Goal: Information Seeking & Learning: Learn about a topic

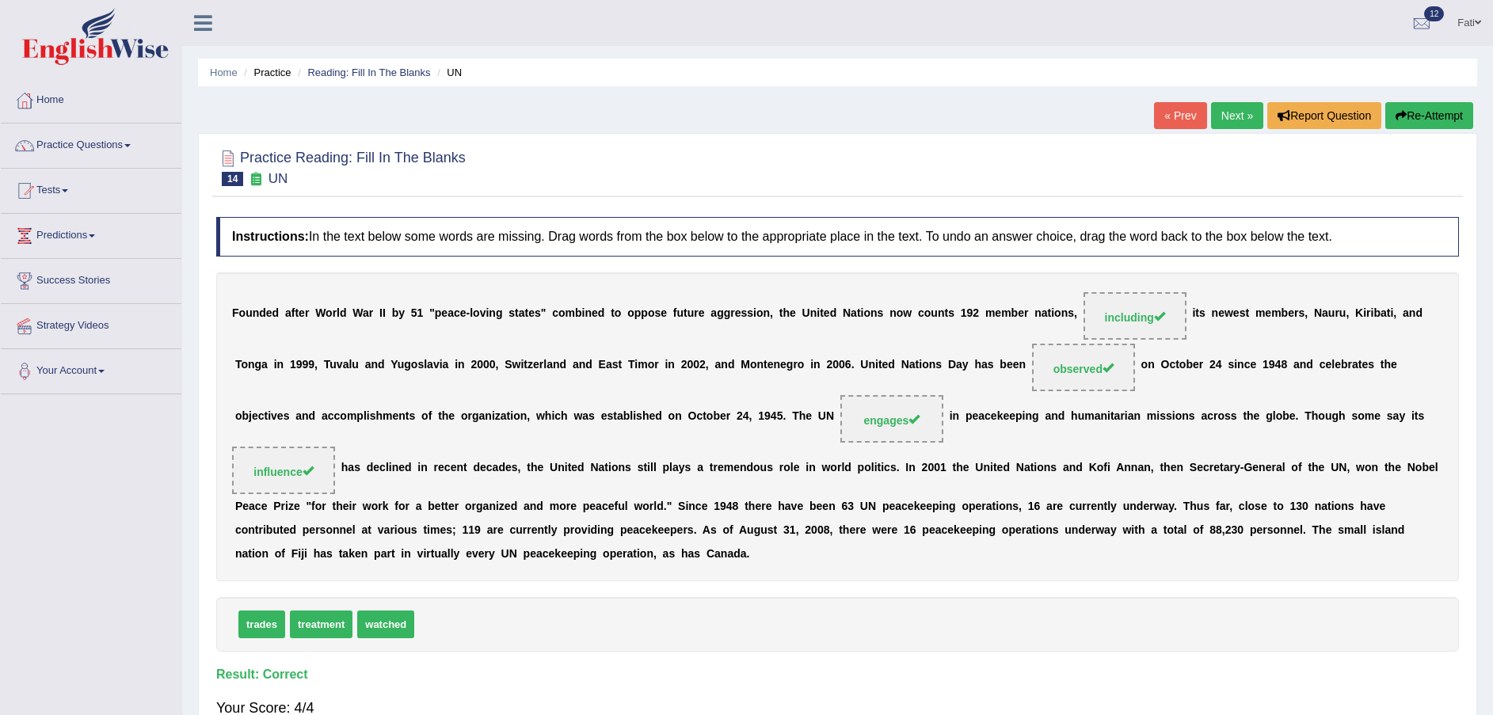
click at [1225, 120] on link "Next »" at bounding box center [1237, 115] width 52 height 27
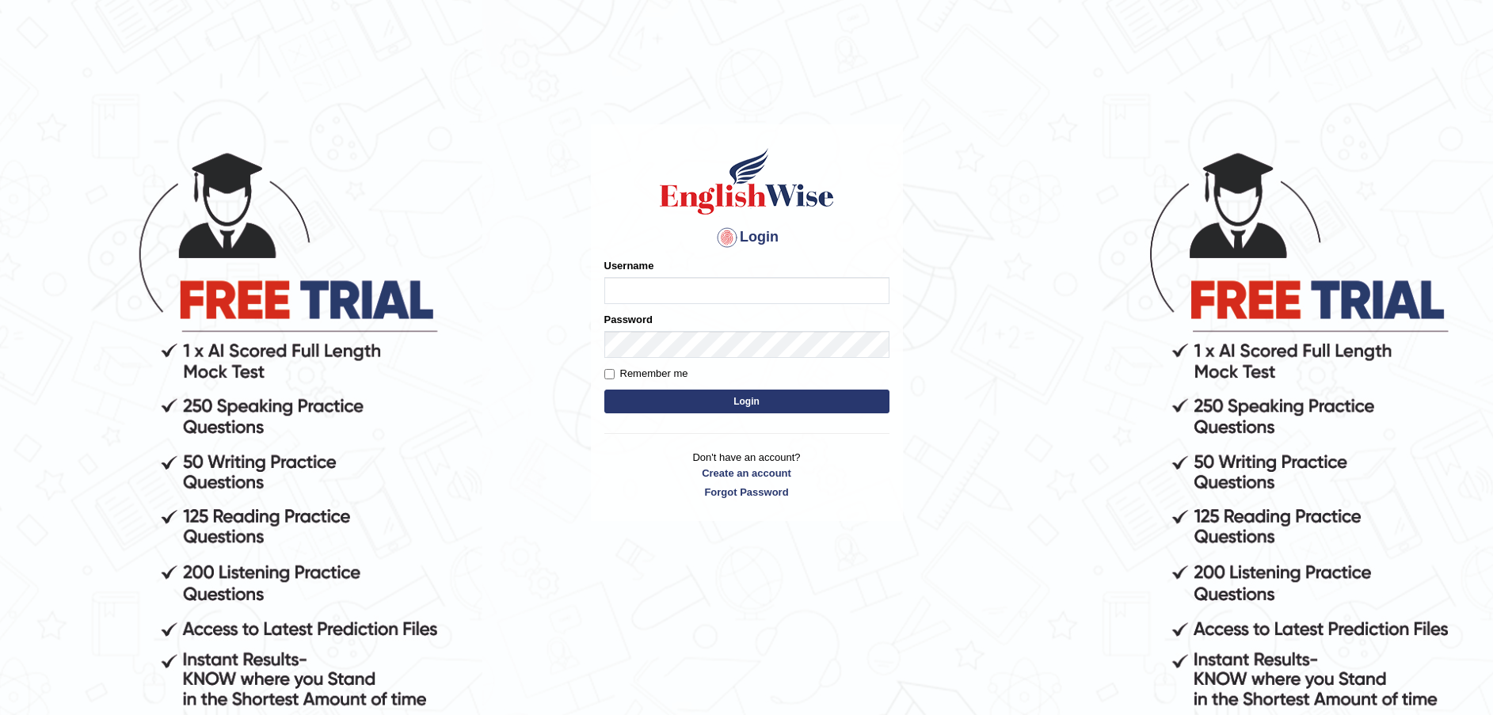
type input "Fatimah"
click at [706, 405] on button "Login" at bounding box center [746, 402] width 285 height 24
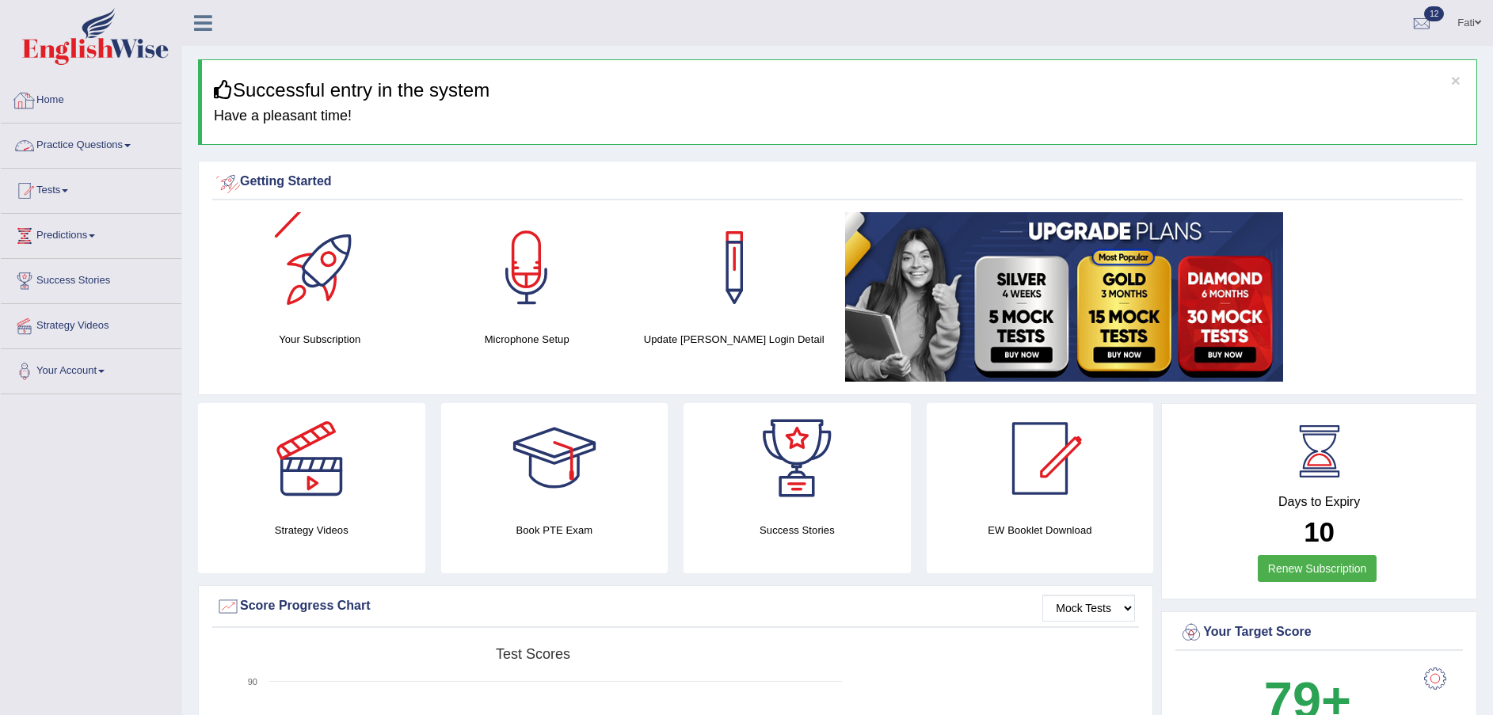
click at [94, 140] on link "Practice Questions" at bounding box center [91, 144] width 181 height 40
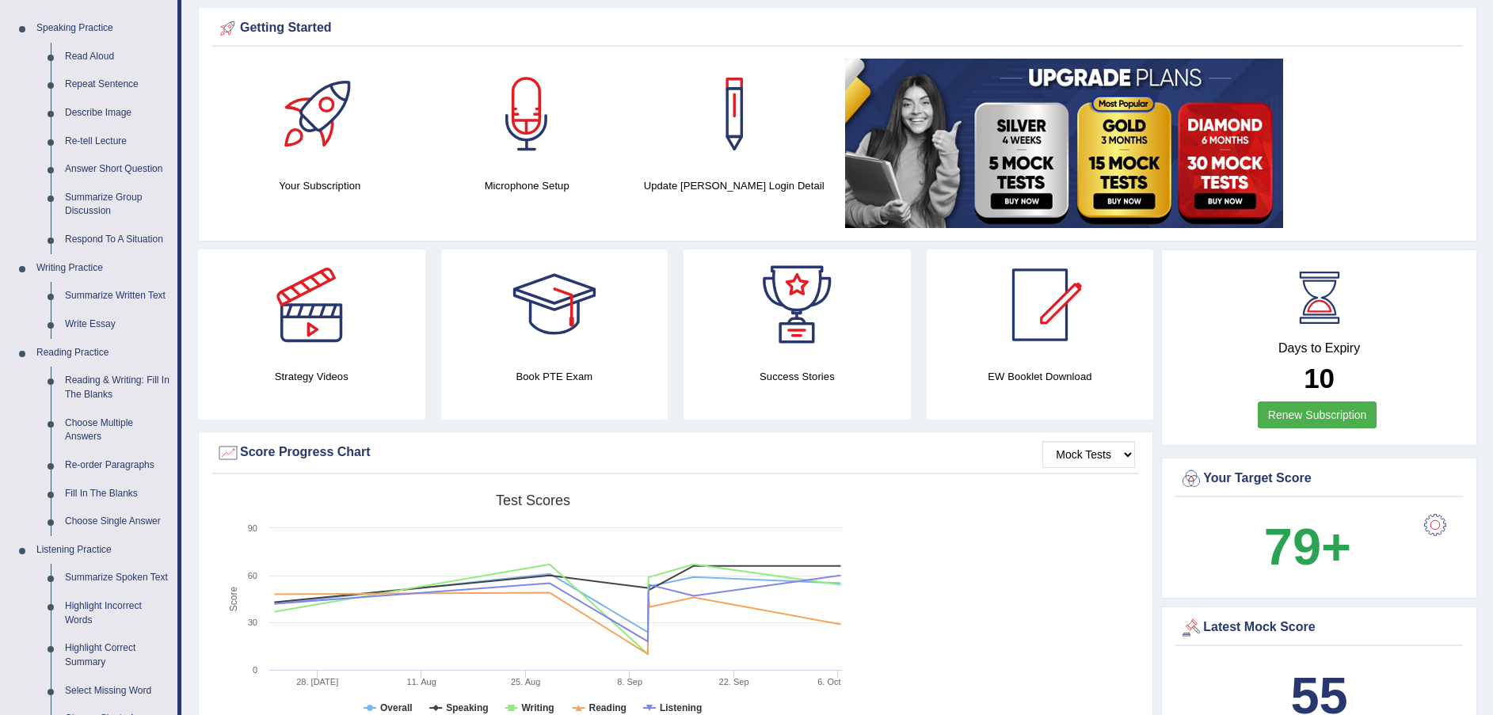
scroll to position [238, 0]
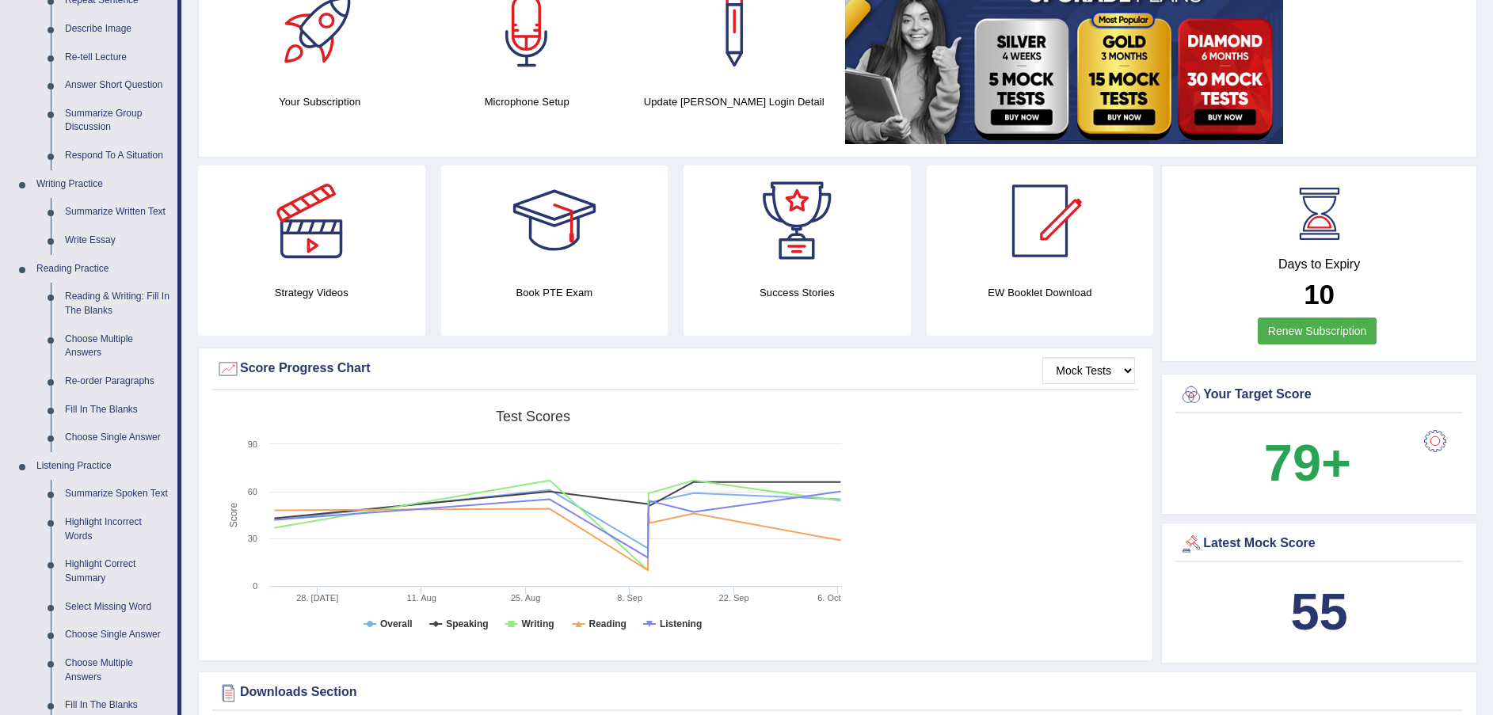
click at [105, 410] on link "Fill In The Blanks" at bounding box center [118, 410] width 120 height 29
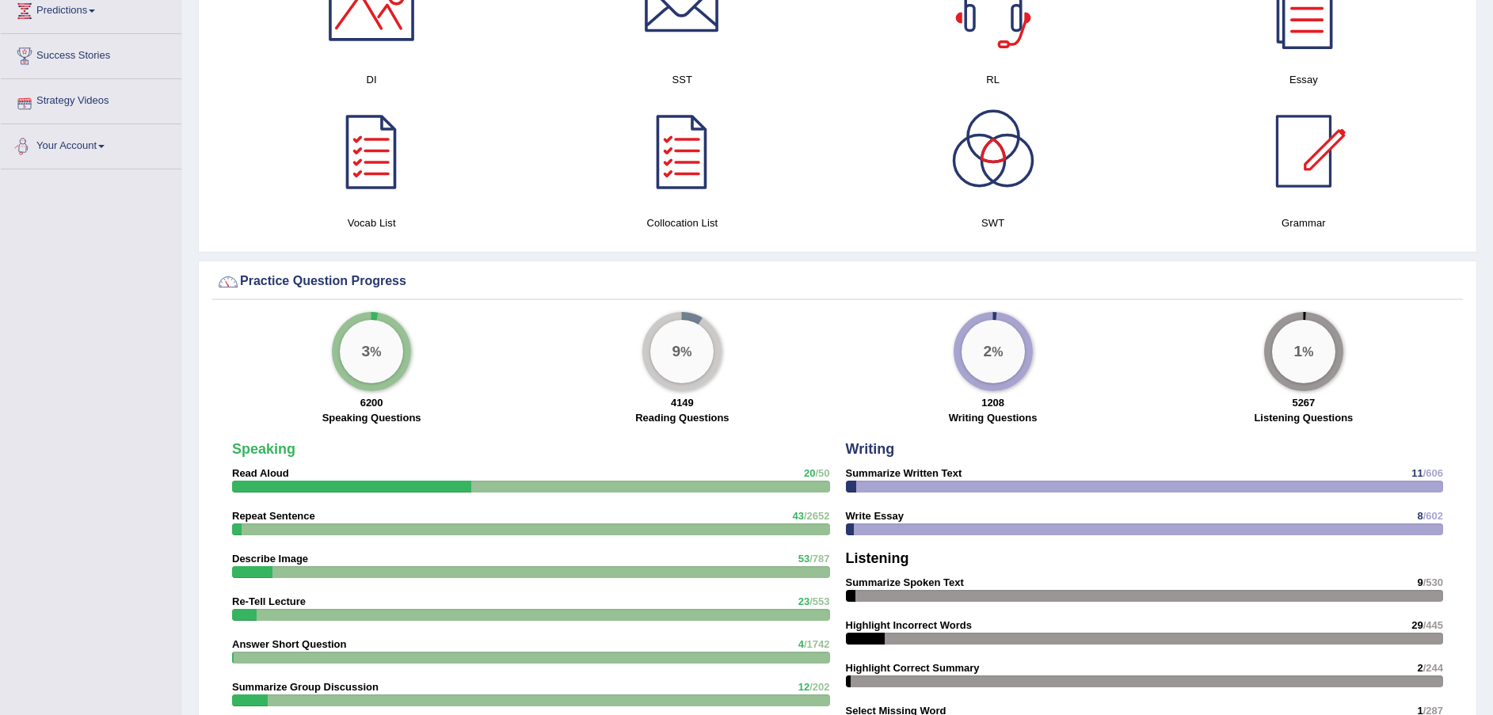
scroll to position [936, 0]
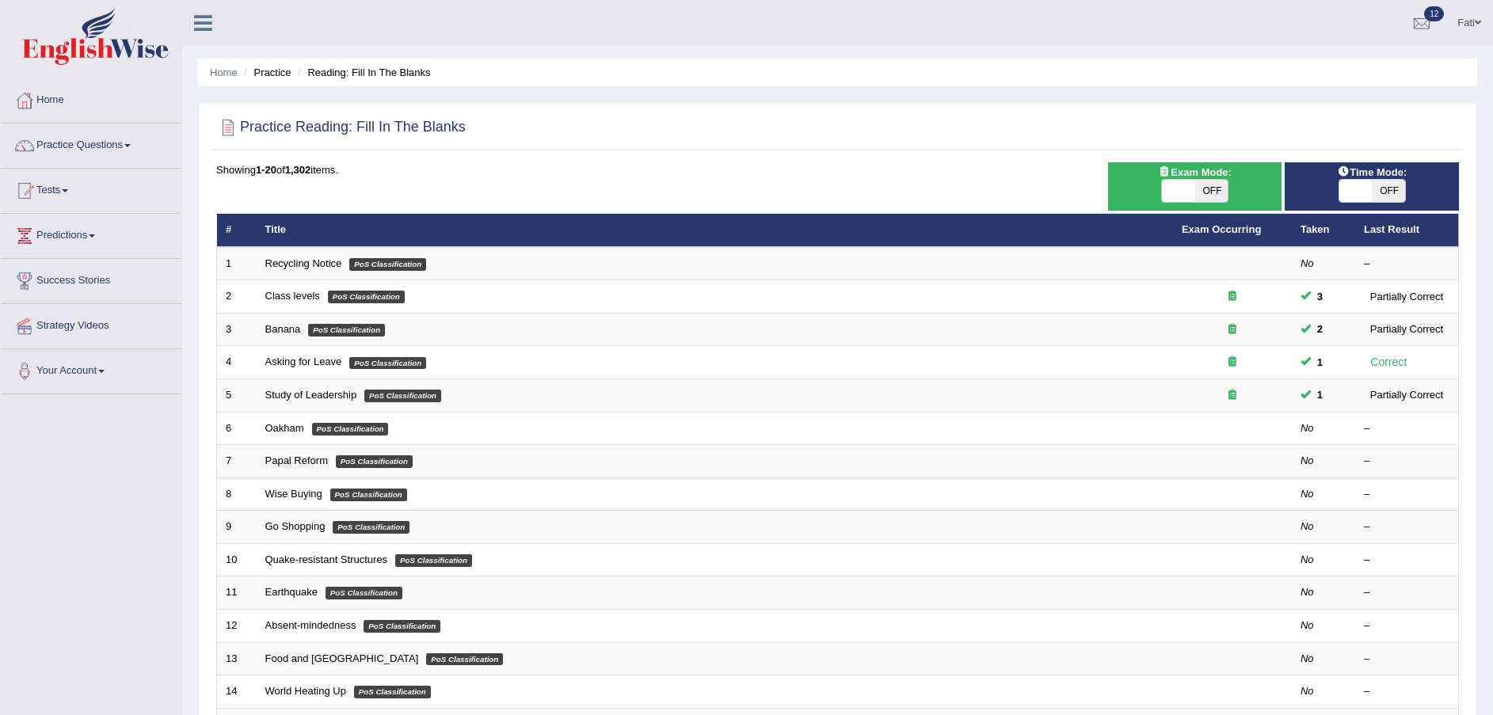
click at [1384, 184] on span "OFF" at bounding box center [1387, 191] width 33 height 22
checkbox input "true"
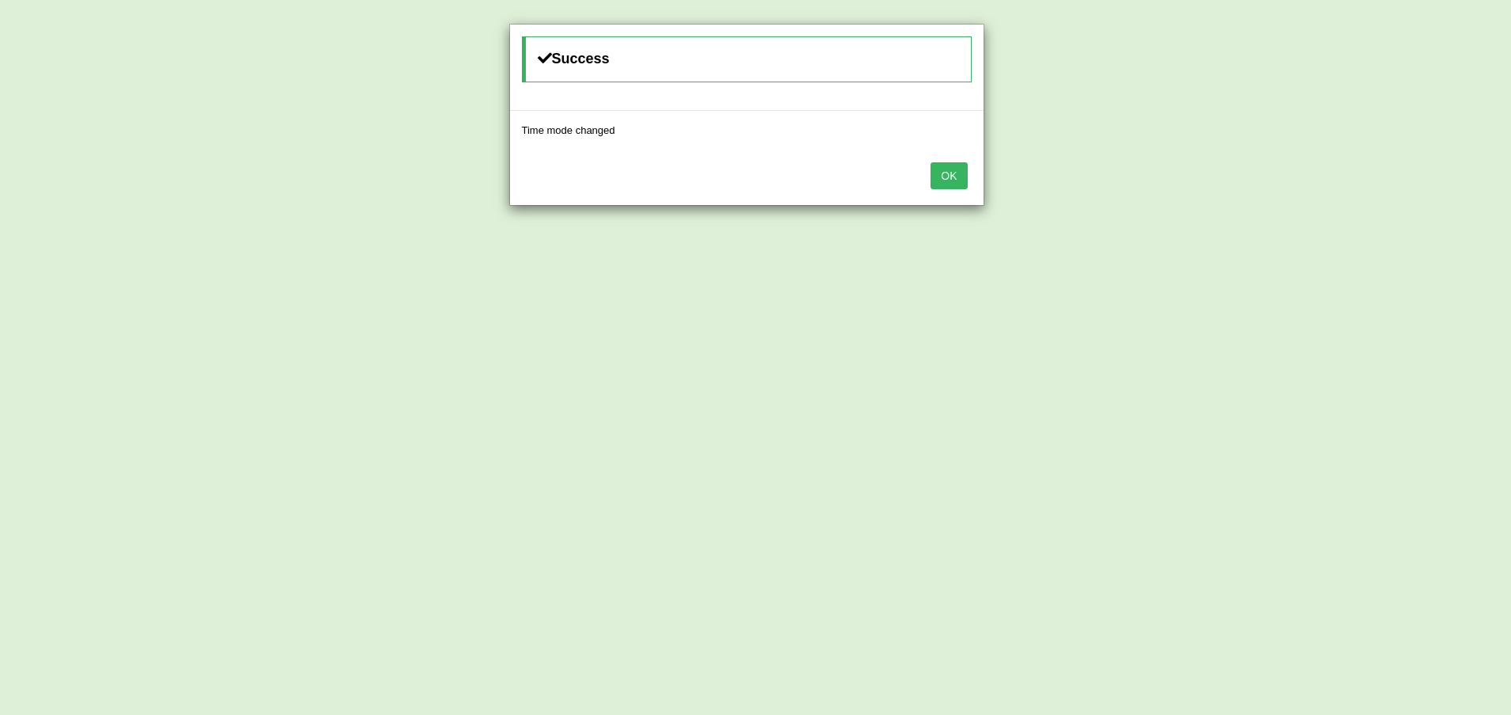
click at [934, 173] on button "OK" at bounding box center [948, 175] width 36 height 27
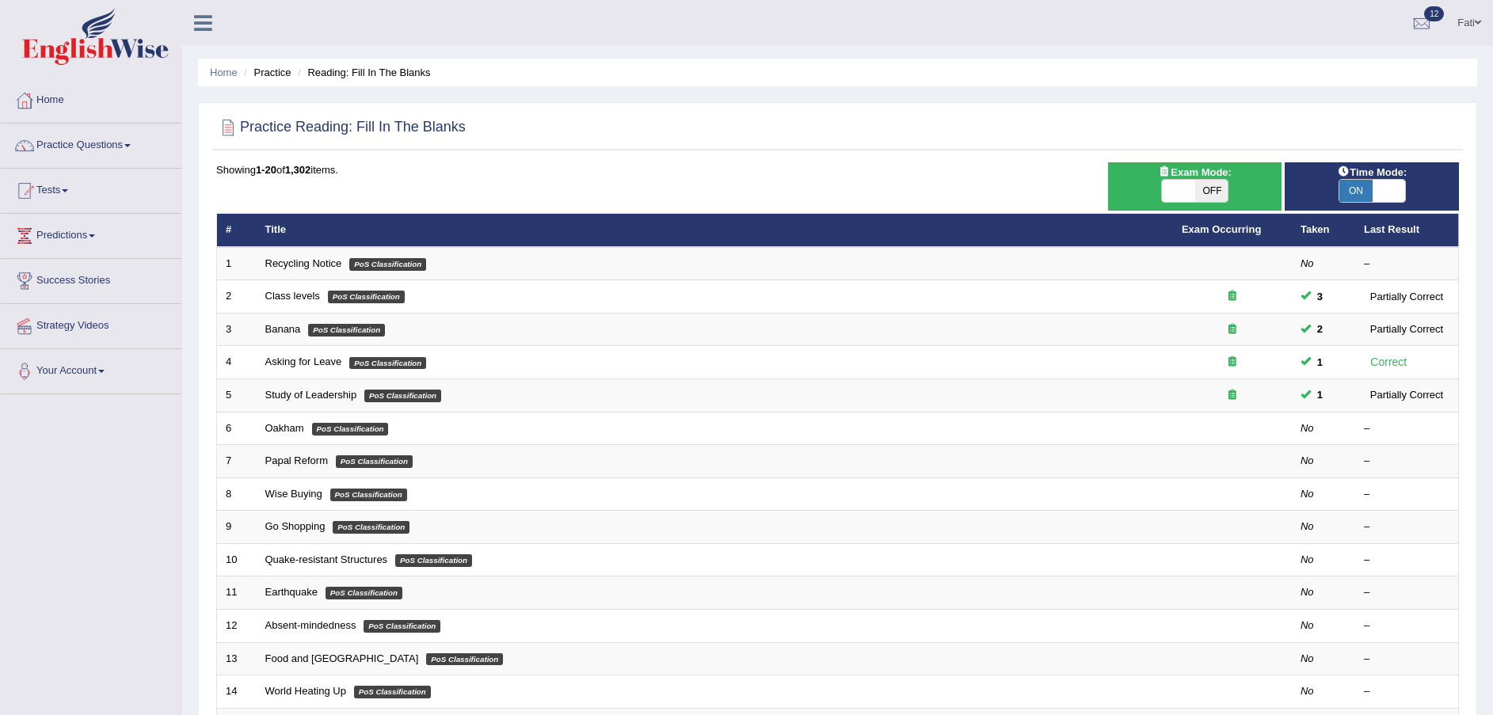
click at [1219, 184] on span "OFF" at bounding box center [1211, 191] width 33 height 22
checkbox input "true"
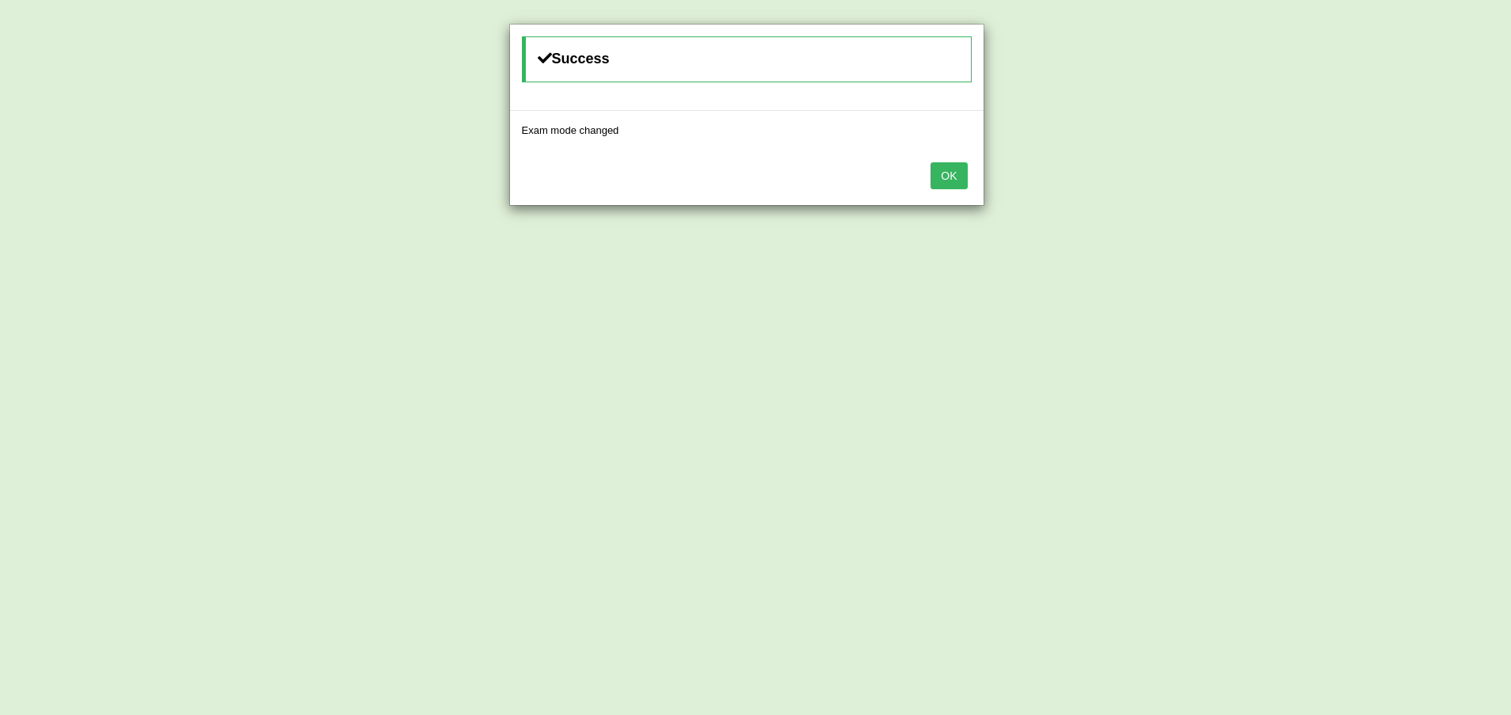
click at [948, 177] on button "OK" at bounding box center [948, 175] width 36 height 27
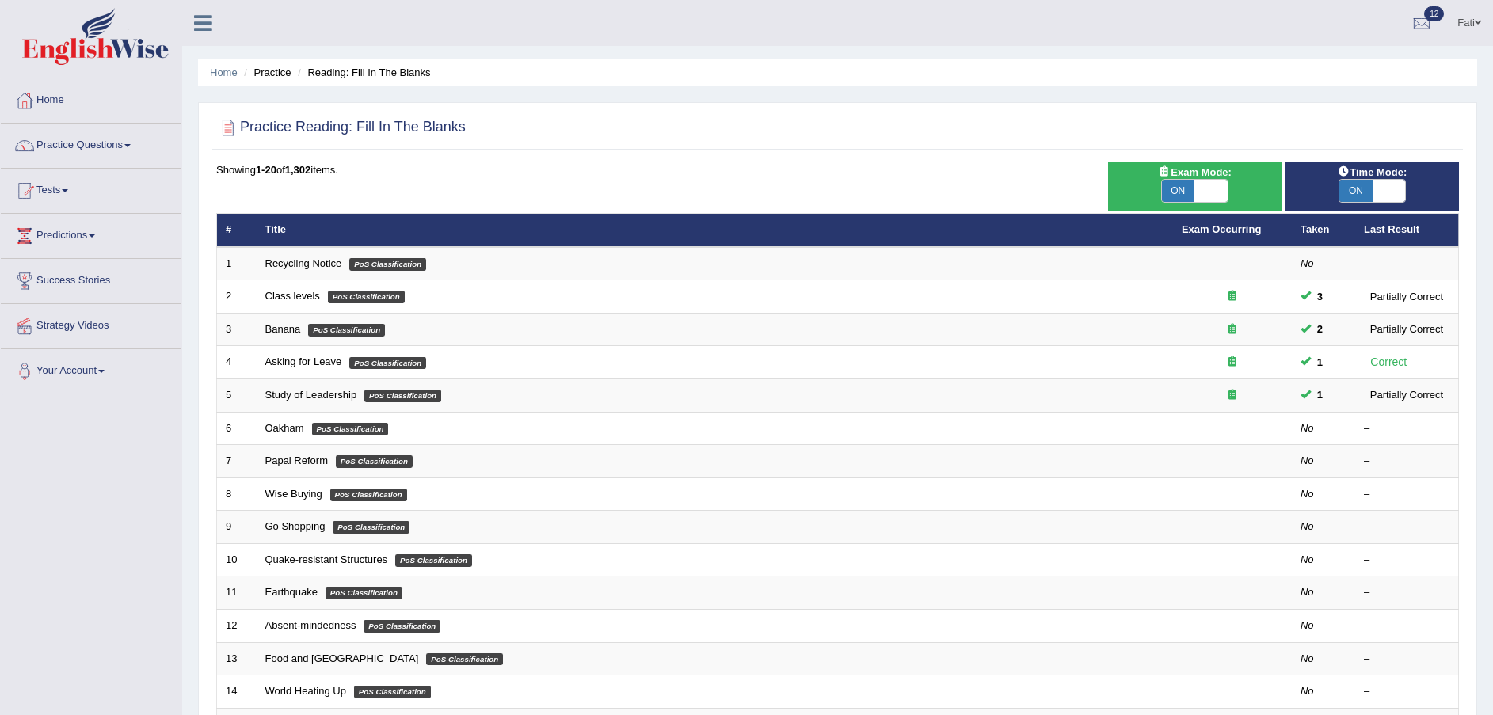
scroll to position [69, 0]
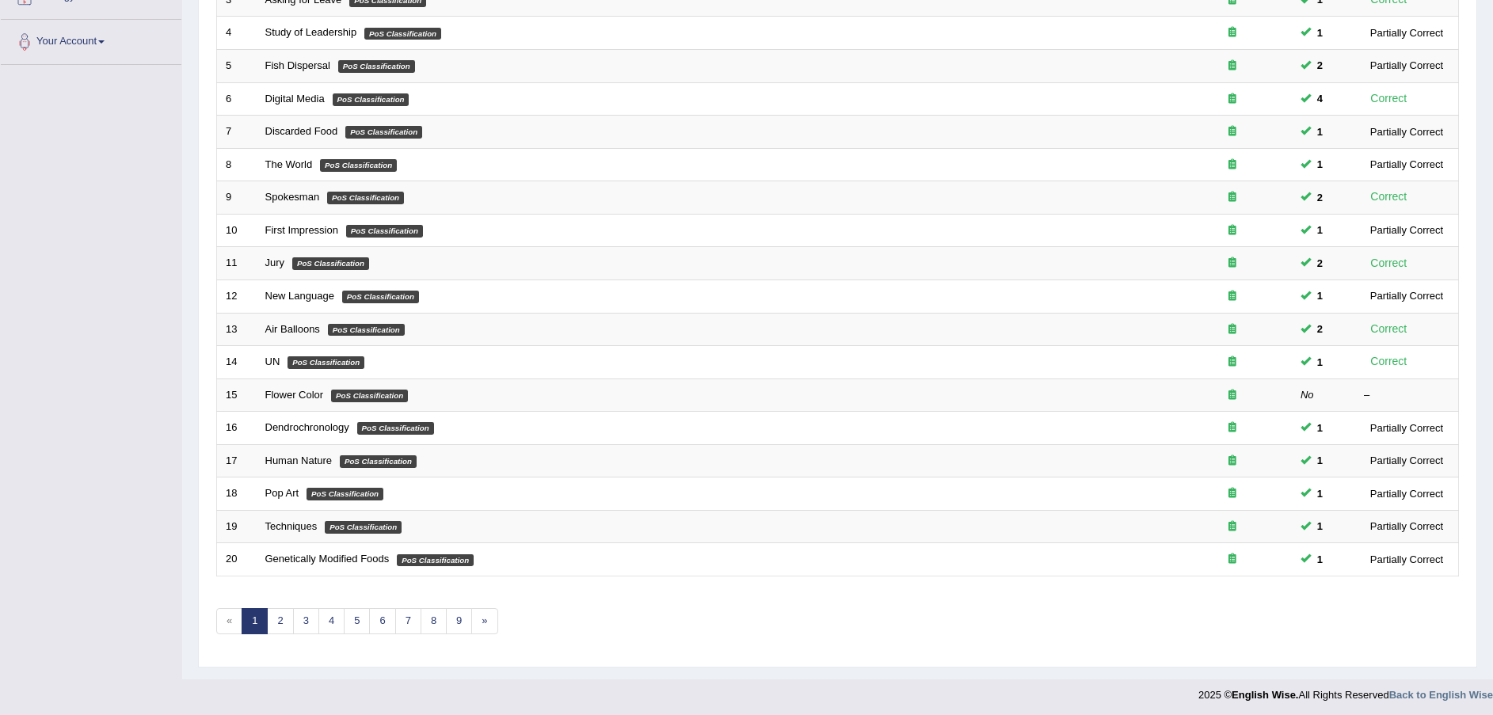
scroll to position [333, 0]
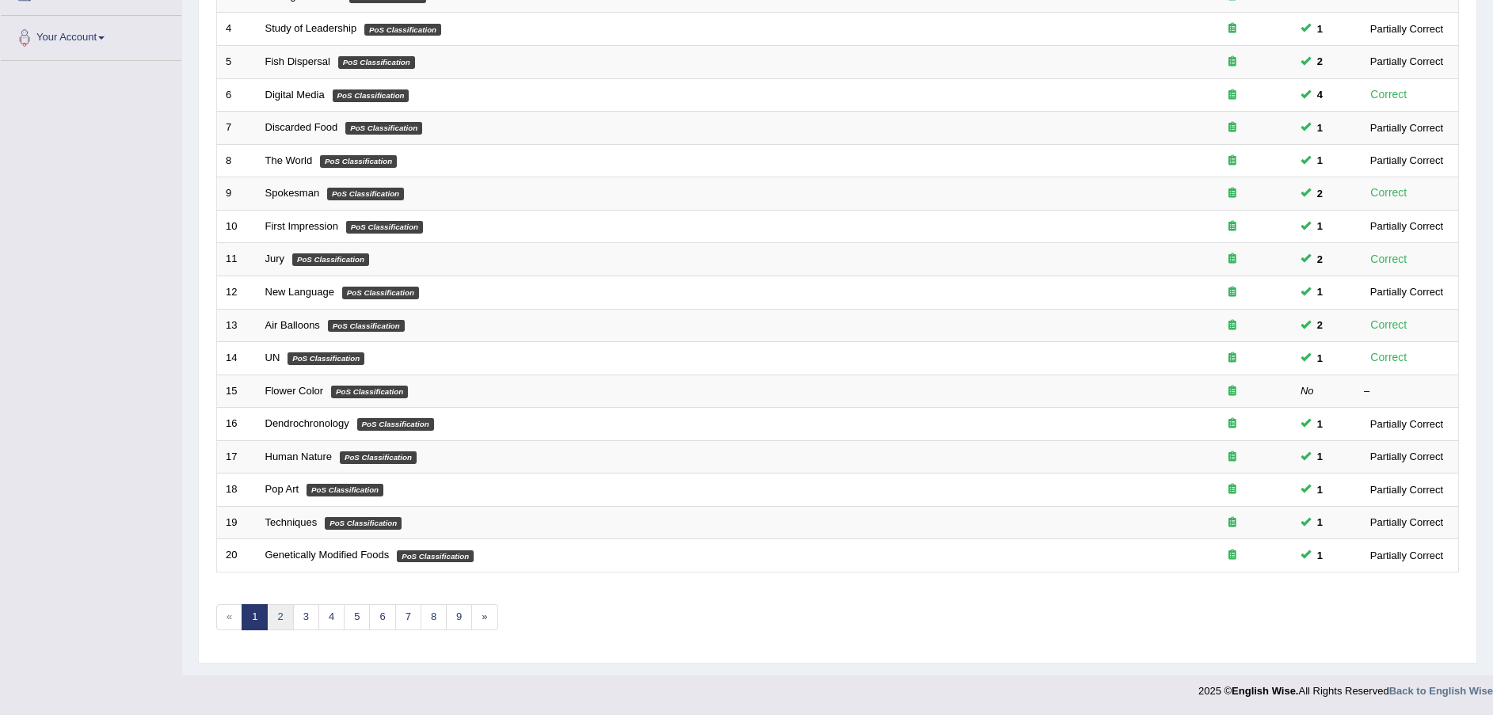
click at [278, 620] on link "2" at bounding box center [280, 617] width 26 height 26
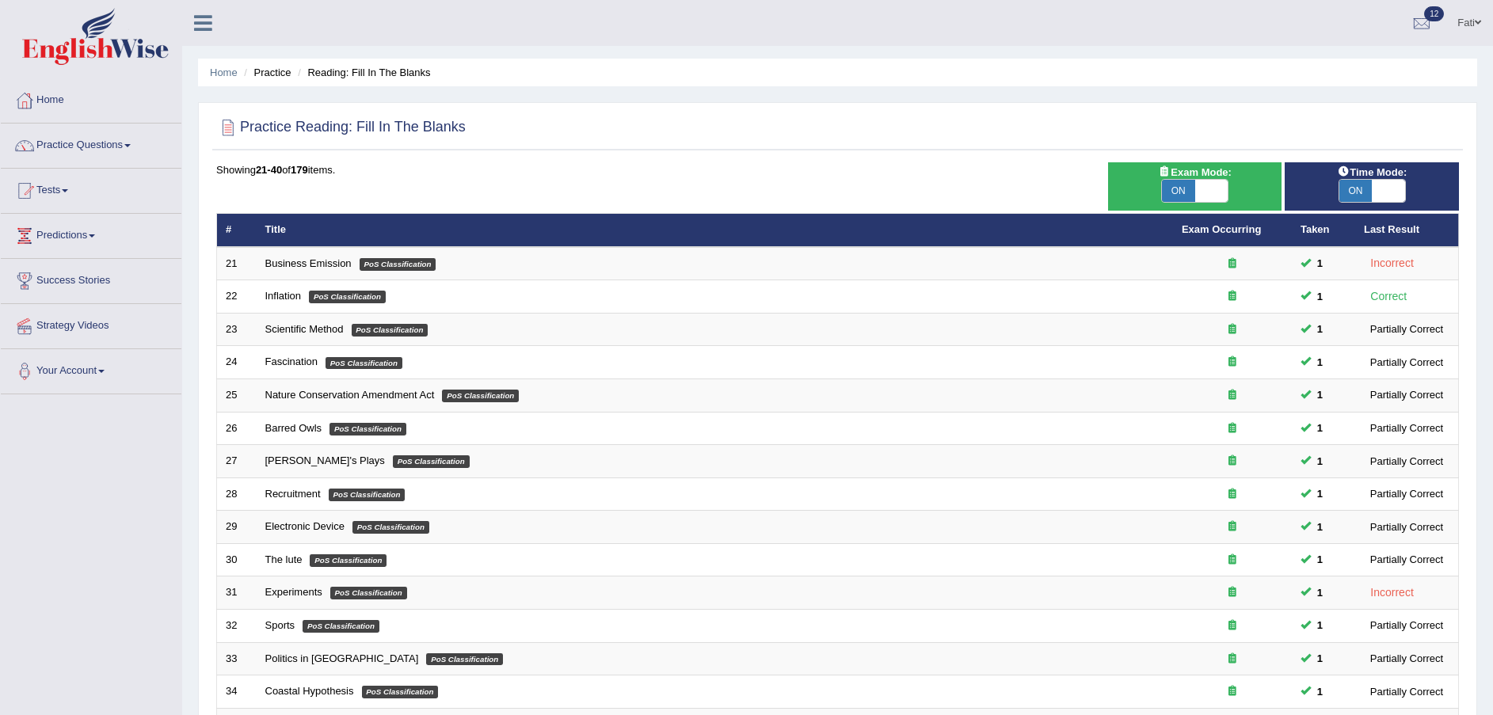
scroll to position [333, 0]
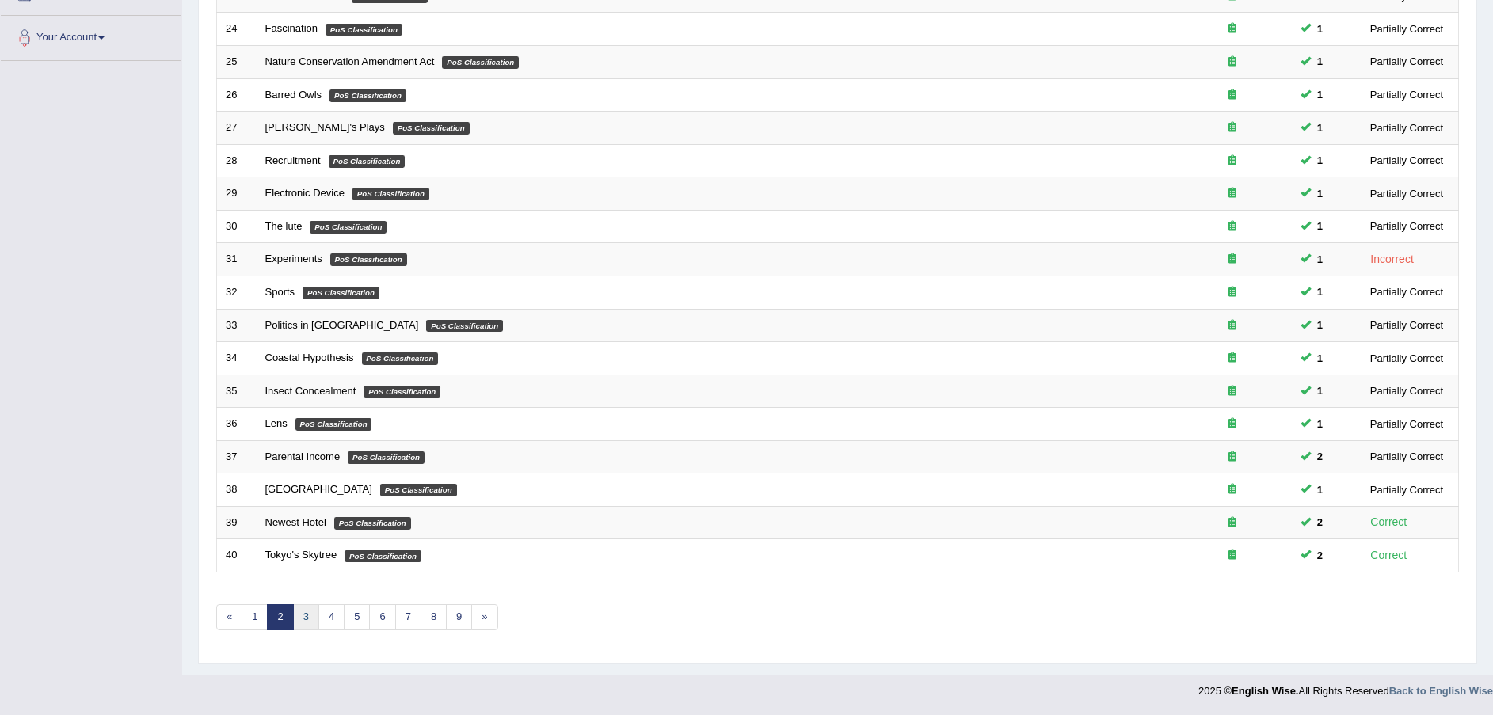
click at [306, 621] on link "3" at bounding box center [306, 617] width 26 height 26
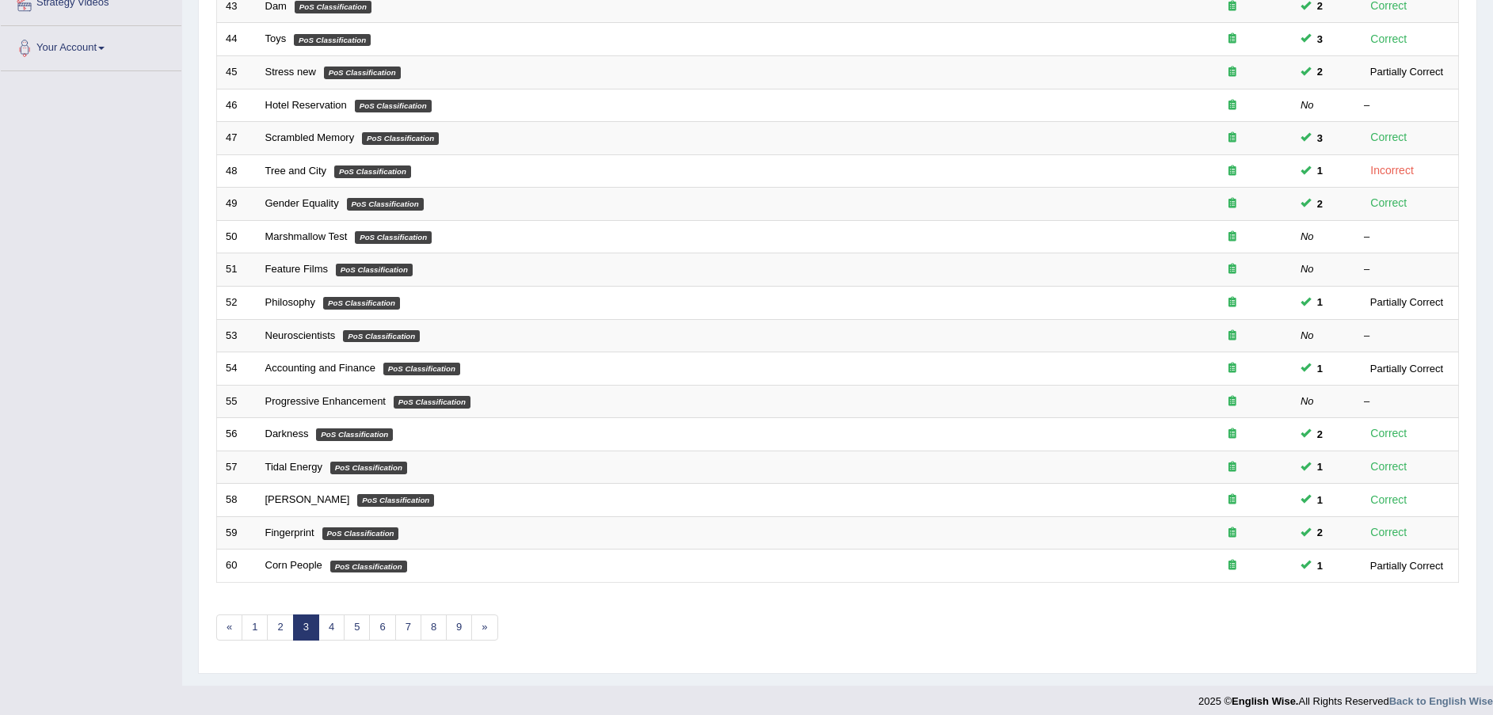
scroll to position [333, 0]
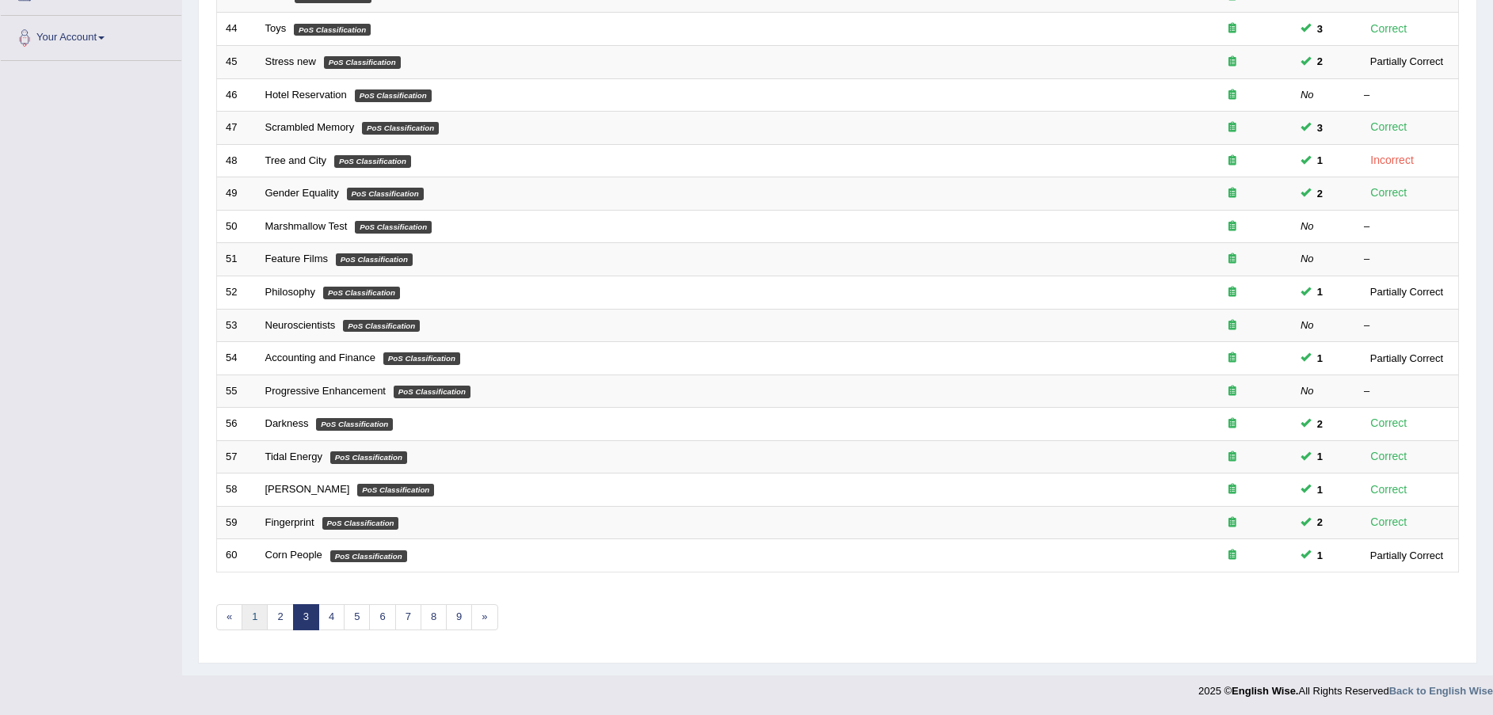
click at [249, 618] on link "1" at bounding box center [255, 617] width 26 height 26
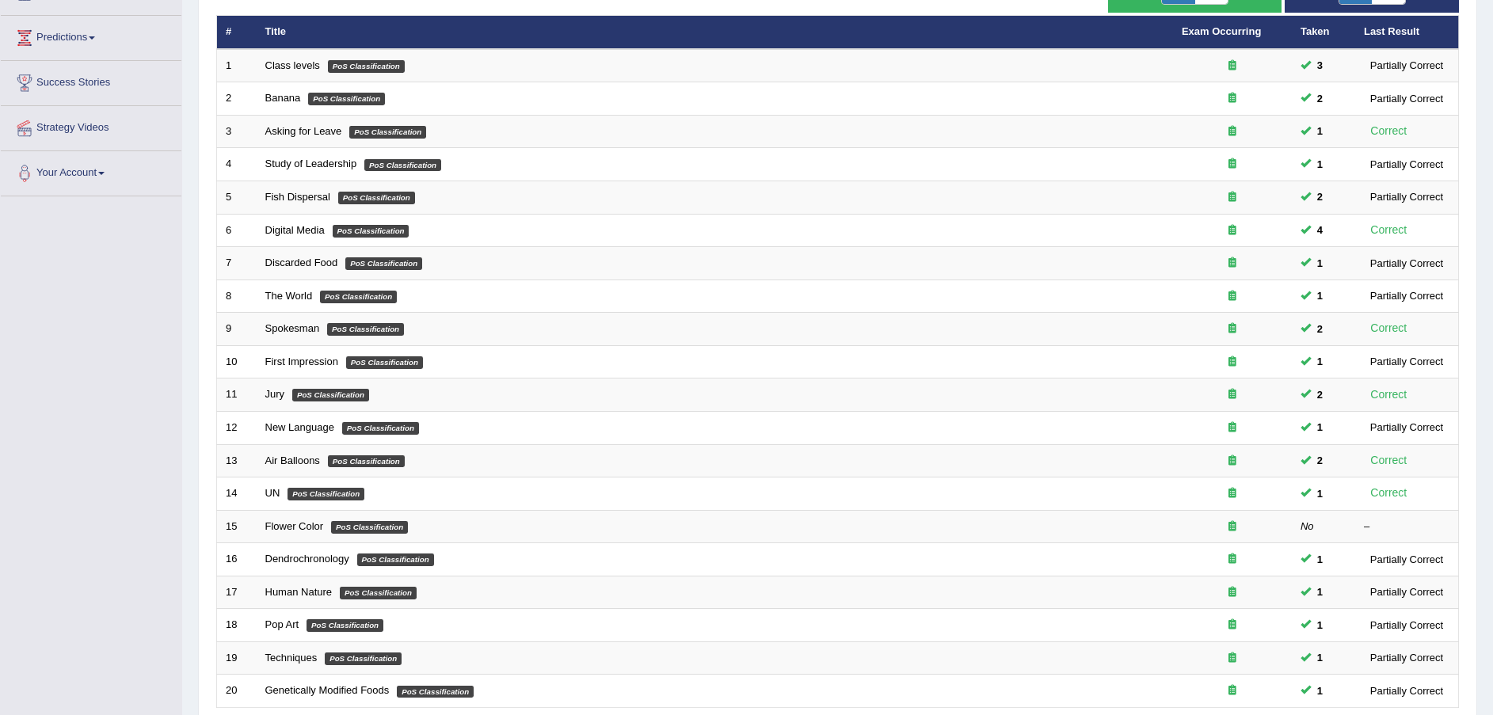
scroll to position [238, 0]
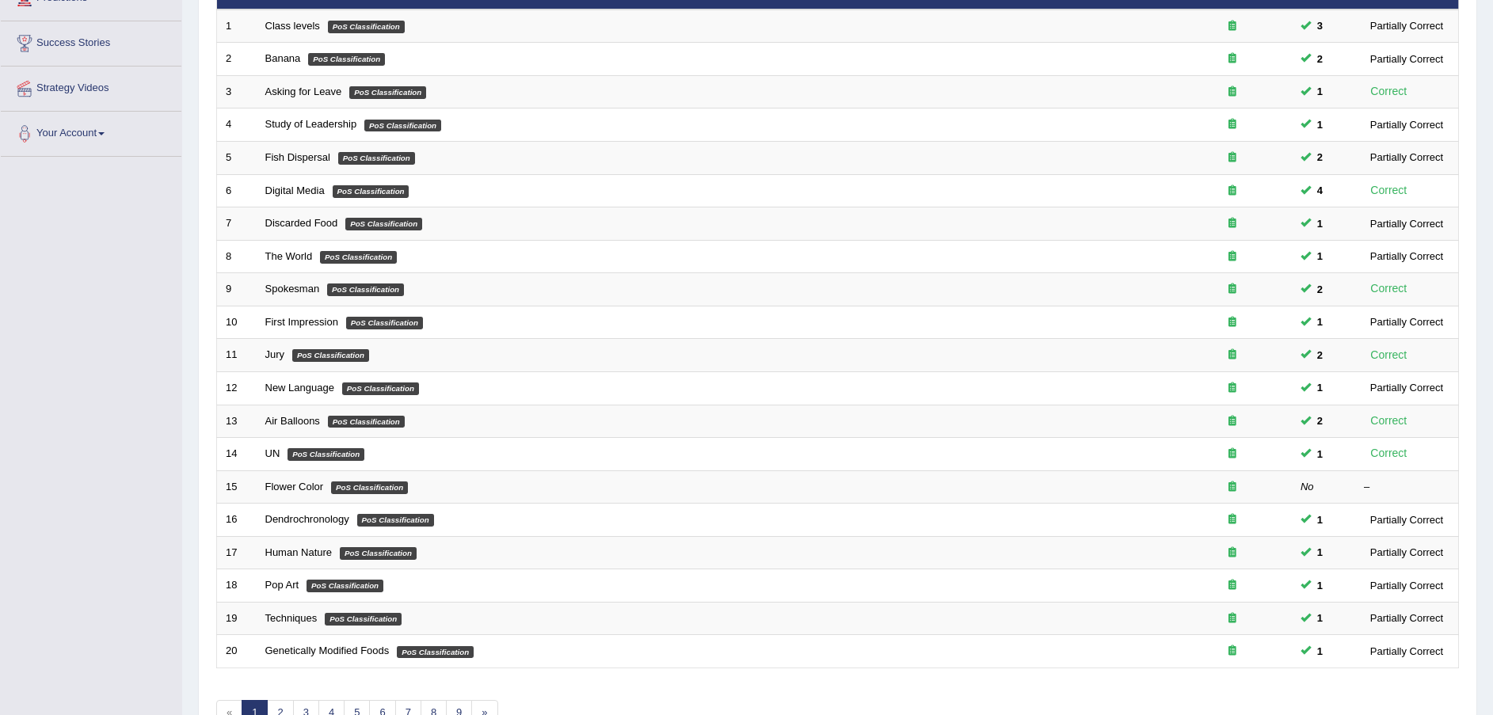
click at [291, 485] on link "Flower Color" at bounding box center [294, 487] width 59 height 12
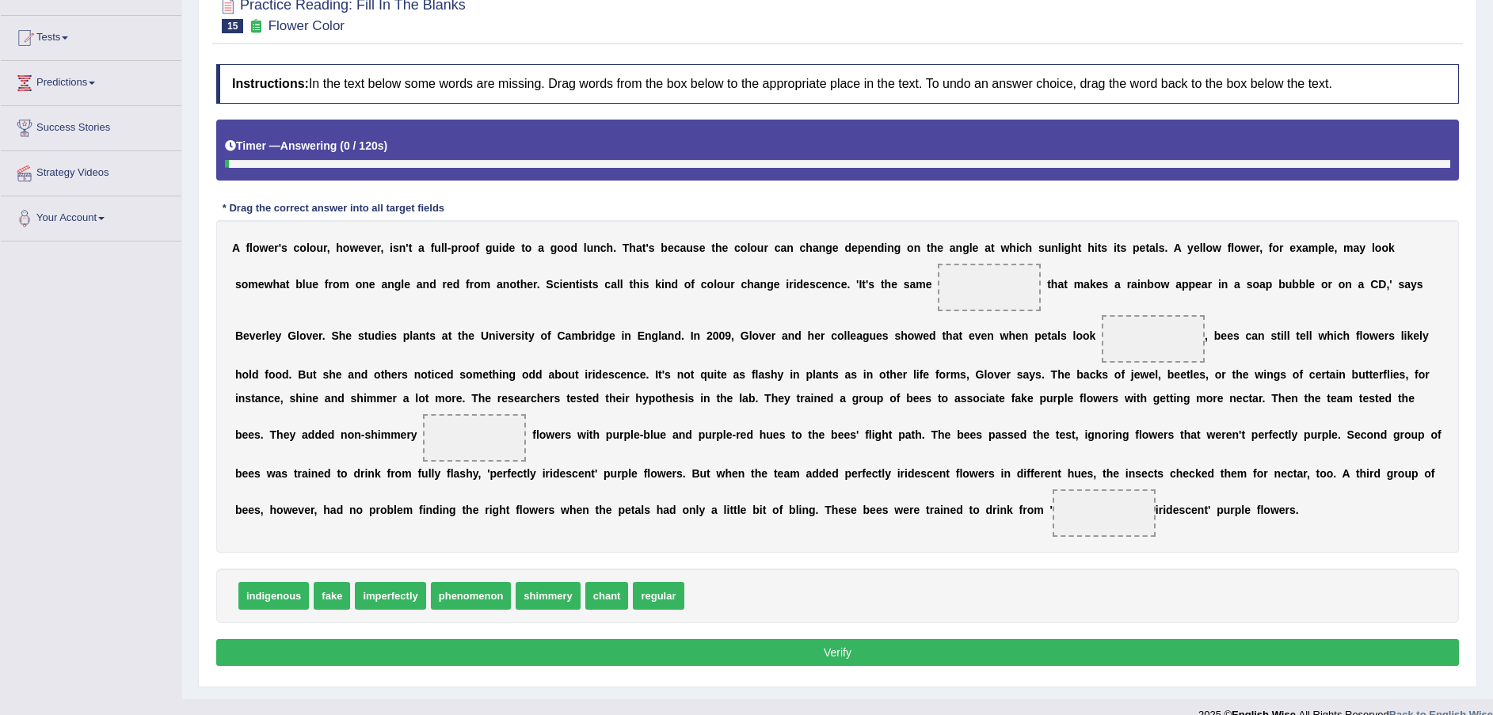
scroll to position [177, 0]
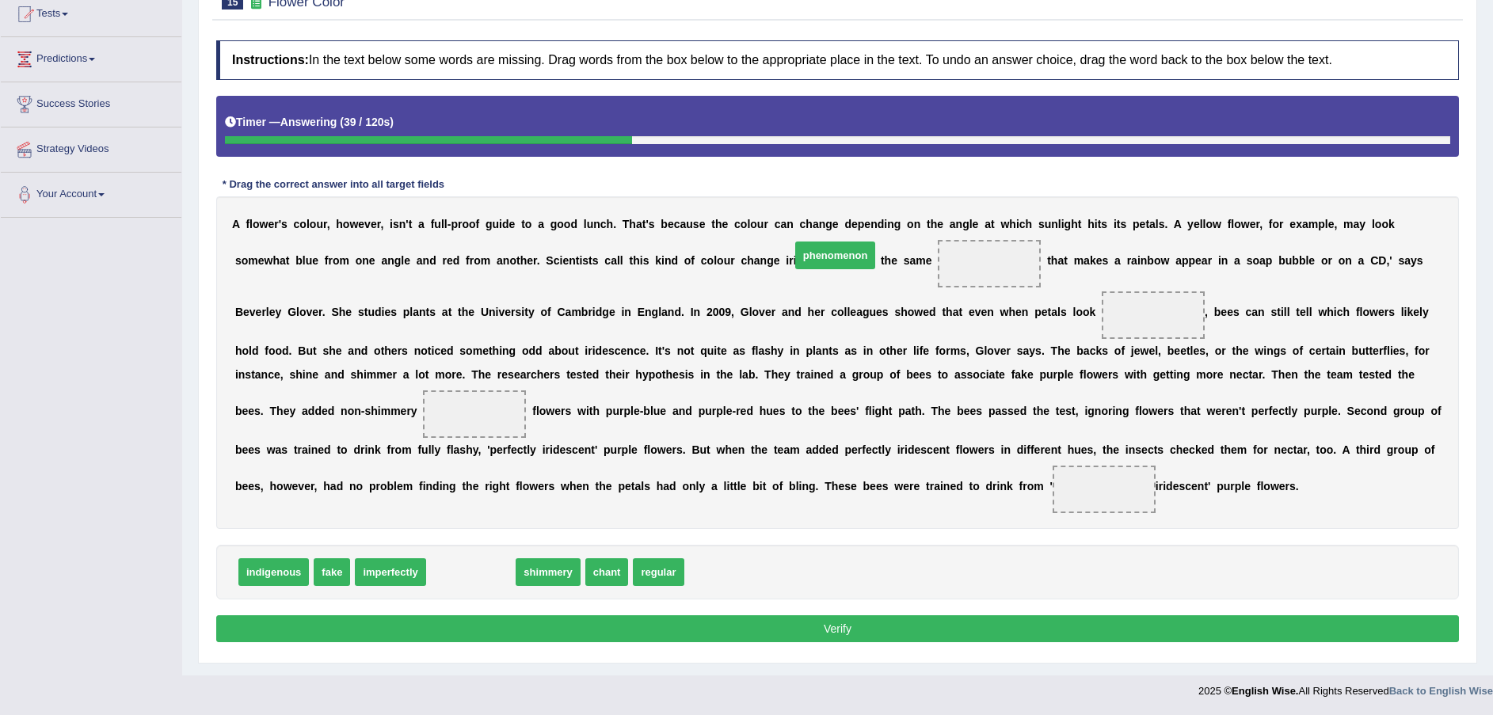
drag, startPoint x: 461, startPoint y: 578, endPoint x: 821, endPoint y: 264, distance: 478.1
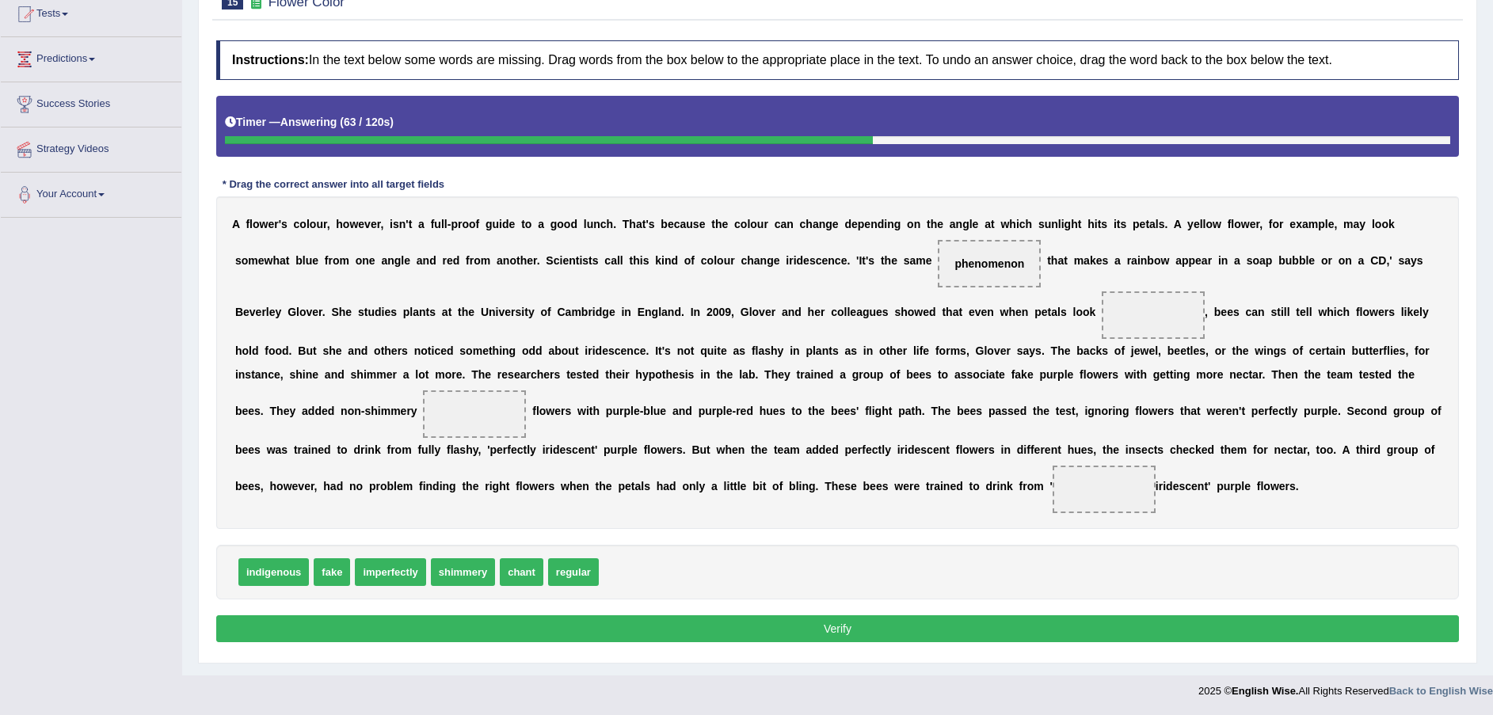
click at [477, 580] on span "shimmery" at bounding box center [463, 572] width 64 height 28
drag, startPoint x: 400, startPoint y: 582, endPoint x: 904, endPoint y: 335, distance: 561.7
click at [446, 581] on span "chant" at bounding box center [446, 572] width 44 height 28
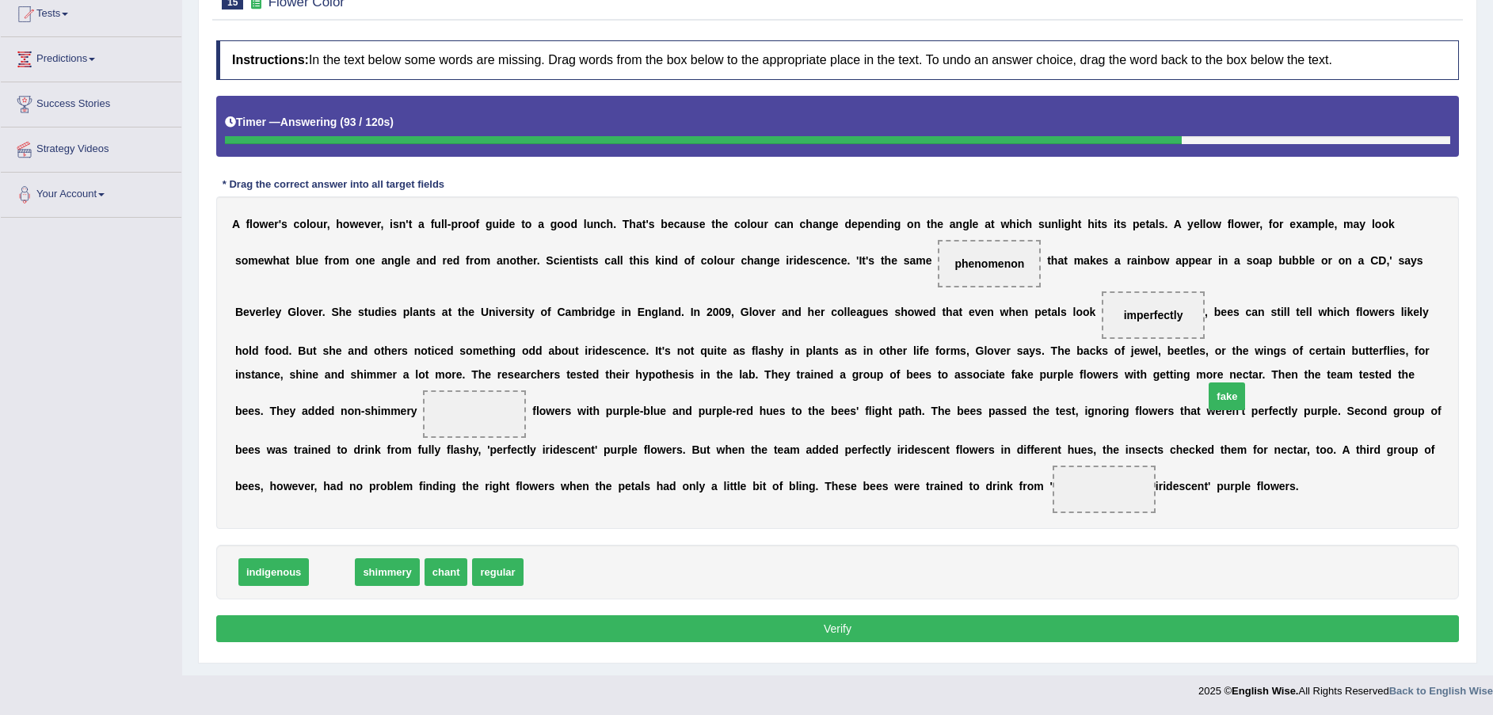
drag, startPoint x: 329, startPoint y: 580, endPoint x: 1224, endPoint y: 405, distance: 911.9
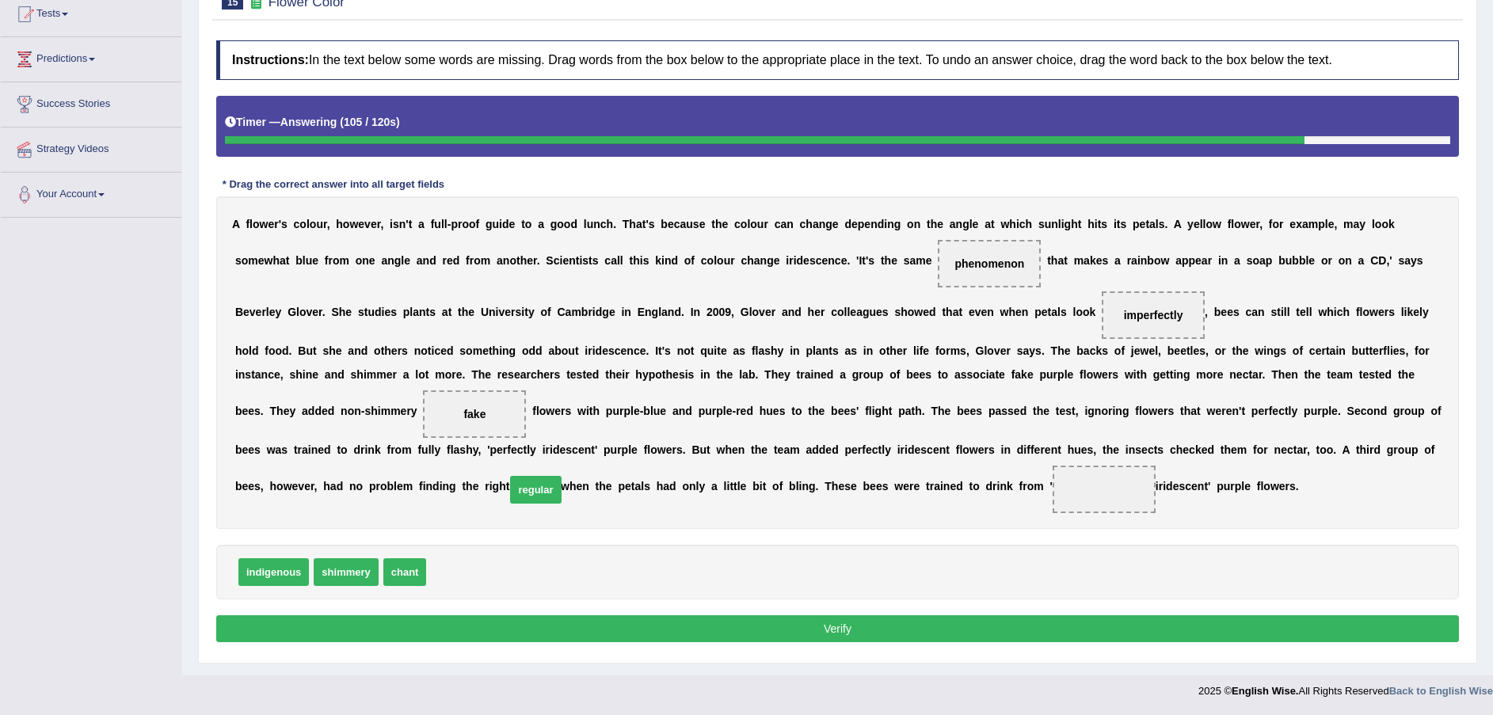
drag, startPoint x: 443, startPoint y: 580, endPoint x: 521, endPoint y: 498, distance: 113.1
click at [521, 623] on button "Verify" at bounding box center [837, 628] width 1242 height 27
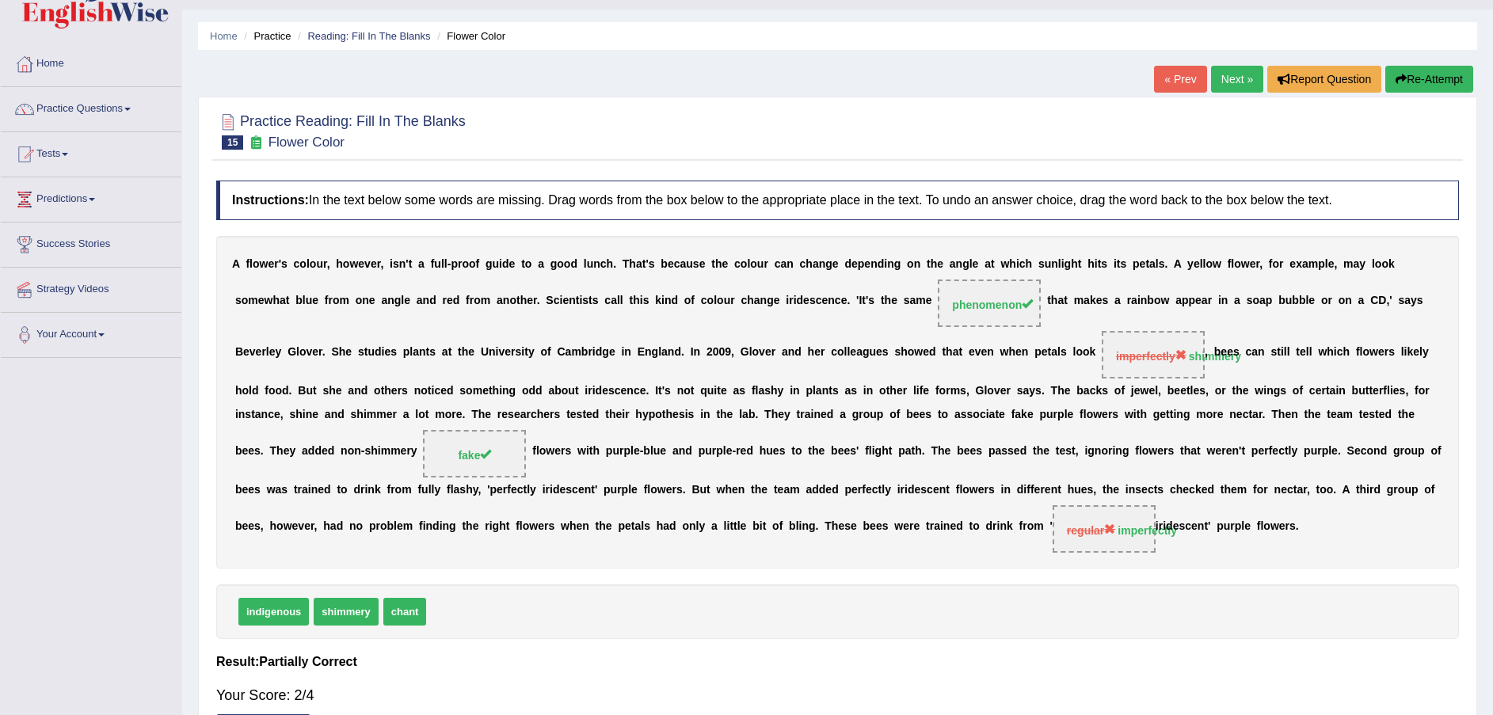
scroll to position [0, 0]
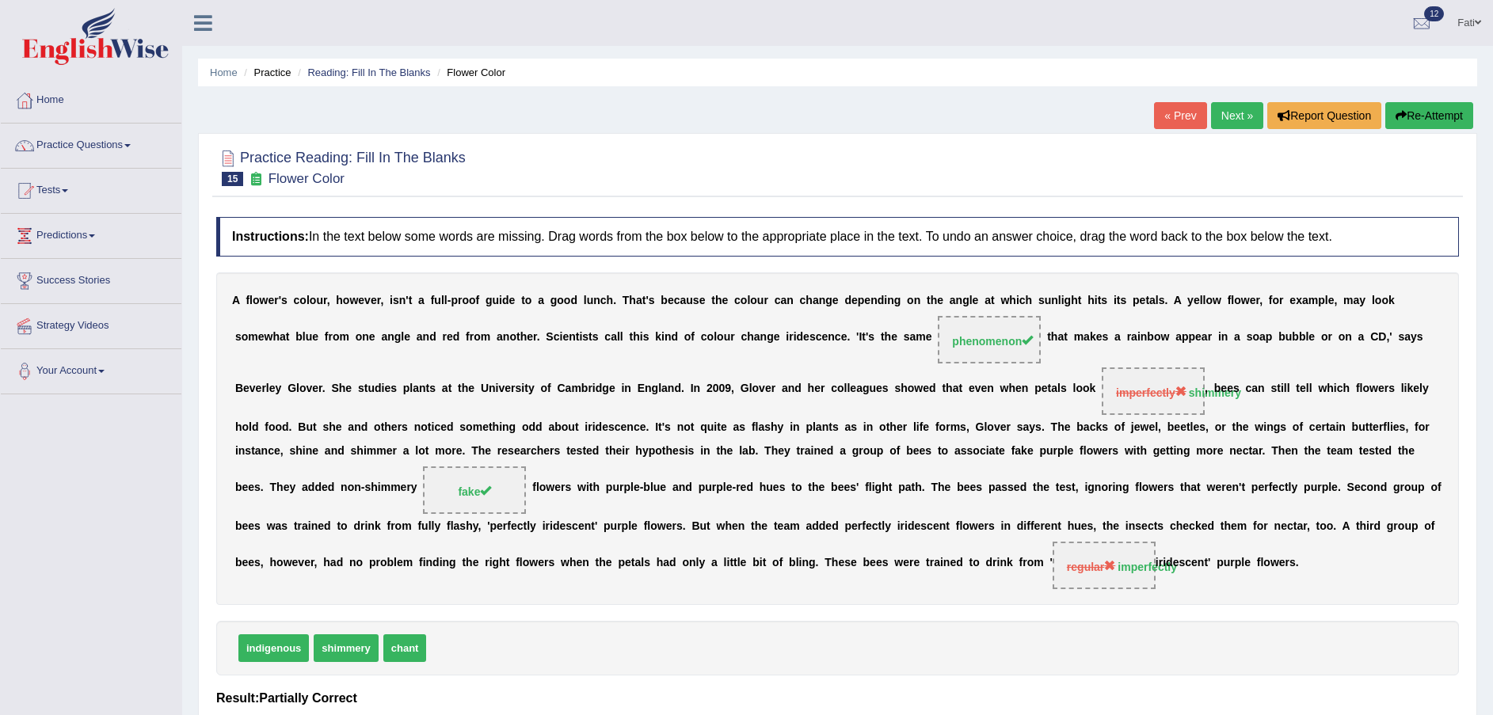
click at [1231, 116] on link "Next »" at bounding box center [1237, 115] width 52 height 27
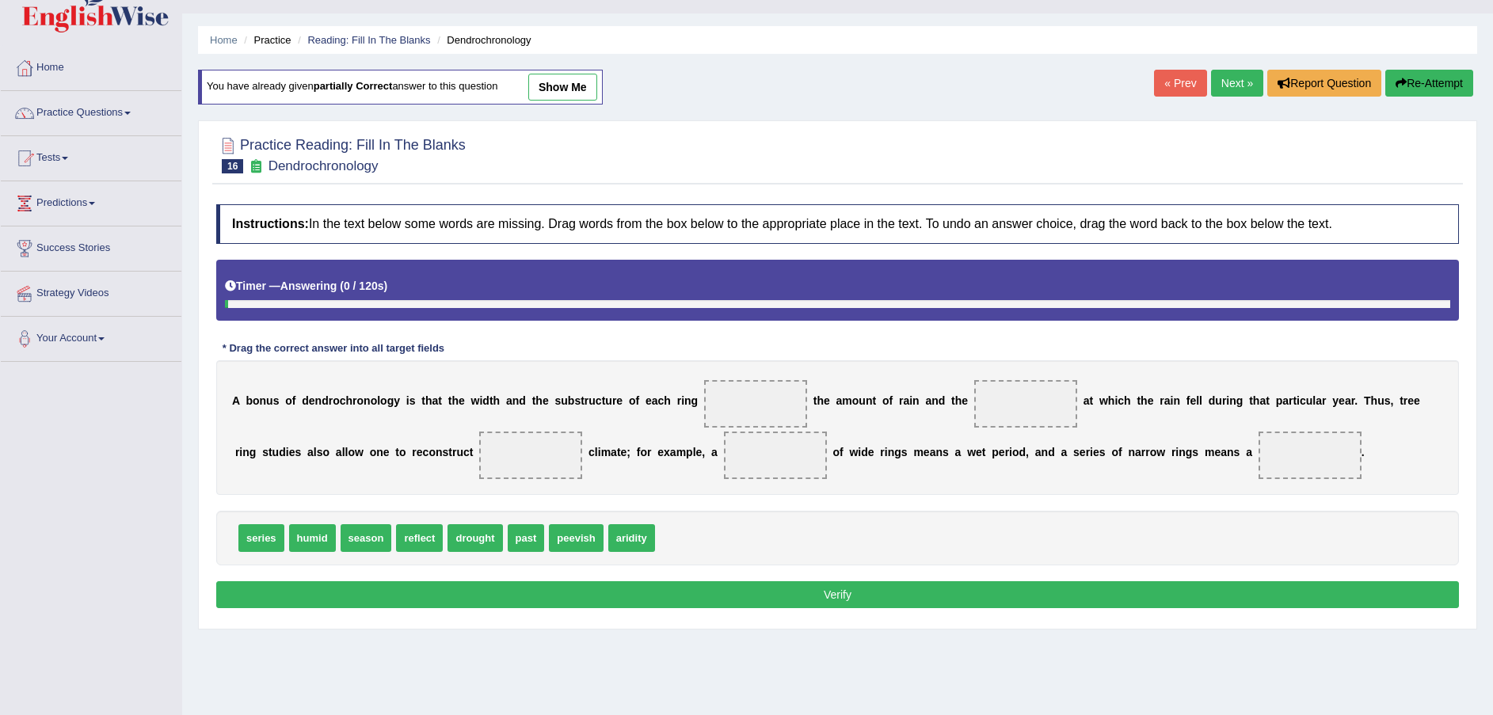
scroll to position [116, 0]
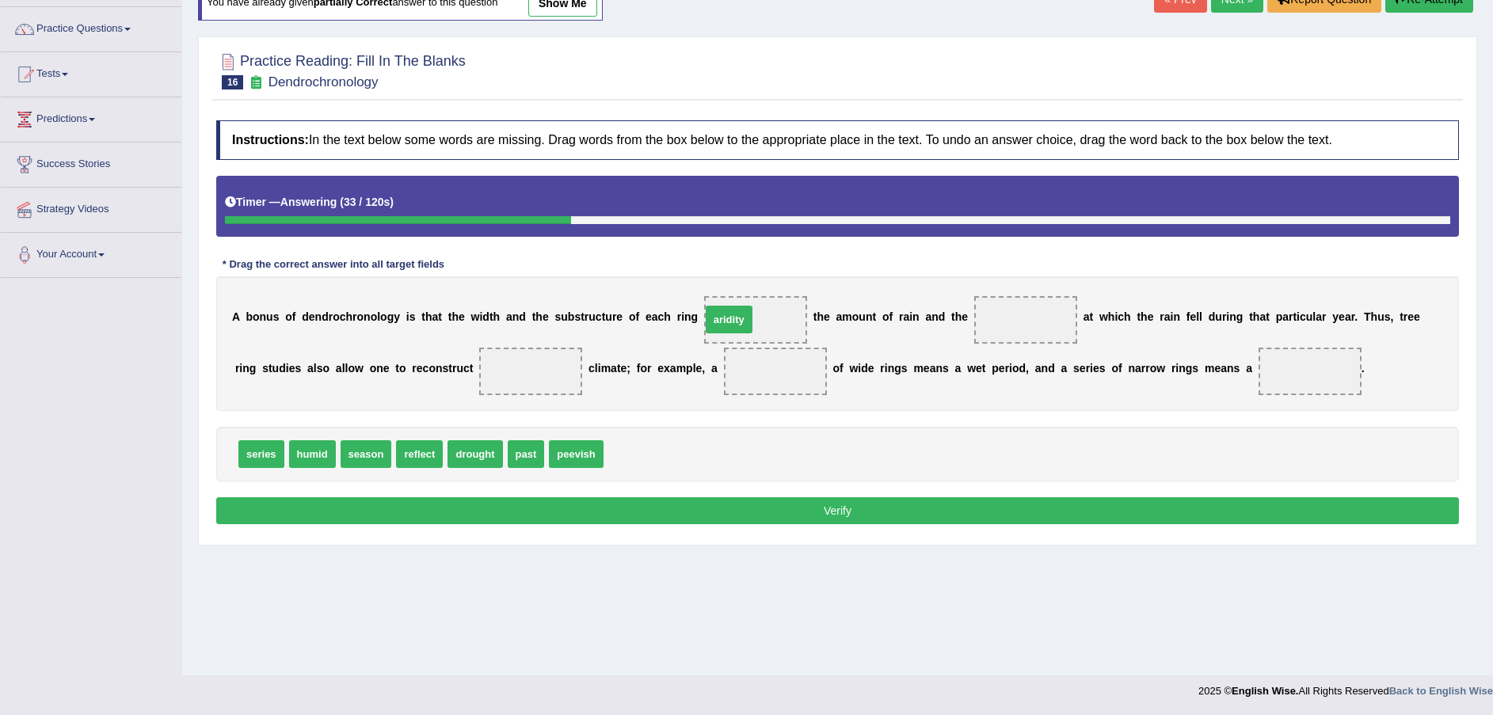
drag, startPoint x: 630, startPoint y: 455, endPoint x: 728, endPoint y: 321, distance: 166.2
drag, startPoint x: 364, startPoint y: 452, endPoint x: 975, endPoint y: 318, distance: 625.0
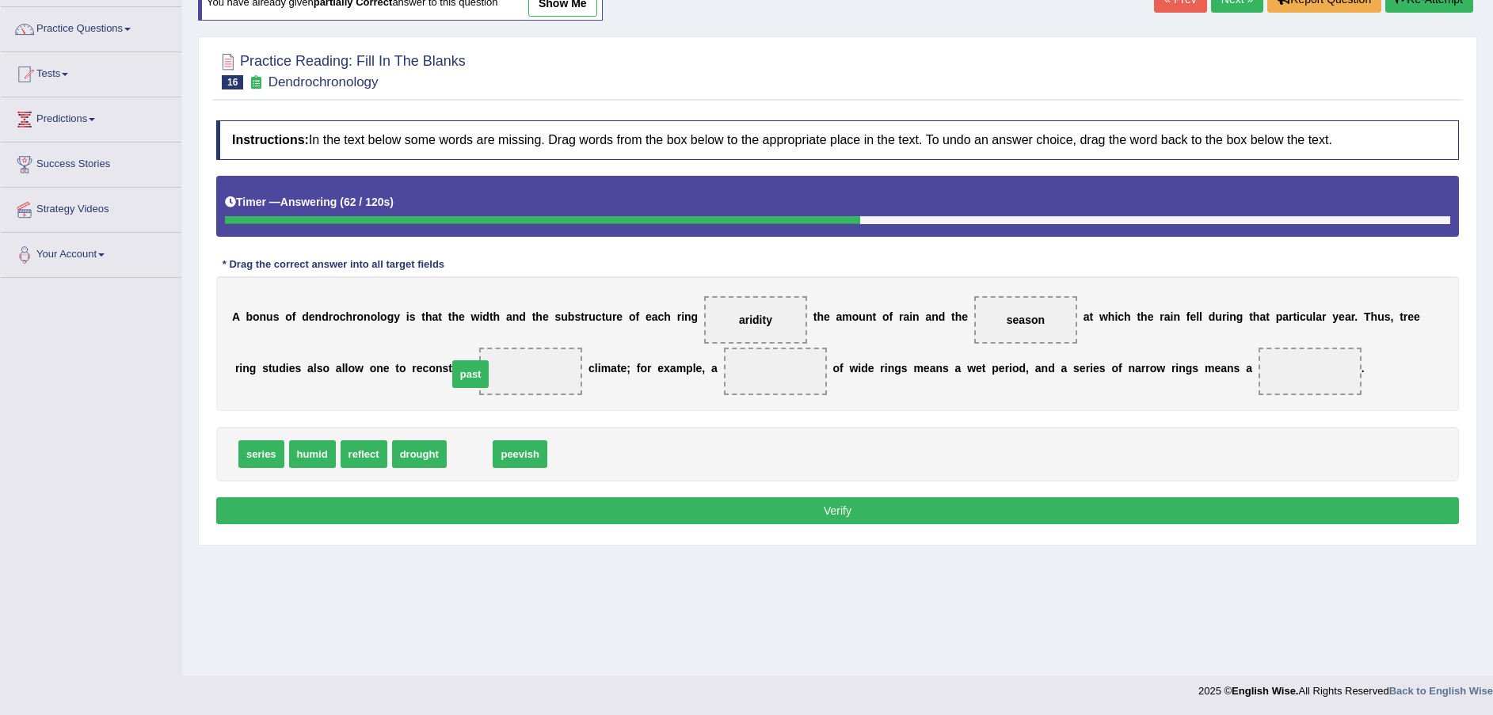
drag, startPoint x: 459, startPoint y: 458, endPoint x: 459, endPoint y: 378, distance: 80.8
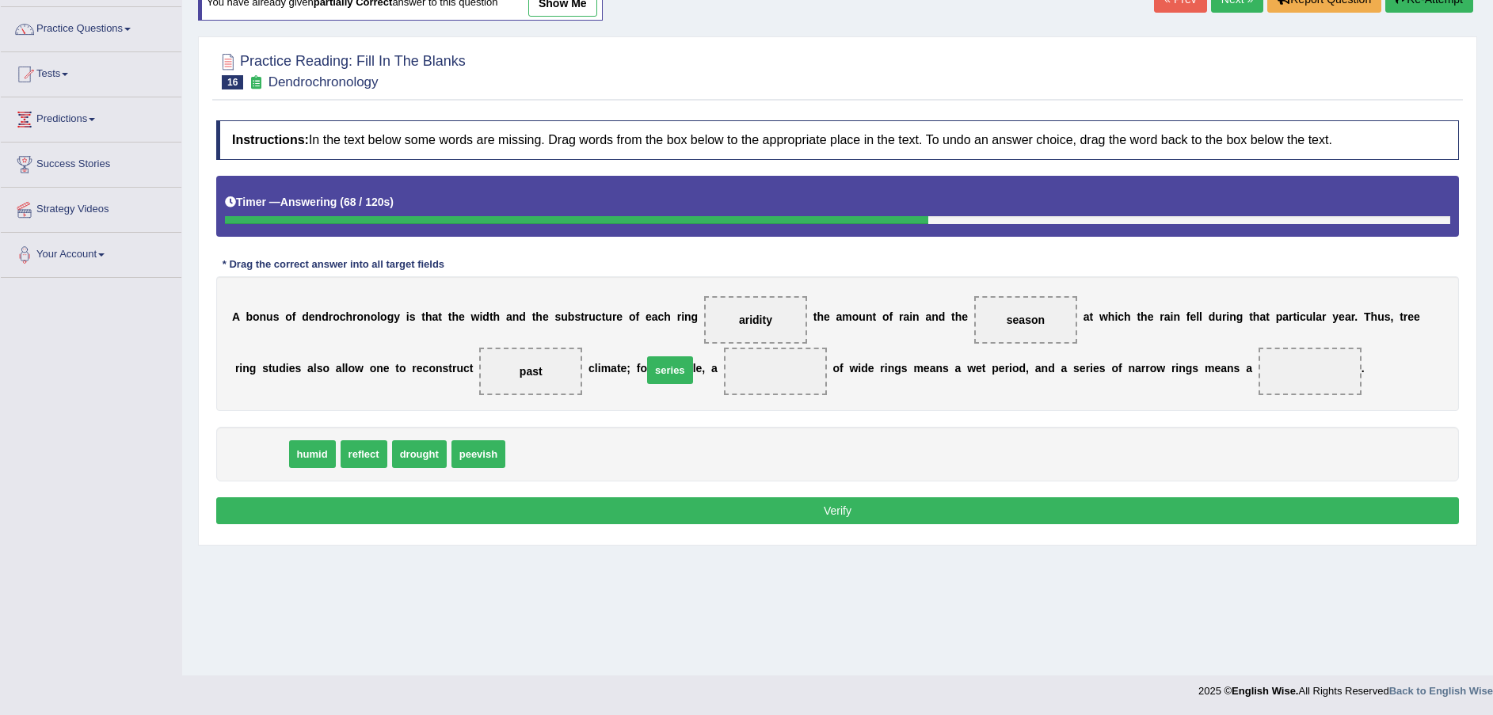
drag, startPoint x: 264, startPoint y: 451, endPoint x: 673, endPoint y: 367, distance: 417.1
drag, startPoint x: 680, startPoint y: 367, endPoint x: 684, endPoint y: 452, distance: 84.8
drag, startPoint x: 984, startPoint y: 312, endPoint x: 848, endPoint y: 352, distance: 142.1
click at [708, 369] on div "A b o n u s o f d e n d r o c h r o n o l o g y i s t h a t t h e w i d t h a n…" at bounding box center [837, 343] width 1242 height 135
drag, startPoint x: 972, startPoint y: 318, endPoint x: 675, endPoint y: 368, distance: 302.0
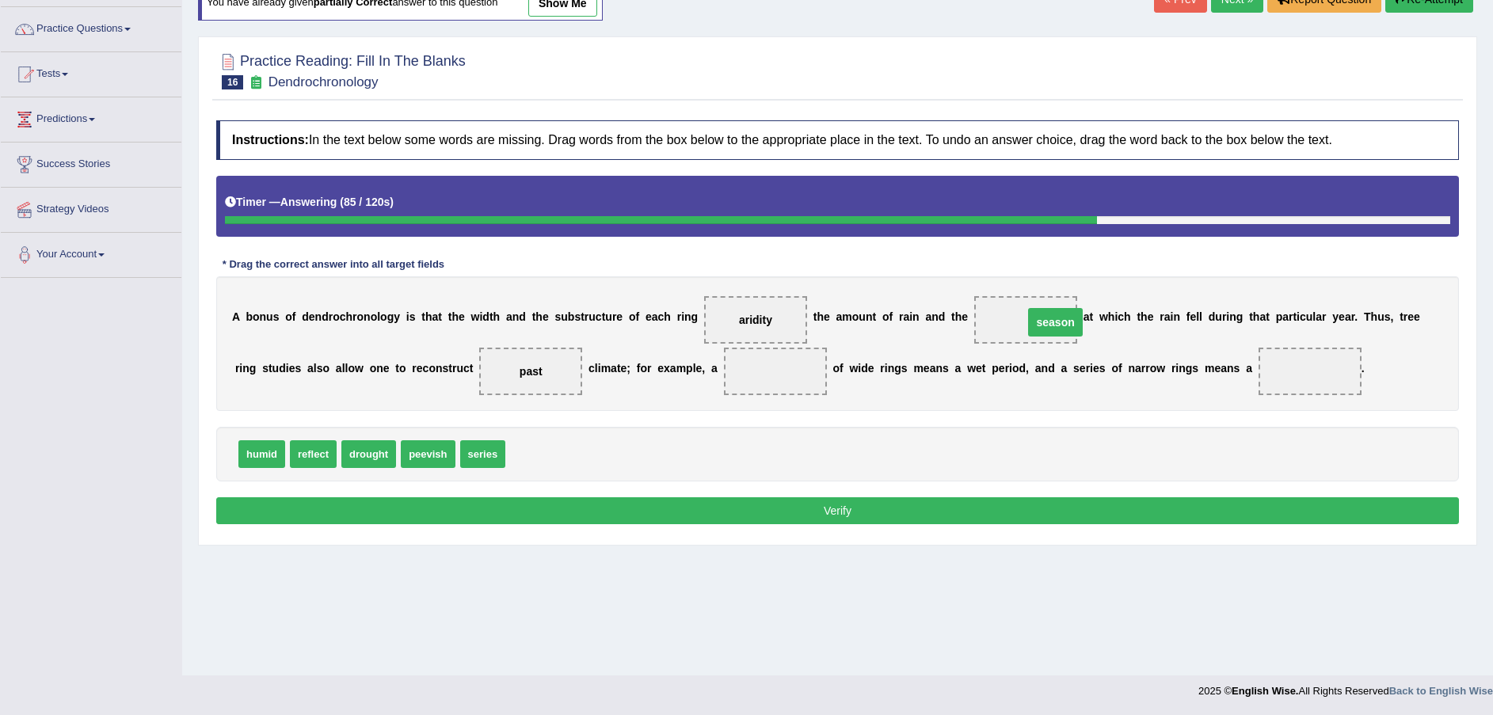
drag, startPoint x: 694, startPoint y: 368, endPoint x: 978, endPoint y: 320, distance: 287.6
drag, startPoint x: 474, startPoint y: 455, endPoint x: 686, endPoint y: 378, distance: 225.2
drag, startPoint x: 268, startPoint y: 453, endPoint x: 1187, endPoint y: 378, distance: 922.3
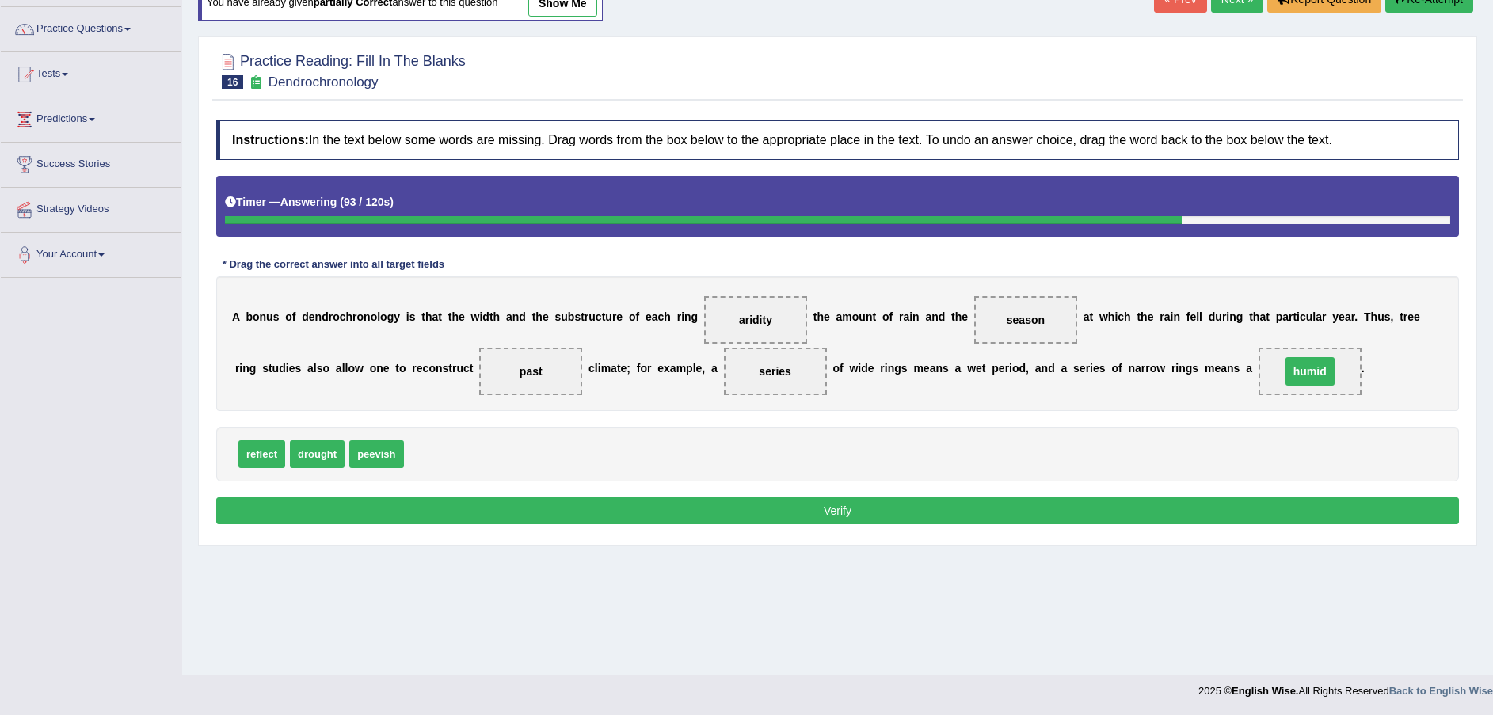
click at [953, 515] on button "Verify" at bounding box center [837, 510] width 1242 height 27
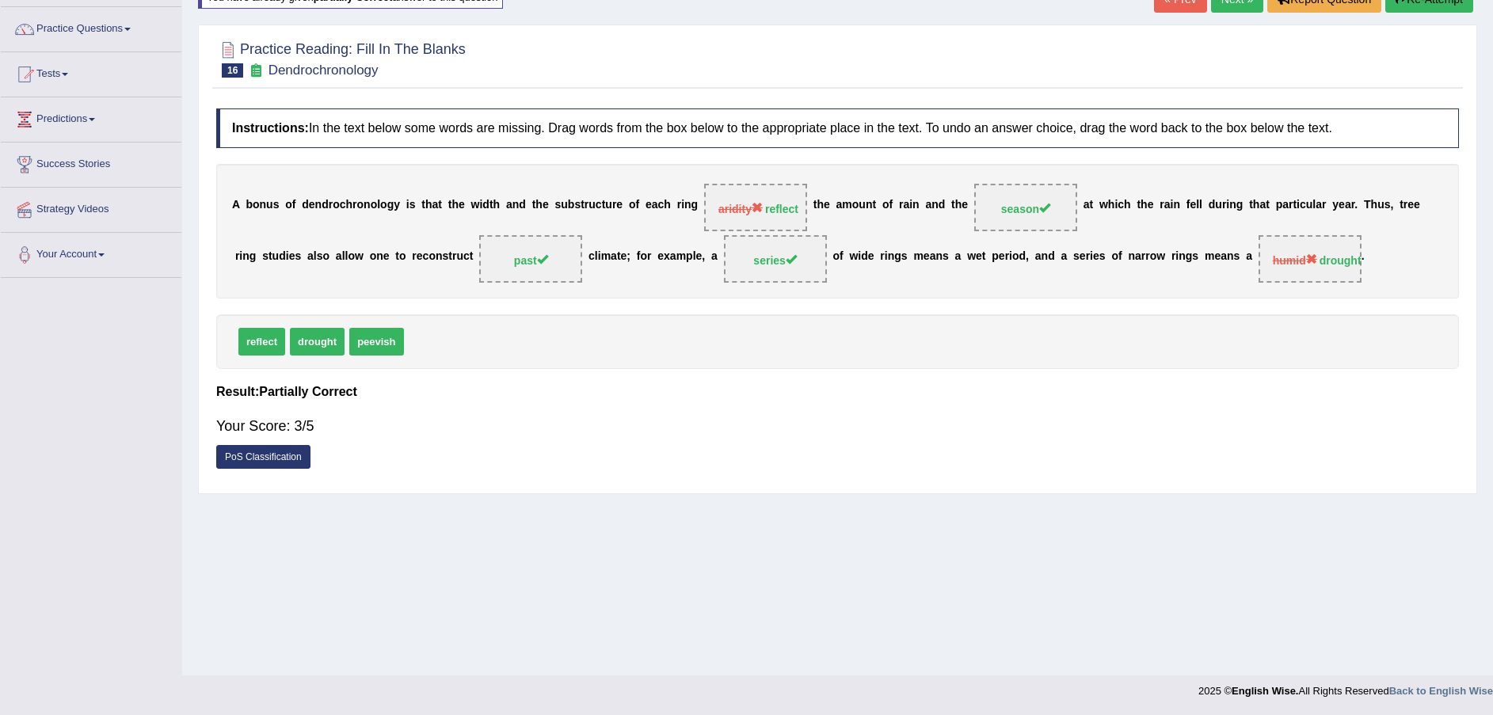
scroll to position [0, 0]
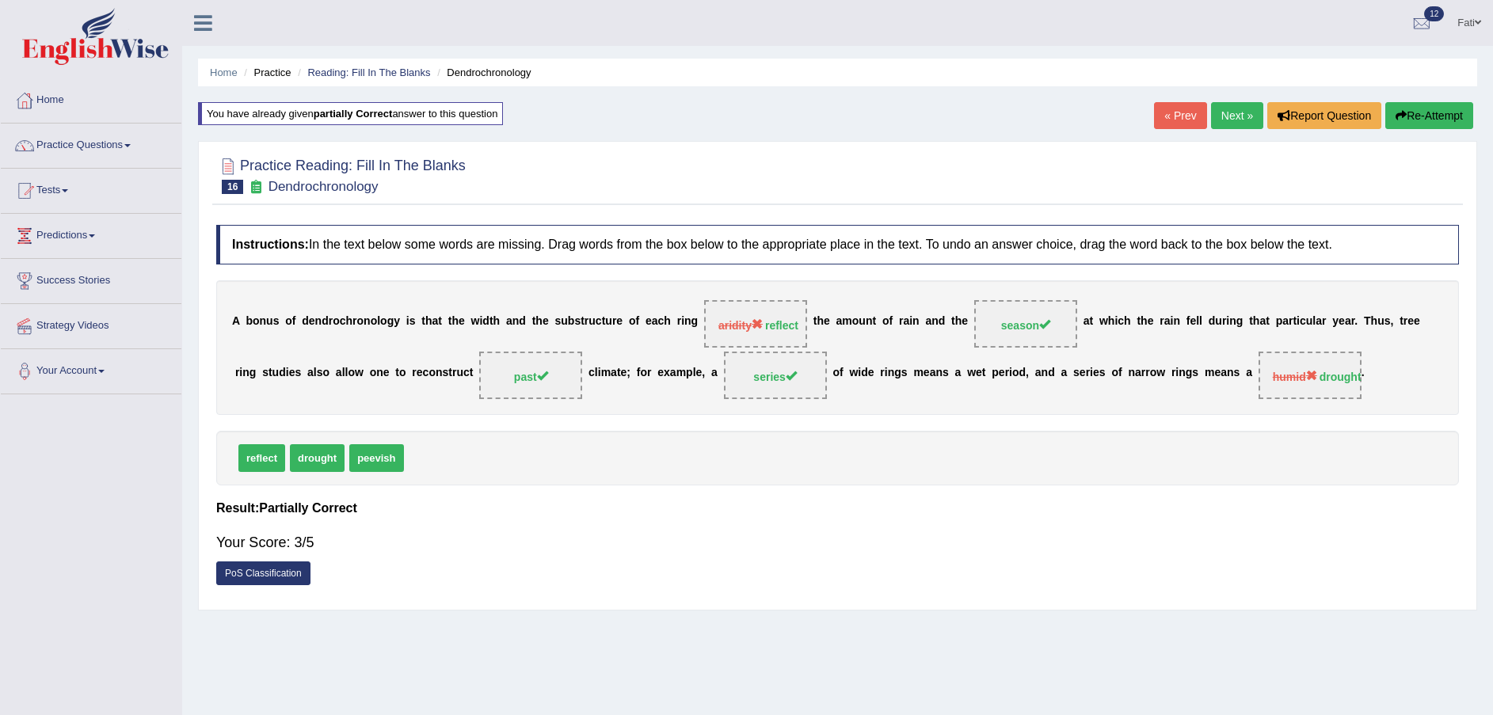
click at [1237, 105] on link "Next »" at bounding box center [1237, 115] width 52 height 27
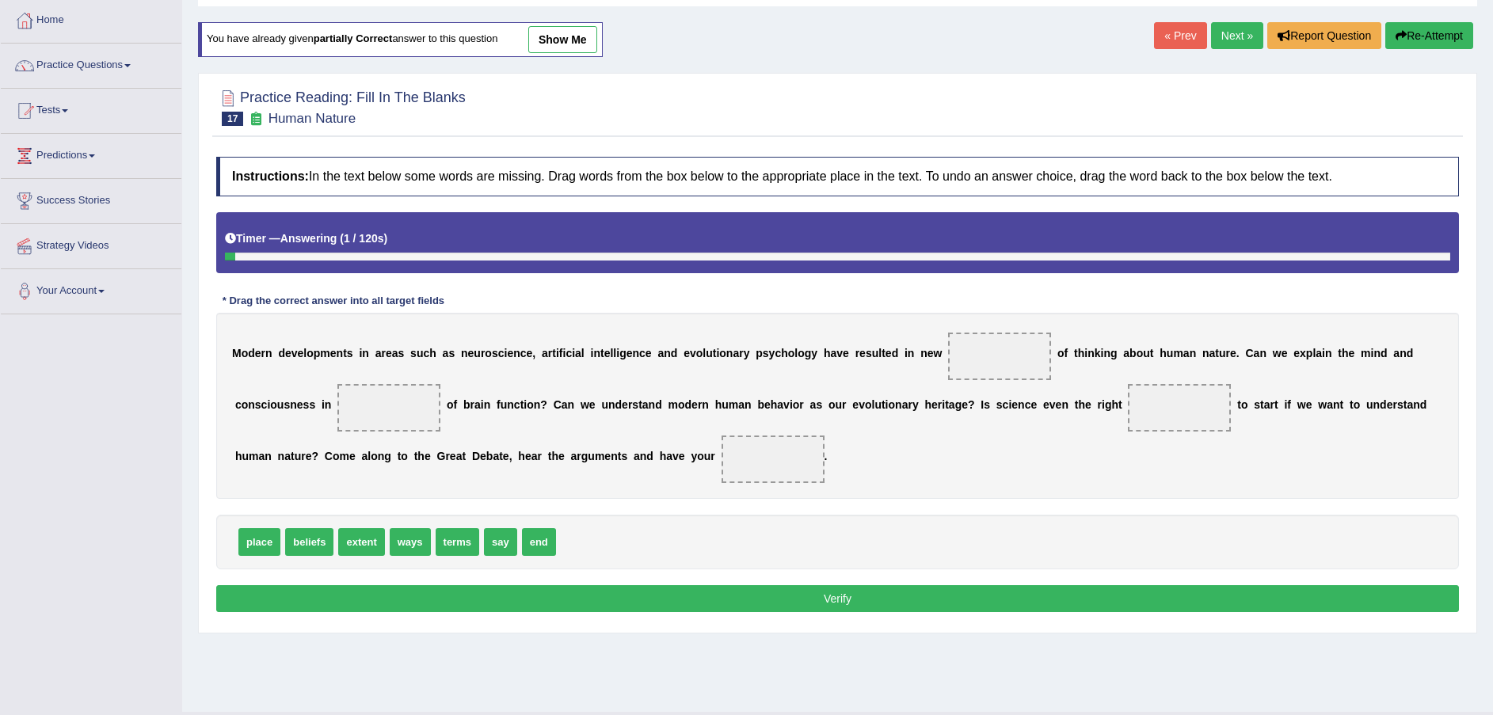
scroll to position [116, 0]
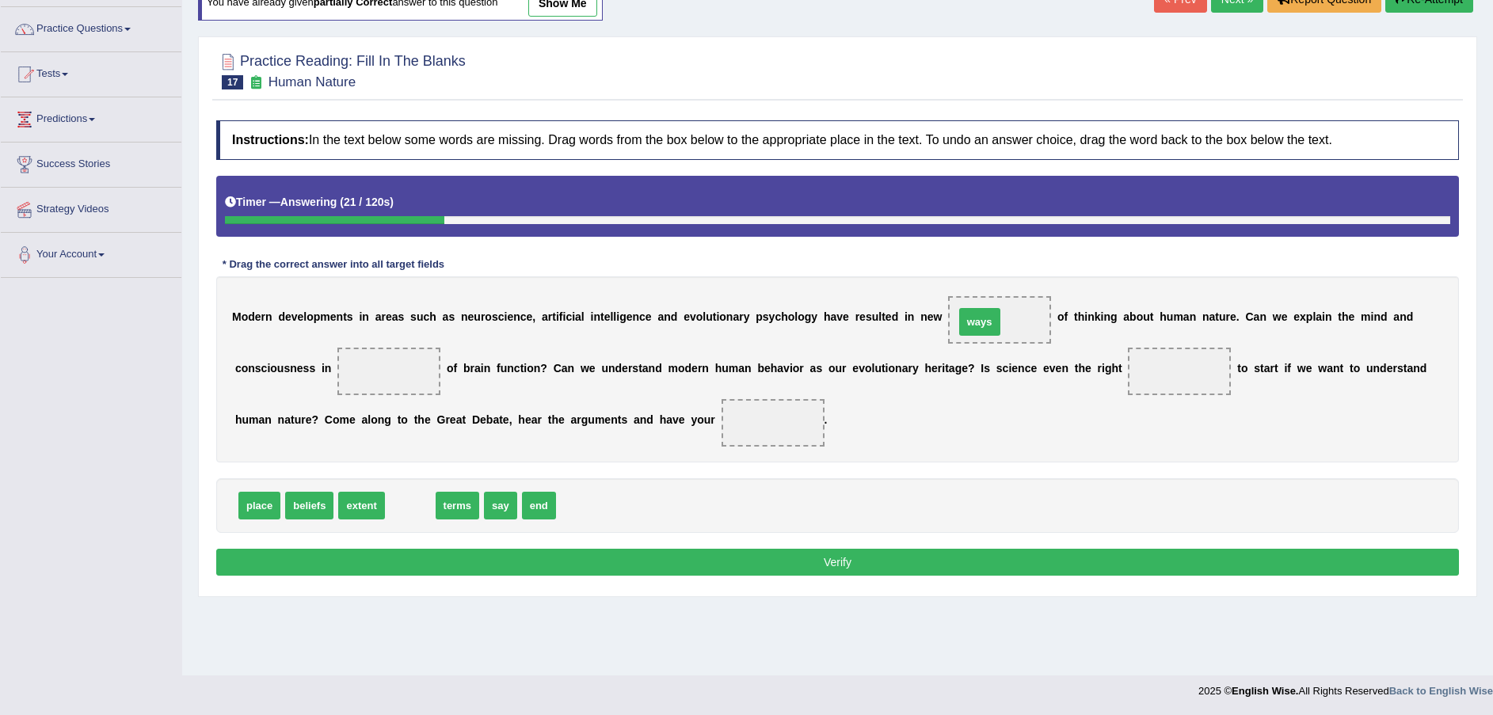
drag, startPoint x: 406, startPoint y: 508, endPoint x: 976, endPoint y: 324, distance: 598.2
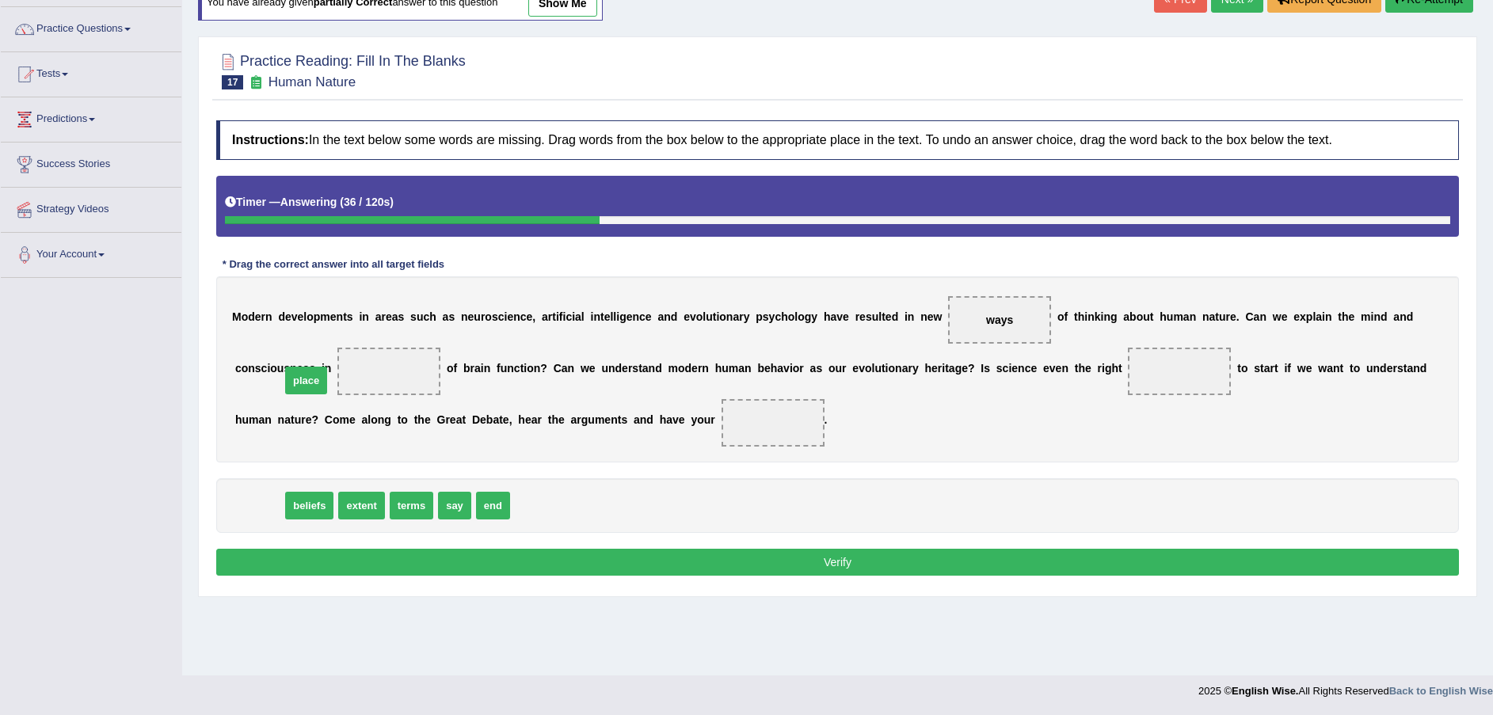
drag, startPoint x: 261, startPoint y: 512, endPoint x: 307, endPoint y: 387, distance: 133.5
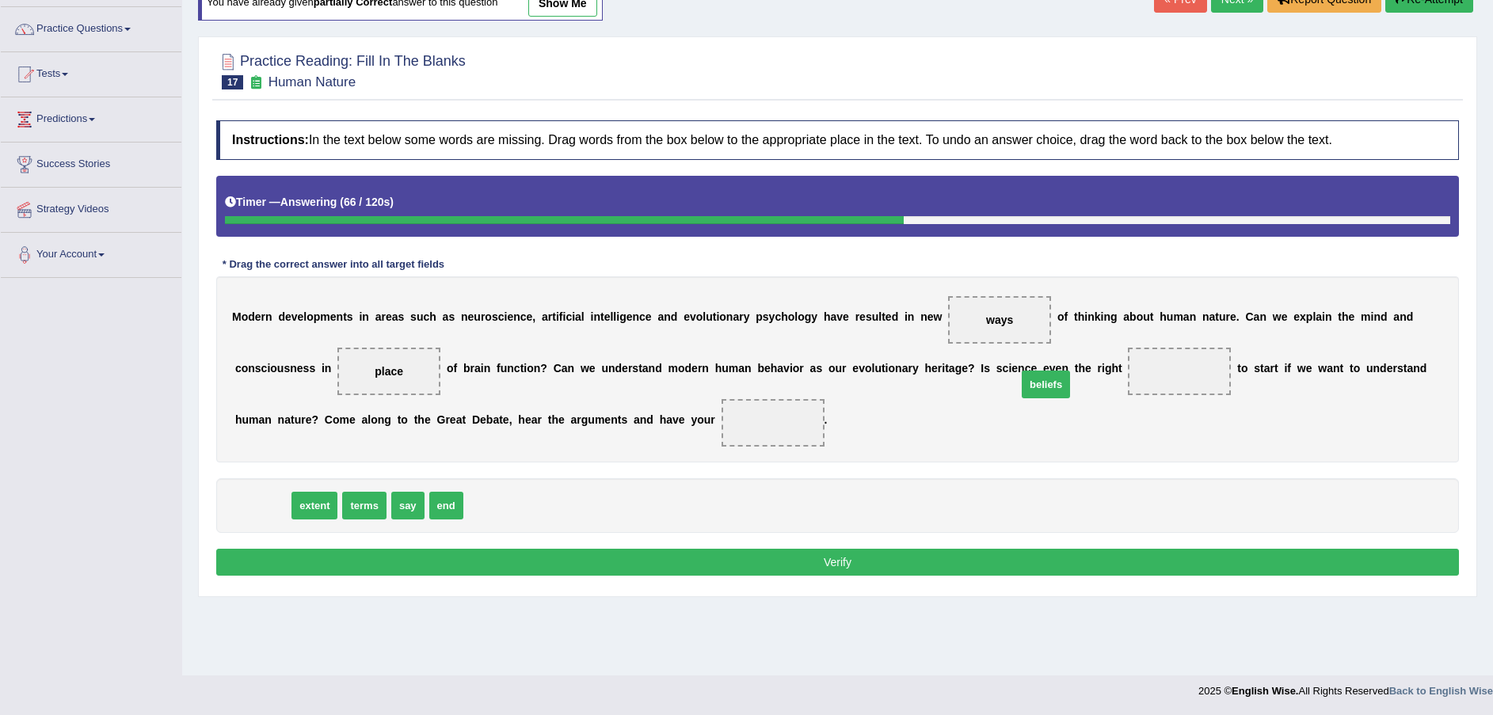
drag, startPoint x: 264, startPoint y: 510, endPoint x: 1047, endPoint y: 389, distance: 792.4
drag, startPoint x: 1018, startPoint y: 370, endPoint x: 795, endPoint y: 493, distance: 254.8
drag, startPoint x: 952, startPoint y: 322, endPoint x: 1054, endPoint y: 397, distance: 126.9
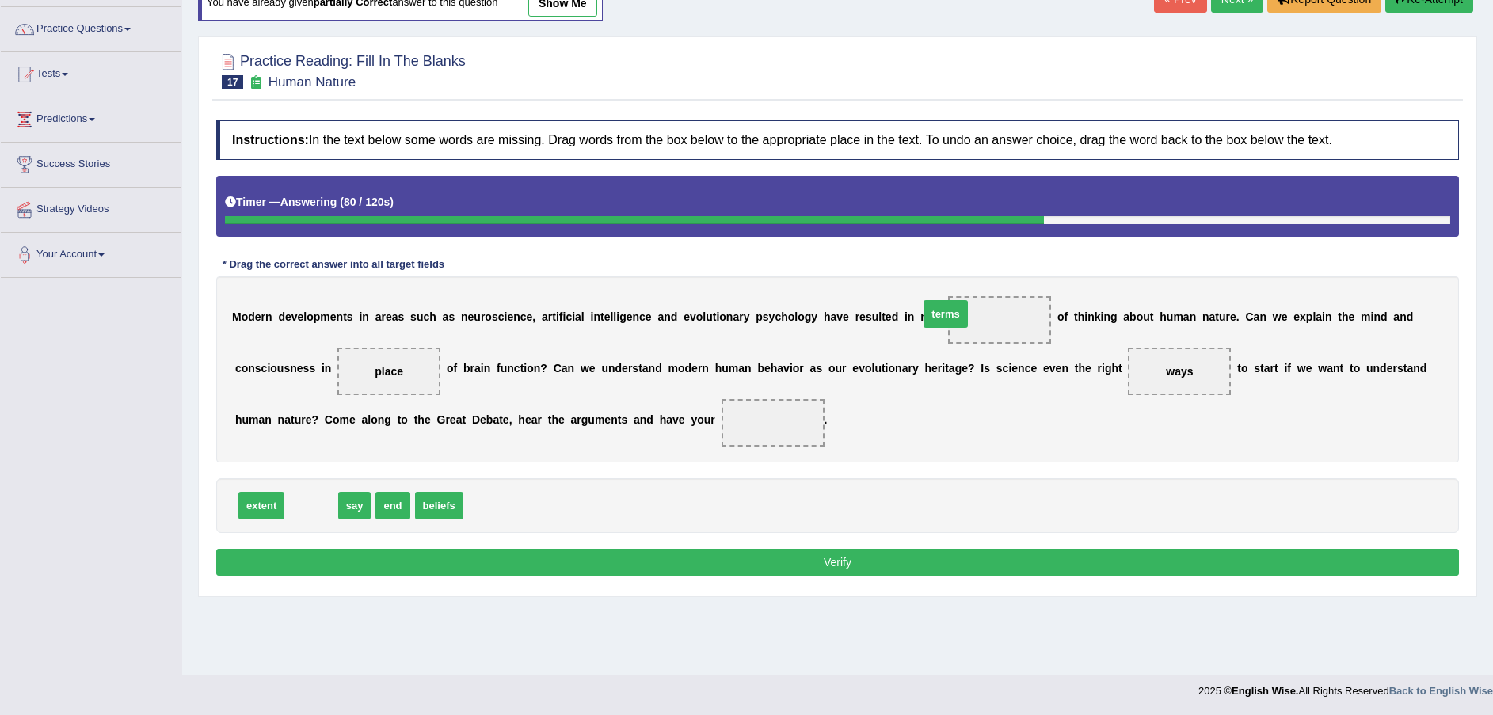
drag, startPoint x: 313, startPoint y: 509, endPoint x: 947, endPoint y: 322, distance: 661.2
drag, startPoint x: 342, startPoint y: 500, endPoint x: 590, endPoint y: 432, distance: 257.0
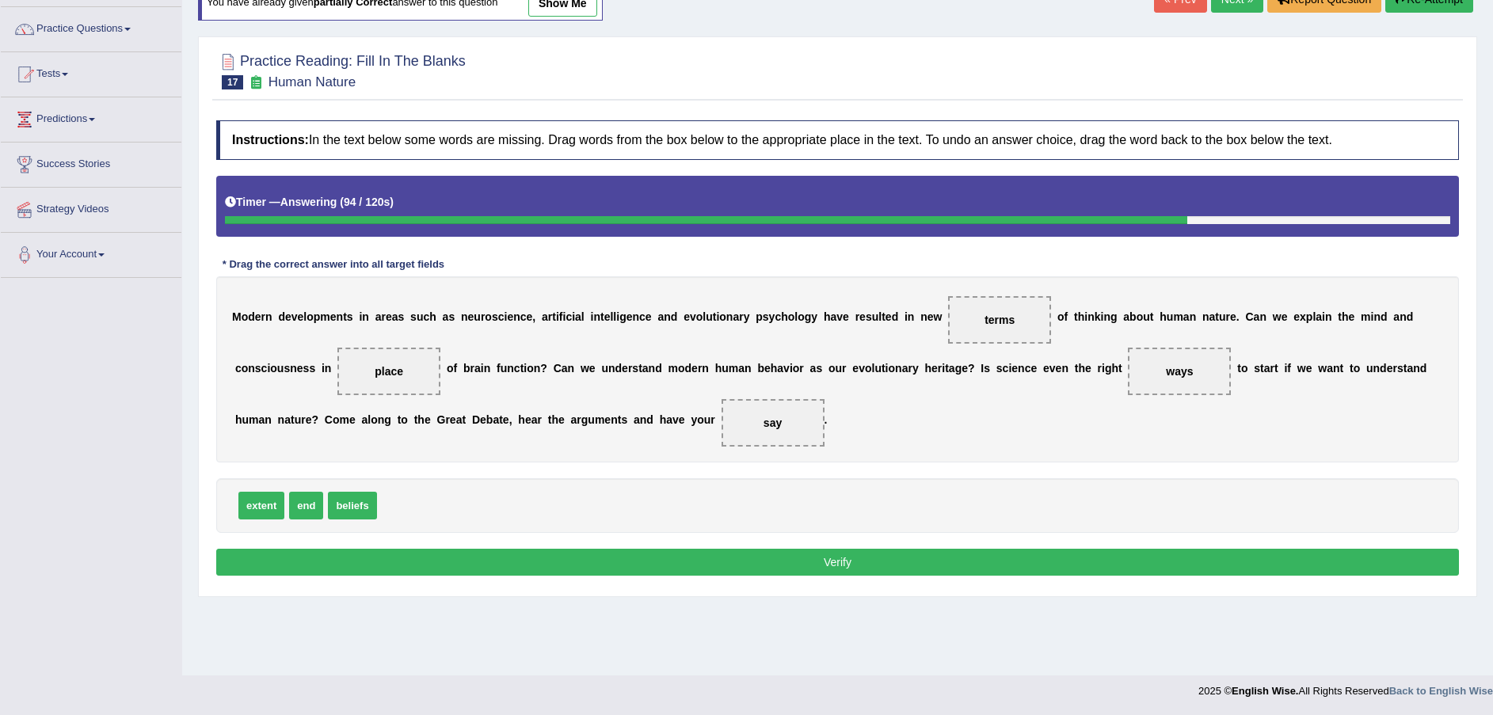
click at [561, 565] on button "Verify" at bounding box center [837, 562] width 1242 height 27
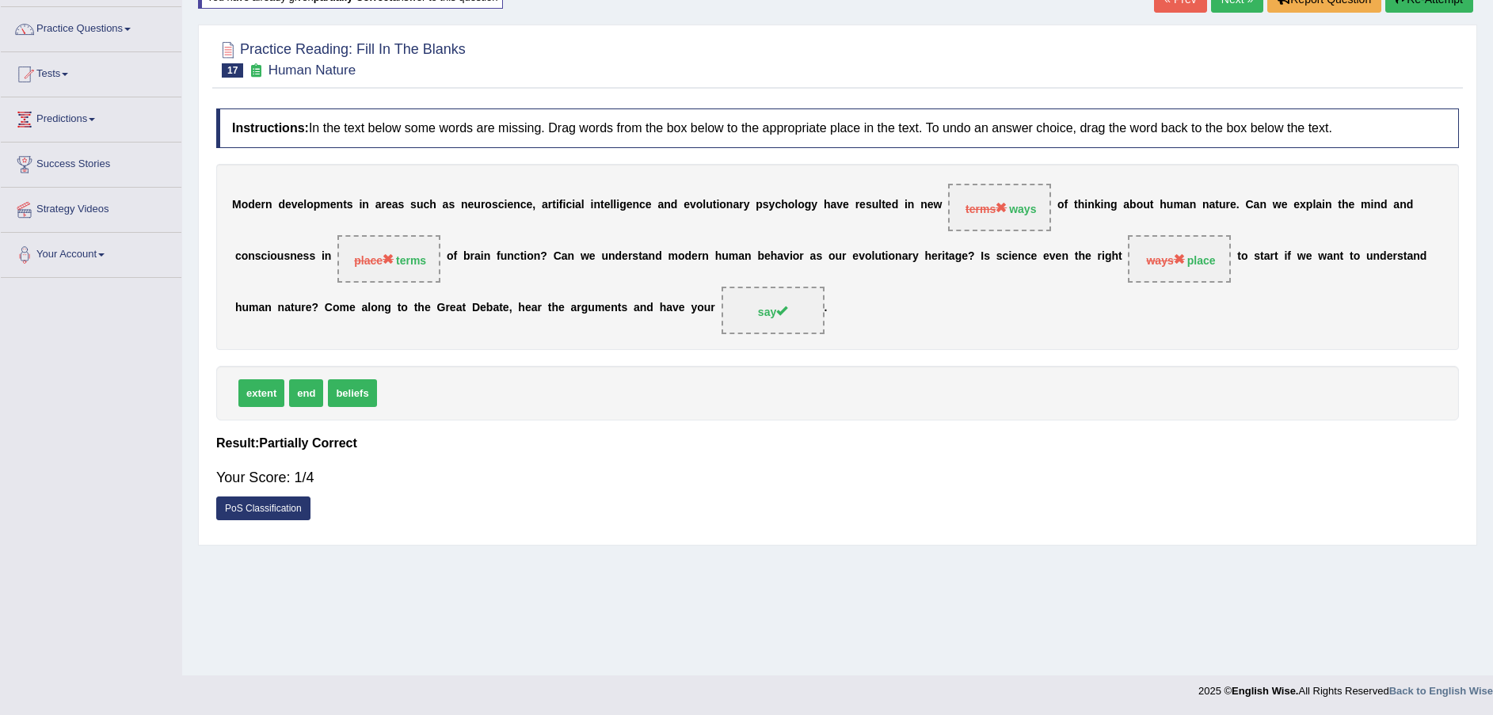
scroll to position [0, 0]
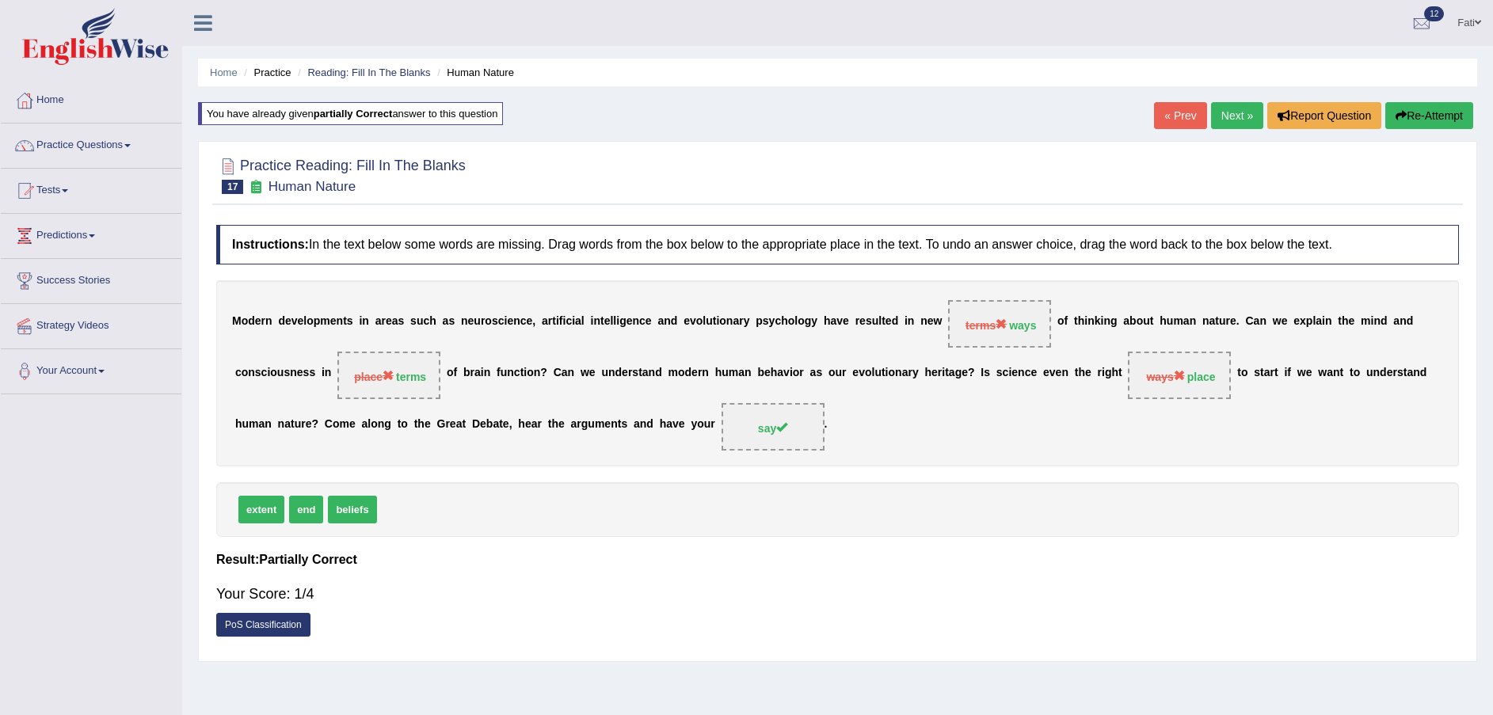
click at [1409, 123] on button "Re-Attempt" at bounding box center [1429, 115] width 88 height 27
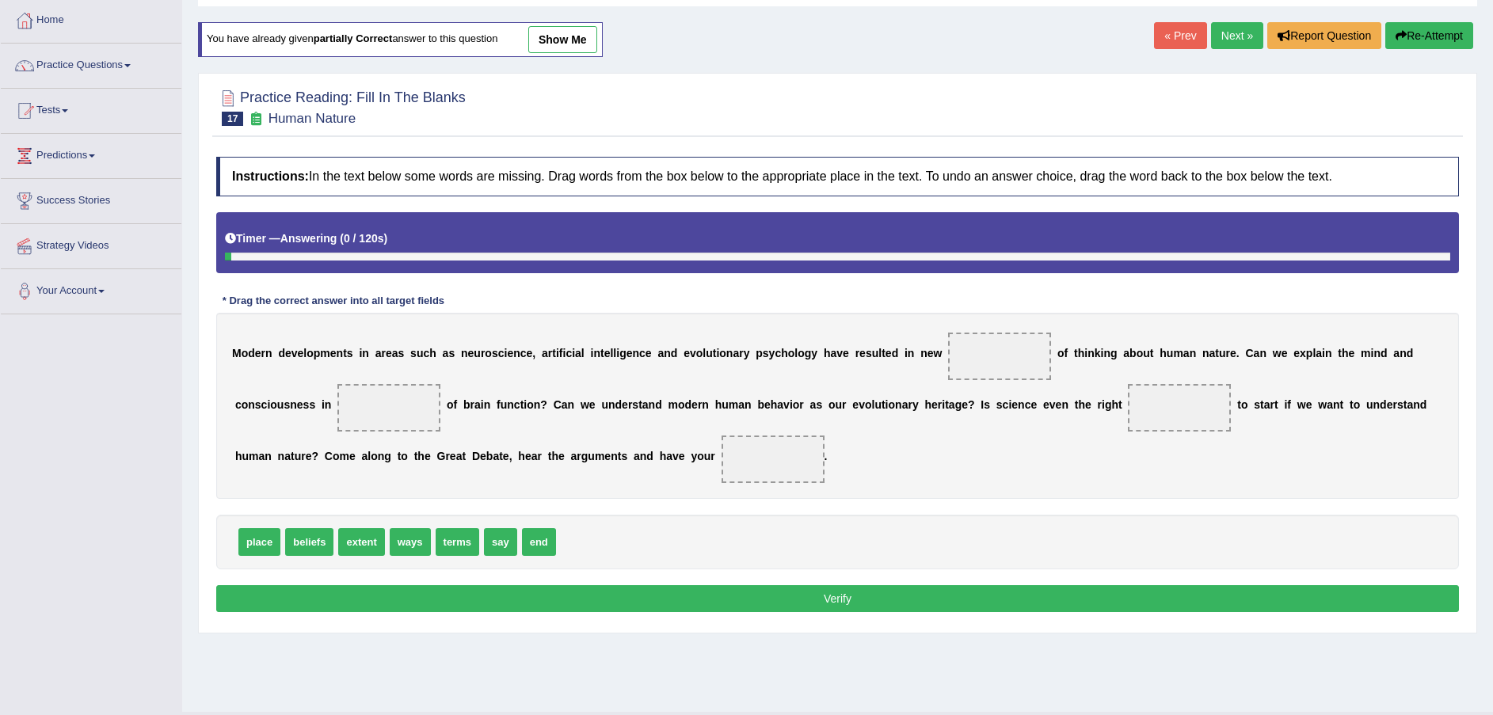
scroll to position [116, 0]
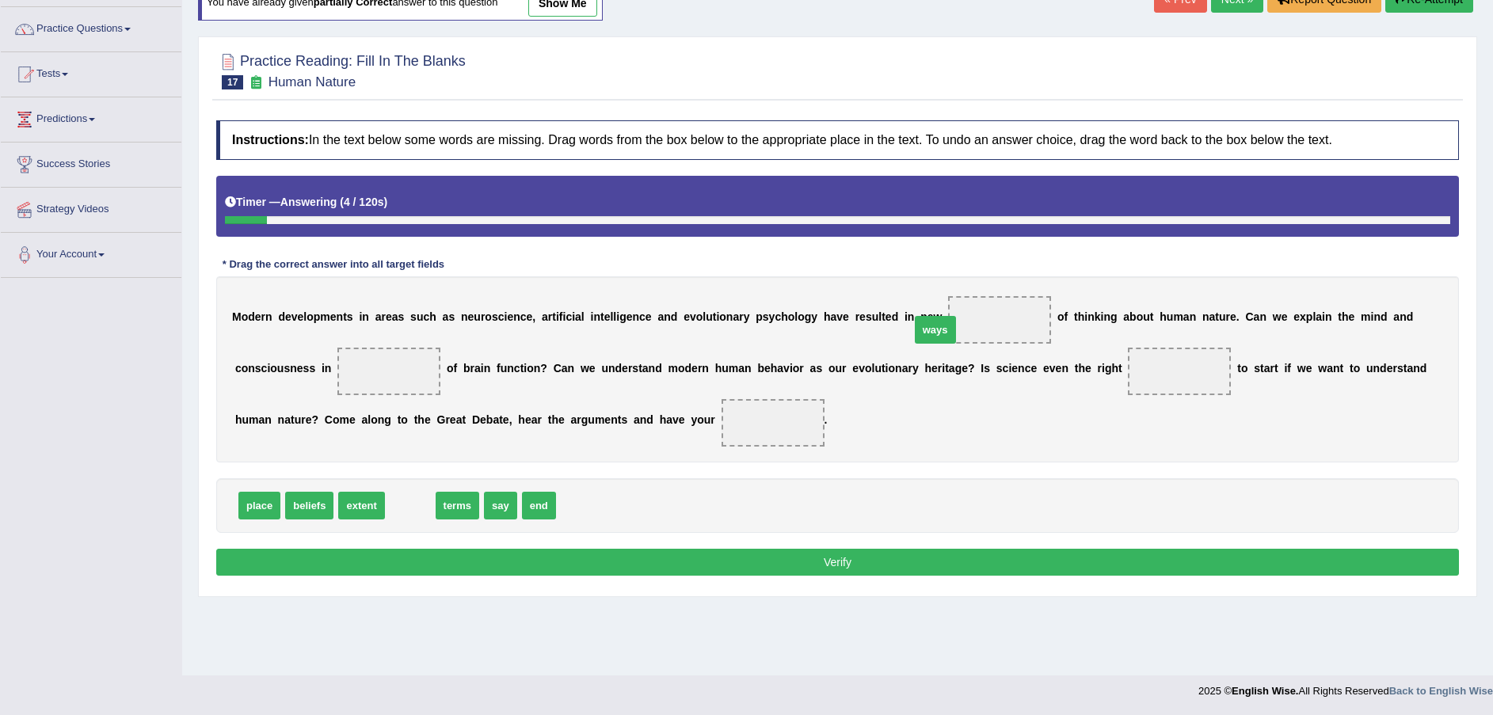
drag, startPoint x: 397, startPoint y: 508, endPoint x: 922, endPoint y: 332, distance: 553.6
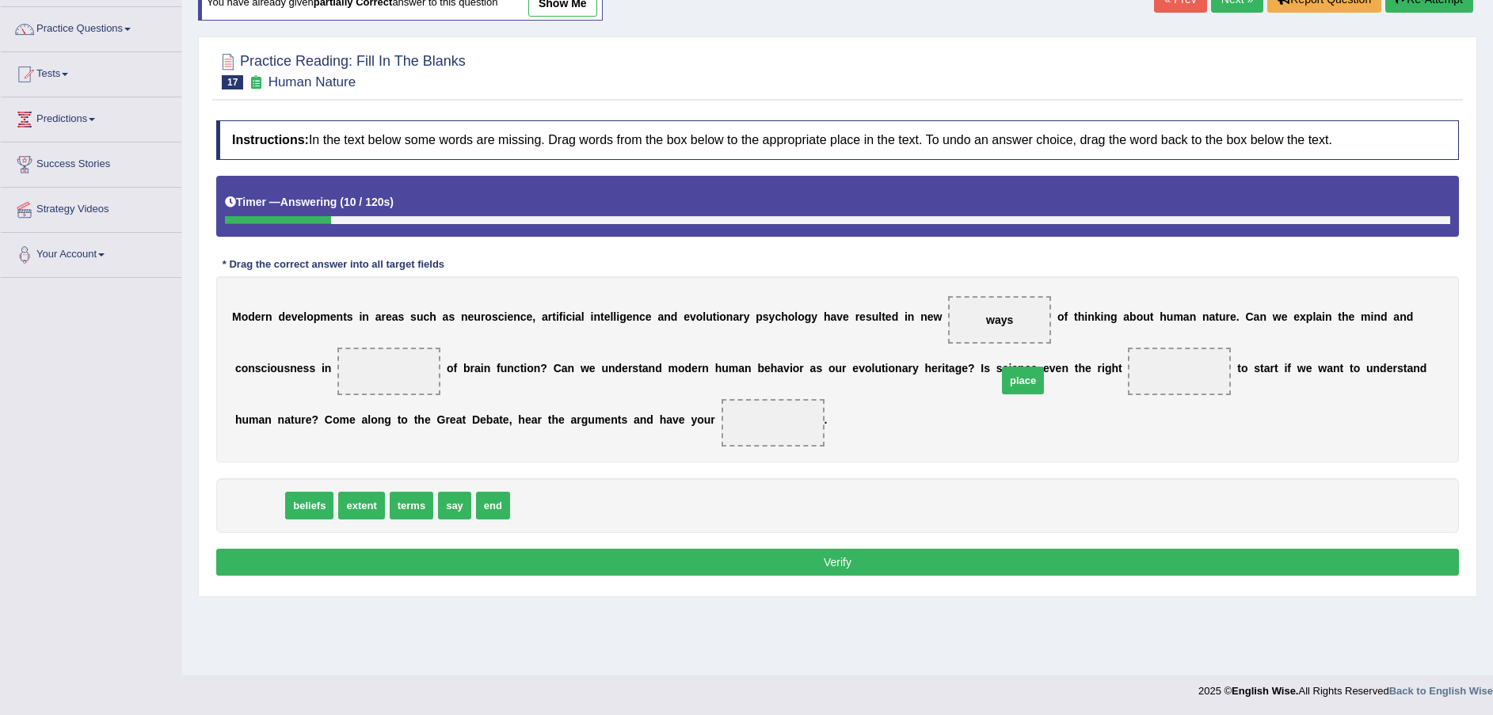
drag, startPoint x: 266, startPoint y: 507, endPoint x: 1049, endPoint y: 377, distance: 793.8
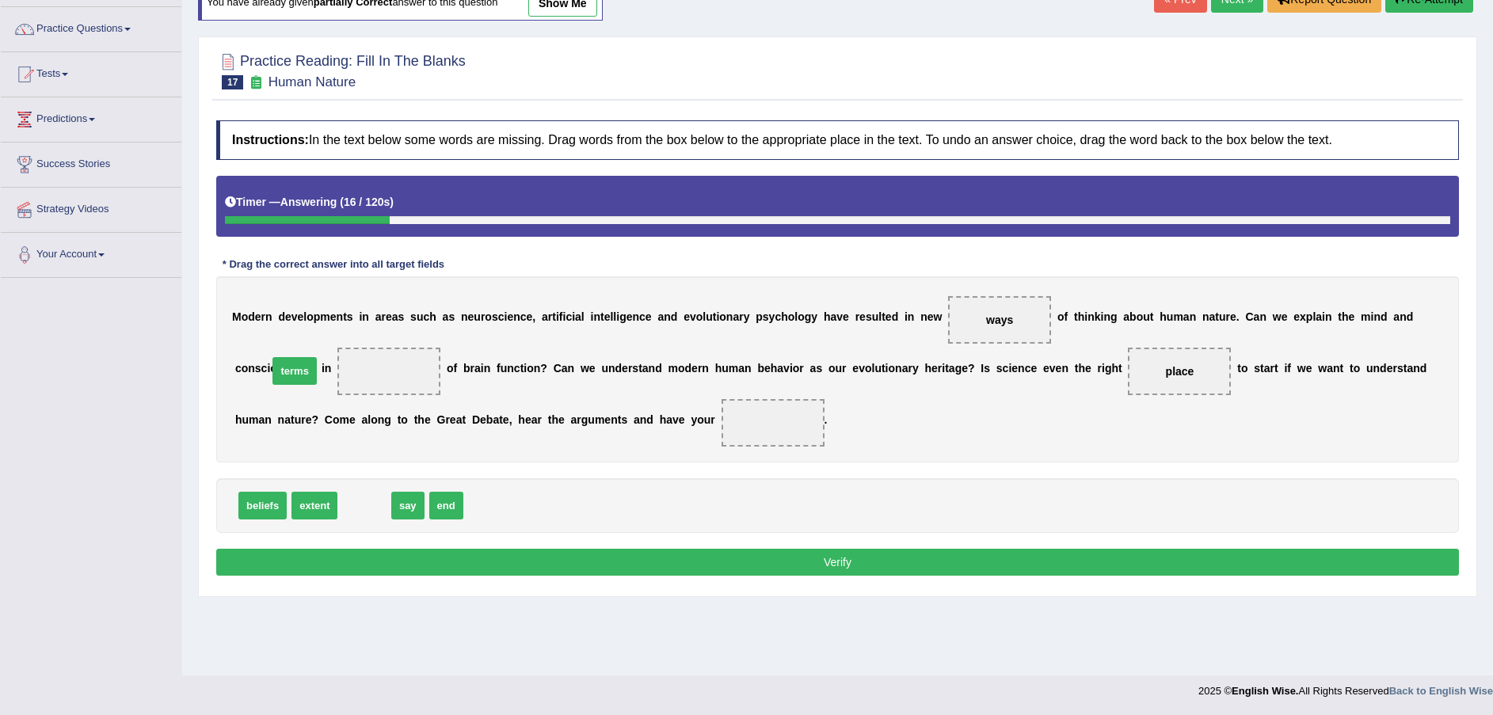
drag, startPoint x: 356, startPoint y: 507, endPoint x: 282, endPoint y: 382, distance: 144.5
drag, startPoint x: 351, startPoint y: 513, endPoint x: 535, endPoint y: 429, distance: 202.7
click at [531, 559] on button "Verify" at bounding box center [837, 562] width 1242 height 27
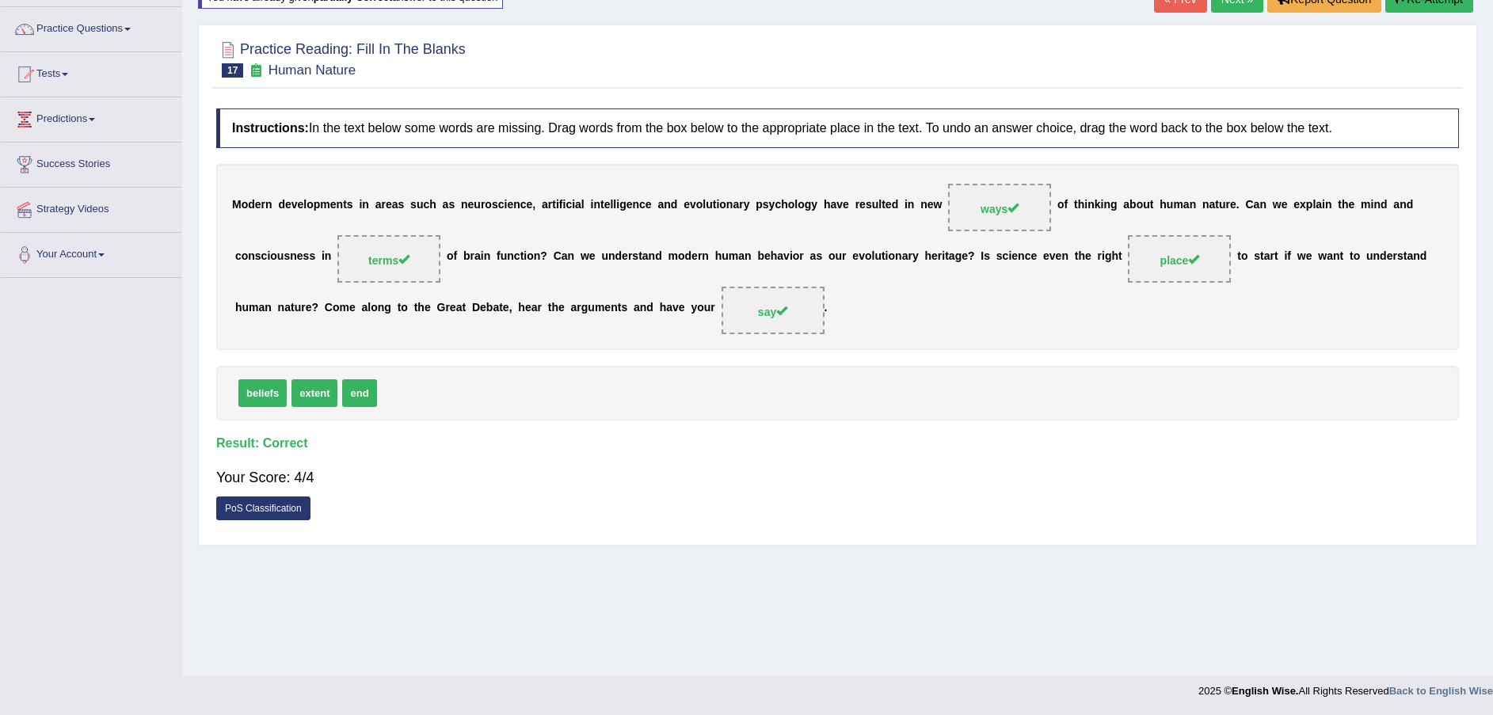
scroll to position [0, 0]
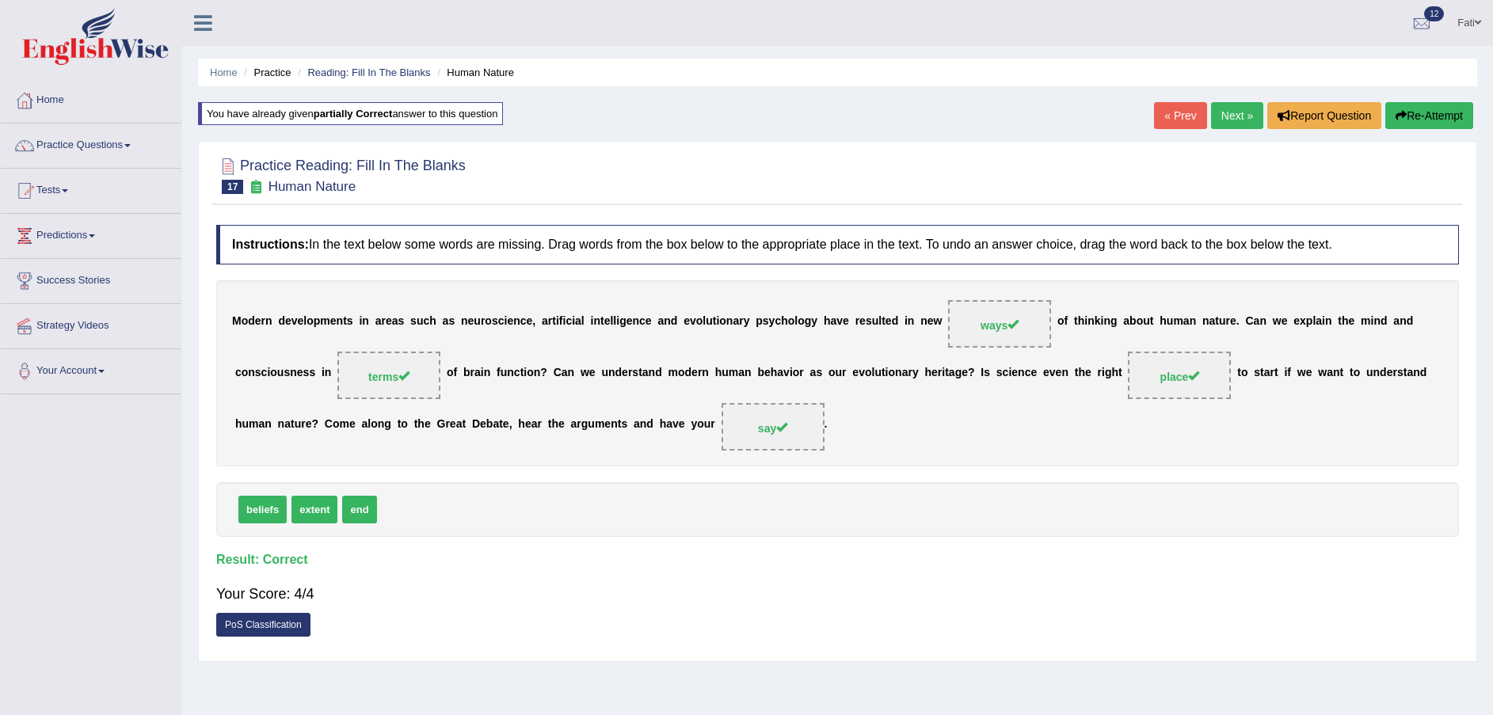
click at [1231, 107] on link "Next »" at bounding box center [1237, 115] width 52 height 27
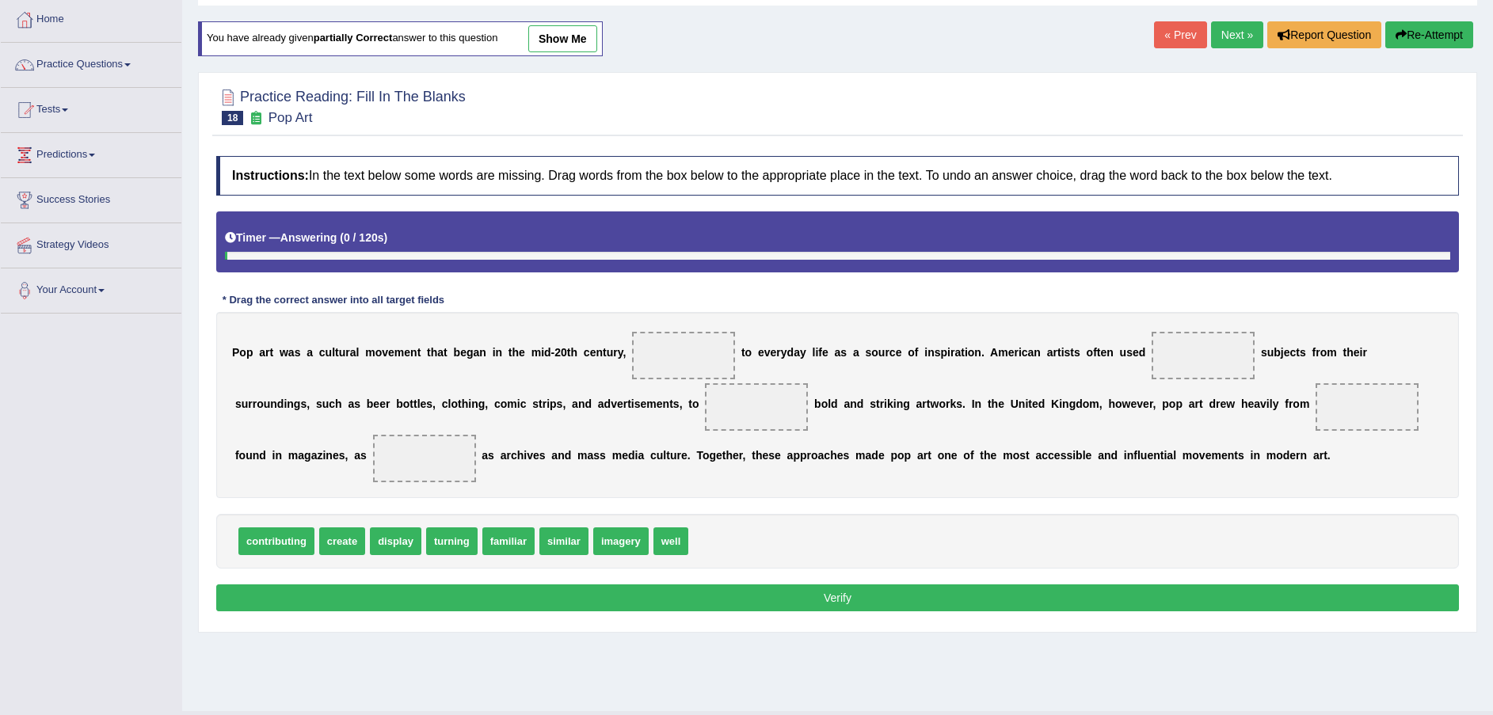
scroll to position [116, 0]
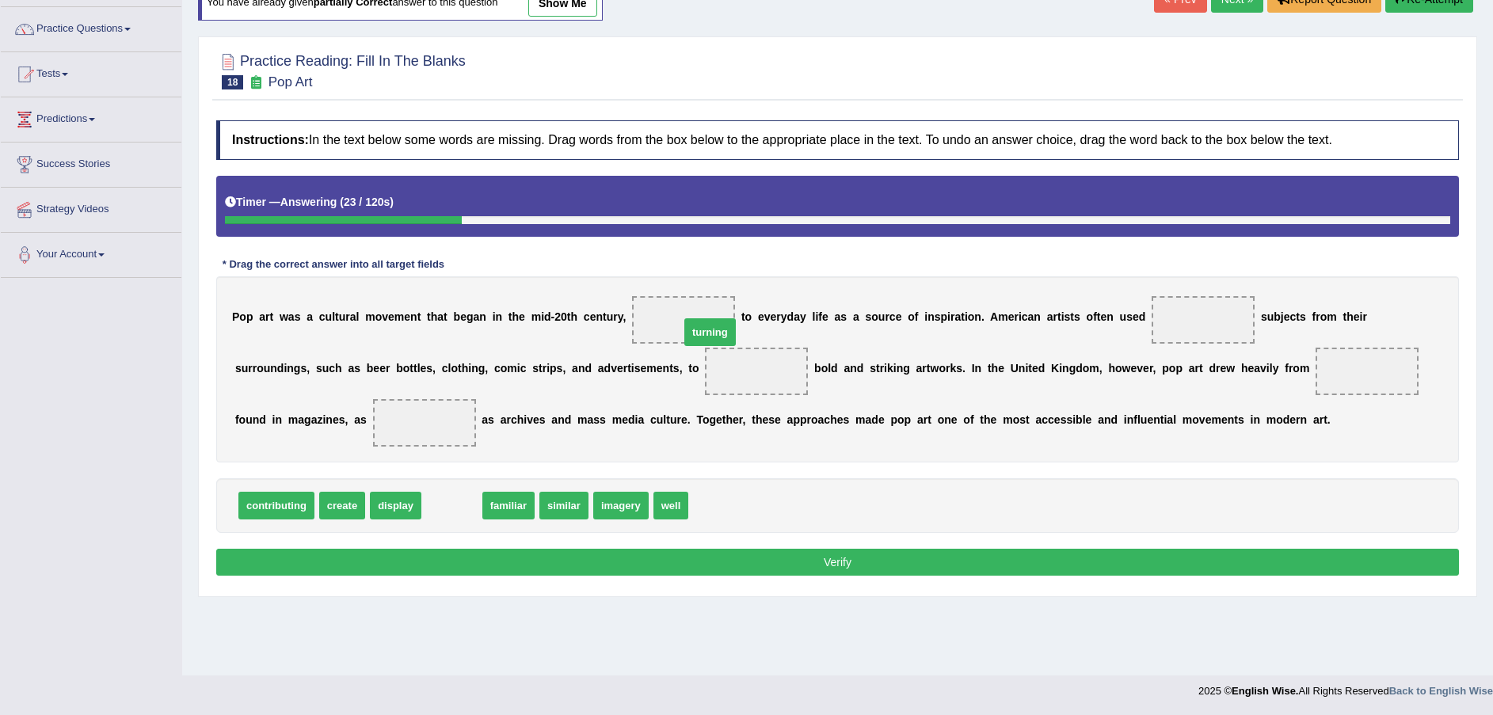
drag, startPoint x: 443, startPoint y: 511, endPoint x: 701, endPoint y: 337, distance: 311.0
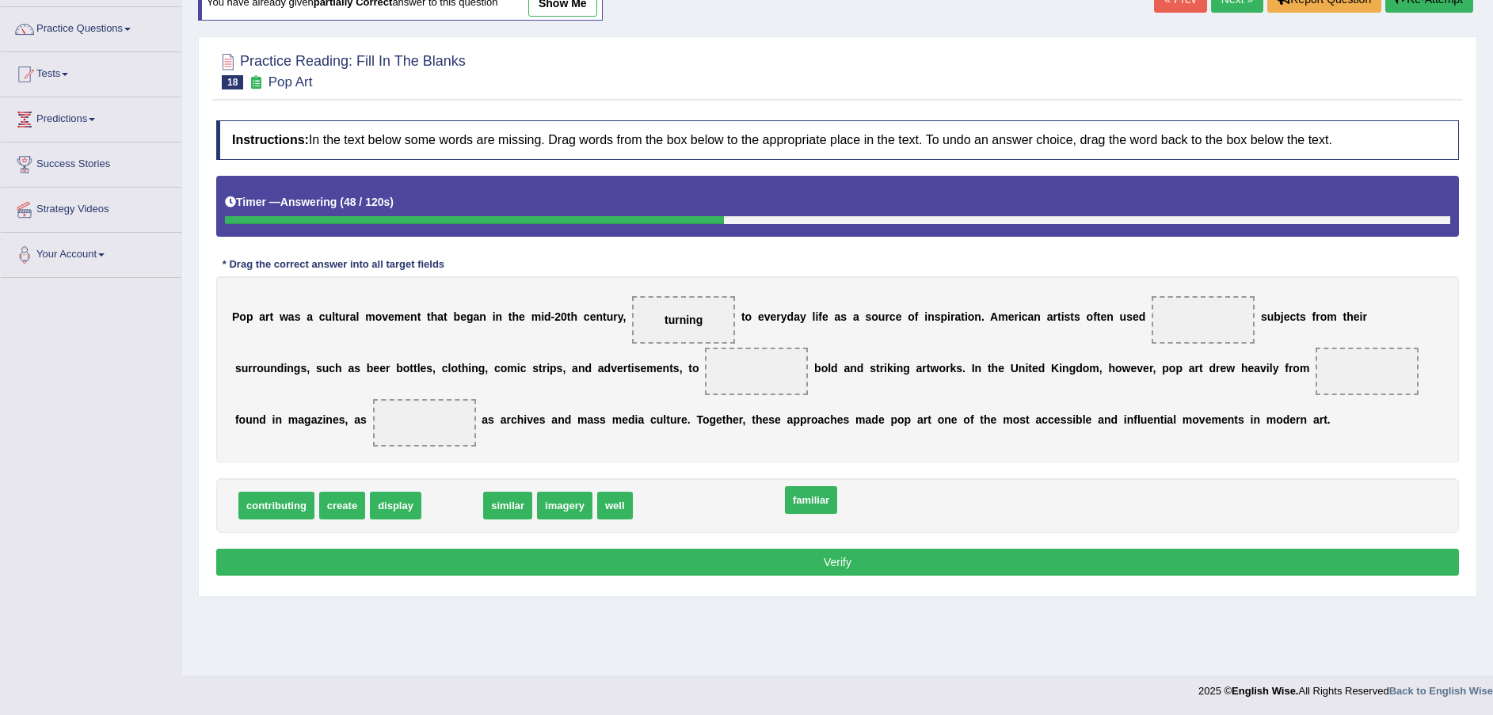
drag, startPoint x: 451, startPoint y: 512, endPoint x: 810, endPoint y: 507, distance: 358.7
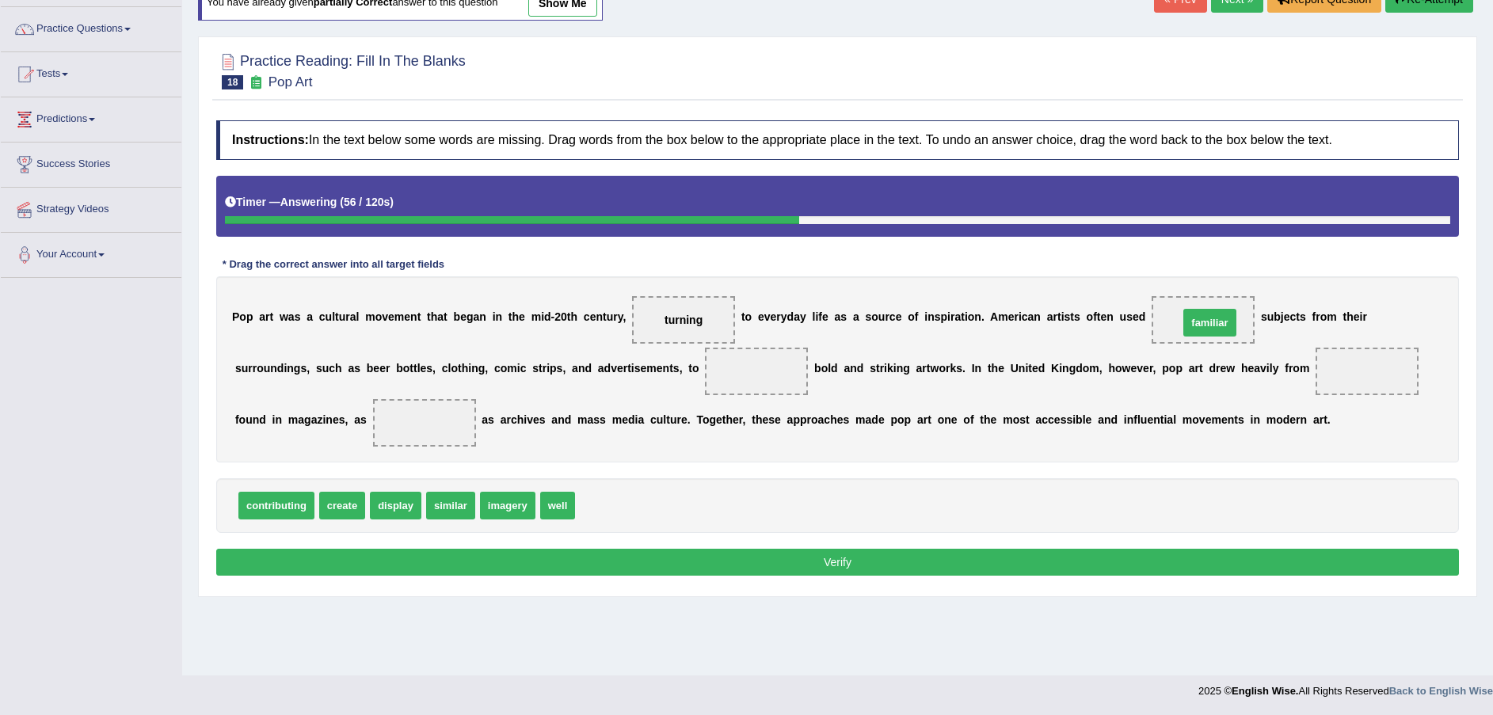
drag, startPoint x: 599, startPoint y: 512, endPoint x: 1186, endPoint y: 322, distance: 616.5
drag, startPoint x: 325, startPoint y: 504, endPoint x: 604, endPoint y: 380, distance: 305.2
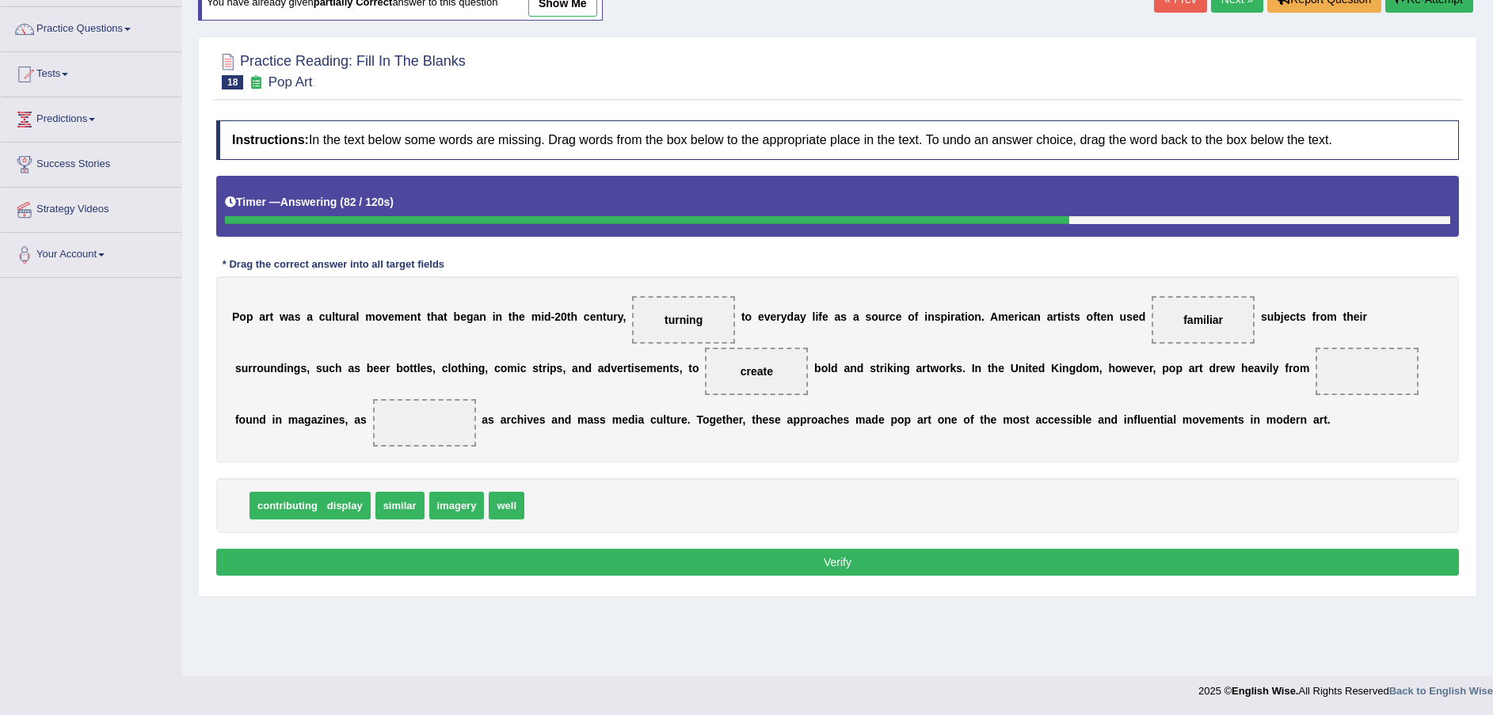
drag, startPoint x: 275, startPoint y: 502, endPoint x: 286, endPoint y: 502, distance: 11.1
drag, startPoint x: 361, startPoint y: 512, endPoint x: 1169, endPoint y: 383, distance: 817.8
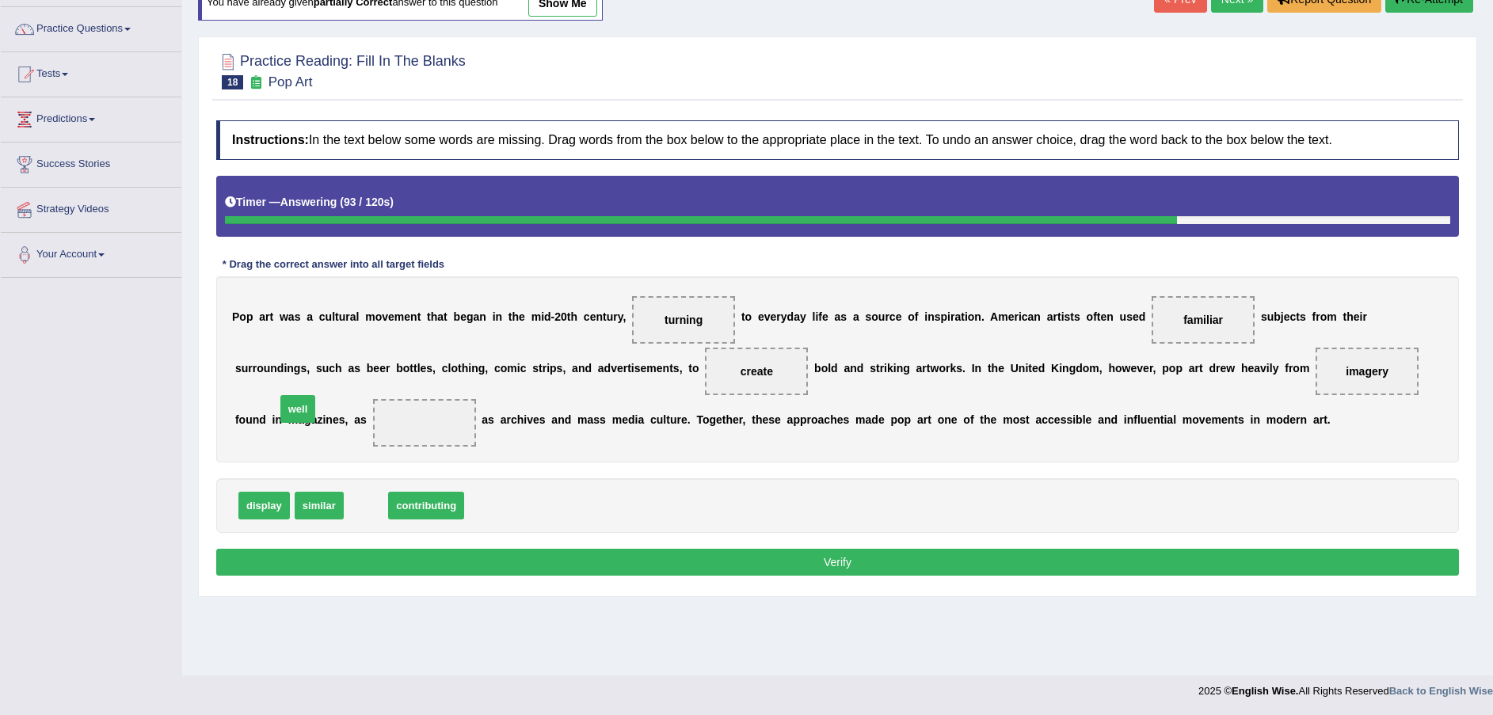
drag, startPoint x: 367, startPoint y: 500, endPoint x: 298, endPoint y: 405, distance: 117.8
drag, startPoint x: 1137, startPoint y: 318, endPoint x: 569, endPoint y: 504, distance: 597.5
click at [324, 511] on span "similar" at bounding box center [319, 506] width 49 height 28
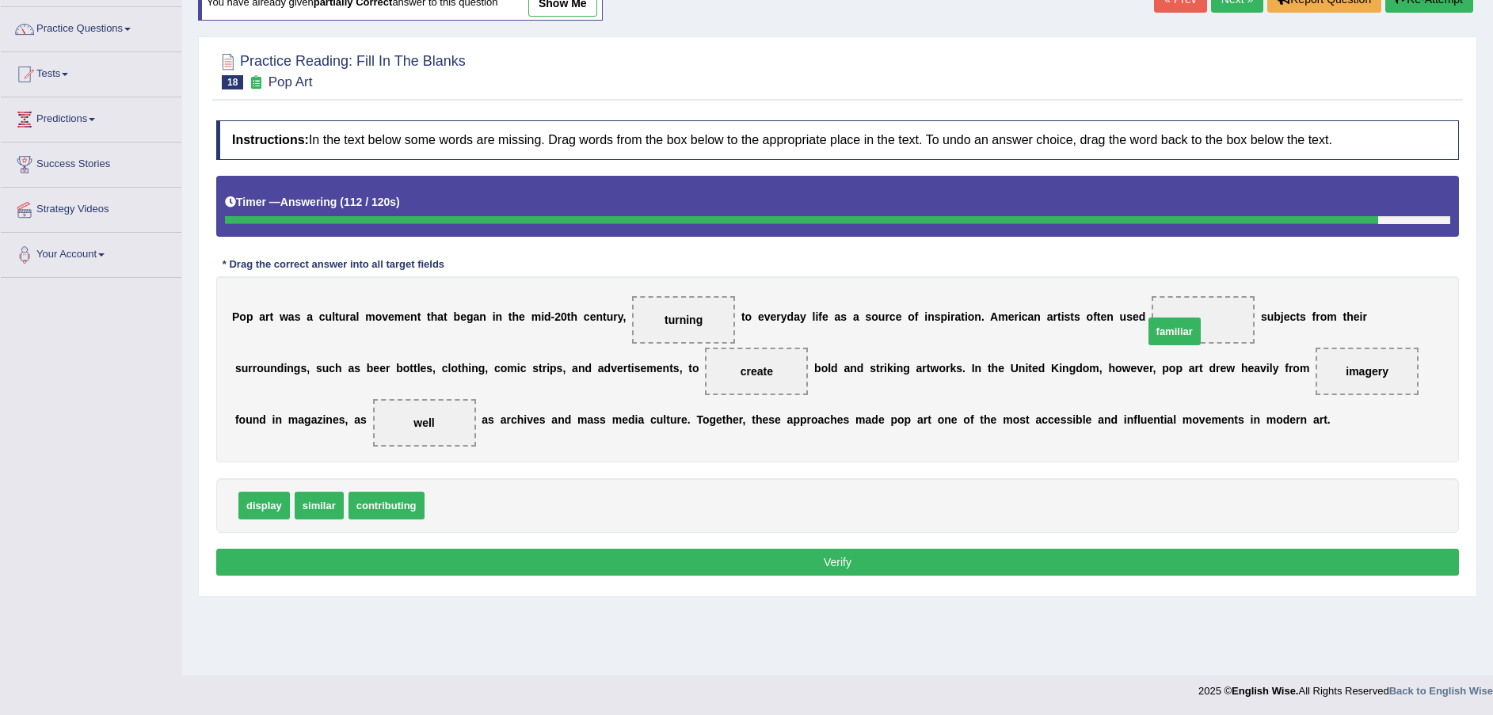
drag, startPoint x: 429, startPoint y: 504, endPoint x: 1148, endPoint y: 329, distance: 740.0
click at [999, 557] on button "Verify" at bounding box center [837, 562] width 1242 height 27
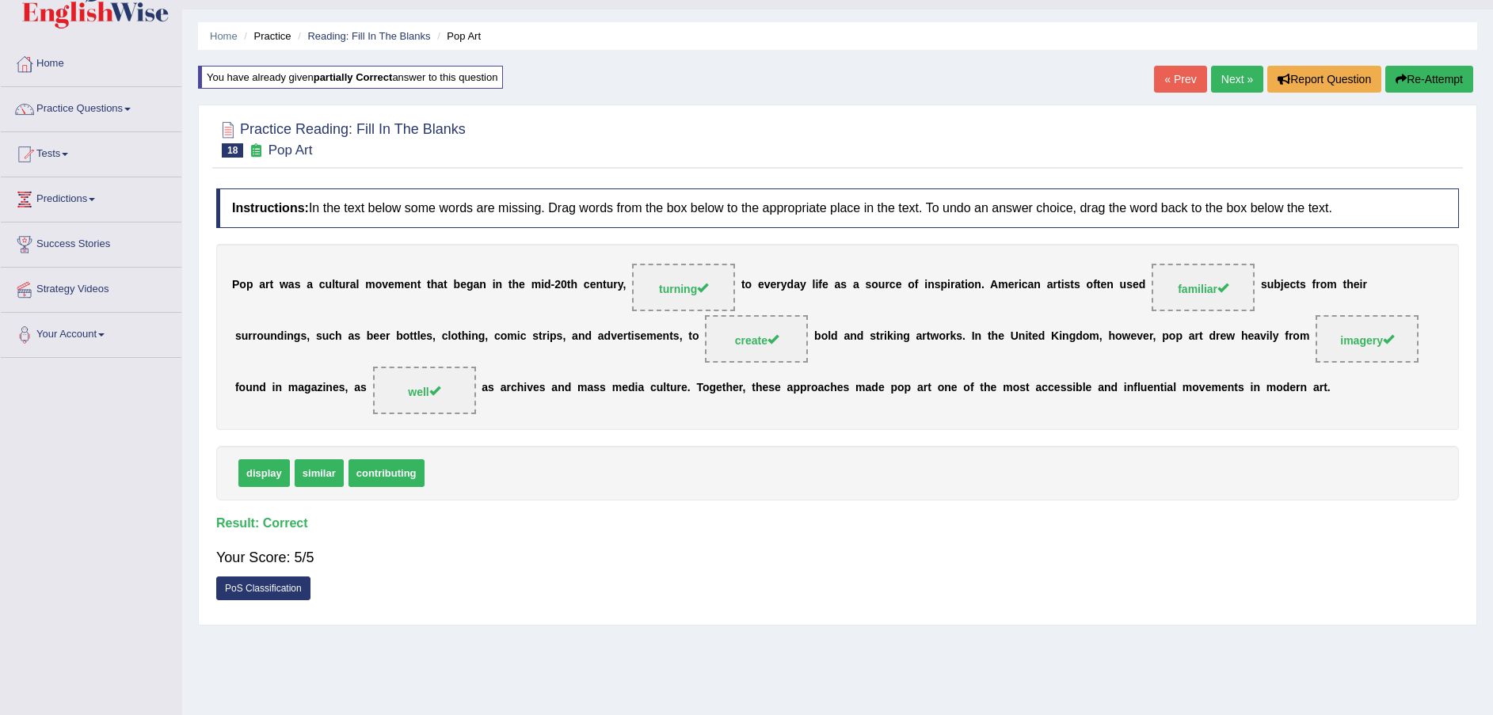
scroll to position [0, 0]
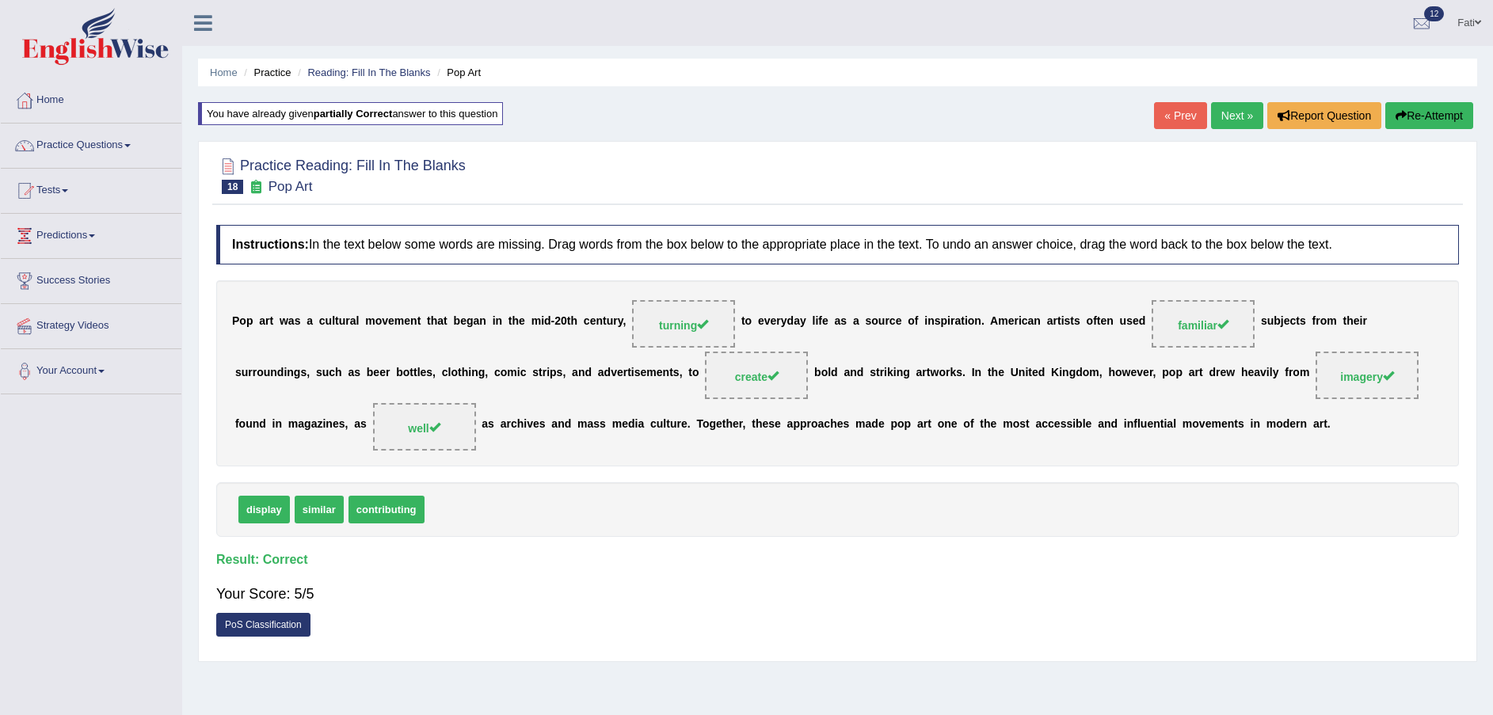
click at [1242, 113] on link "Next »" at bounding box center [1237, 115] width 52 height 27
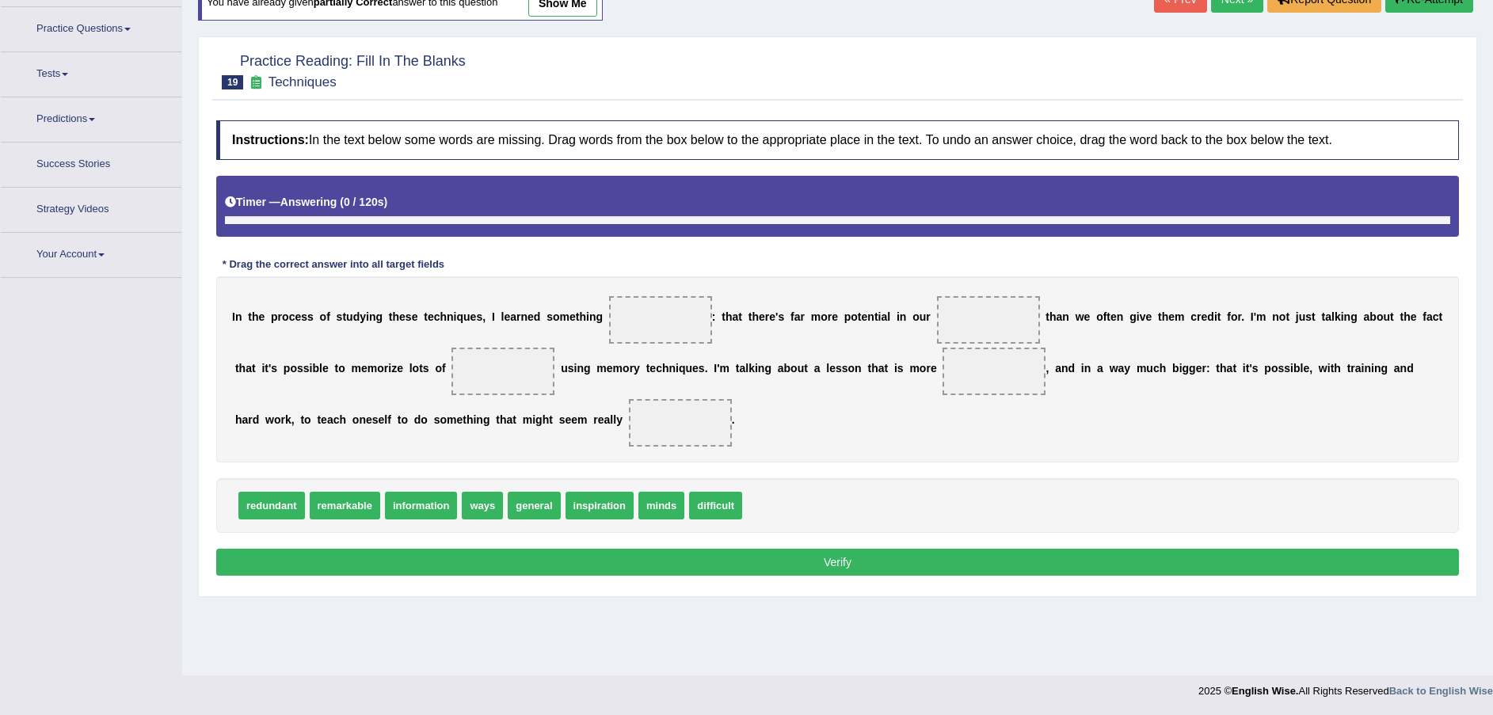
scroll to position [116, 0]
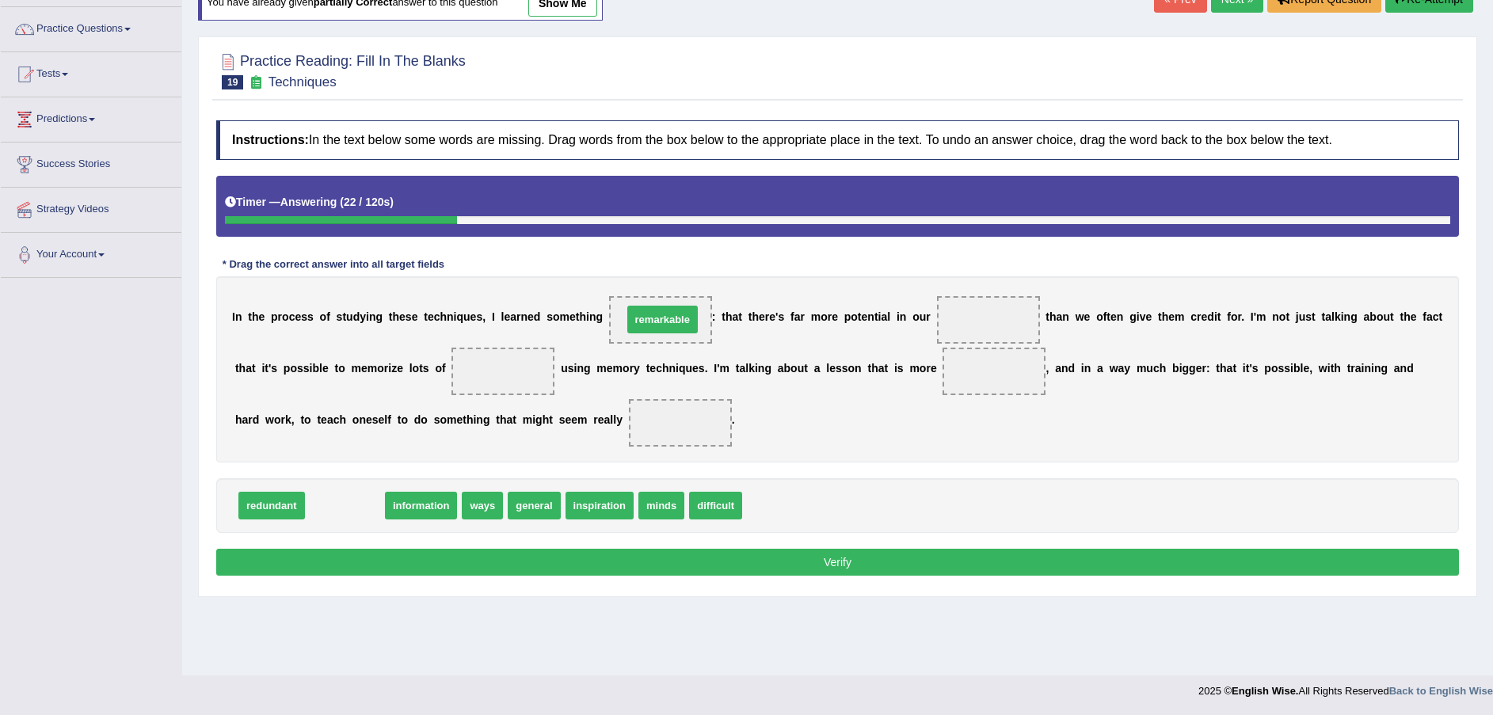
drag, startPoint x: 337, startPoint y: 512, endPoint x: 654, endPoint y: 325, distance: 368.4
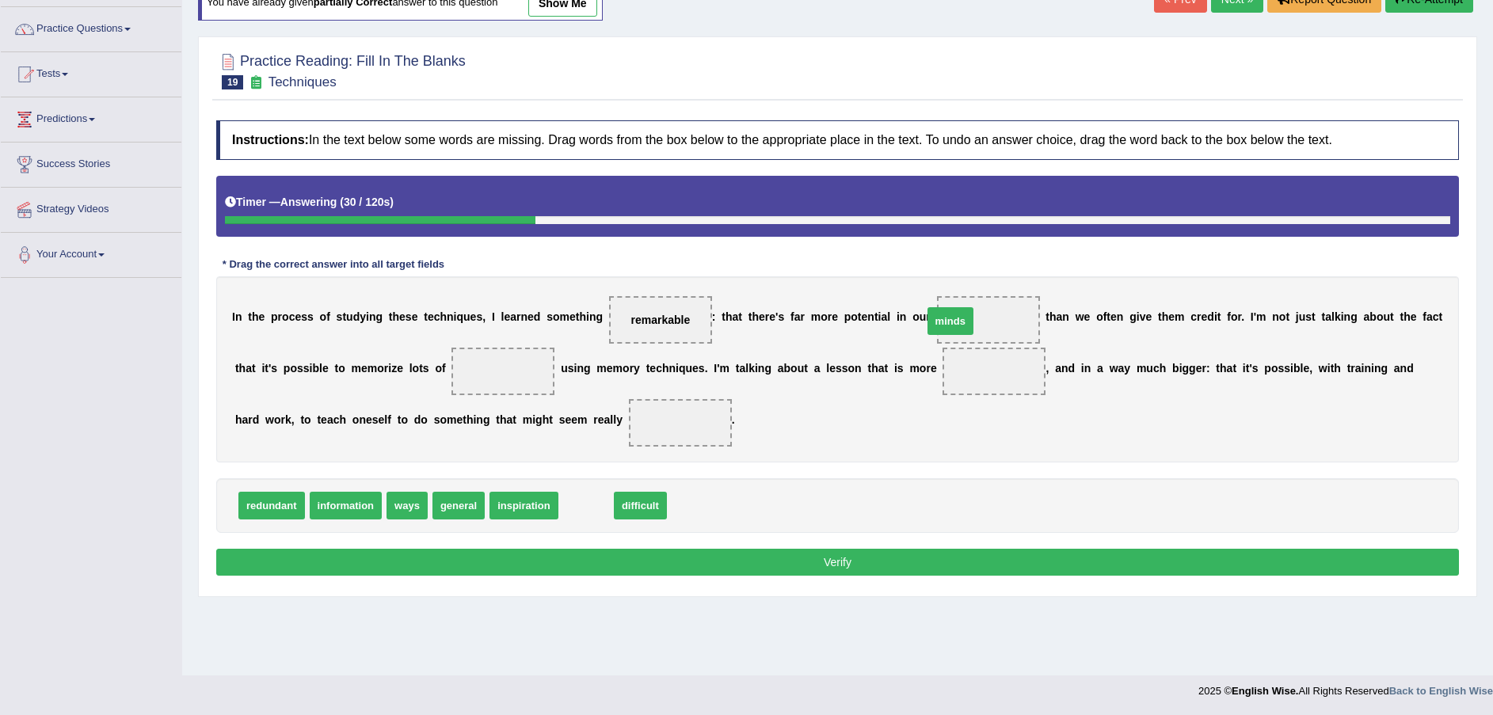
drag, startPoint x: 580, startPoint y: 506, endPoint x: 944, endPoint y: 321, distance: 407.6
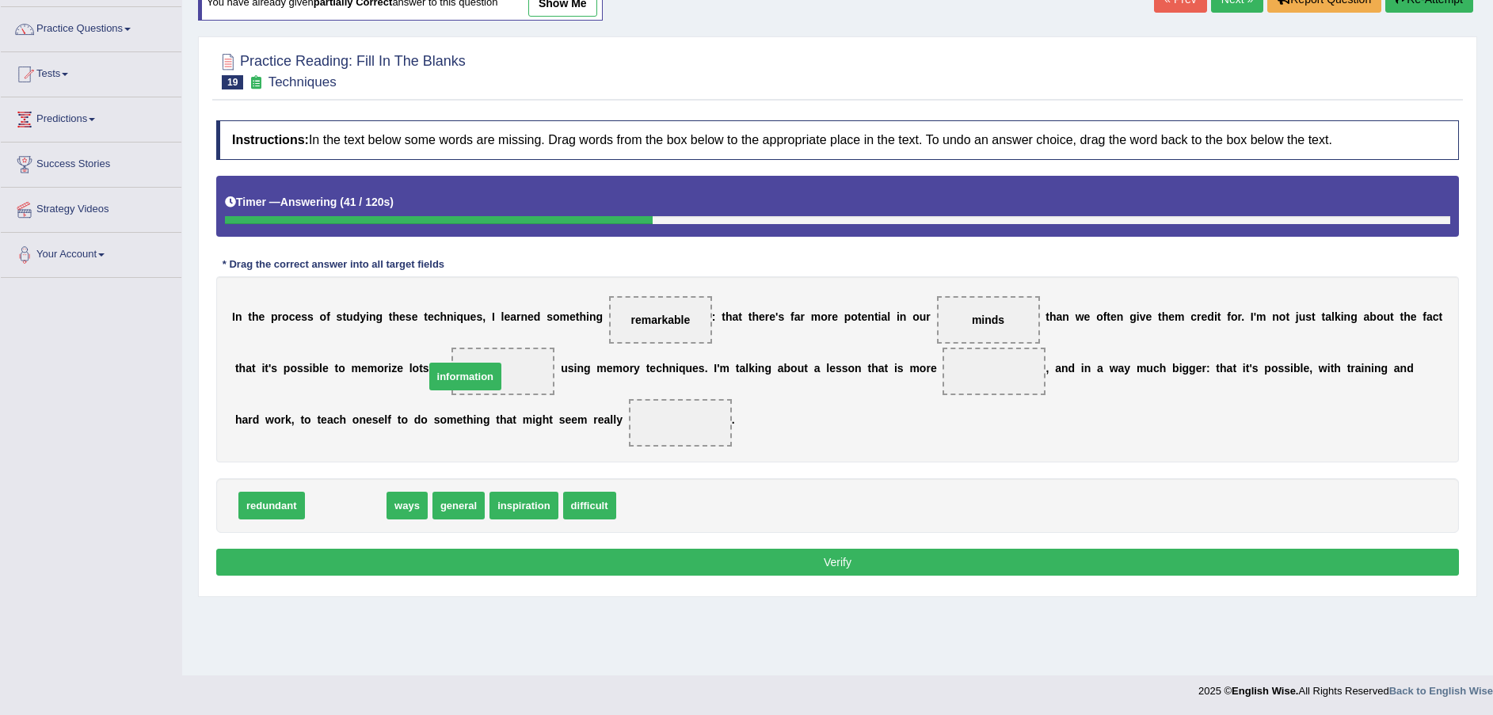
drag, startPoint x: 327, startPoint y: 508, endPoint x: 447, endPoint y: 379, distance: 175.9
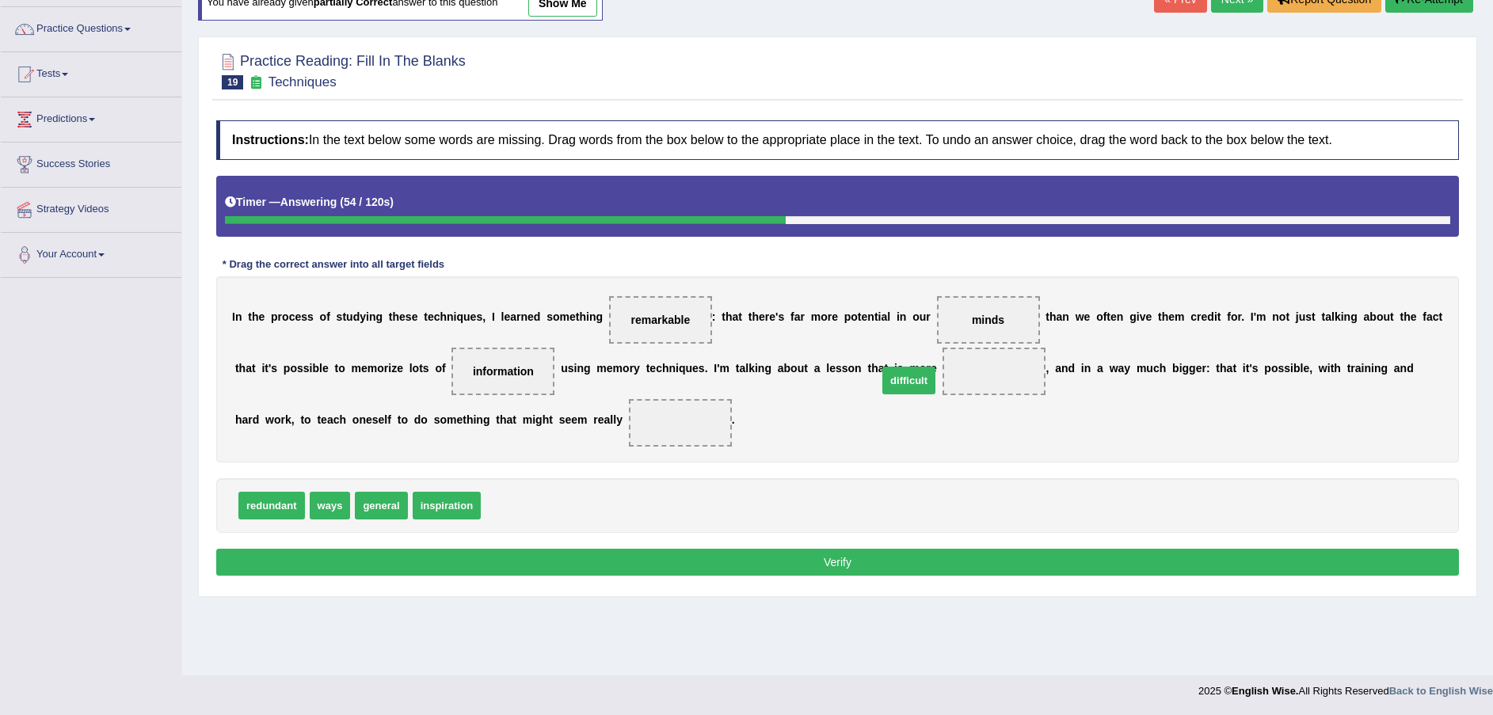
drag, startPoint x: 508, startPoint y: 511, endPoint x: 904, endPoint y: 386, distance: 416.0
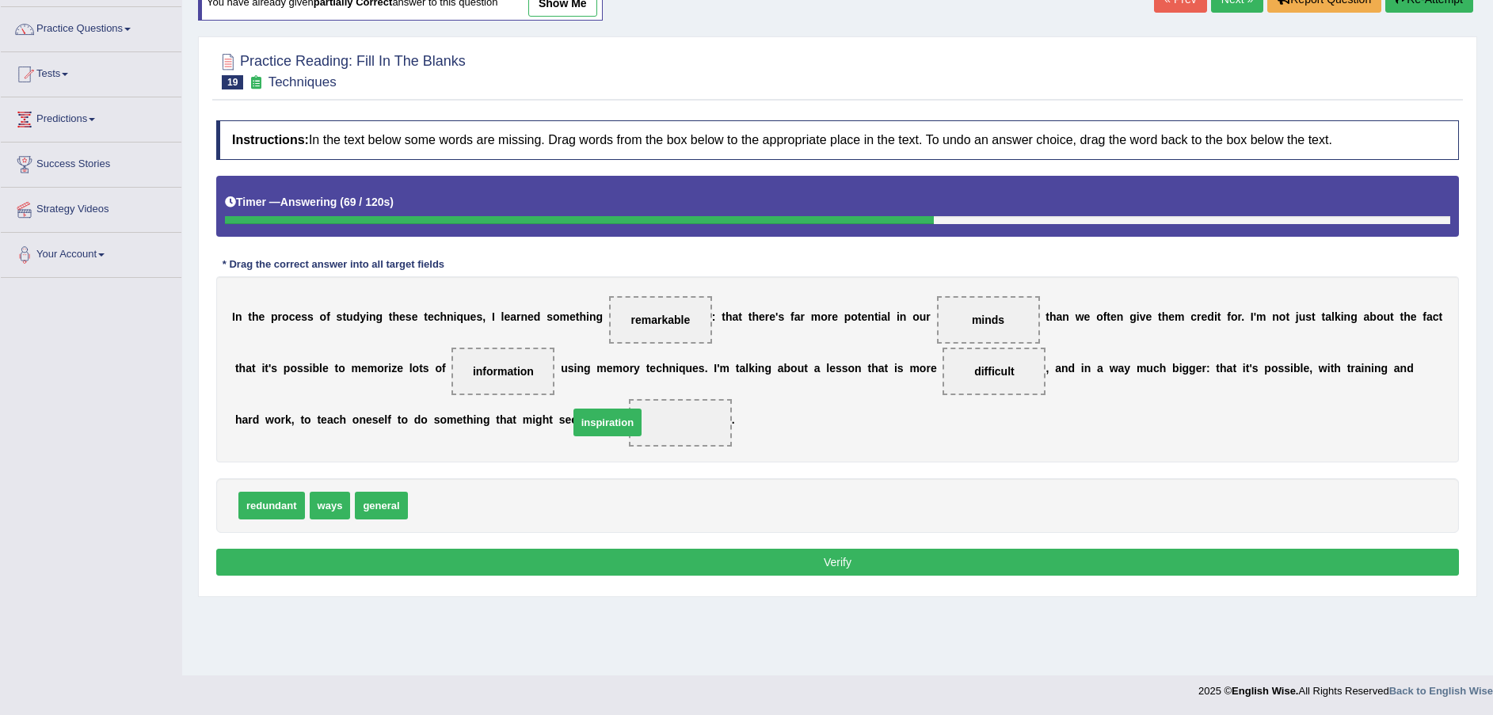
drag, startPoint x: 446, startPoint y: 511, endPoint x: 607, endPoint y: 428, distance: 181.0
click at [590, 562] on button "Verify" at bounding box center [837, 562] width 1242 height 27
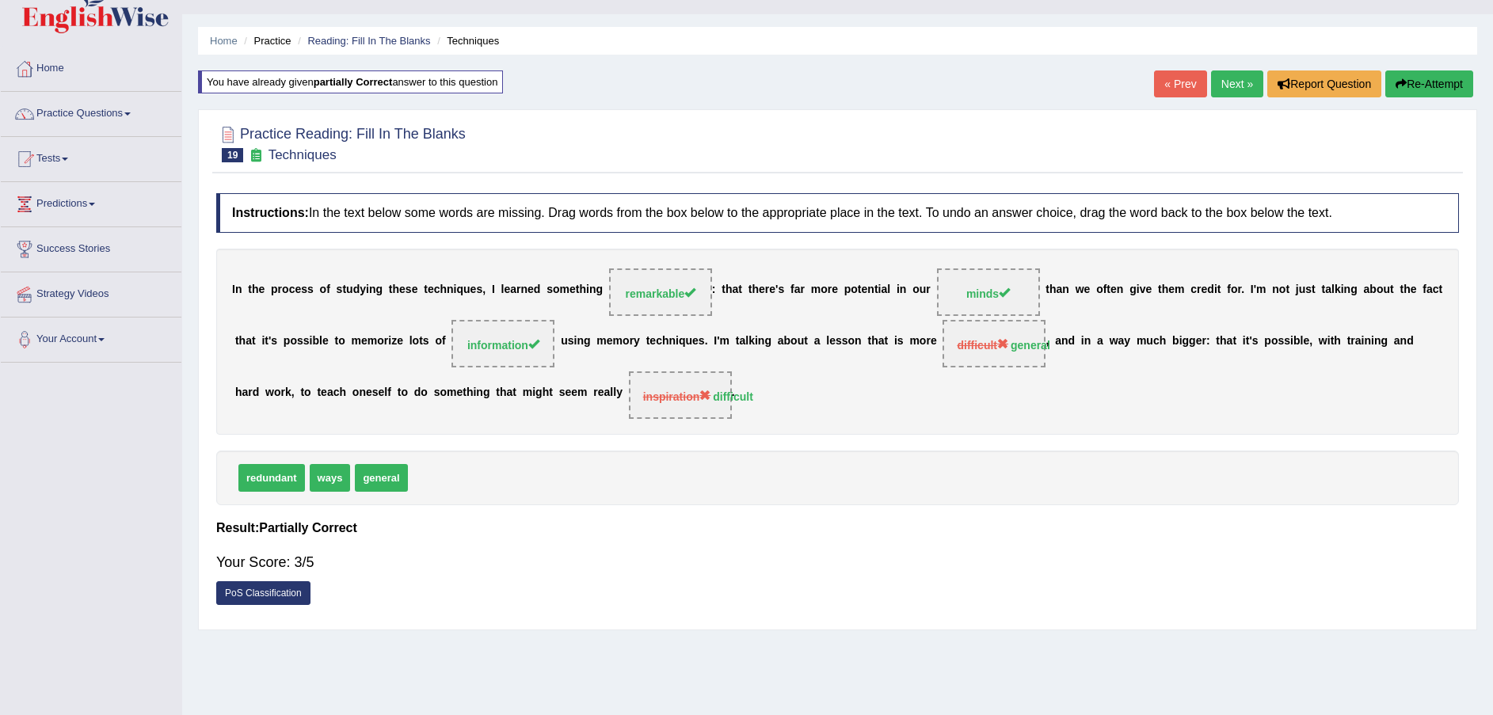
scroll to position [0, 0]
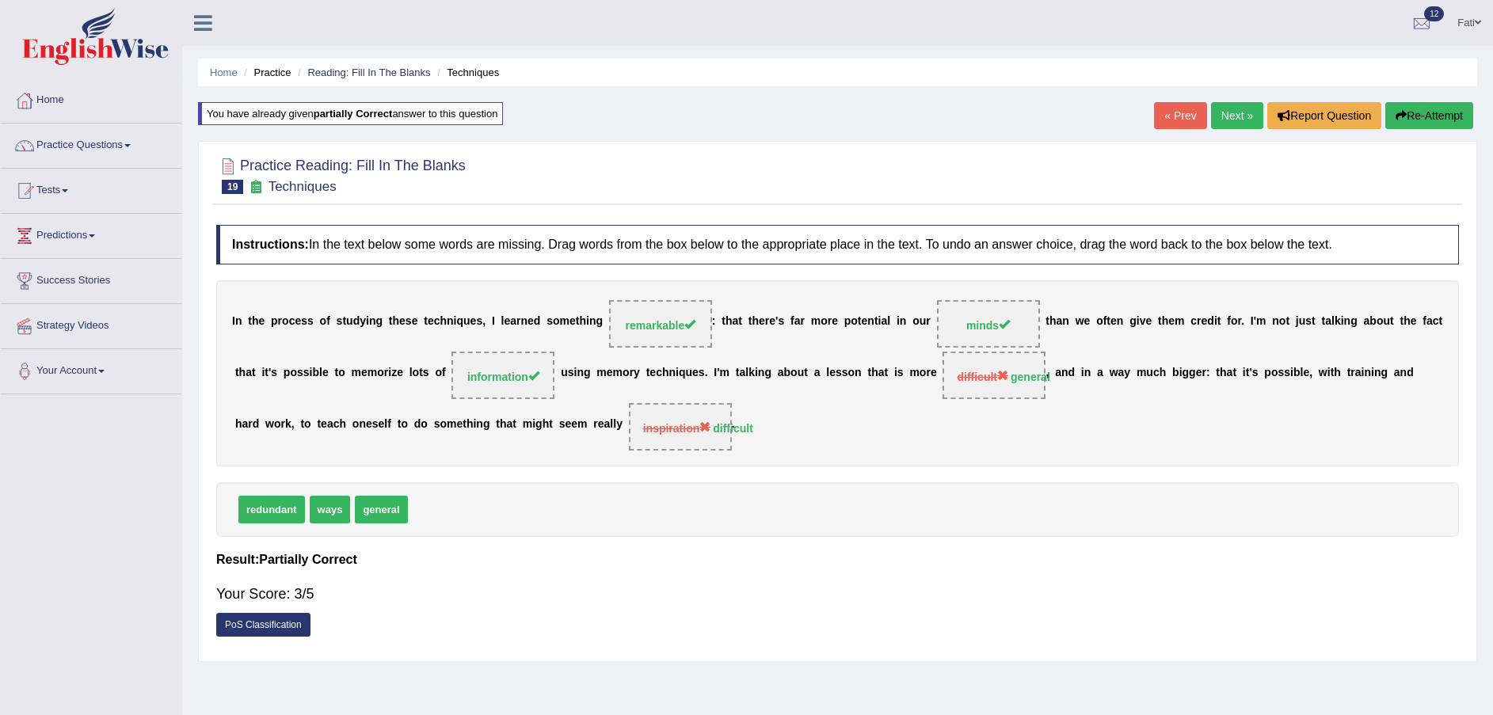
click at [1236, 108] on link "Next »" at bounding box center [1237, 115] width 52 height 27
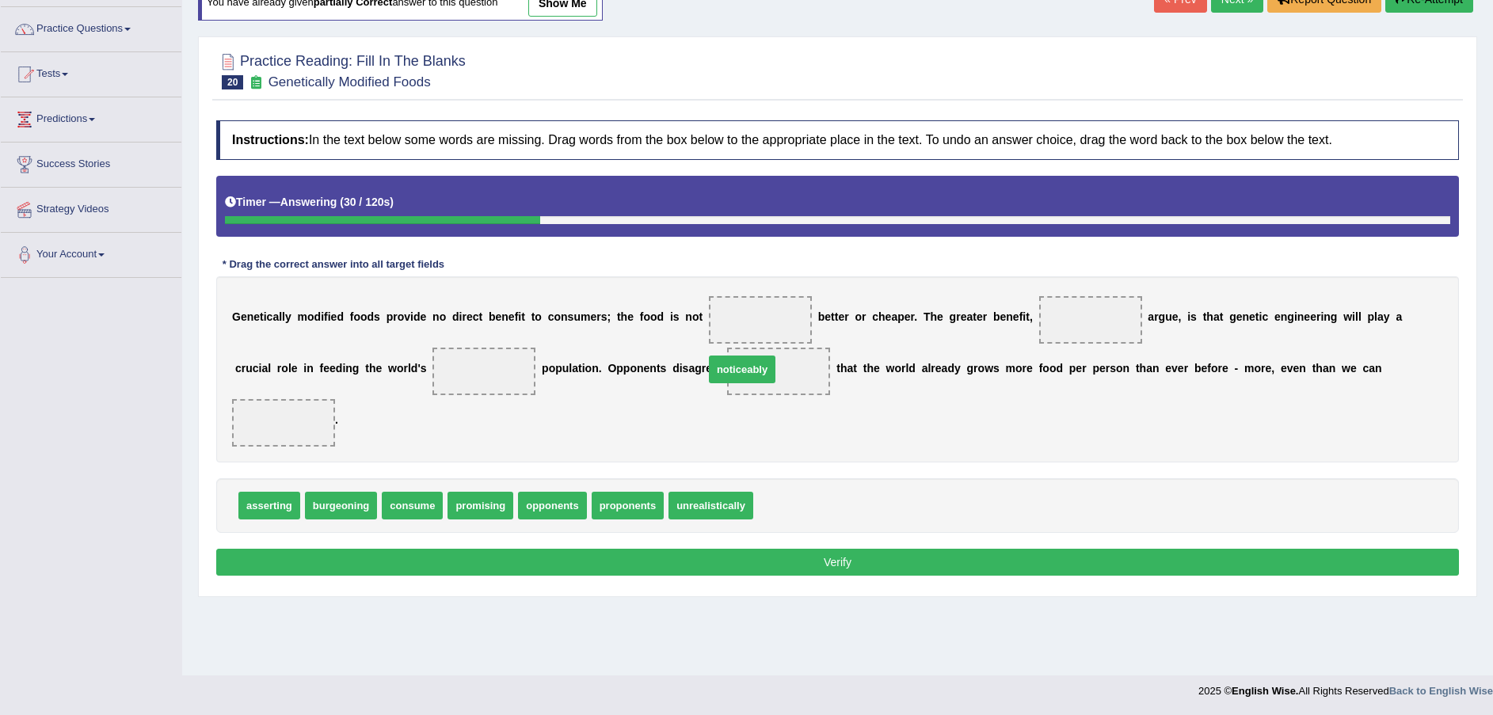
drag, startPoint x: 768, startPoint y: 459, endPoint x: 719, endPoint y: 323, distance: 144.8
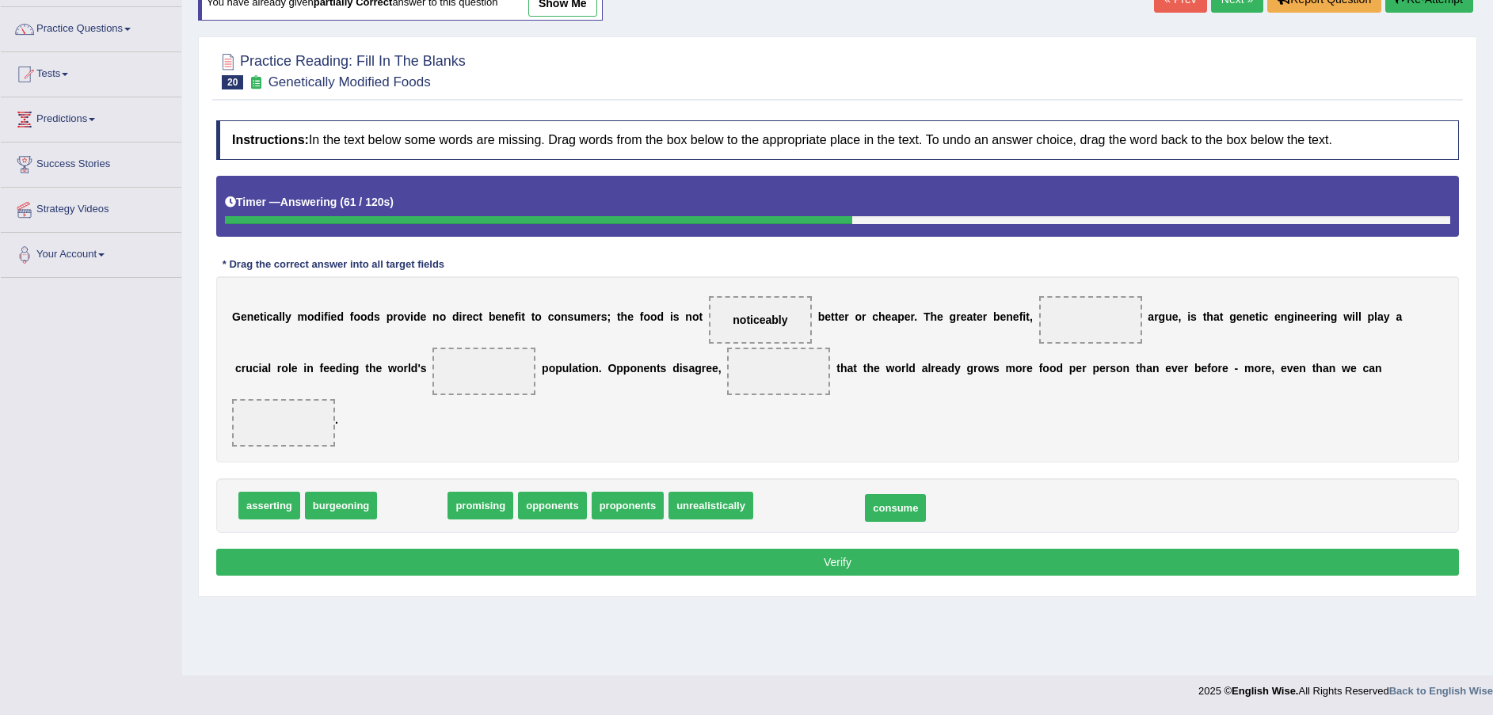
drag, startPoint x: 409, startPoint y: 451, endPoint x: 873, endPoint y: 455, distance: 464.0
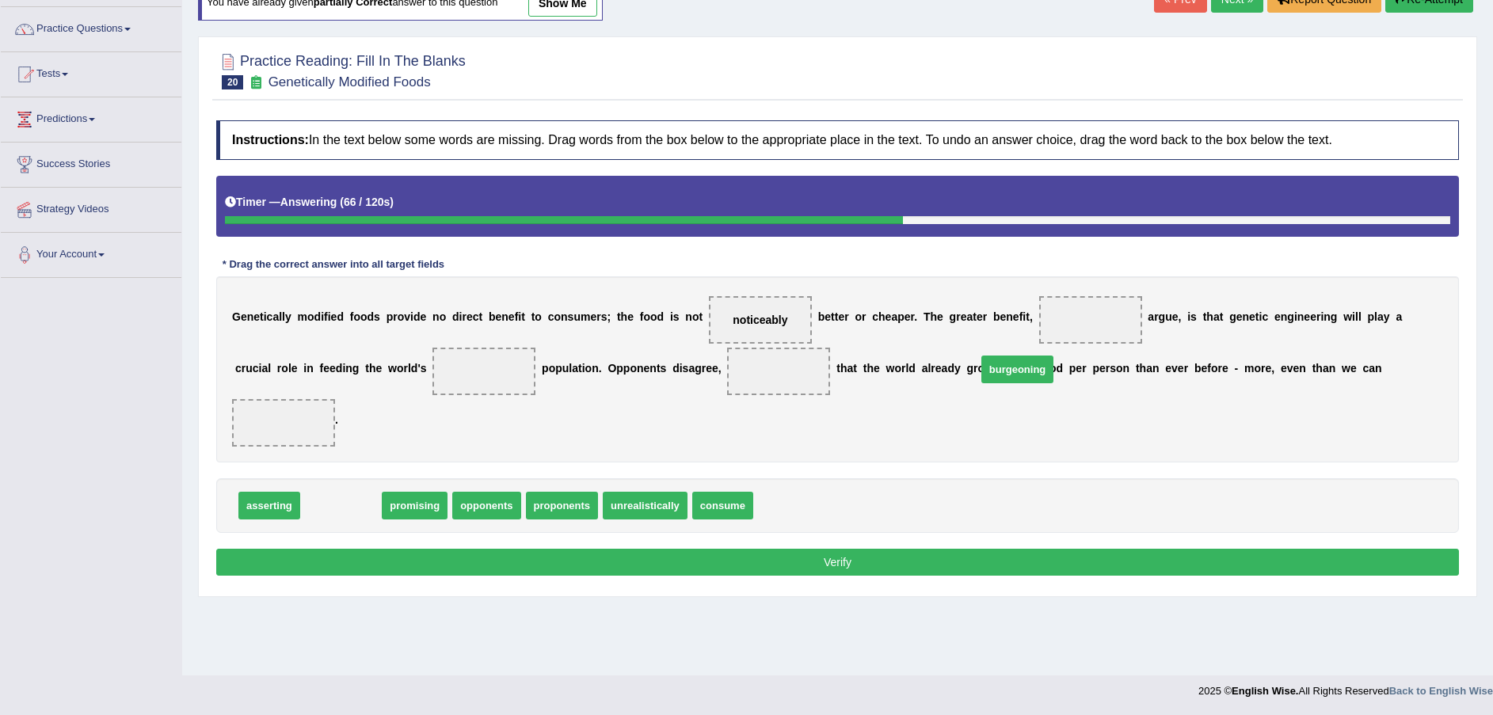
drag, startPoint x: 343, startPoint y: 461, endPoint x: 1021, endPoint y: 325, distance: 692.1
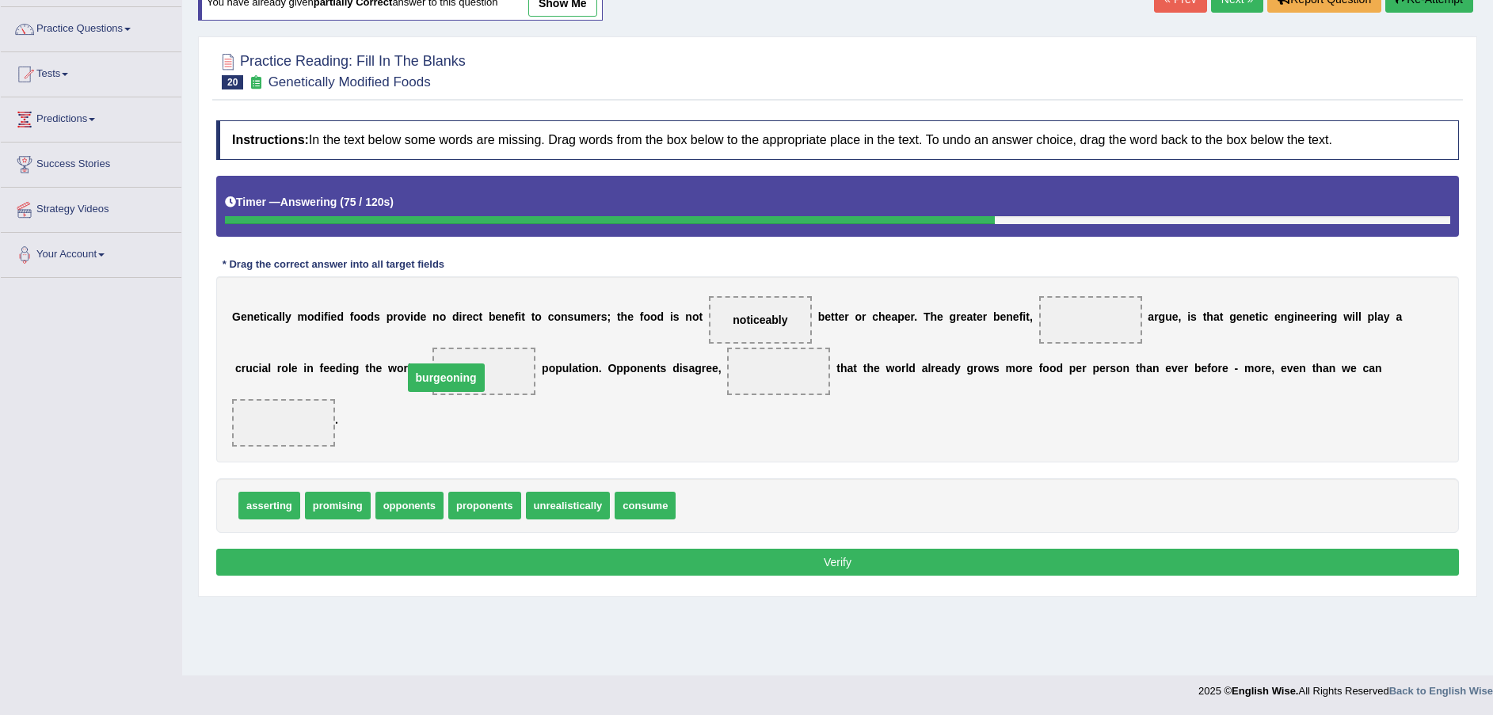
drag, startPoint x: 1036, startPoint y: 315, endPoint x: 390, endPoint y: 373, distance: 647.9
drag, startPoint x: 409, startPoint y: 460, endPoint x: 418, endPoint y: 466, distance: 10.3
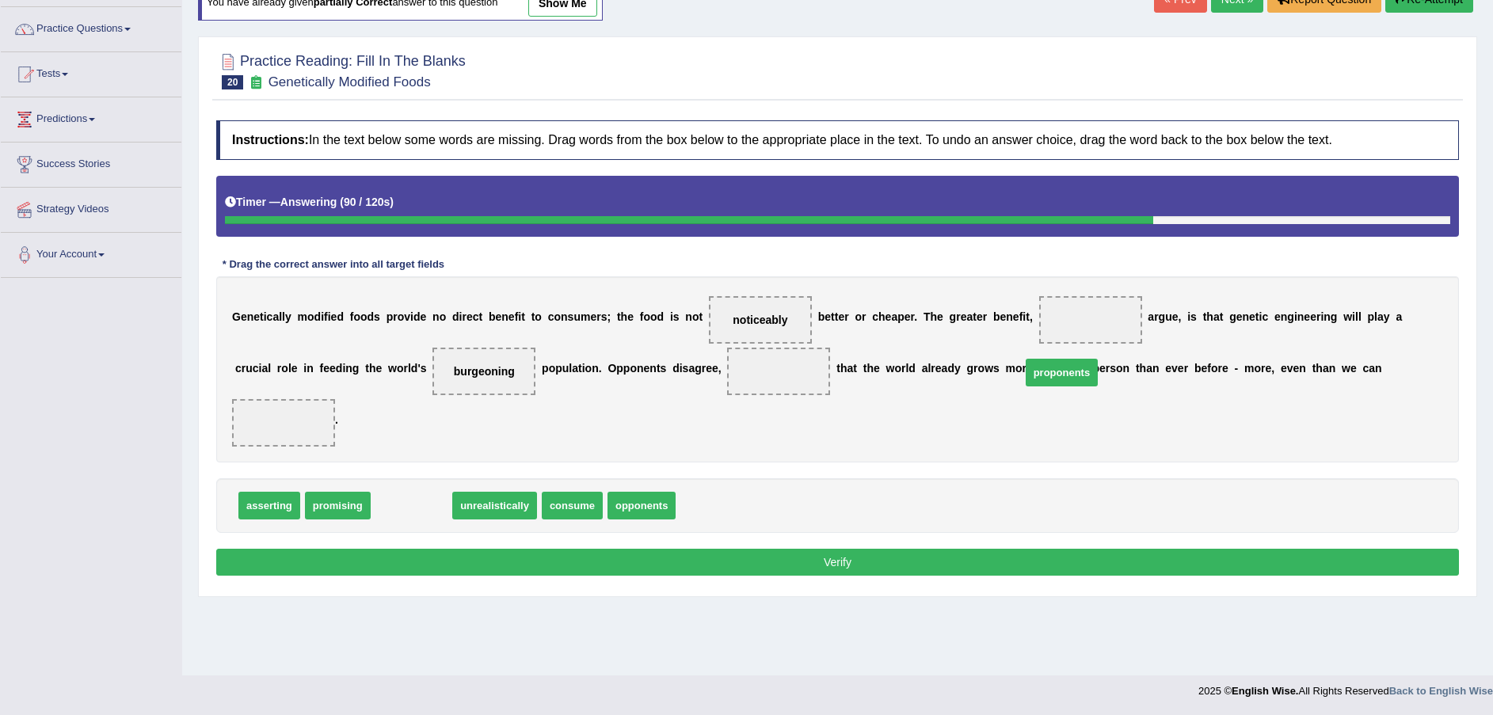
drag, startPoint x: 414, startPoint y: 459, endPoint x: 1060, endPoint y: 333, distance: 658.4
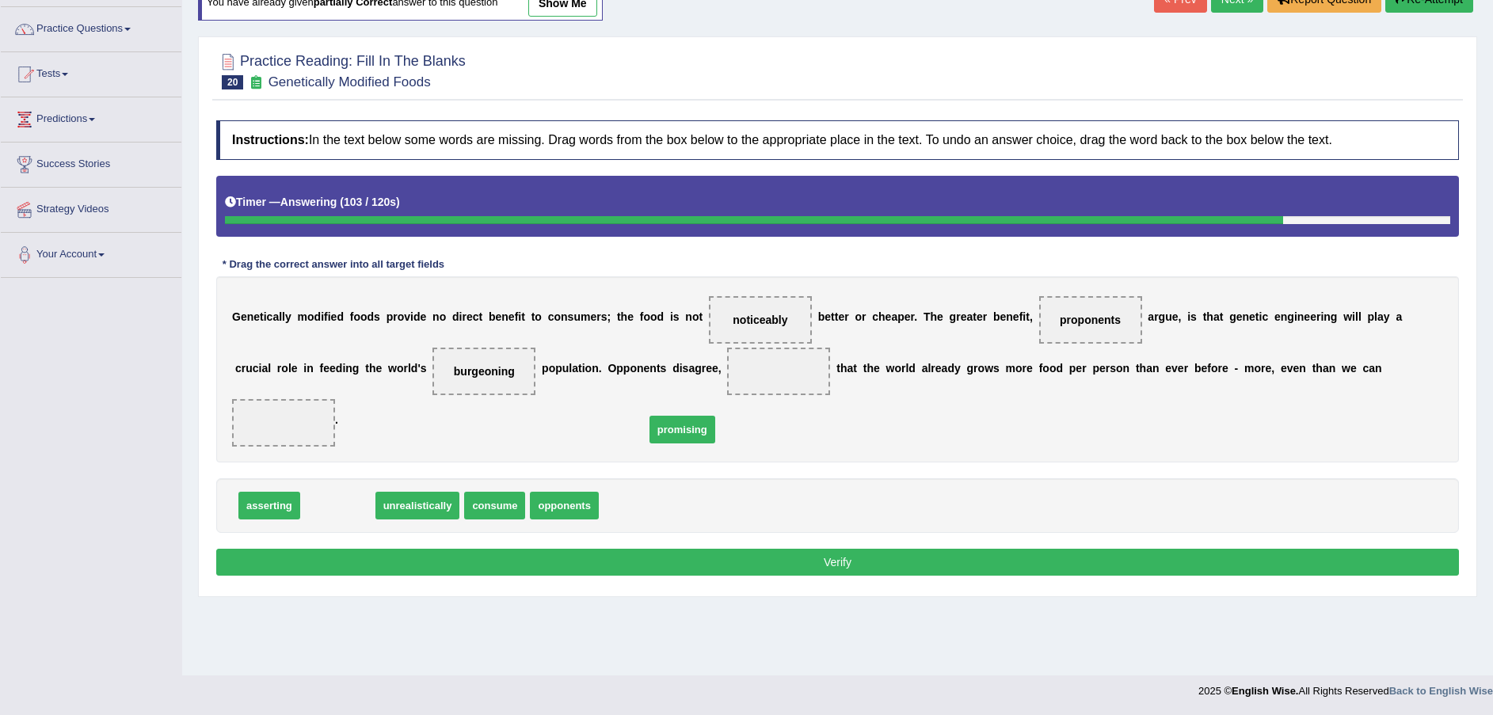
drag, startPoint x: 329, startPoint y: 462, endPoint x: 674, endPoint y: 386, distance: 352.9
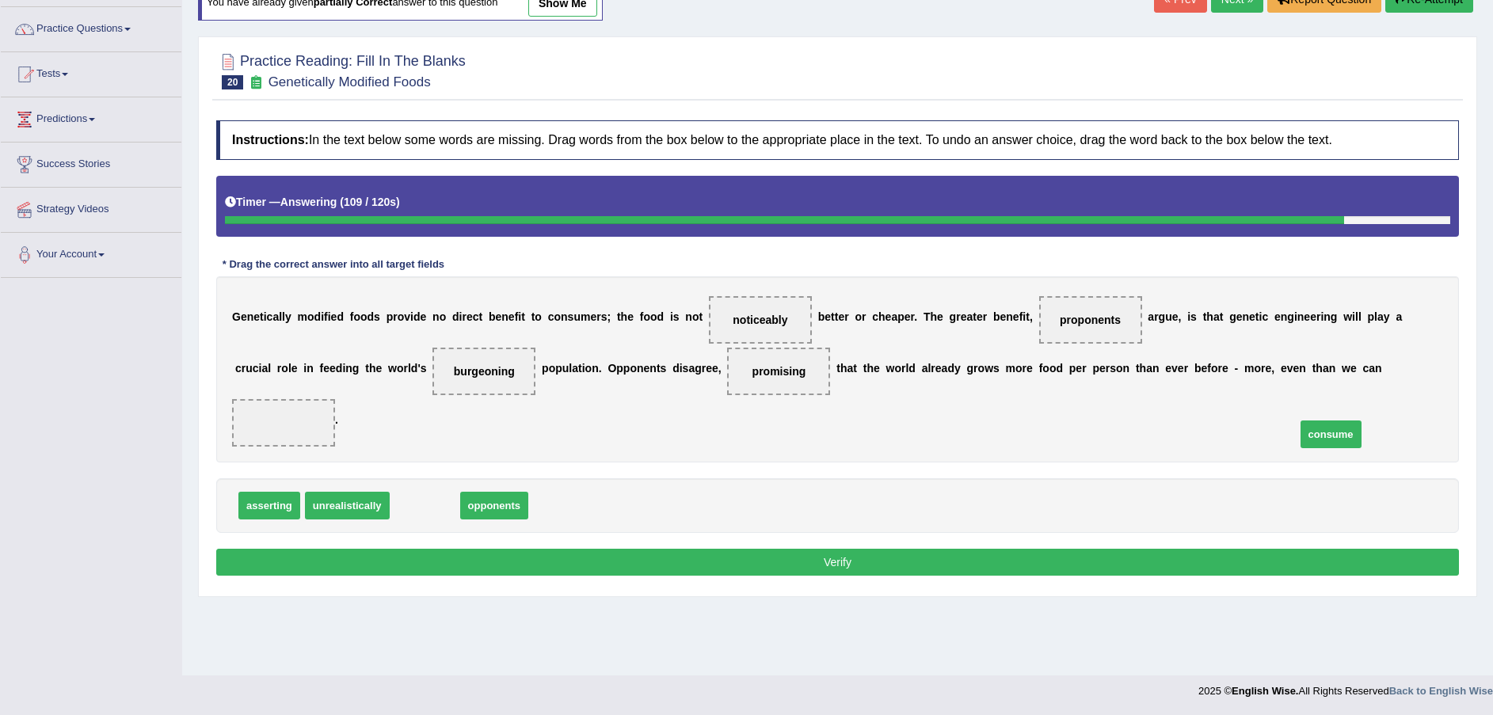
drag, startPoint x: 417, startPoint y: 447, endPoint x: 1322, endPoint y: 376, distance: 907.9
click at [1192, 549] on button "Verify" at bounding box center [837, 562] width 1242 height 27
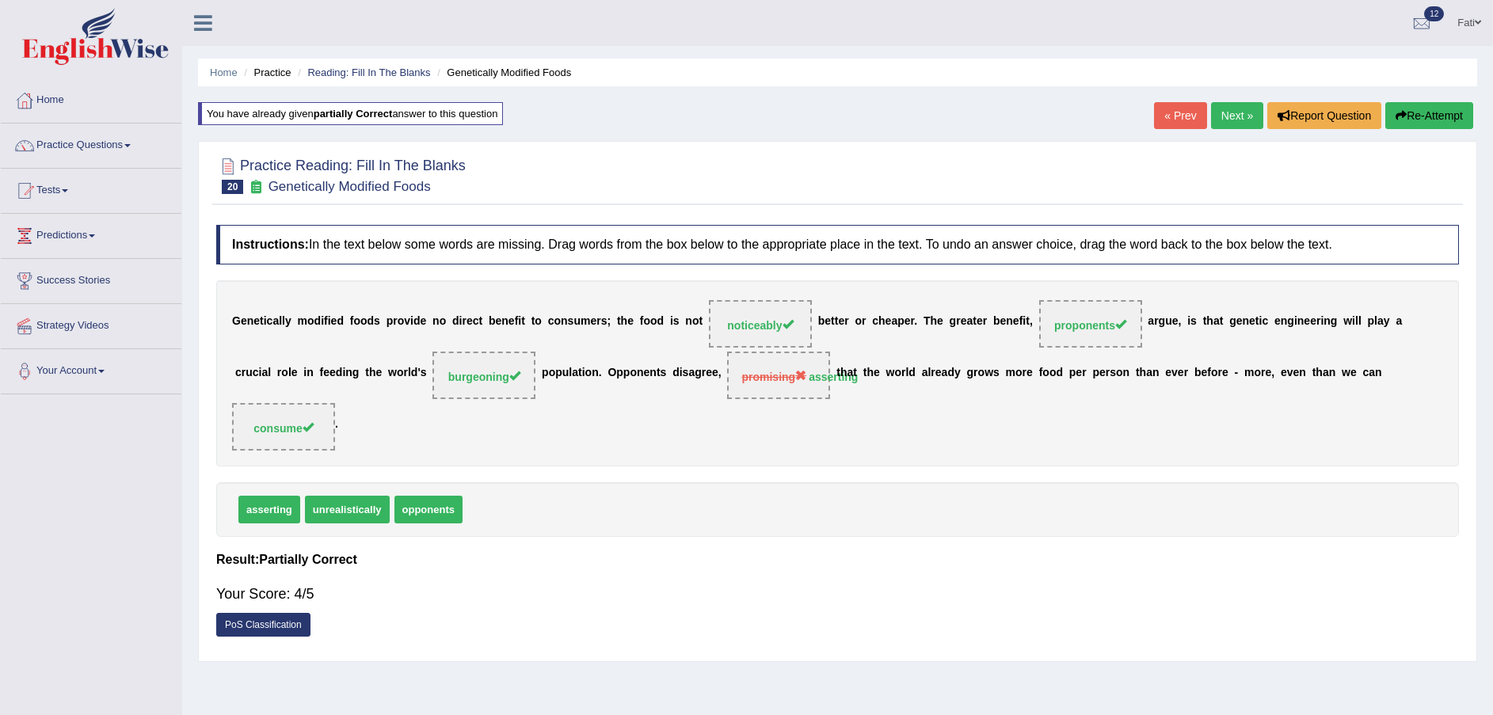
click at [1242, 118] on link "Next »" at bounding box center [1237, 115] width 52 height 27
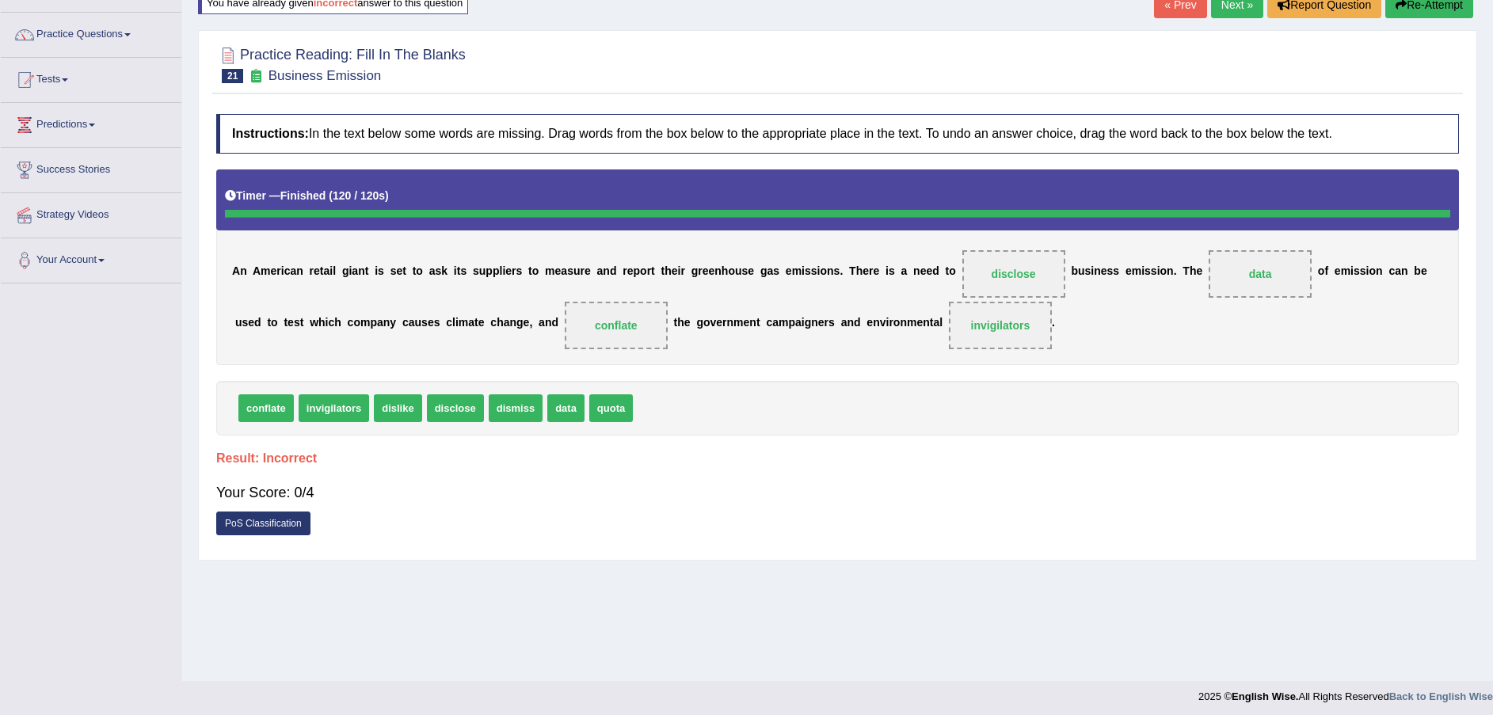
scroll to position [116, 0]
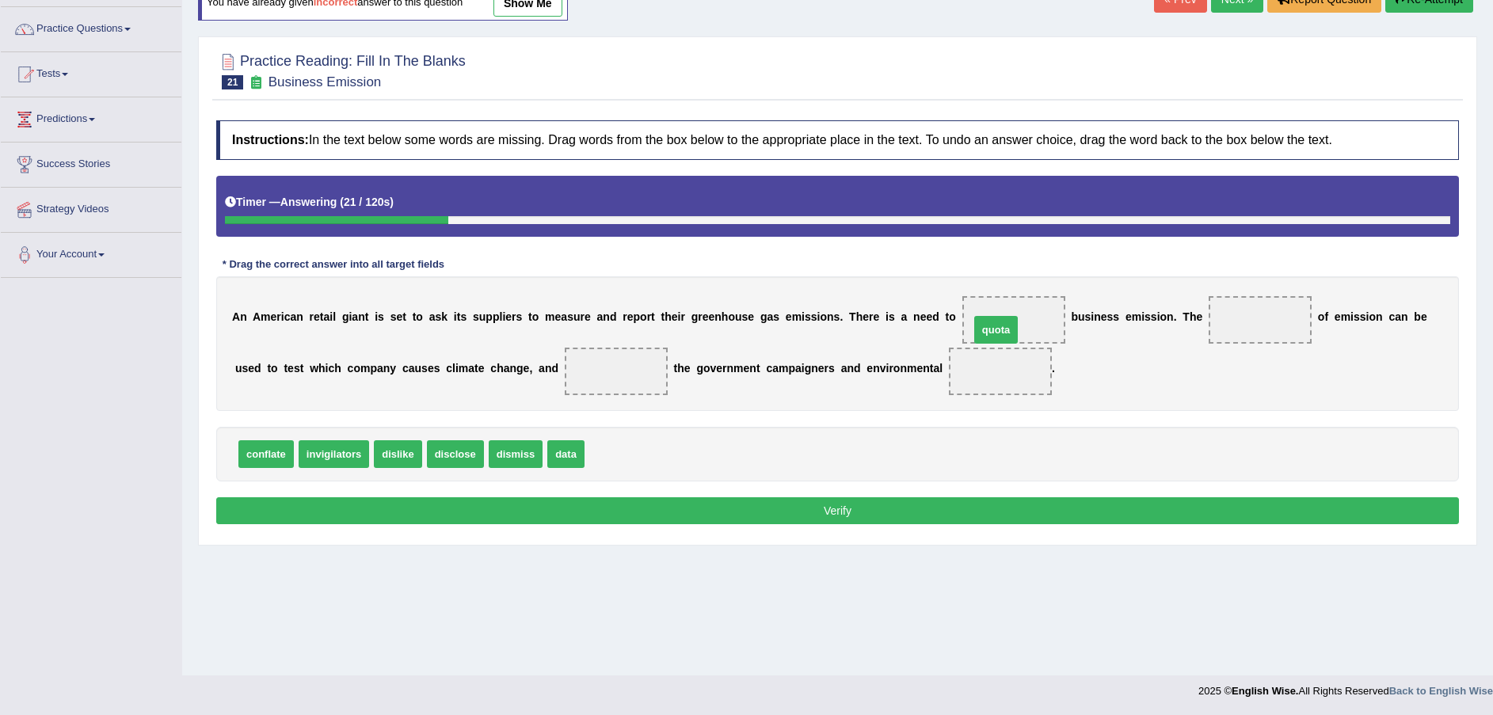
drag, startPoint x: 607, startPoint y: 466, endPoint x: 1000, endPoint y: 335, distance: 414.9
drag, startPoint x: 964, startPoint y: 319, endPoint x: 619, endPoint y: 451, distance: 369.7
click at [342, 462] on span "invigilators" at bounding box center [334, 454] width 70 height 28
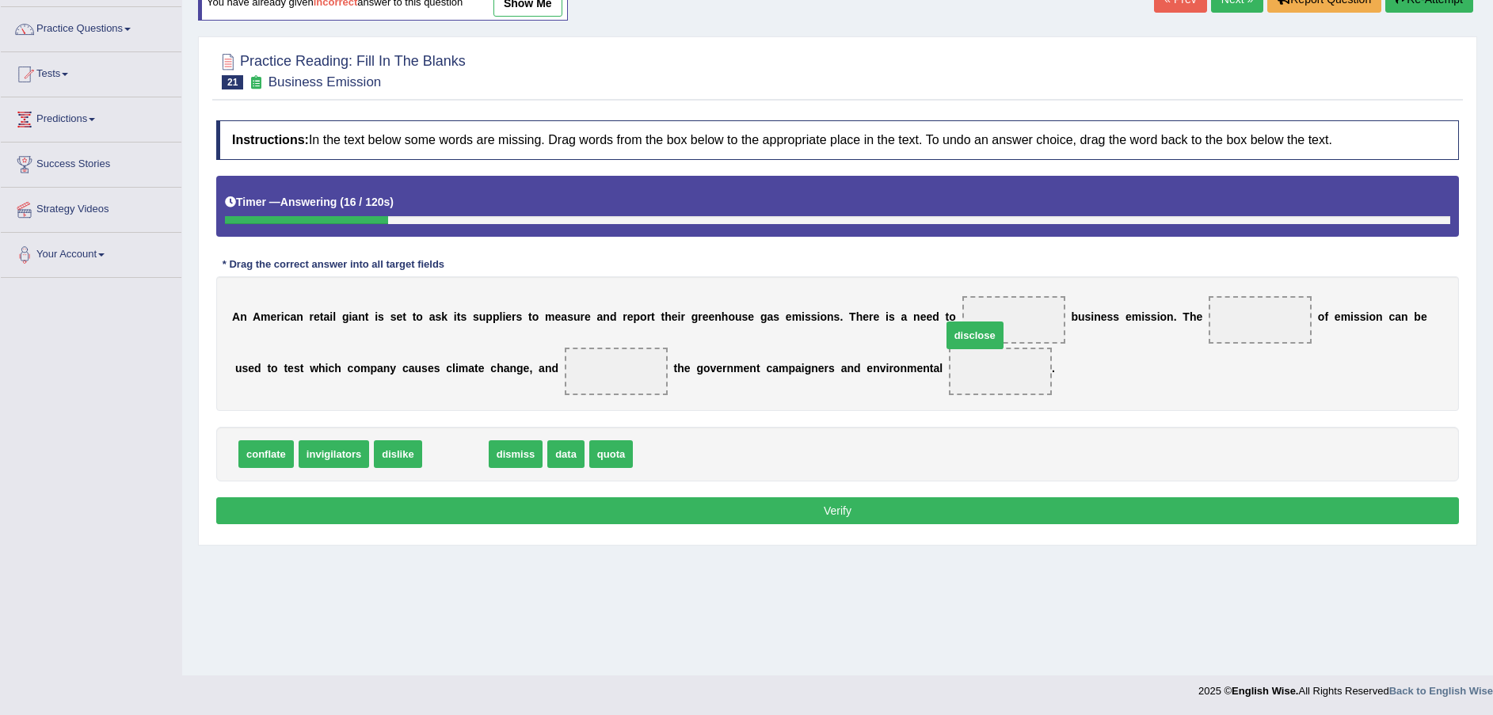
drag, startPoint x: 462, startPoint y: 454, endPoint x: 983, endPoint y: 334, distance: 534.6
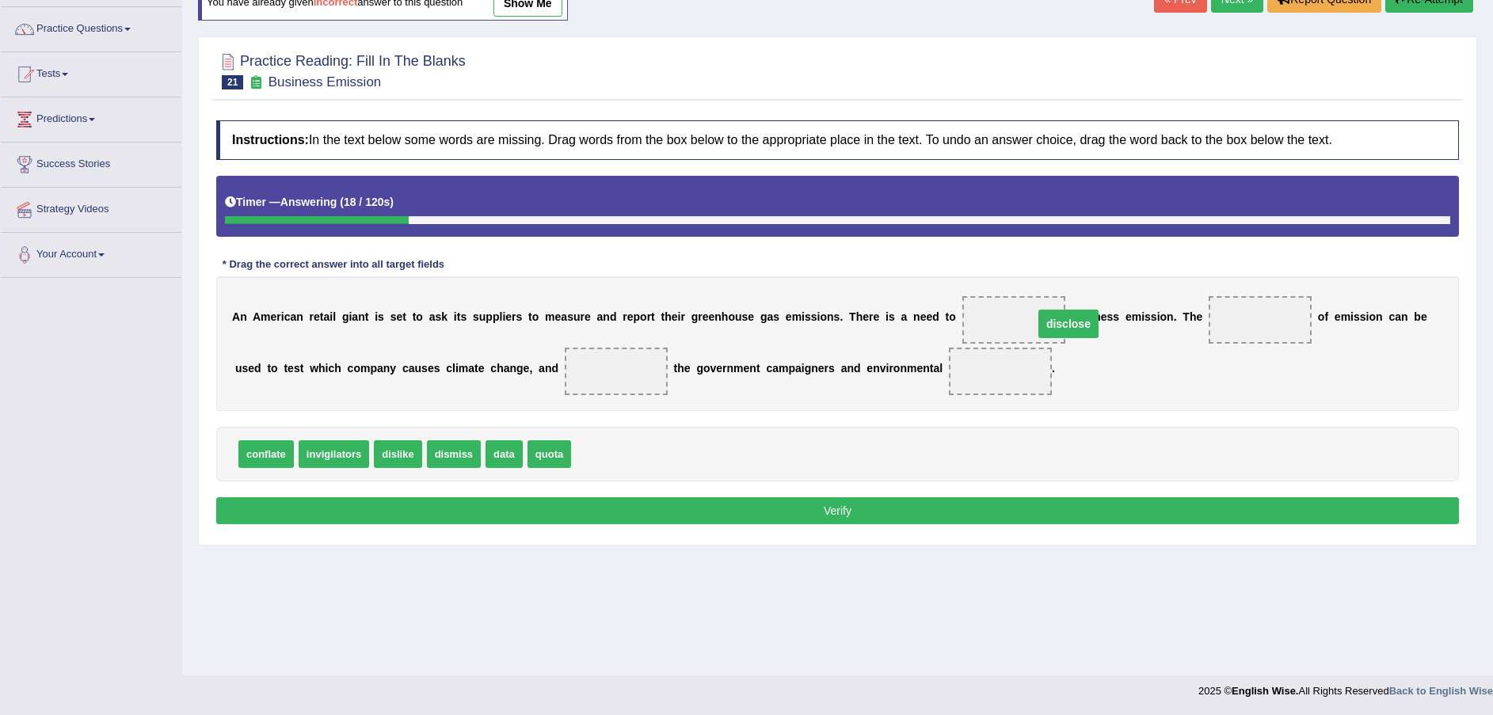
drag, startPoint x: 900, startPoint y: 374, endPoint x: 968, endPoint y: 326, distance: 83.0
drag, startPoint x: 491, startPoint y: 458, endPoint x: 1204, endPoint y: 326, distance: 725.4
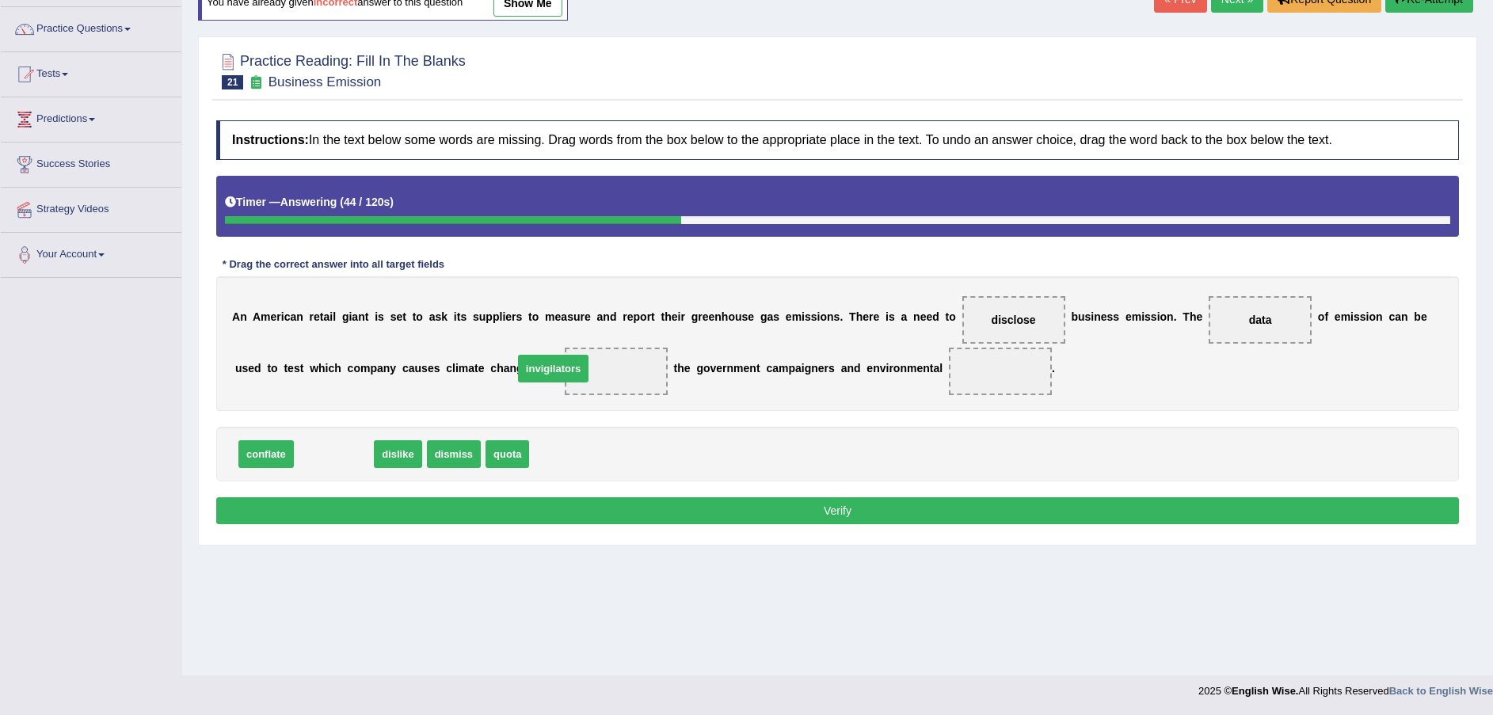
drag, startPoint x: 332, startPoint y: 462, endPoint x: 551, endPoint y: 378, distance: 234.8
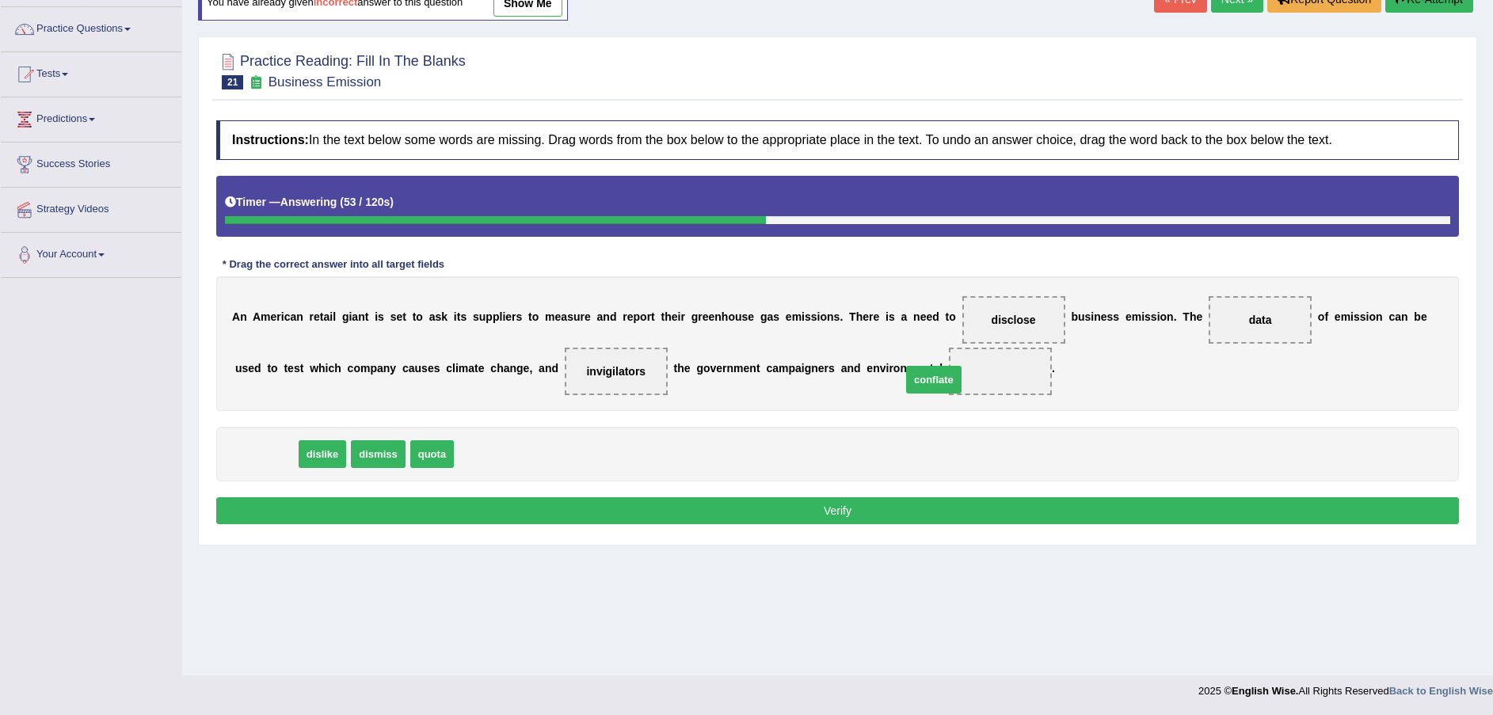
drag, startPoint x: 248, startPoint y: 458, endPoint x: 900, endPoint y: 383, distance: 655.9
click at [849, 506] on button "Verify" at bounding box center [837, 510] width 1242 height 27
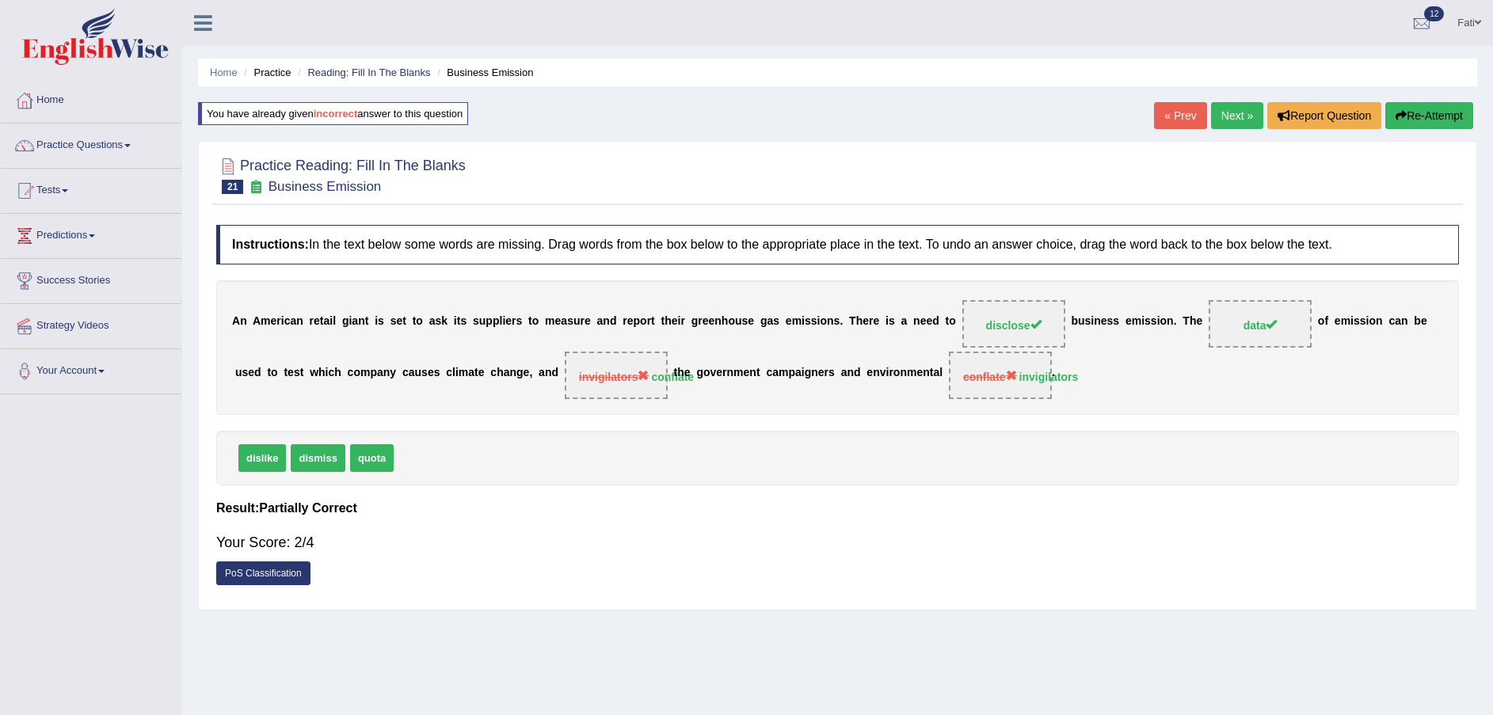
click at [1417, 116] on button "Re-Attempt" at bounding box center [1429, 115] width 88 height 27
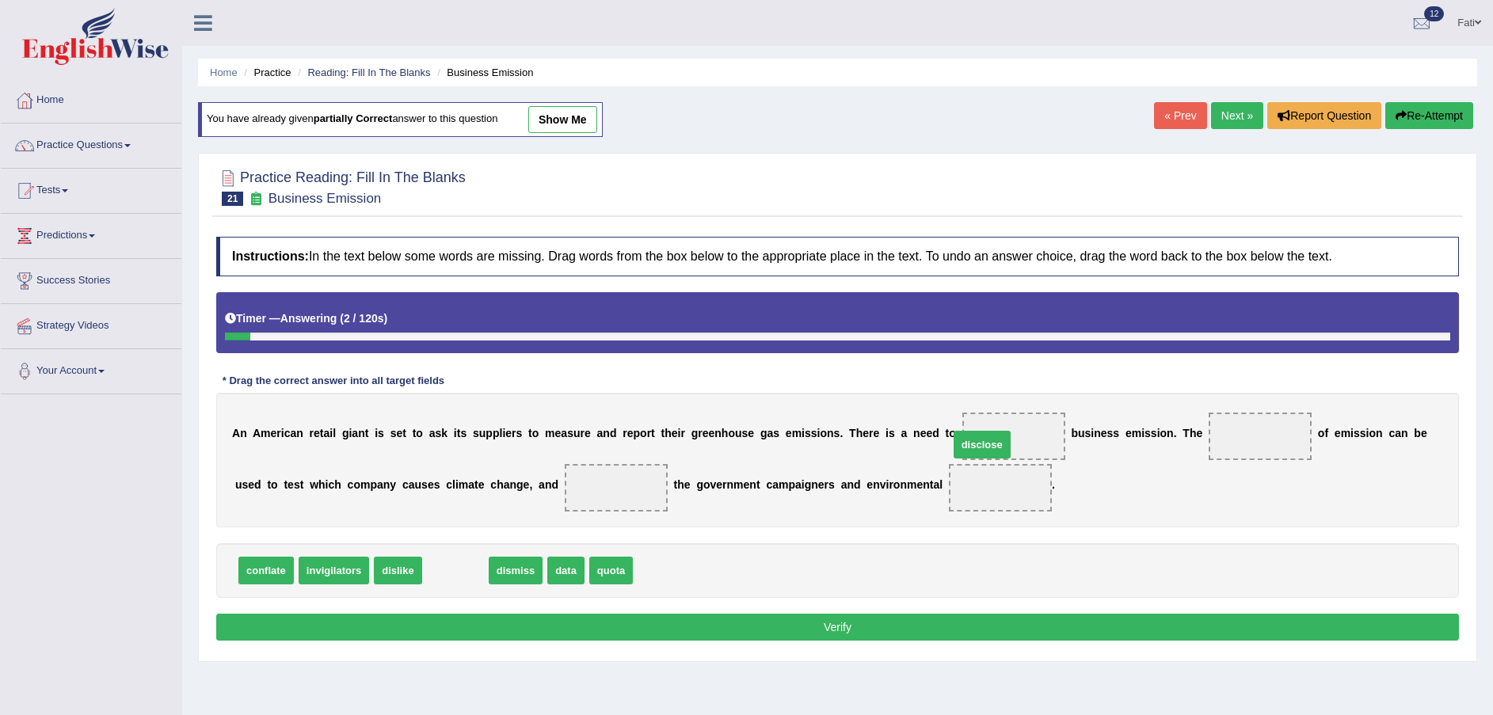
drag, startPoint x: 439, startPoint y: 574, endPoint x: 965, endPoint y: 448, distance: 541.4
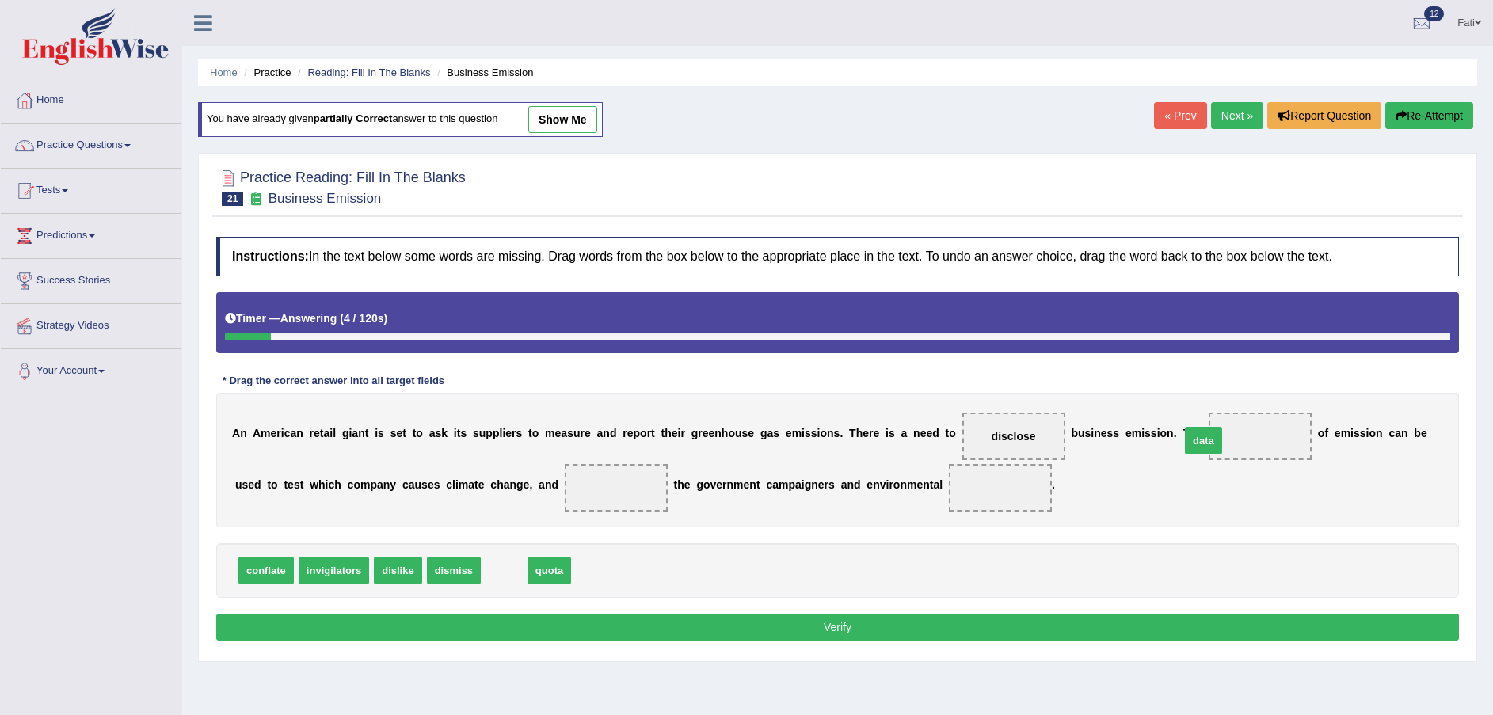
drag, startPoint x: 494, startPoint y: 573, endPoint x: 1193, endPoint y: 443, distance: 711.1
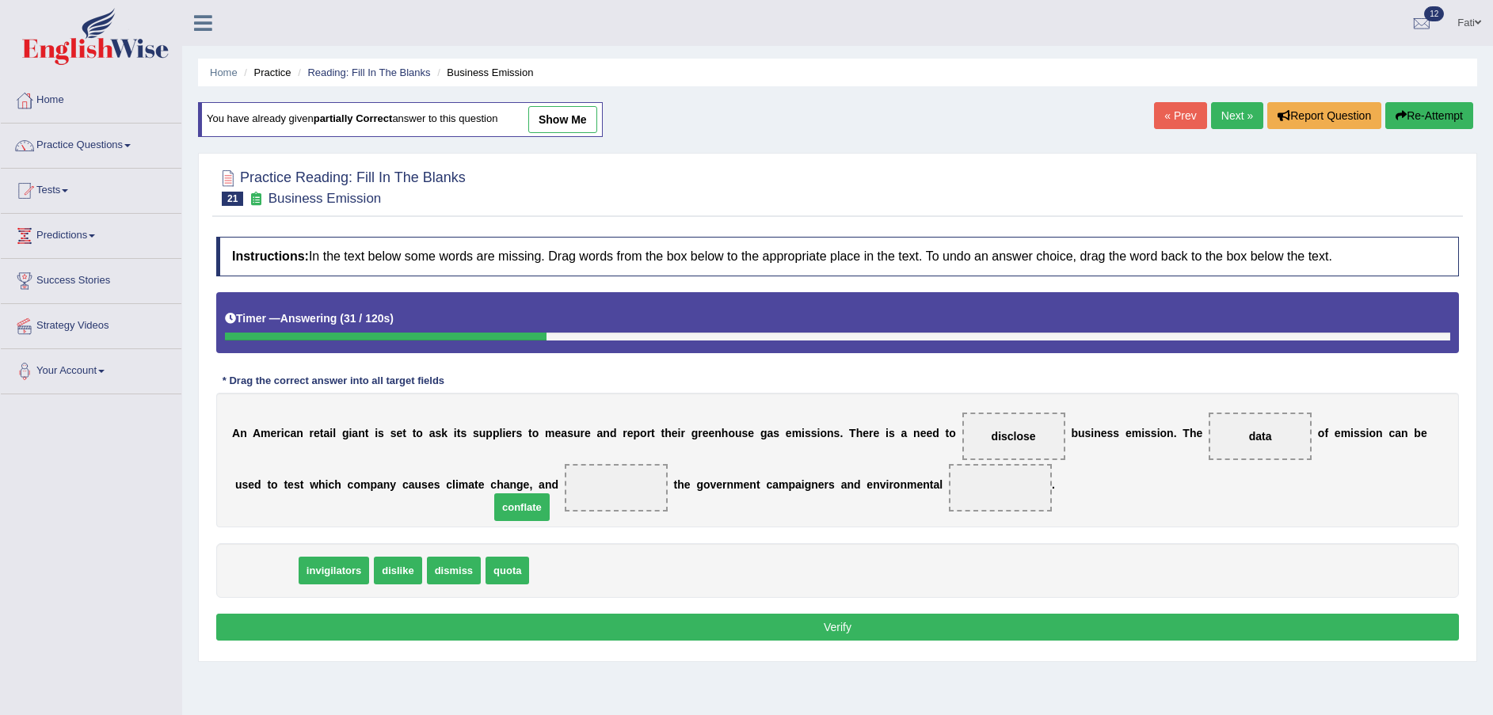
drag, startPoint x: 267, startPoint y: 580, endPoint x: 527, endPoint y: 515, distance: 267.7
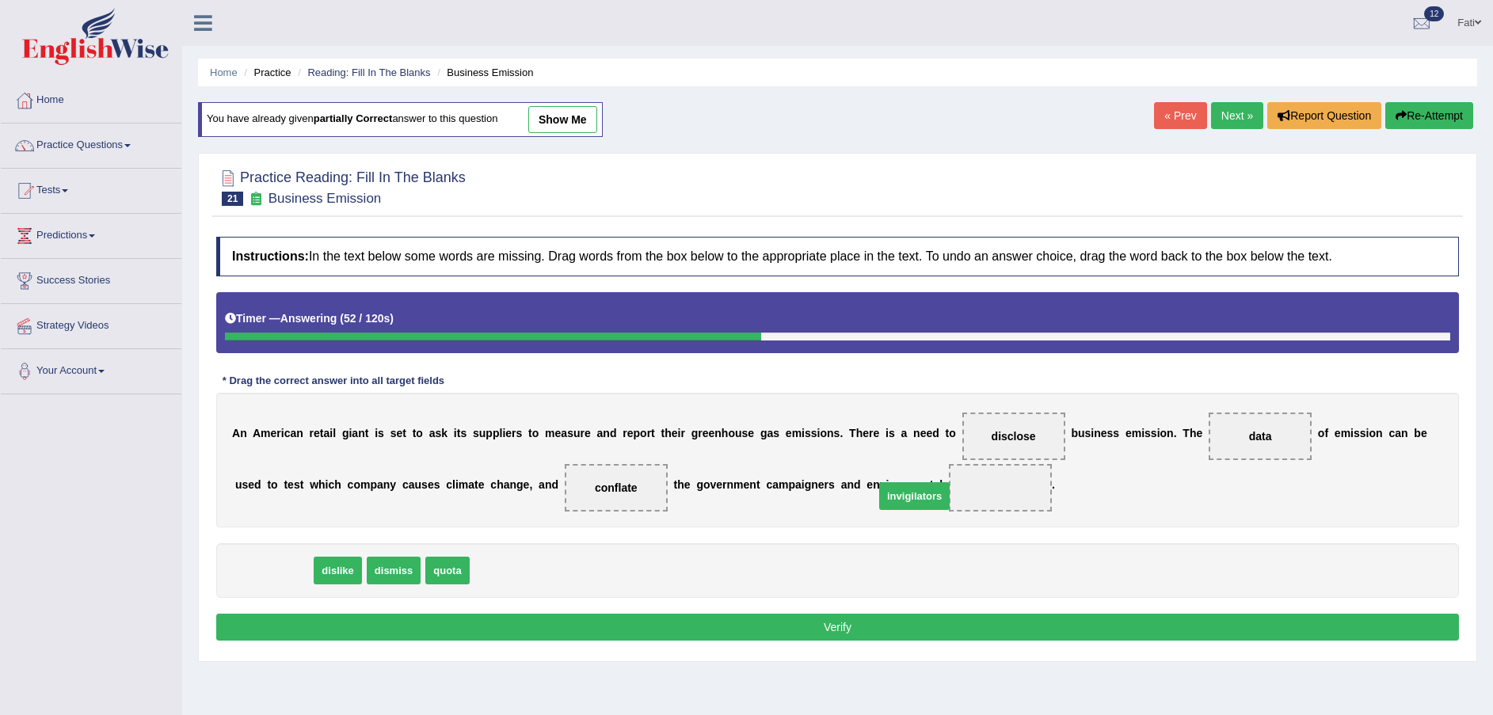
drag, startPoint x: 279, startPoint y: 571, endPoint x: 919, endPoint y: 496, distance: 645.0
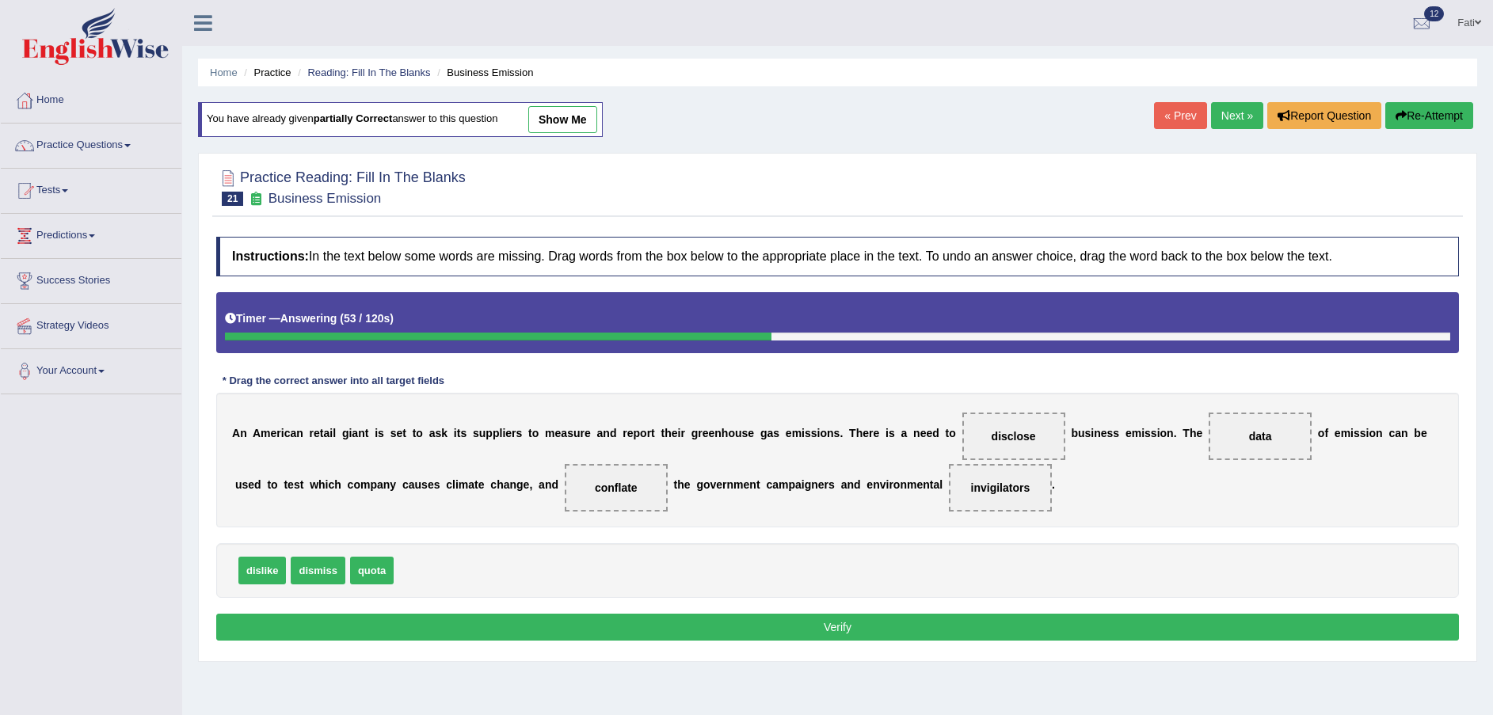
click at [835, 633] on button "Verify" at bounding box center [837, 627] width 1242 height 27
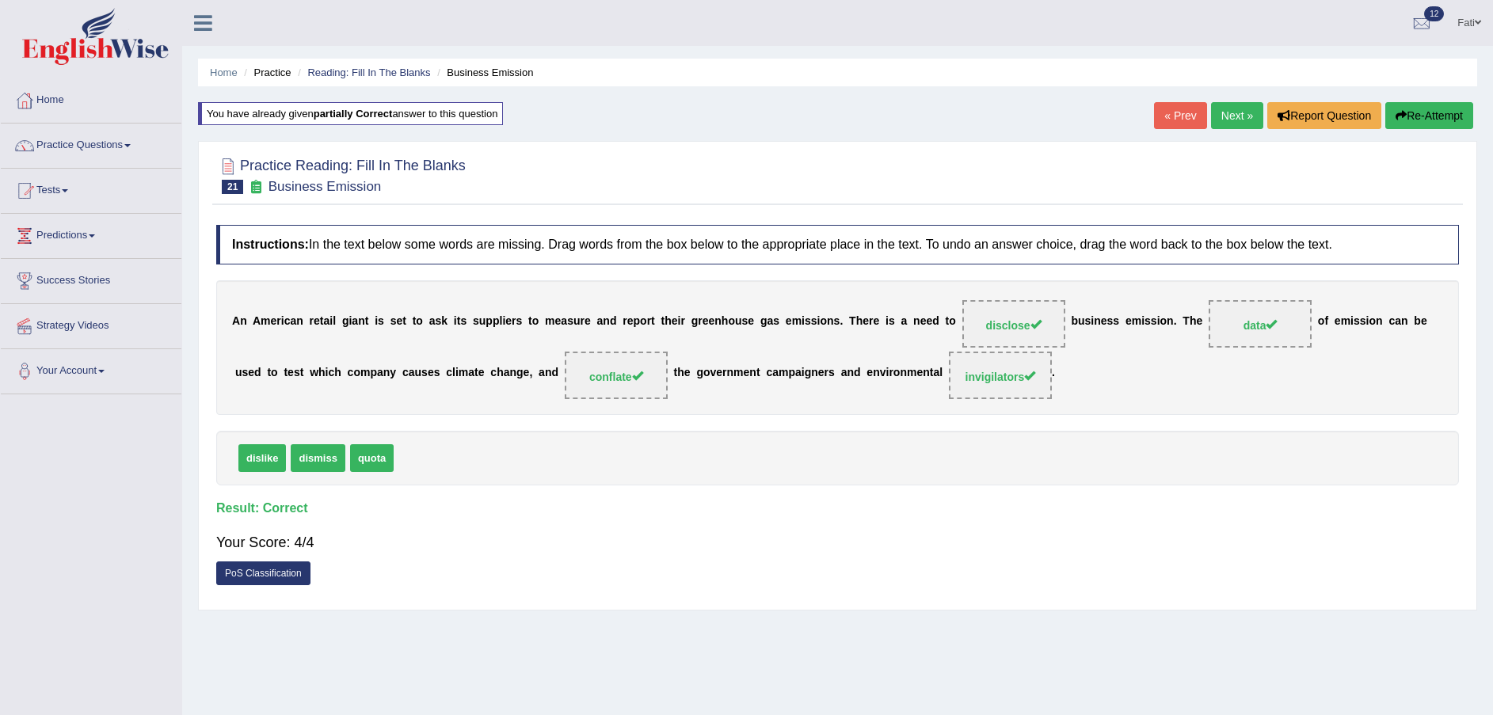
click at [1231, 108] on link "Next »" at bounding box center [1237, 115] width 52 height 27
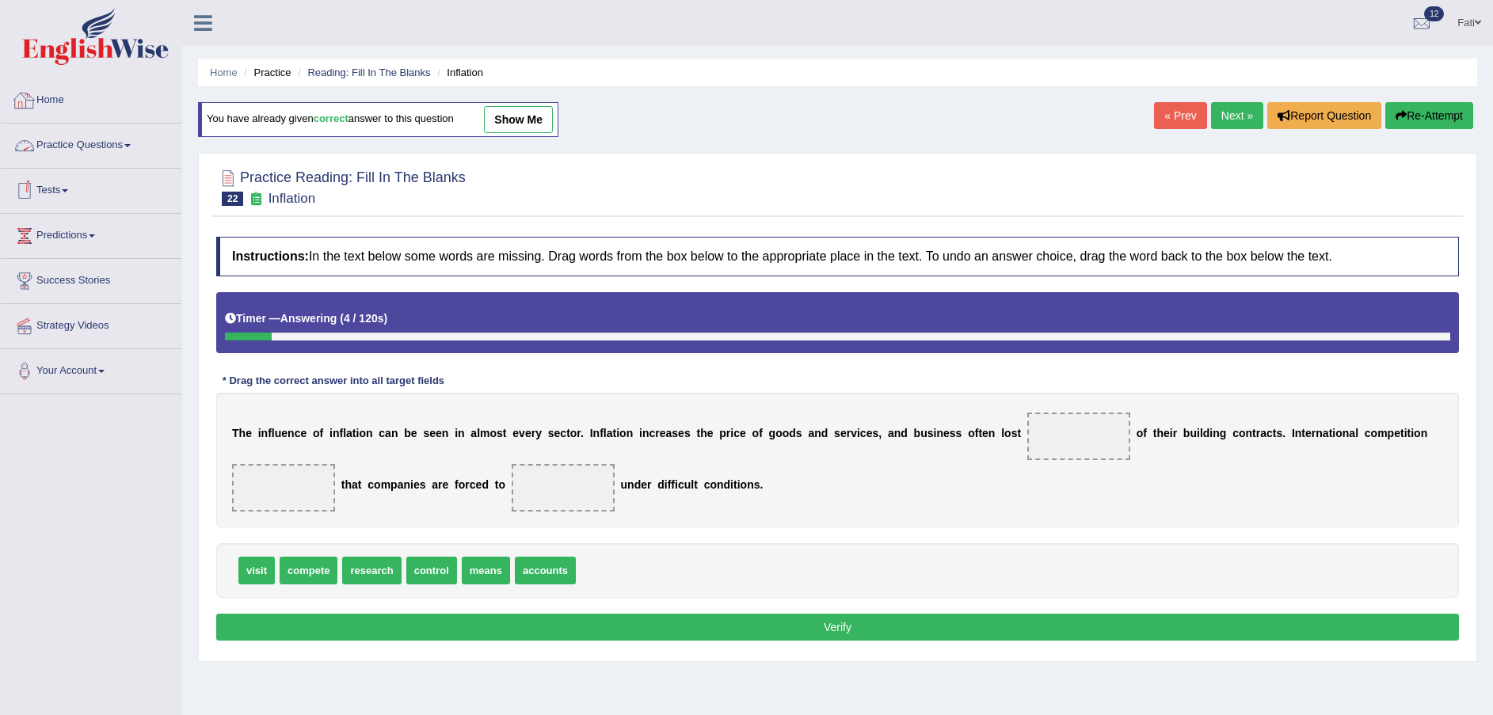
click at [84, 143] on link "Practice Questions" at bounding box center [91, 144] width 181 height 40
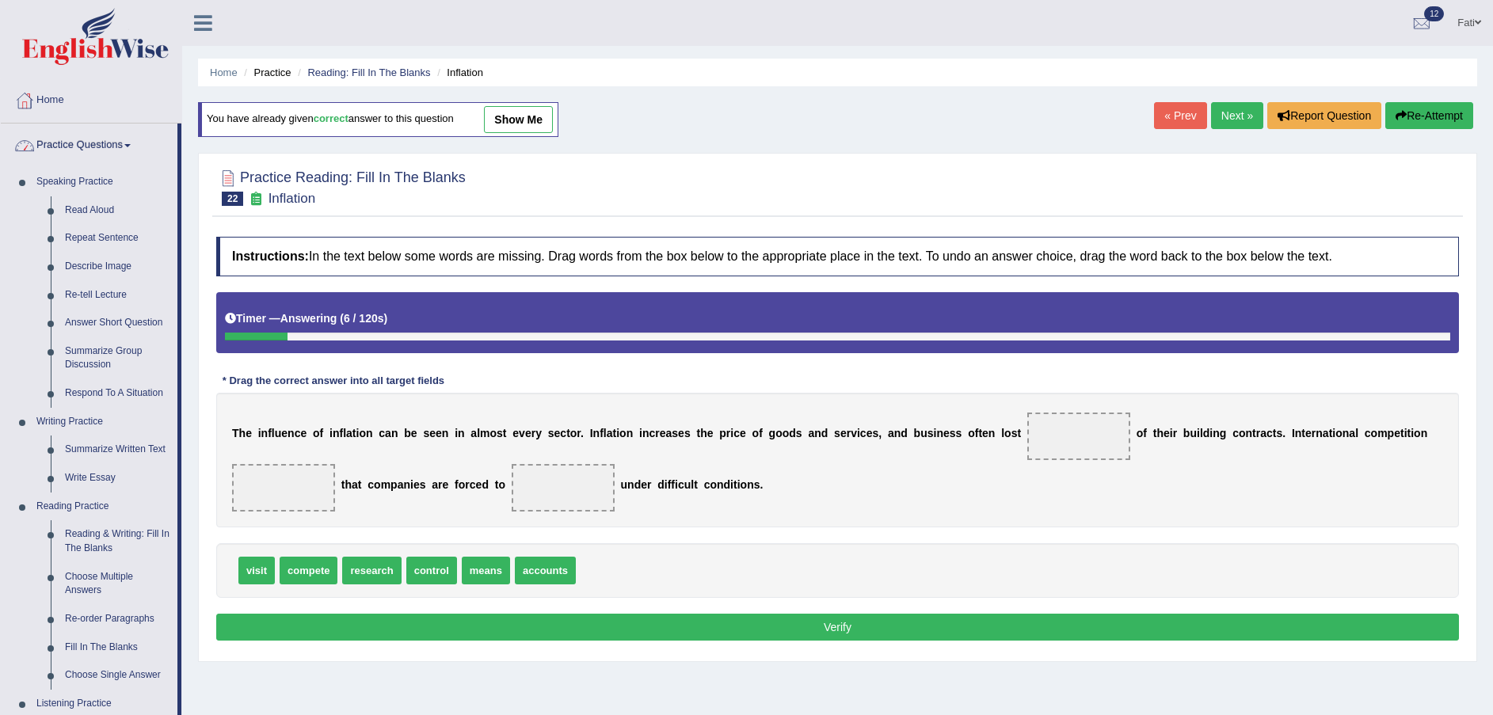
click at [76, 143] on link "Practice Questions" at bounding box center [89, 144] width 177 height 40
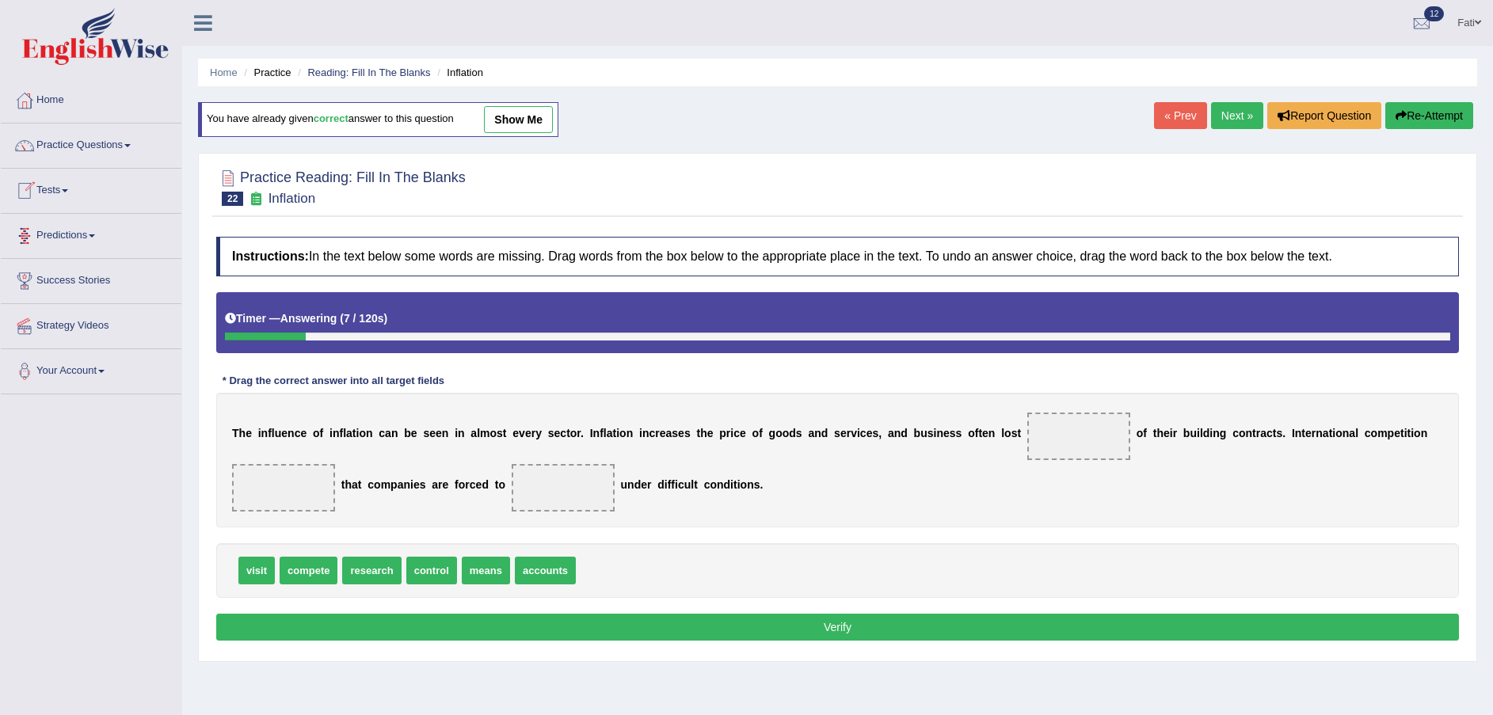
click at [65, 182] on link "Tests" at bounding box center [91, 189] width 181 height 40
click at [62, 283] on link "History" at bounding box center [103, 283] width 148 height 29
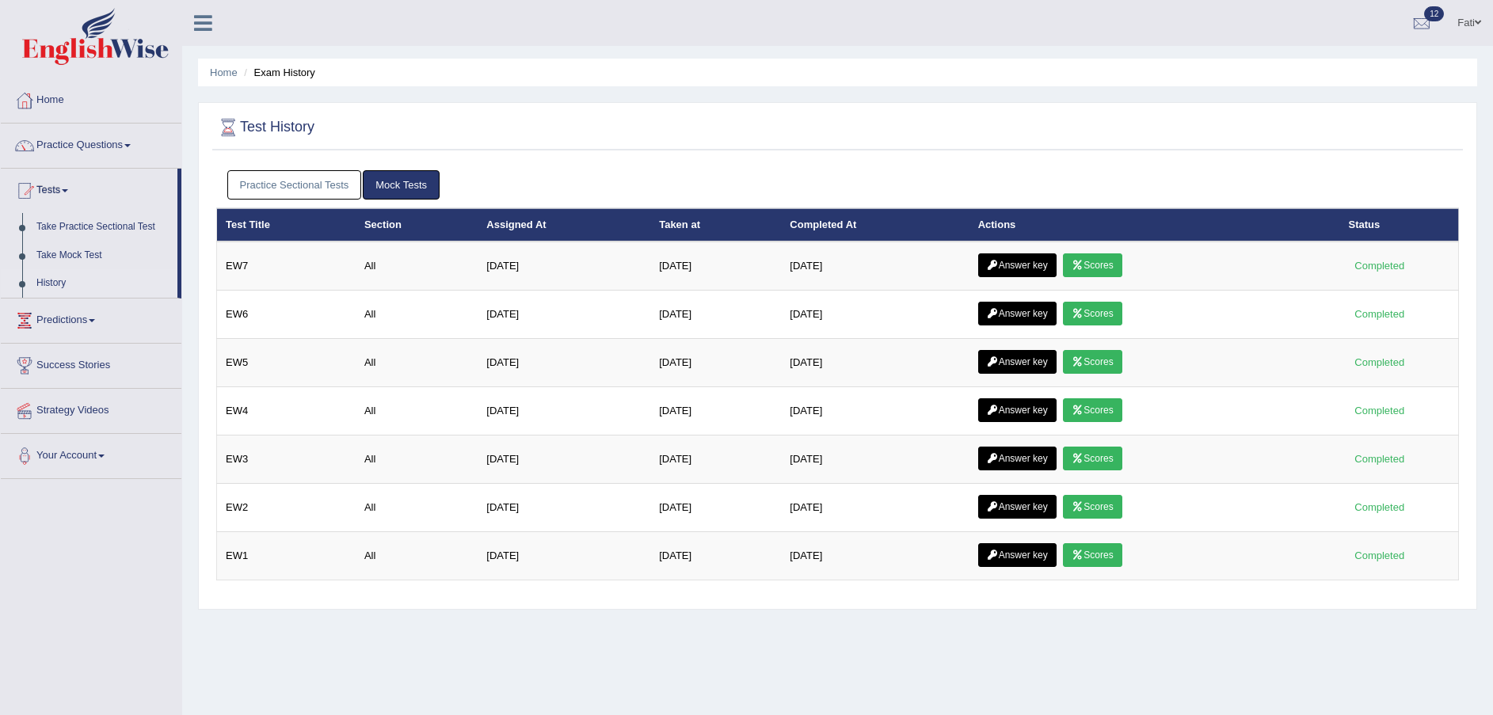
click at [1010, 259] on link "Answer key" at bounding box center [1017, 265] width 78 height 24
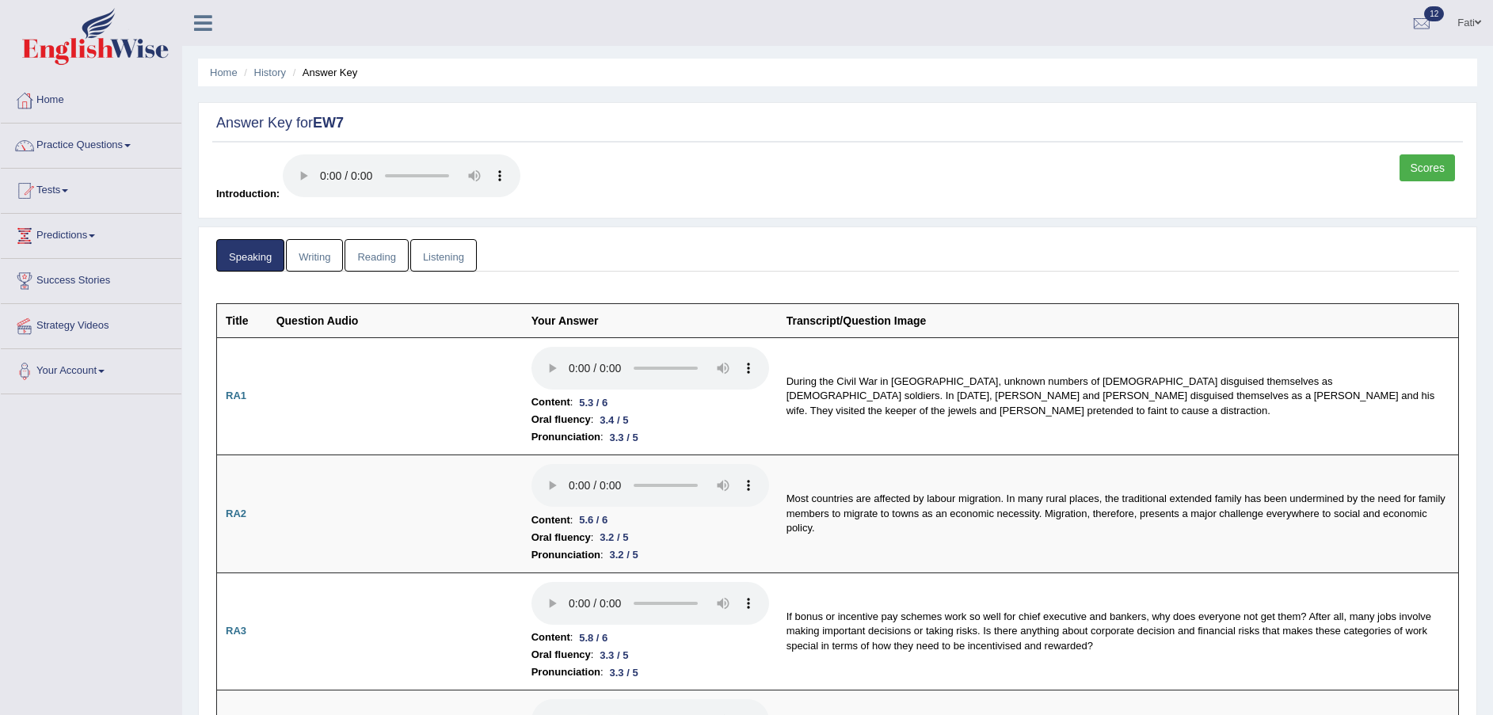
click at [360, 255] on link "Reading" at bounding box center [375, 255] width 63 height 32
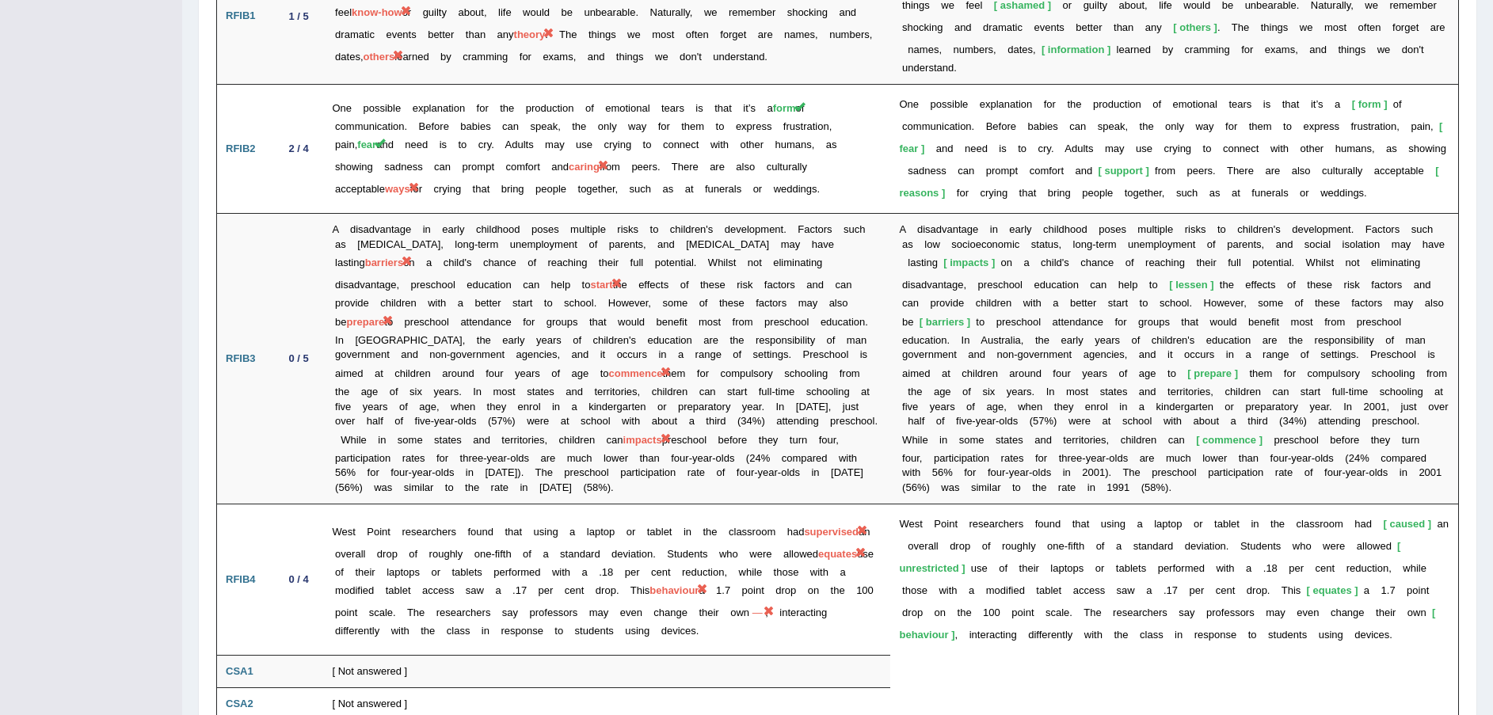
scroll to position [2382, 0]
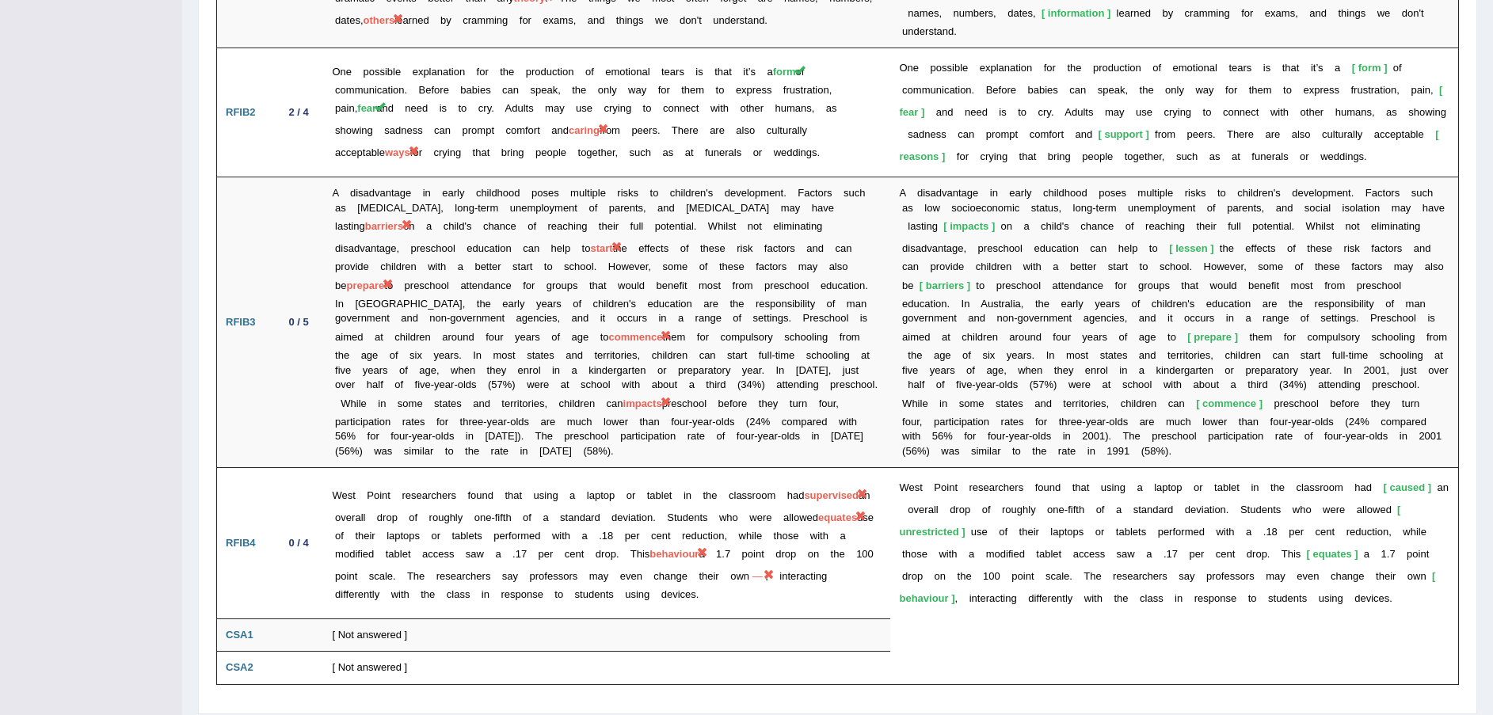
click at [386, 618] on td "[ Not answered ]" at bounding box center [607, 634] width 567 height 33
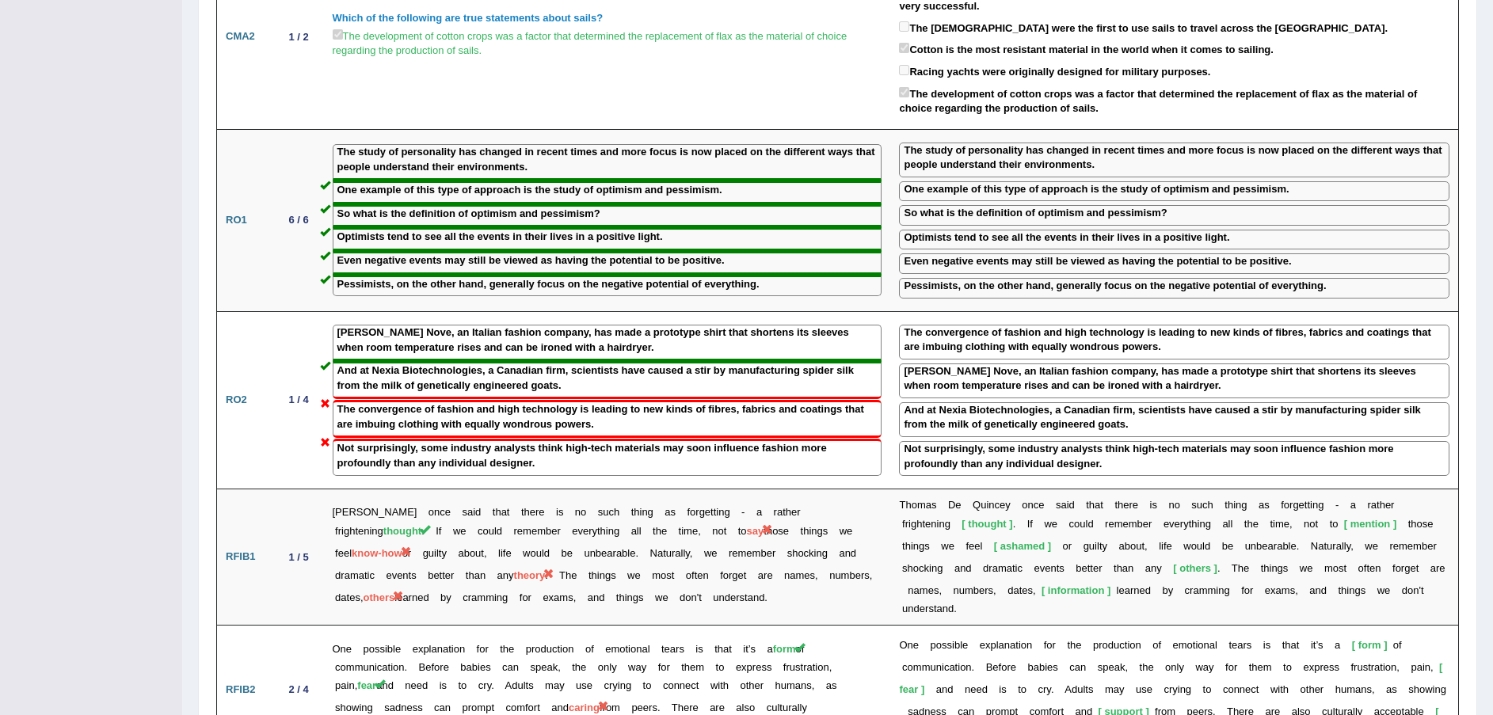
scroll to position [1788, 0]
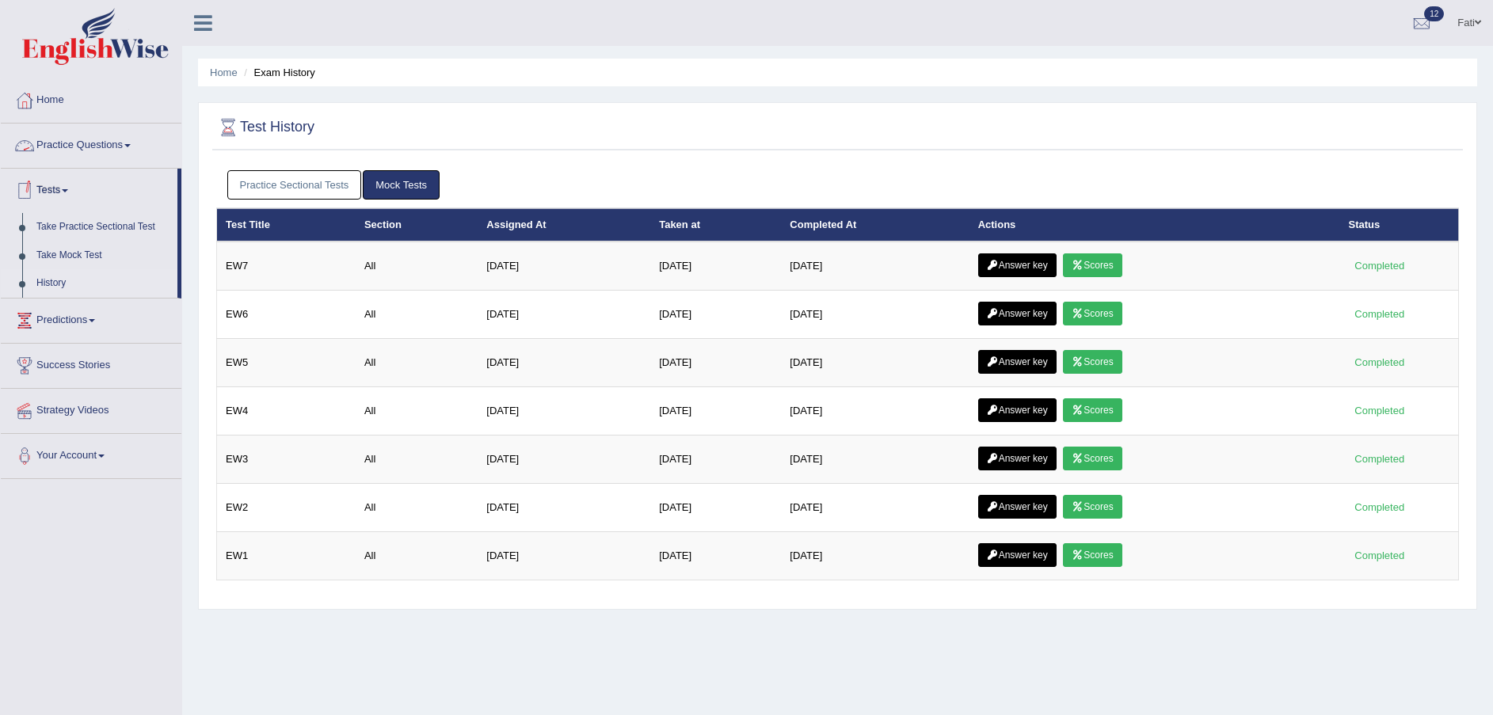
click at [67, 146] on link "Practice Questions" at bounding box center [91, 144] width 181 height 40
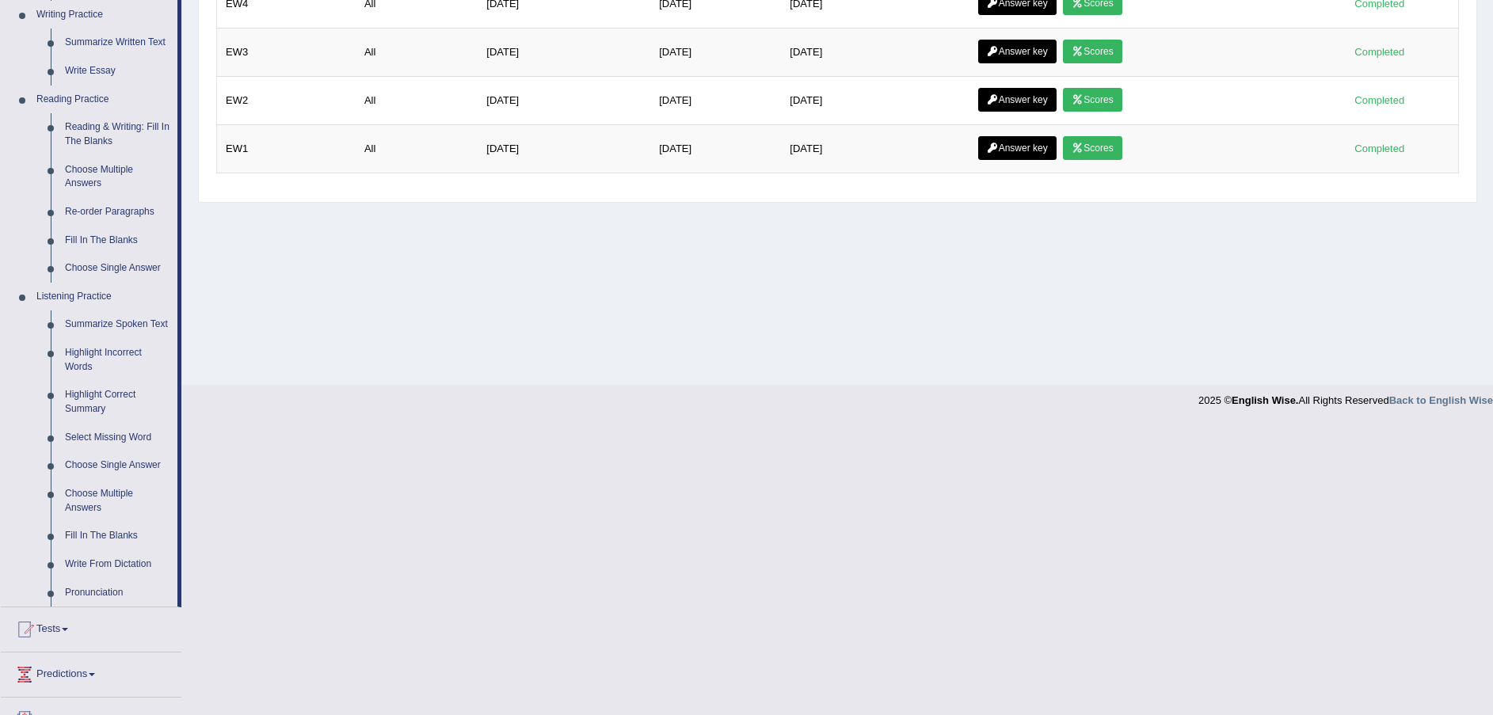
scroll to position [475, 0]
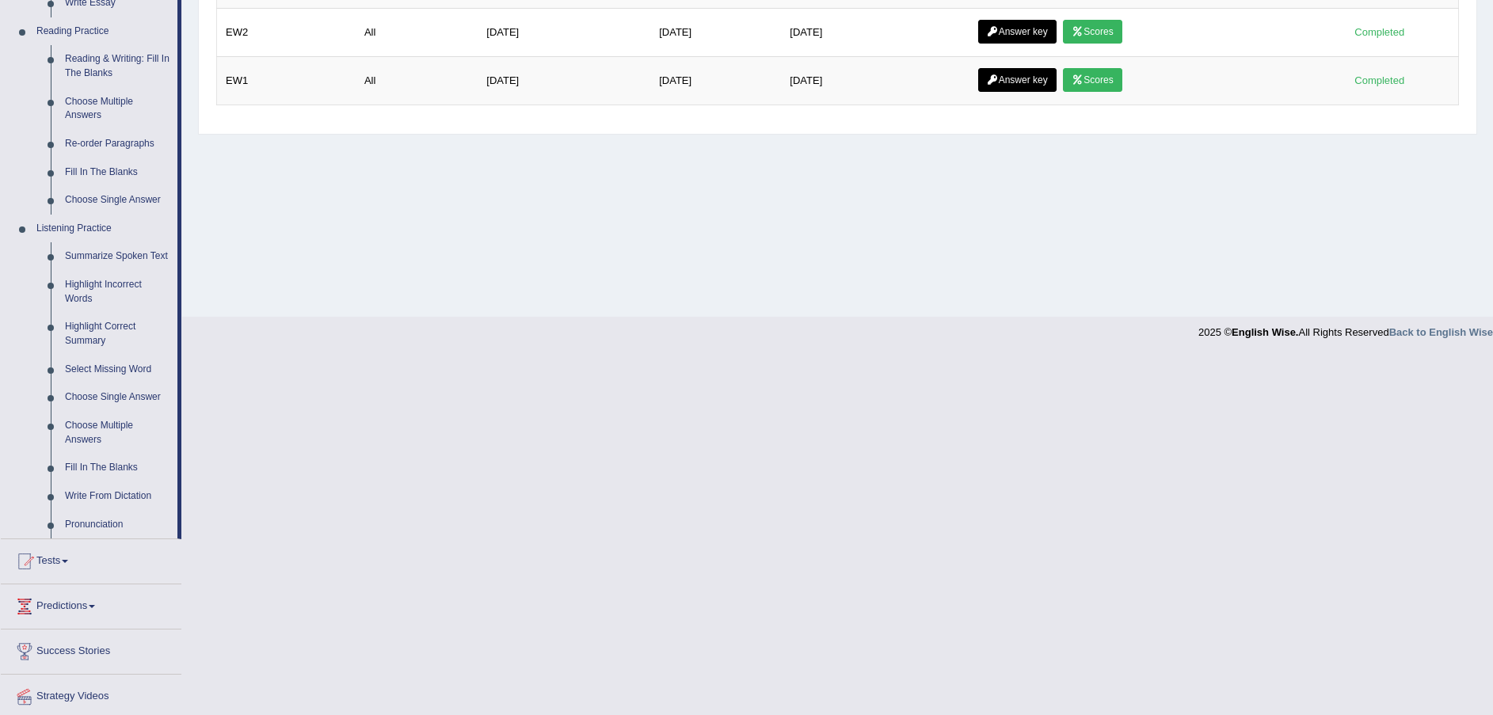
click at [99, 172] on link "Fill In The Blanks" at bounding box center [118, 172] width 120 height 29
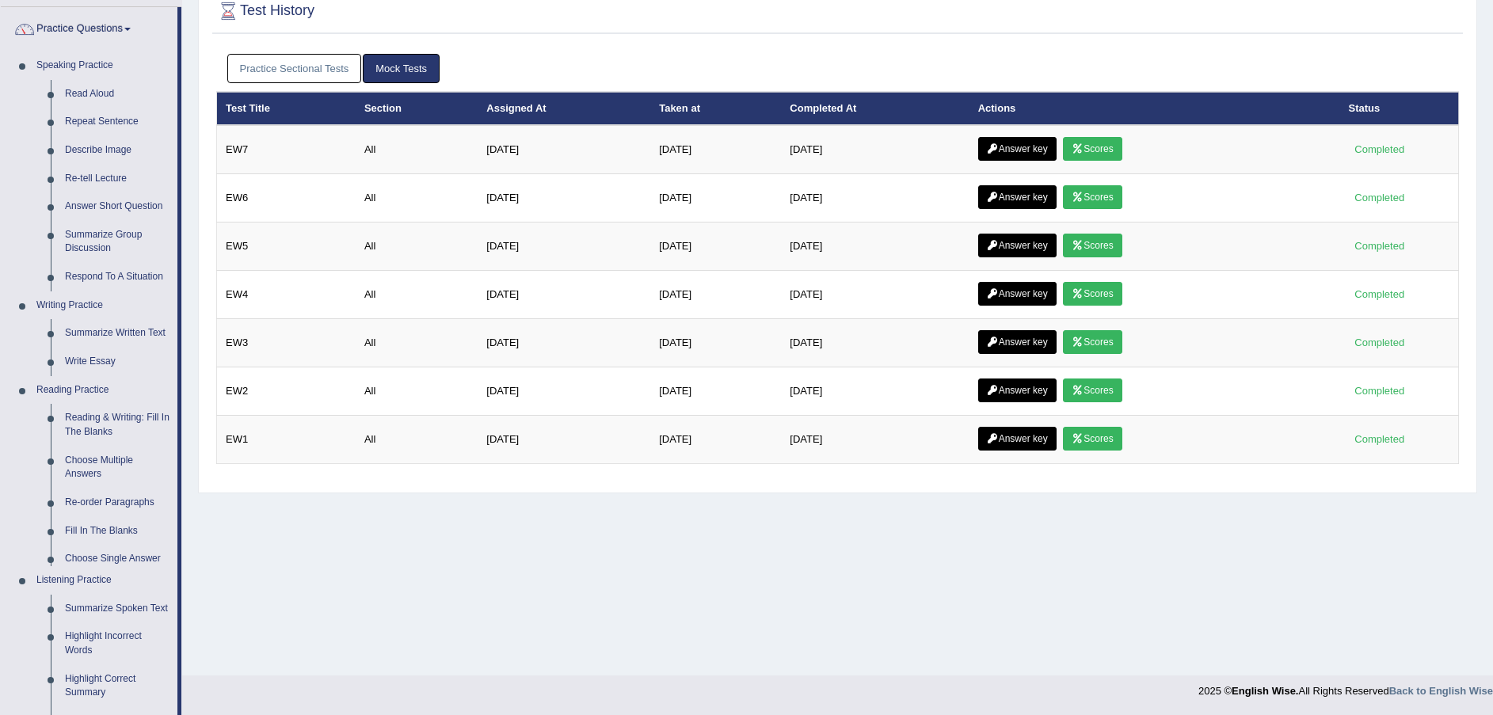
scroll to position [120, 0]
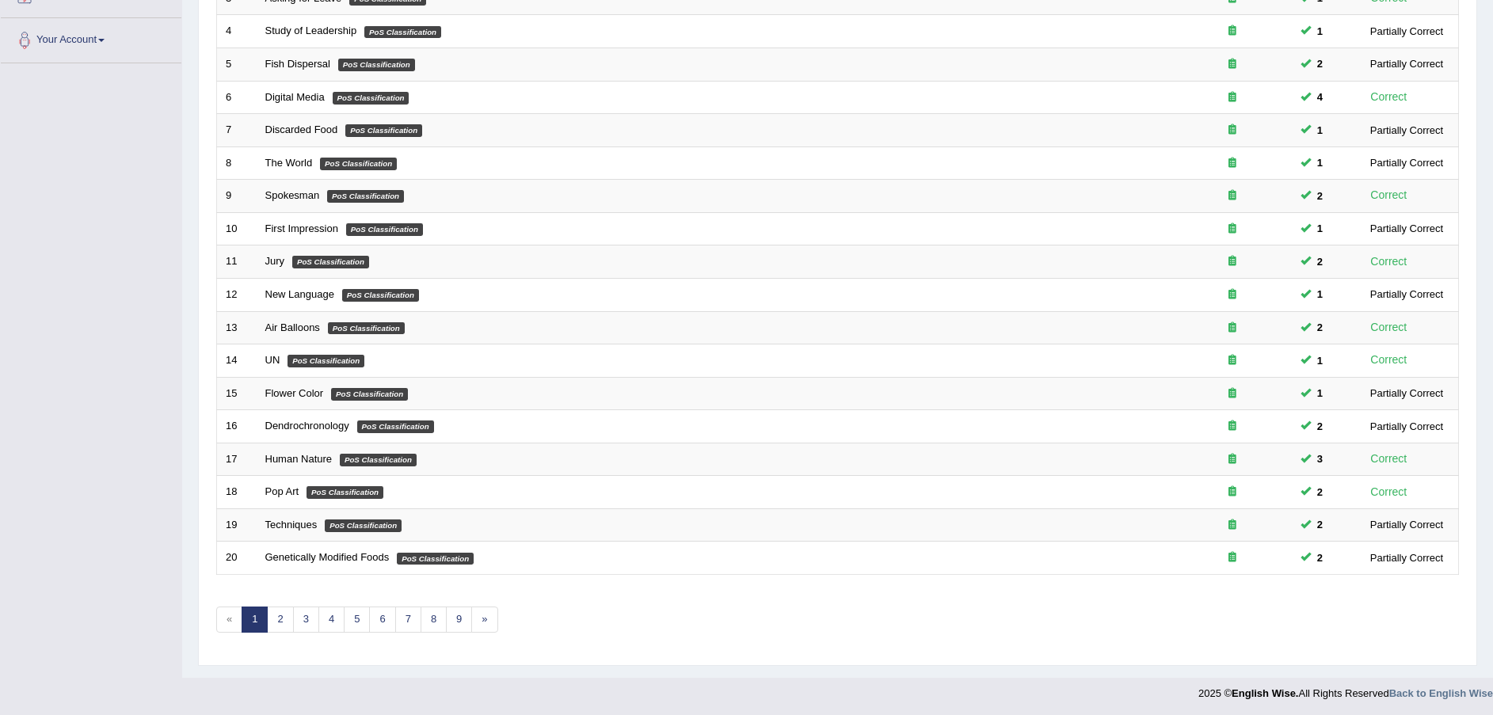
scroll to position [333, 0]
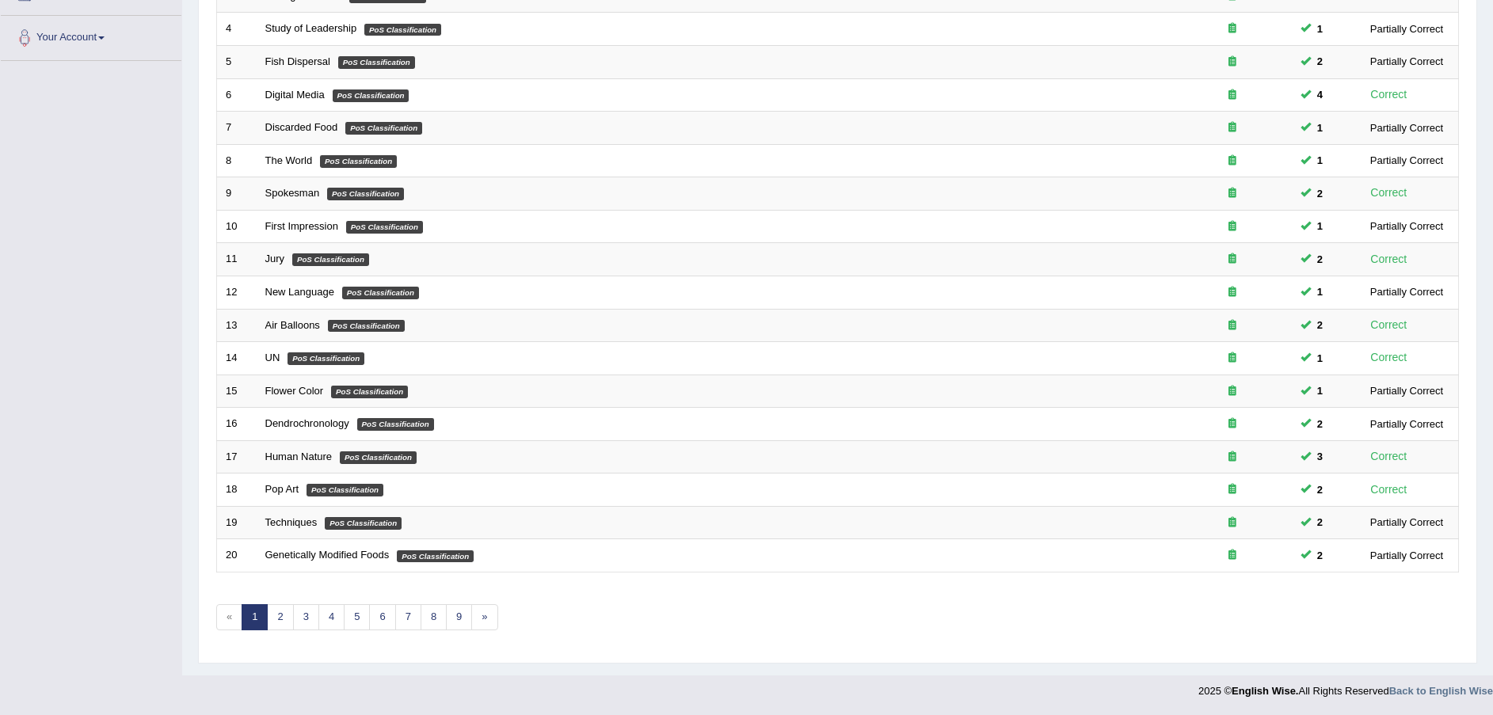
click at [303, 295] on link "New Language" at bounding box center [299, 292] width 69 height 12
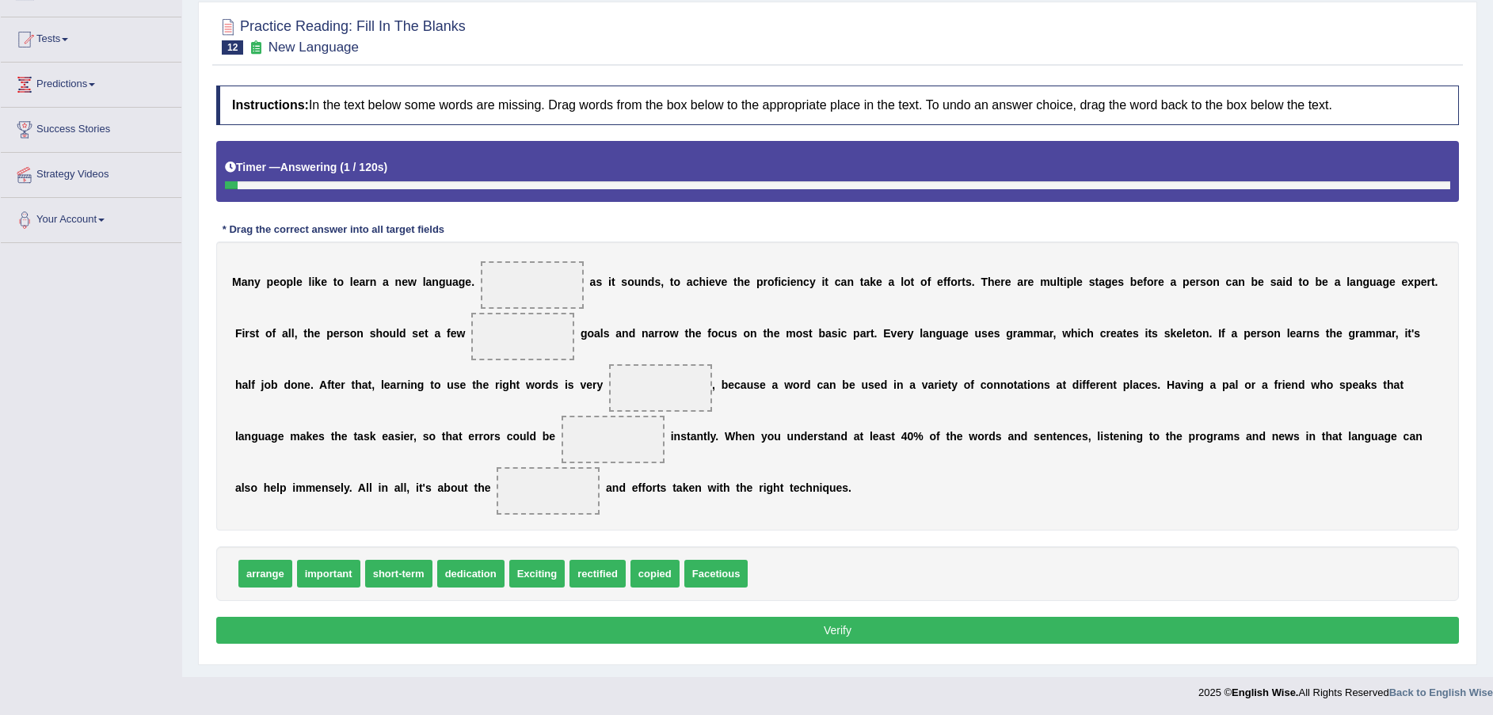
scroll to position [153, 0]
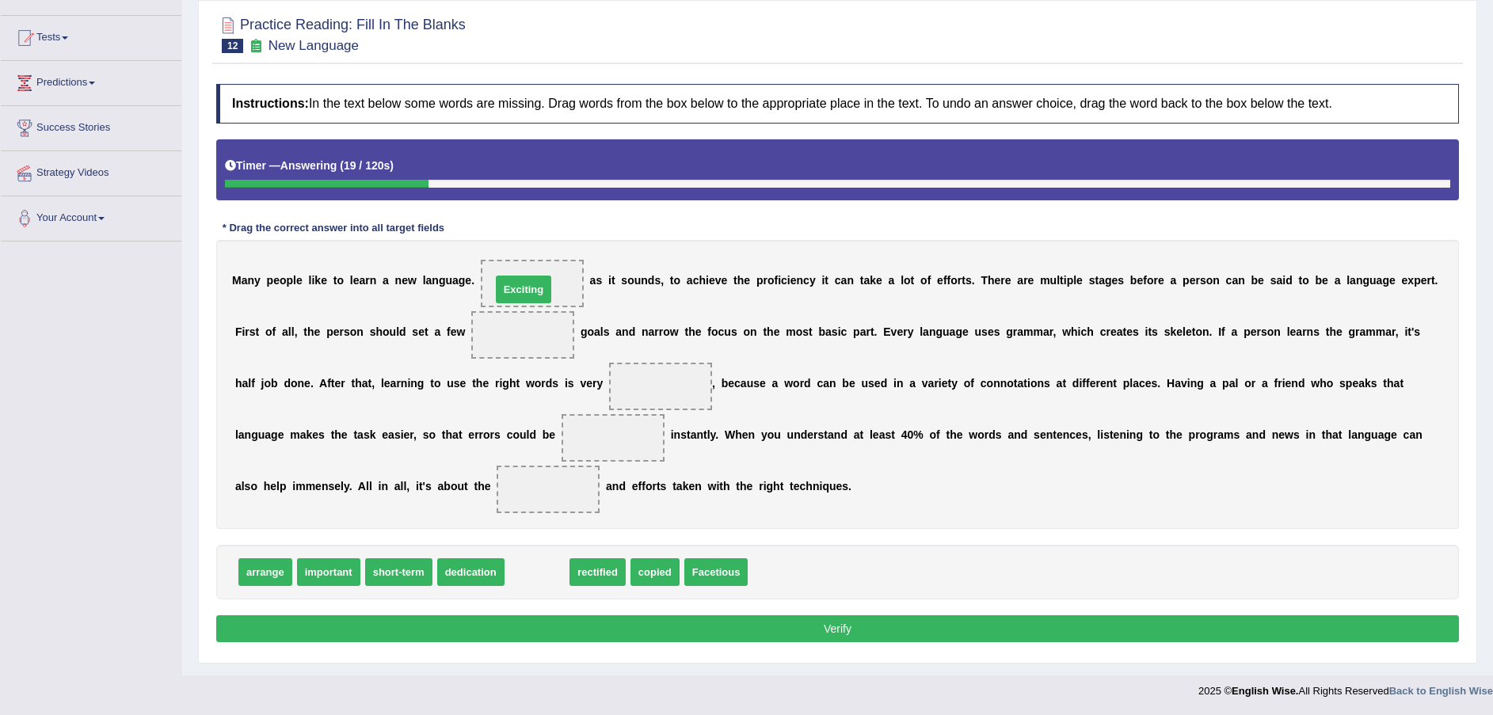
drag, startPoint x: 540, startPoint y: 573, endPoint x: 527, endPoint y: 291, distance: 283.0
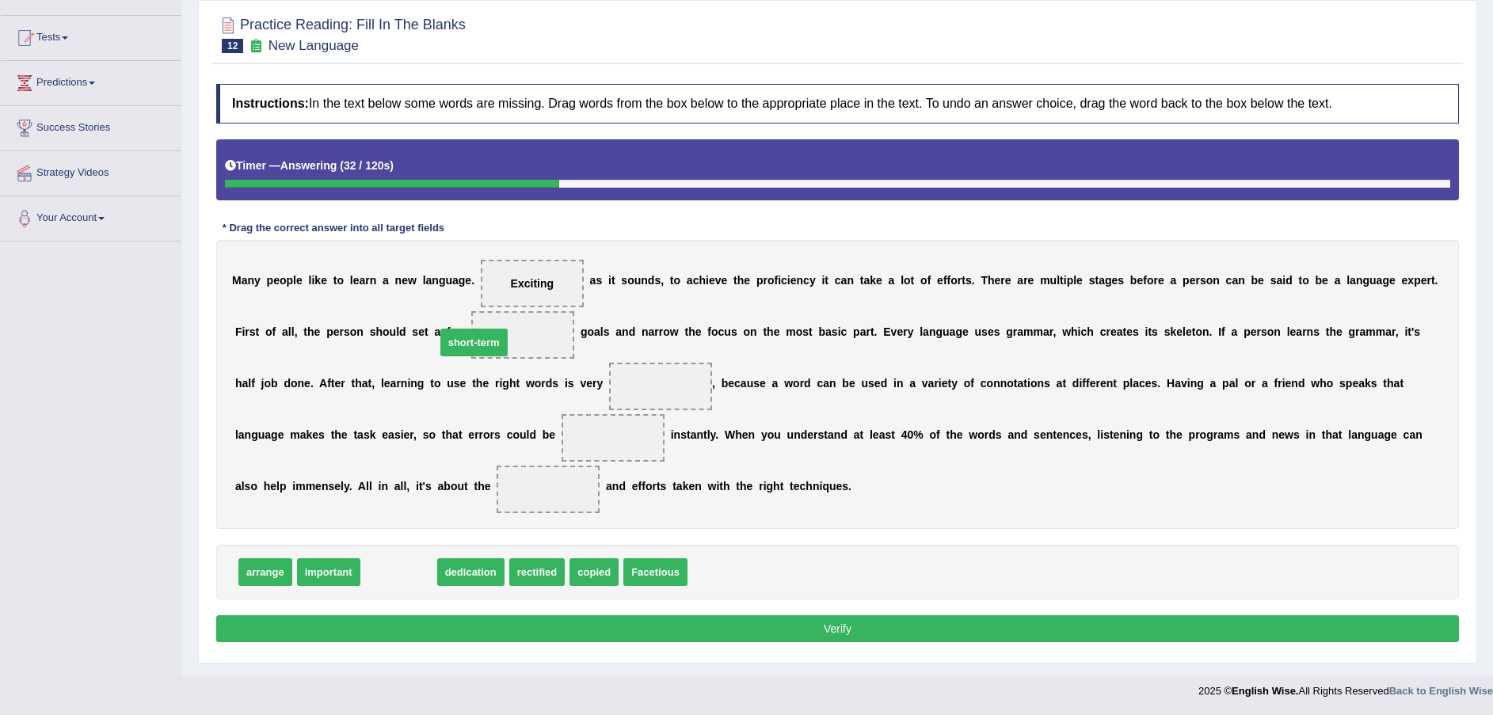
drag, startPoint x: 389, startPoint y: 576, endPoint x: 464, endPoint y: 347, distance: 241.6
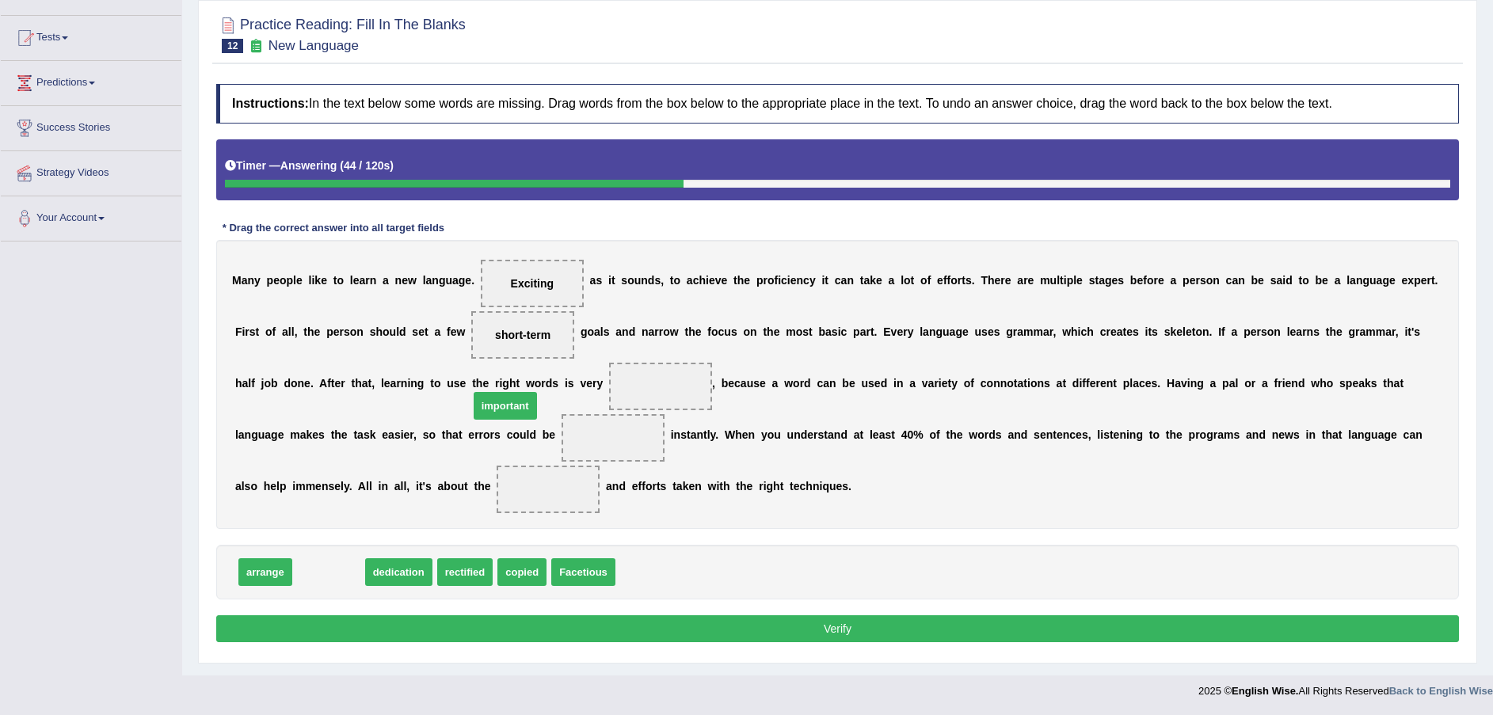
drag, startPoint x: 335, startPoint y: 567, endPoint x: 512, endPoint y: 401, distance: 242.6
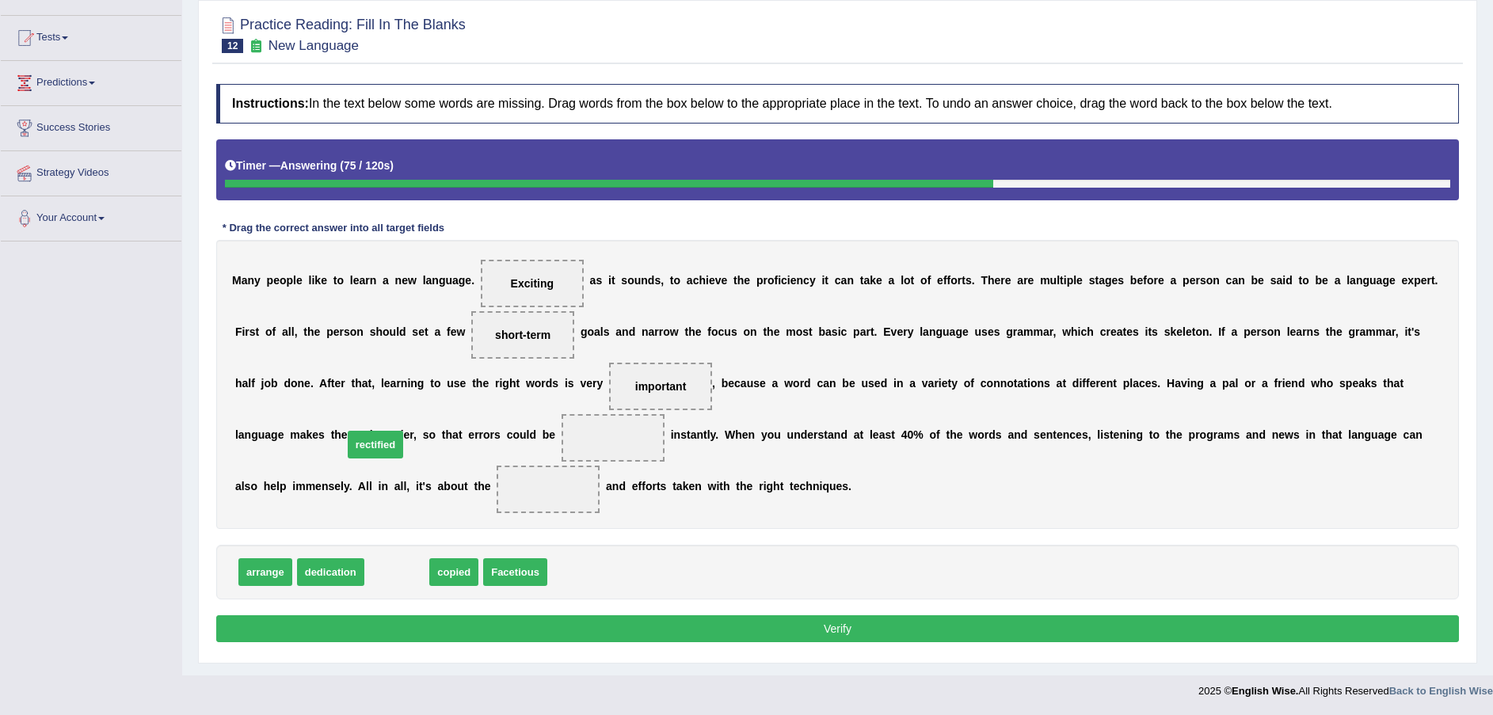
drag, startPoint x: 397, startPoint y: 578, endPoint x: 376, endPoint y: 451, distance: 129.1
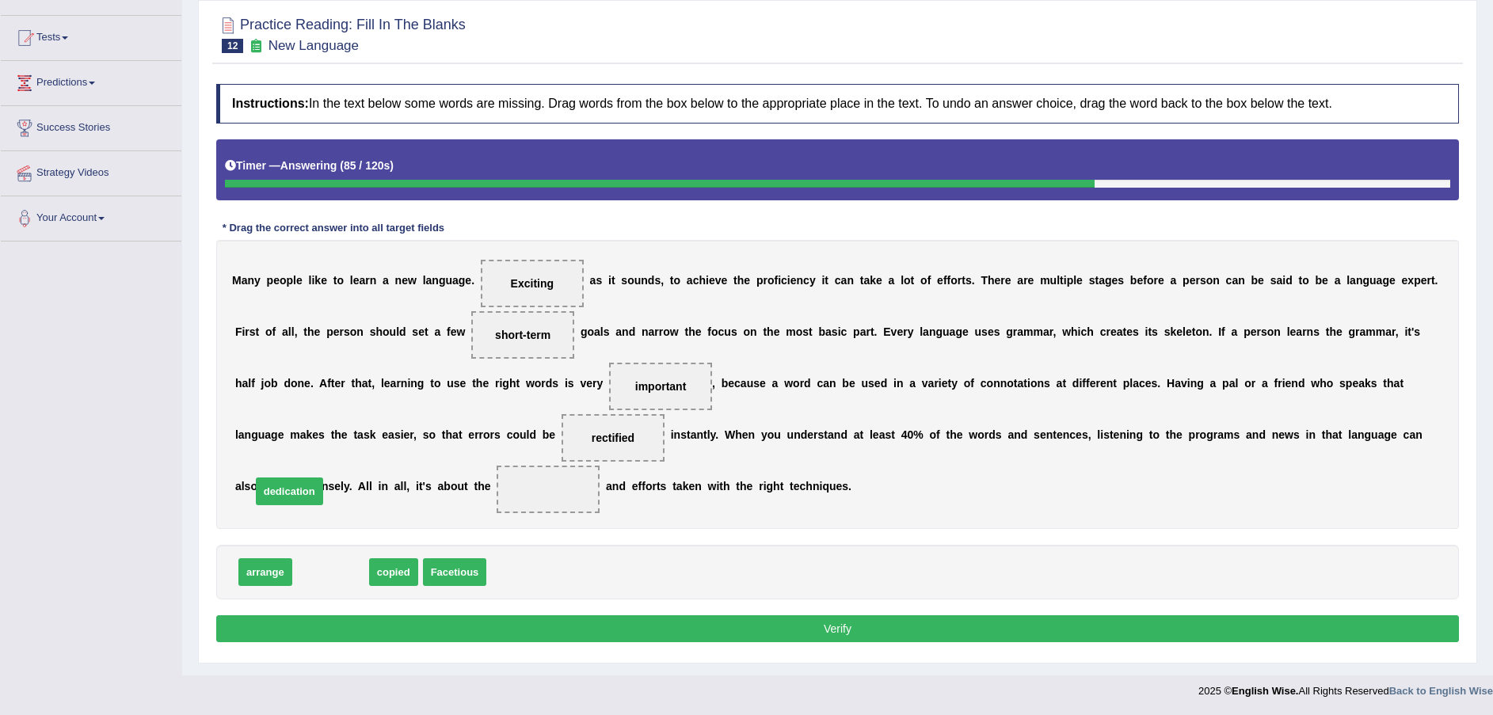
drag, startPoint x: 325, startPoint y: 578, endPoint x: 285, endPoint y: 497, distance: 90.3
click at [630, 622] on button "Verify" at bounding box center [837, 628] width 1242 height 27
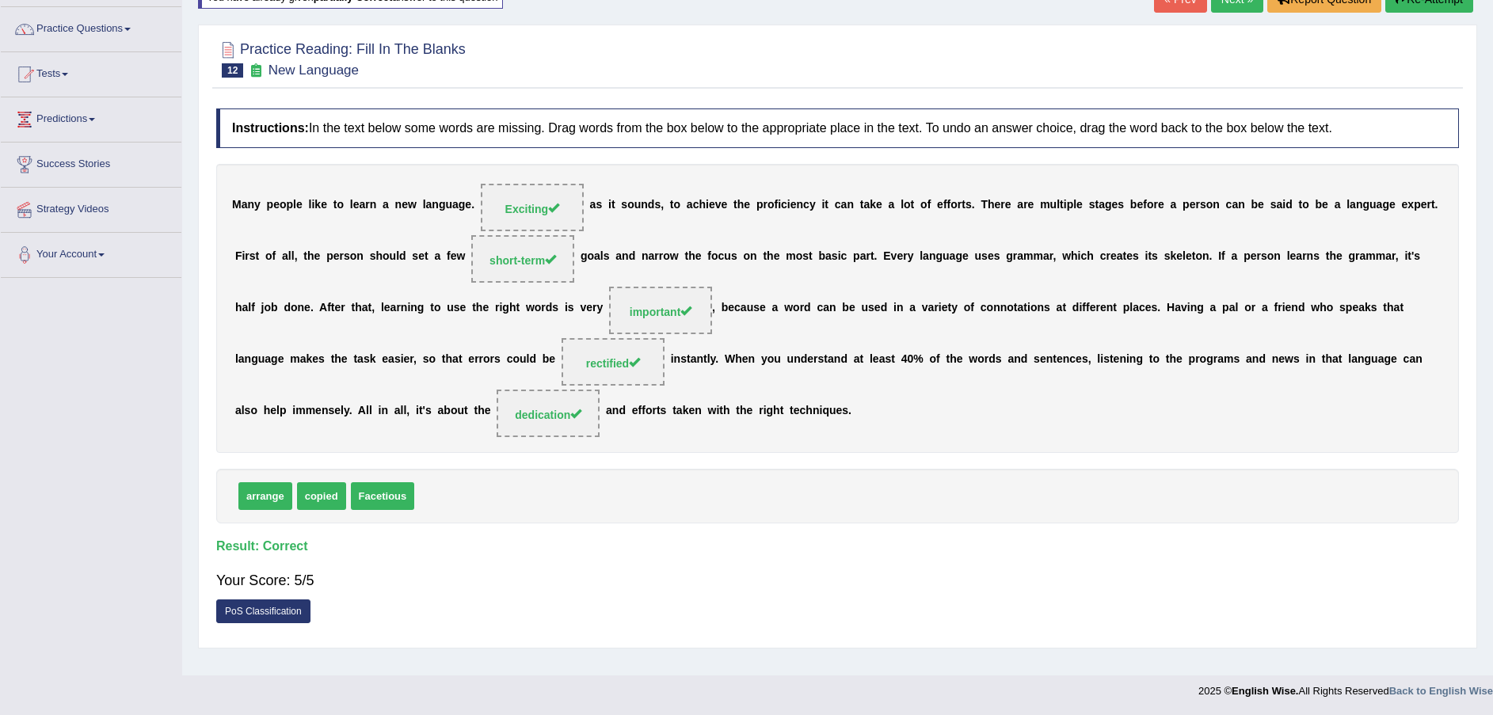
scroll to position [0, 0]
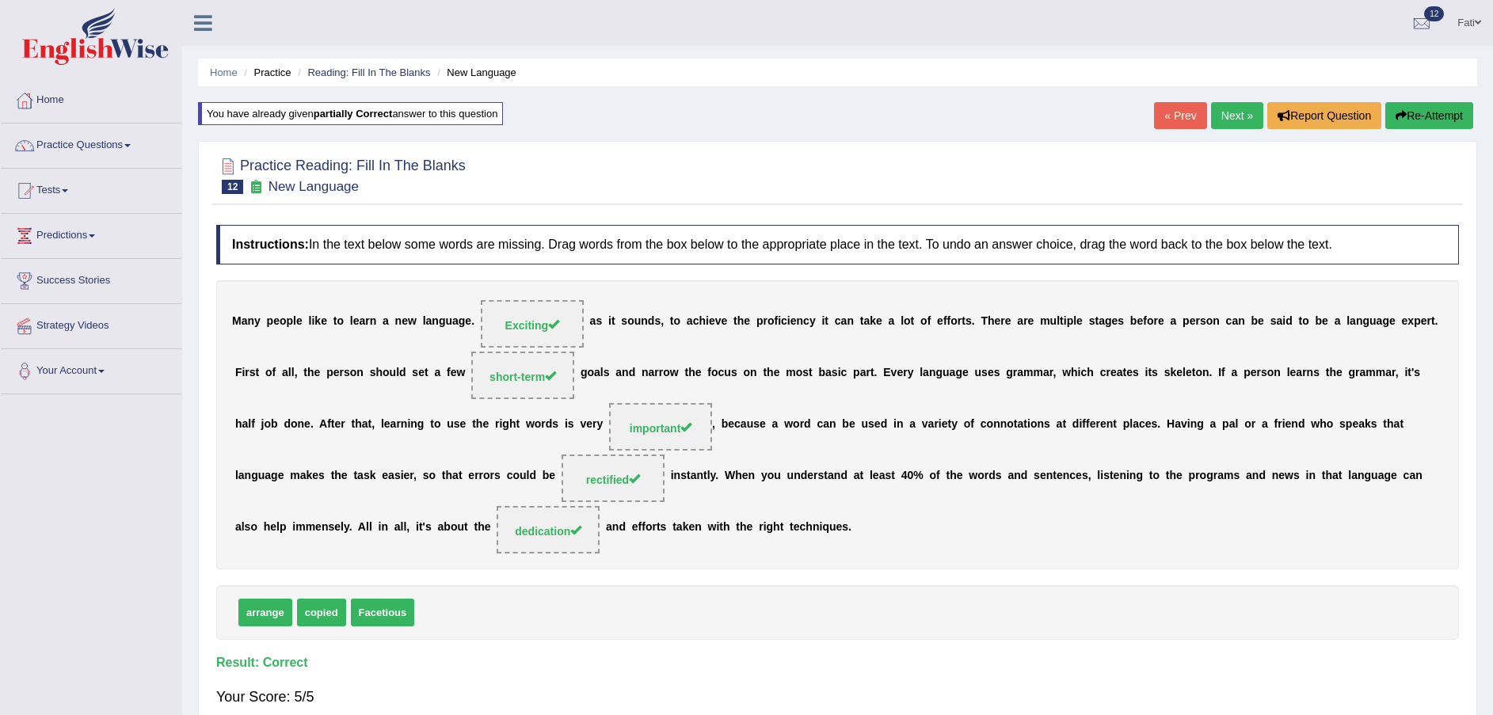
click at [1231, 108] on link "Next »" at bounding box center [1237, 115] width 52 height 27
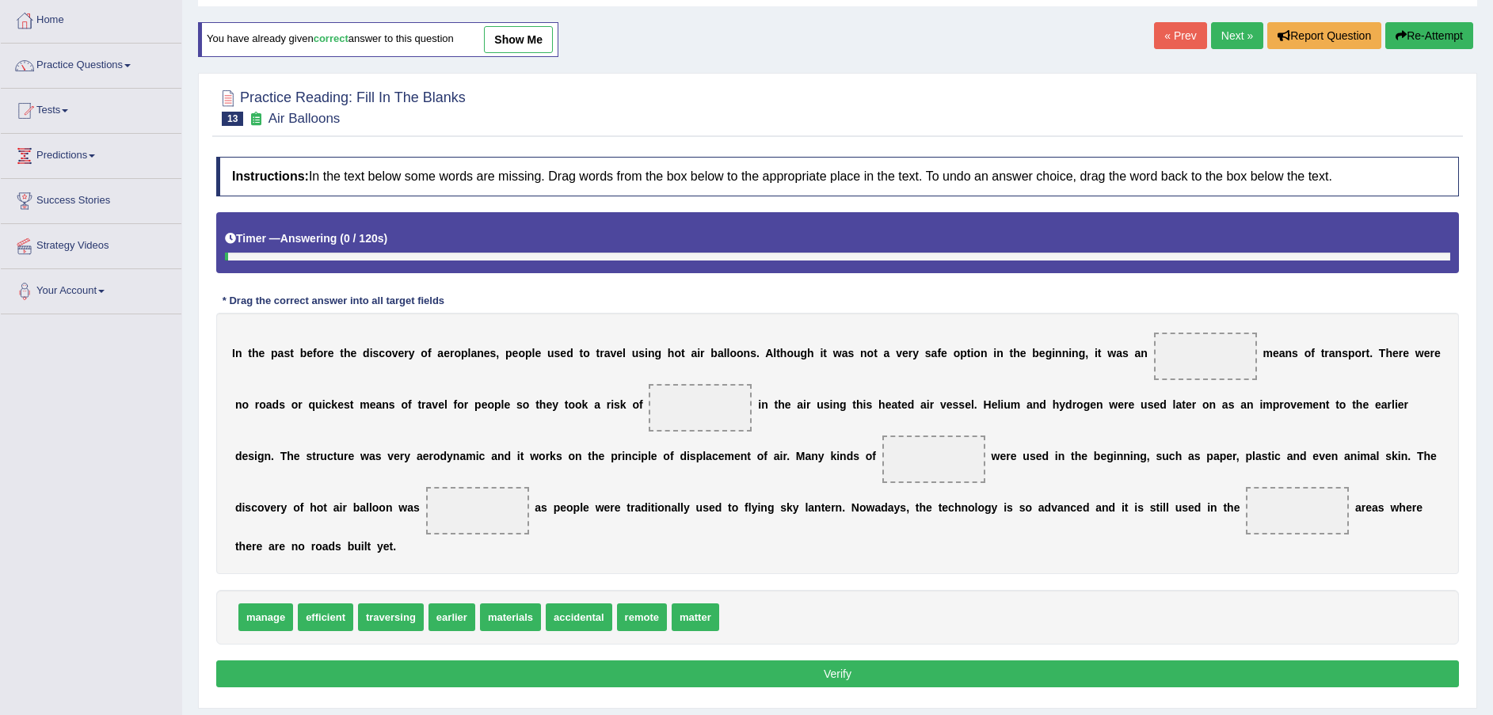
scroll to position [116, 0]
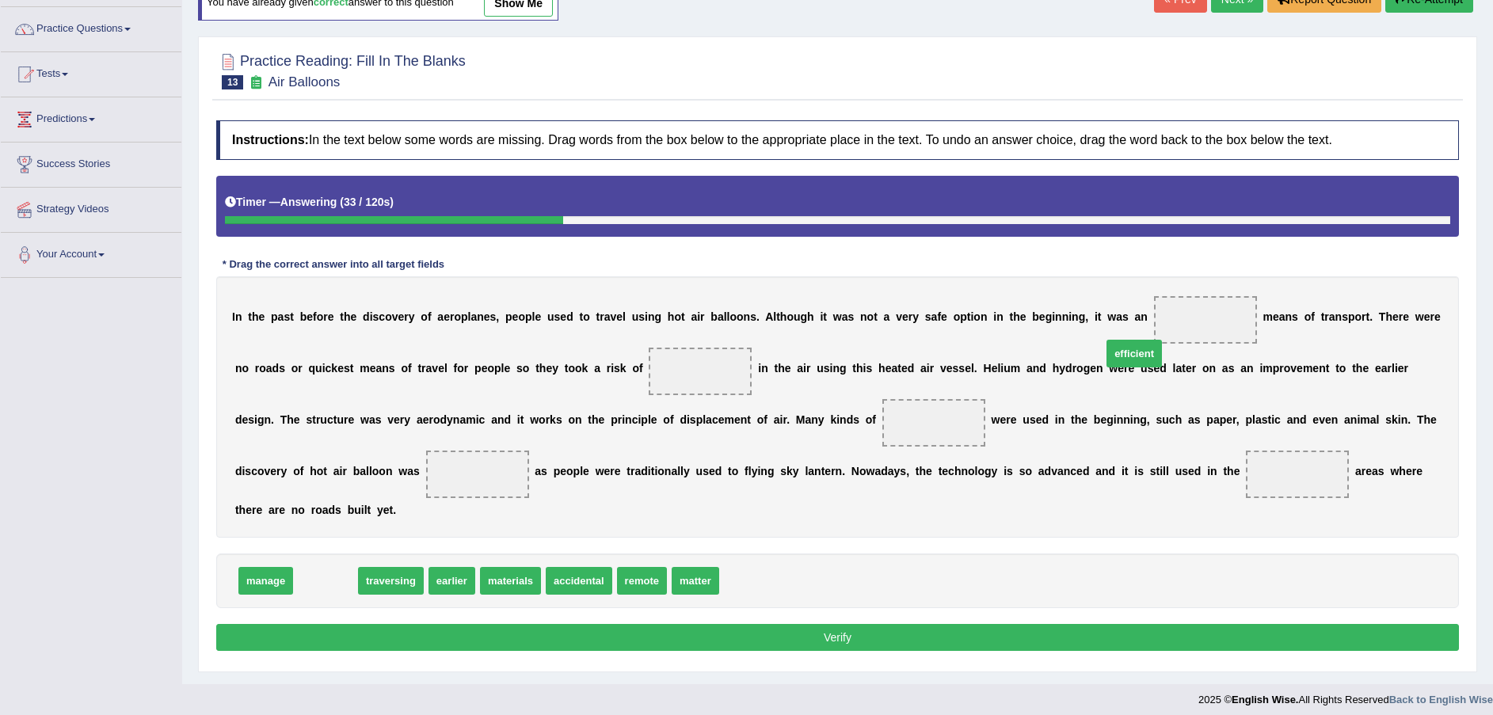
drag, startPoint x: 319, startPoint y: 562, endPoint x: 1128, endPoint y: 335, distance: 839.8
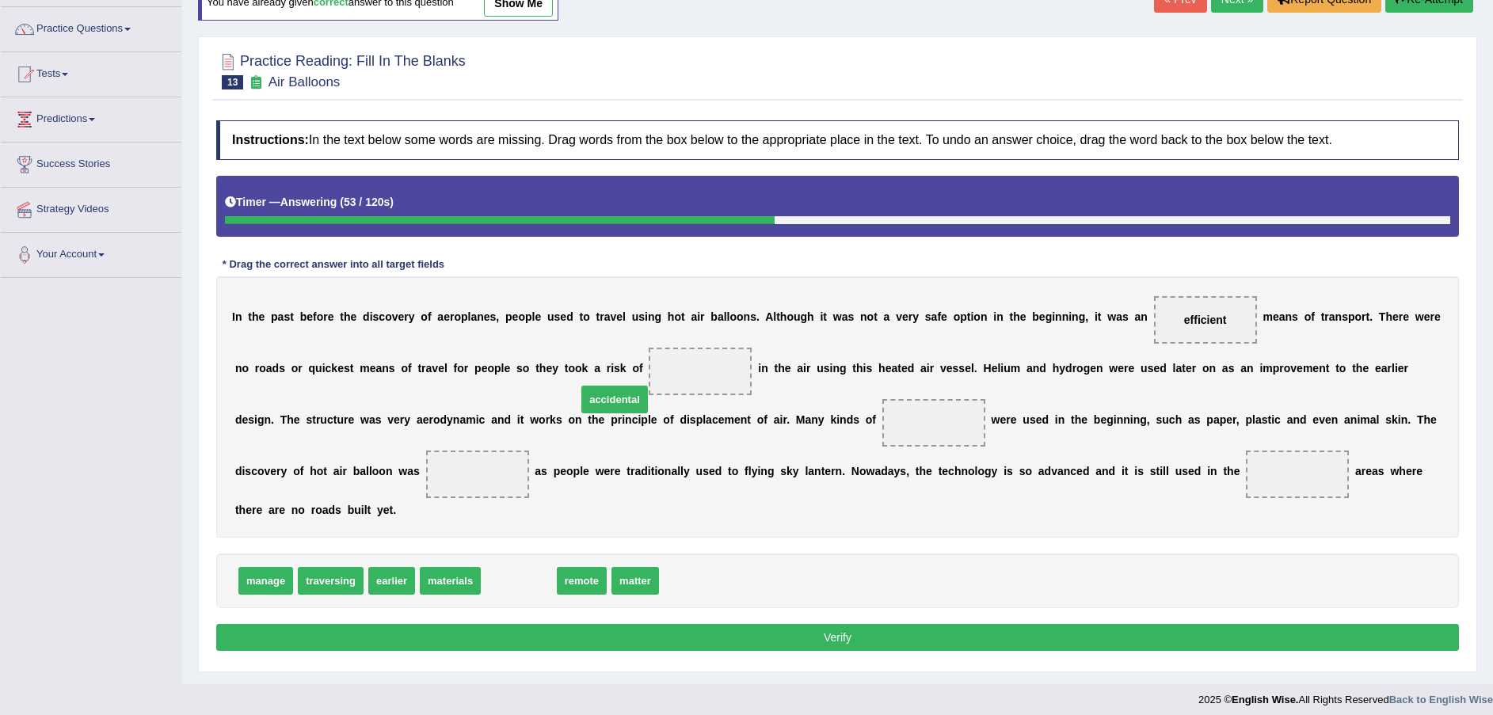
drag, startPoint x: 512, startPoint y: 559, endPoint x: 608, endPoint y: 378, distance: 205.1
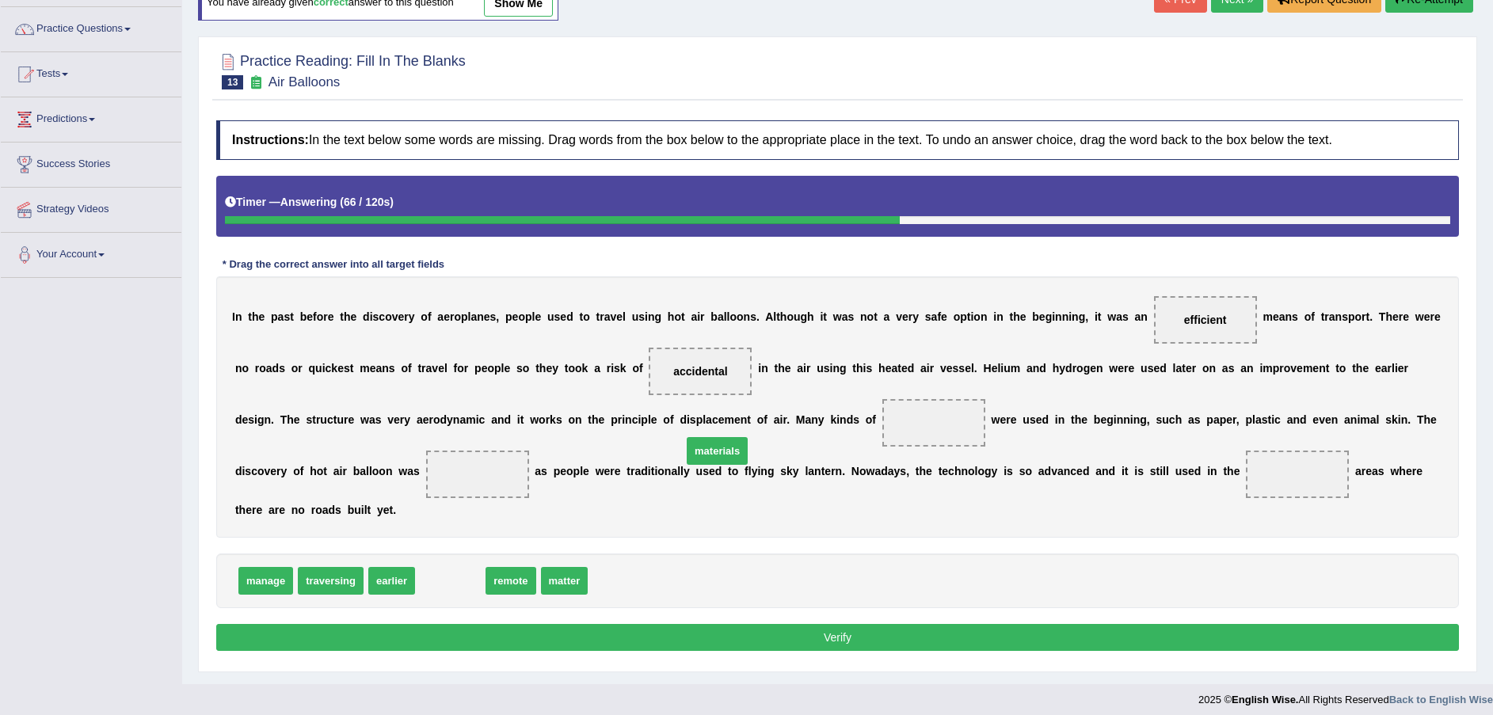
drag, startPoint x: 433, startPoint y: 565, endPoint x: 700, endPoint y: 435, distance: 296.8
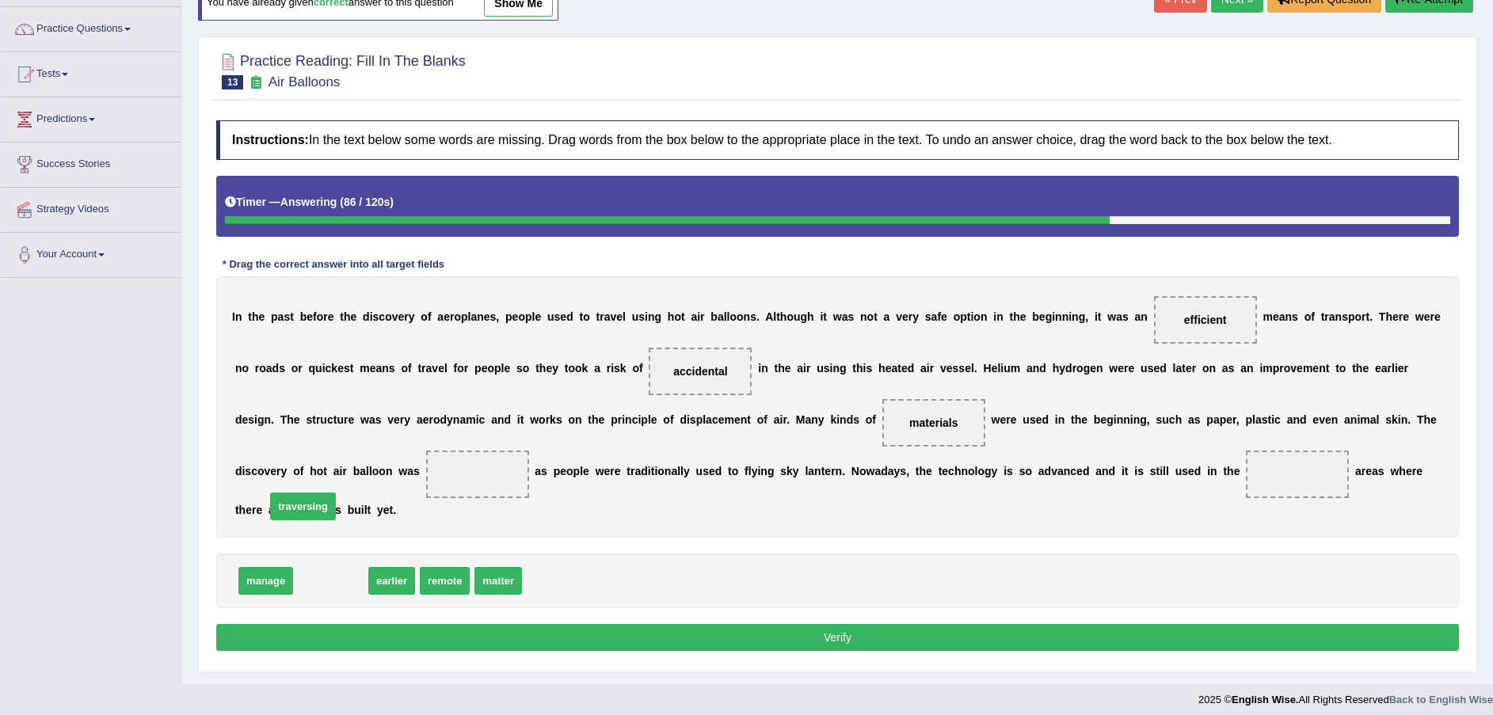
drag, startPoint x: 337, startPoint y: 565, endPoint x: 309, endPoint y: 489, distance: 80.2
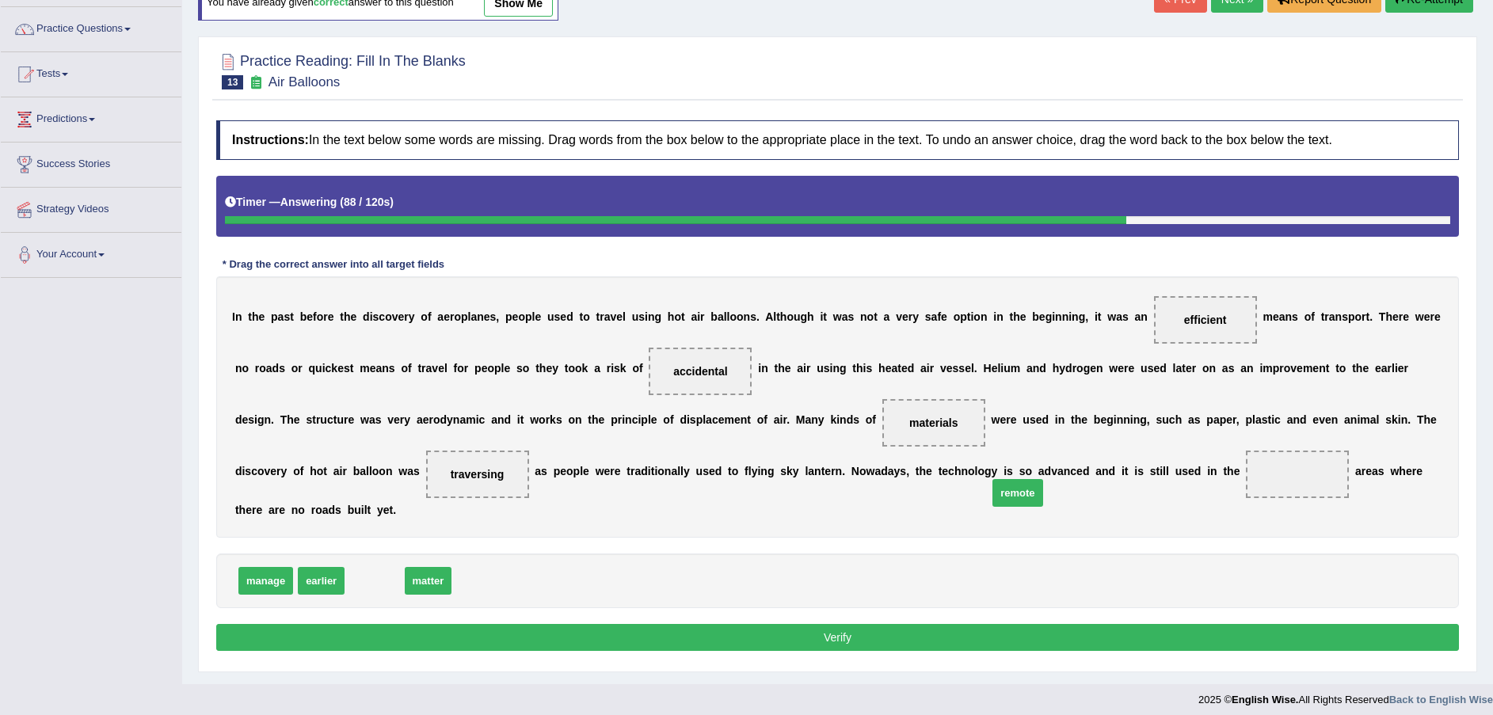
drag, startPoint x: 370, startPoint y: 557, endPoint x: 1050, endPoint y: 466, distance: 686.3
click at [915, 624] on button "Verify" at bounding box center [837, 637] width 1242 height 27
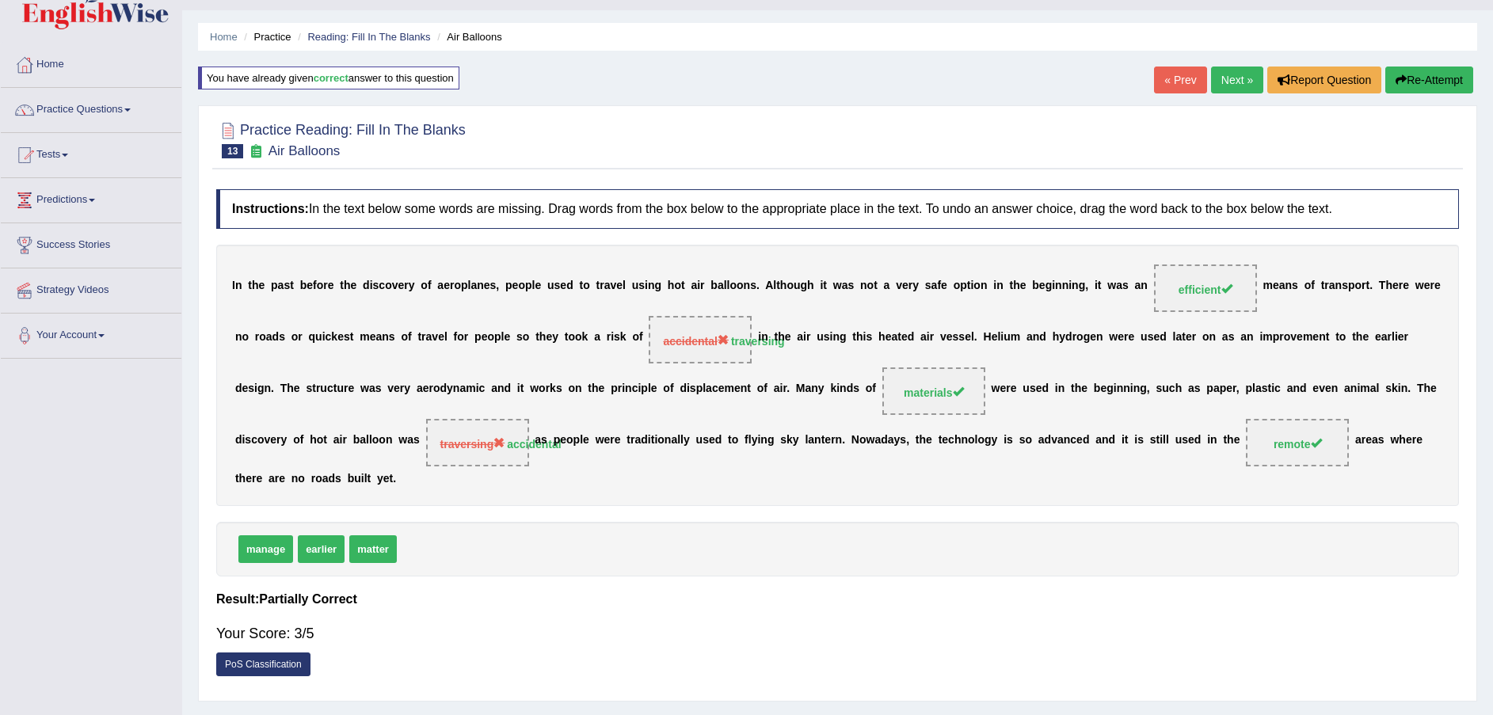
scroll to position [0, 0]
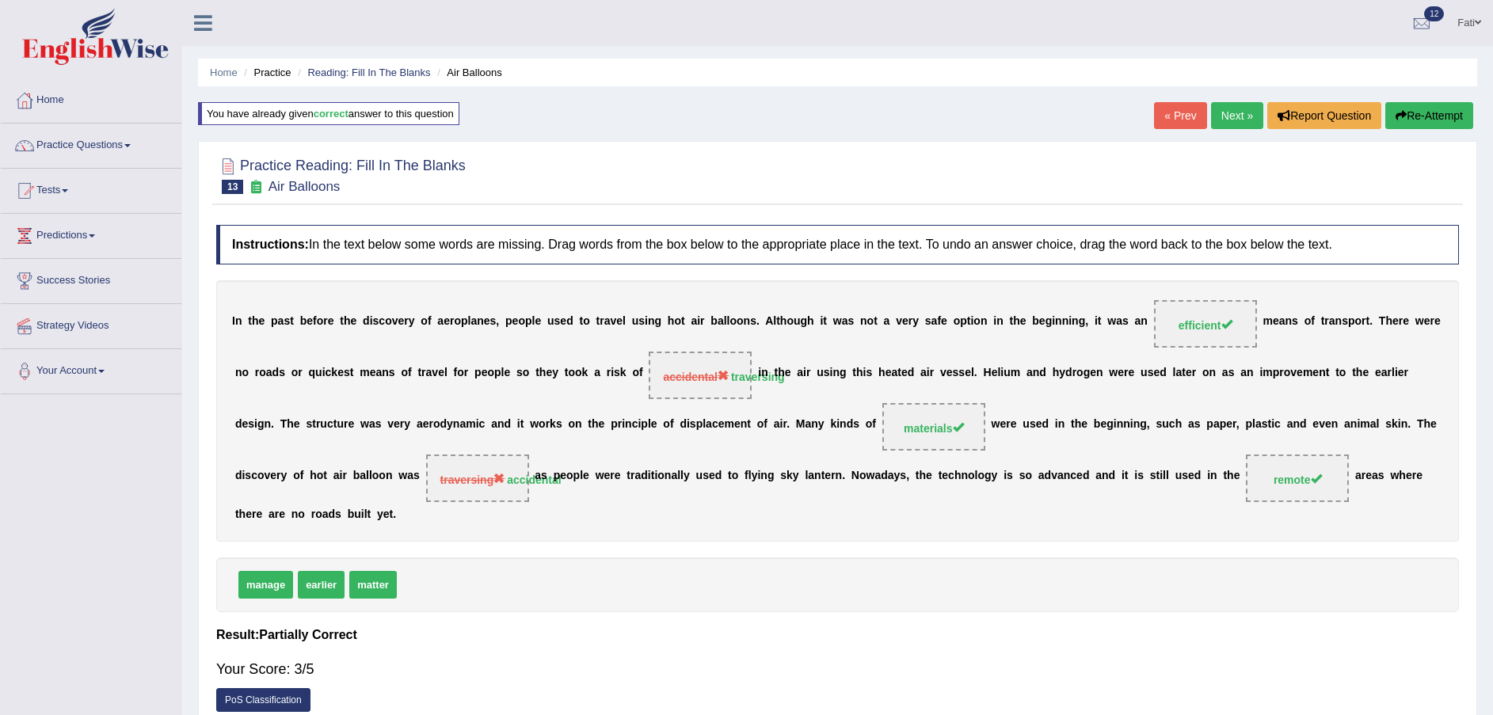
click at [1248, 128] on link "Next »" at bounding box center [1237, 115] width 52 height 27
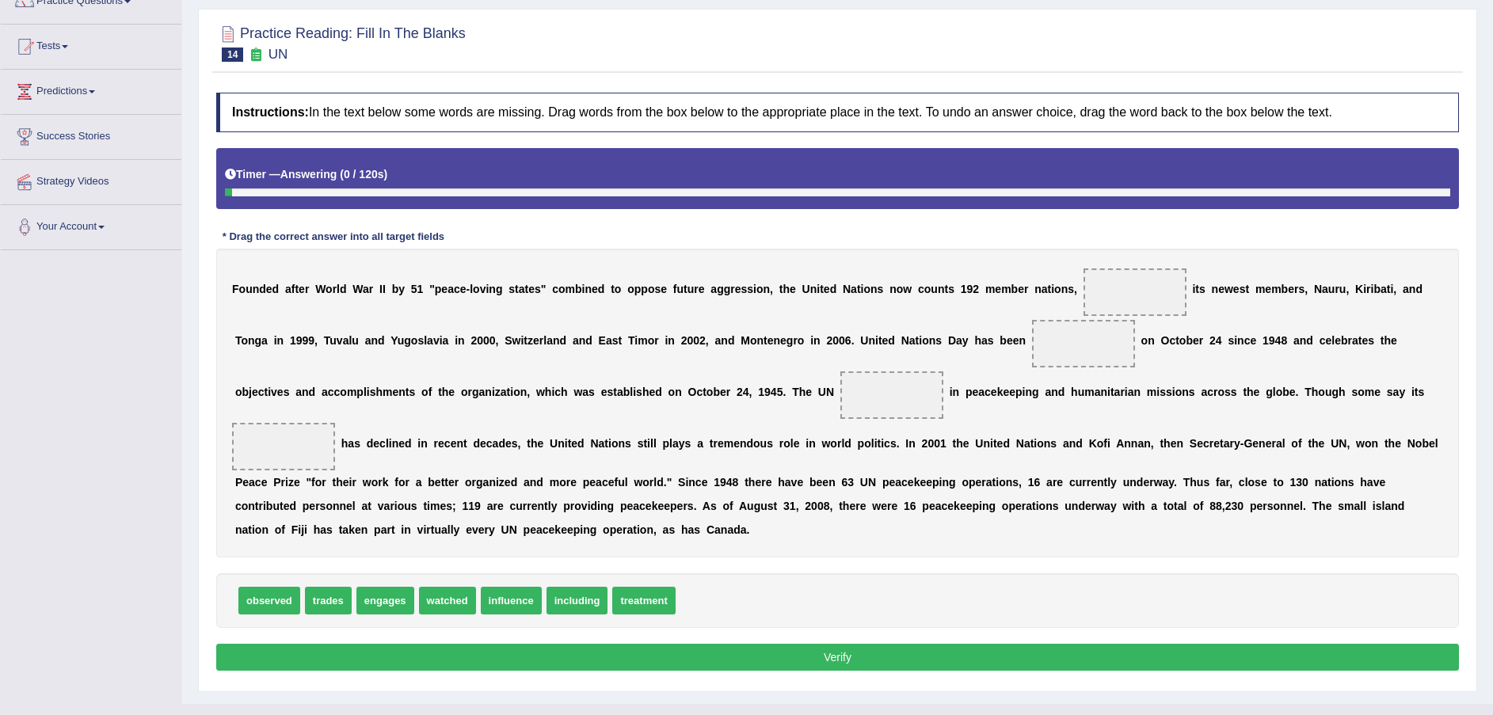
scroll to position [145, 0]
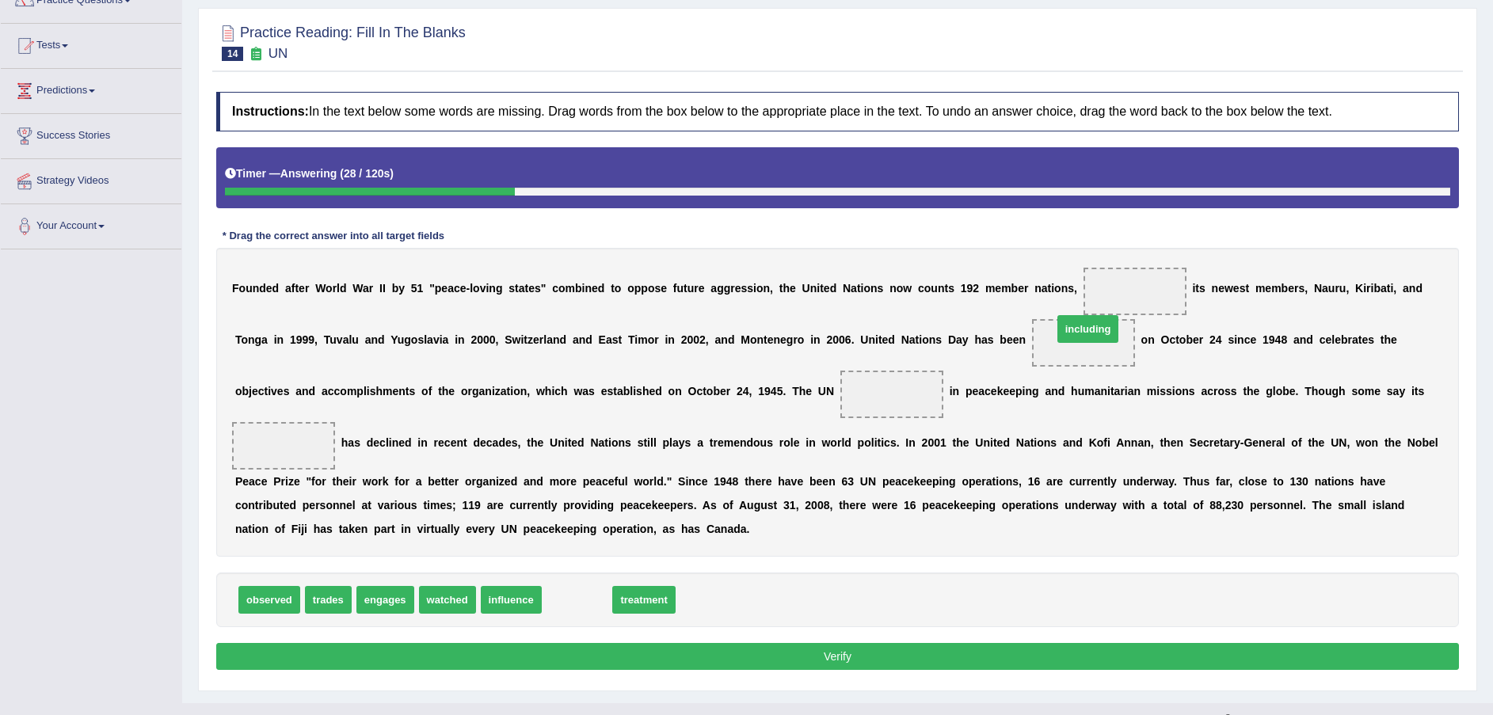
drag, startPoint x: 541, startPoint y: 572, endPoint x: 1056, endPoint y: 299, distance: 583.1
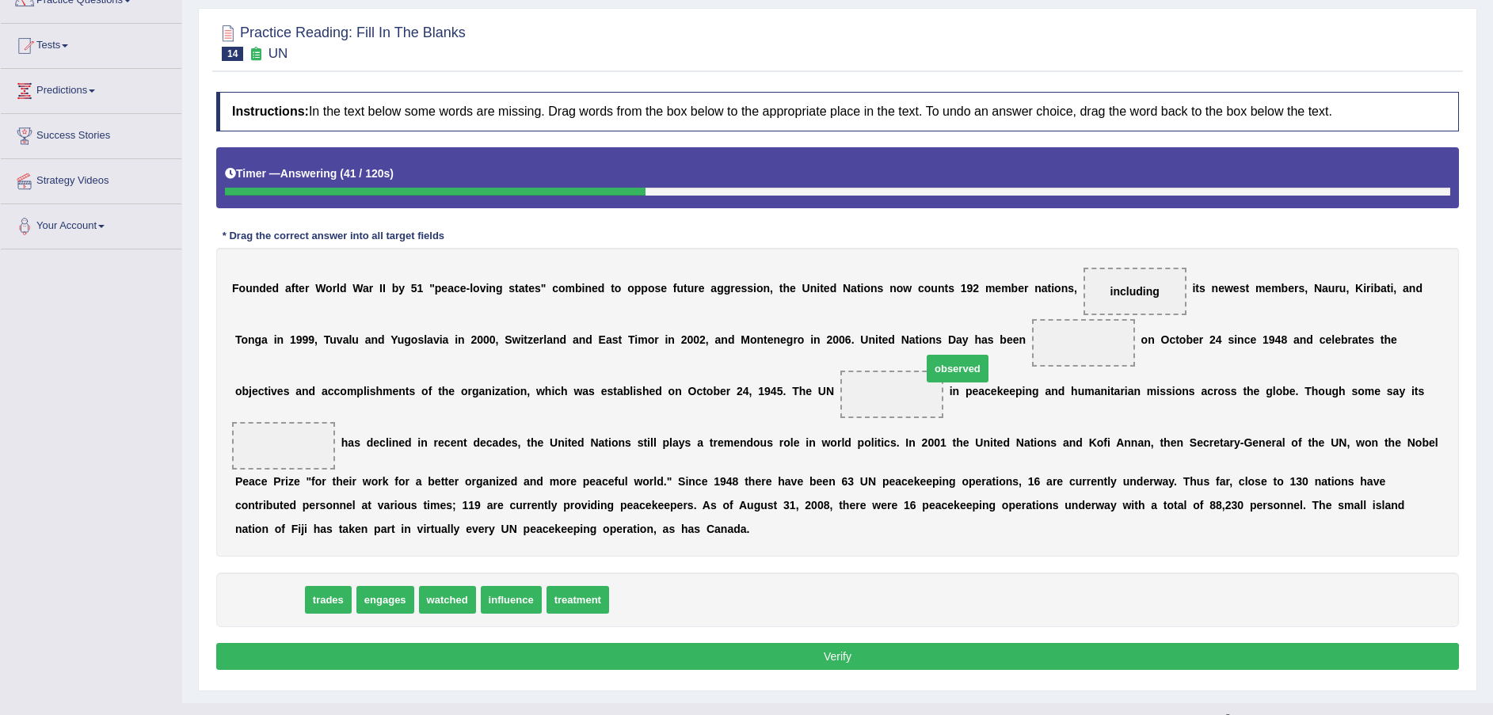
drag, startPoint x: 244, startPoint y: 568, endPoint x: 932, endPoint y: 337, distance: 725.9
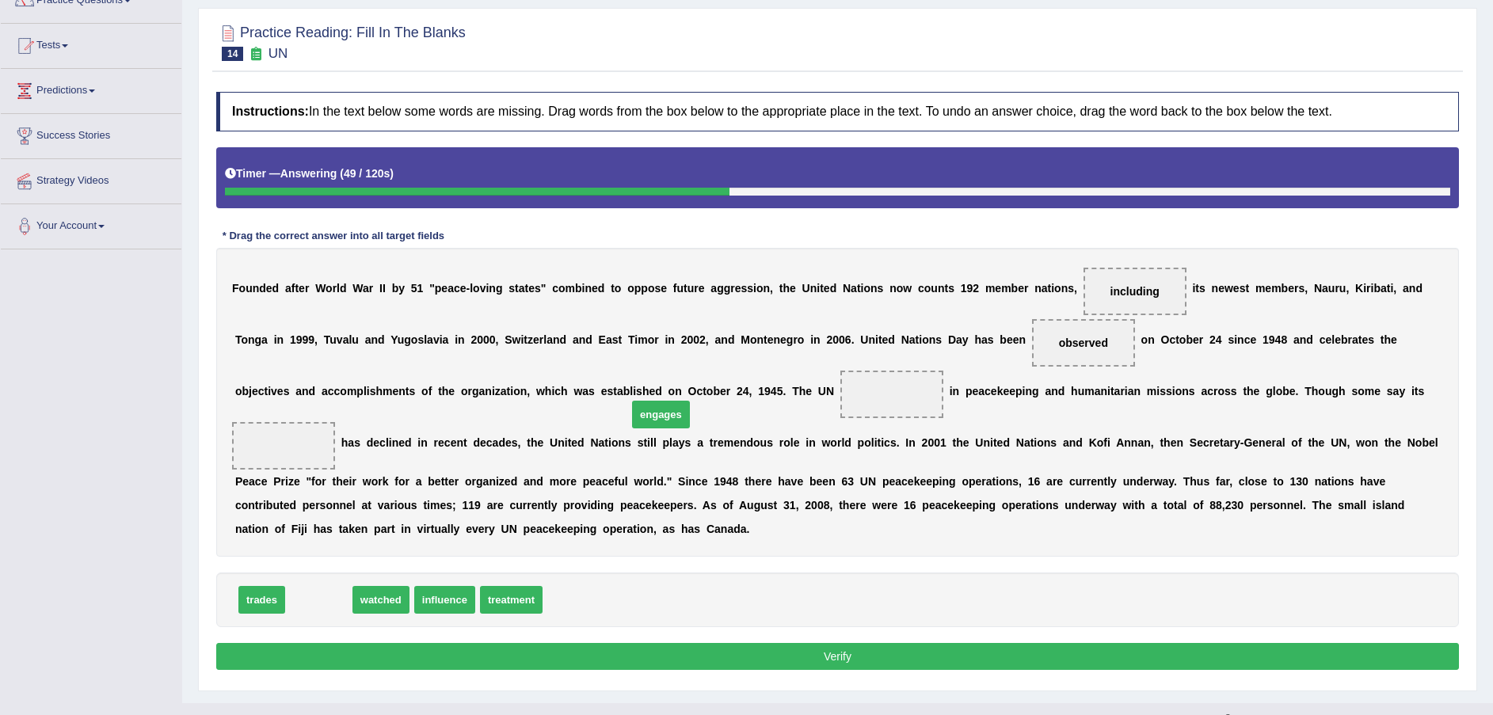
drag, startPoint x: 308, startPoint y: 565, endPoint x: 651, endPoint y: 385, distance: 387.5
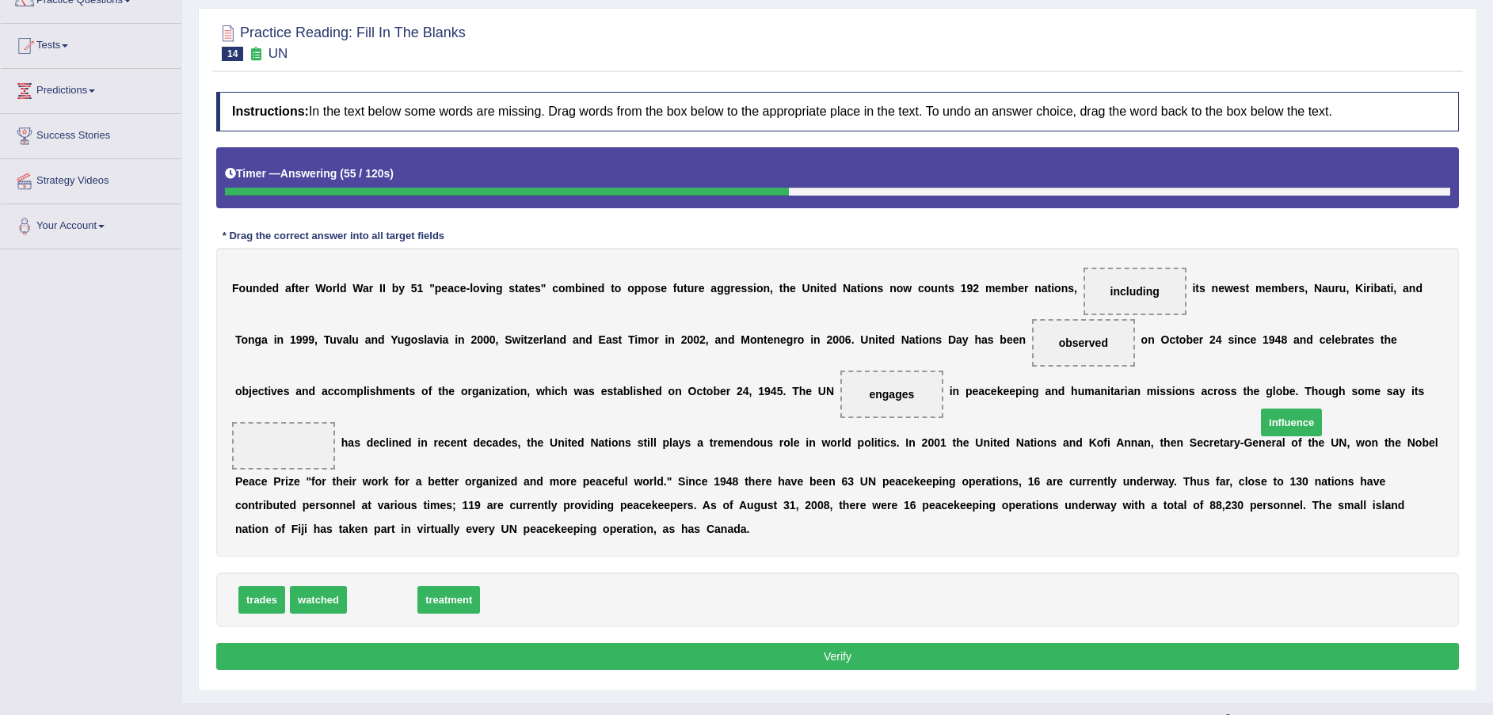
drag, startPoint x: 360, startPoint y: 575, endPoint x: 1269, endPoint y: 397, distance: 926.2
click at [1057, 643] on button "Verify" at bounding box center [837, 656] width 1242 height 27
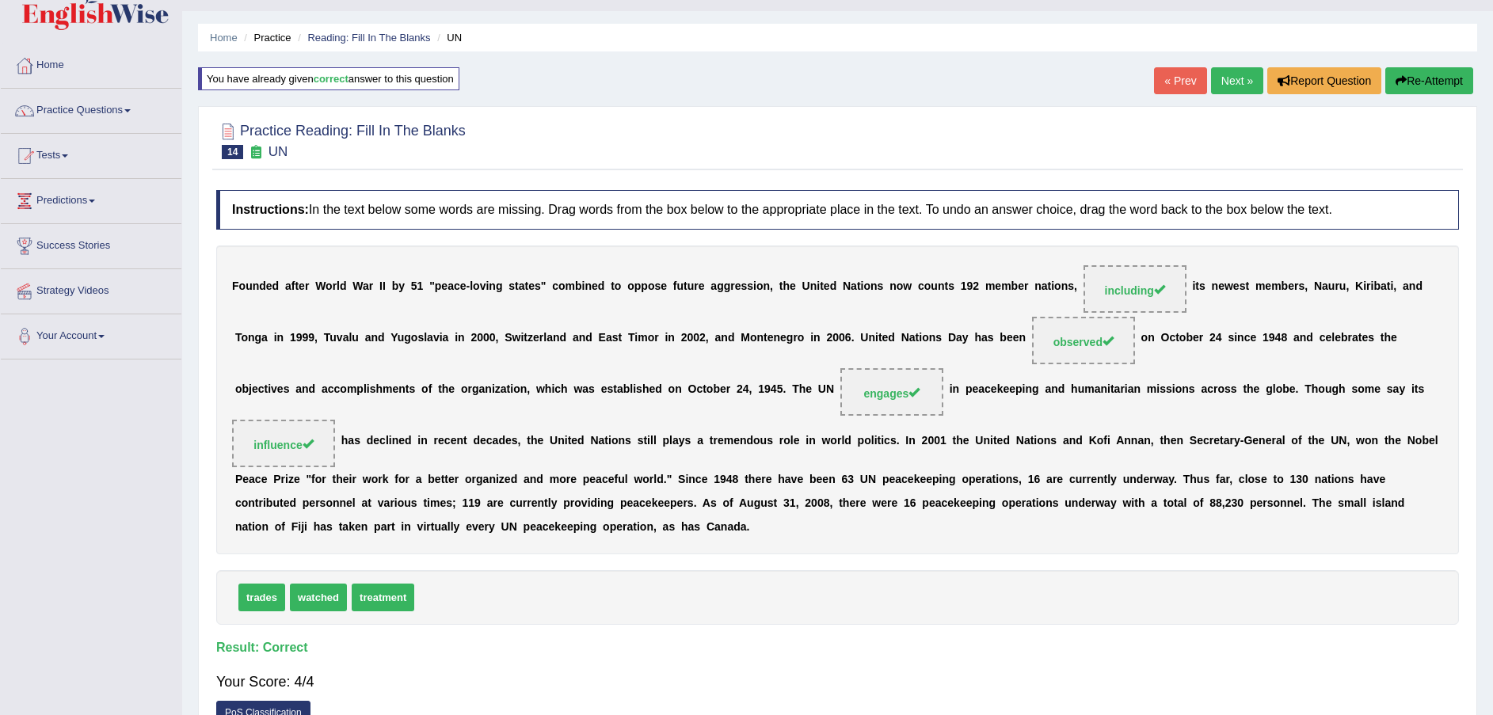
scroll to position [0, 0]
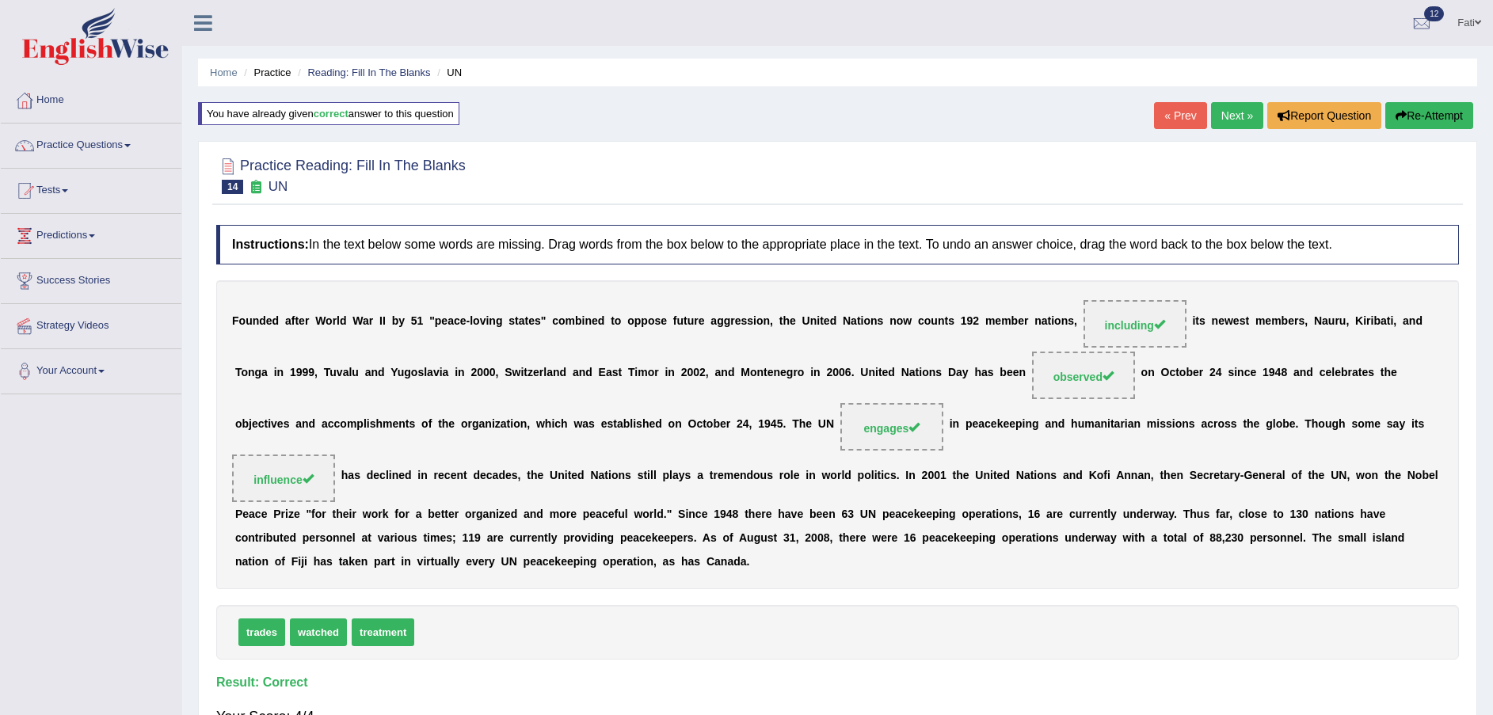
click at [1246, 112] on link "Next »" at bounding box center [1237, 115] width 52 height 27
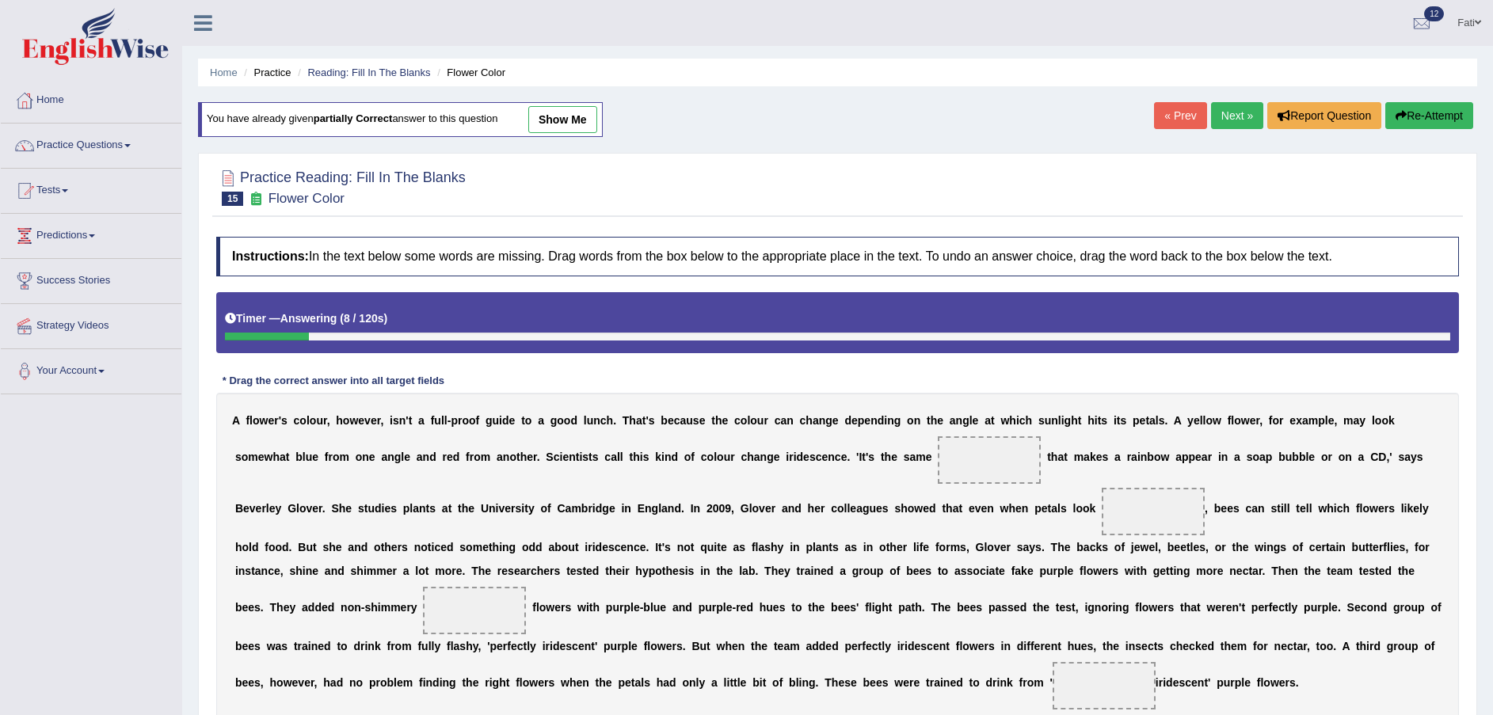
click at [340, 66] on li "Reading: Fill In The Blanks" at bounding box center [362, 72] width 136 height 15
click at [340, 73] on link "Reading: Fill In The Blanks" at bounding box center [368, 73] width 123 height 12
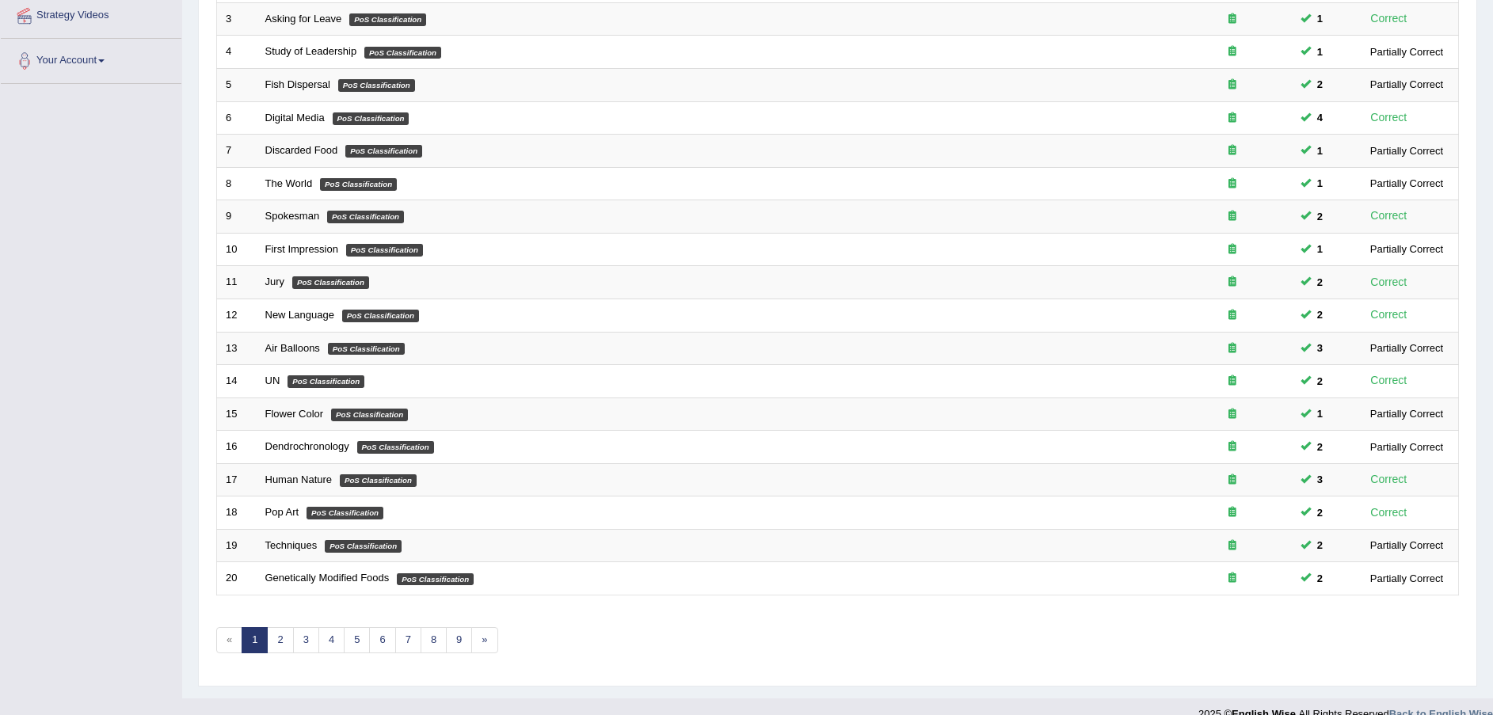
scroll to position [333, 0]
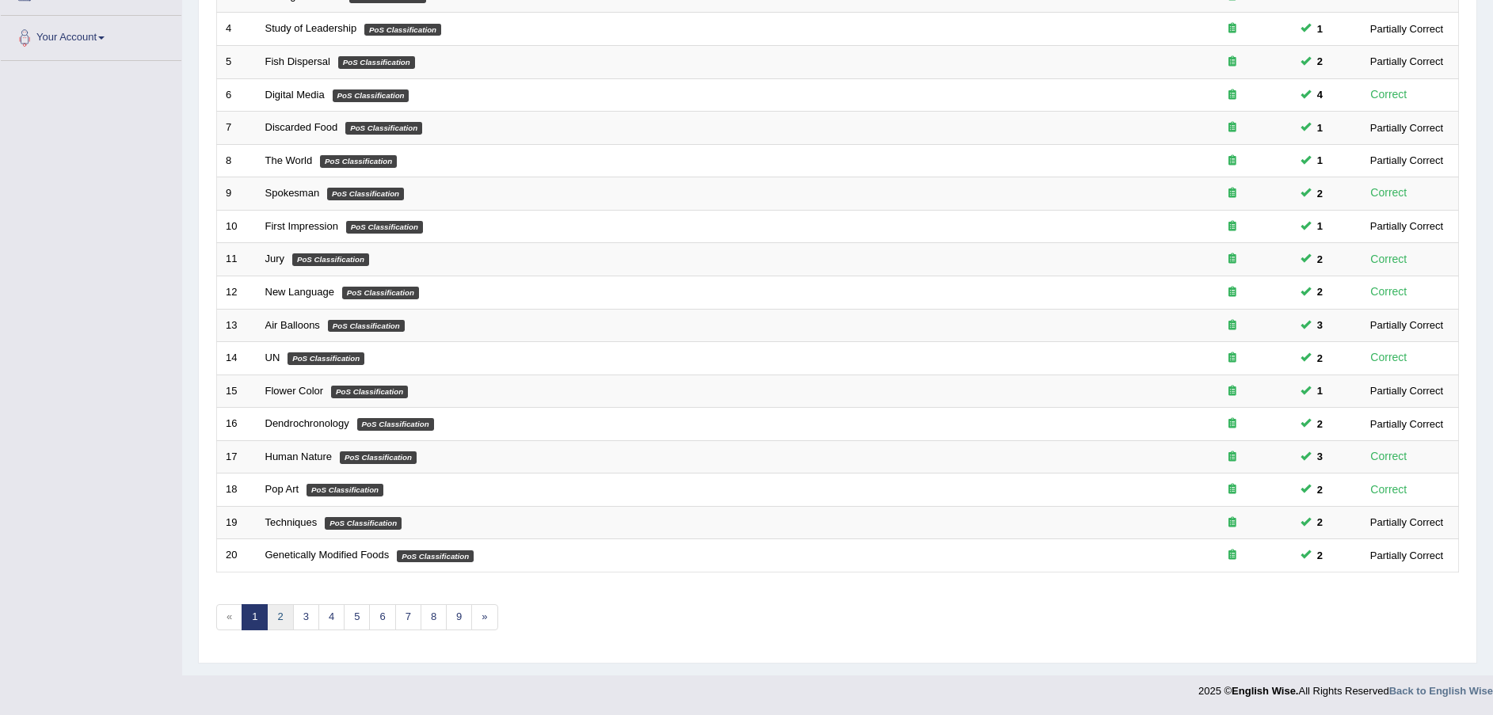
click at [274, 620] on link "2" at bounding box center [280, 617] width 26 height 26
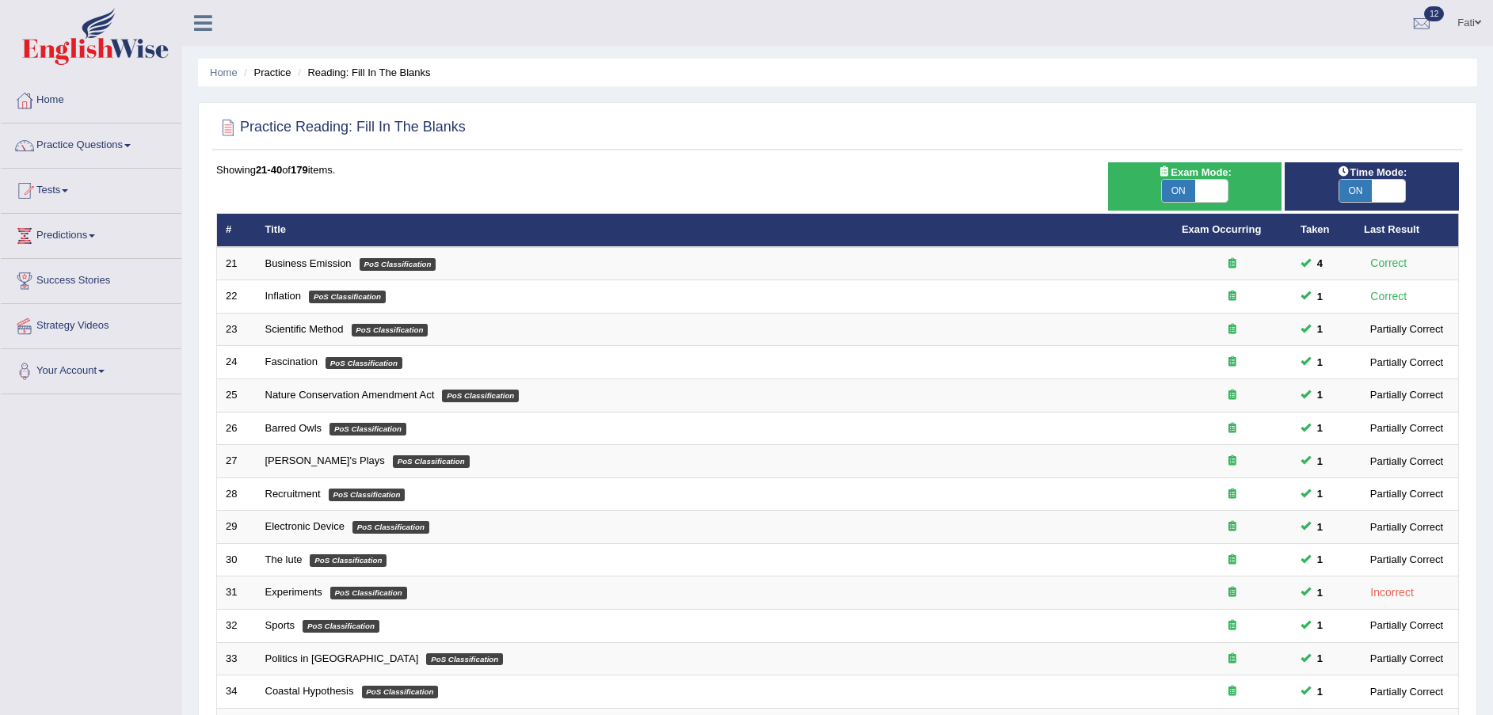
click at [321, 332] on link "Scientific Method" at bounding box center [304, 329] width 78 height 12
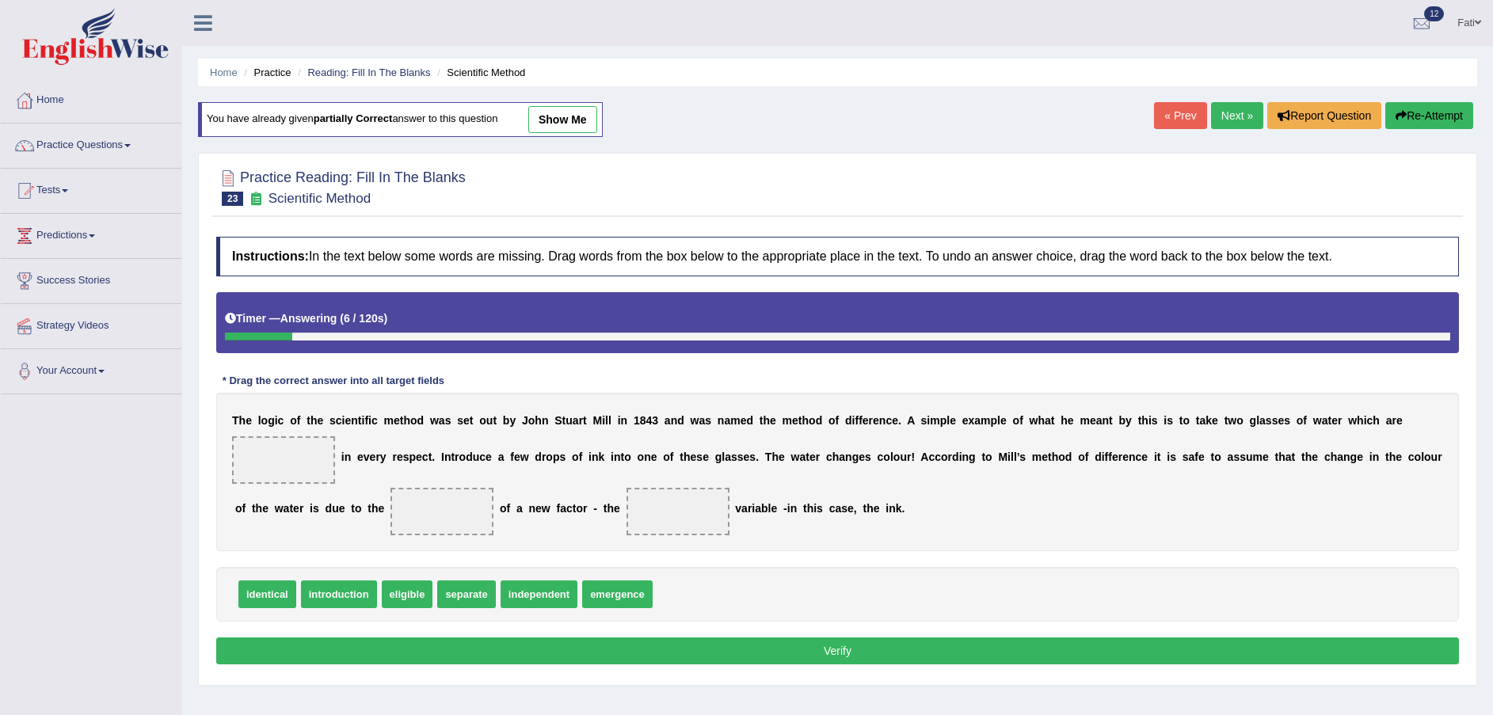
click at [343, 72] on link "Reading: Fill In The Blanks" at bounding box center [368, 73] width 123 height 12
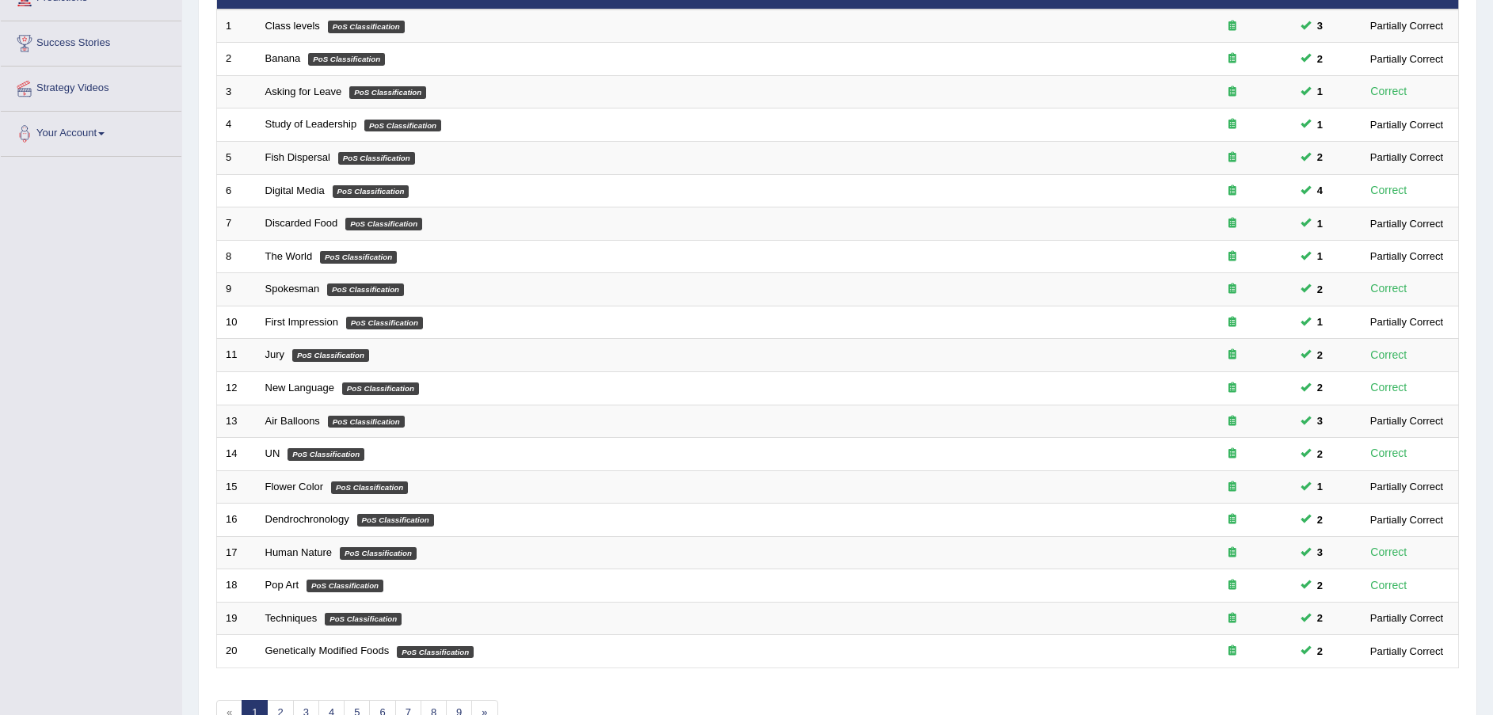
scroll to position [333, 0]
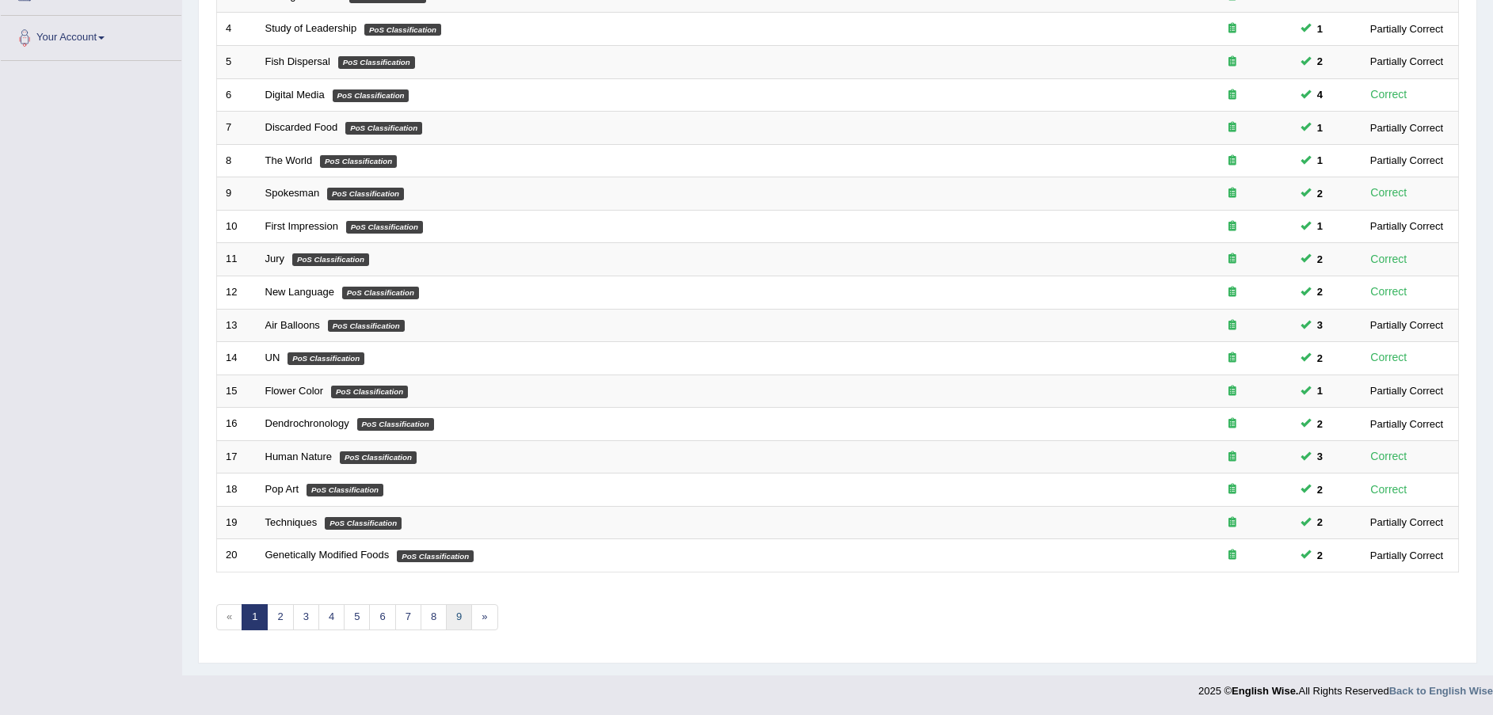
click at [458, 626] on link "9" at bounding box center [459, 617] width 26 height 26
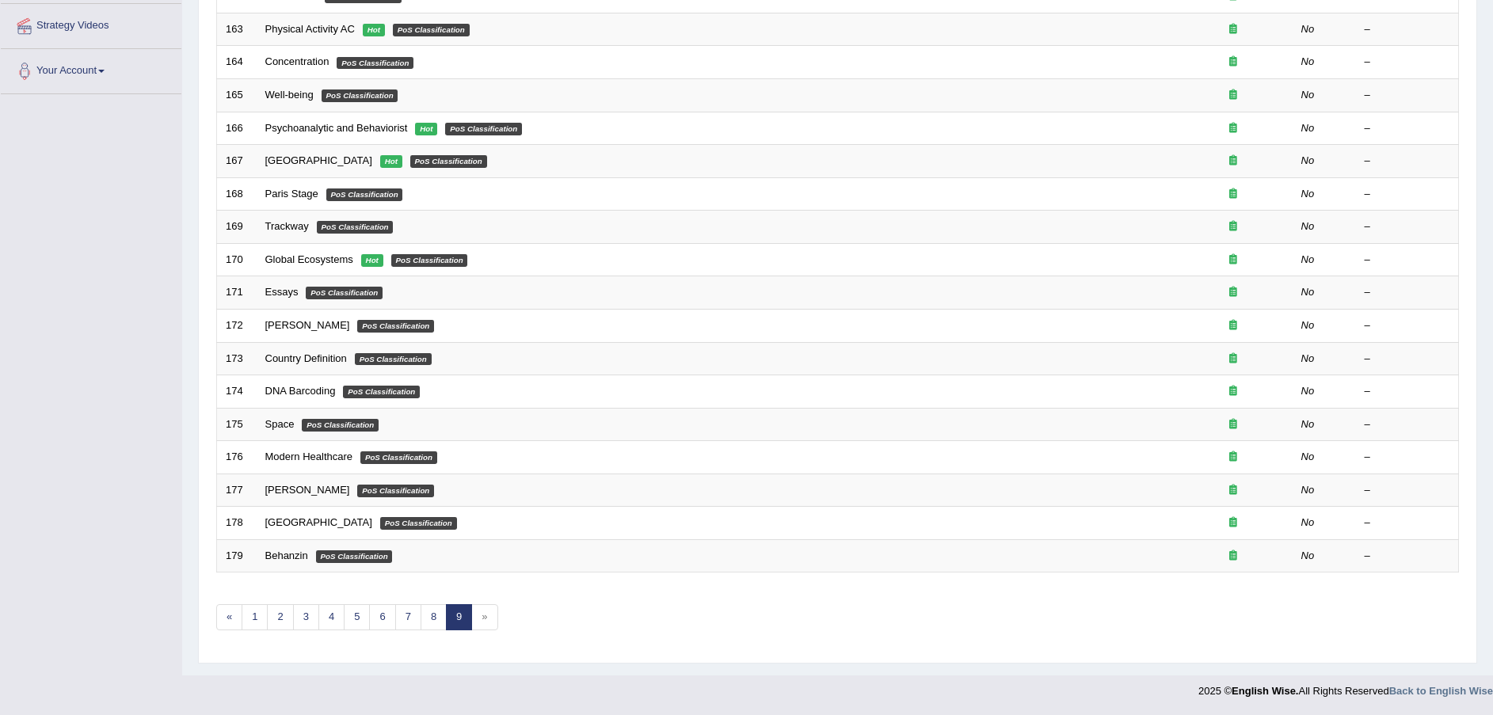
scroll to position [300, 0]
click at [291, 559] on link "Behanzin" at bounding box center [286, 556] width 43 height 12
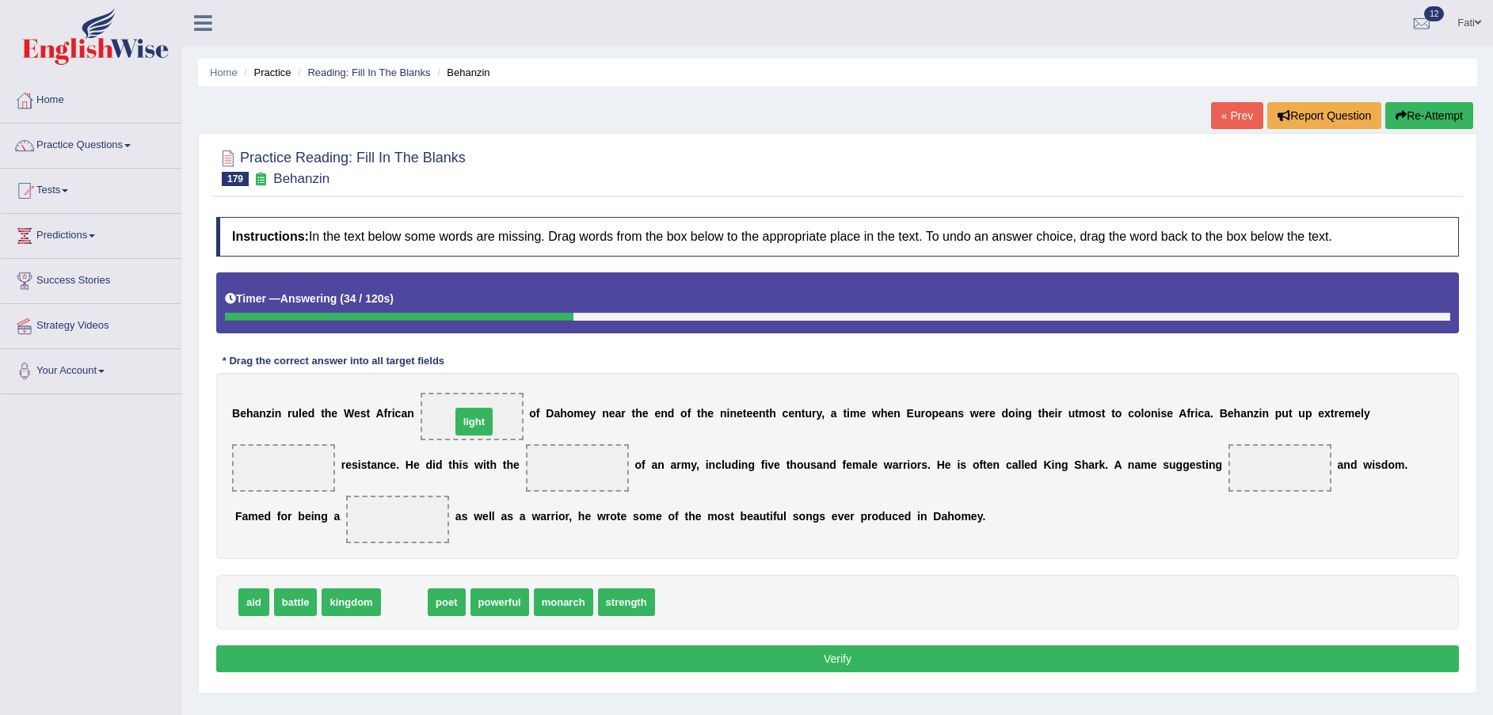
drag, startPoint x: 402, startPoint y: 607, endPoint x: 471, endPoint y: 427, distance: 193.2
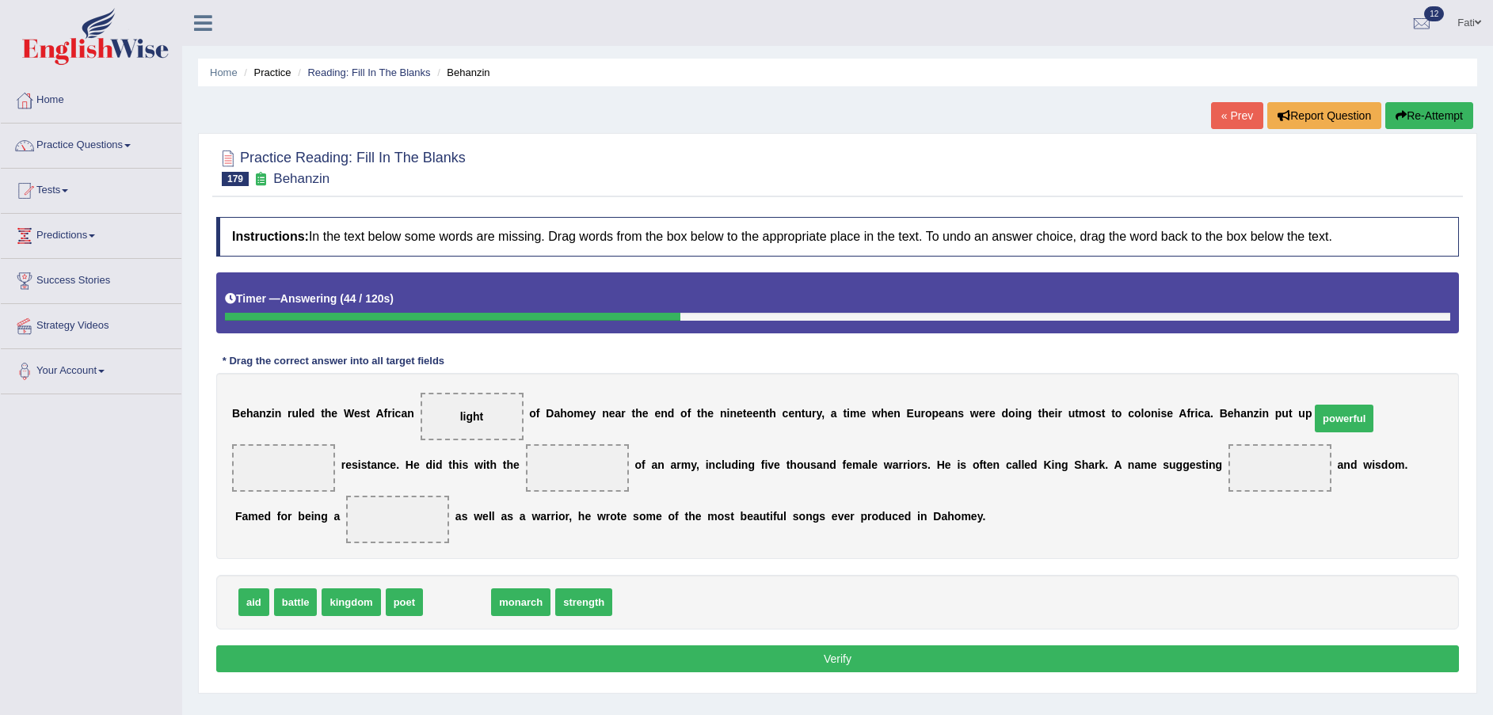
drag, startPoint x: 452, startPoint y: 603, endPoint x: 1339, endPoint y: 418, distance: 905.8
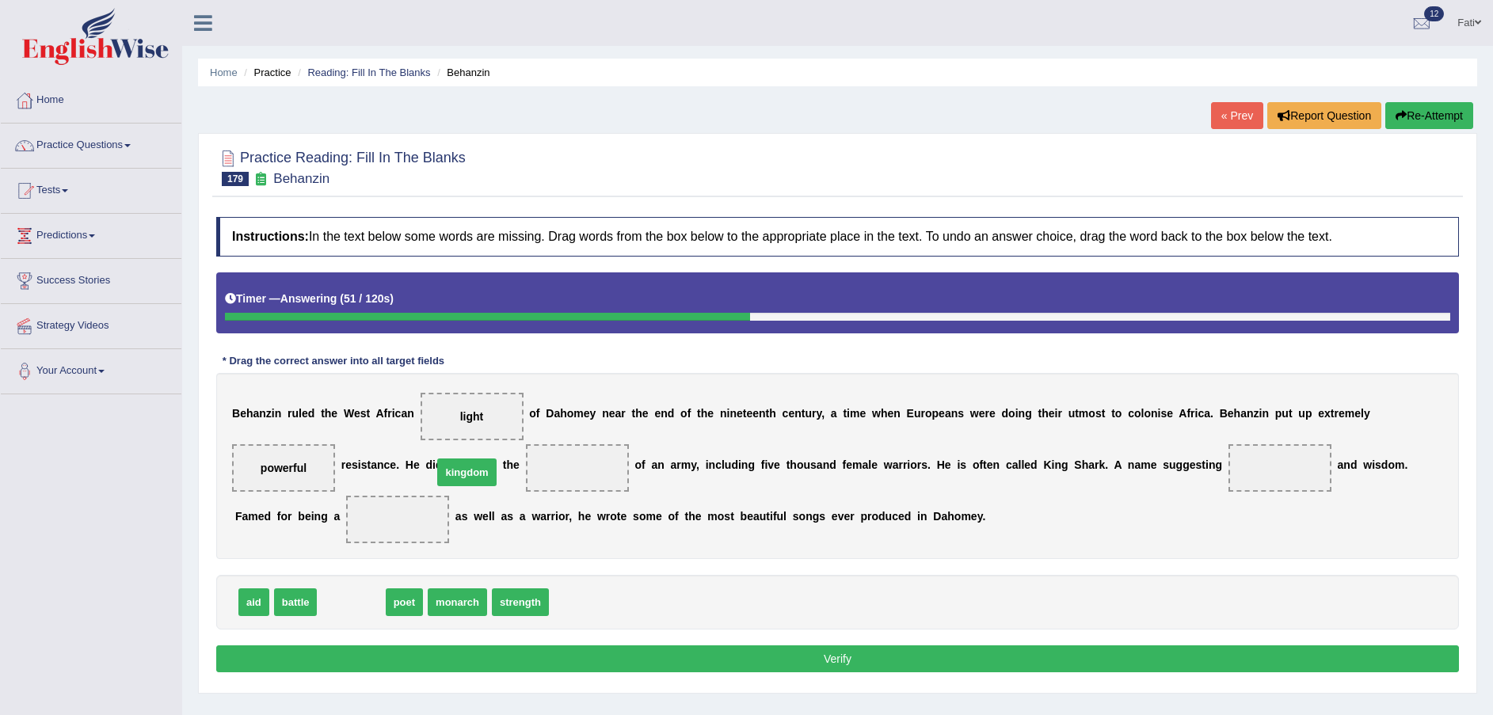
drag, startPoint x: 359, startPoint y: 599, endPoint x: 475, endPoint y: 470, distance: 173.9
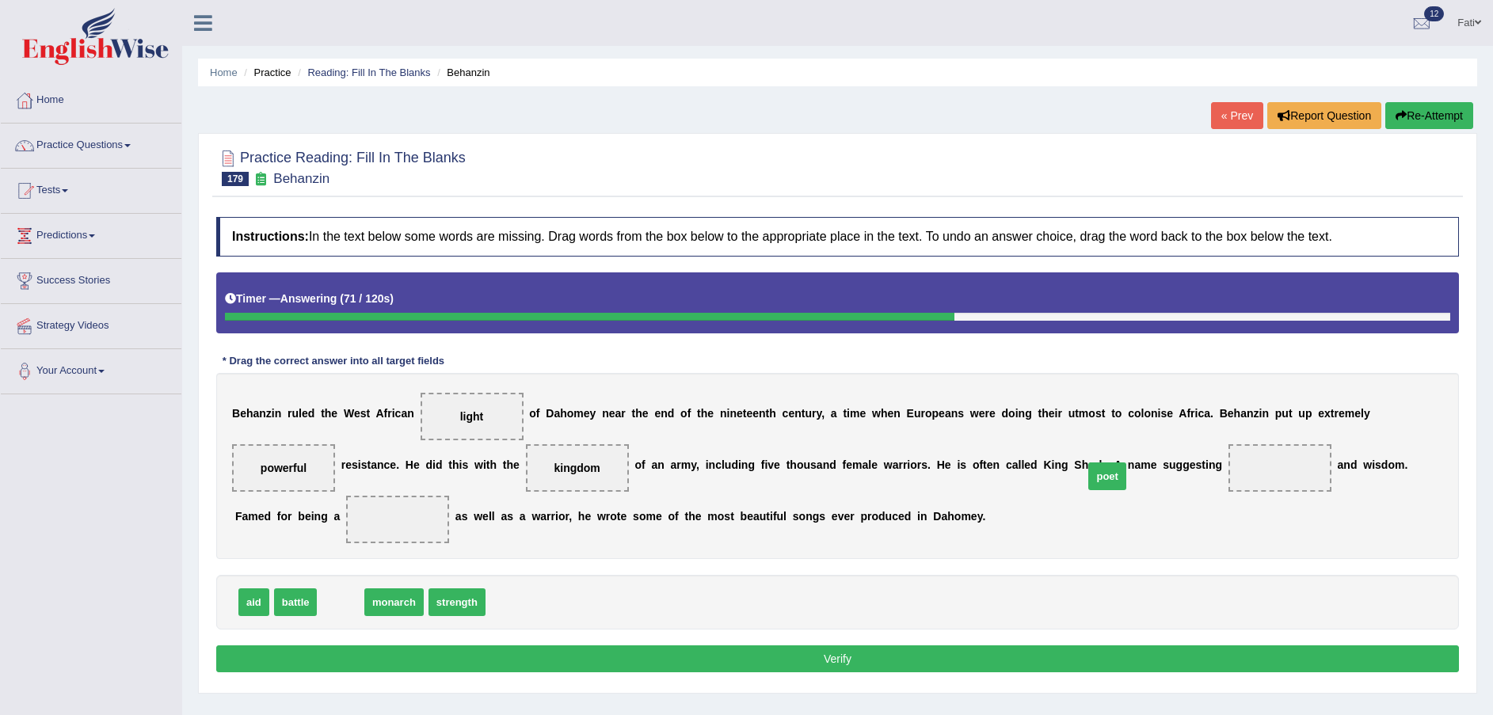
drag, startPoint x: 333, startPoint y: 599, endPoint x: 1099, endPoint y: 474, distance: 776.8
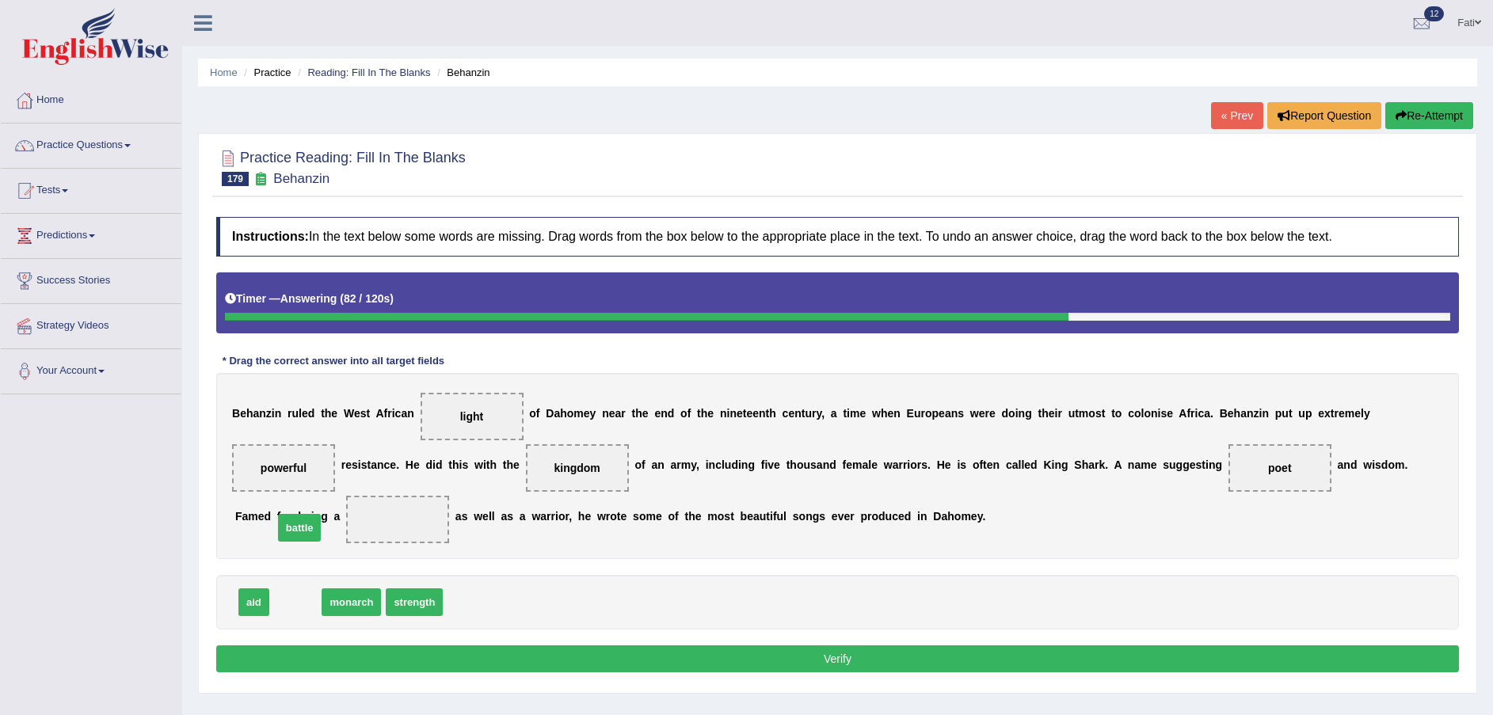
drag, startPoint x: 291, startPoint y: 608, endPoint x: 296, endPoint y: 523, distance: 84.9
click at [392, 667] on button "Verify" at bounding box center [837, 658] width 1242 height 27
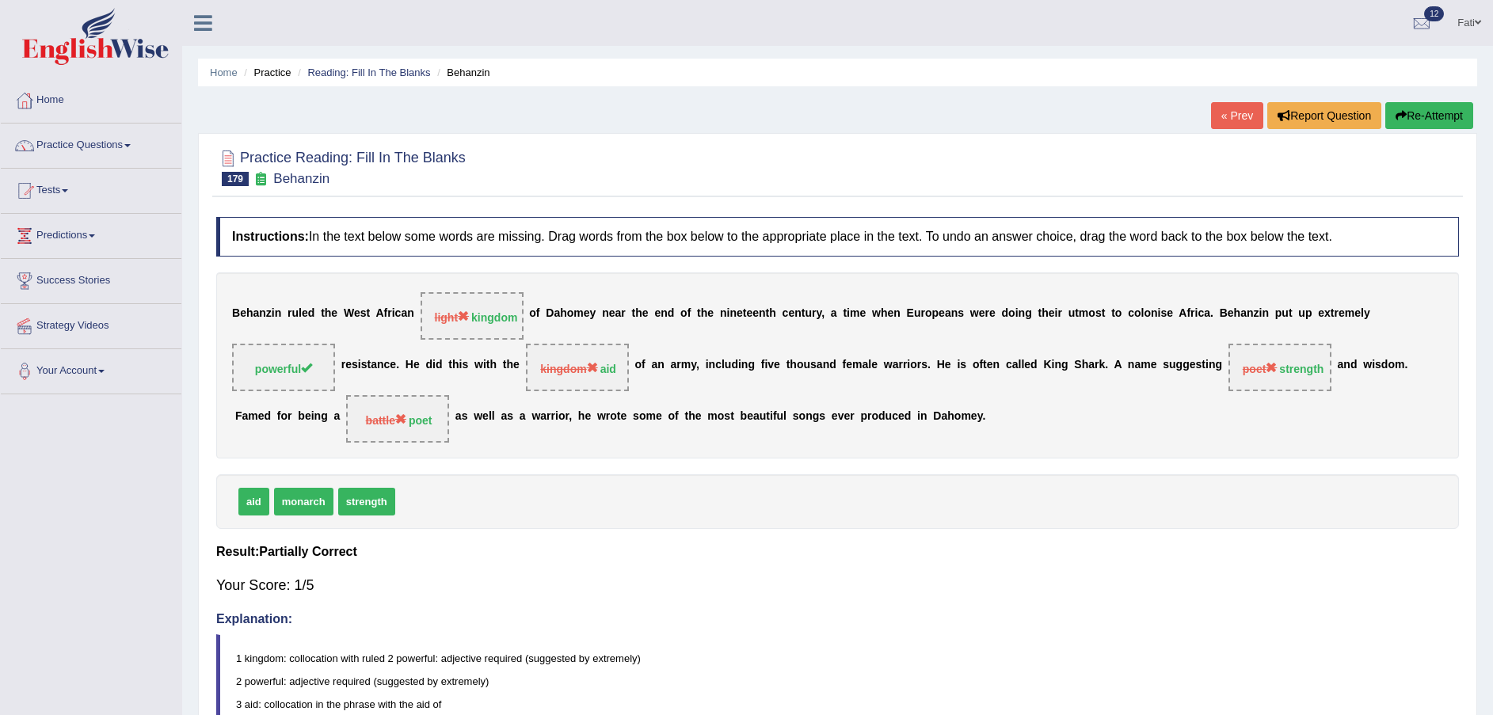
click at [1436, 119] on button "Re-Attempt" at bounding box center [1429, 115] width 88 height 27
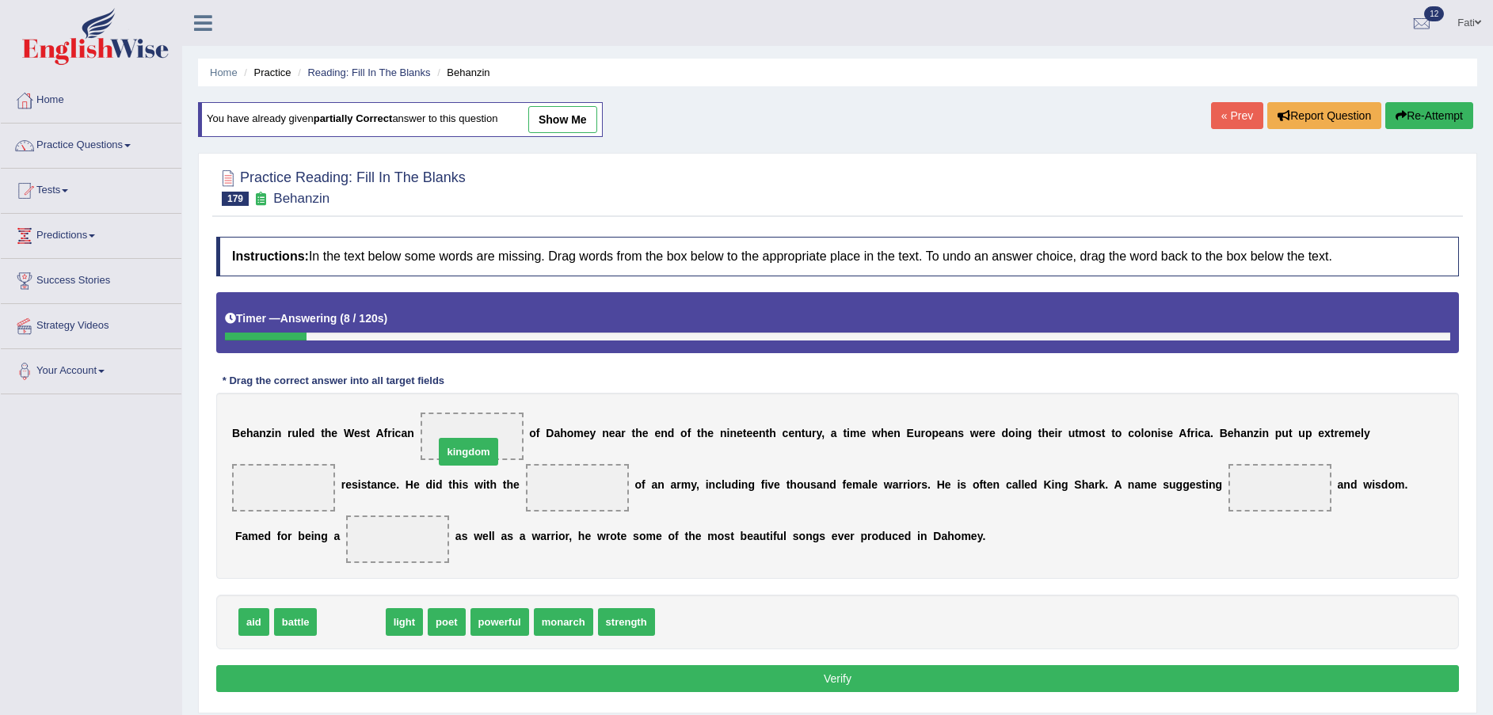
drag, startPoint x: 359, startPoint y: 618, endPoint x: 477, endPoint y: 447, distance: 207.3
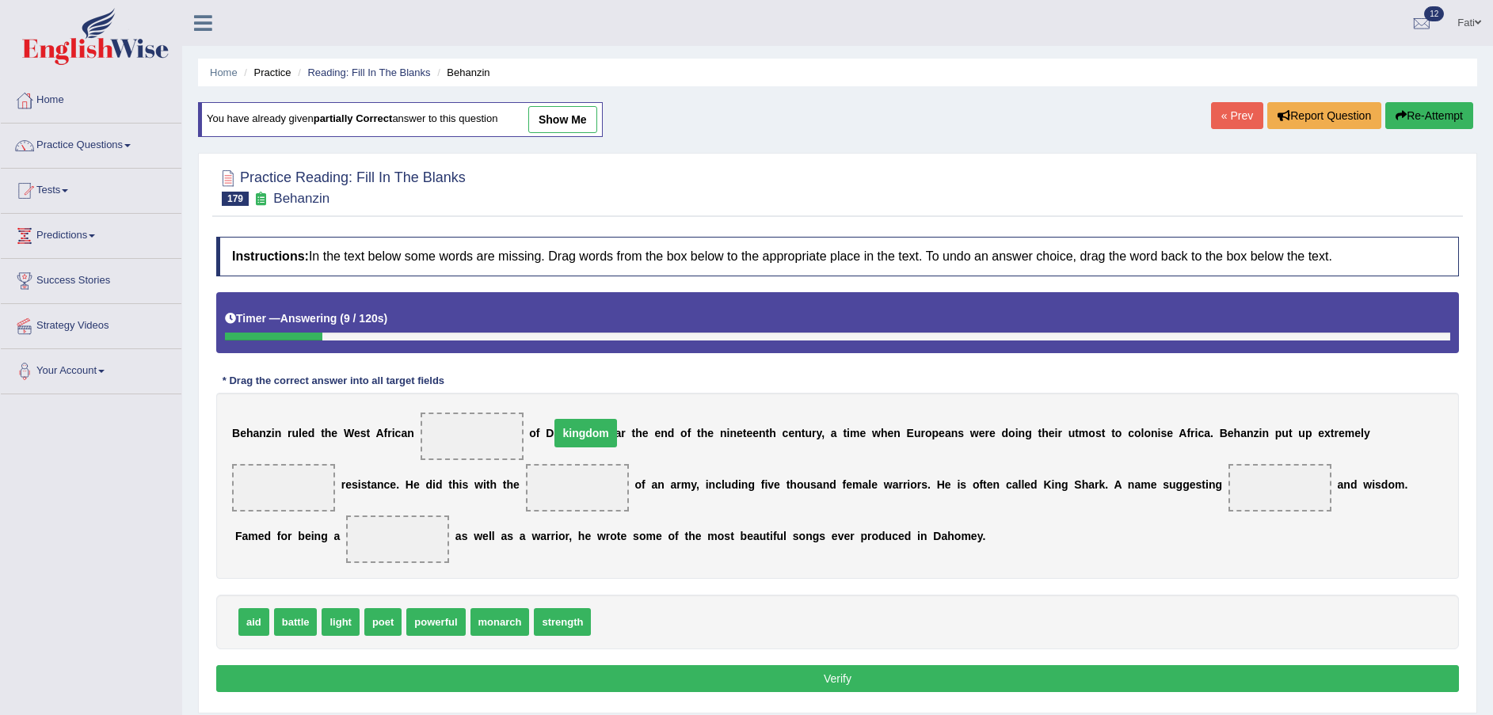
drag, startPoint x: 470, startPoint y: 489, endPoint x: 478, endPoint y: 432, distance: 56.9
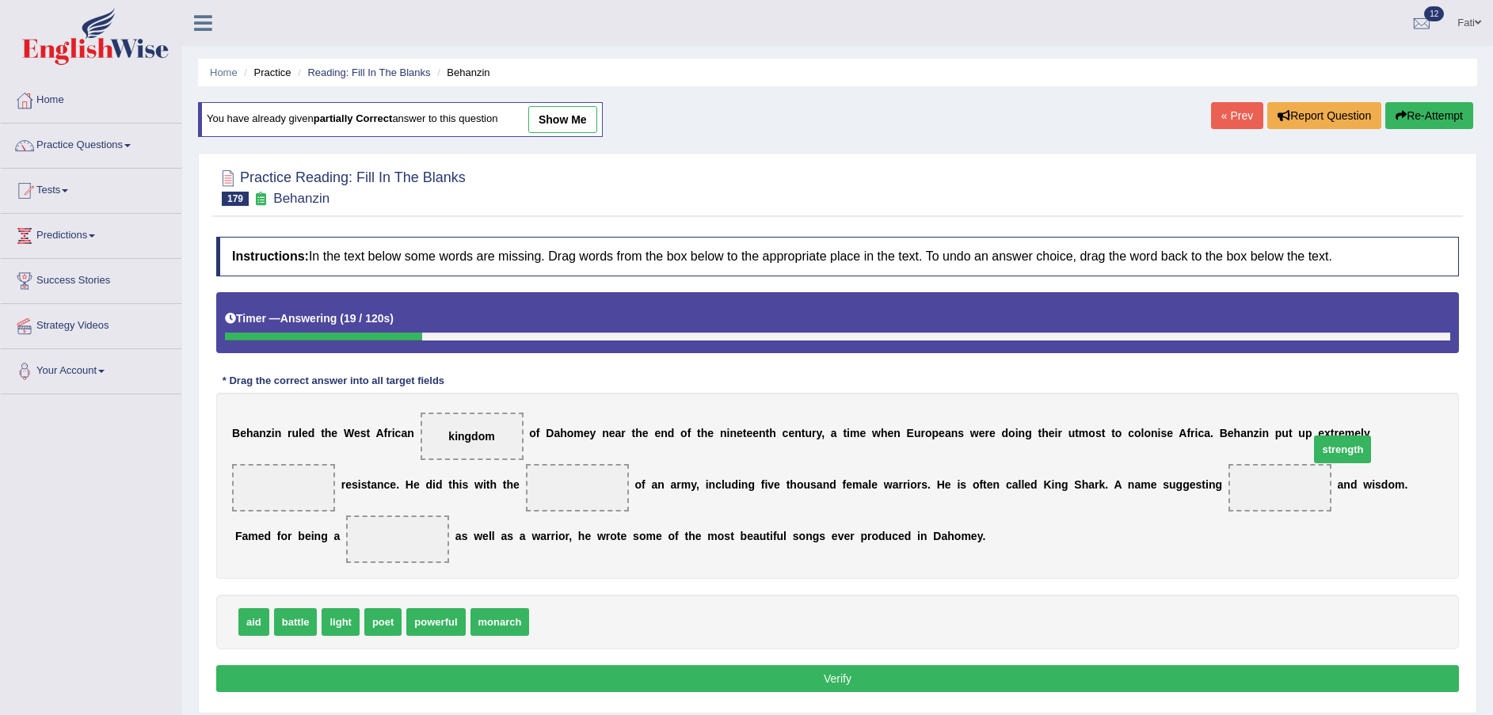
drag, startPoint x: 555, startPoint y: 632, endPoint x: 1342, endPoint y: 456, distance: 806.5
drag, startPoint x: 444, startPoint y: 613, endPoint x: 460, endPoint y: 495, distance: 119.0
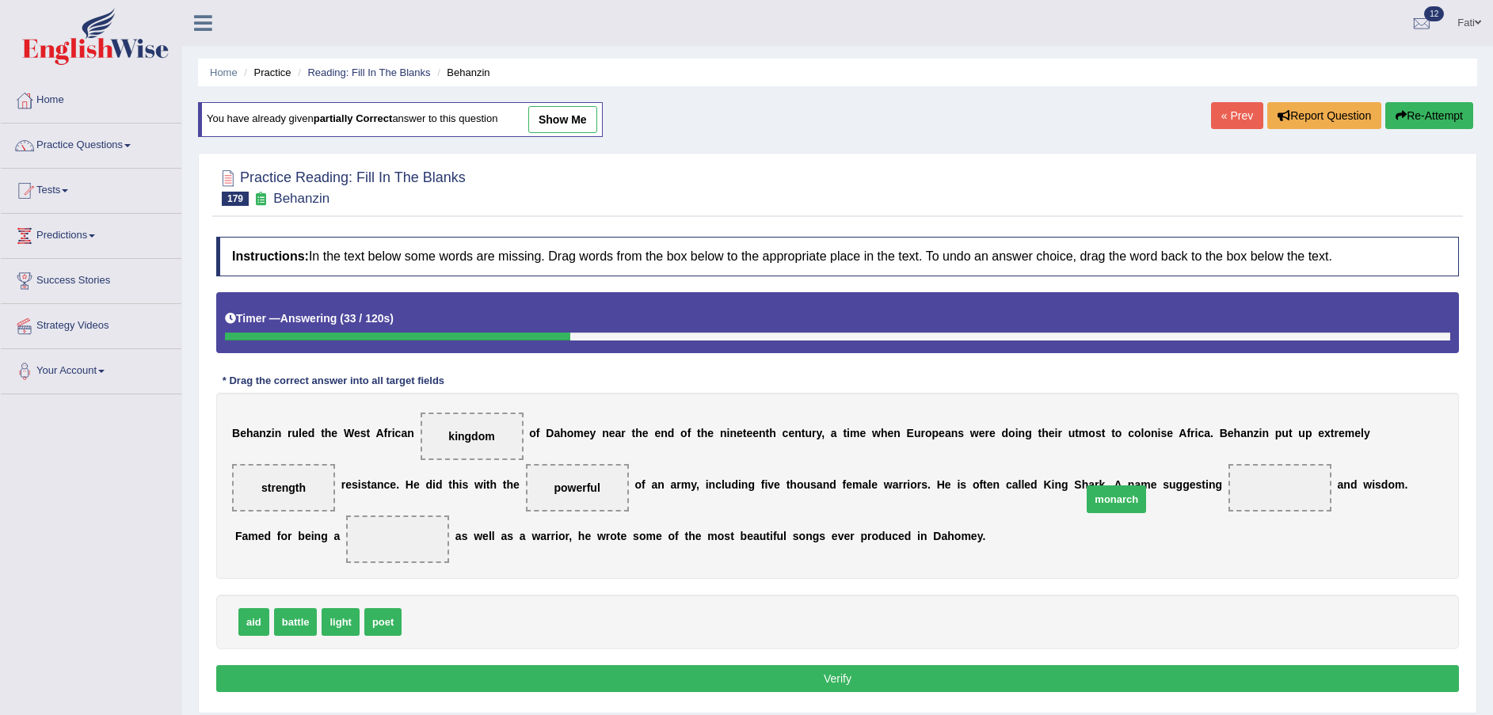
drag, startPoint x: 422, startPoint y: 626, endPoint x: 1102, endPoint y: 504, distance: 691.2
drag, startPoint x: 265, startPoint y: 625, endPoint x: 289, endPoint y: 534, distance: 93.3
click at [444, 671] on button "Verify" at bounding box center [837, 678] width 1242 height 27
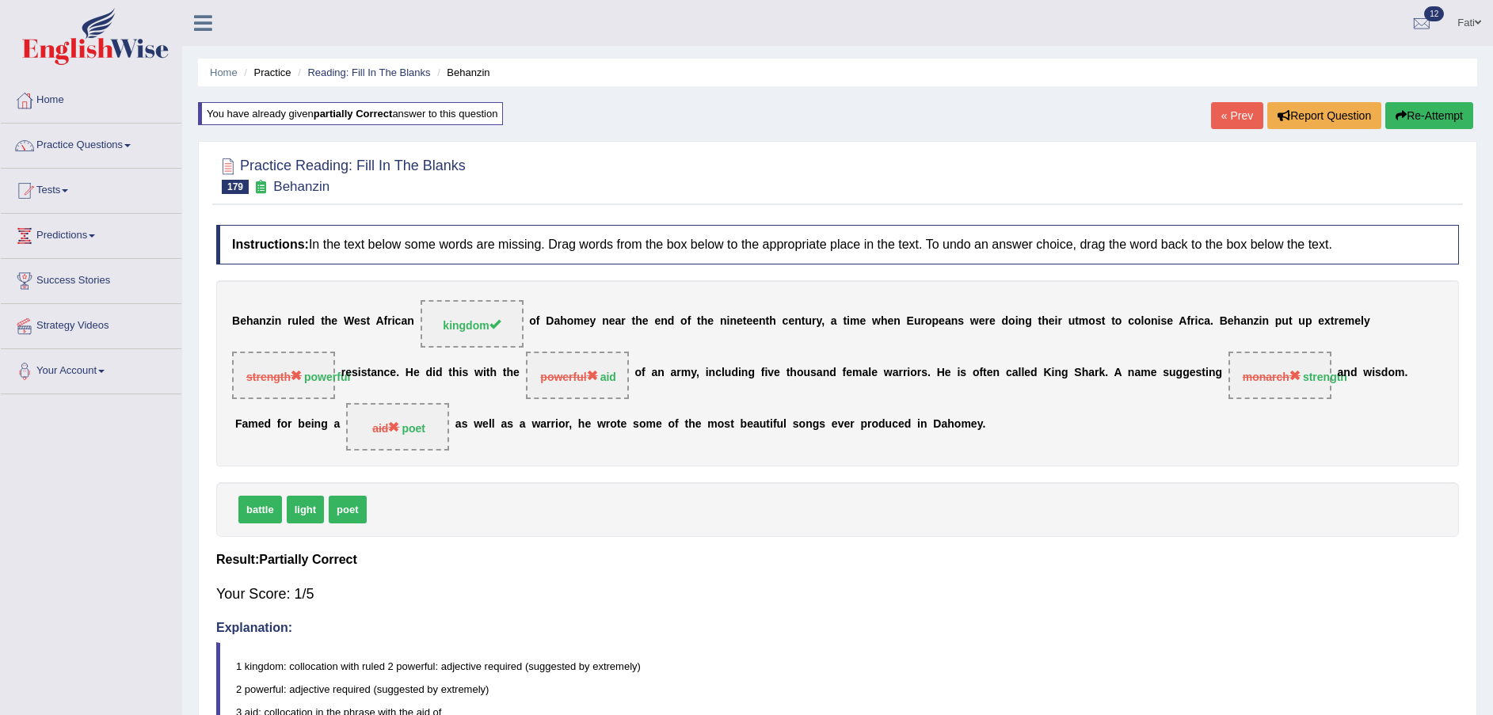
click at [1436, 120] on button "Re-Attempt" at bounding box center [1429, 115] width 88 height 27
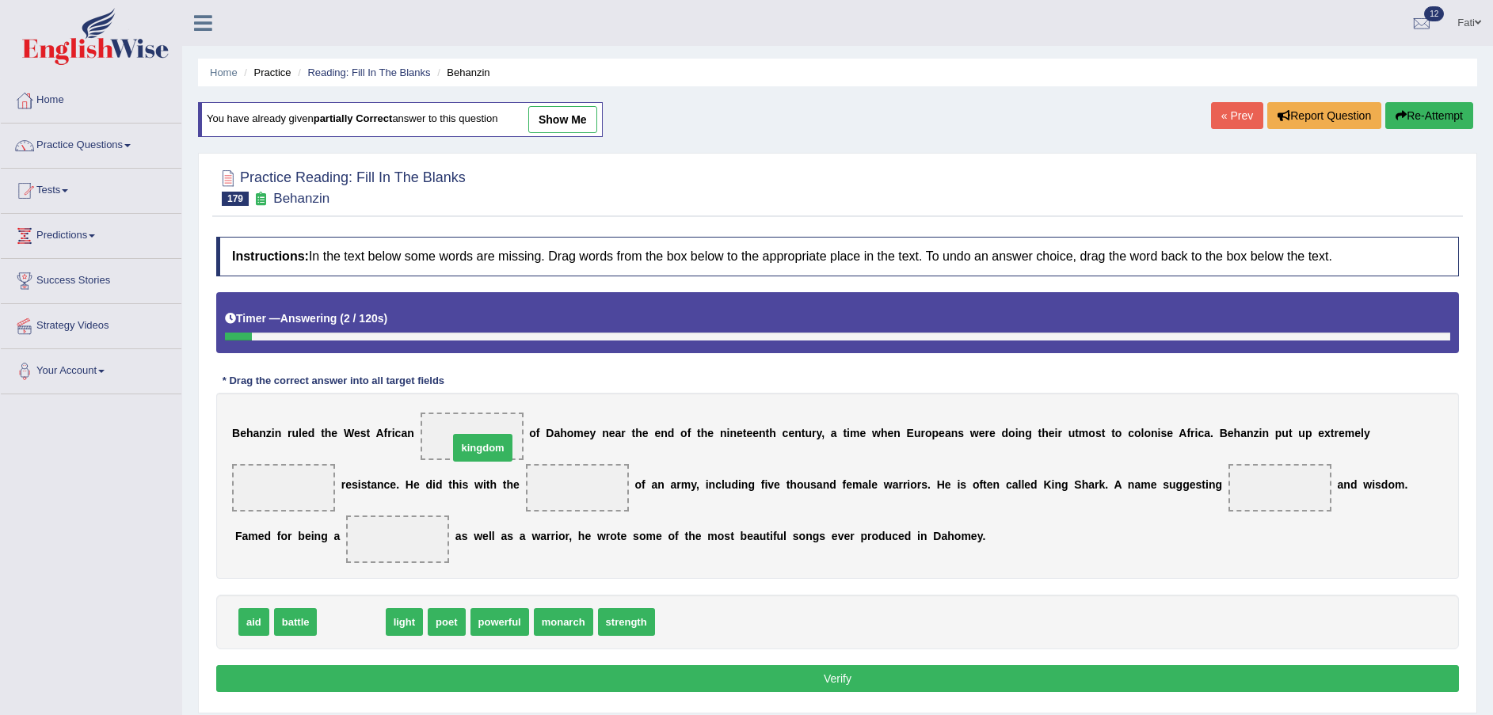
drag, startPoint x: 359, startPoint y: 617, endPoint x: 491, endPoint y: 443, distance: 218.2
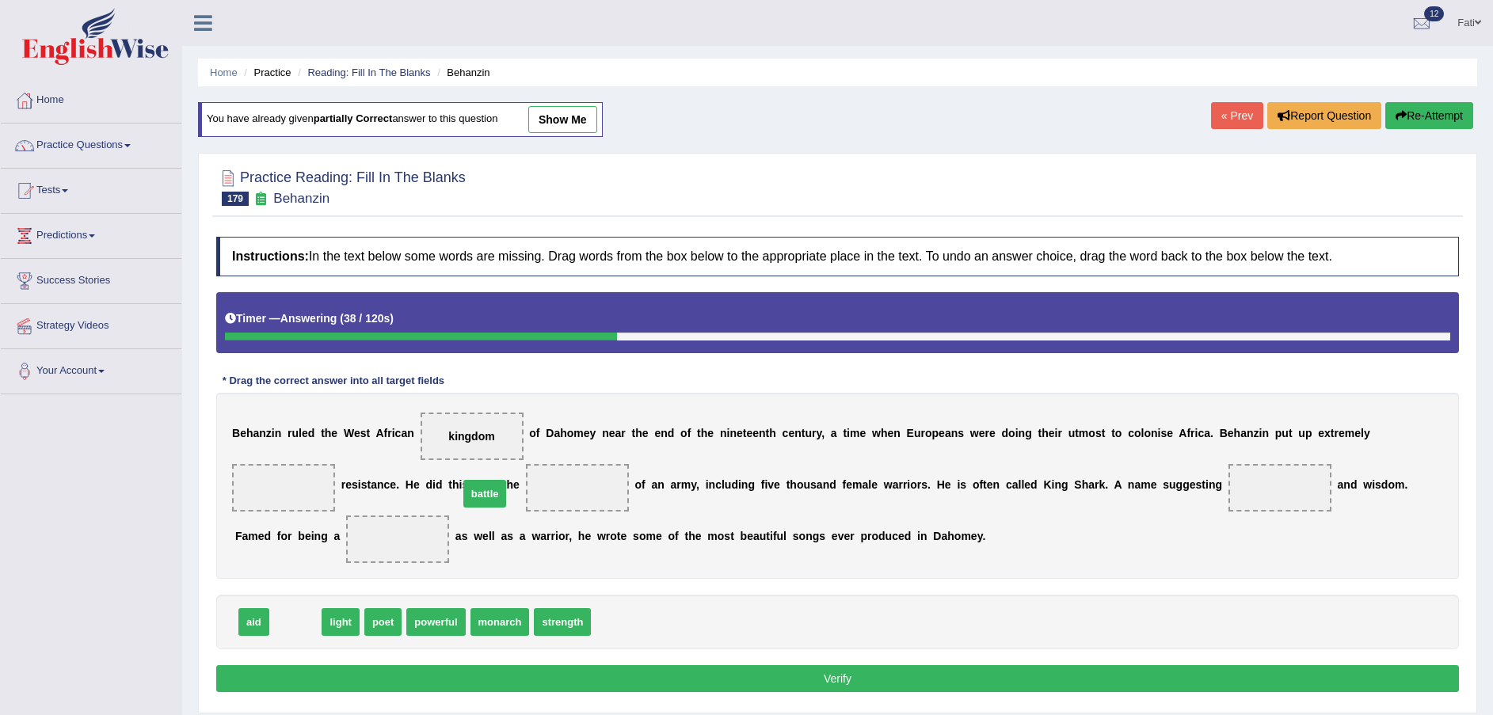
drag, startPoint x: 301, startPoint y: 626, endPoint x: 490, endPoint y: 497, distance: 229.1
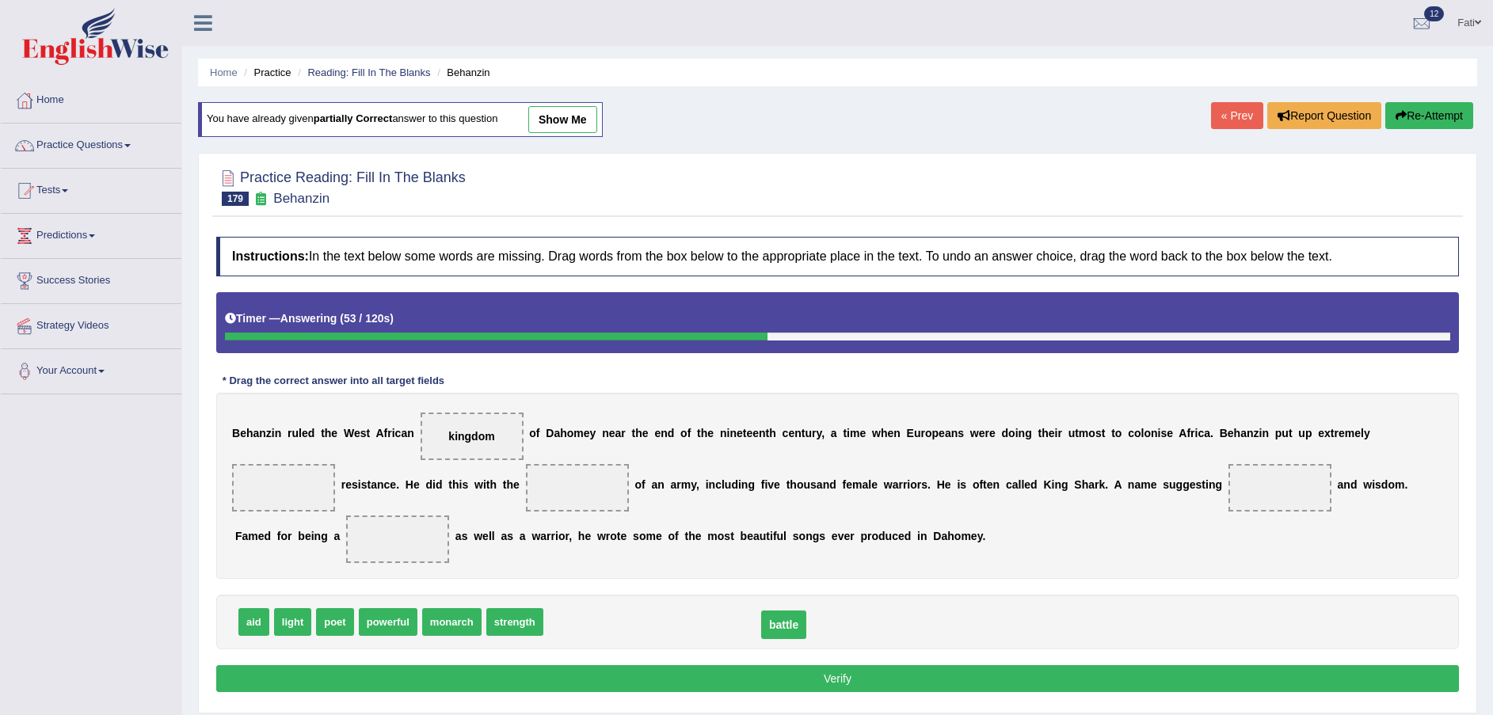
drag, startPoint x: 458, startPoint y: 490, endPoint x: 664, endPoint y: 627, distance: 247.9
drag, startPoint x: 496, startPoint y: 625, endPoint x: 457, endPoint y: 504, distance: 127.2
drag, startPoint x: 283, startPoint y: 624, endPoint x: 1356, endPoint y: 443, distance: 1088.9
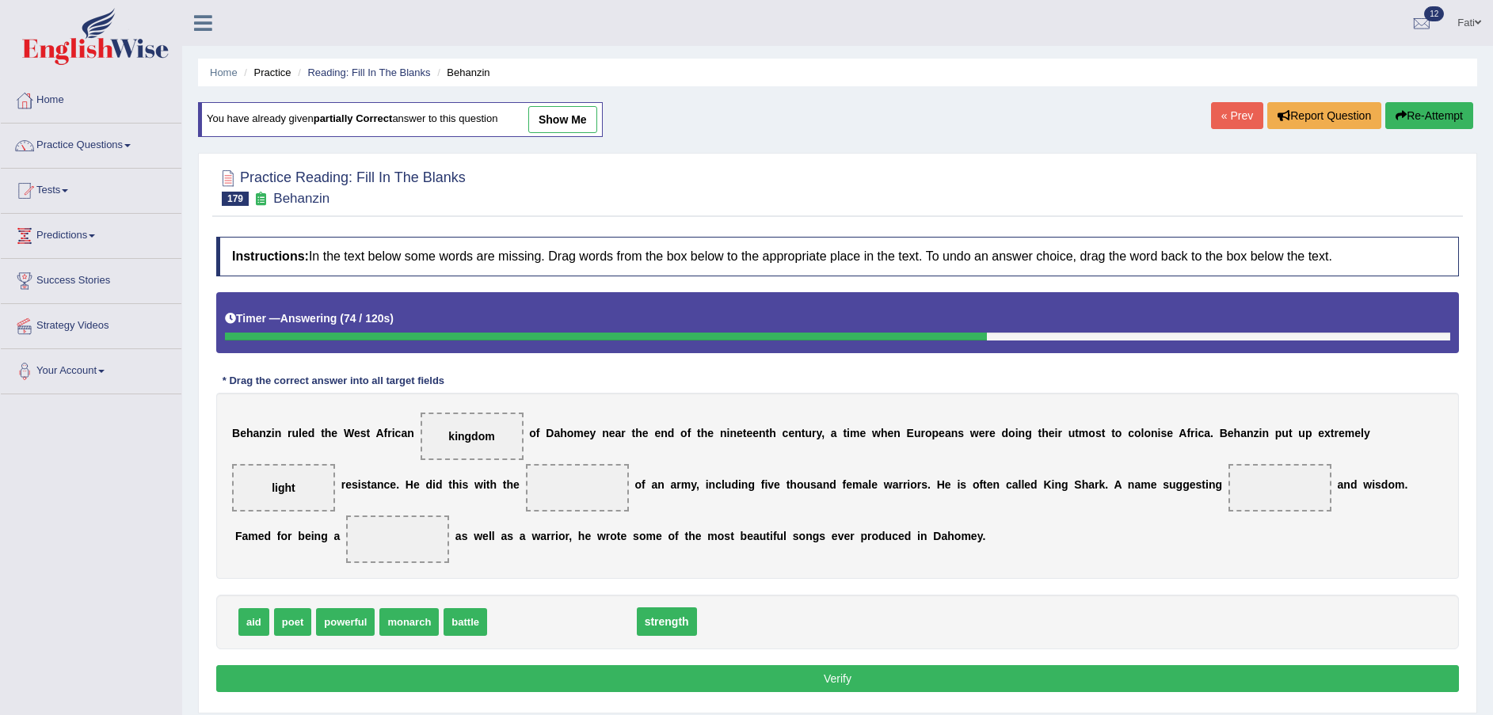
drag, startPoint x: 444, startPoint y: 487, endPoint x: 533, endPoint y: 626, distance: 164.5
drag, startPoint x: 244, startPoint y: 623, endPoint x: 460, endPoint y: 485, distance: 256.3
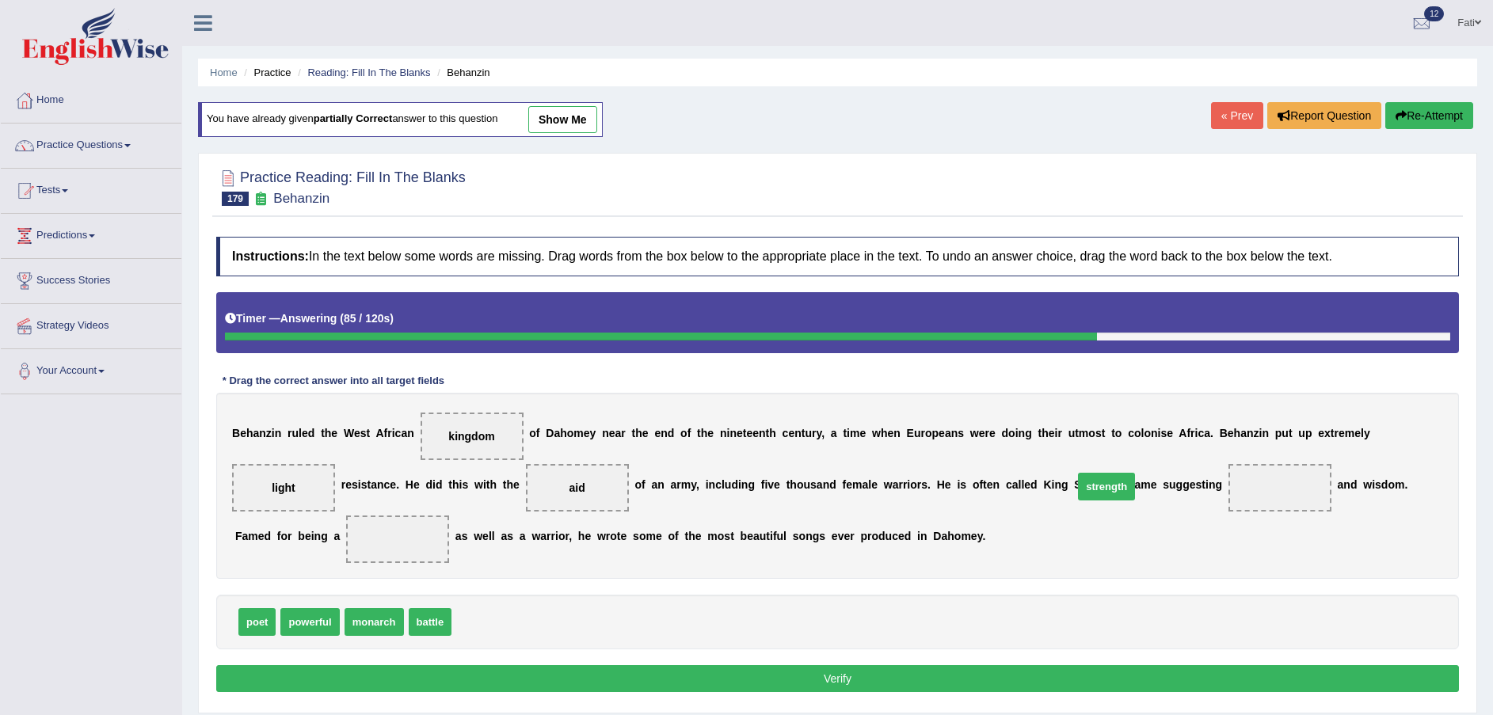
drag, startPoint x: 528, startPoint y: 602, endPoint x: 1102, endPoint y: 488, distance: 585.3
drag, startPoint x: 261, startPoint y: 624, endPoint x: 279, endPoint y: 536, distance: 89.8
click at [377, 672] on button "Verify" at bounding box center [837, 678] width 1242 height 27
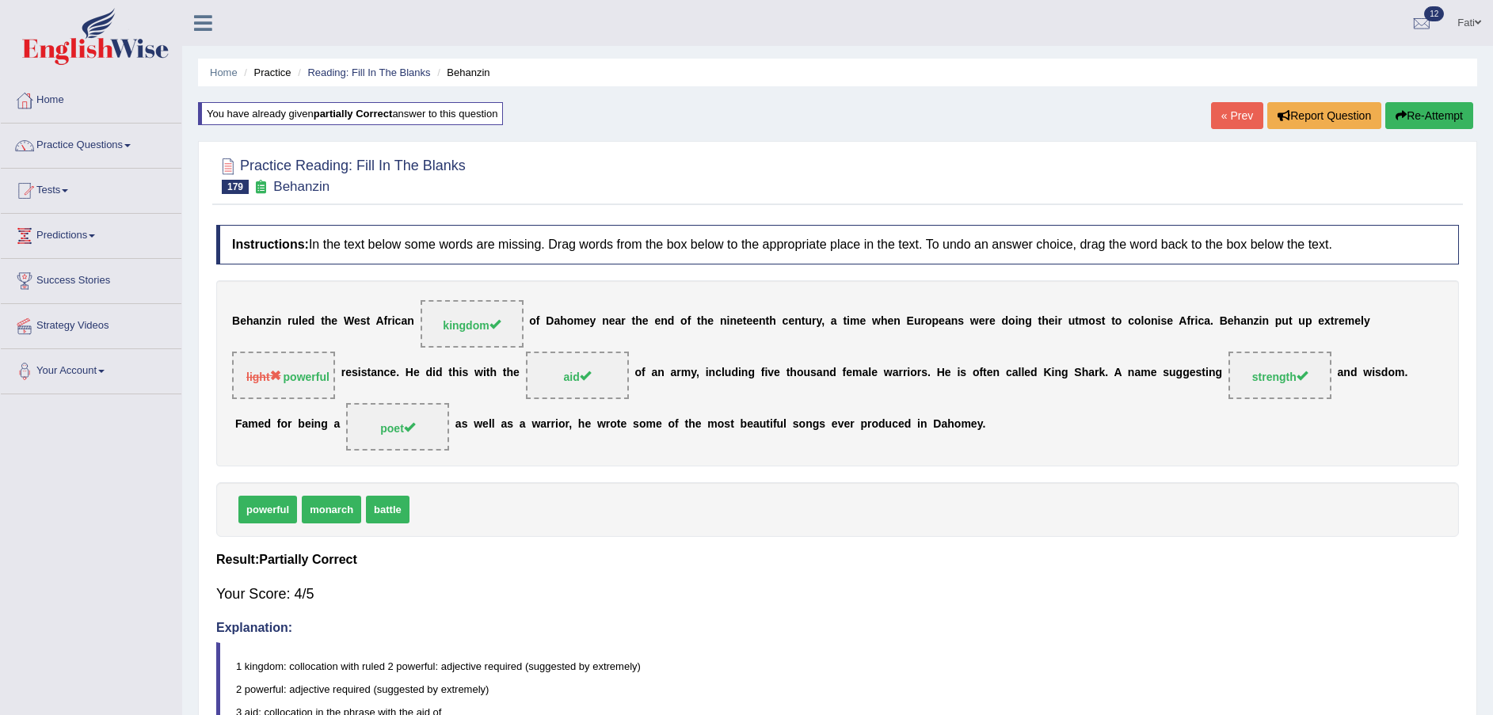
click at [1244, 118] on link "« Prev" at bounding box center [1237, 115] width 52 height 27
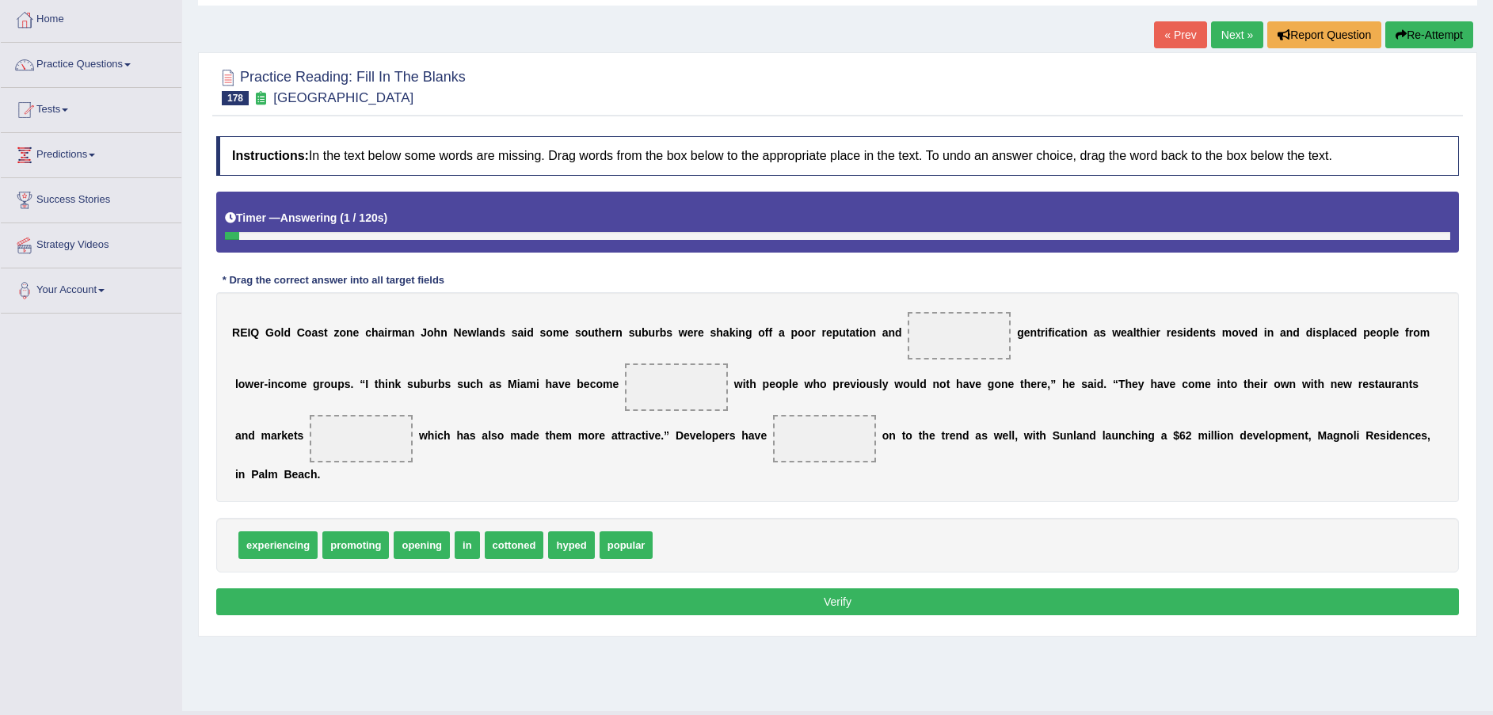
scroll to position [116, 0]
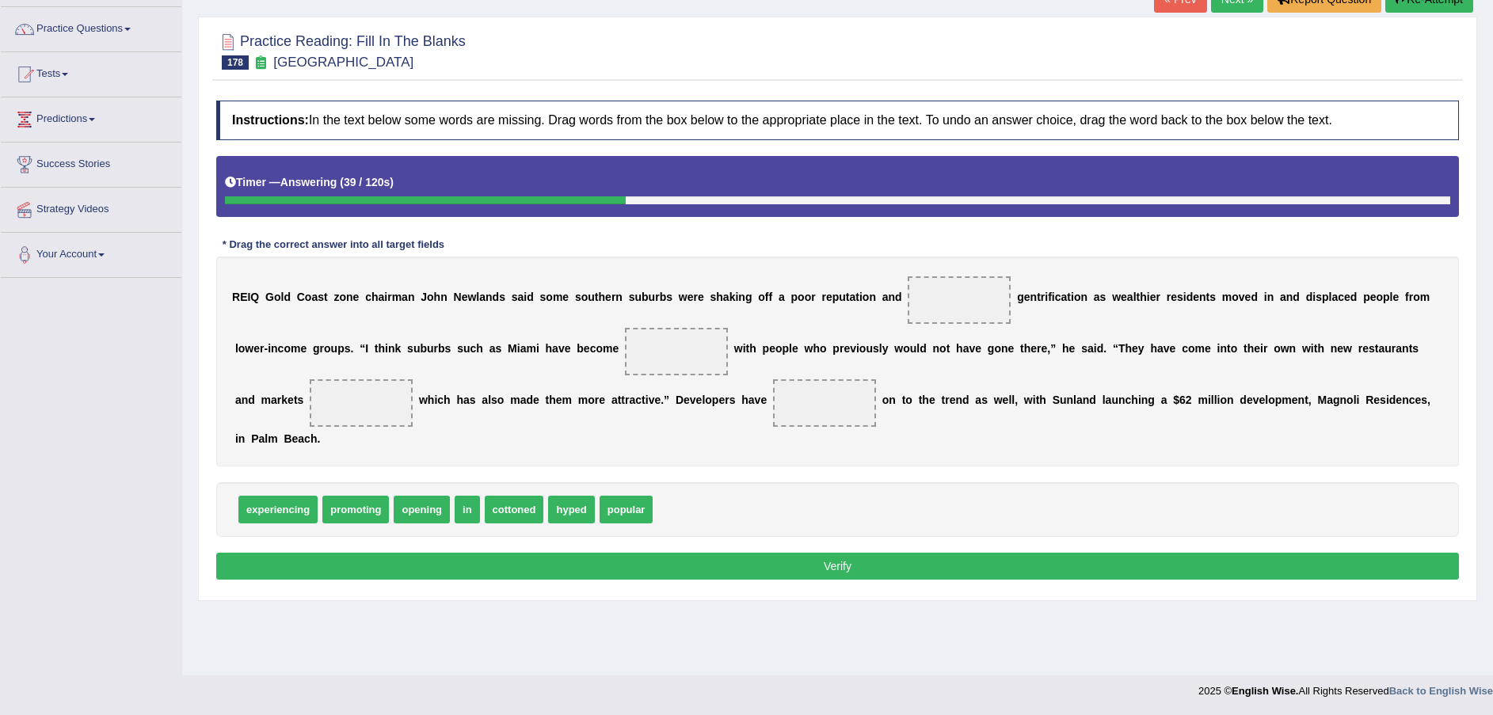
click at [356, 496] on span "promoting" at bounding box center [355, 510] width 67 height 28
click at [361, 496] on span "promoting" at bounding box center [355, 510] width 67 height 28
drag, startPoint x: 278, startPoint y: 484, endPoint x: 896, endPoint y: 308, distance: 642.9
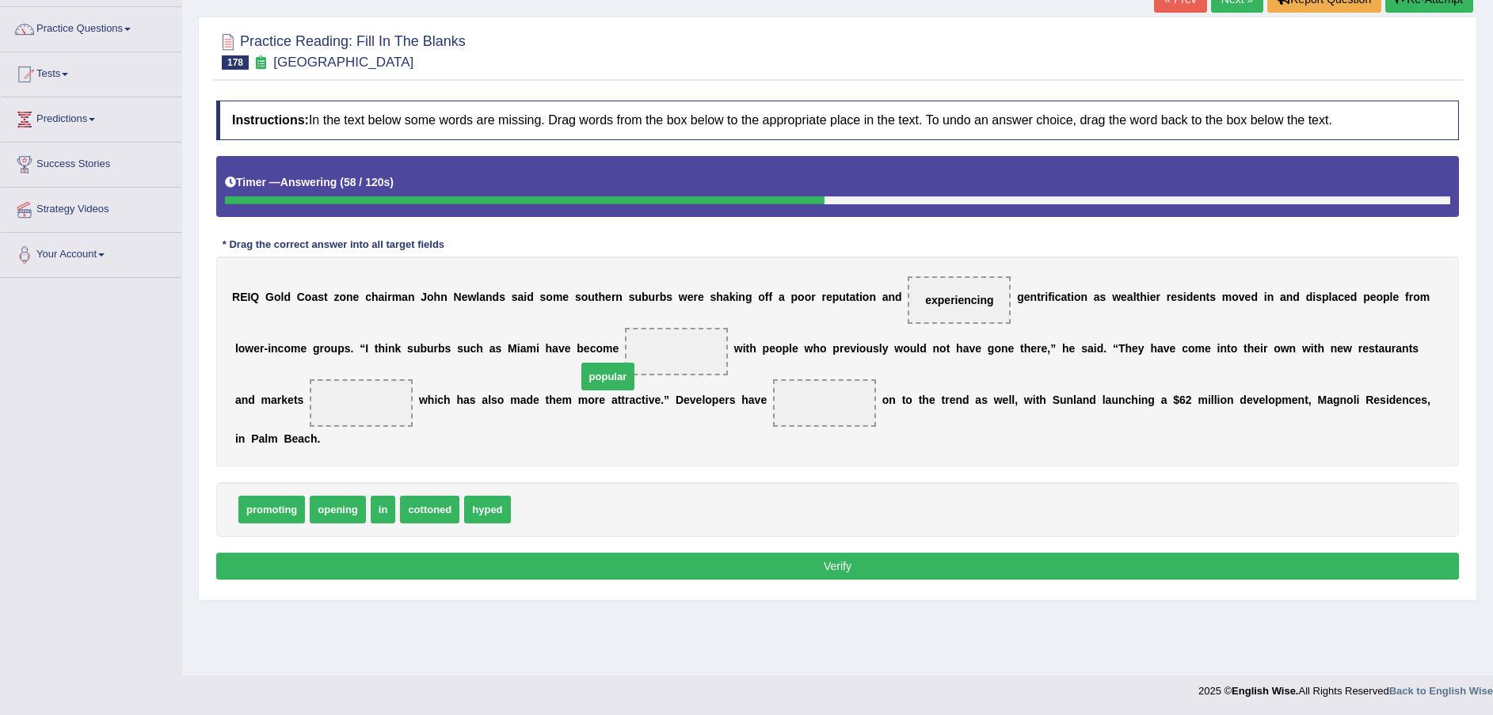
drag, startPoint x: 534, startPoint y: 489, endPoint x: 600, endPoint y: 355, distance: 150.1
drag, startPoint x: 377, startPoint y: 486, endPoint x: 272, endPoint y: 412, distance: 129.0
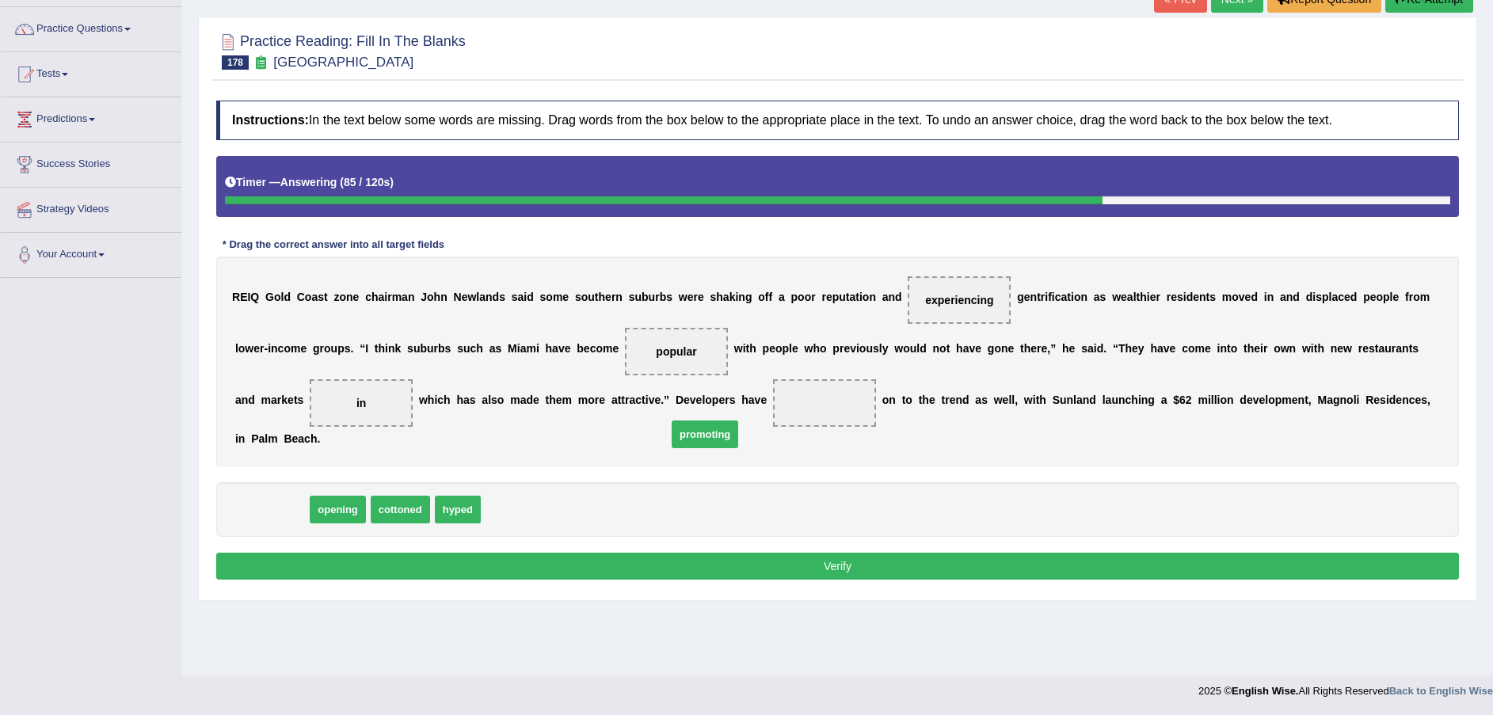
drag, startPoint x: 285, startPoint y: 486, endPoint x: 718, endPoint y: 411, distance: 439.6
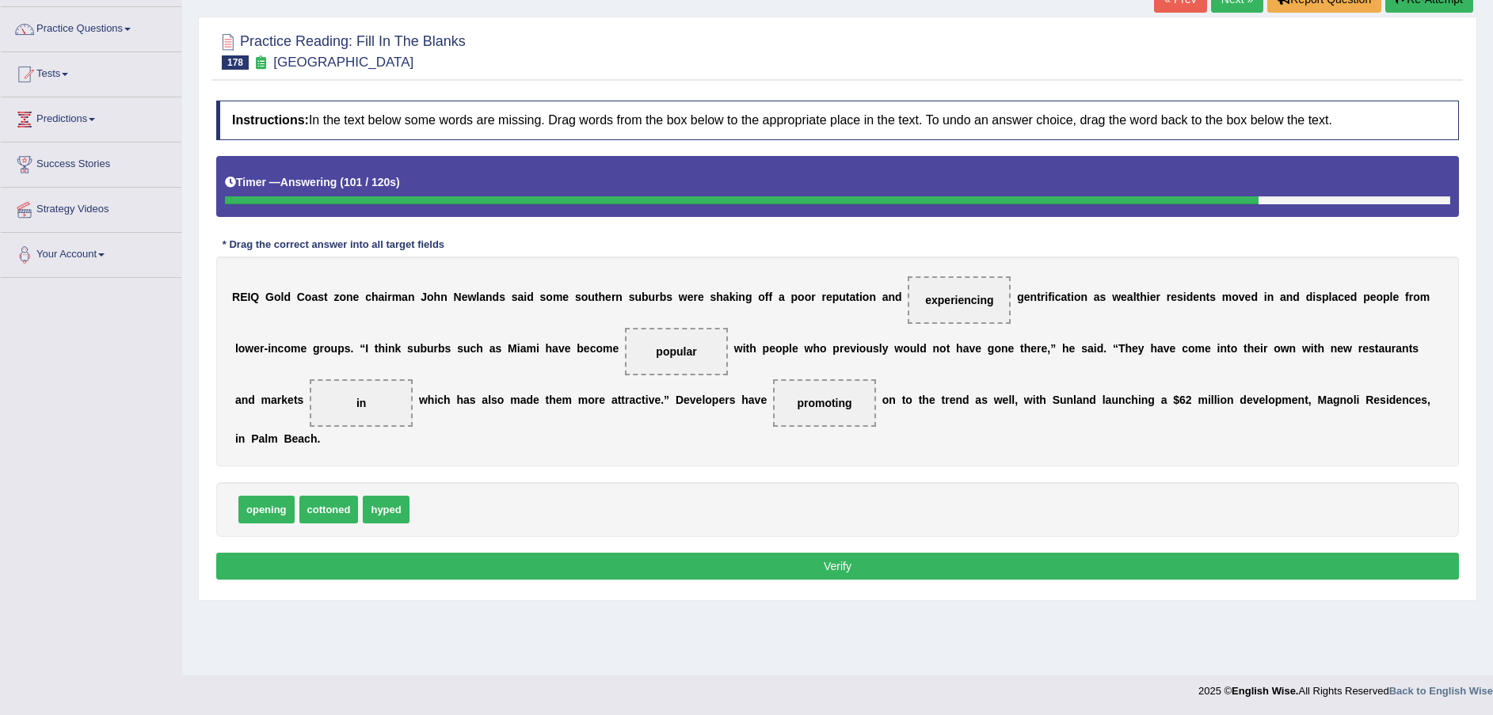
click at [797, 404] on span "promoting" at bounding box center [824, 403] width 55 height 13
drag, startPoint x: 738, startPoint y: 404, endPoint x: 538, endPoint y: 491, distance: 218.4
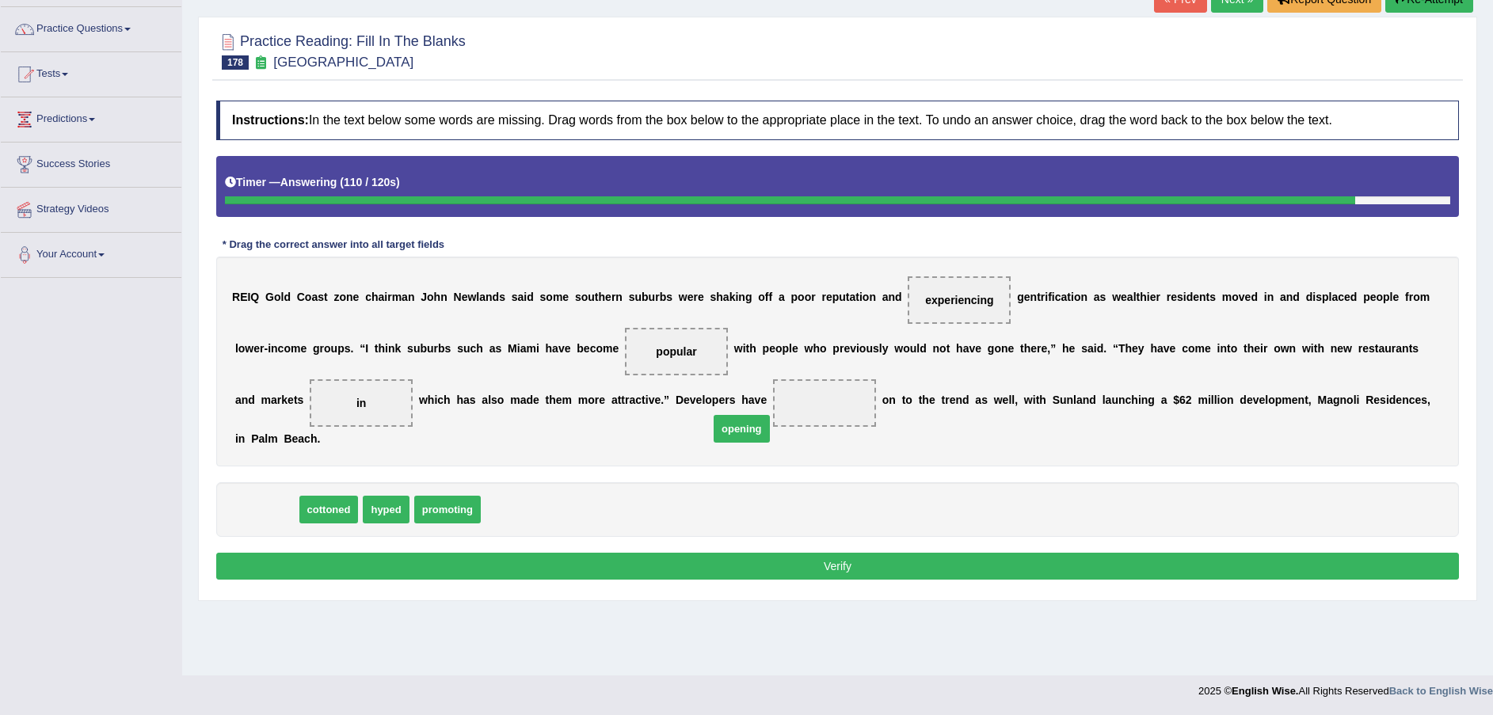
drag, startPoint x: 245, startPoint y: 489, endPoint x: 721, endPoint y: 408, distance: 481.9
click at [709, 553] on button "Verify" at bounding box center [837, 566] width 1242 height 27
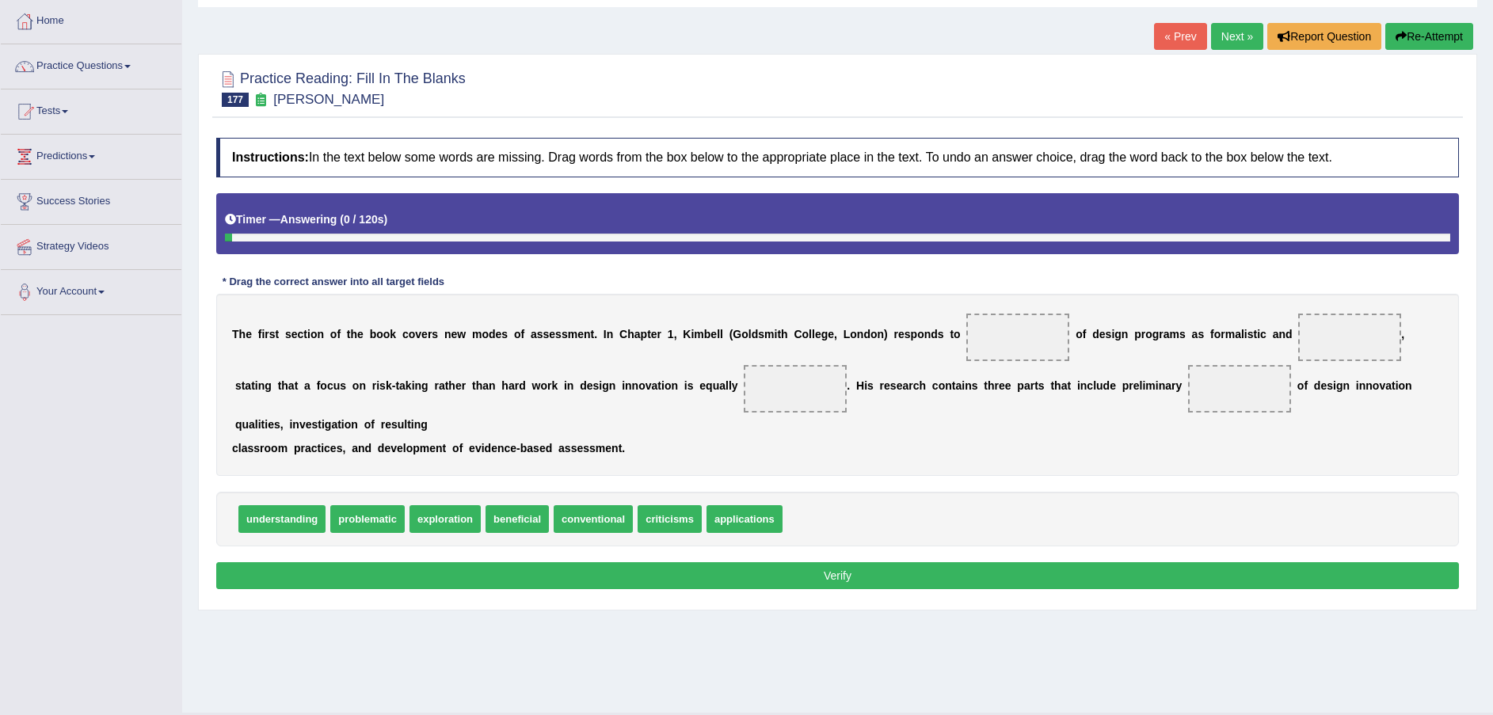
scroll to position [116, 0]
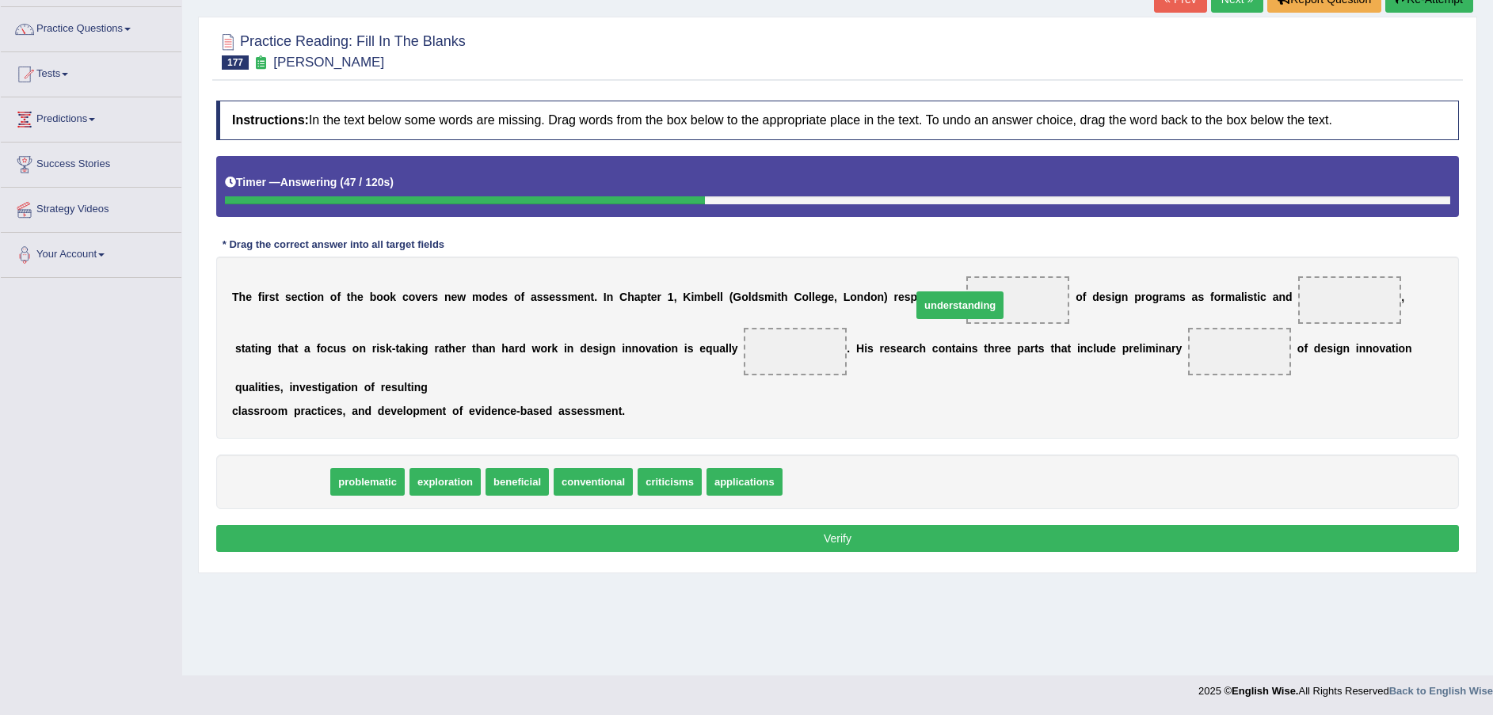
drag, startPoint x: 291, startPoint y: 484, endPoint x: 969, endPoint y: 307, distance: 700.4
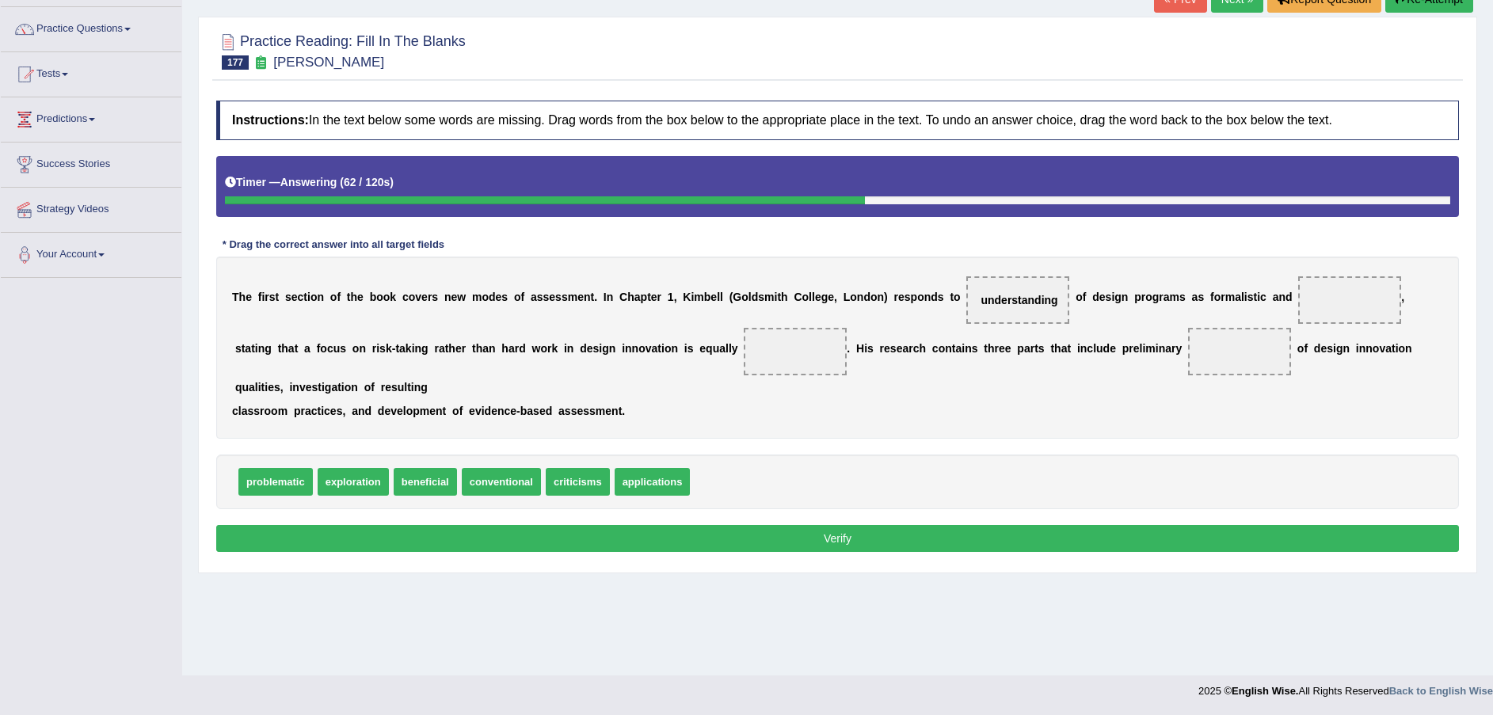
click at [428, 478] on span "beneficial" at bounding box center [425, 482] width 63 height 28
drag, startPoint x: 409, startPoint y: 481, endPoint x: 1303, endPoint y: 291, distance: 914.6
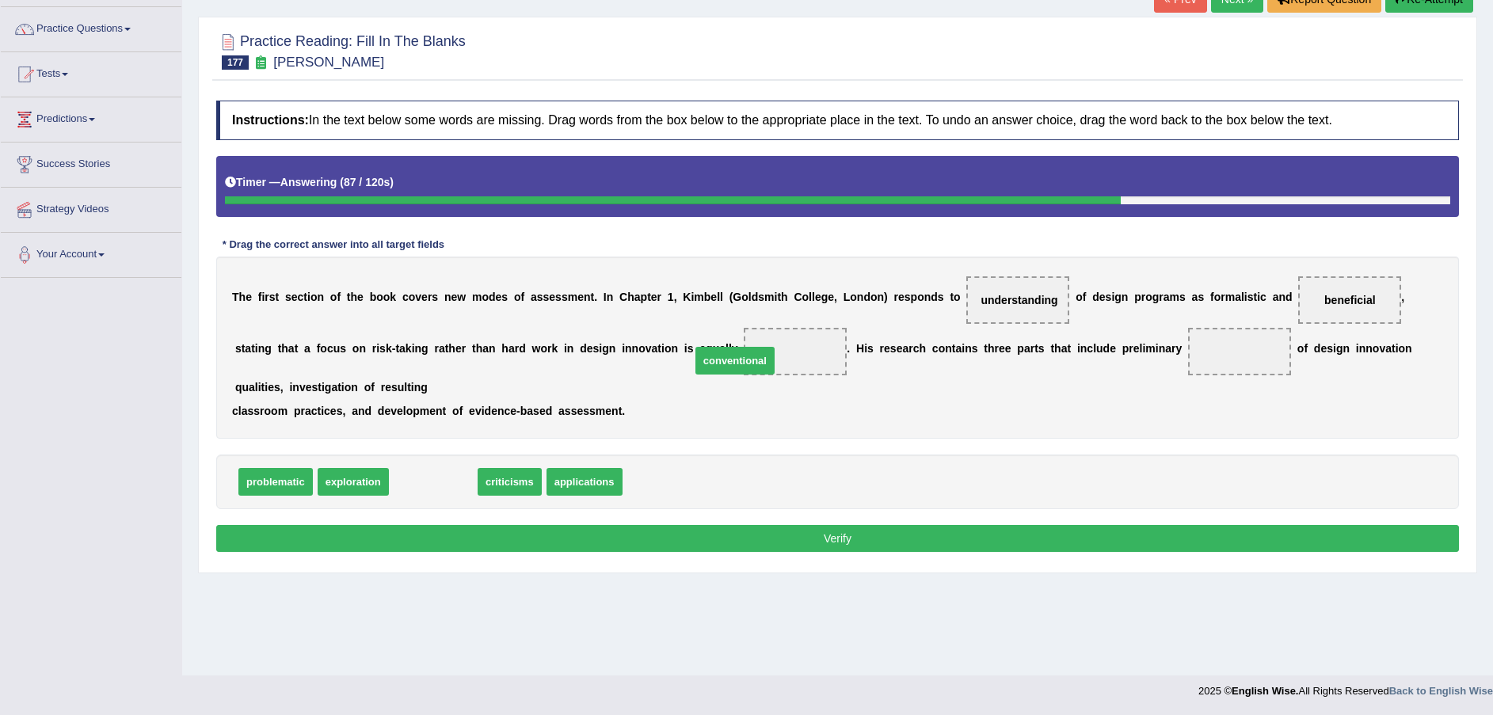
drag, startPoint x: 432, startPoint y: 492, endPoint x: 734, endPoint y: 371, distance: 325.1
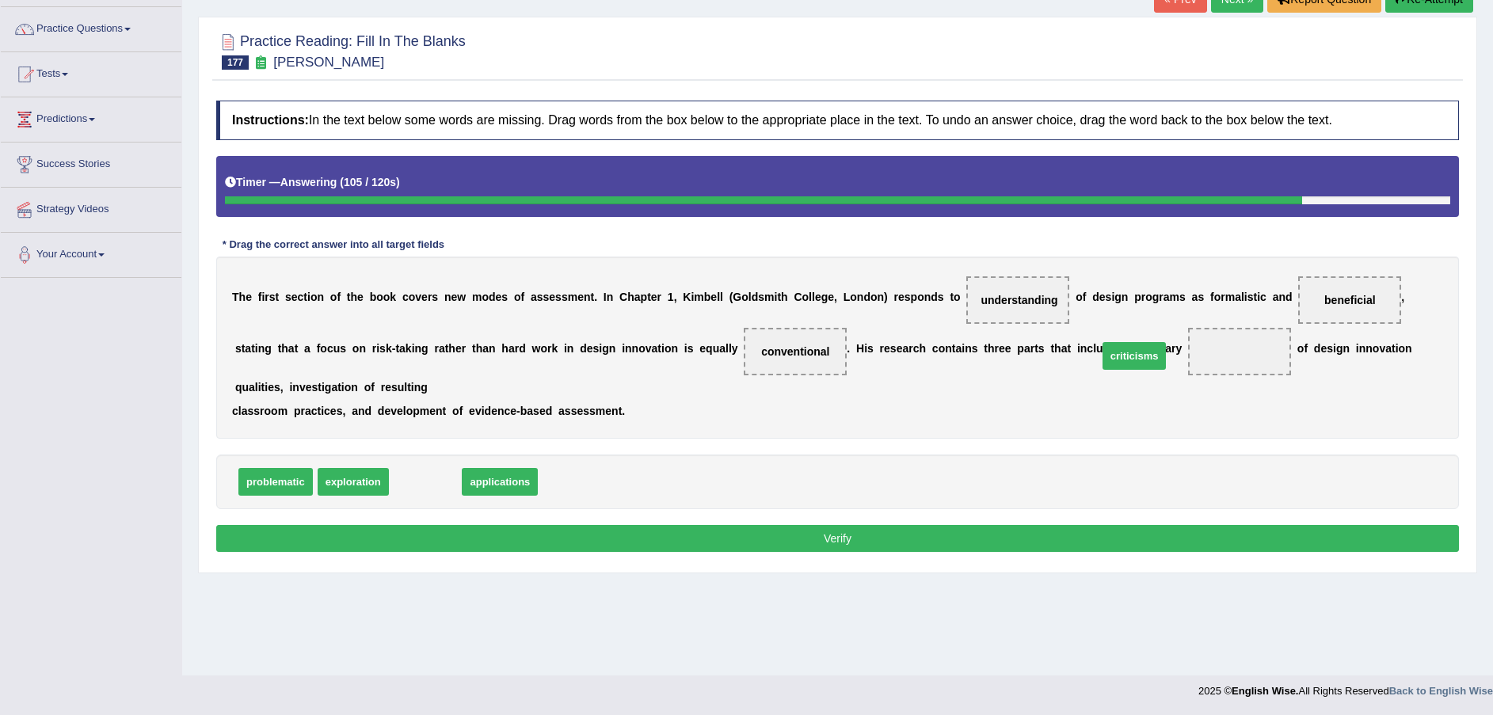
drag, startPoint x: 415, startPoint y: 482, endPoint x: 1124, endPoint y: 356, distance: 719.8
click at [717, 540] on button "Verify" at bounding box center [837, 538] width 1242 height 27
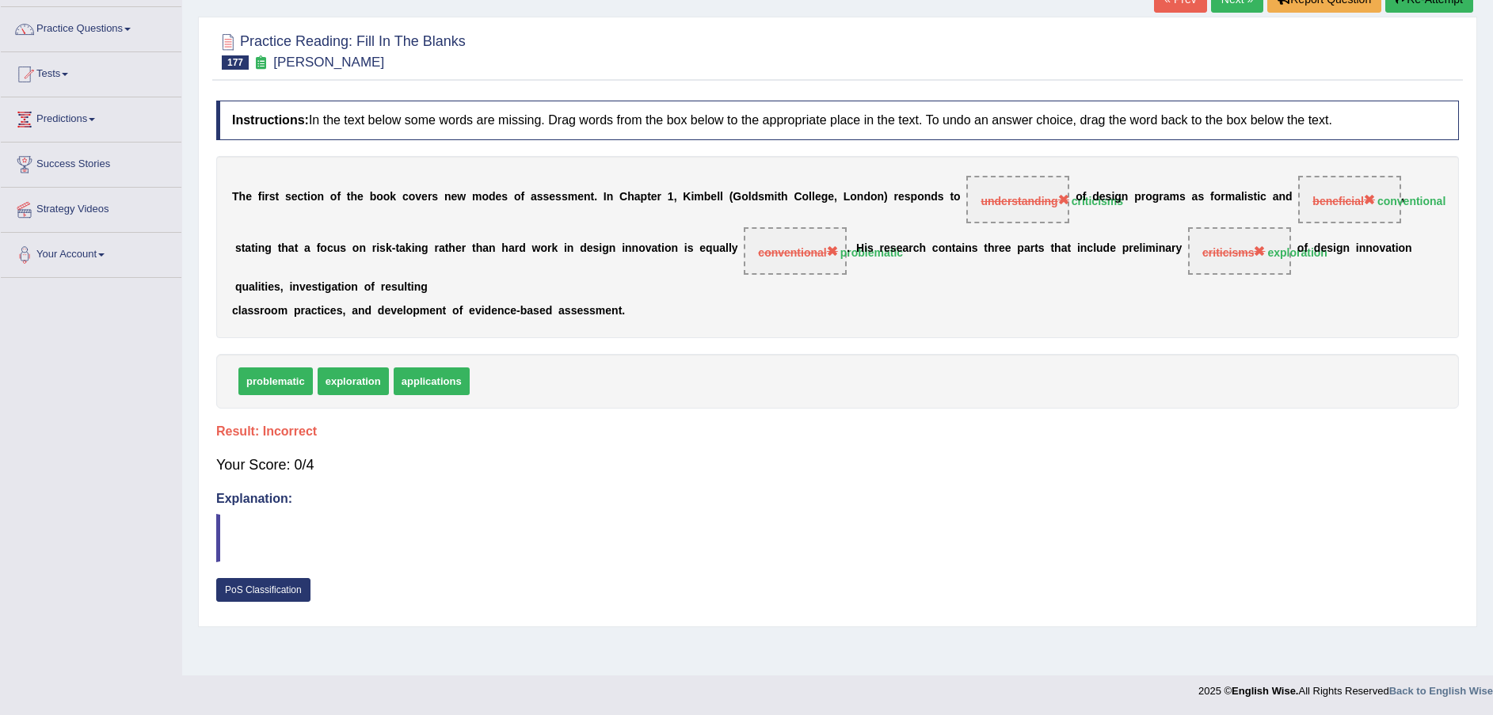
scroll to position [0, 0]
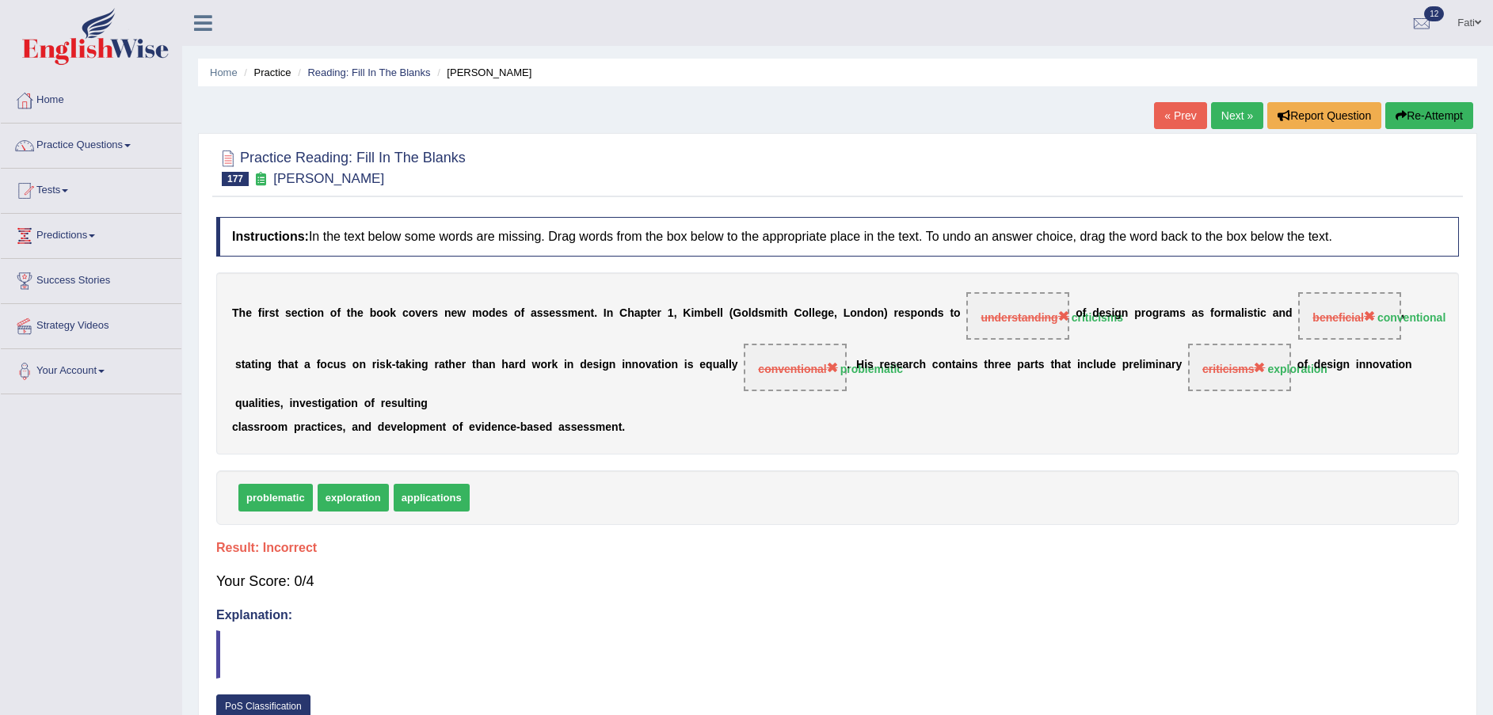
click at [1439, 112] on button "Re-Attempt" at bounding box center [1429, 115] width 88 height 27
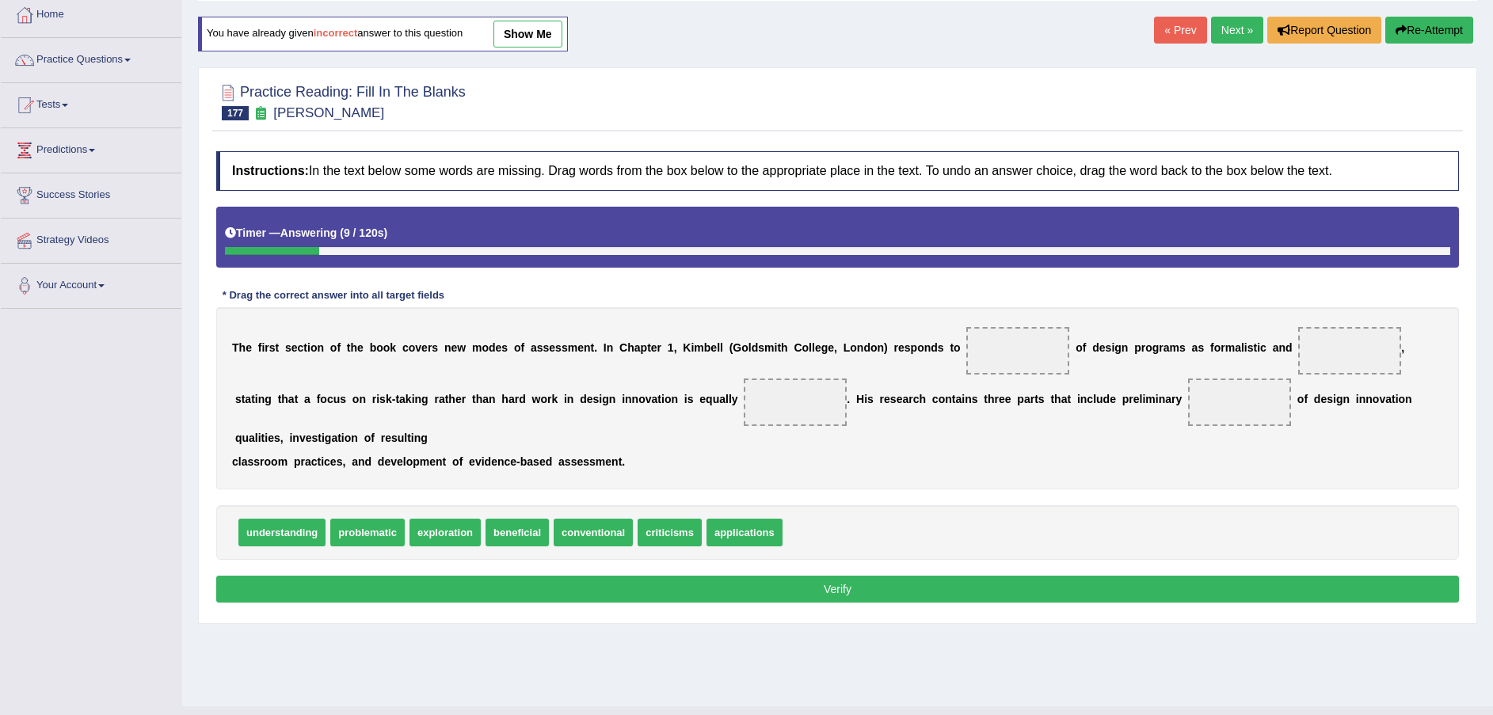
scroll to position [116, 0]
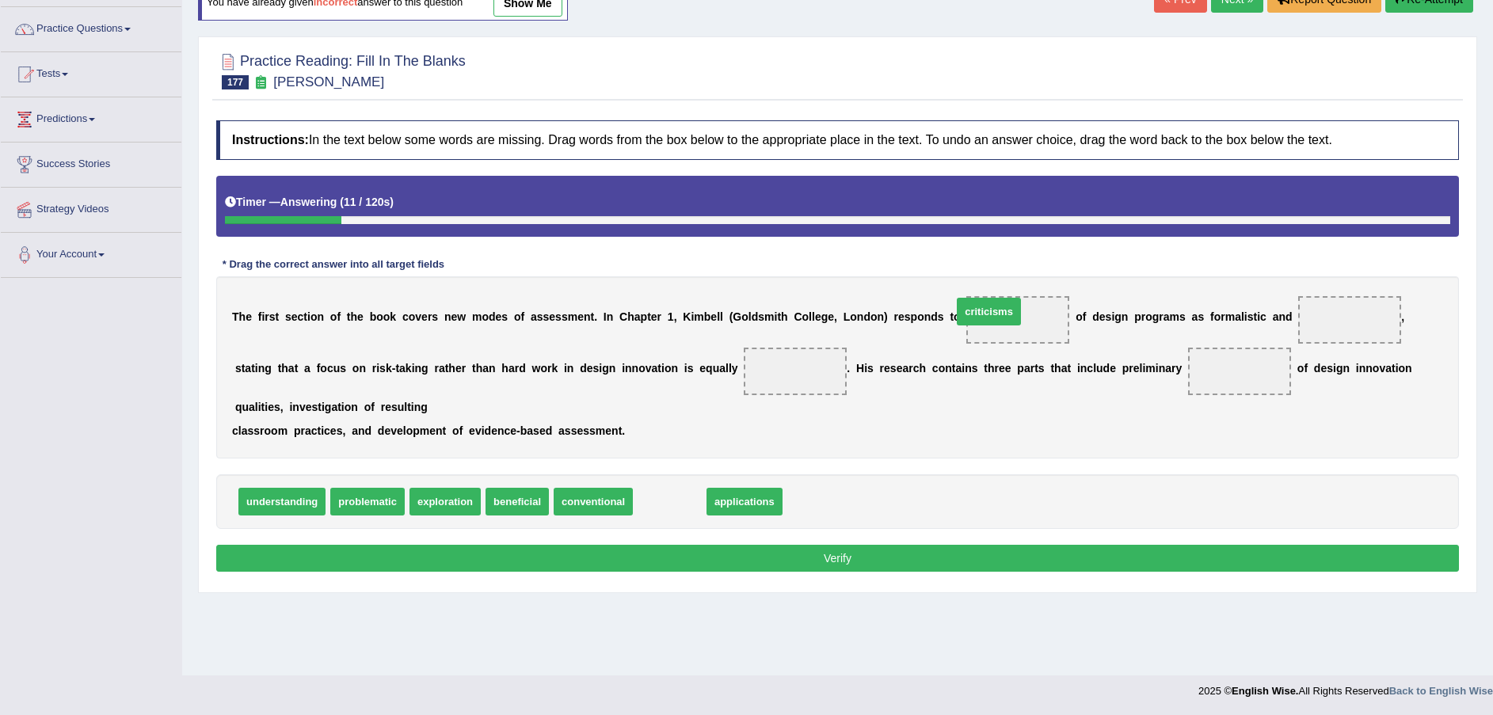
drag, startPoint x: 661, startPoint y: 509, endPoint x: 980, endPoint y: 319, distance: 371.4
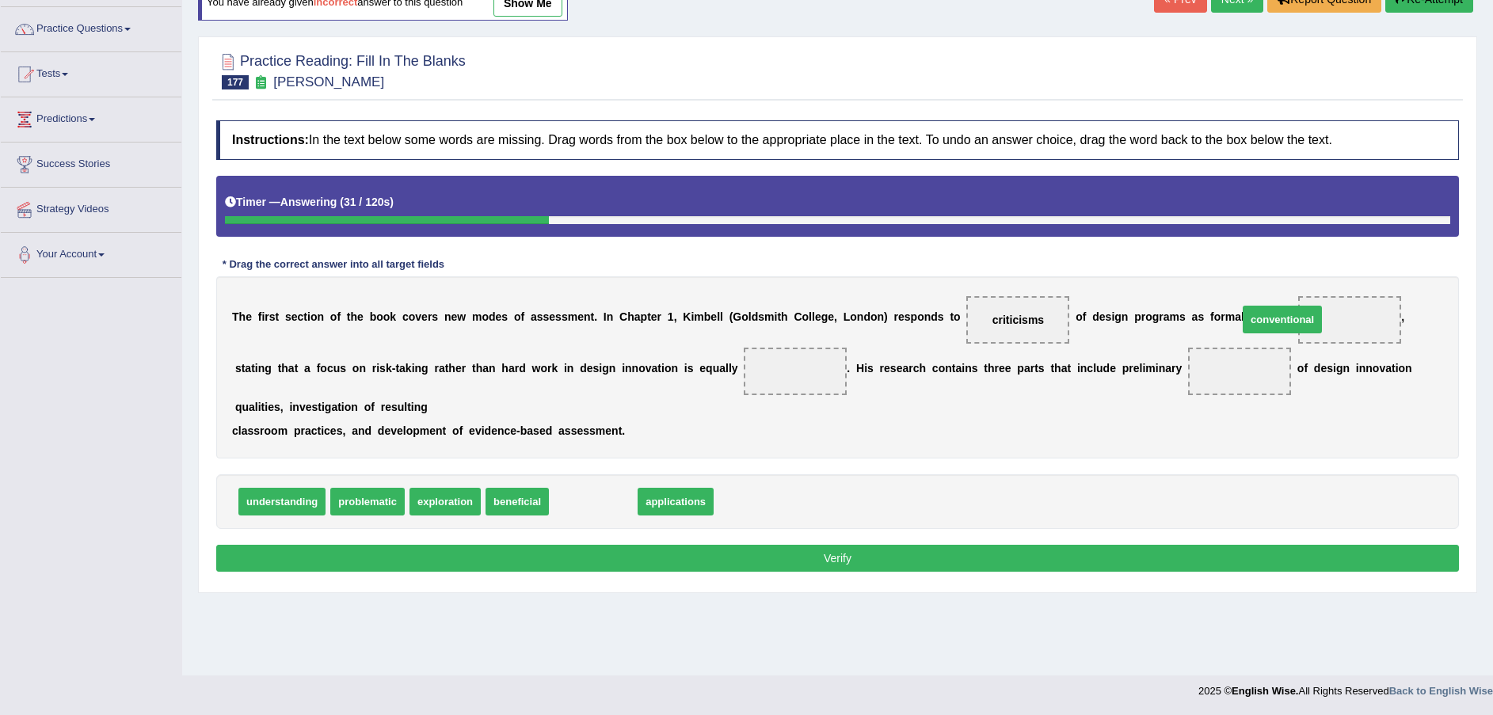
drag, startPoint x: 567, startPoint y: 503, endPoint x: 1284, endPoint y: 319, distance: 739.8
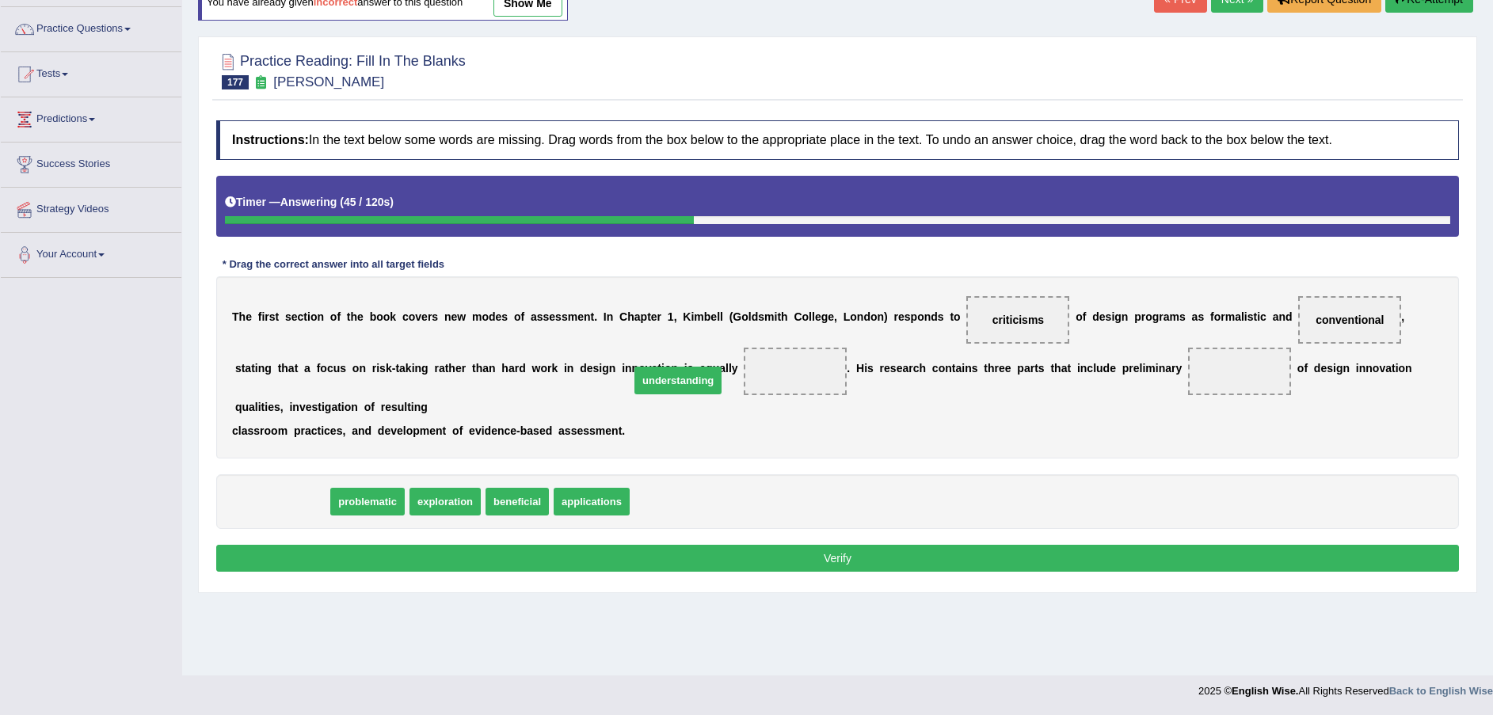
drag, startPoint x: 249, startPoint y: 505, endPoint x: 645, endPoint y: 384, distance: 414.0
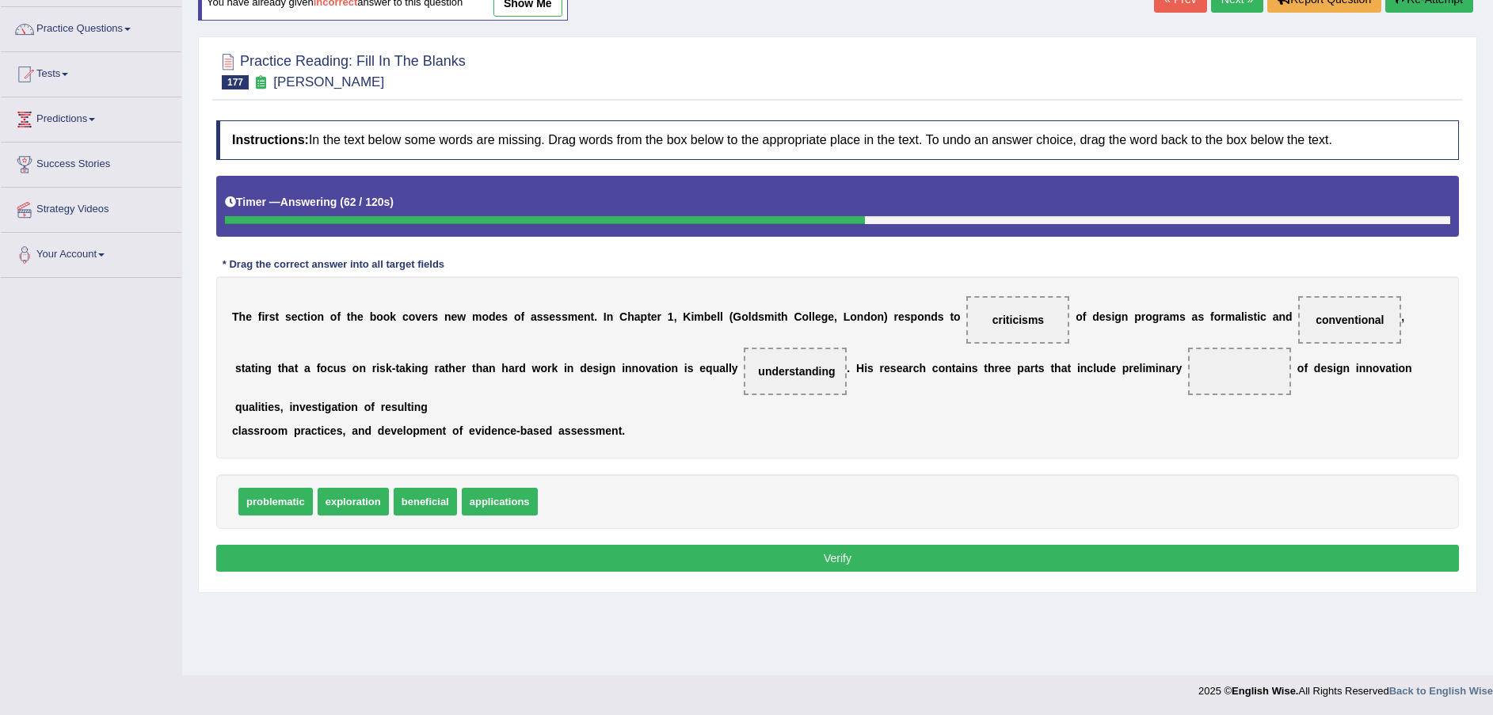
click at [508, 488] on span "applications" at bounding box center [500, 502] width 76 height 28
drag, startPoint x: 405, startPoint y: 504, endPoint x: 1093, endPoint y: 382, distance: 698.2
click at [890, 566] on button "Verify" at bounding box center [837, 558] width 1242 height 27
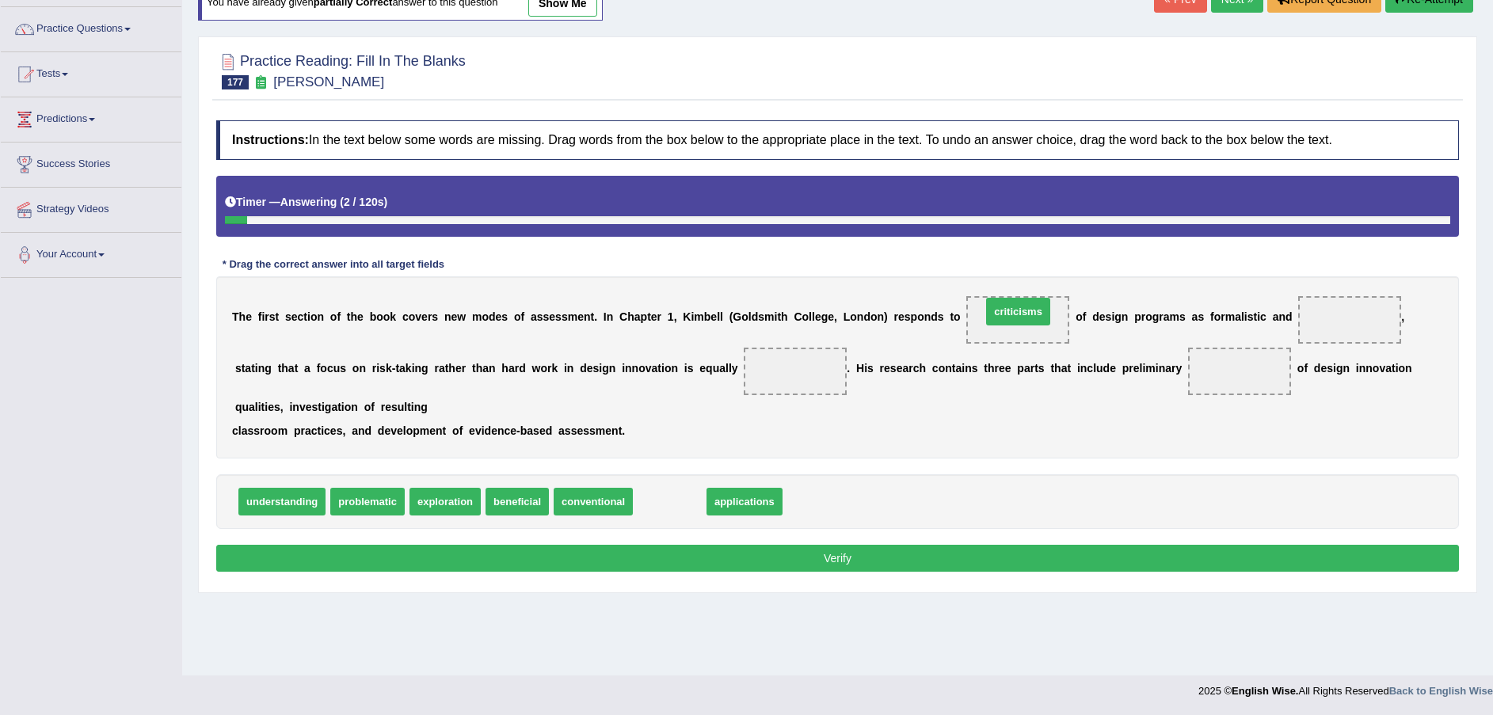
drag, startPoint x: 645, startPoint y: 504, endPoint x: 975, endPoint y: 318, distance: 378.3
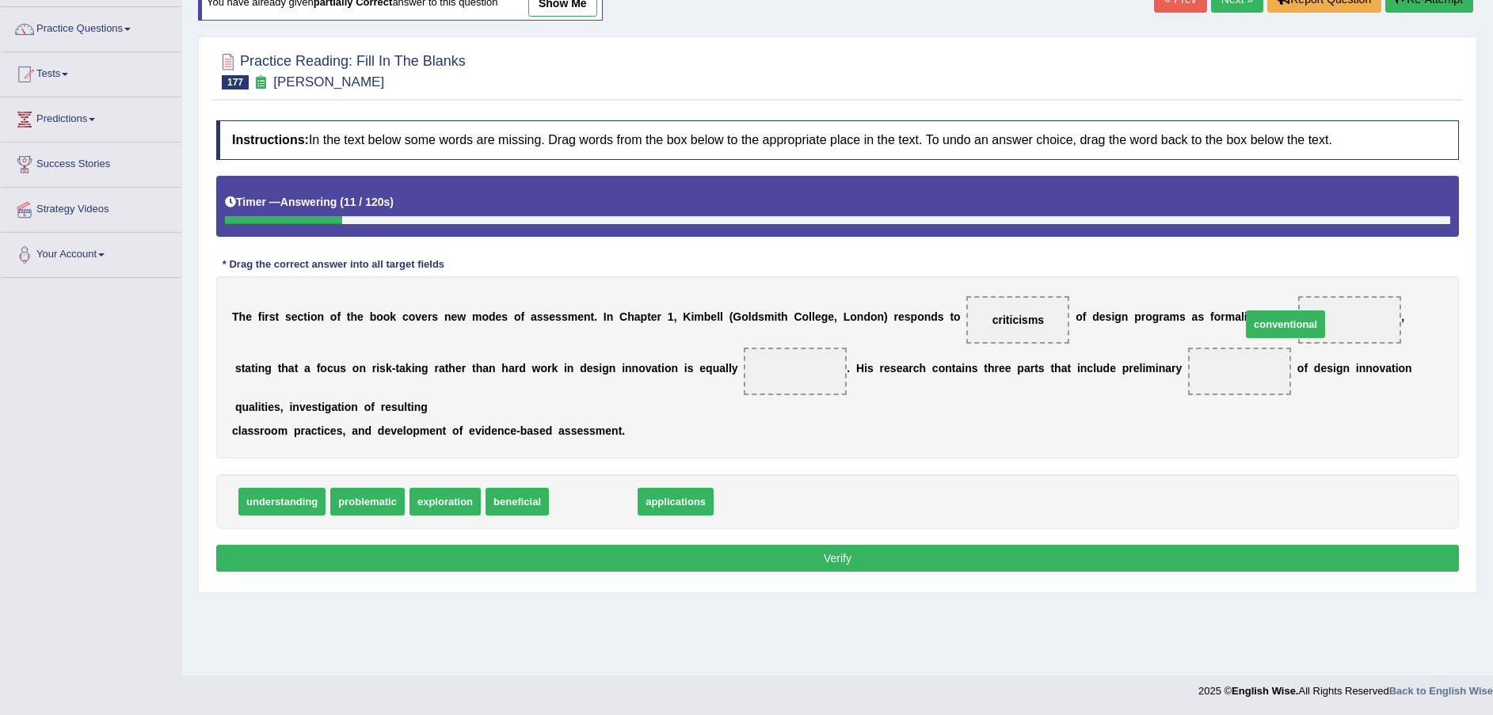
drag, startPoint x: 572, startPoint y: 499, endPoint x: 1266, endPoint y: 325, distance: 715.8
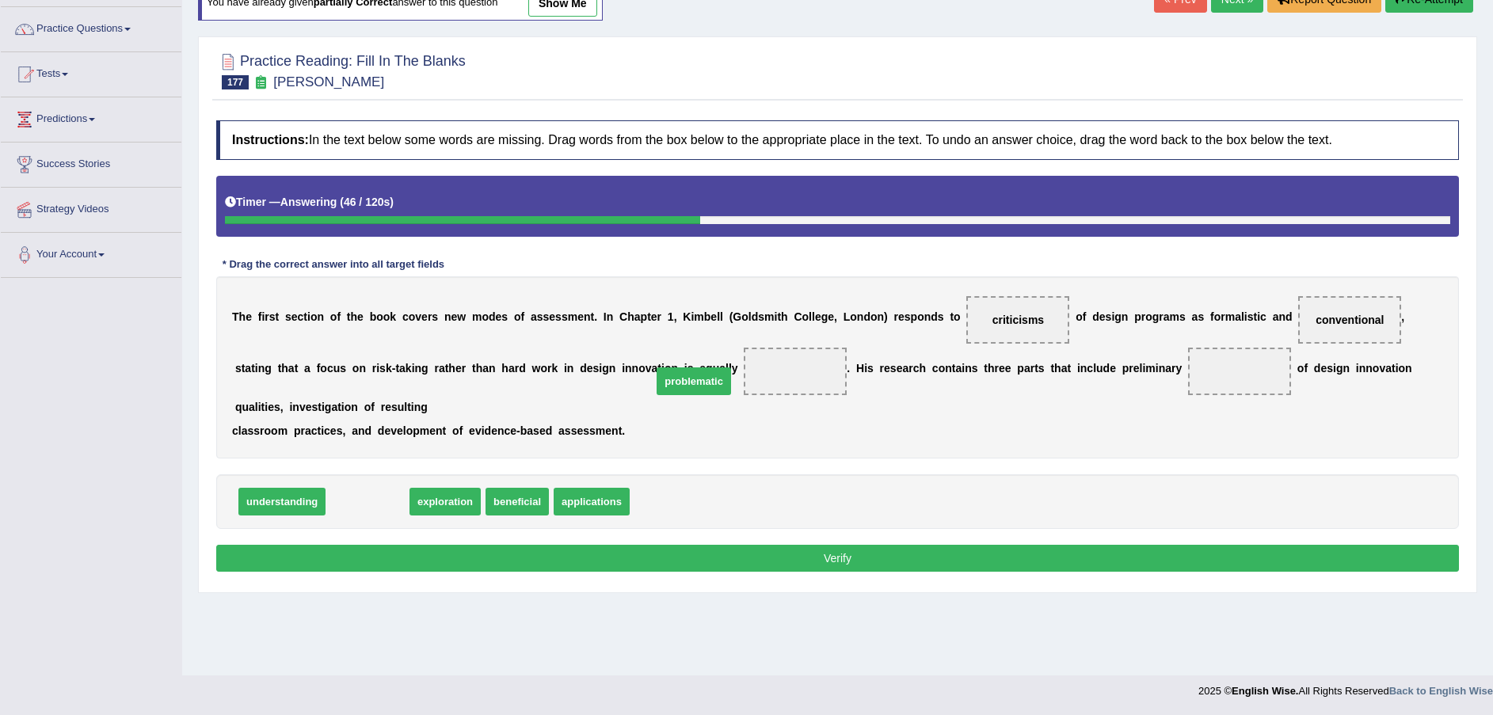
drag, startPoint x: 364, startPoint y: 510, endPoint x: 690, endPoint y: 390, distance: 347.7
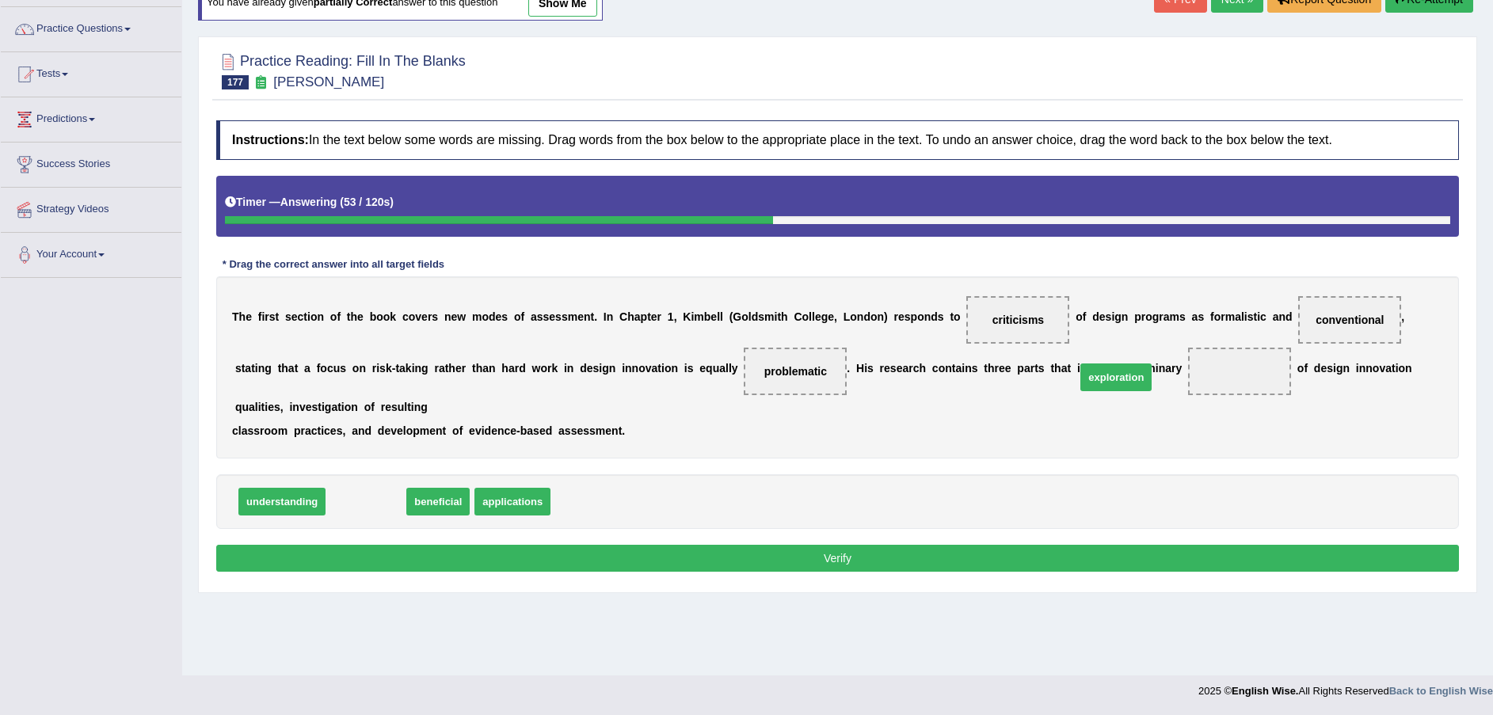
drag, startPoint x: 361, startPoint y: 508, endPoint x: 1111, endPoint y: 385, distance: 760.0
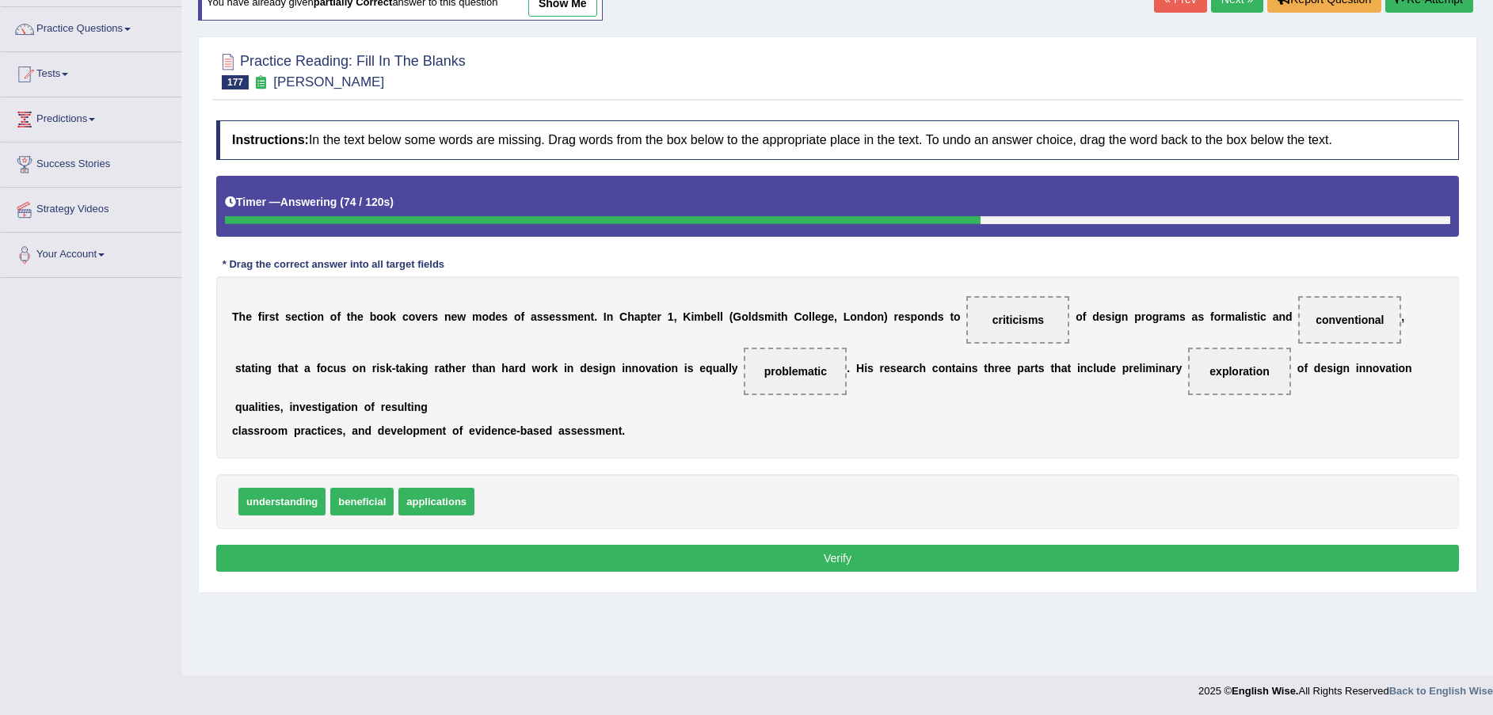
scroll to position [116, 0]
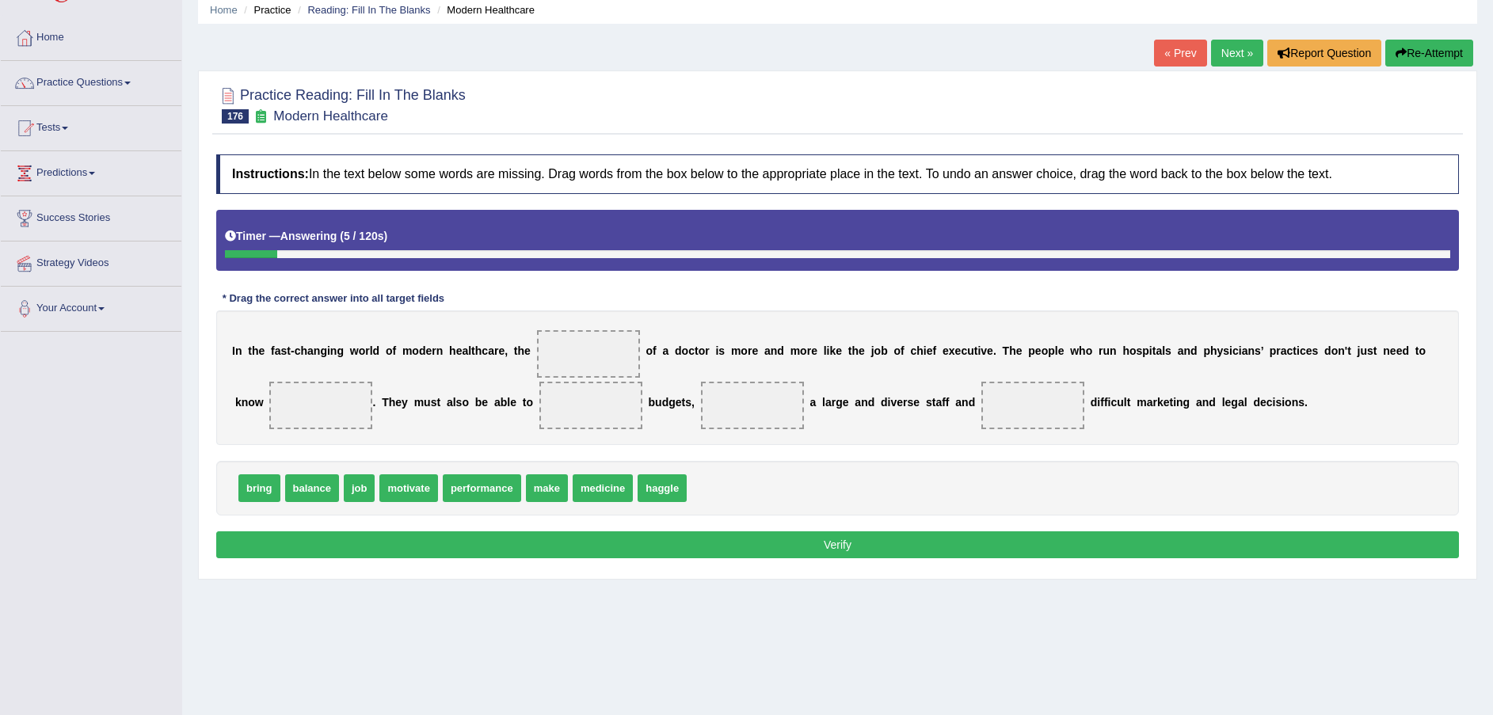
scroll to position [116, 0]
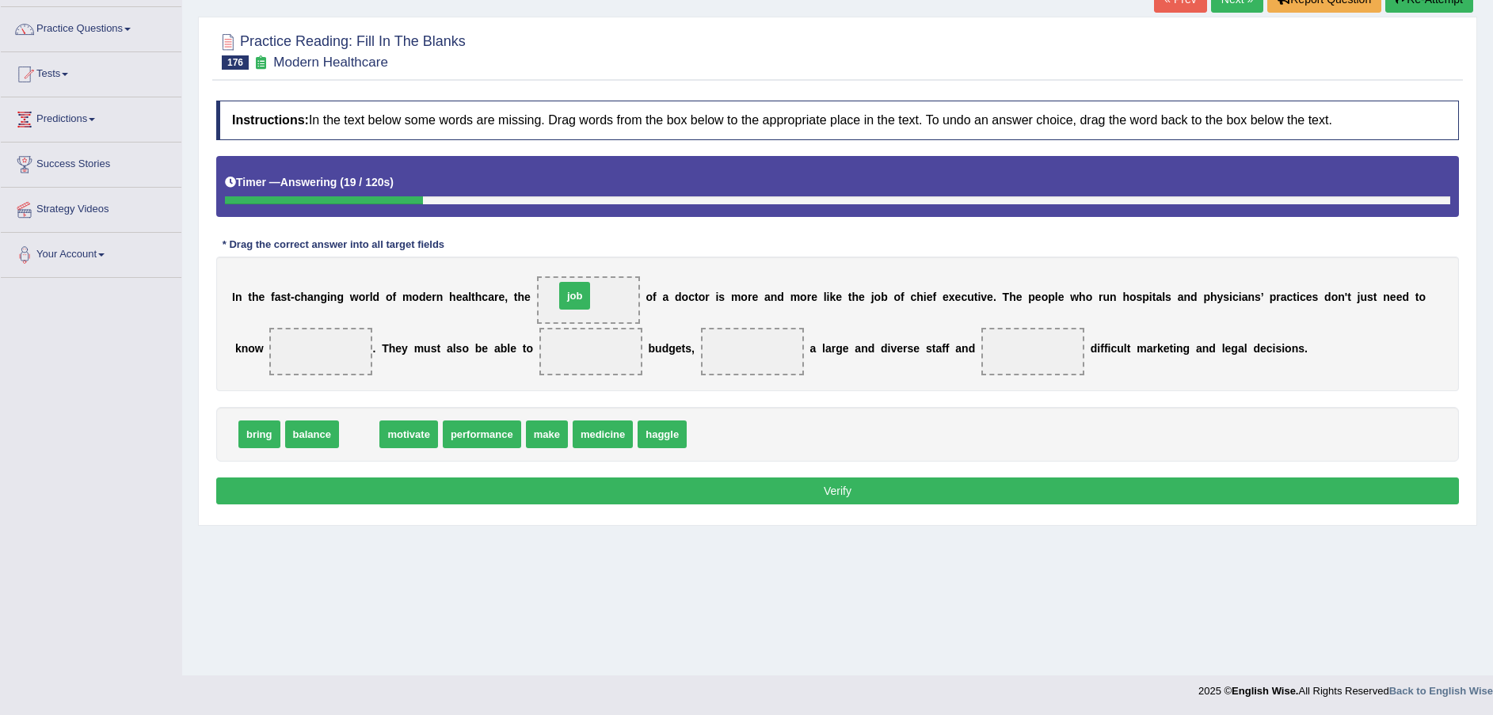
drag, startPoint x: 353, startPoint y: 443, endPoint x: 569, endPoint y: 304, distance: 256.1
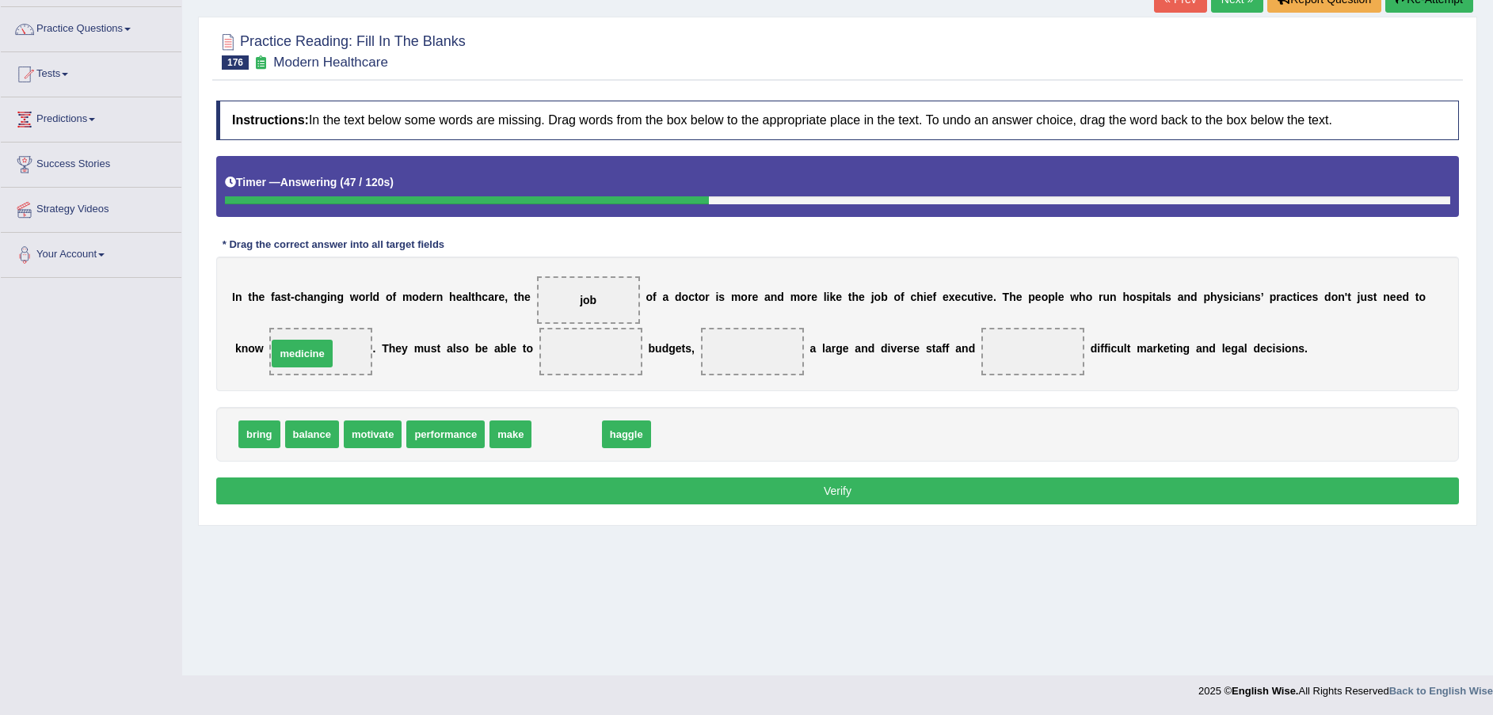
drag, startPoint x: 554, startPoint y: 441, endPoint x: 290, endPoint y: 360, distance: 276.5
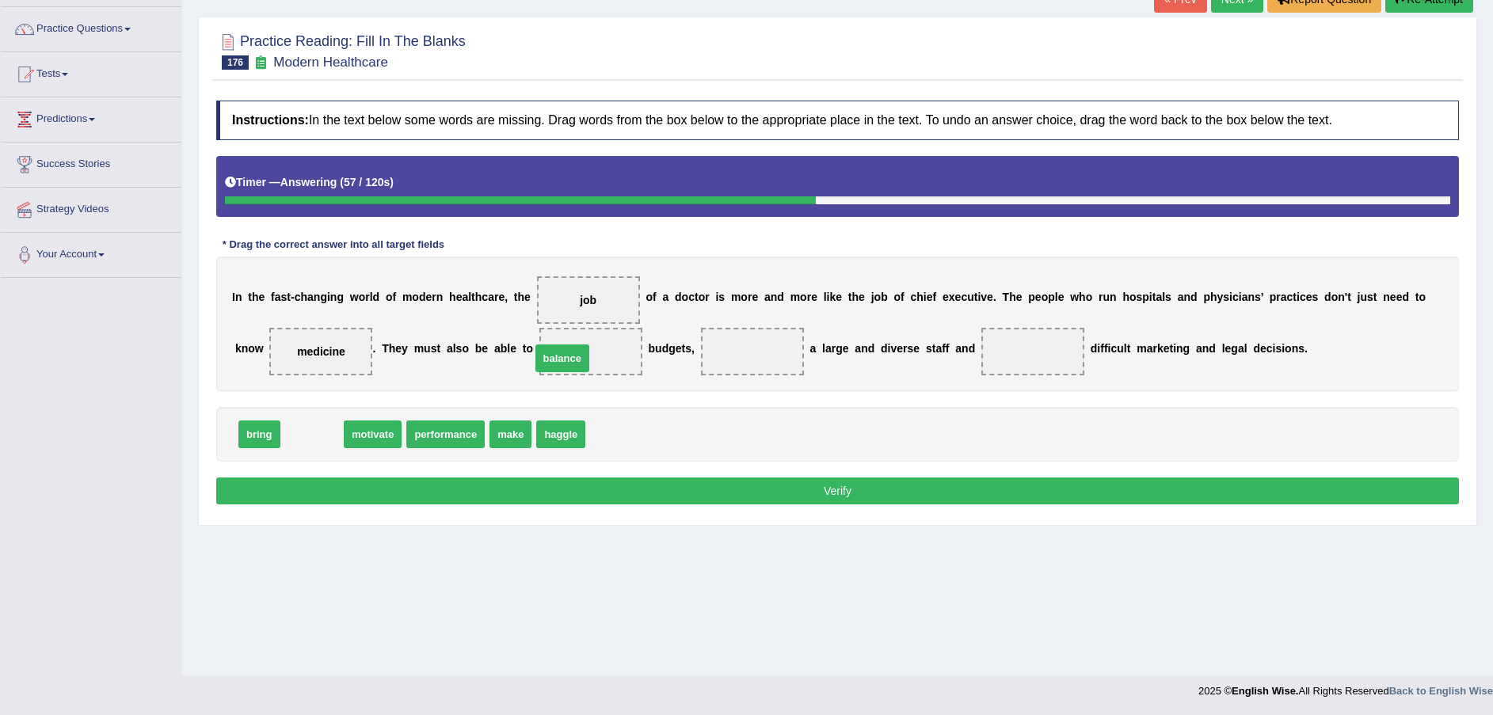
drag, startPoint x: 310, startPoint y: 436, endPoint x: 560, endPoint y: 359, distance: 261.5
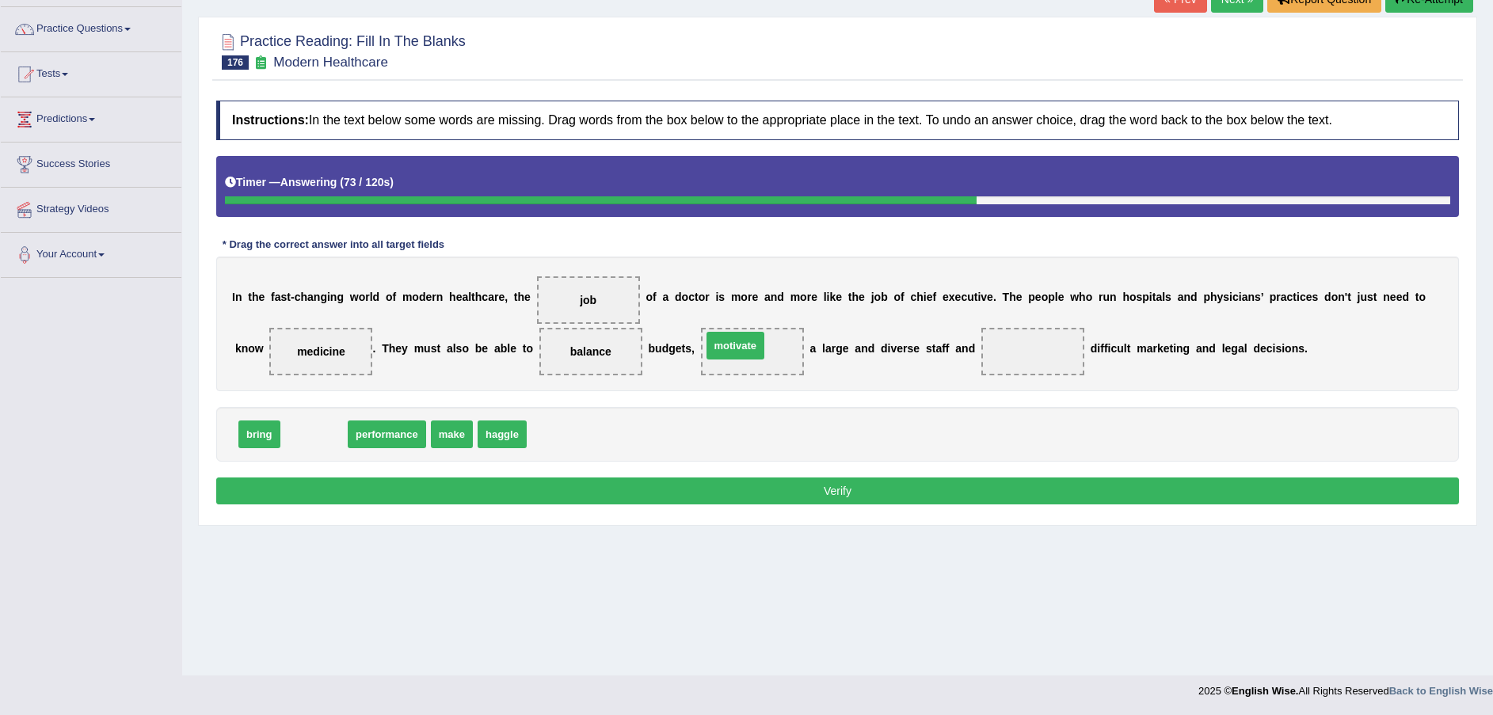
drag, startPoint x: 329, startPoint y: 440, endPoint x: 749, endPoint y: 352, distance: 429.7
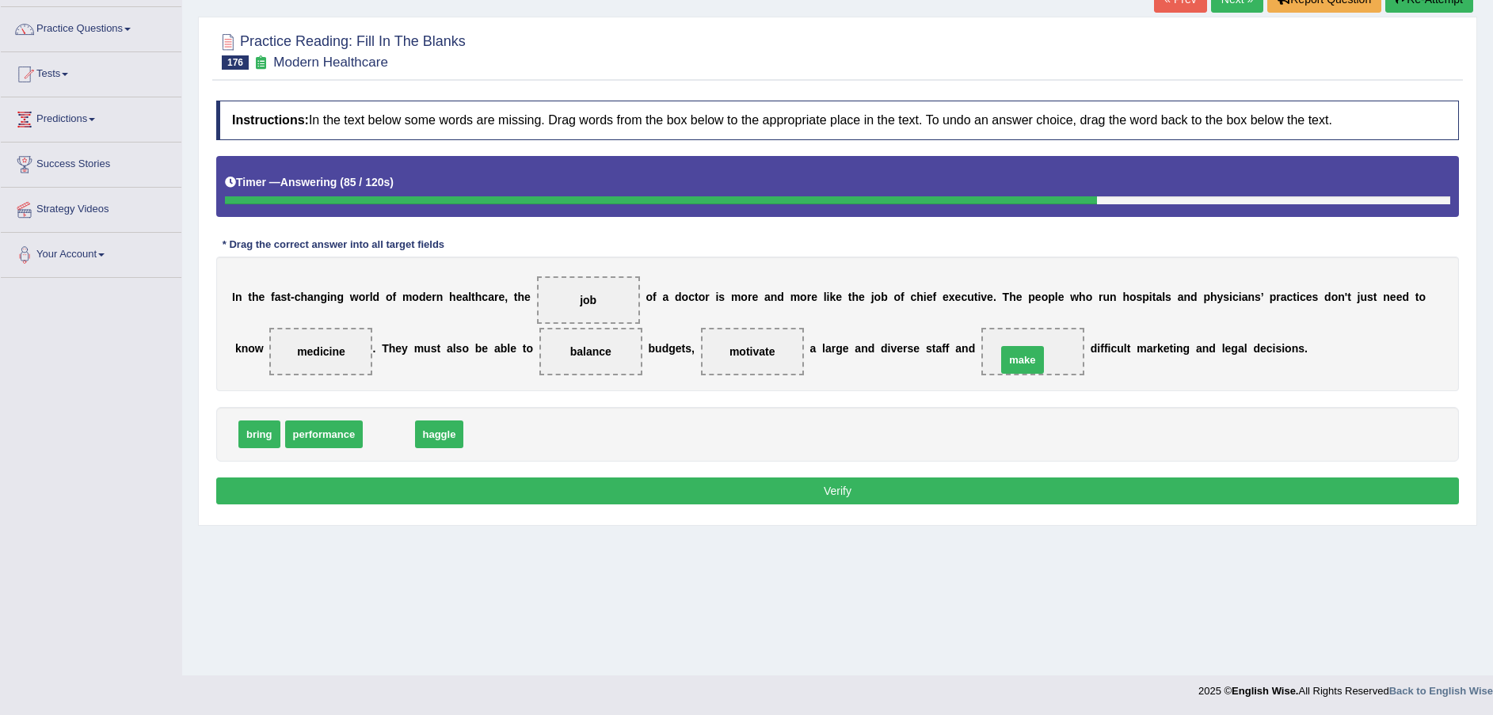
drag, startPoint x: 382, startPoint y: 436, endPoint x: 978, endPoint y: 354, distance: 601.8
click at [899, 485] on button "Verify" at bounding box center [837, 490] width 1242 height 27
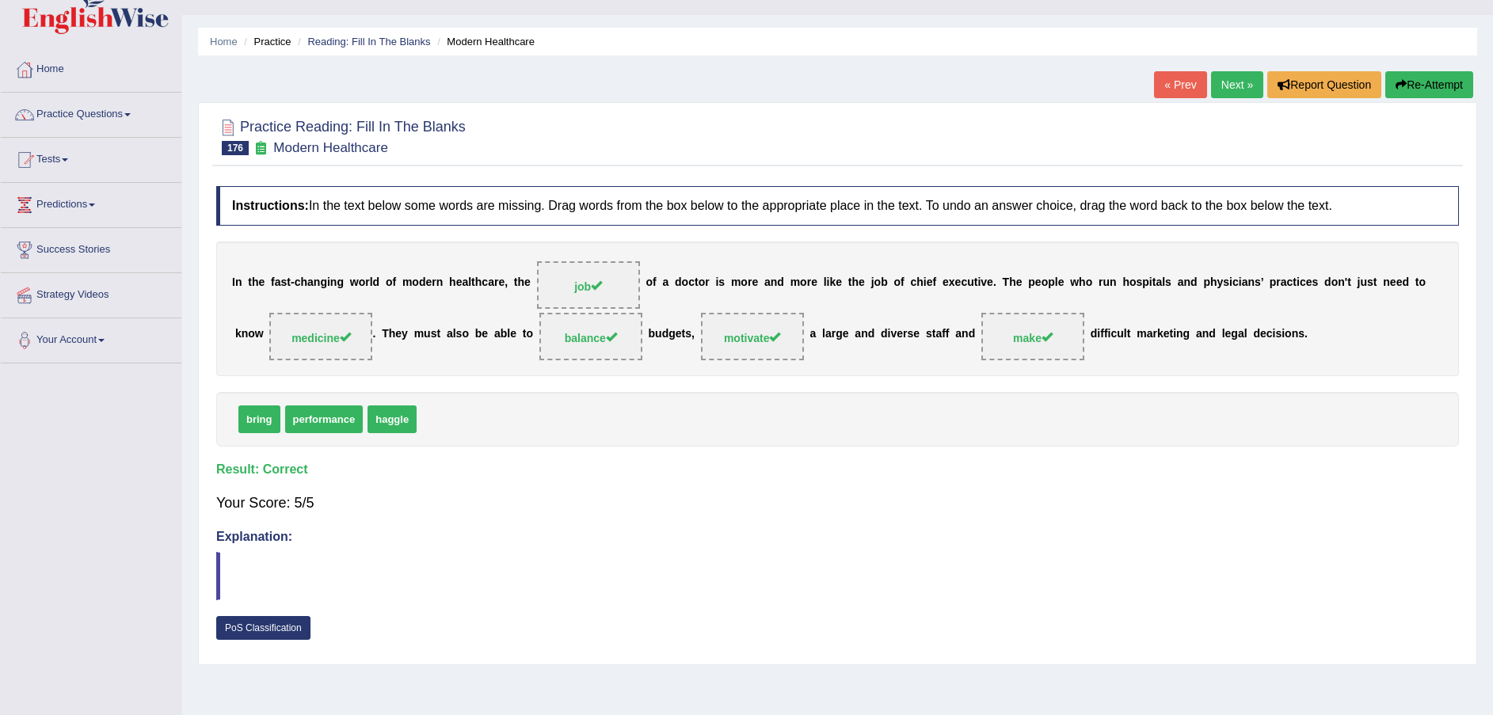
scroll to position [0, 0]
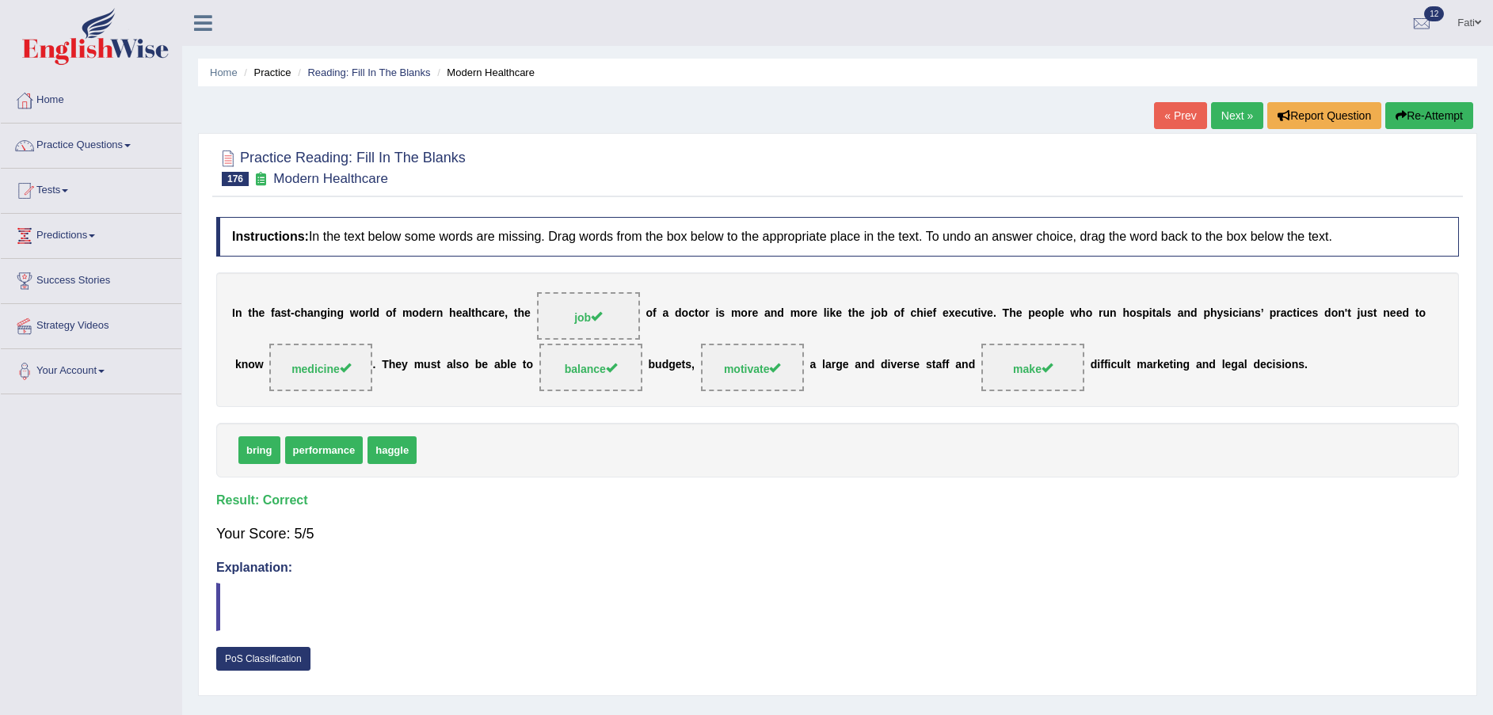
click at [1185, 116] on link "« Prev" at bounding box center [1180, 115] width 52 height 27
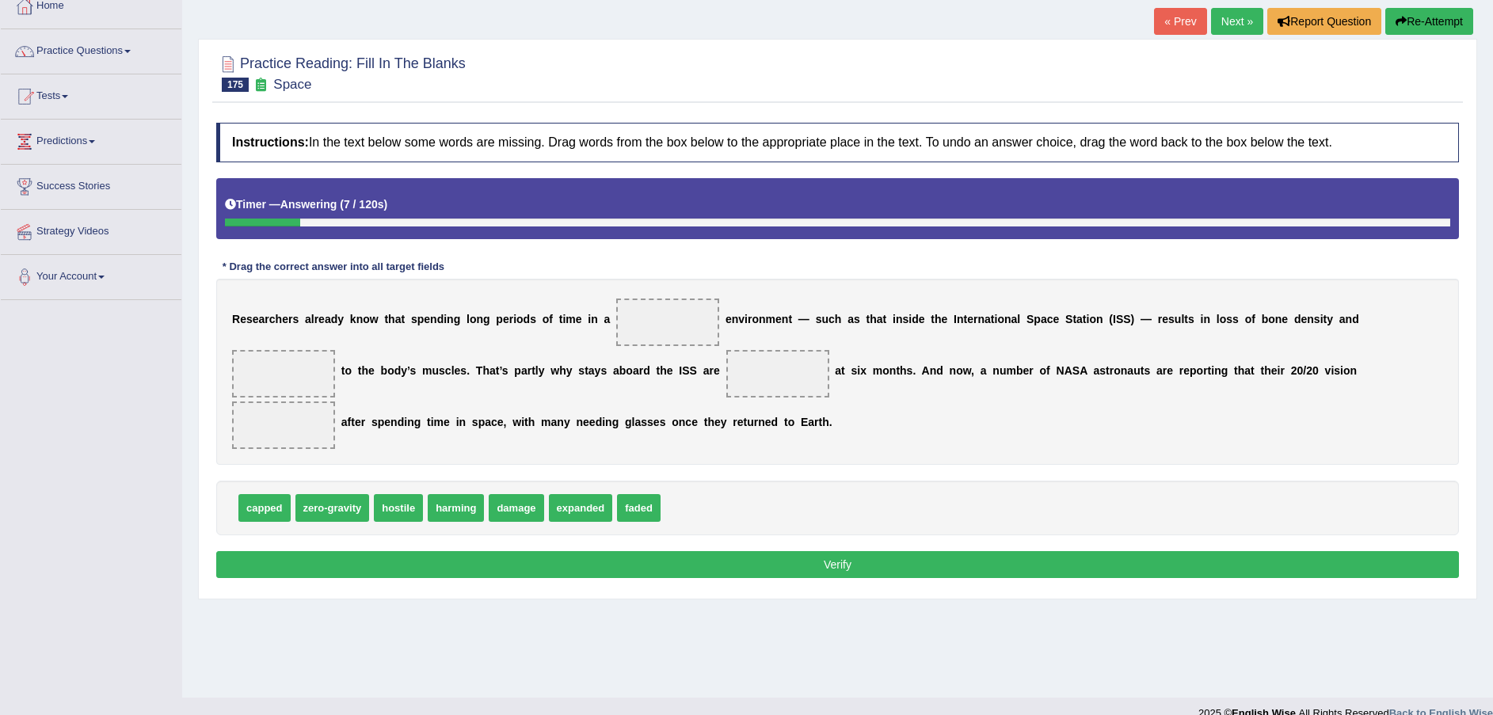
scroll to position [116, 0]
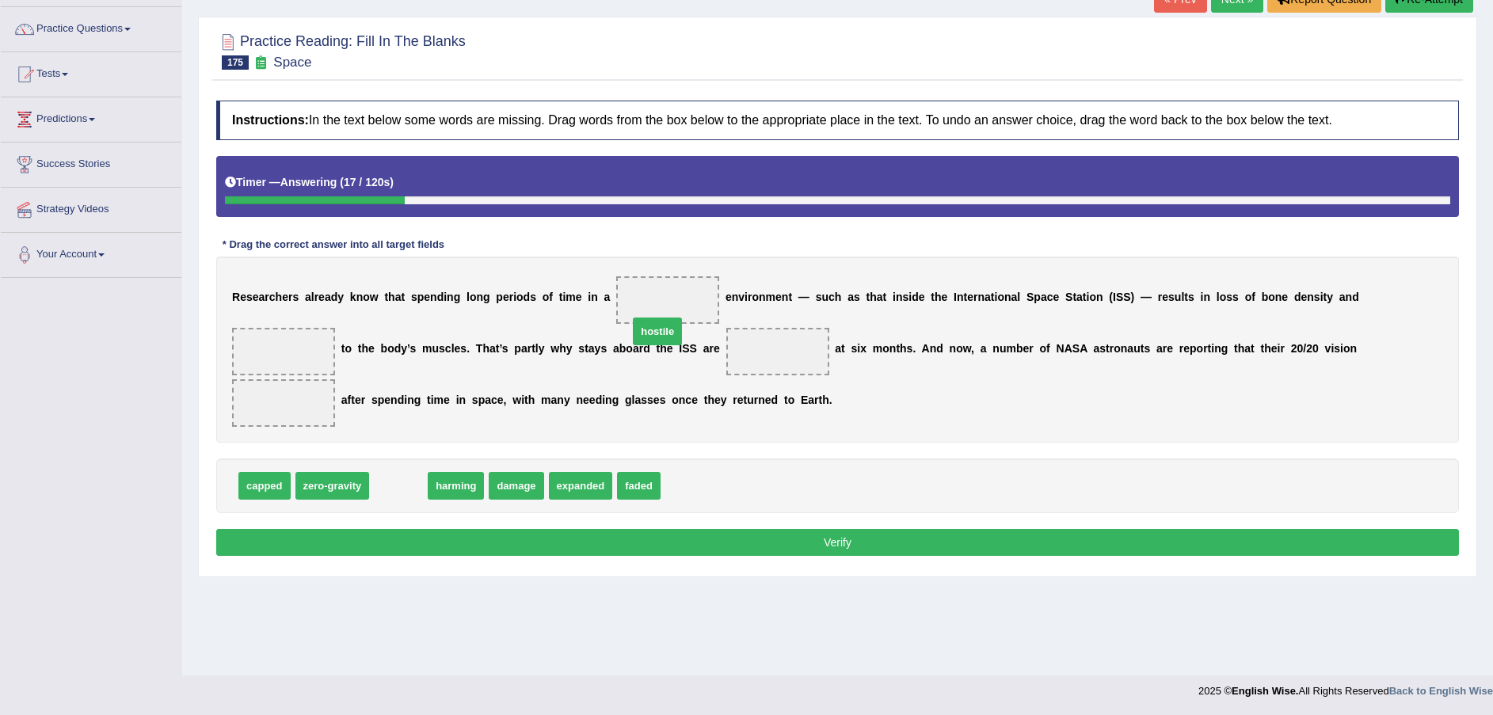
drag, startPoint x: 396, startPoint y: 463, endPoint x: 652, endPoint y: 310, distance: 299.0
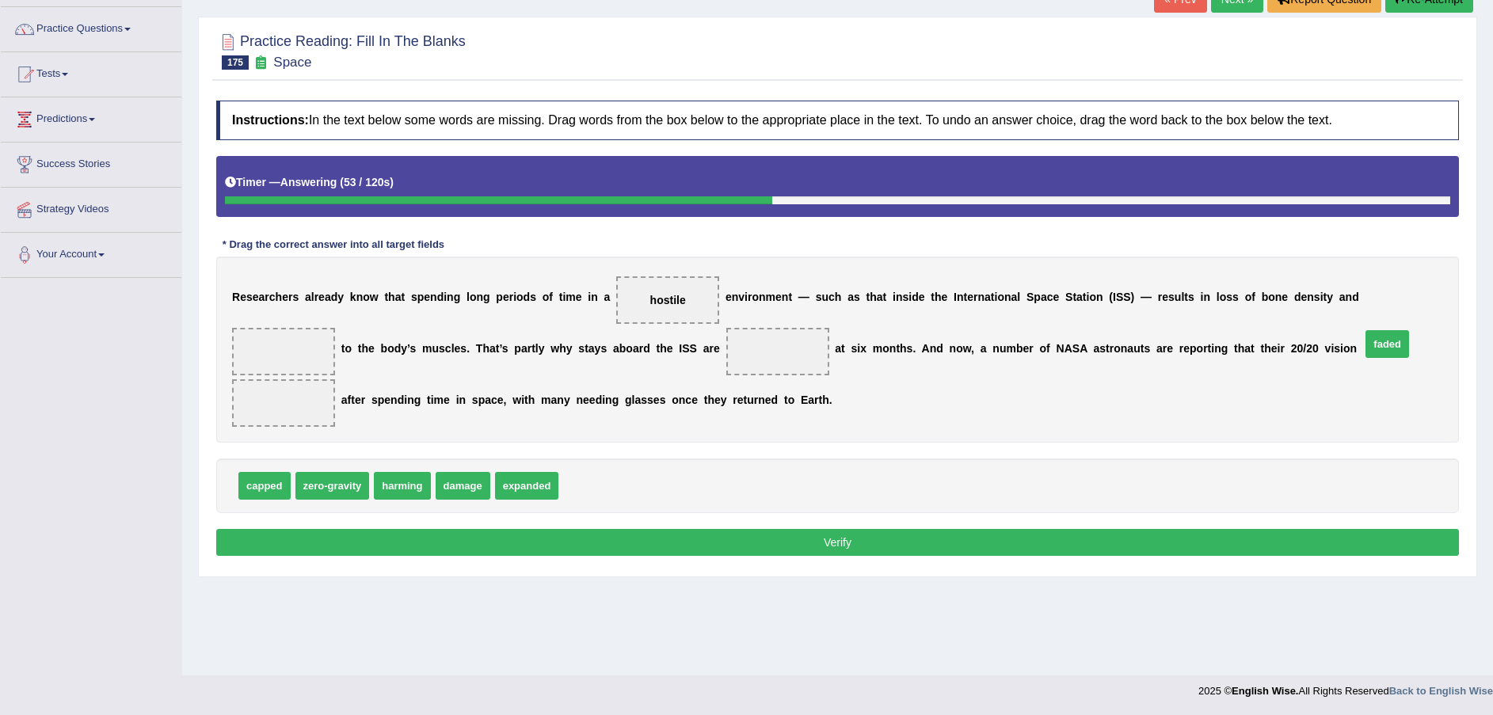
drag, startPoint x: 572, startPoint y: 459, endPoint x: 1374, endPoint y: 318, distance: 814.6
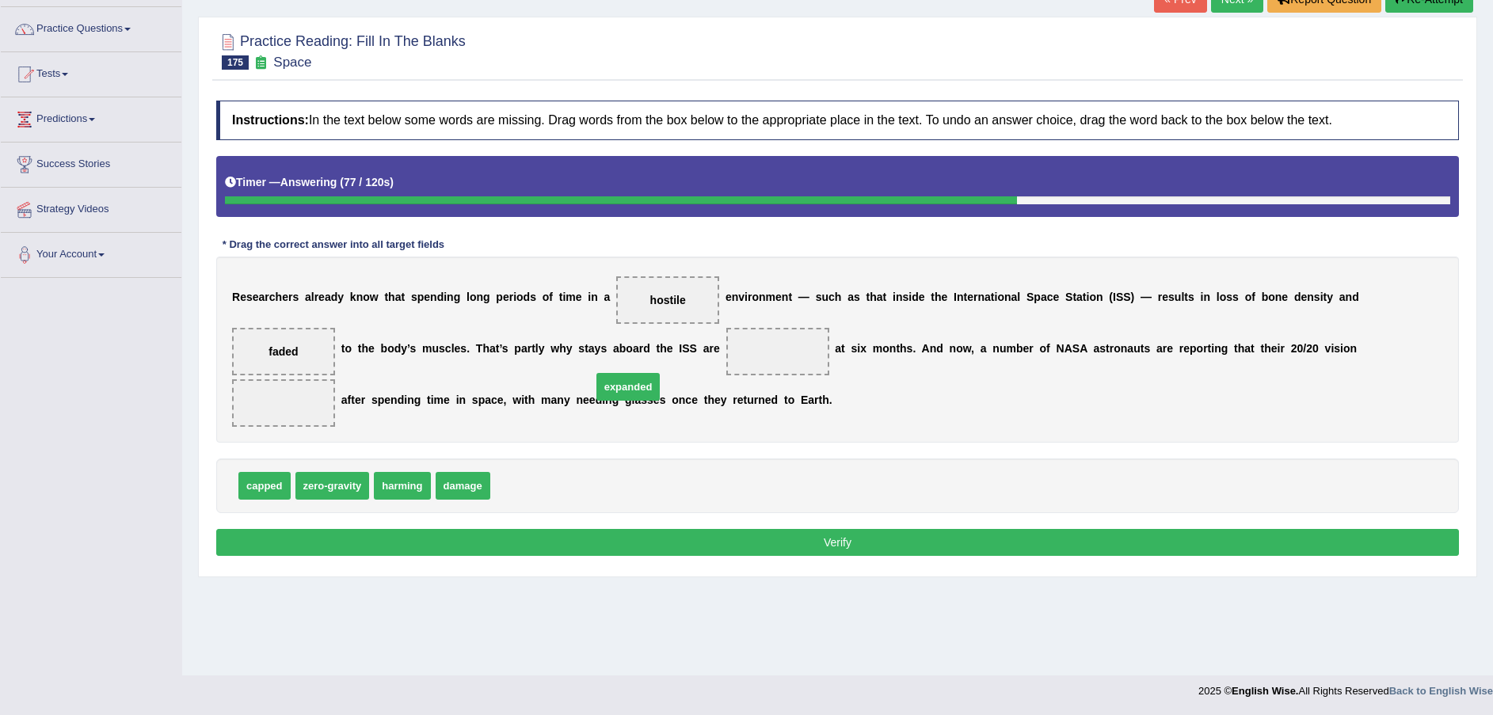
drag, startPoint x: 527, startPoint y: 459, endPoint x: 629, endPoint y: 360, distance: 141.7
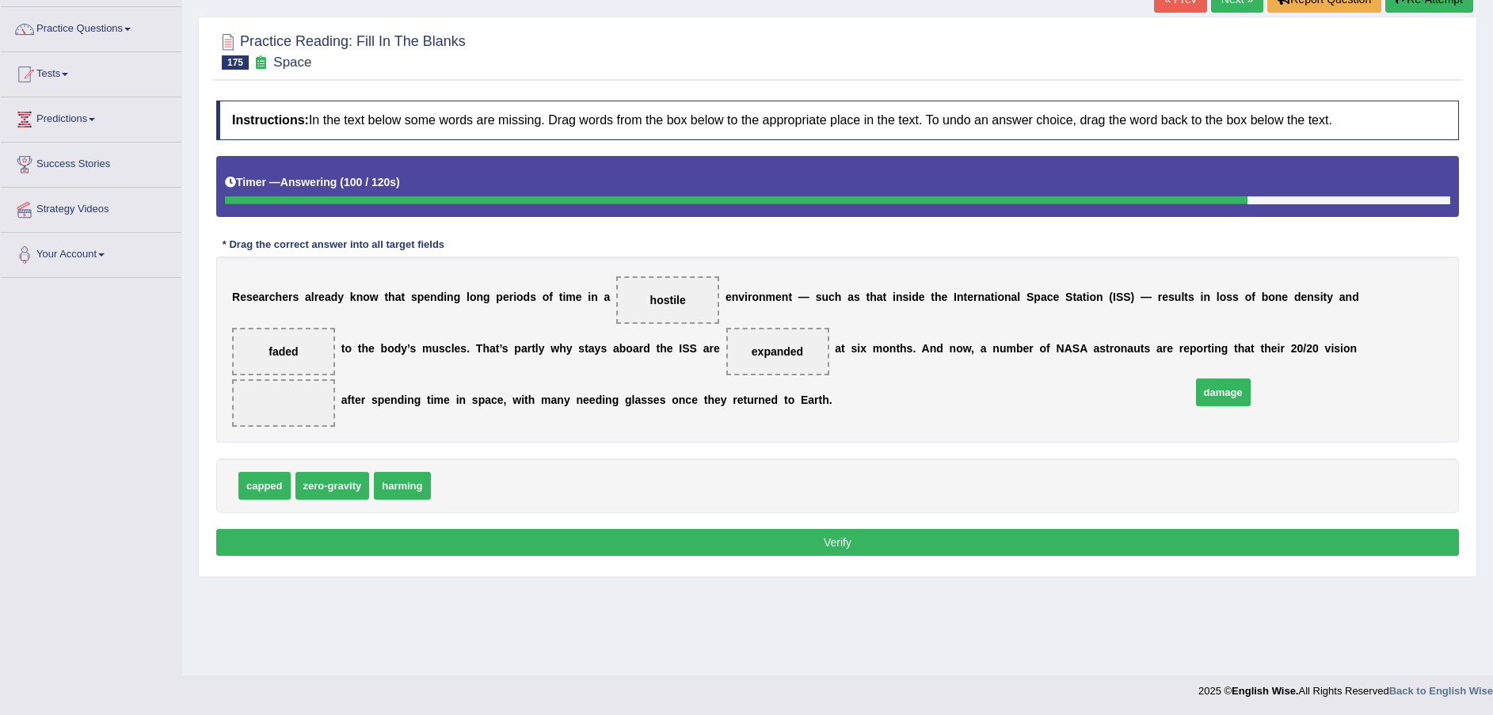
drag, startPoint x: 443, startPoint y: 464, endPoint x: 1202, endPoint y: 371, distance: 765.1
click at [861, 529] on button "Verify" at bounding box center [837, 542] width 1242 height 27
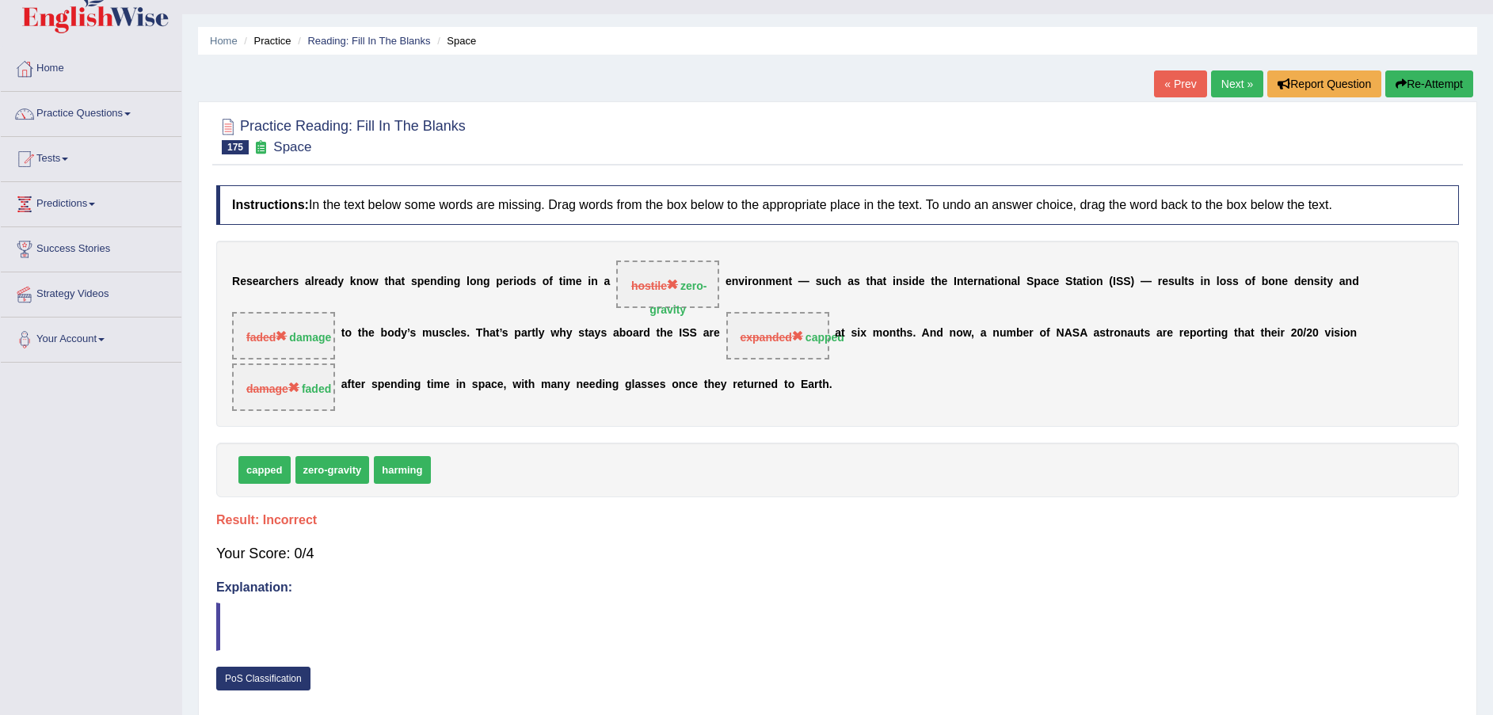
scroll to position [0, 0]
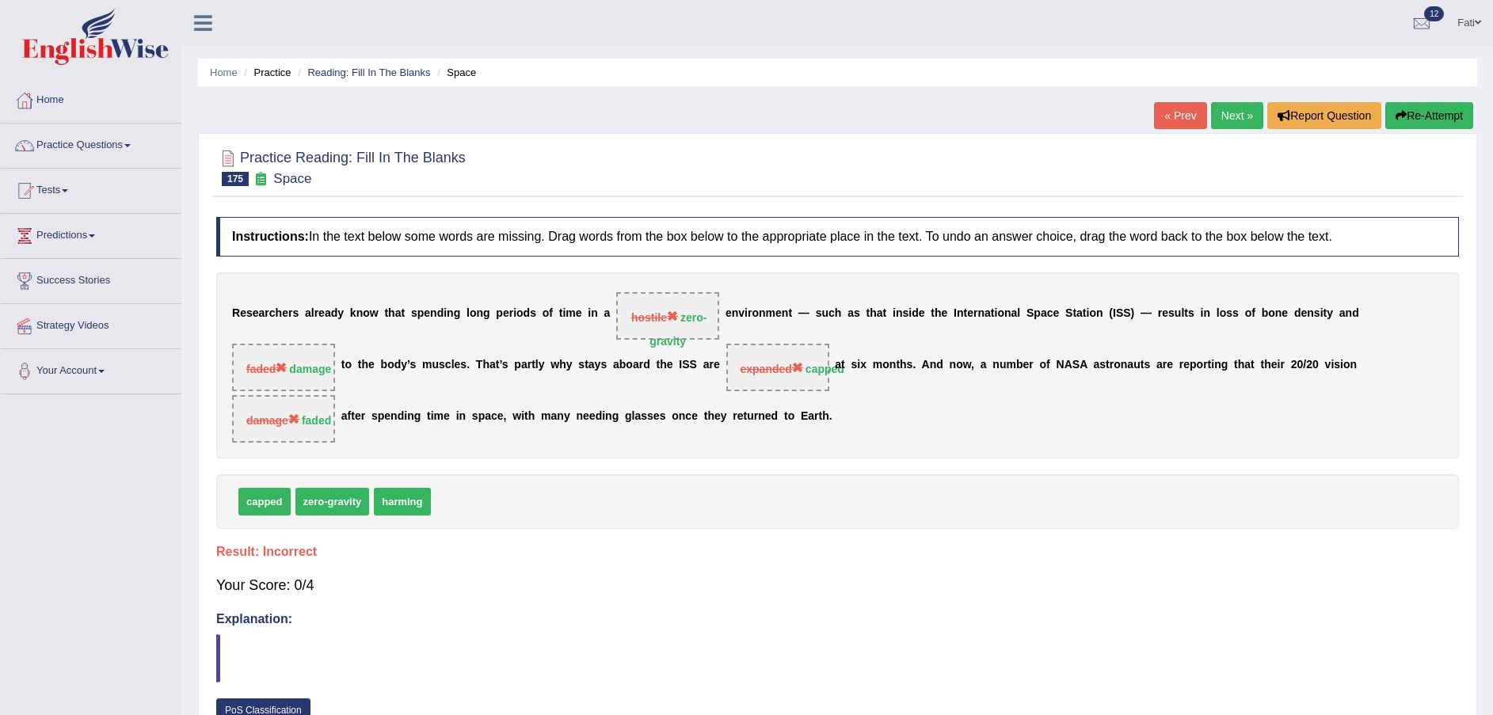
click at [1408, 117] on button "Re-Attempt" at bounding box center [1429, 115] width 88 height 27
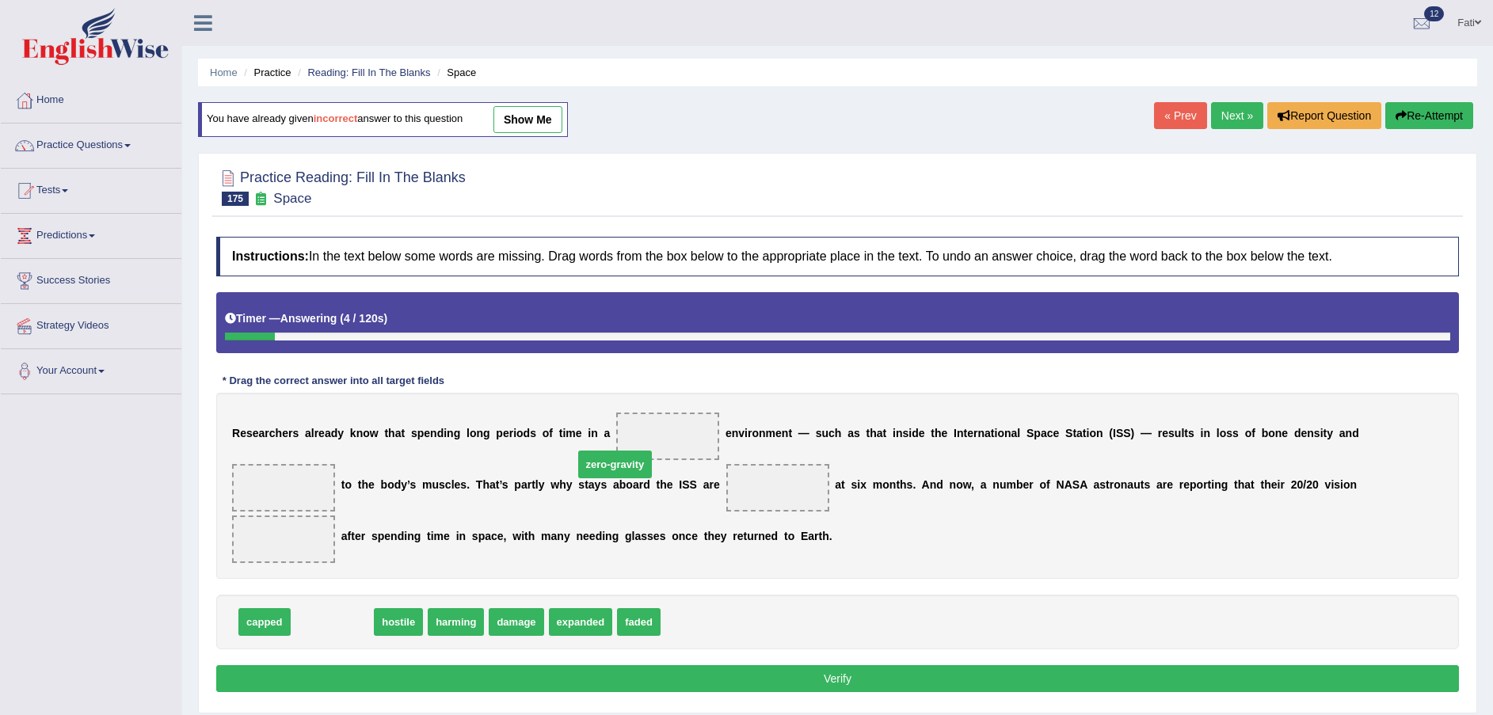
drag, startPoint x: 352, startPoint y: 599, endPoint x: 636, endPoint y: 441, distance: 324.3
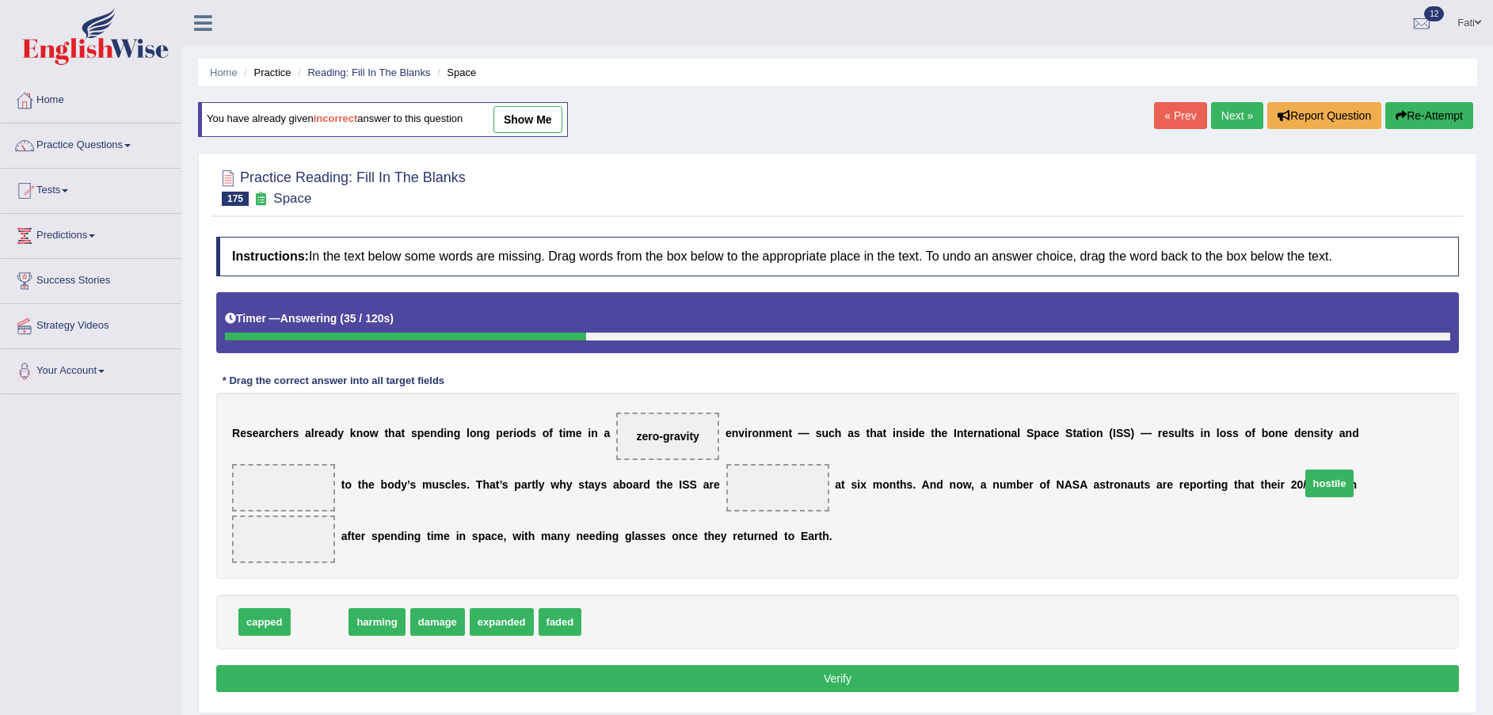
drag, startPoint x: 315, startPoint y: 590, endPoint x: 1329, endPoint y: 448, distance: 1024.2
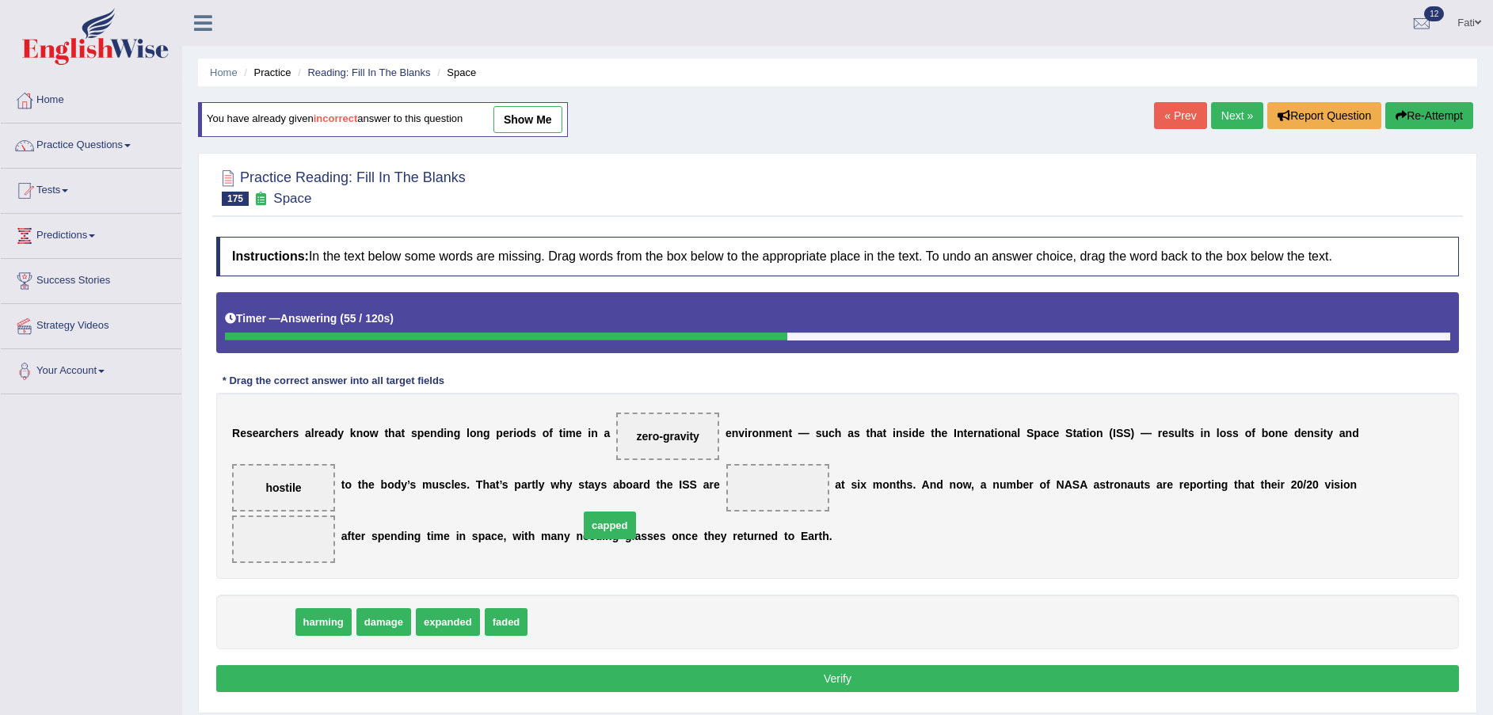
drag, startPoint x: 245, startPoint y: 590, endPoint x: 590, endPoint y: 493, distance: 358.0
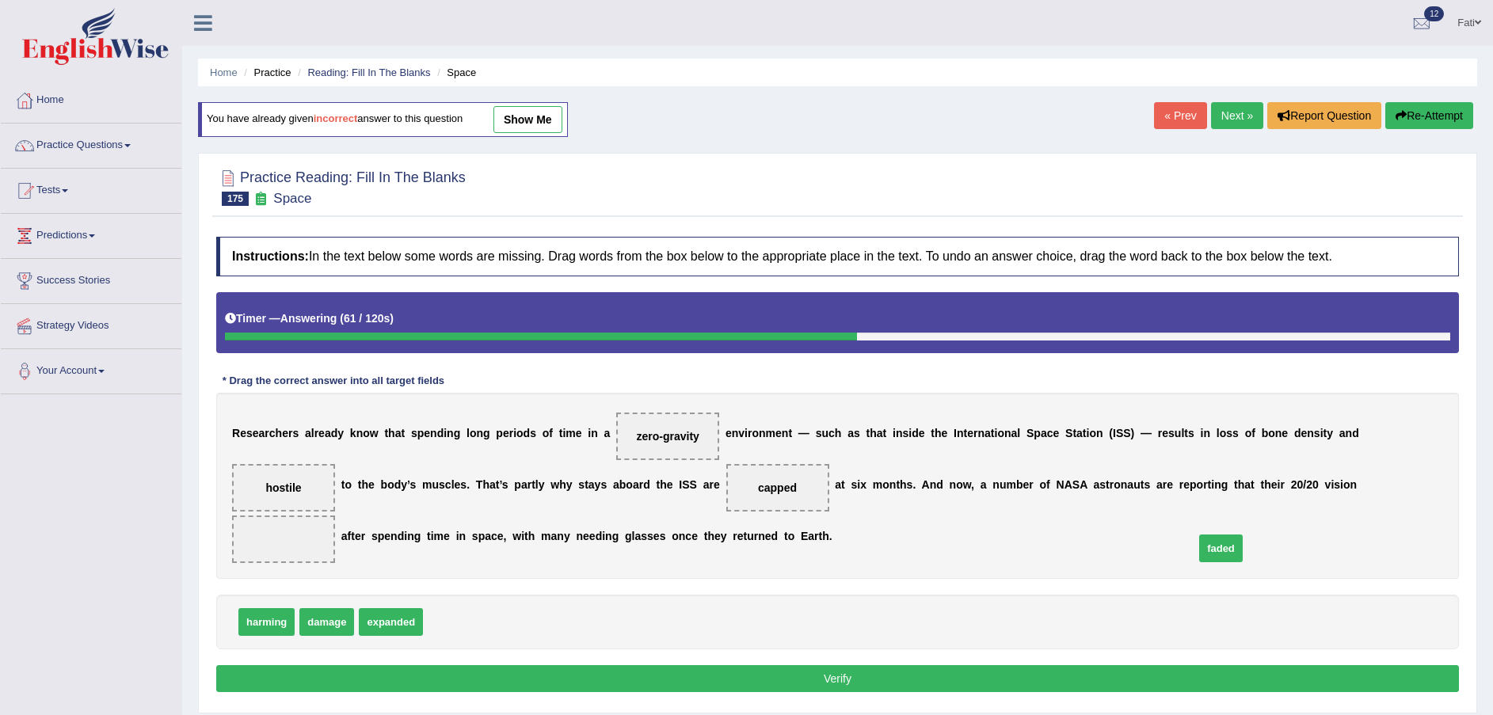
drag, startPoint x: 434, startPoint y: 603, endPoint x: 1212, endPoint y: 517, distance: 783.1
click at [1117, 665] on button "Verify" at bounding box center [837, 678] width 1242 height 27
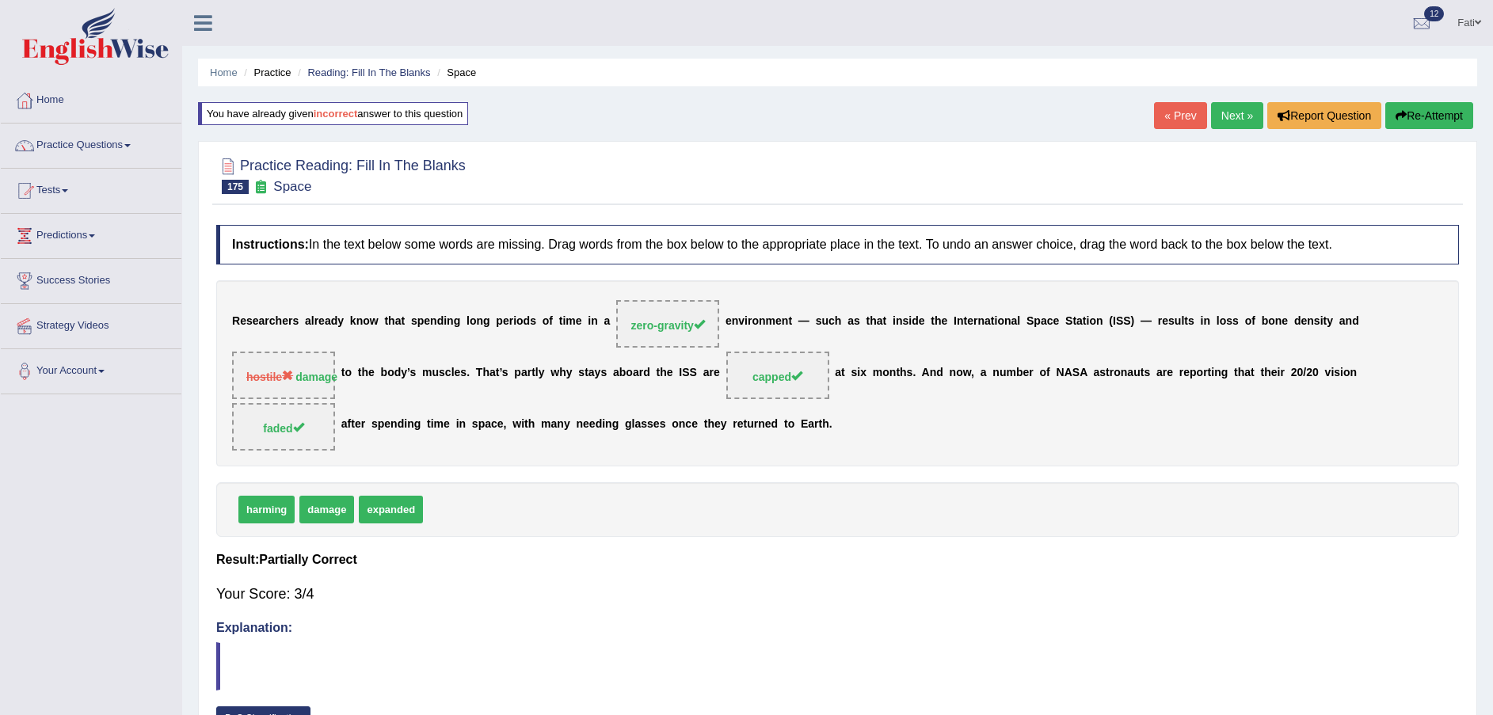
click at [1182, 114] on link "« Prev" at bounding box center [1180, 115] width 52 height 27
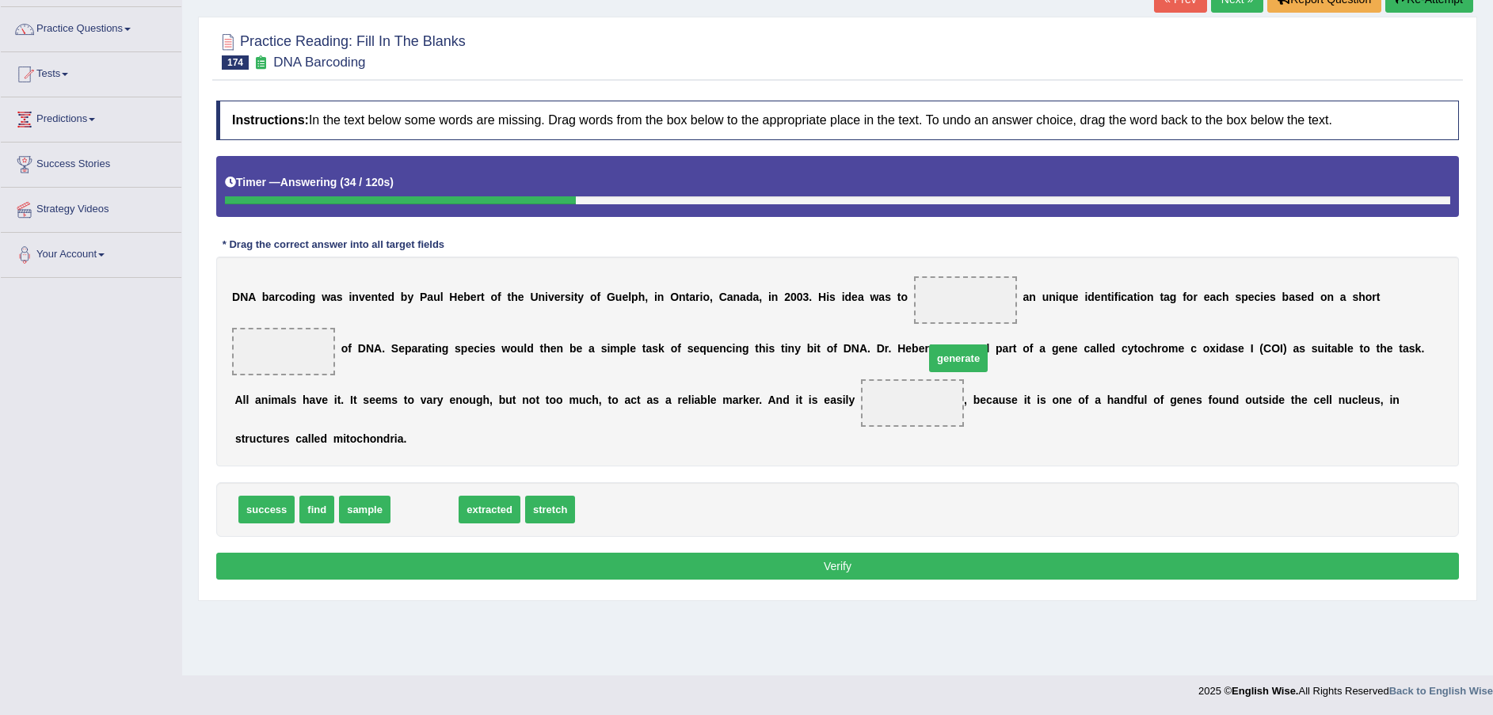
drag, startPoint x: 423, startPoint y: 462, endPoint x: 957, endPoint y: 311, distance: 555.5
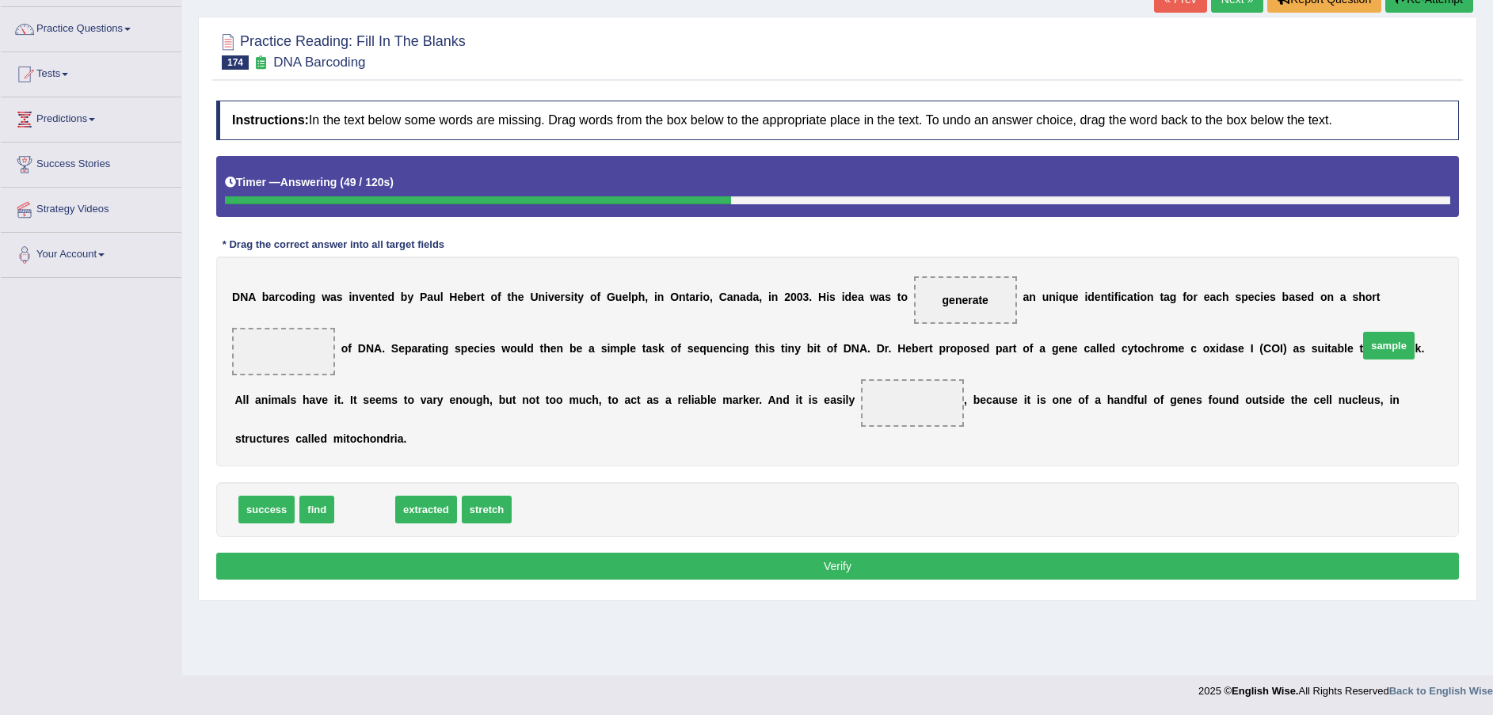
drag, startPoint x: 359, startPoint y: 455, endPoint x: 1383, endPoint y: 291, distance: 1036.1
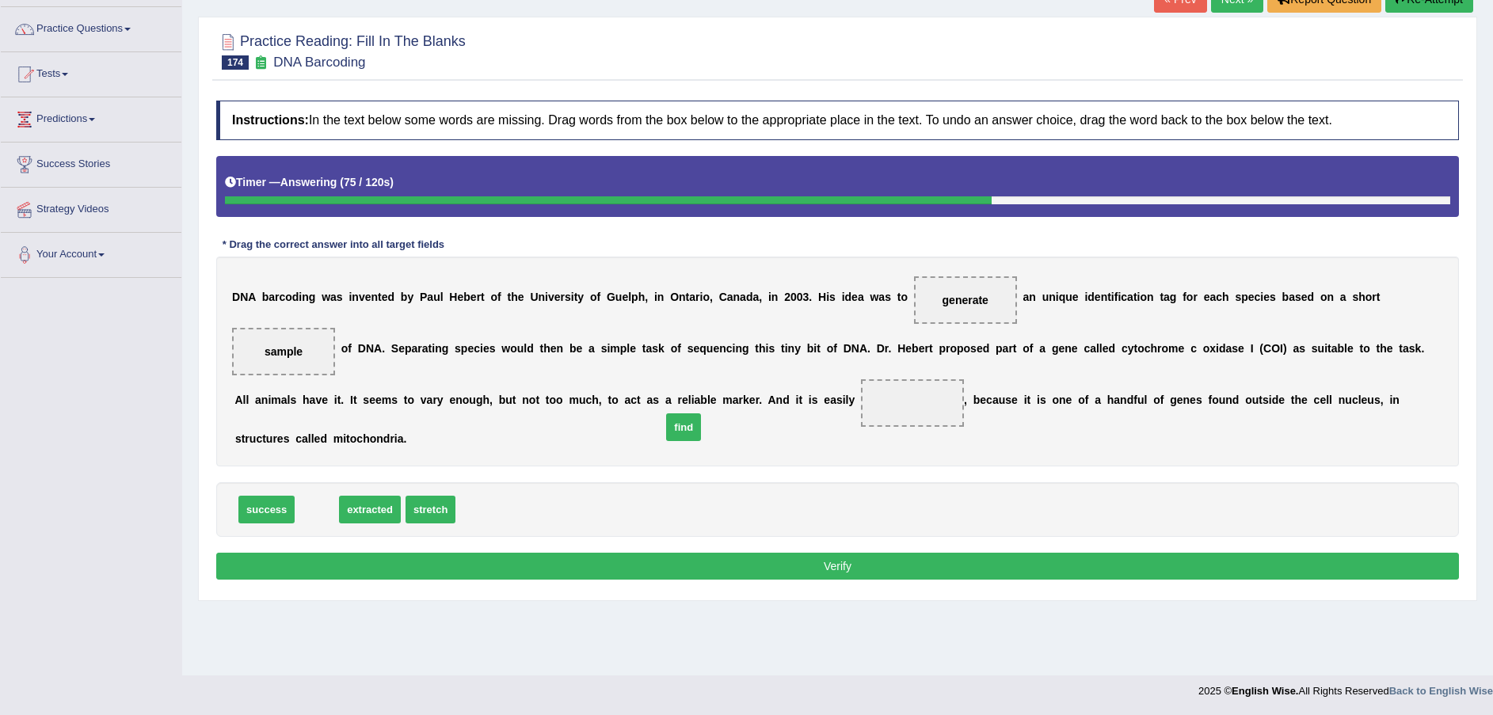
drag, startPoint x: 316, startPoint y: 457, endPoint x: 683, endPoint y: 374, distance: 376.7
click at [686, 553] on button "Verify" at bounding box center [837, 566] width 1242 height 27
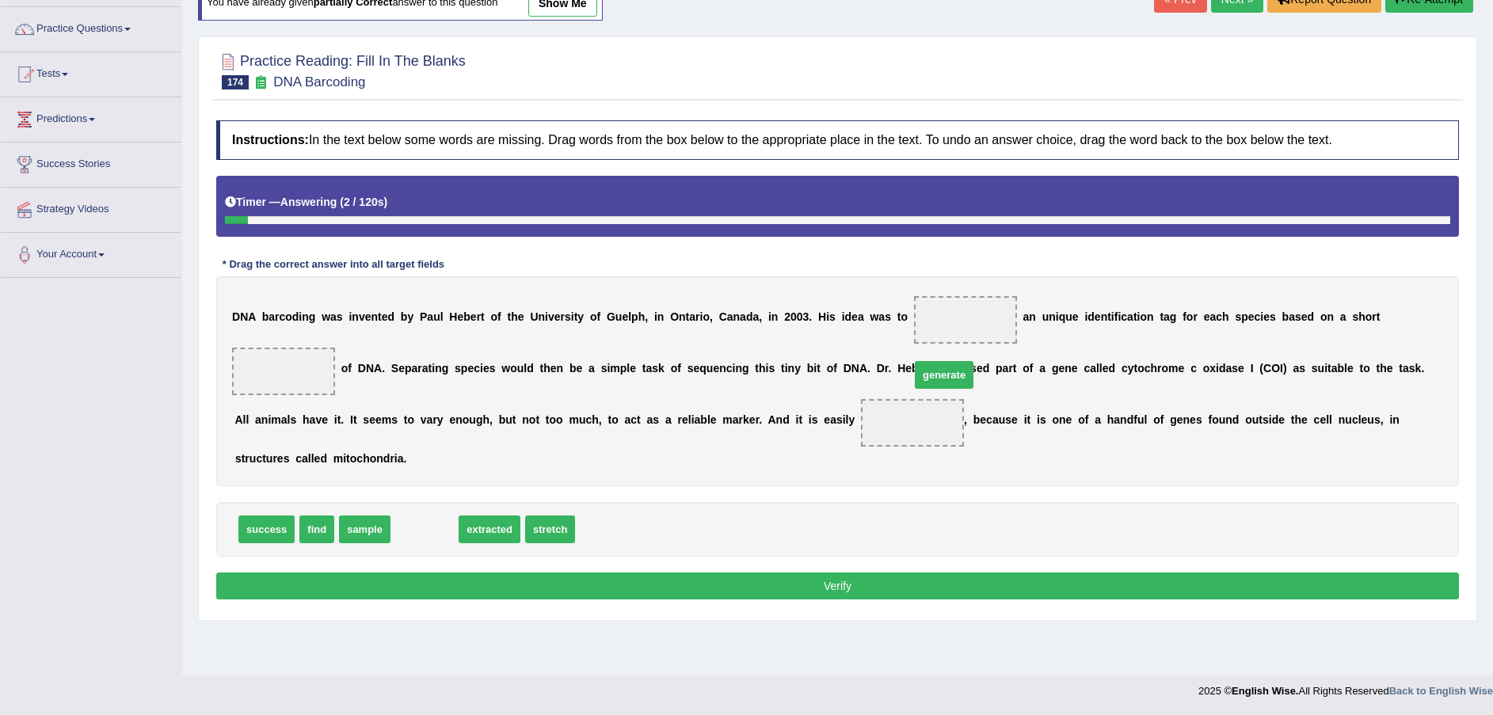
drag, startPoint x: 423, startPoint y: 469, endPoint x: 920, endPoint y: 321, distance: 518.8
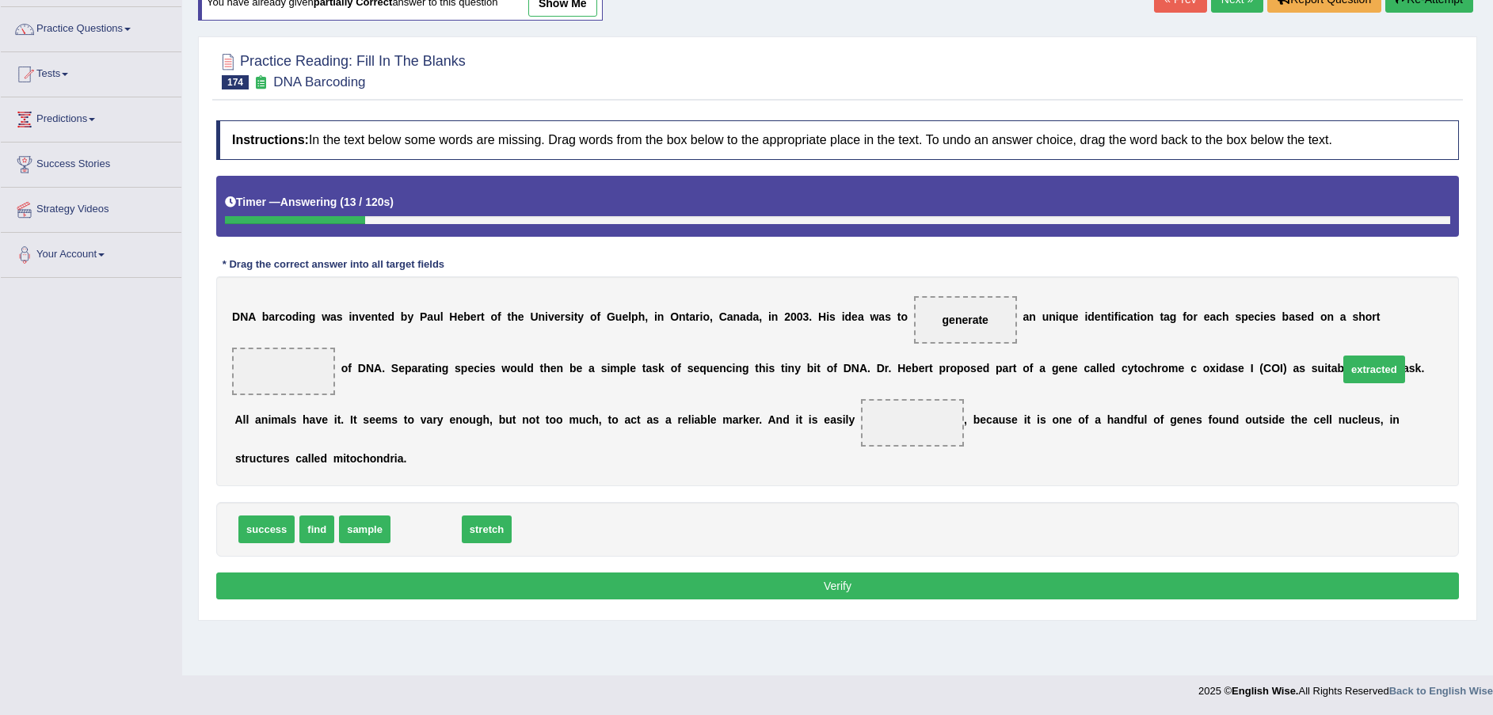
drag, startPoint x: 433, startPoint y: 481, endPoint x: 1380, endPoint y: 322, distance: 960.3
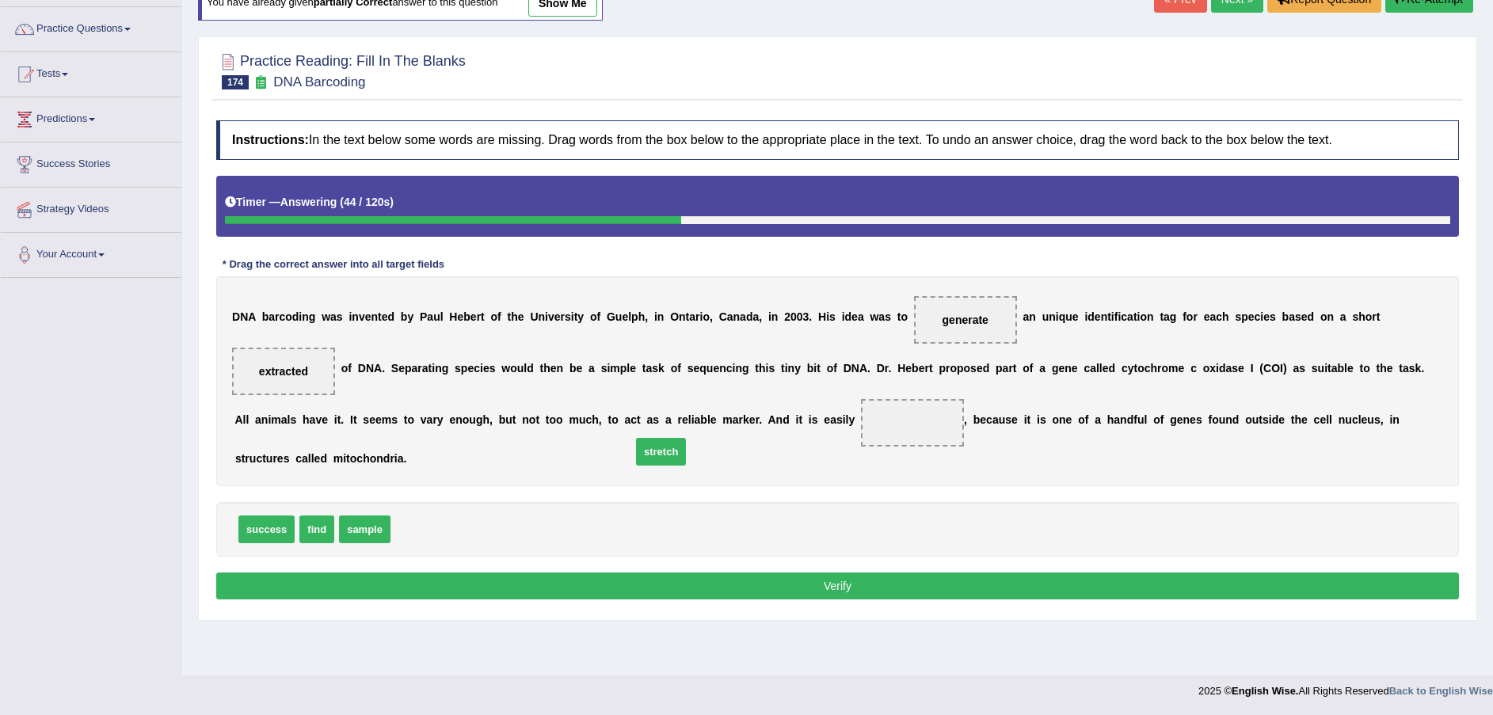
drag, startPoint x: 423, startPoint y: 480, endPoint x: 674, endPoint y: 399, distance: 263.7
click at [999, 572] on button "Verify" at bounding box center [837, 585] width 1242 height 27
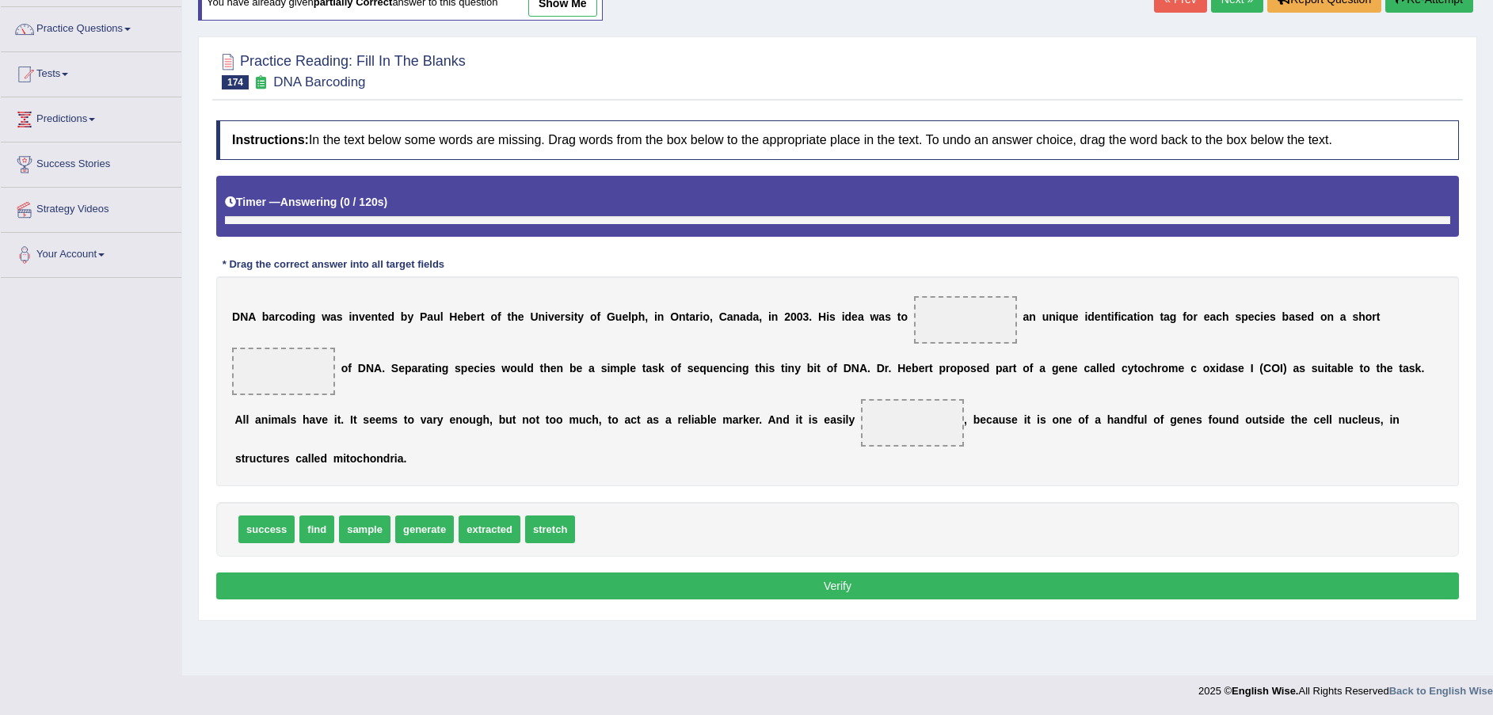
scroll to position [116, 0]
drag, startPoint x: 402, startPoint y: 483, endPoint x: 894, endPoint y: 318, distance: 518.6
drag, startPoint x: 495, startPoint y: 474, endPoint x: 1370, endPoint y: 319, distance: 888.6
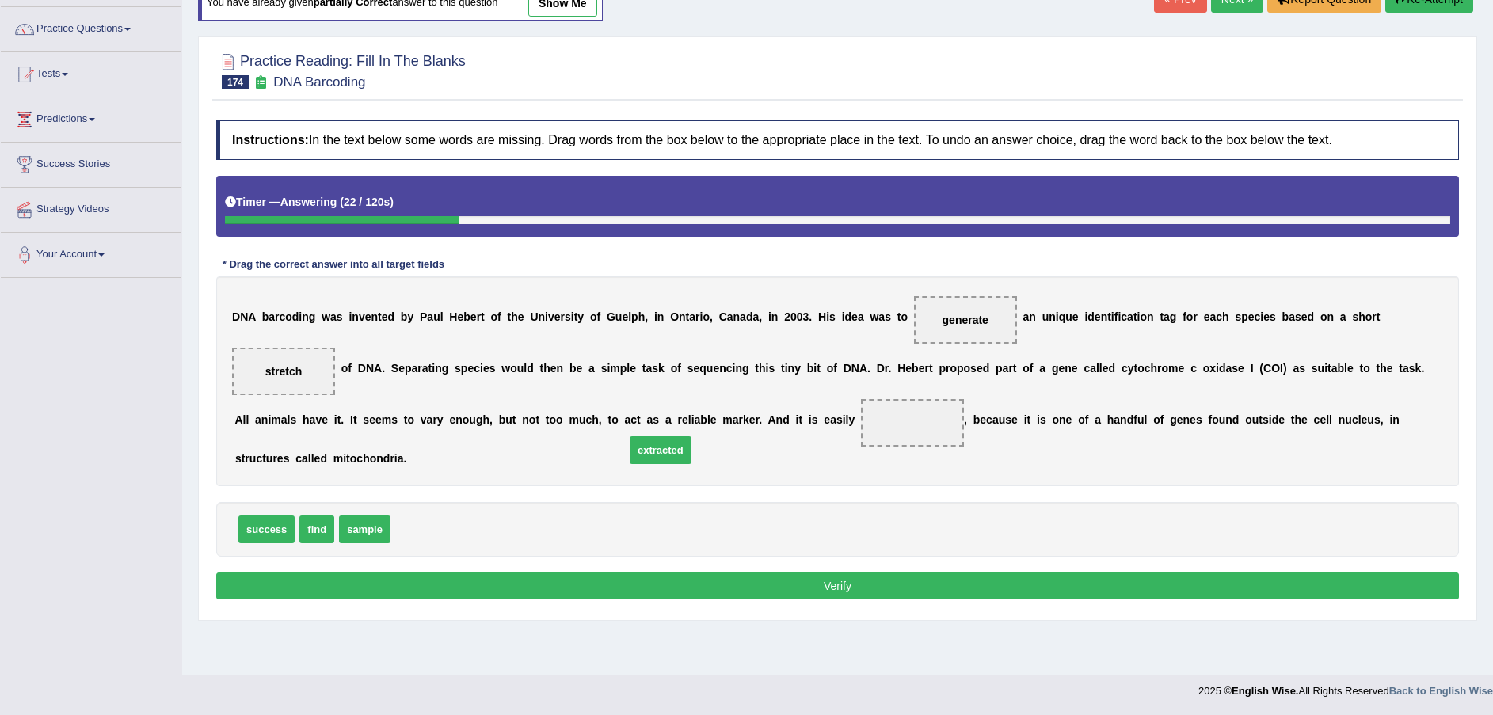
drag, startPoint x: 424, startPoint y: 484, endPoint x: 658, endPoint y: 405, distance: 247.4
click at [827, 572] on button "Verify" at bounding box center [837, 585] width 1242 height 27
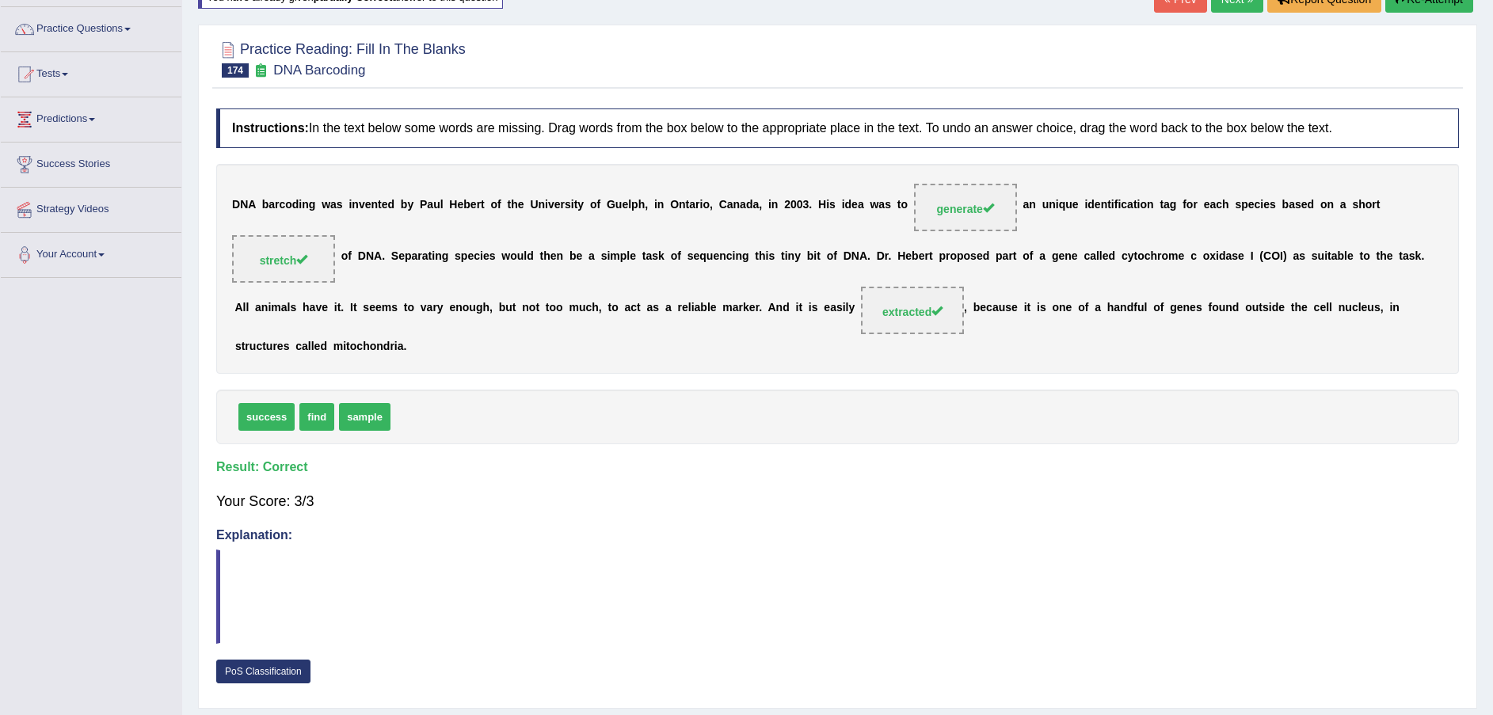
scroll to position [0, 0]
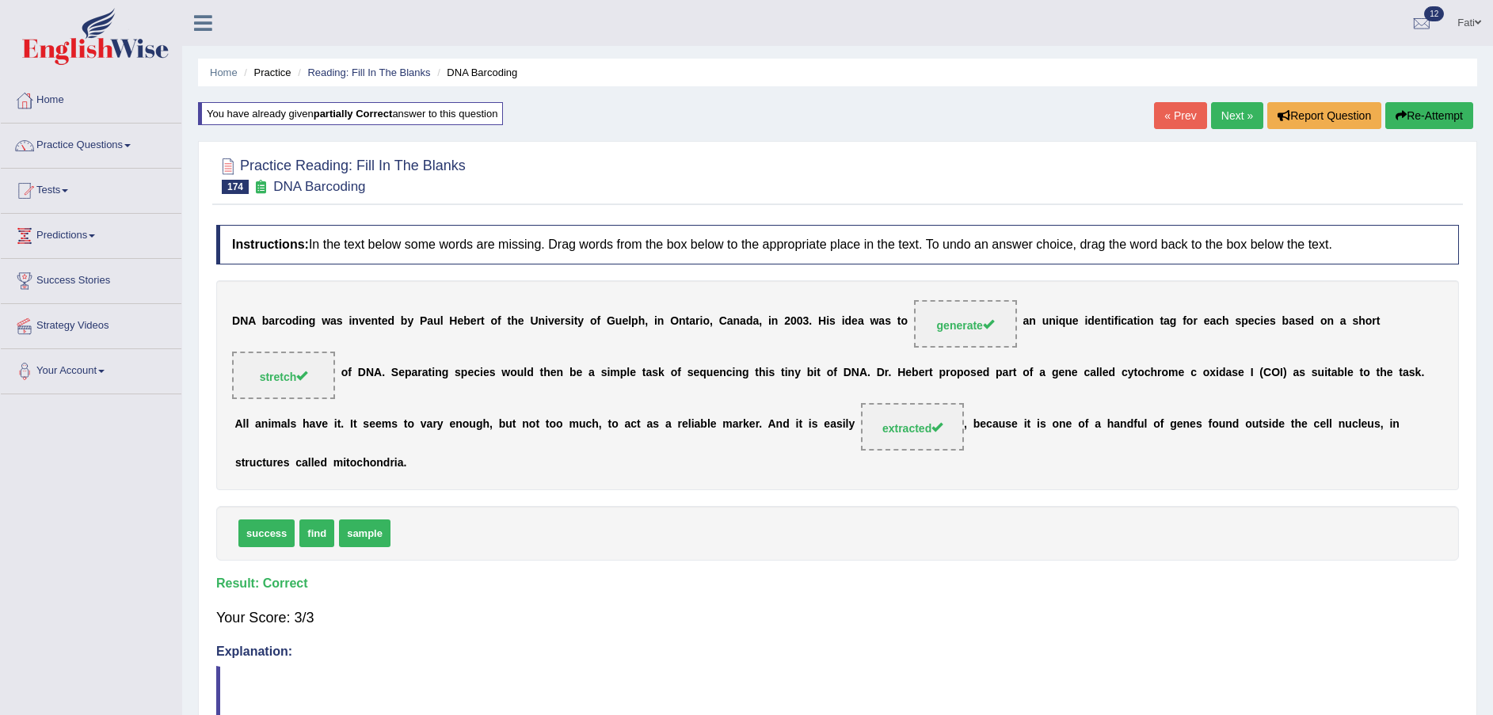
click at [1190, 116] on link "« Prev" at bounding box center [1180, 115] width 52 height 27
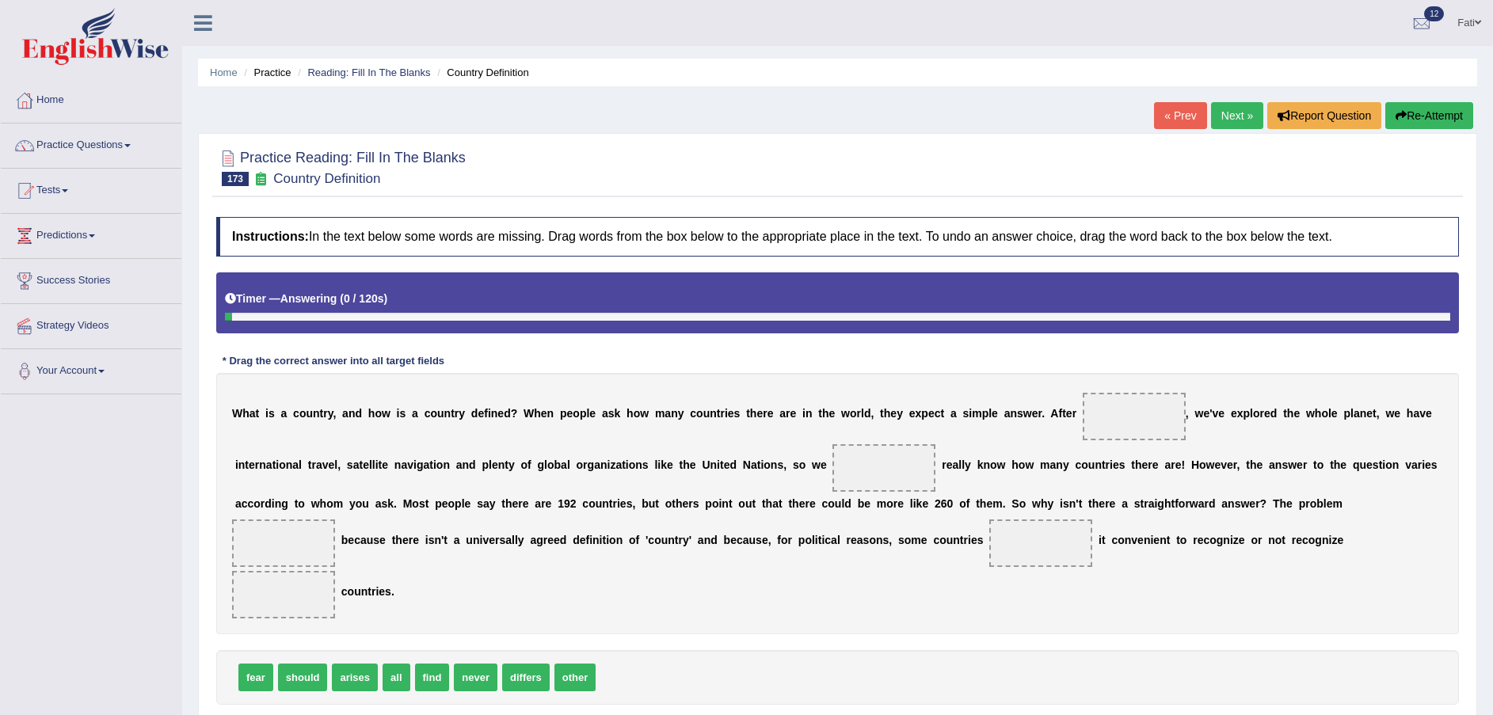
scroll to position [116, 0]
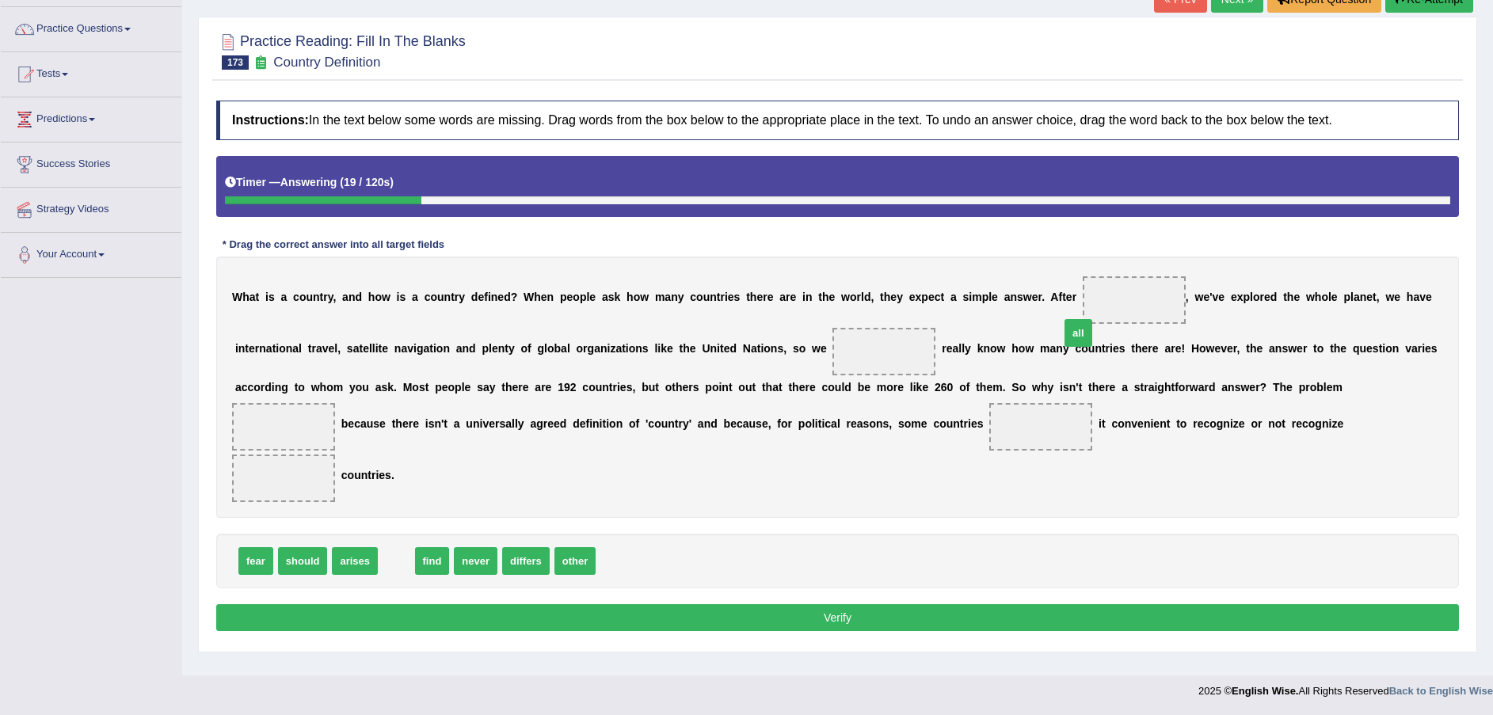
drag, startPoint x: 388, startPoint y: 539, endPoint x: 1069, endPoint y: 311, distance: 718.1
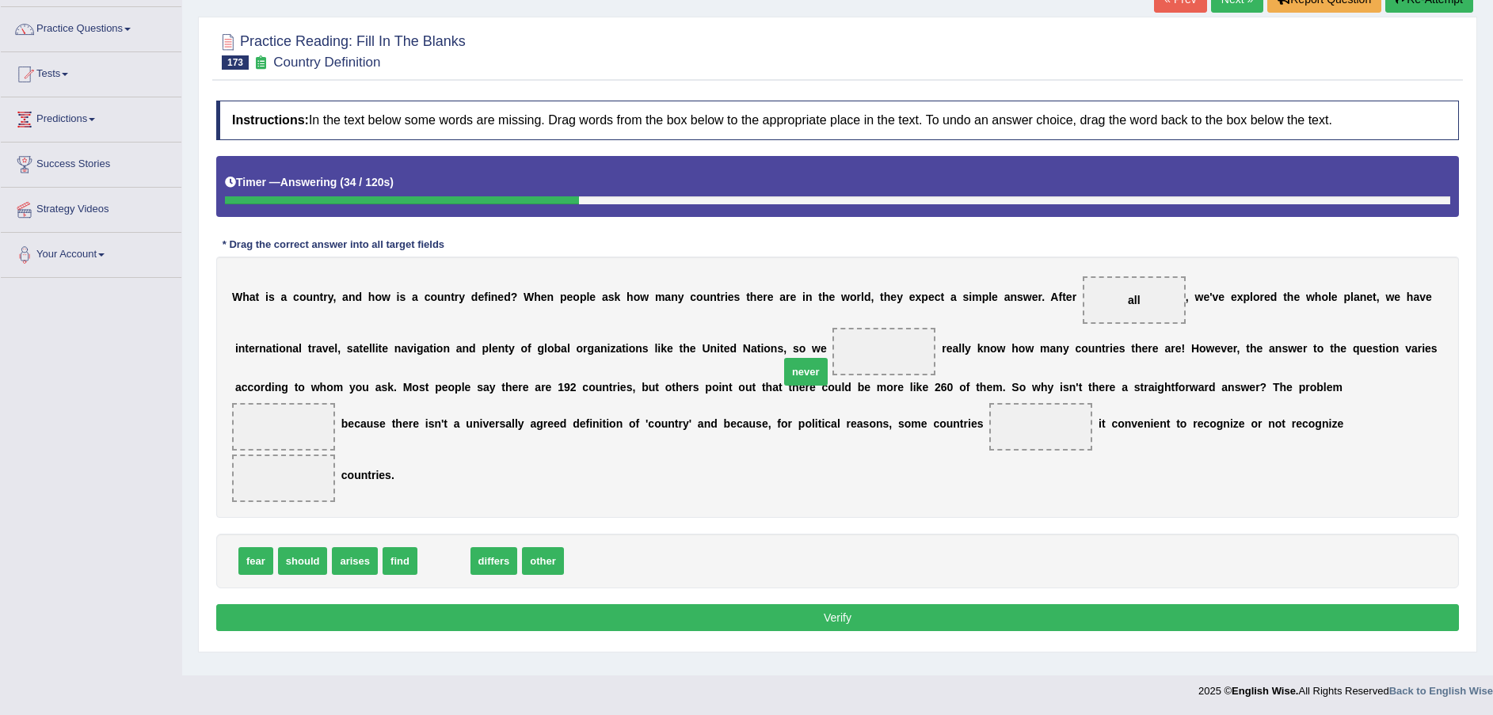
drag, startPoint x: 443, startPoint y: 543, endPoint x: 804, endPoint y: 354, distance: 407.7
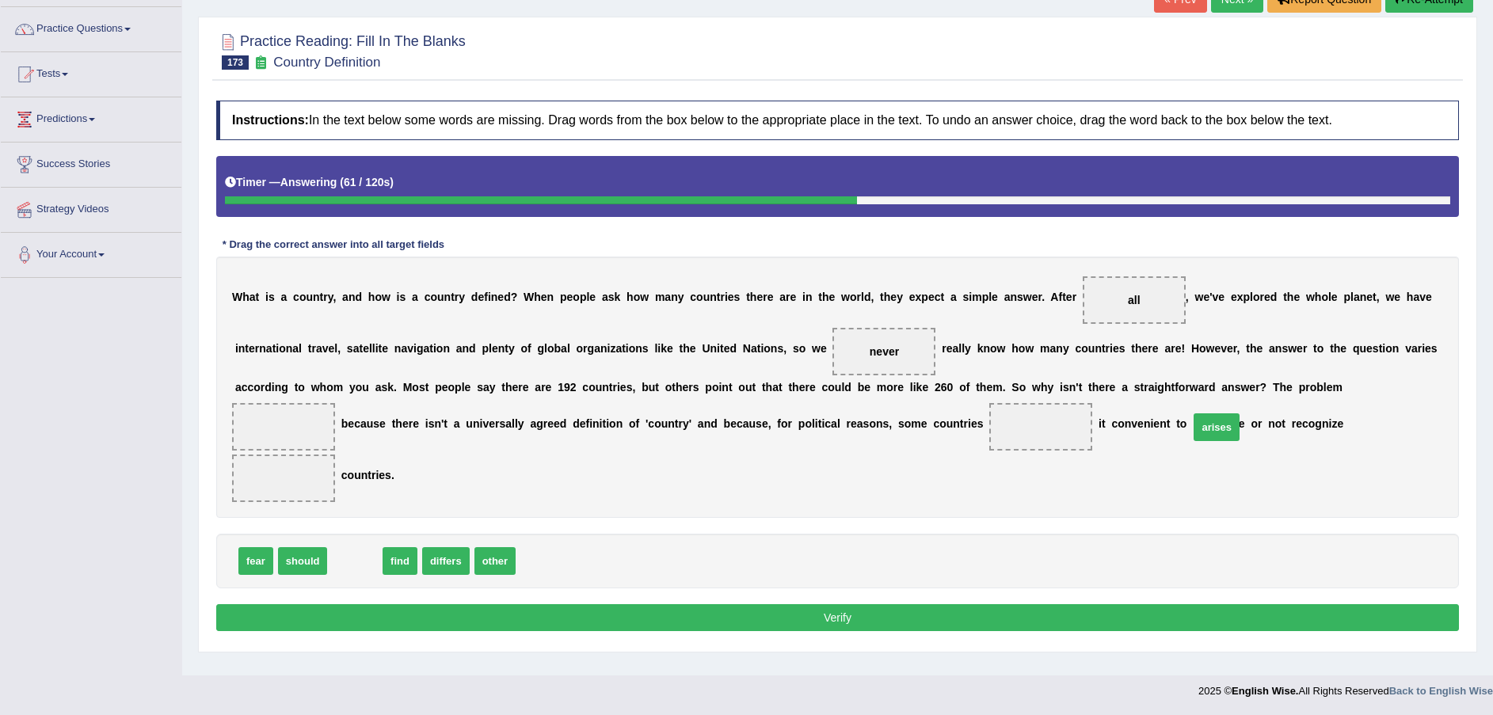
drag, startPoint x: 350, startPoint y: 538, endPoint x: 1212, endPoint y: 404, distance: 871.8
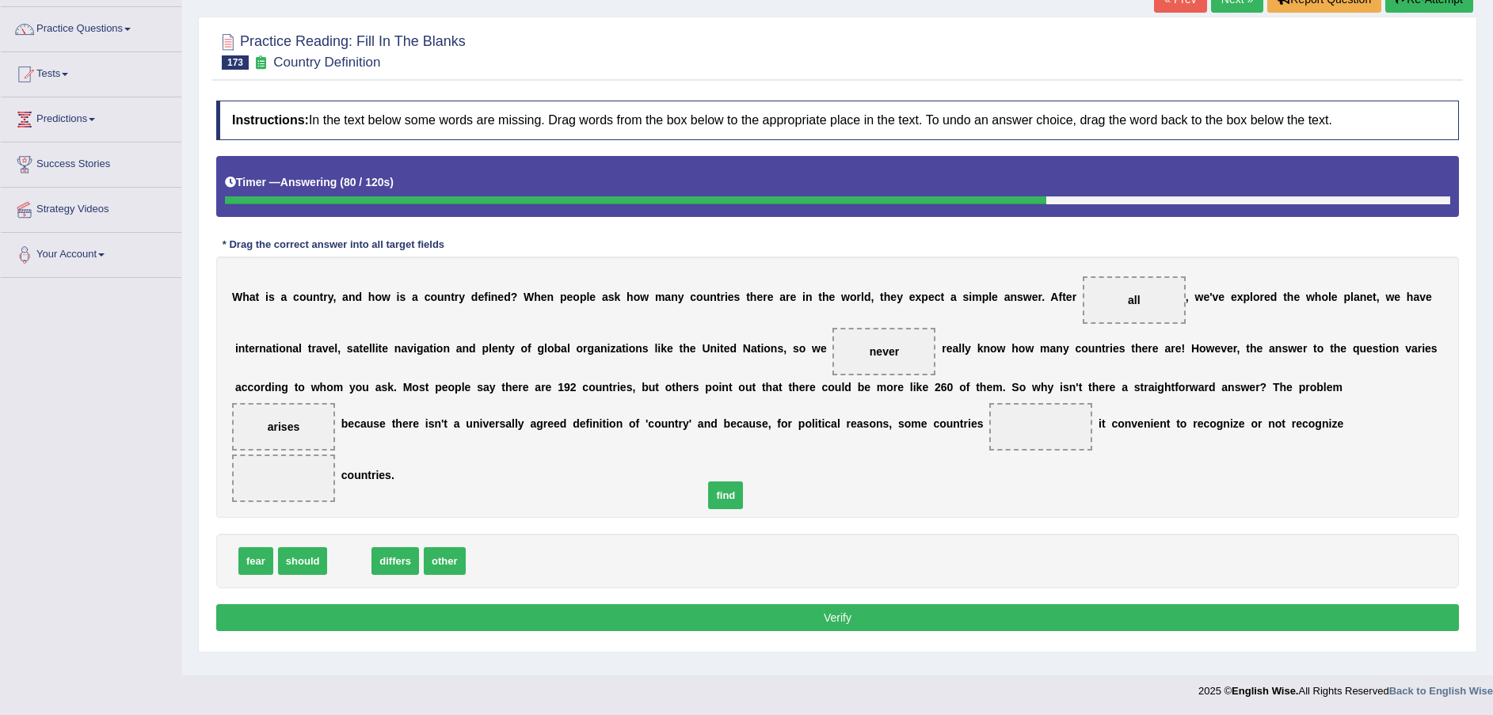
drag, startPoint x: 337, startPoint y: 533, endPoint x: 714, endPoint y: 466, distance: 382.7
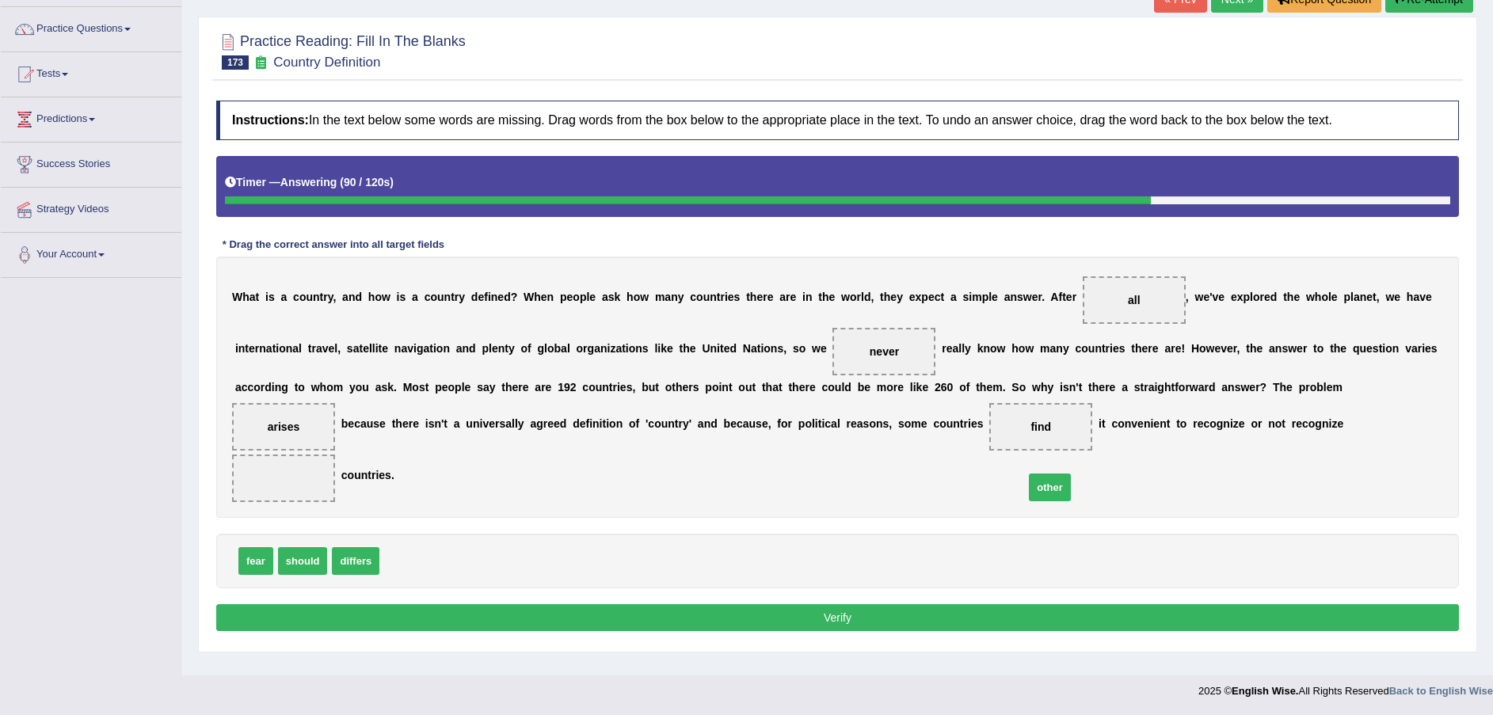
drag, startPoint x: 402, startPoint y: 543, endPoint x: 1052, endPoint y: 466, distance: 654.6
click at [1053, 604] on button "Verify" at bounding box center [837, 617] width 1242 height 27
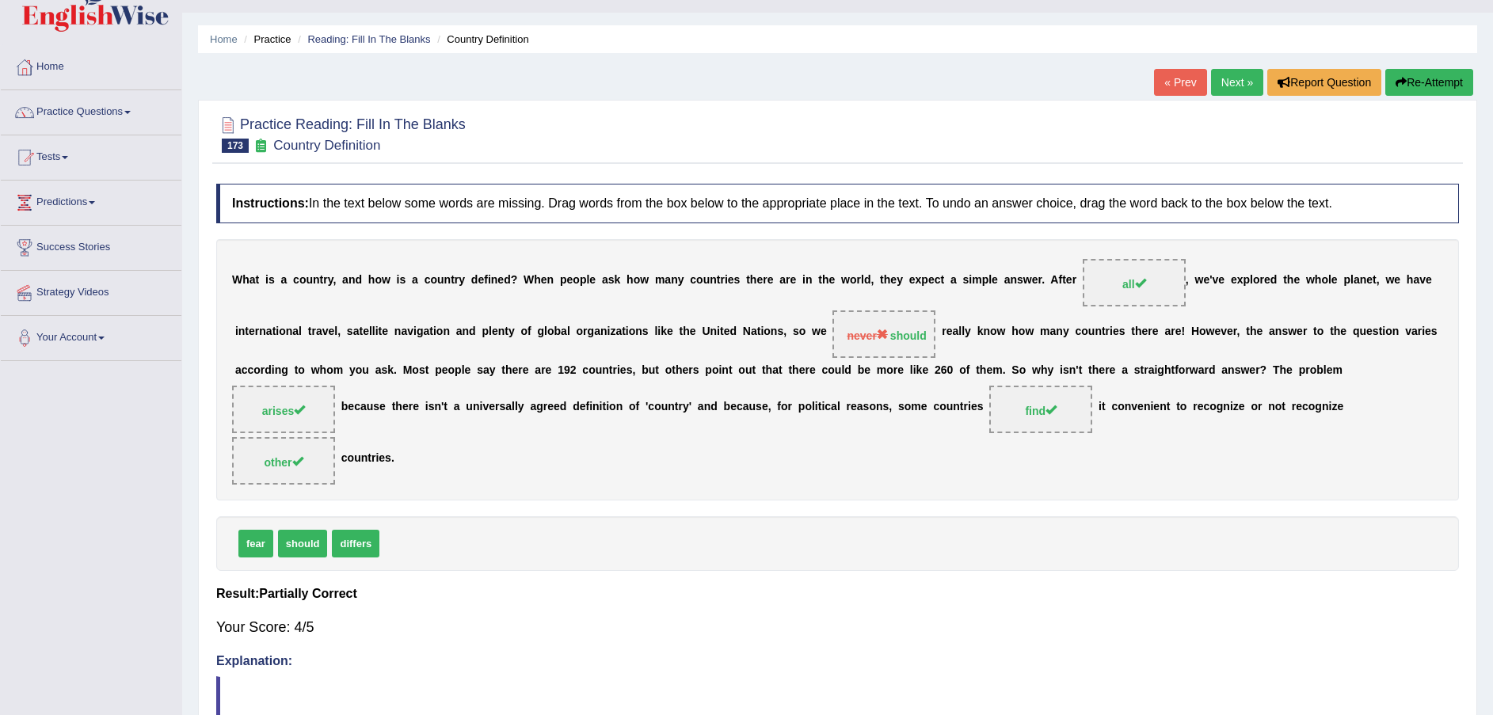
scroll to position [0, 0]
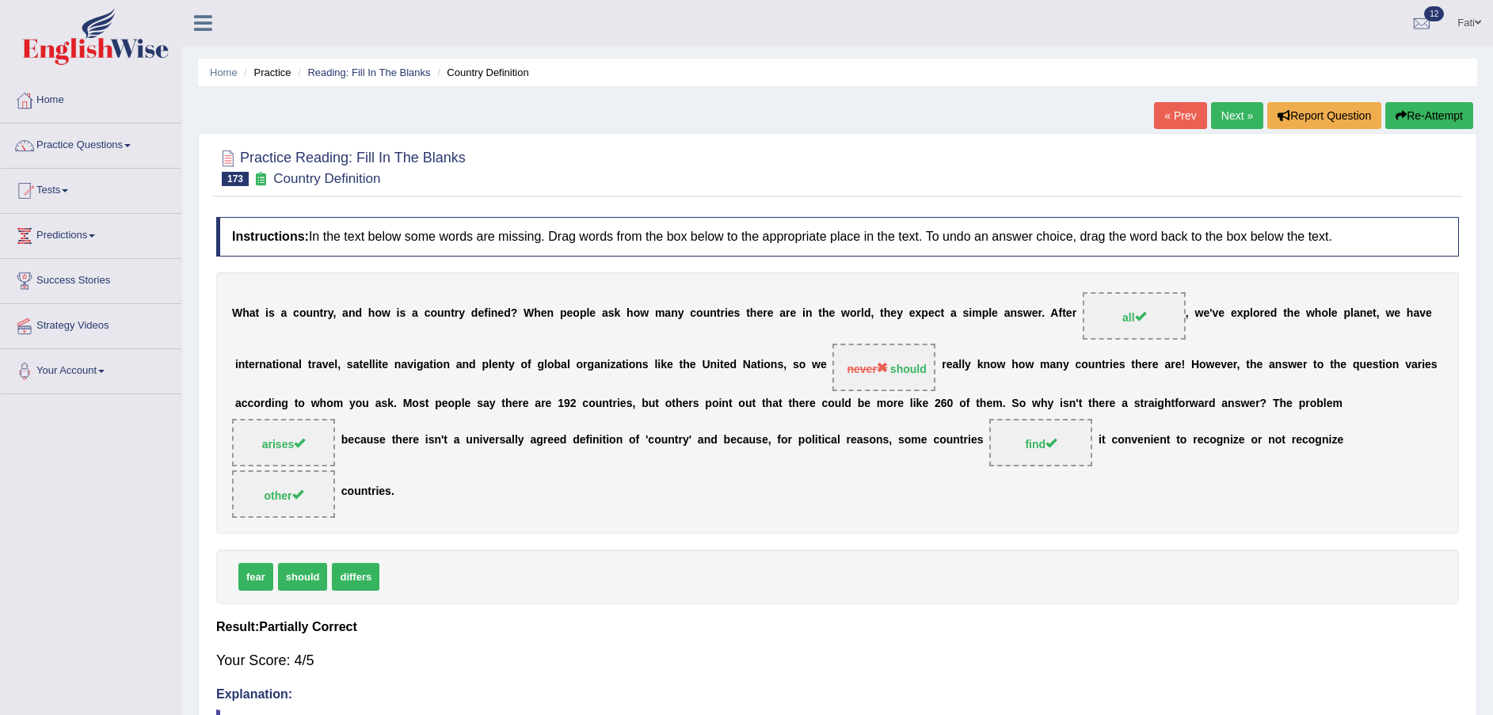
click at [1180, 108] on link "« Prev" at bounding box center [1180, 115] width 52 height 27
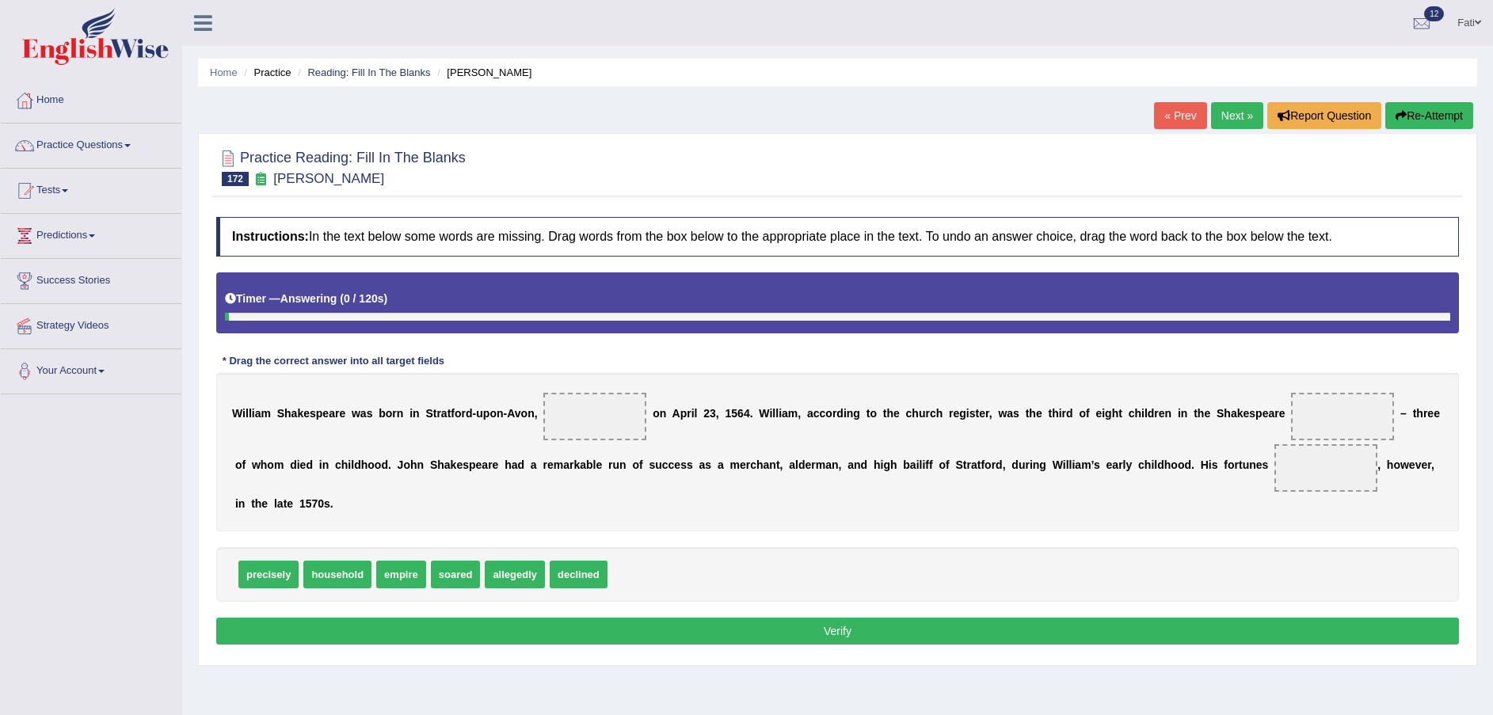
scroll to position [116, 0]
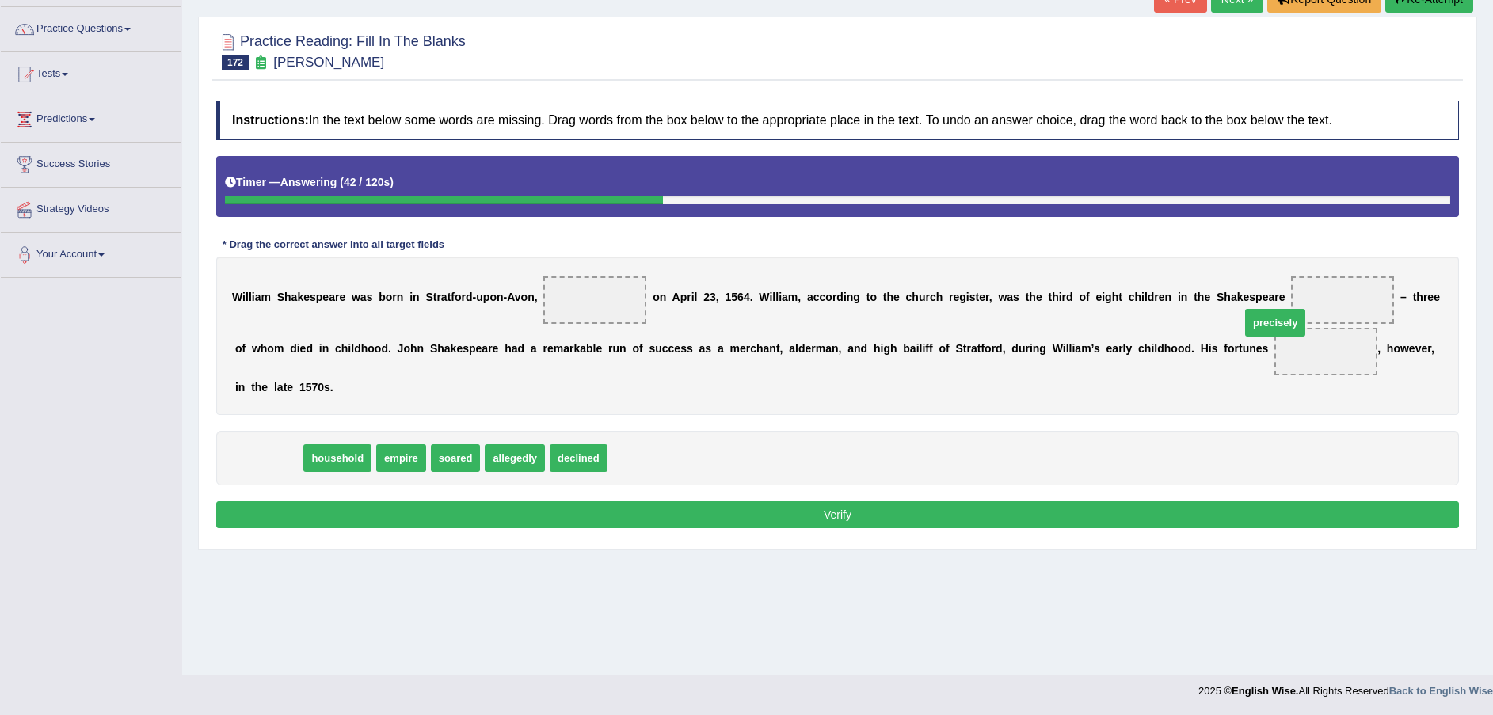
drag, startPoint x: 279, startPoint y: 439, endPoint x: 1301, endPoint y: 312, distance: 1030.2
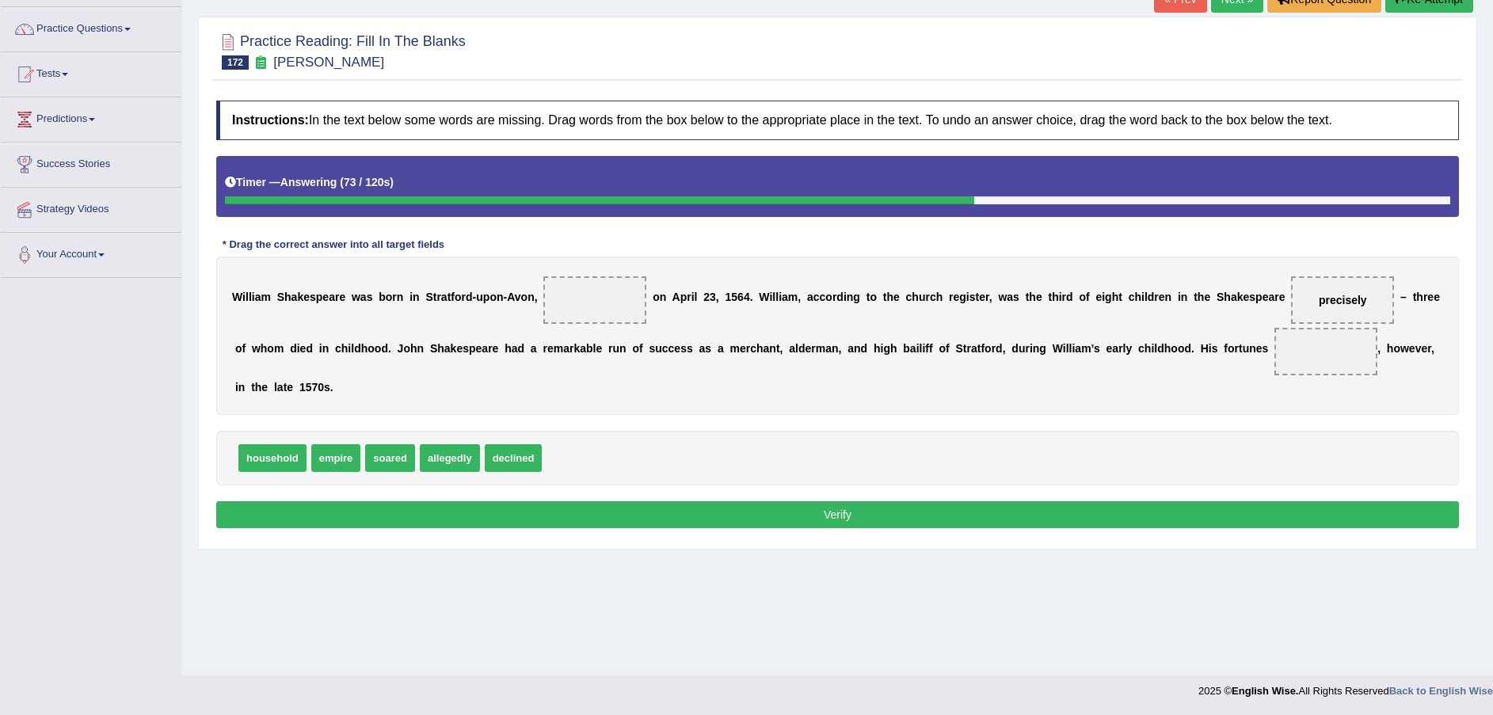
click at [510, 444] on span "declined" at bounding box center [514, 458] width 58 height 28
drag, startPoint x: 448, startPoint y: 438, endPoint x: 573, endPoint y: 307, distance: 180.9
drag, startPoint x: 329, startPoint y: 443, endPoint x: 1173, endPoint y: 364, distance: 847.7
click at [1032, 501] on button "Verify" at bounding box center [837, 514] width 1242 height 27
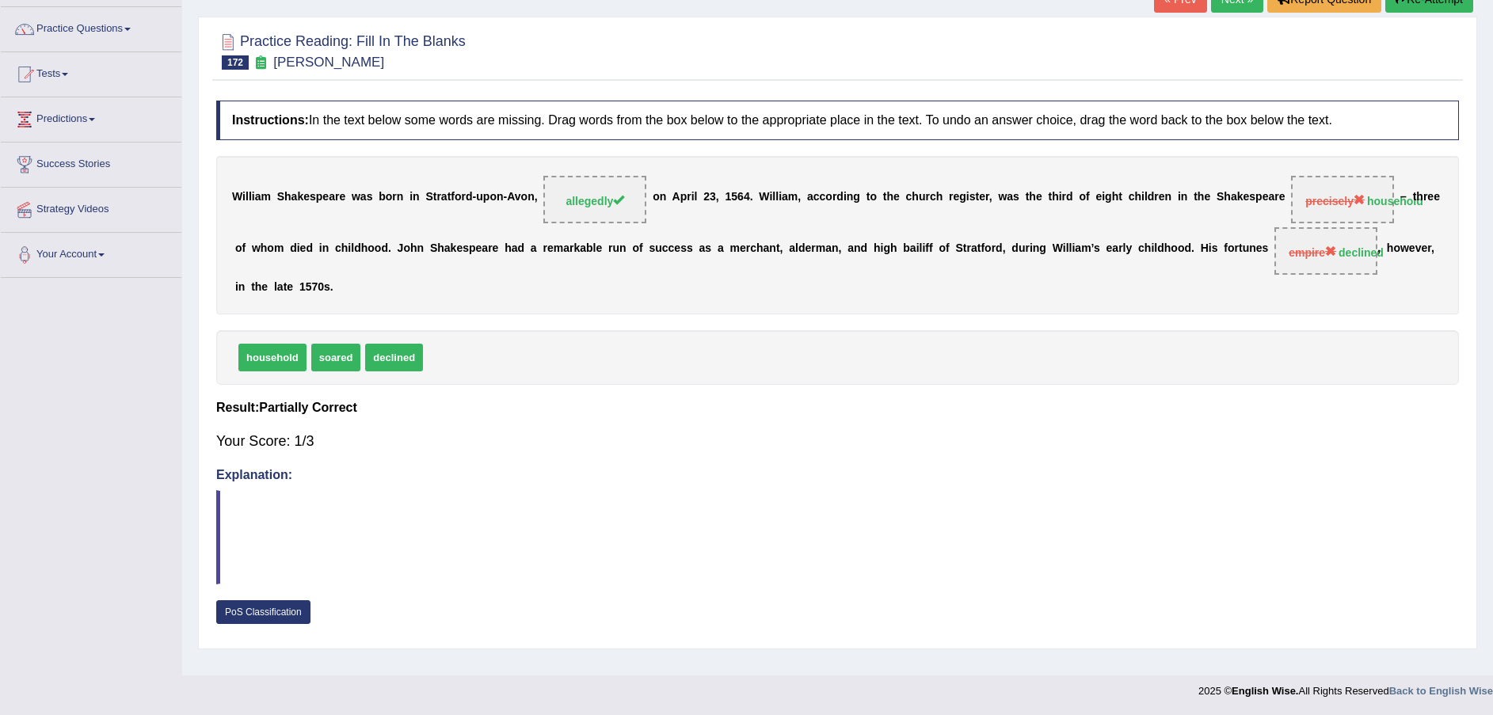
scroll to position [0, 0]
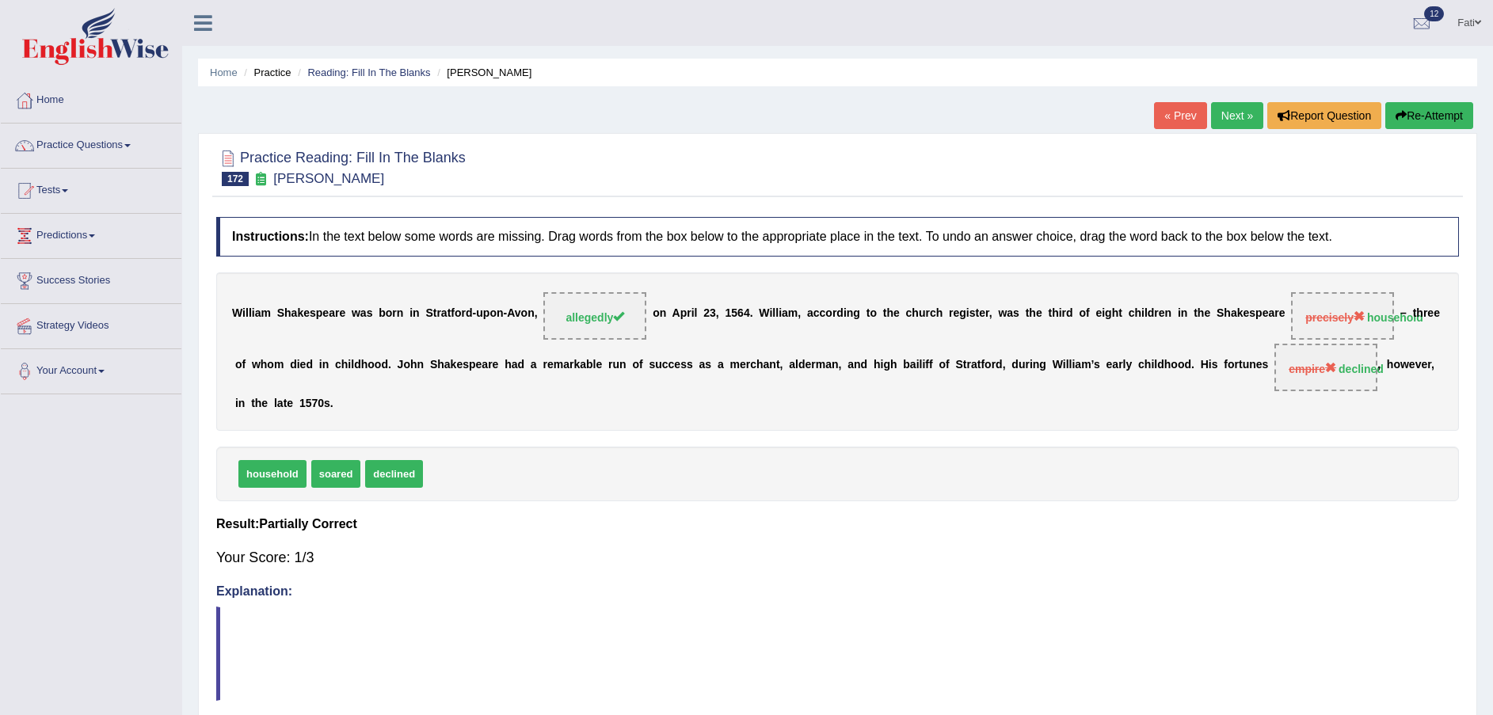
click at [1424, 119] on button "Re-Attempt" at bounding box center [1429, 115] width 88 height 27
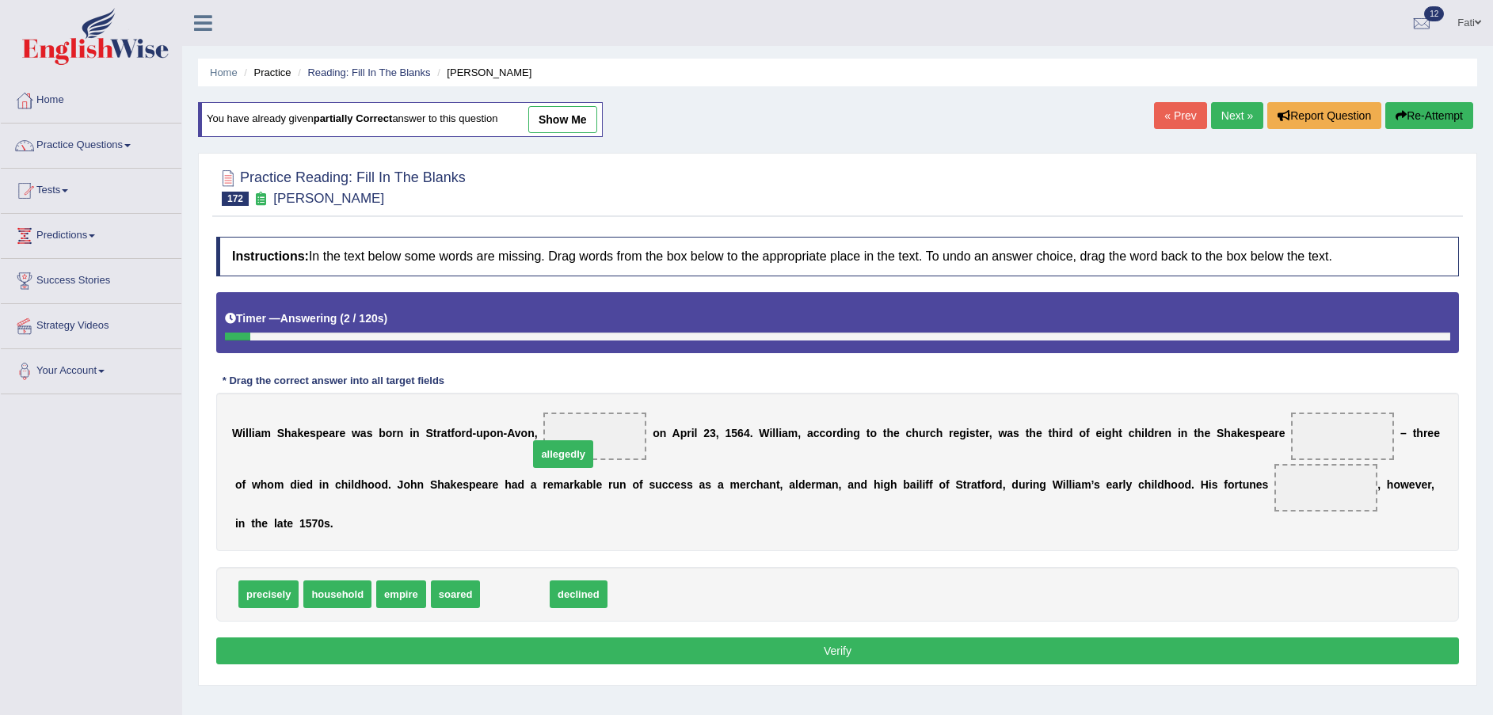
drag, startPoint x: 496, startPoint y: 575, endPoint x: 545, endPoint y: 435, distance: 148.2
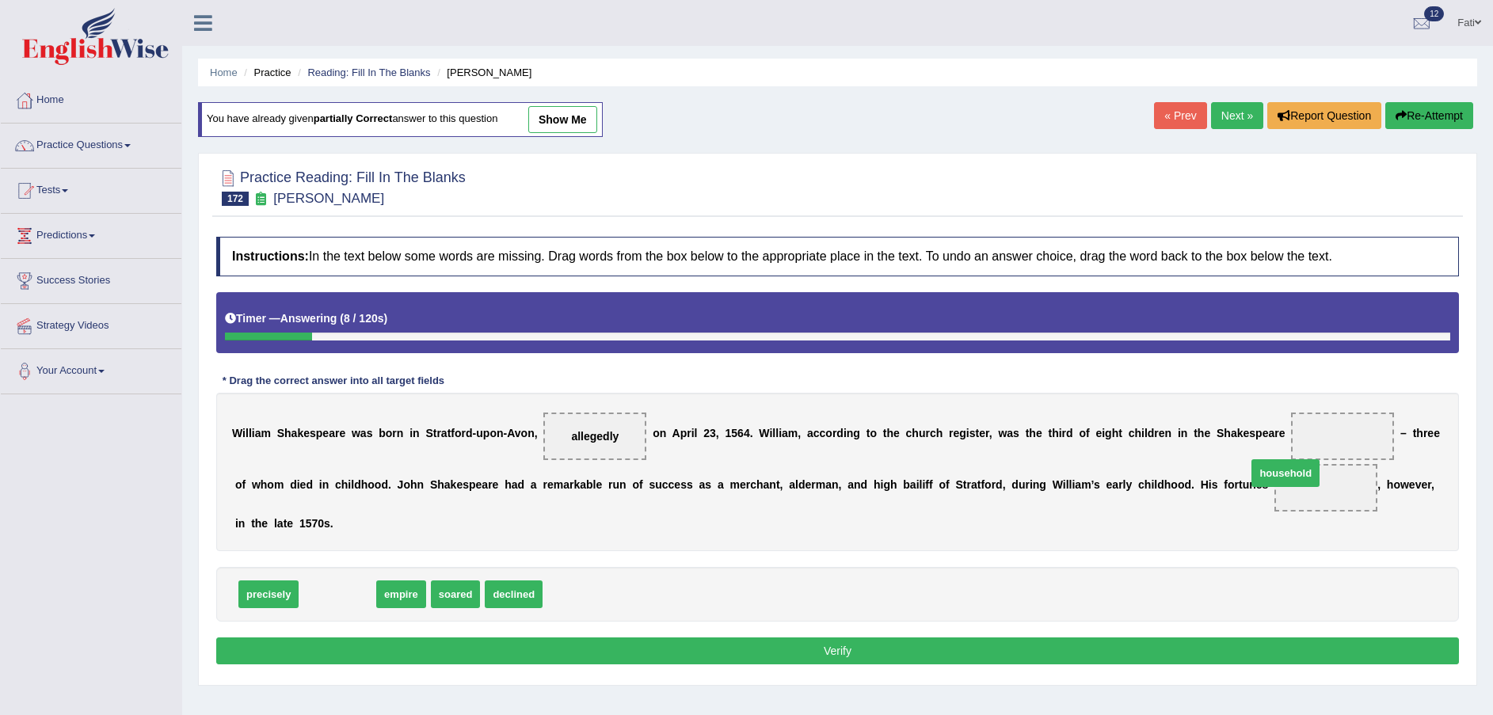
drag, startPoint x: 348, startPoint y: 569, endPoint x: 1301, endPoint y: 449, distance: 960.1
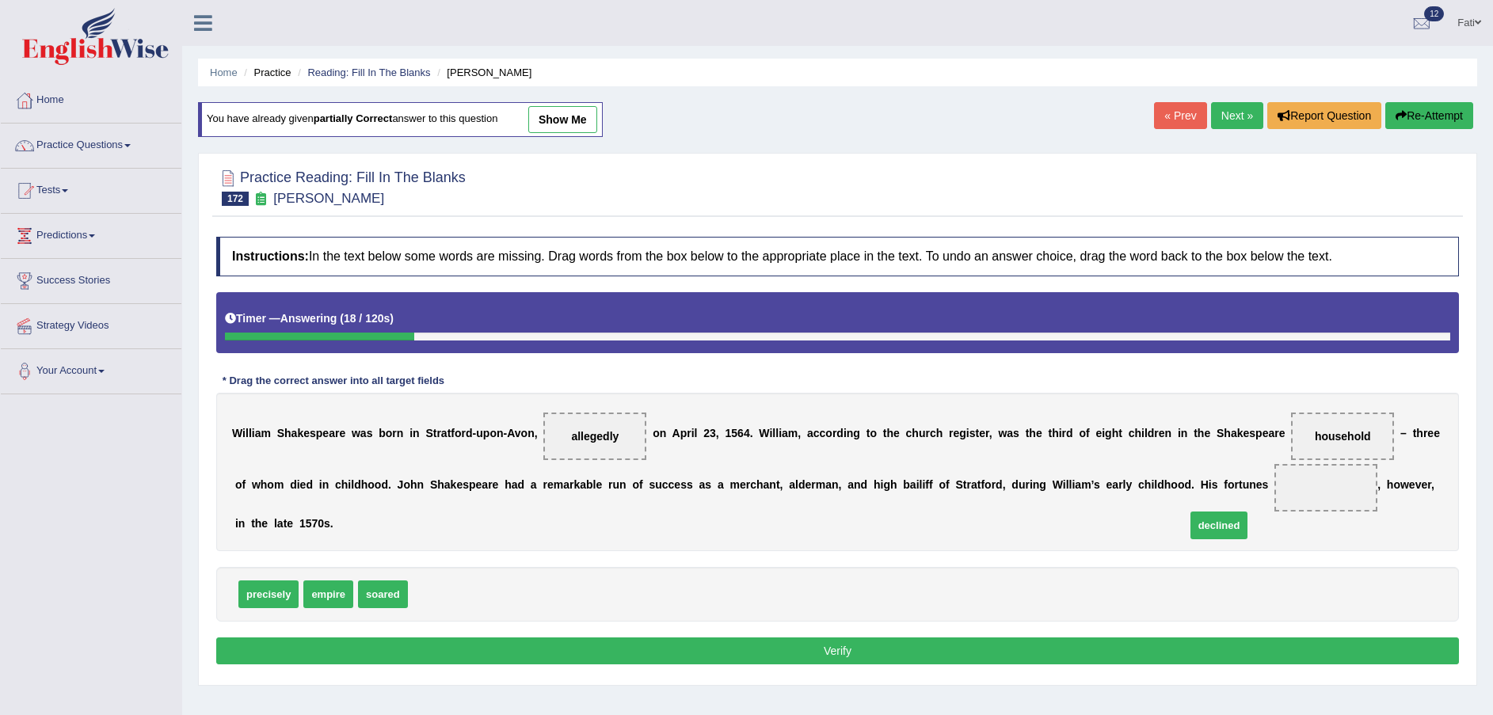
drag, startPoint x: 466, startPoint y: 572, endPoint x: 1216, endPoint y: 508, distance: 752.6
click at [1143, 611] on div "Instructions: In the text below some words are missing. Drag words from the box…" at bounding box center [837, 453] width 1250 height 448
click at [1136, 637] on button "Verify" at bounding box center [837, 650] width 1242 height 27
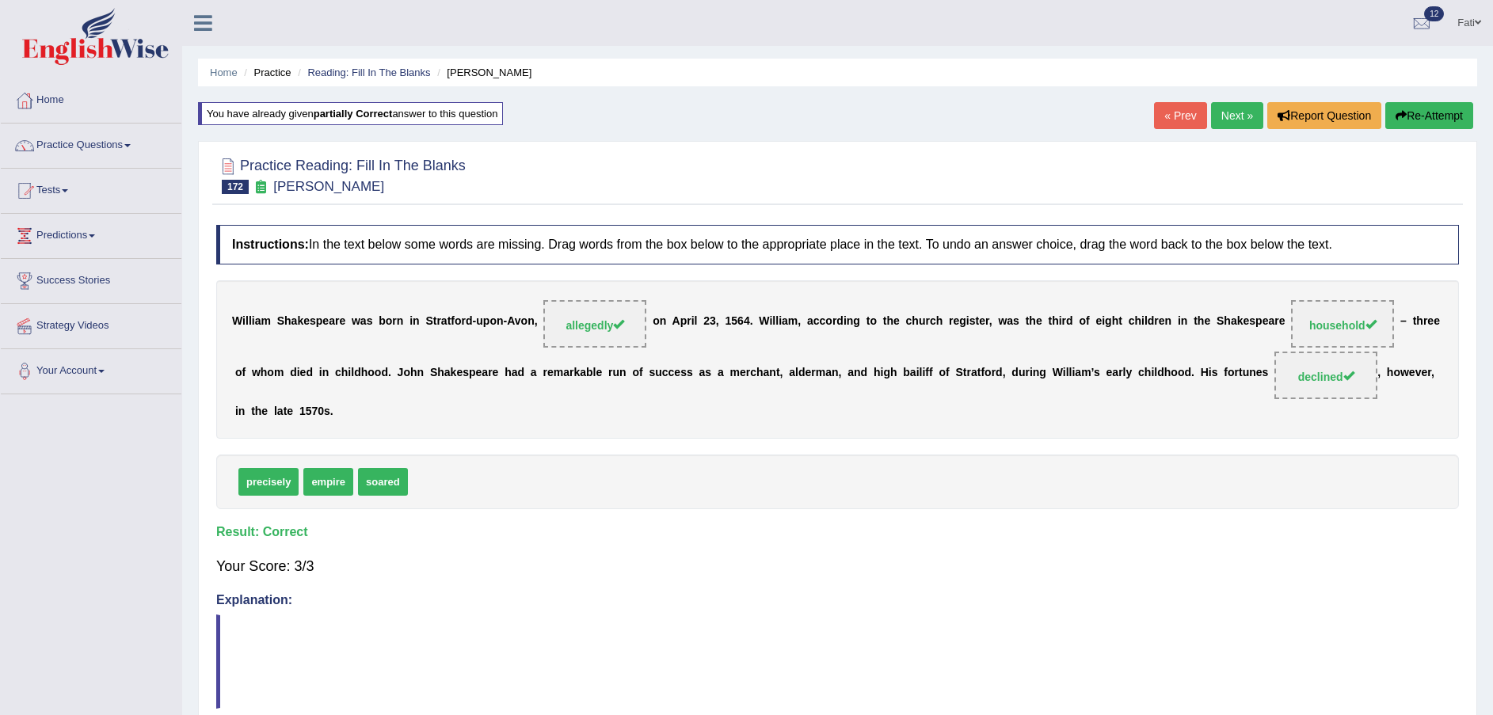
click at [1173, 112] on link "« Prev" at bounding box center [1180, 115] width 52 height 27
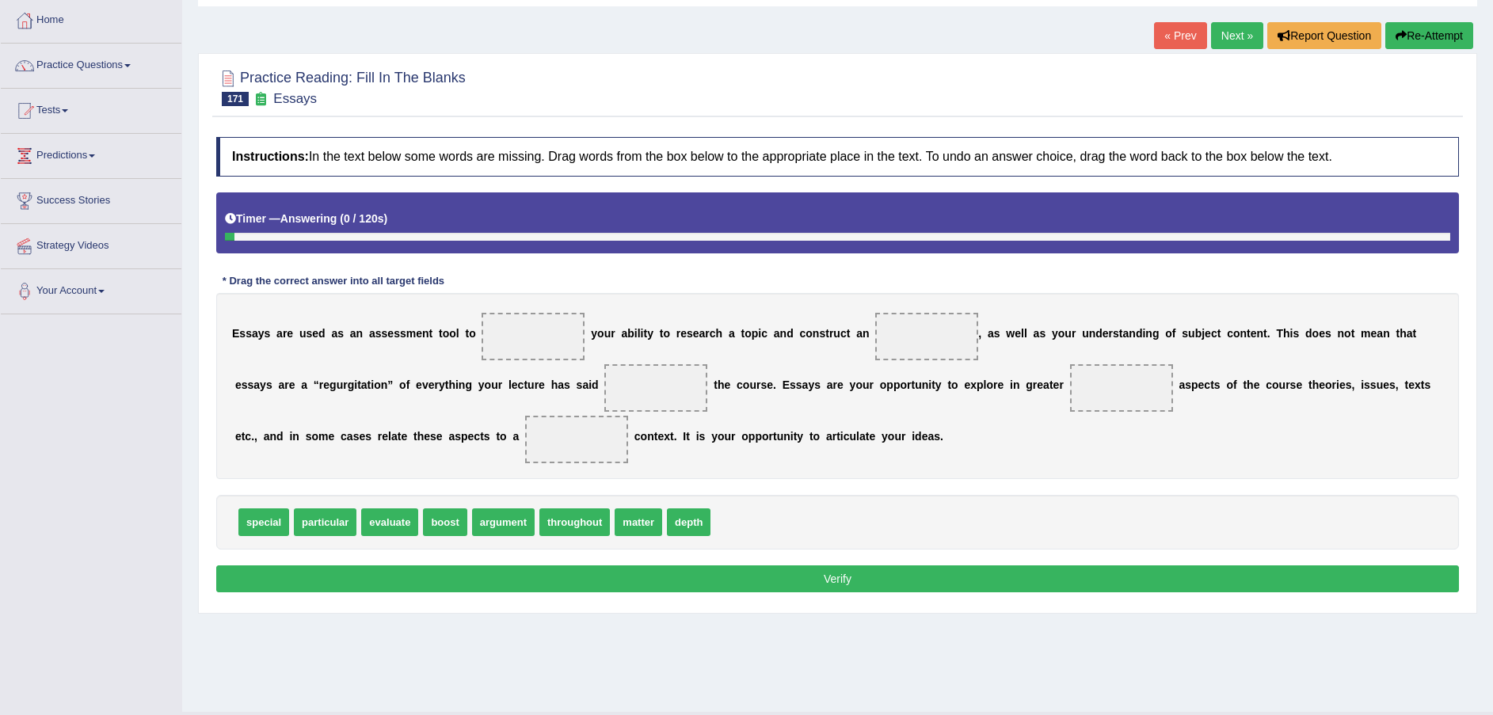
scroll to position [116, 0]
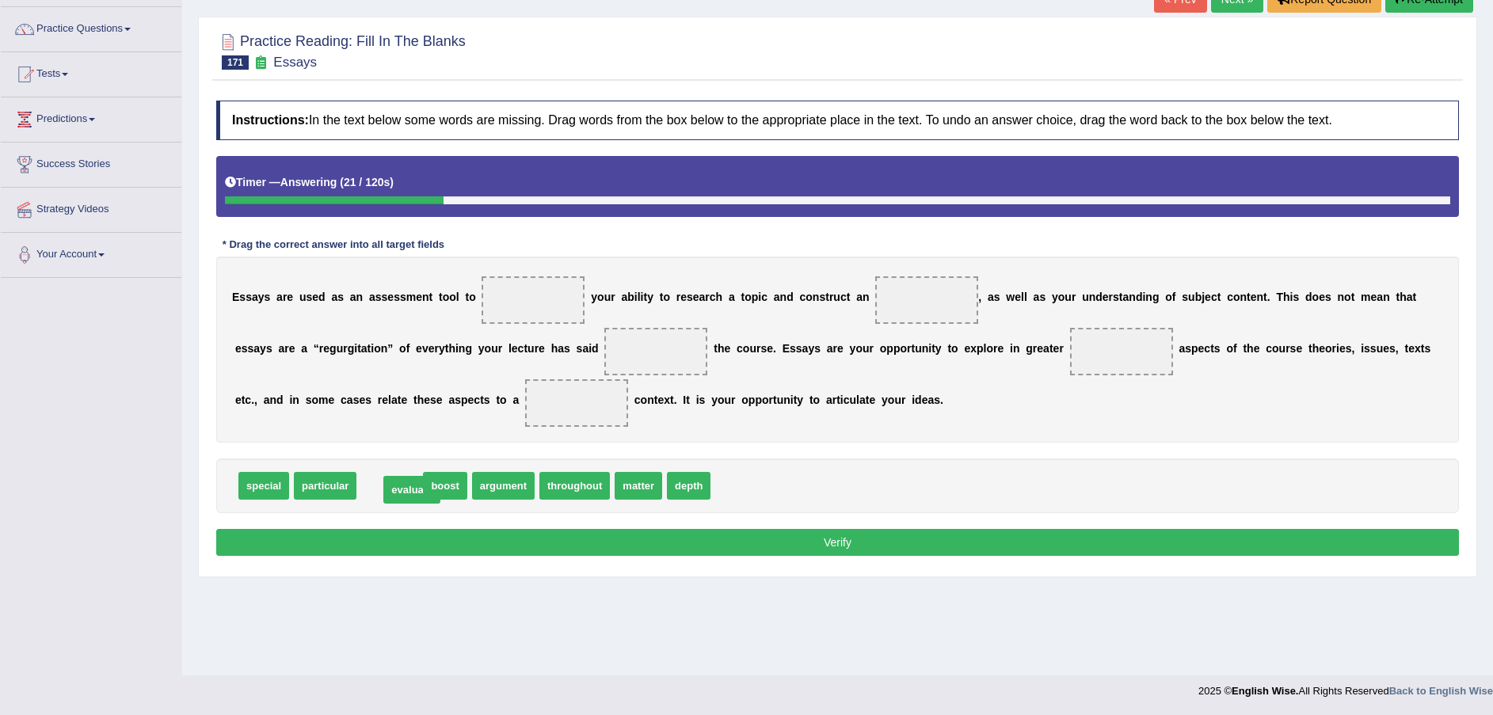
drag, startPoint x: 401, startPoint y: 491, endPoint x: 421, endPoint y: 495, distance: 21.0
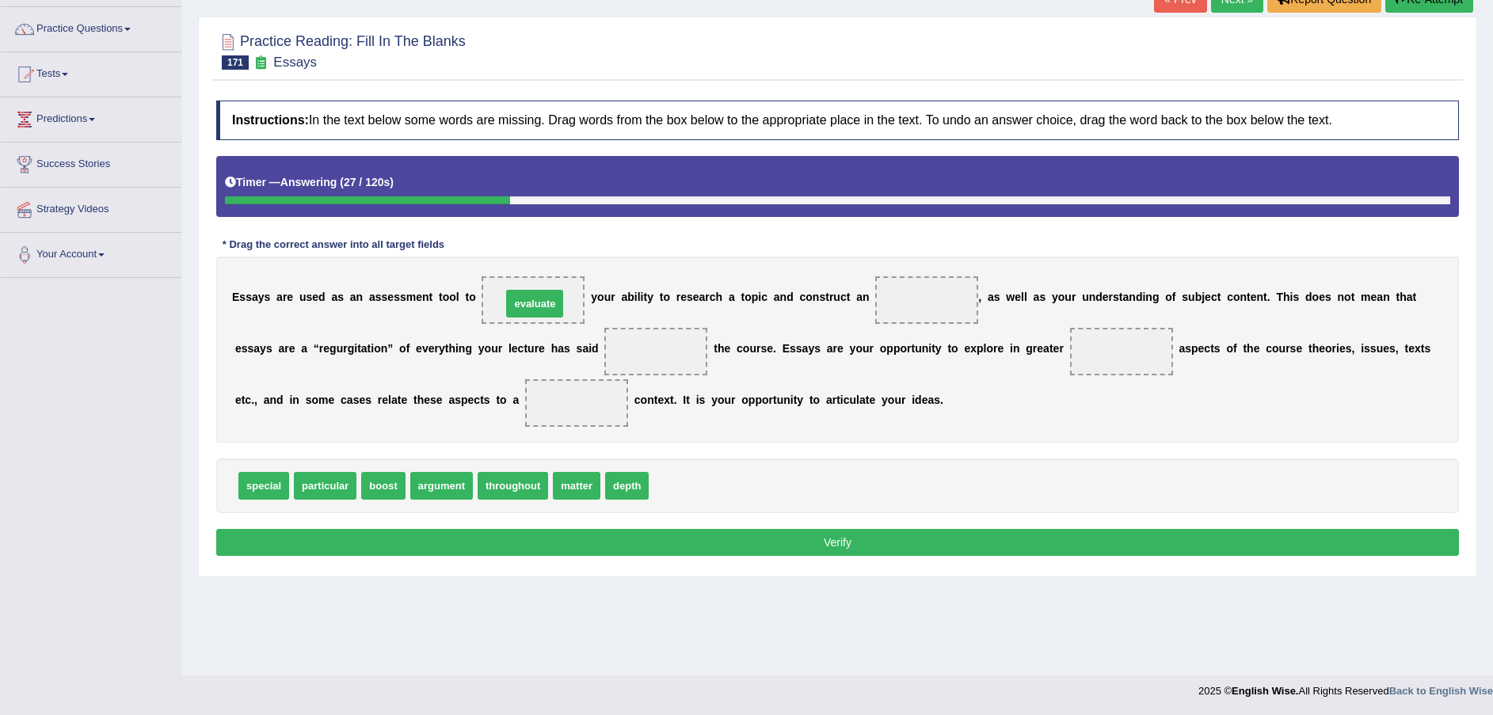
drag, startPoint x: 683, startPoint y: 489, endPoint x: 532, endPoint y: 310, distance: 233.7
drag, startPoint x: 424, startPoint y: 480, endPoint x: 891, endPoint y: 302, distance: 499.3
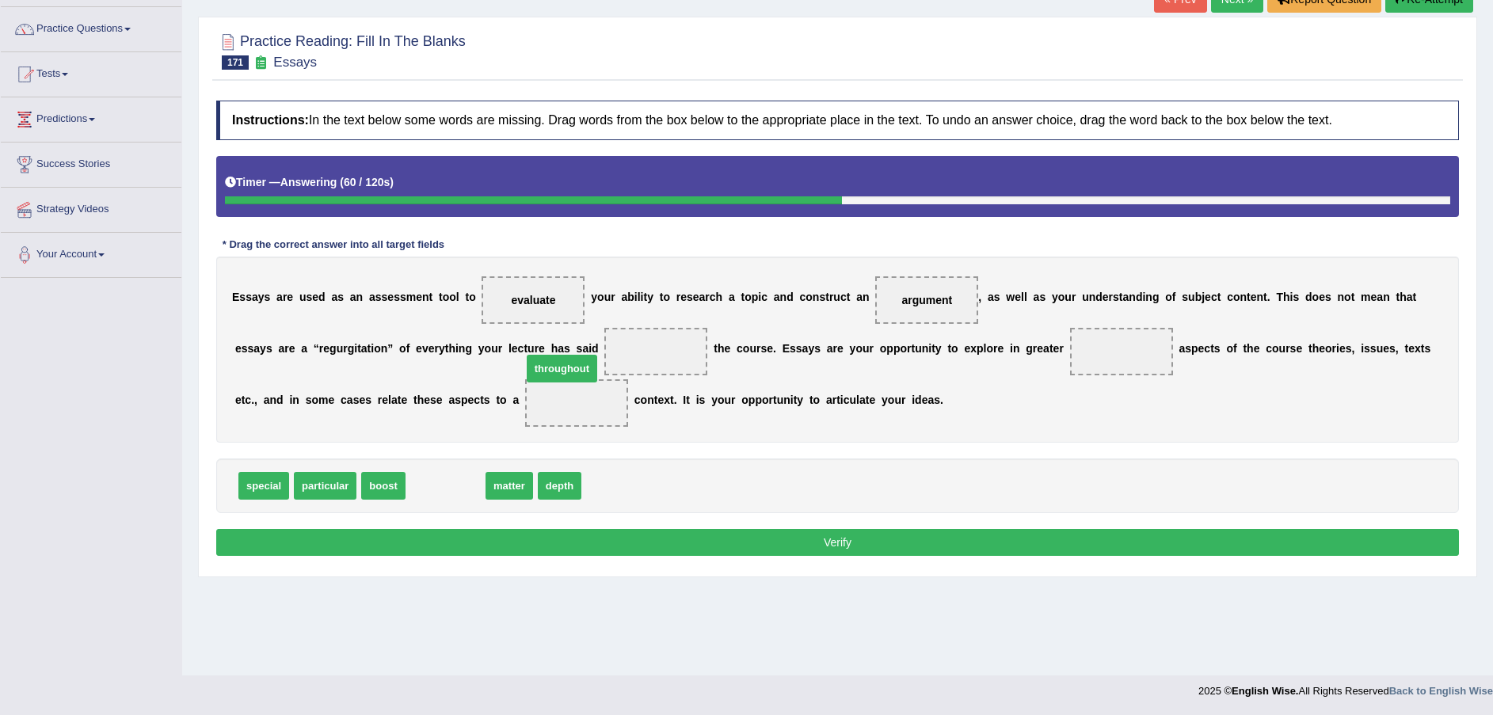
drag, startPoint x: 457, startPoint y: 481, endPoint x: 573, endPoint y: 363, distance: 165.7
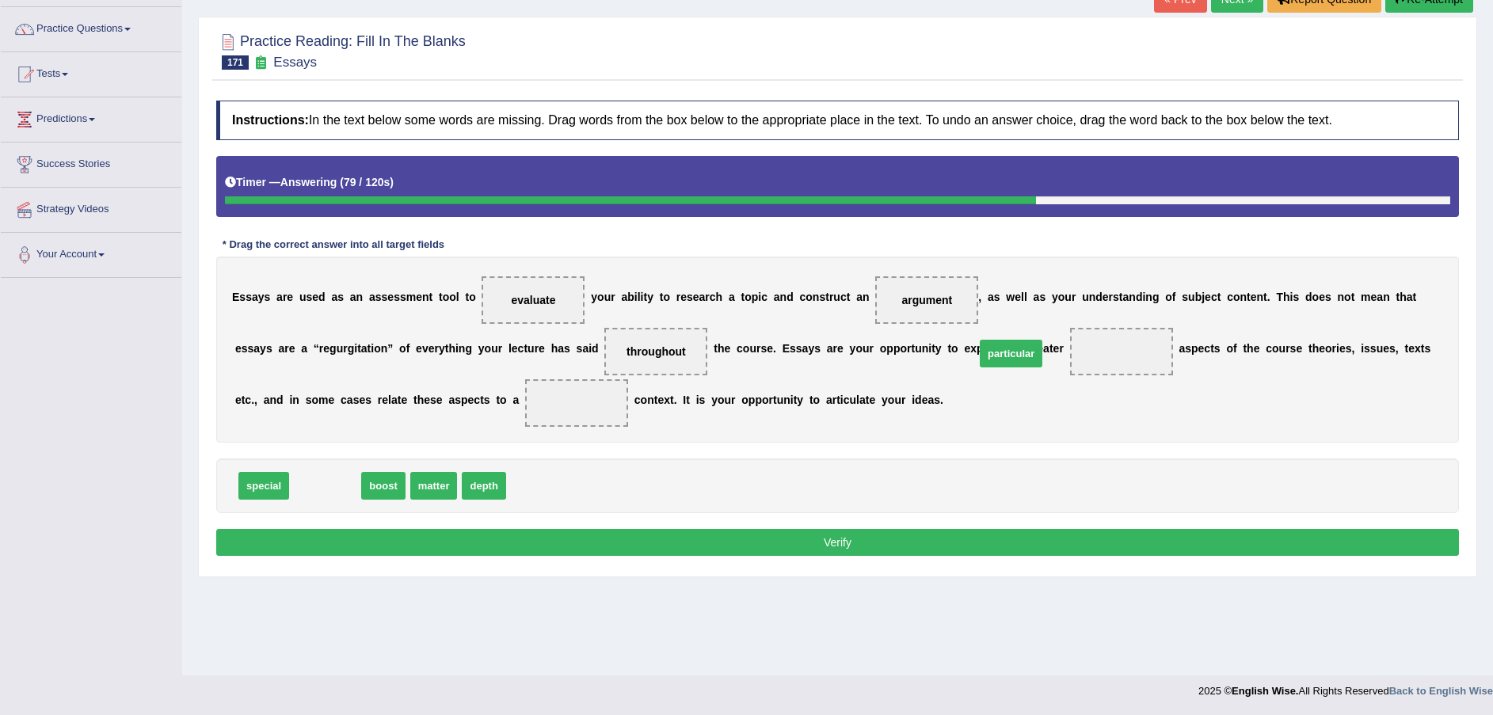
drag, startPoint x: 338, startPoint y: 485, endPoint x: 1023, endPoint y: 353, distance: 697.6
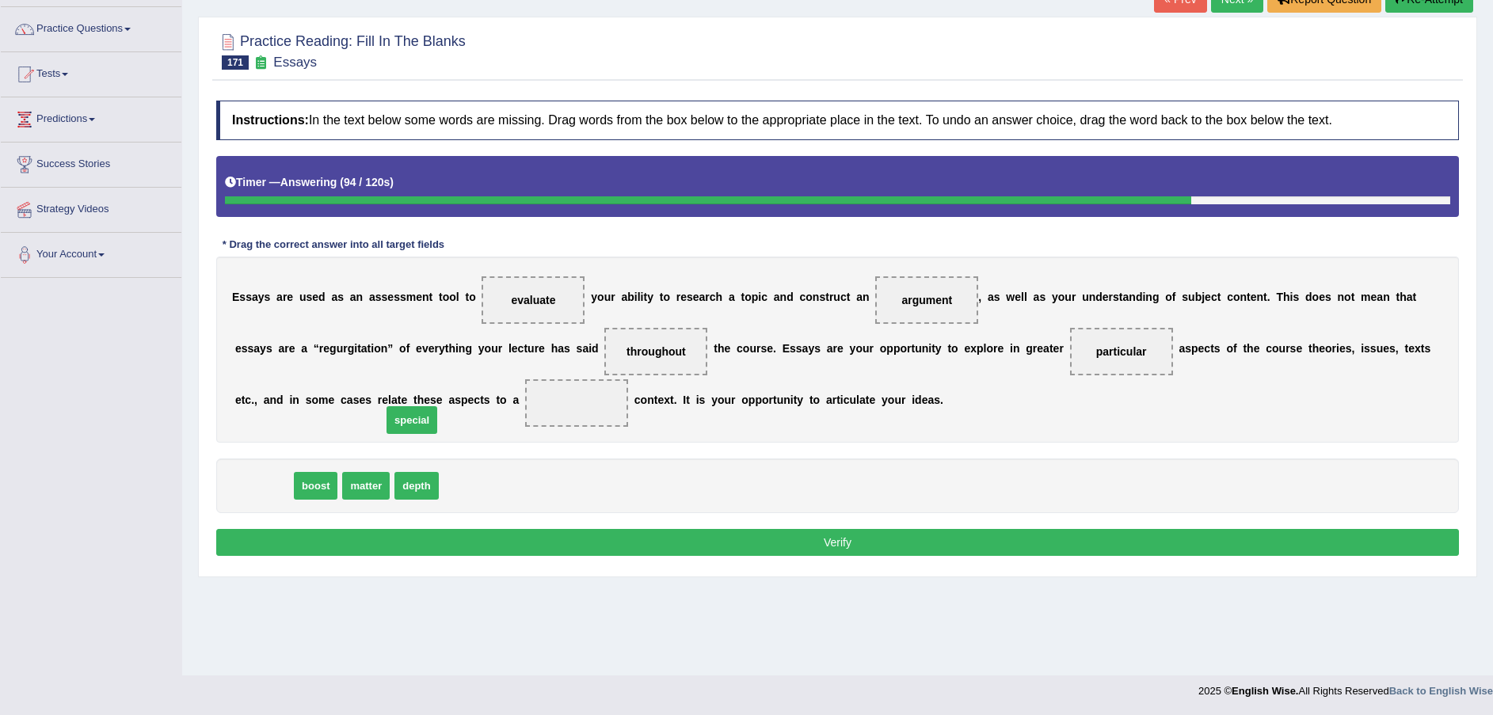
drag, startPoint x: 279, startPoint y: 486, endPoint x: 445, endPoint y: 408, distance: 183.8
click at [451, 542] on button "Verify" at bounding box center [837, 542] width 1242 height 27
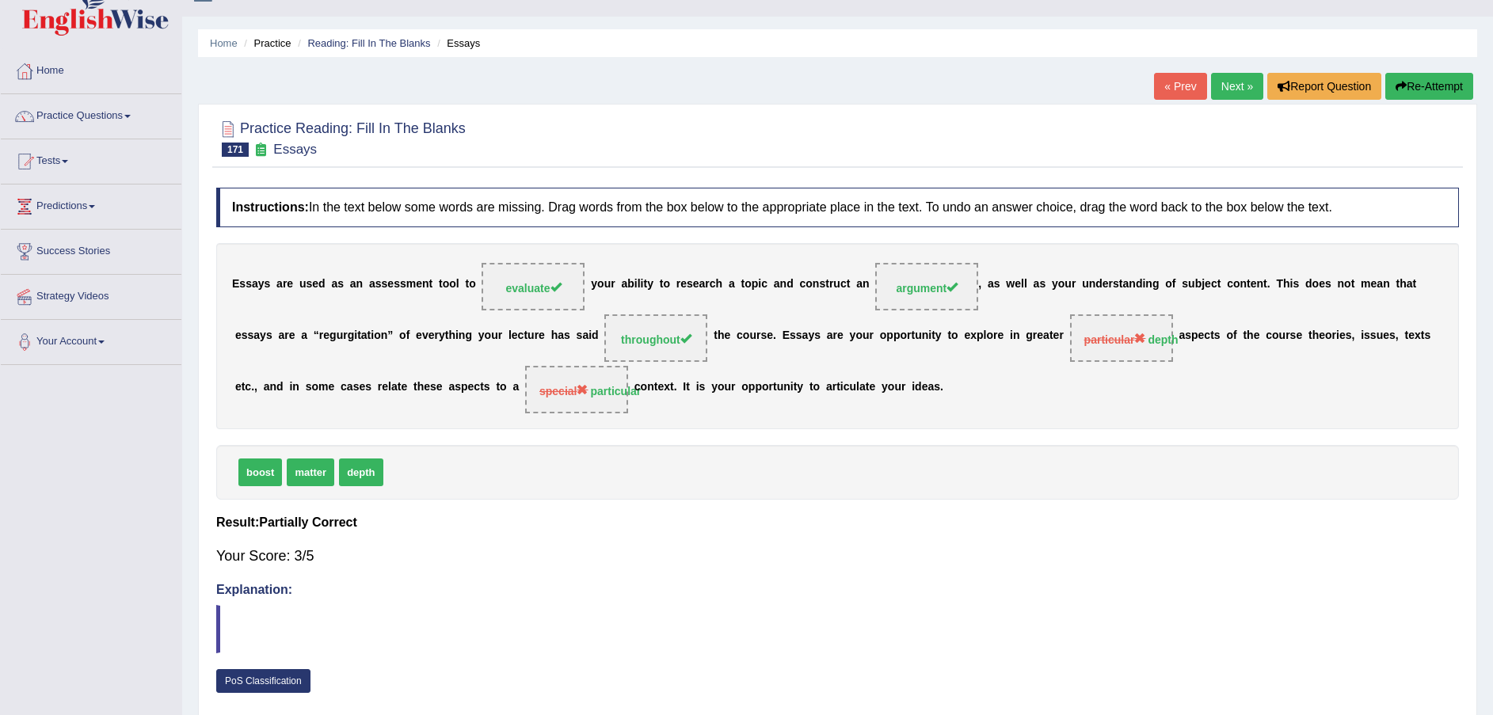
scroll to position [0, 0]
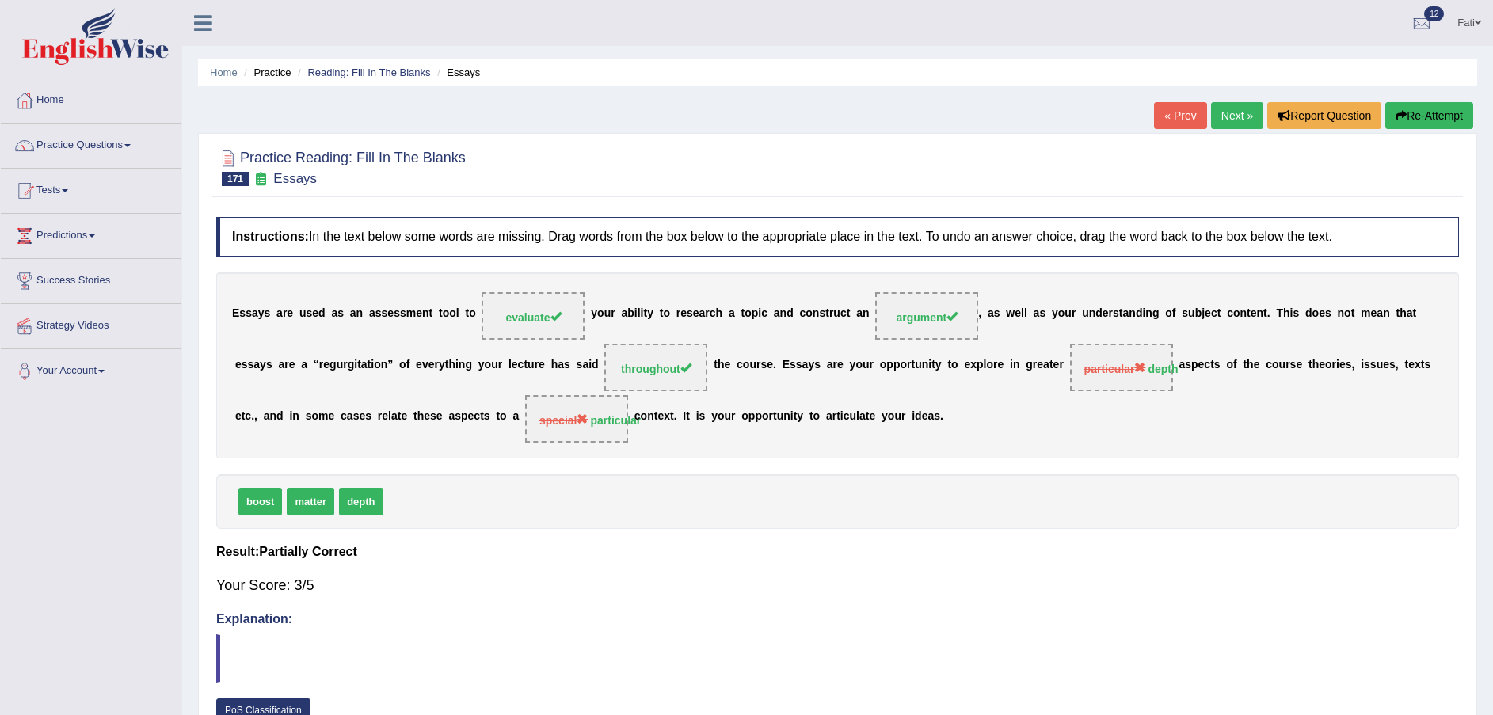
click at [1436, 116] on button "Re-Attempt" at bounding box center [1429, 115] width 88 height 27
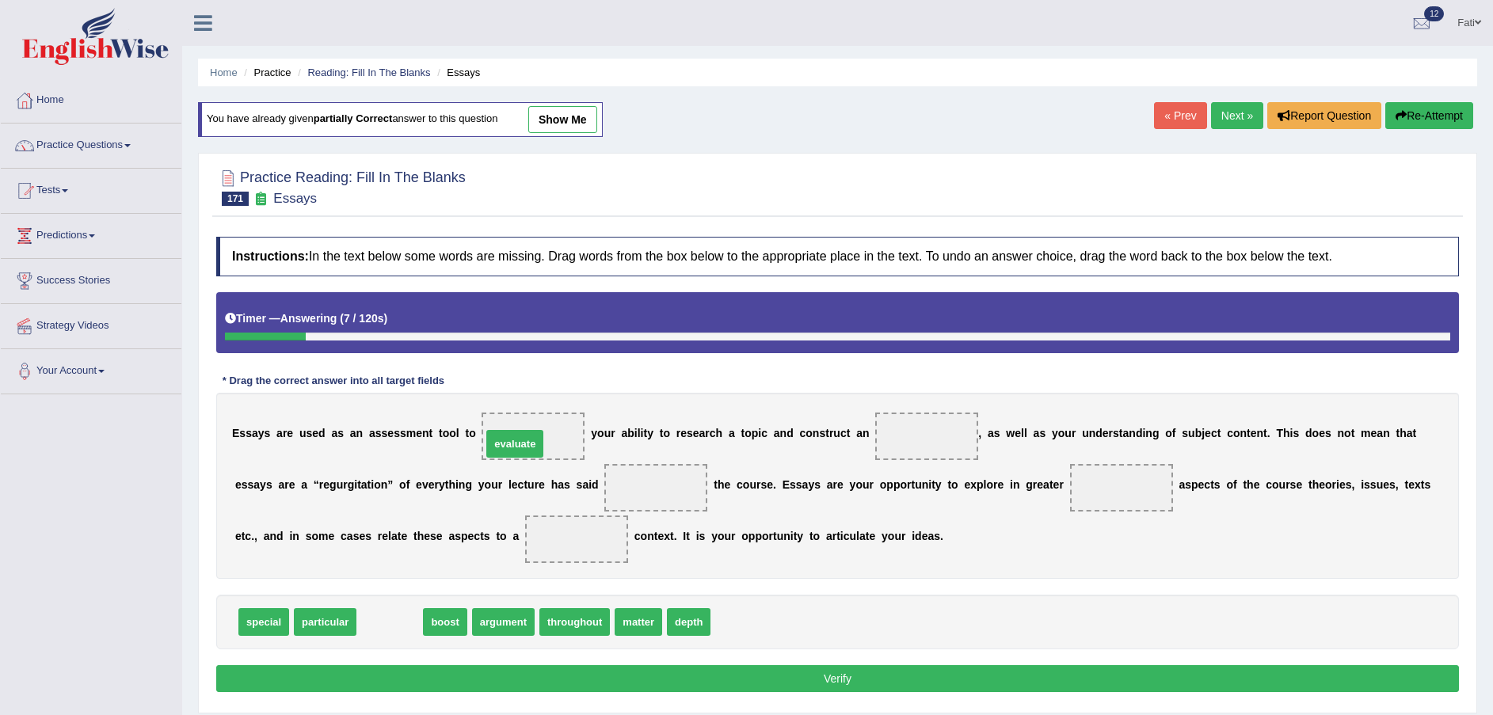
drag, startPoint x: 374, startPoint y: 621, endPoint x: 498, endPoint y: 443, distance: 217.2
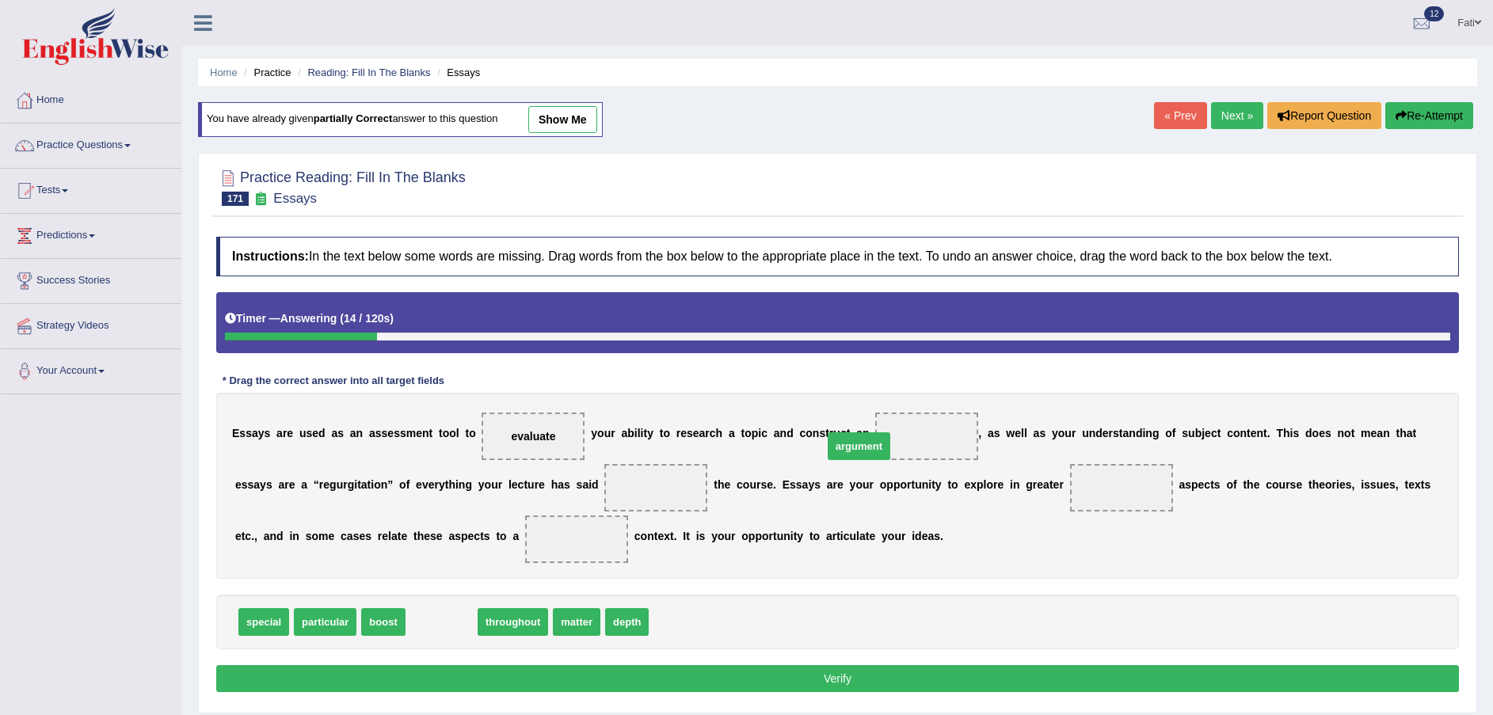
drag, startPoint x: 444, startPoint y: 625, endPoint x: 877, endPoint y: 439, distance: 470.7
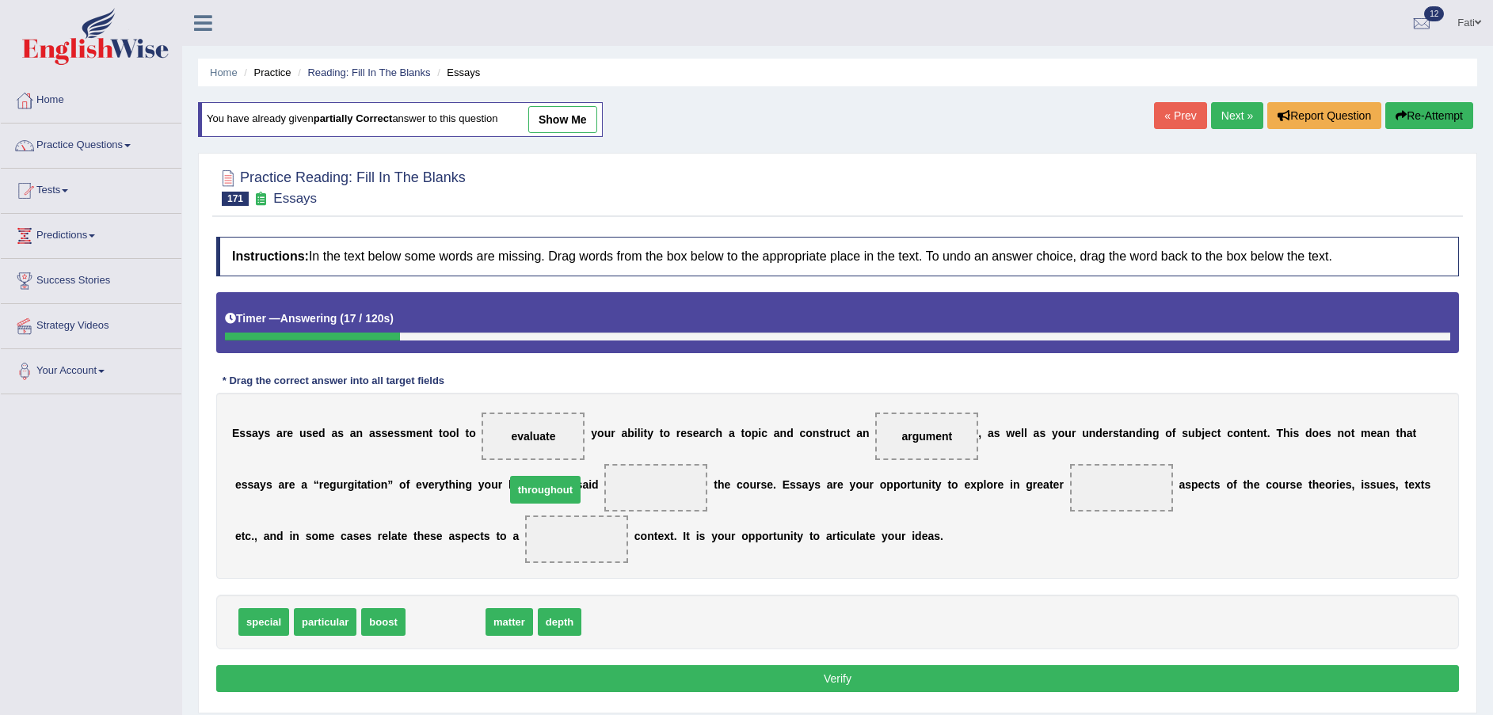
drag, startPoint x: 458, startPoint y: 614, endPoint x: 570, endPoint y: 480, distance: 174.8
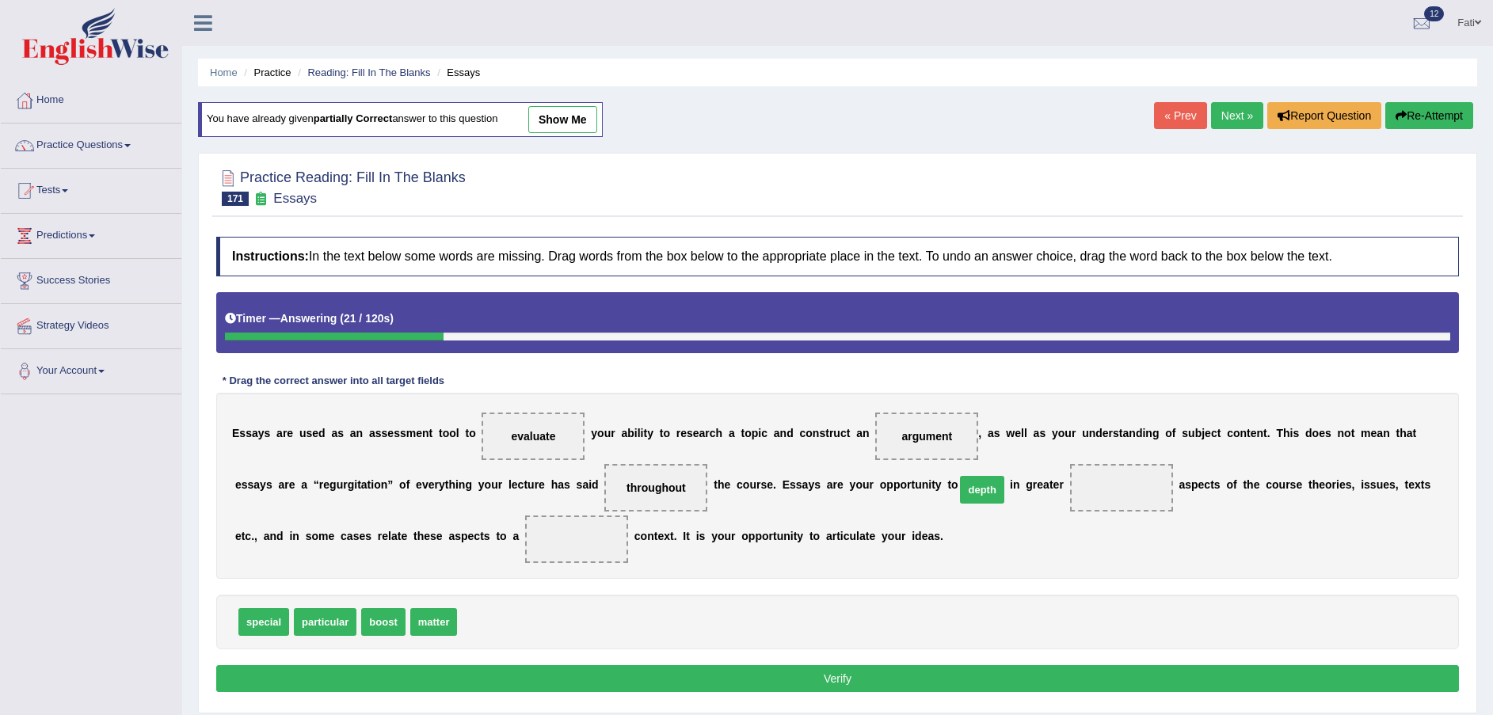
drag, startPoint x: 477, startPoint y: 628, endPoint x: 978, endPoint y: 496, distance: 518.2
drag, startPoint x: 291, startPoint y: 616, endPoint x: 326, endPoint y: 593, distance: 42.4
click at [390, 560] on div "Instructions: In the text below some words are missing. Drag words from the box…" at bounding box center [837, 467] width 1250 height 476
drag, startPoint x: 318, startPoint y: 623, endPoint x: 439, endPoint y: 548, distance: 142.6
click at [512, 679] on button "Verify" at bounding box center [837, 678] width 1242 height 27
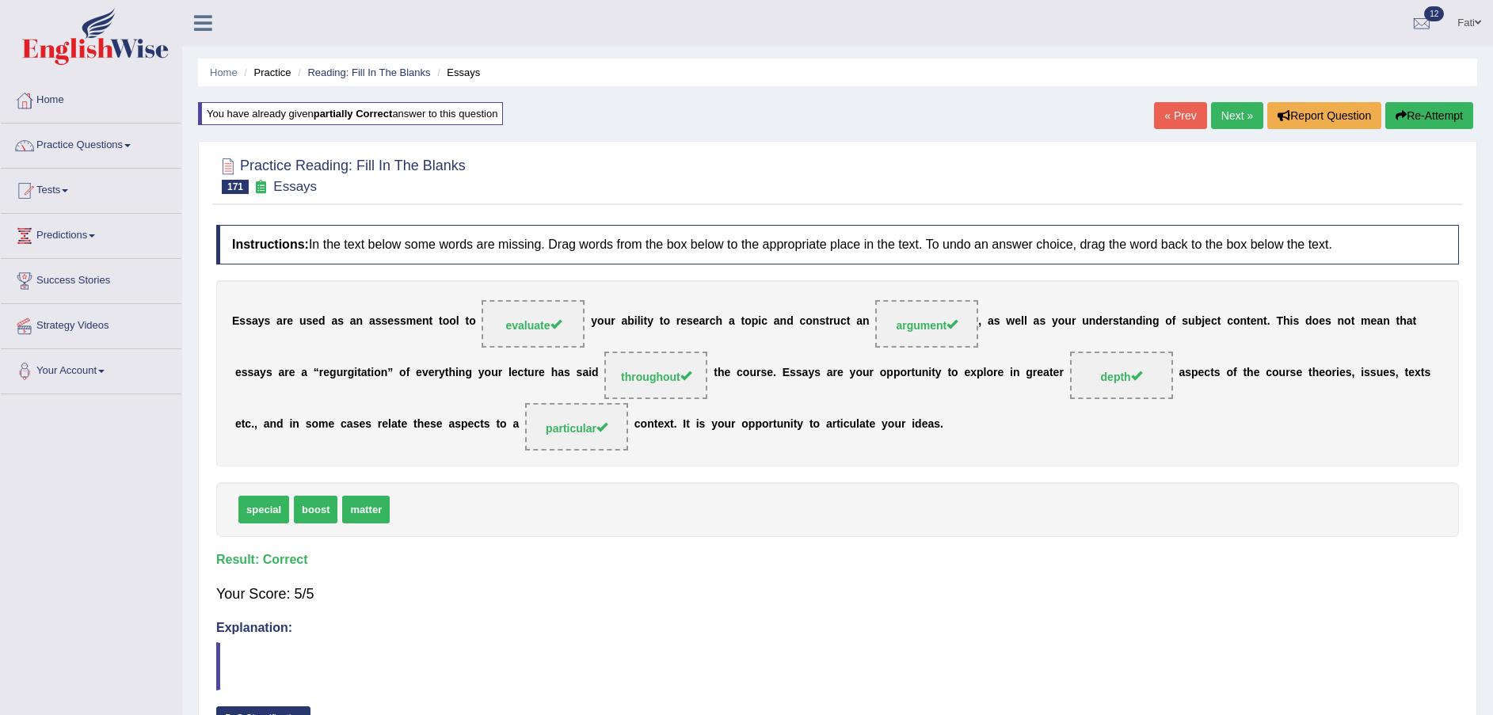
click at [1178, 124] on link "« Prev" at bounding box center [1180, 115] width 52 height 27
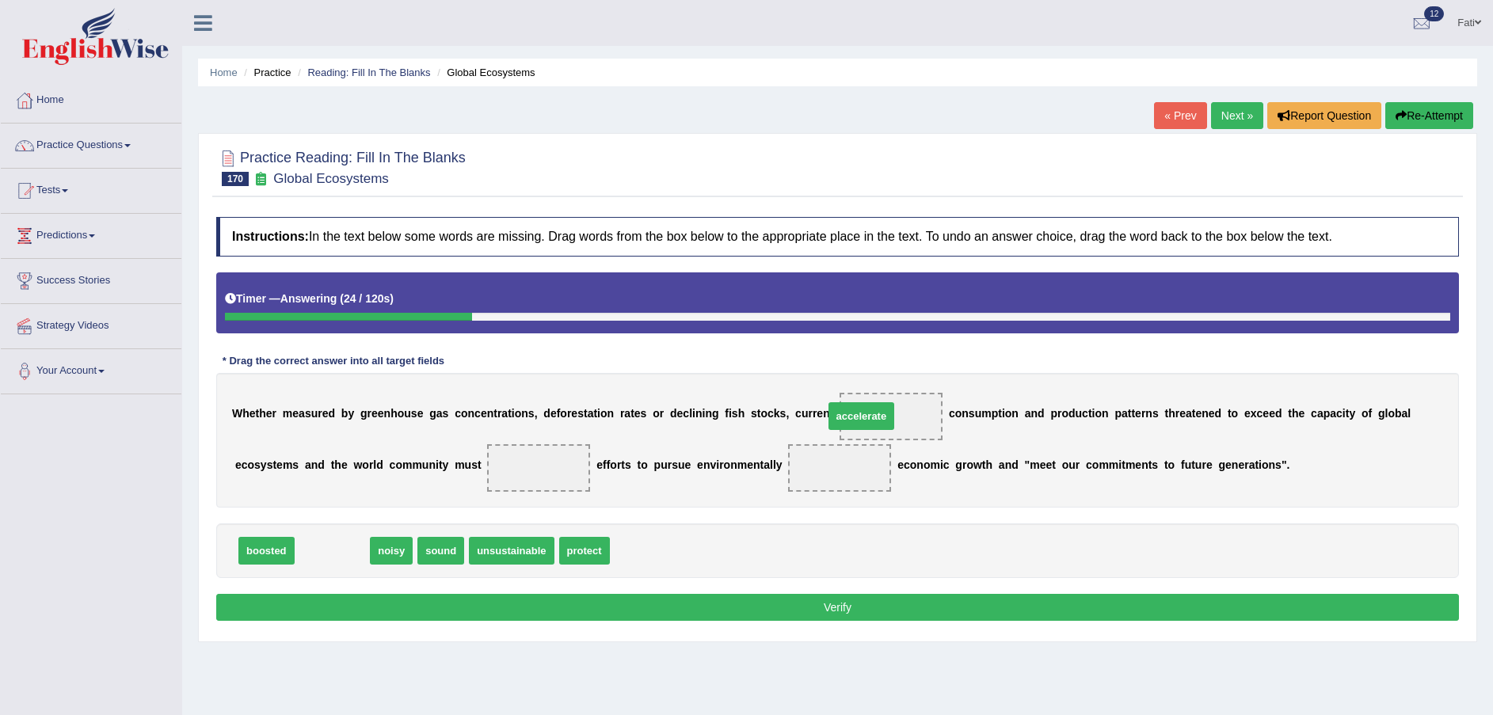
drag, startPoint x: 330, startPoint y: 554, endPoint x: 860, endPoint y: 417, distance: 547.4
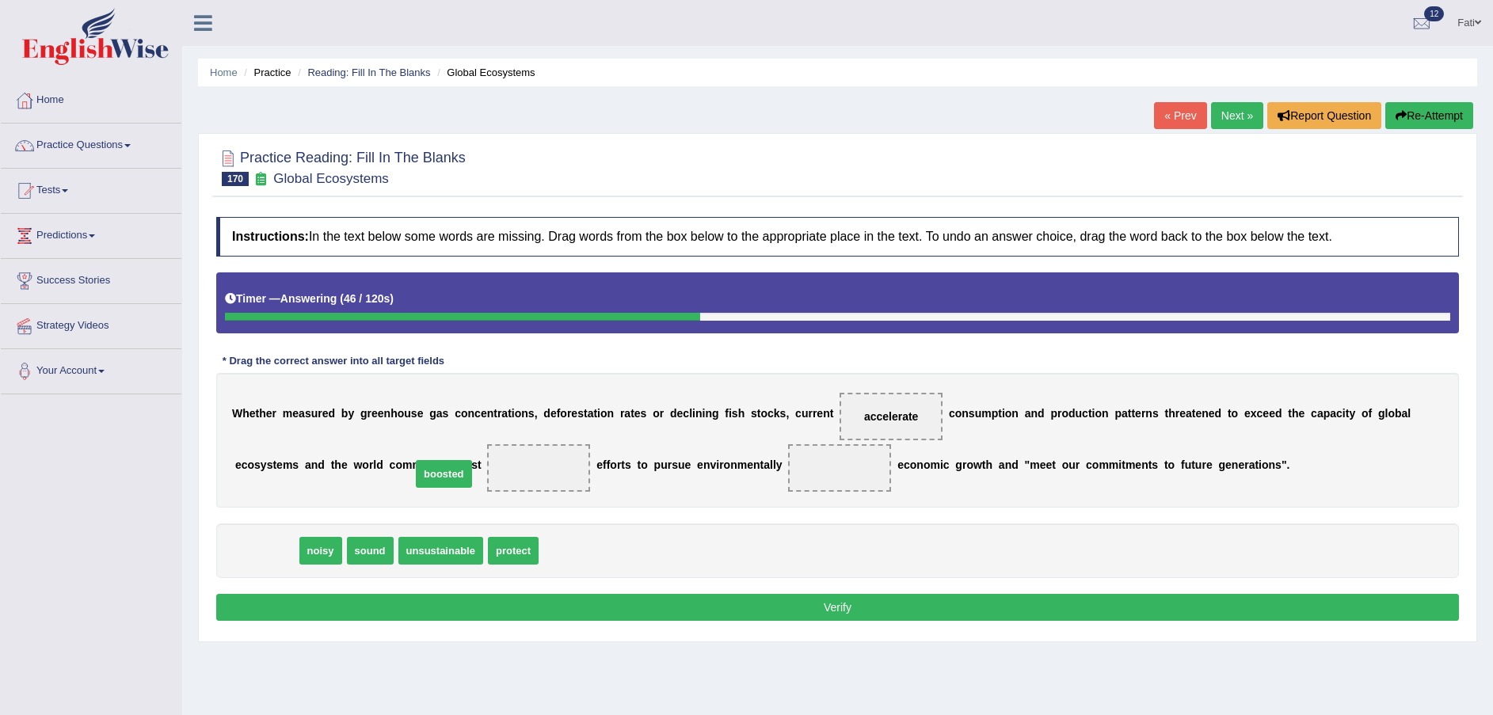
drag, startPoint x: 268, startPoint y: 553, endPoint x: 446, endPoint y: 477, distance: 193.0
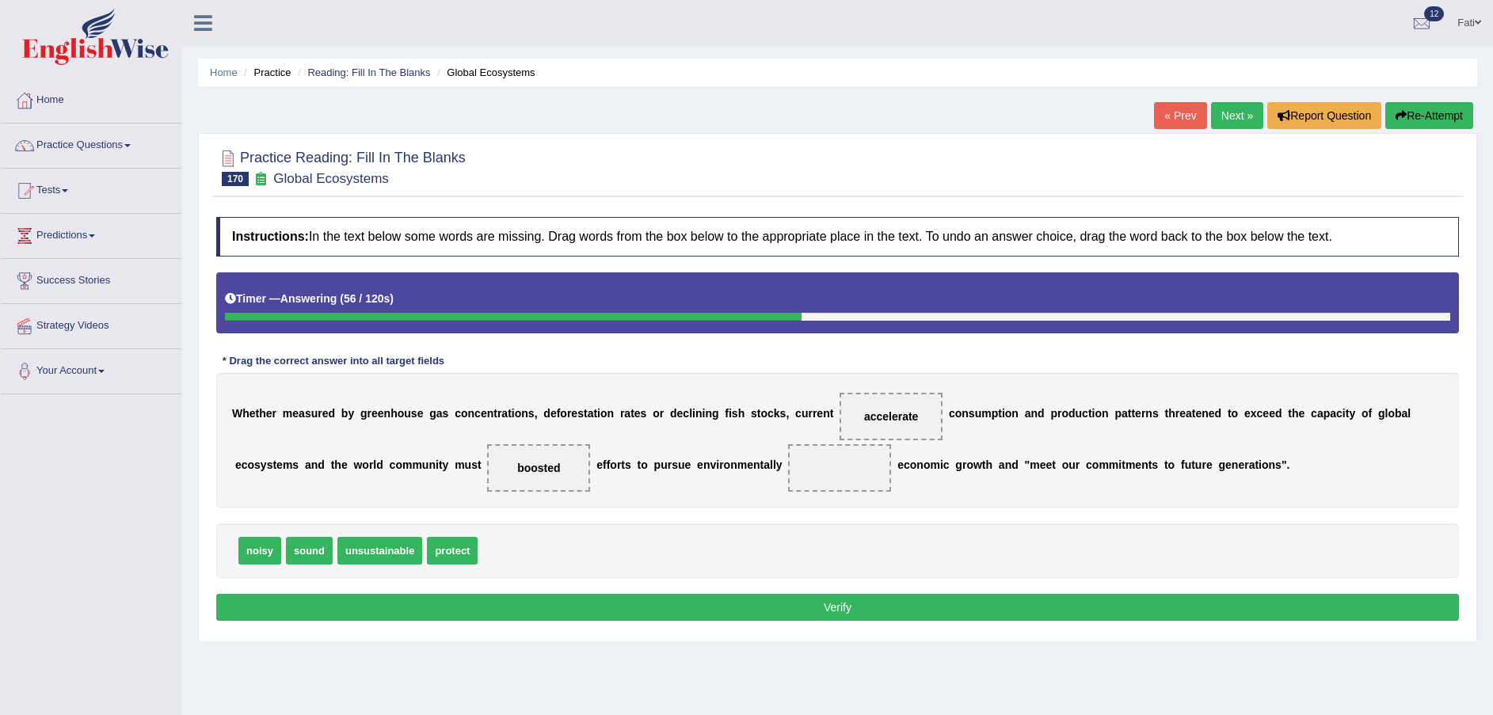
click at [455, 552] on span "protect" at bounding box center [452, 551] width 51 height 28
drag, startPoint x: 448, startPoint y: 548, endPoint x: 740, endPoint y: 470, distance: 301.5
click at [758, 601] on button "Verify" at bounding box center [837, 607] width 1242 height 27
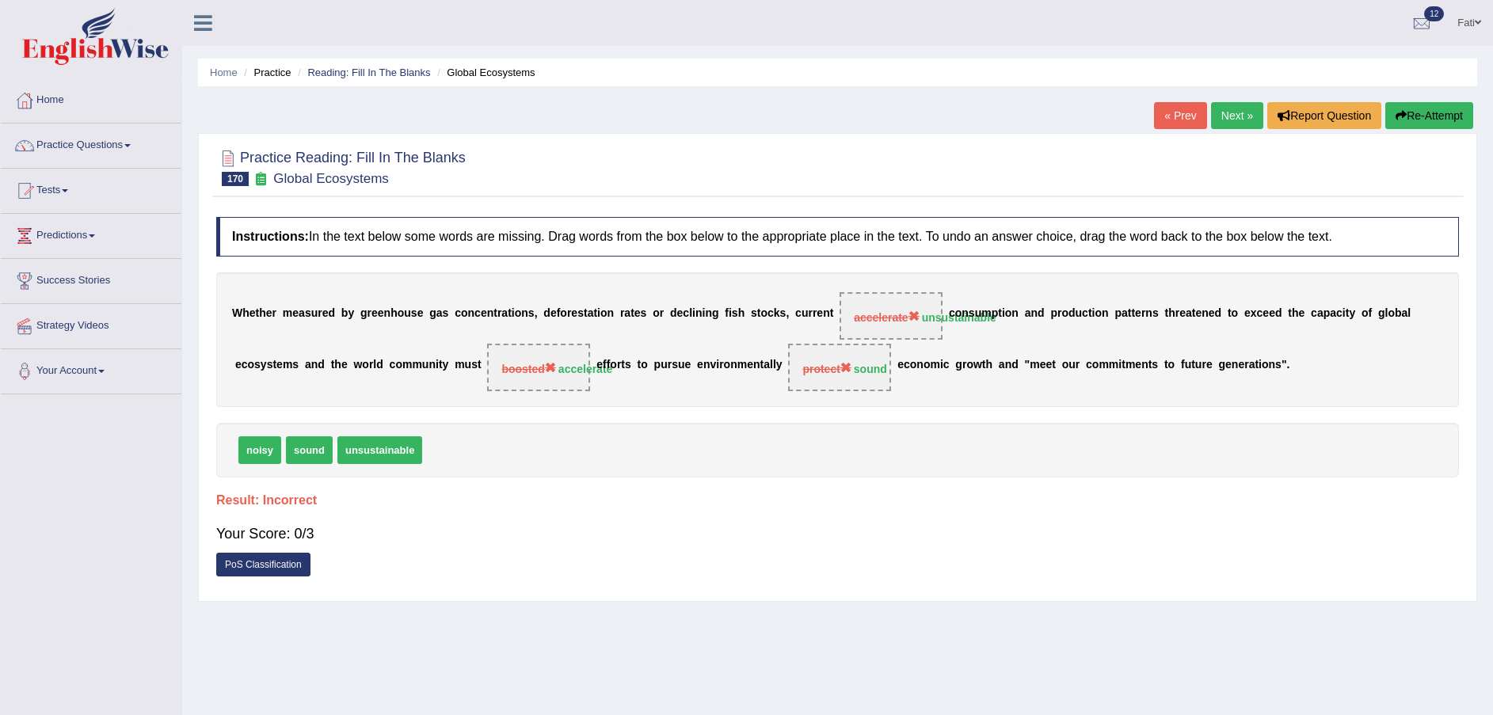
click at [1428, 103] on button "Re-Attempt" at bounding box center [1429, 115] width 88 height 27
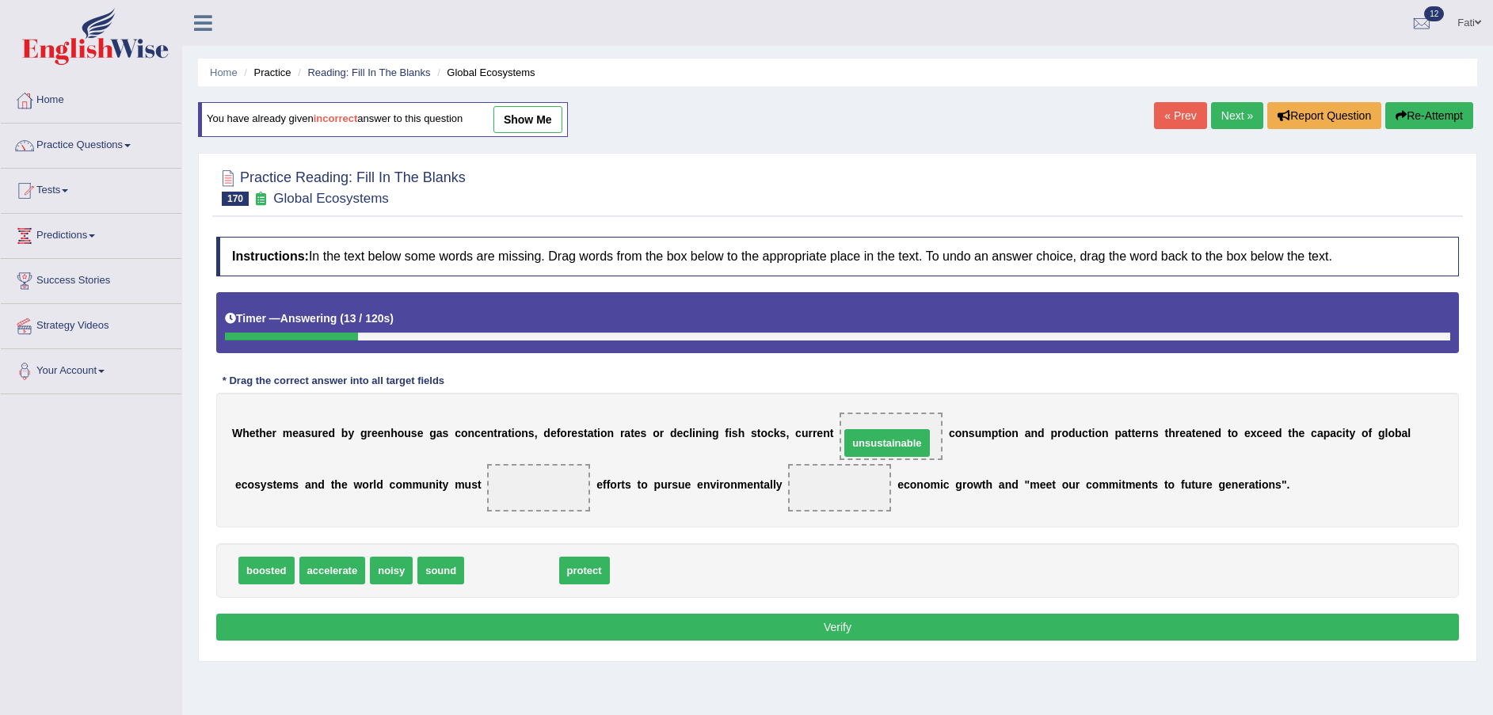
drag, startPoint x: 493, startPoint y: 576, endPoint x: 859, endPoint y: 443, distance: 390.0
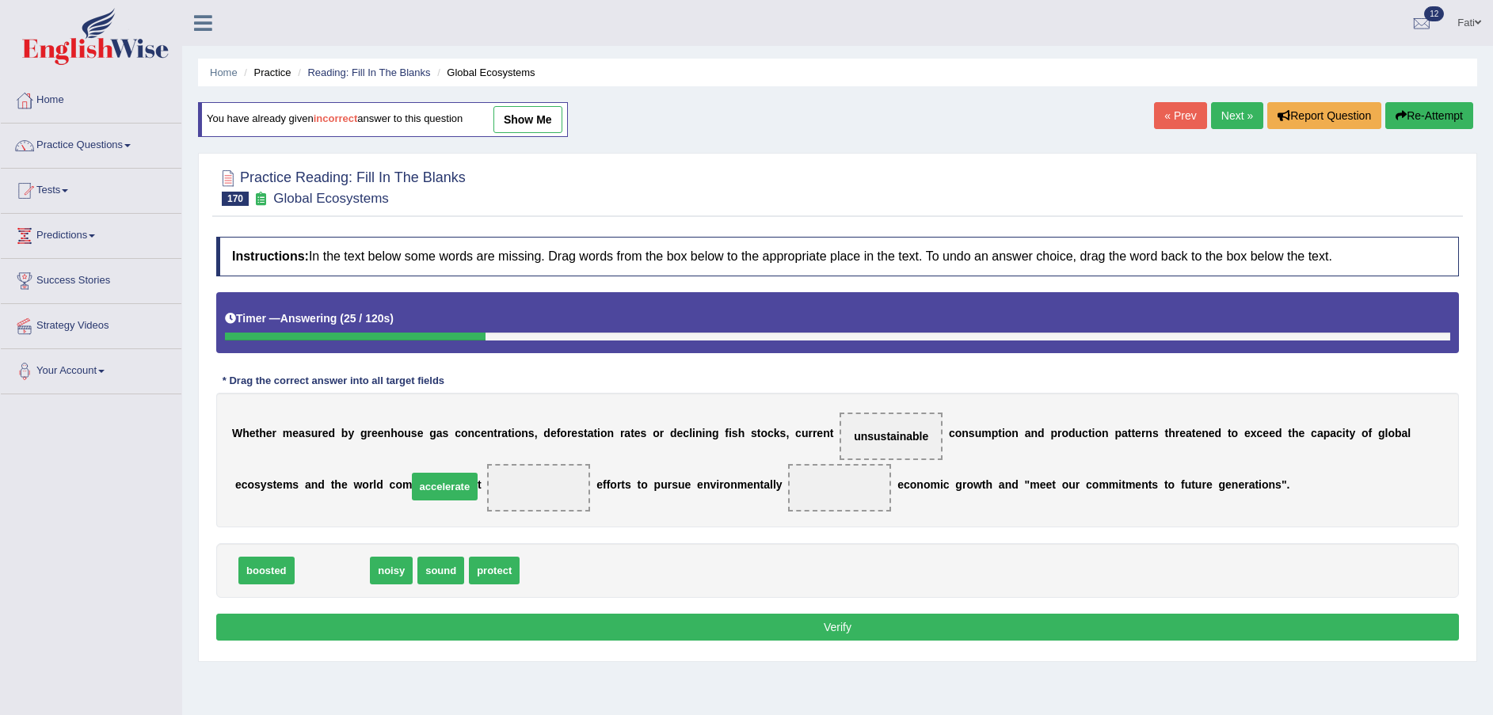
drag, startPoint x: 346, startPoint y: 575, endPoint x: 458, endPoint y: 491, distance: 140.3
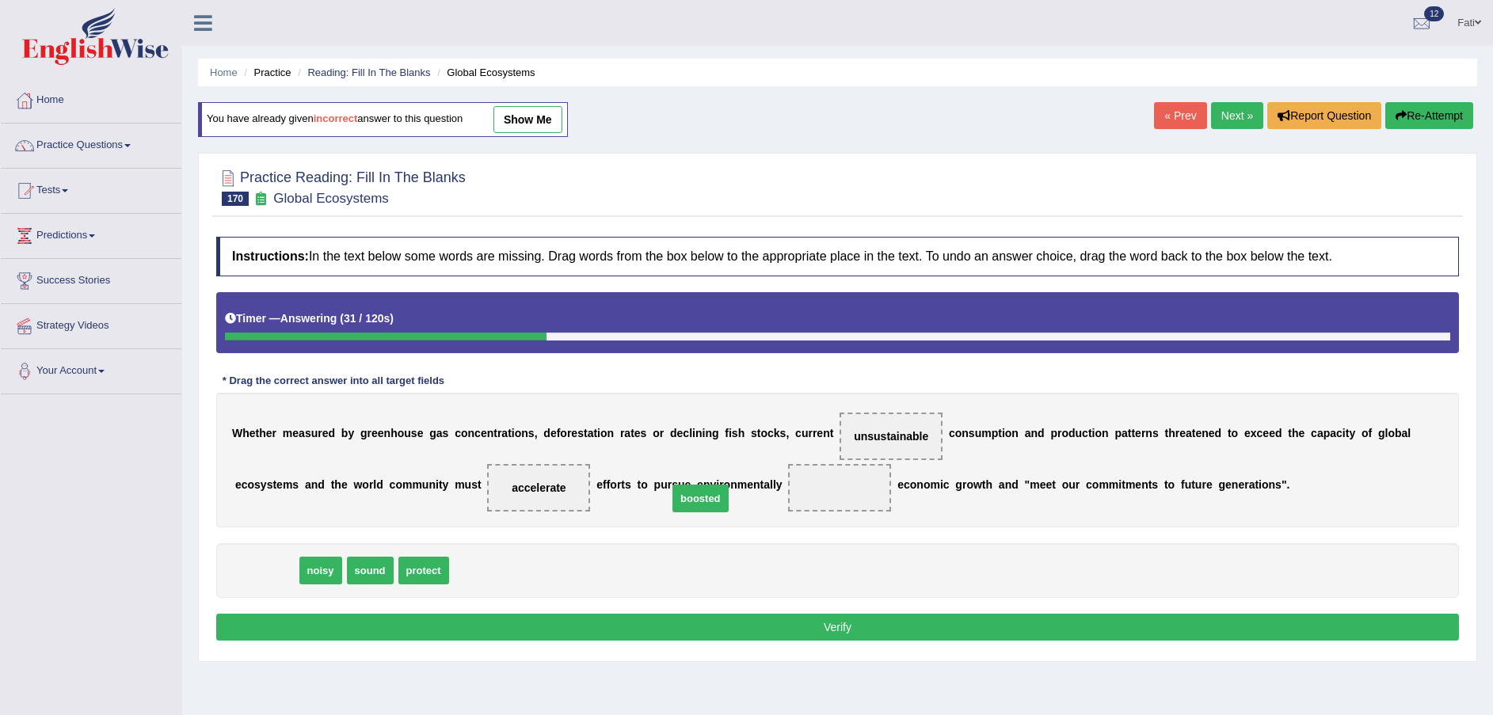
drag, startPoint x: 295, startPoint y: 554, endPoint x: 698, endPoint y: 492, distance: 408.7
click at [697, 633] on button "Verify" at bounding box center [837, 627] width 1242 height 27
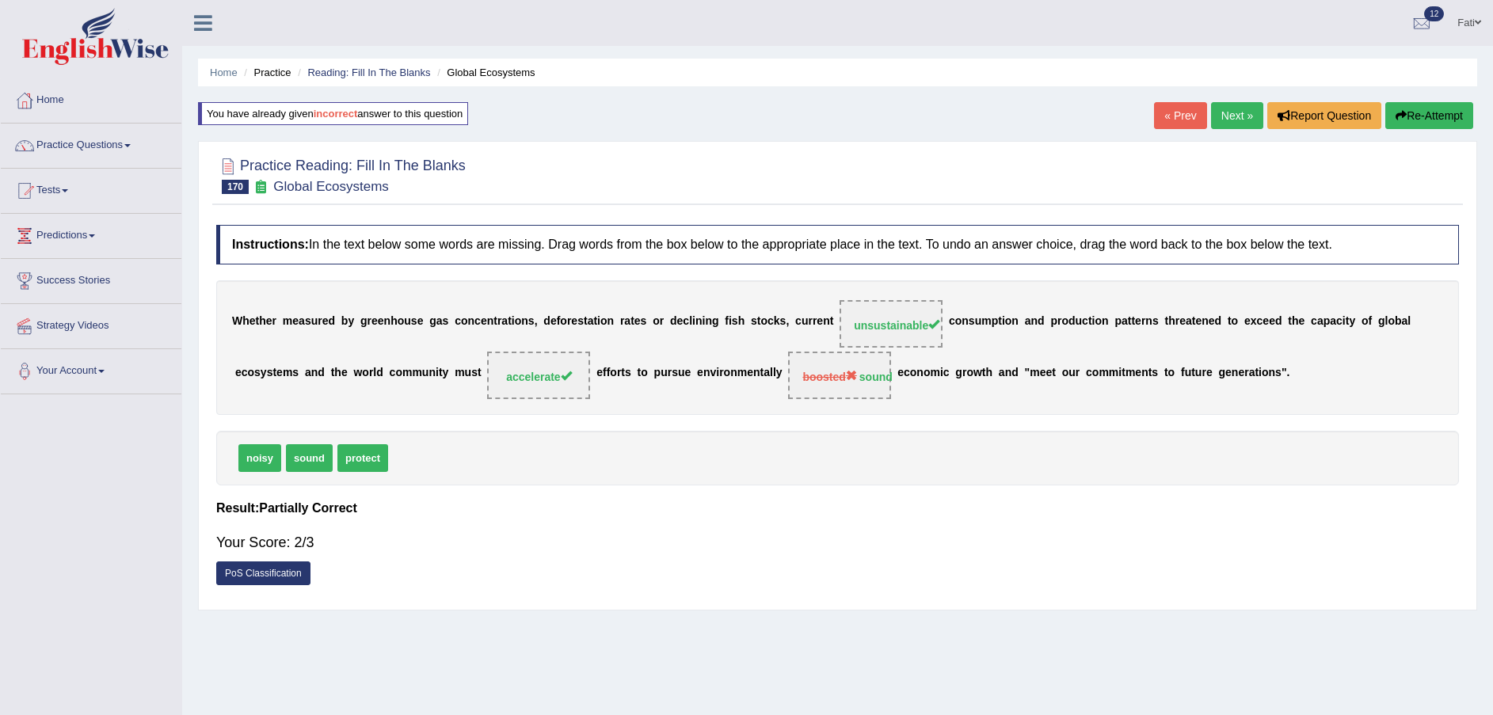
click at [1181, 109] on link "« Prev" at bounding box center [1180, 115] width 52 height 27
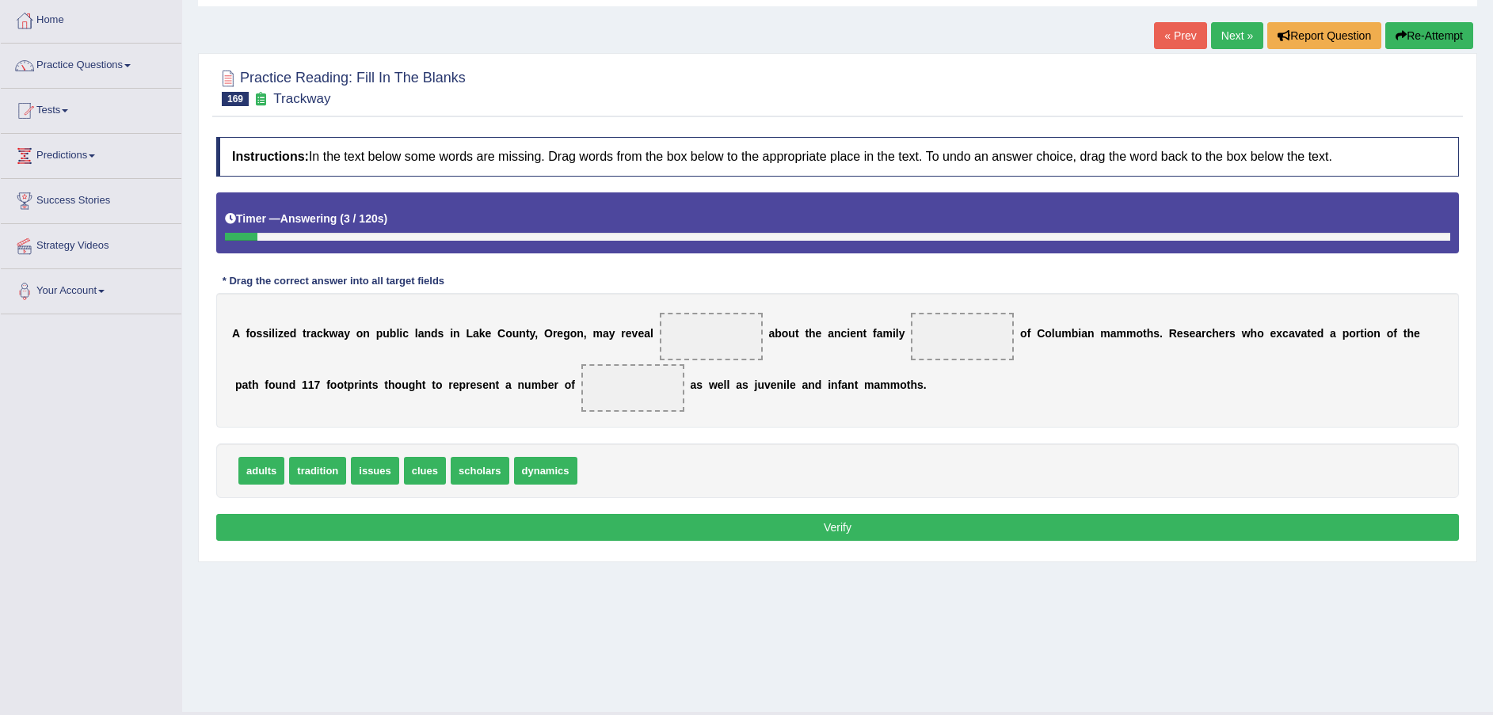
scroll to position [116, 0]
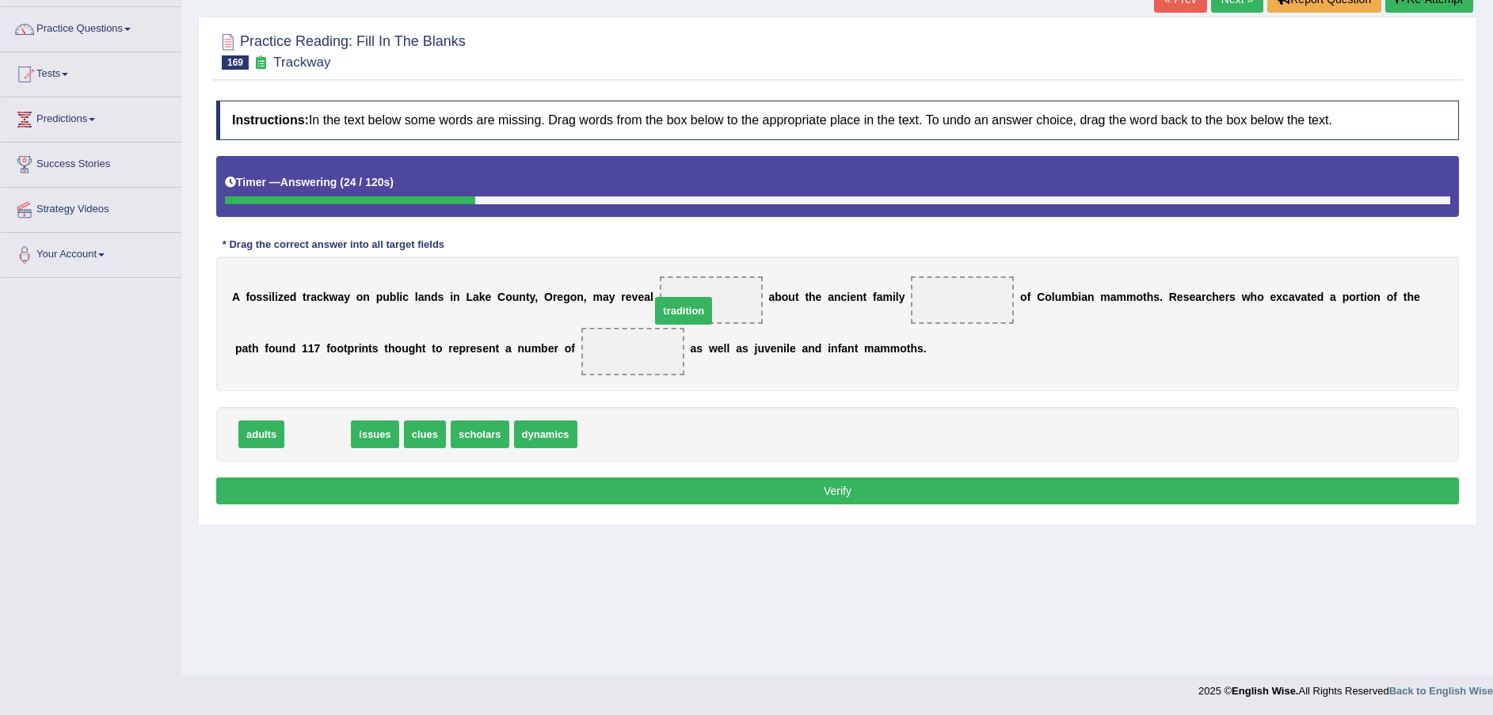
drag, startPoint x: 309, startPoint y: 437, endPoint x: 675, endPoint y: 314, distance: 386.9
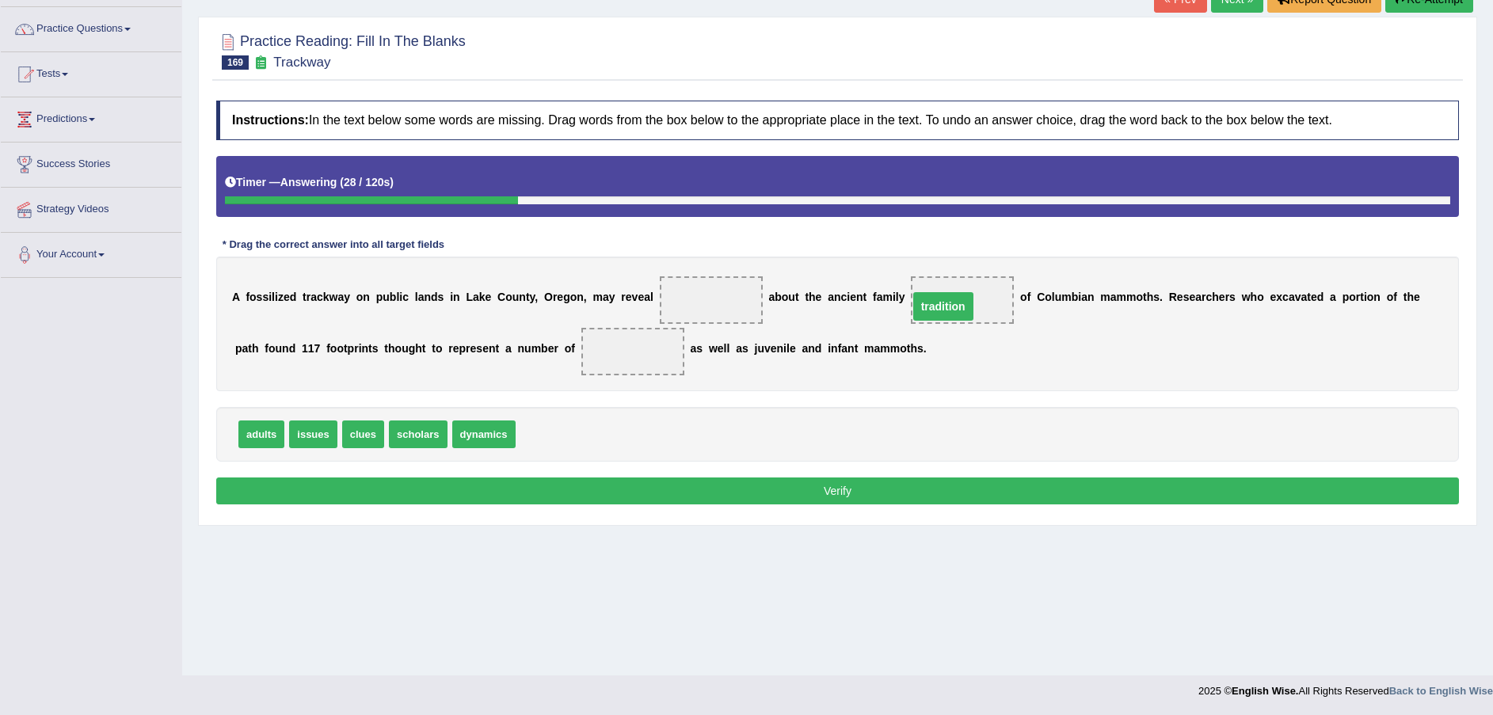
drag, startPoint x: 687, startPoint y: 302, endPoint x: 919, endPoint y: 309, distance: 232.1
drag, startPoint x: 919, startPoint y: 290, endPoint x: 659, endPoint y: 288, distance: 260.5
click at [628, 283] on div "A f o s s i l i z e d t r a c k w a y o n p u b l i c l a n d s i n L a k e C o…" at bounding box center [837, 324] width 1242 height 135
drag, startPoint x: 938, startPoint y: 301, endPoint x: 622, endPoint y: 359, distance: 321.2
drag, startPoint x: 487, startPoint y: 423, endPoint x: 929, endPoint y: 297, distance: 459.4
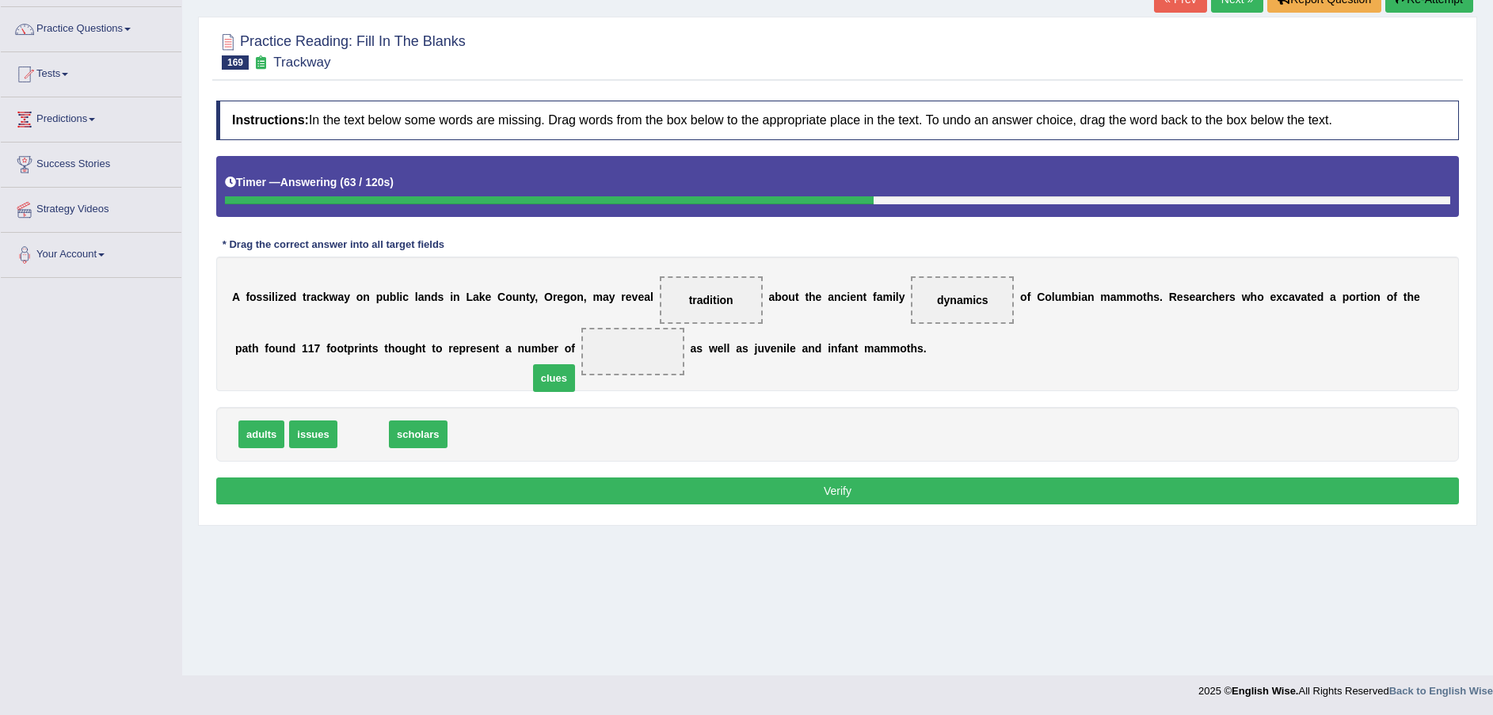
drag, startPoint x: 359, startPoint y: 432, endPoint x: 548, endPoint y: 375, distance: 197.4
click at [546, 487] on button "Verify" at bounding box center [837, 490] width 1242 height 27
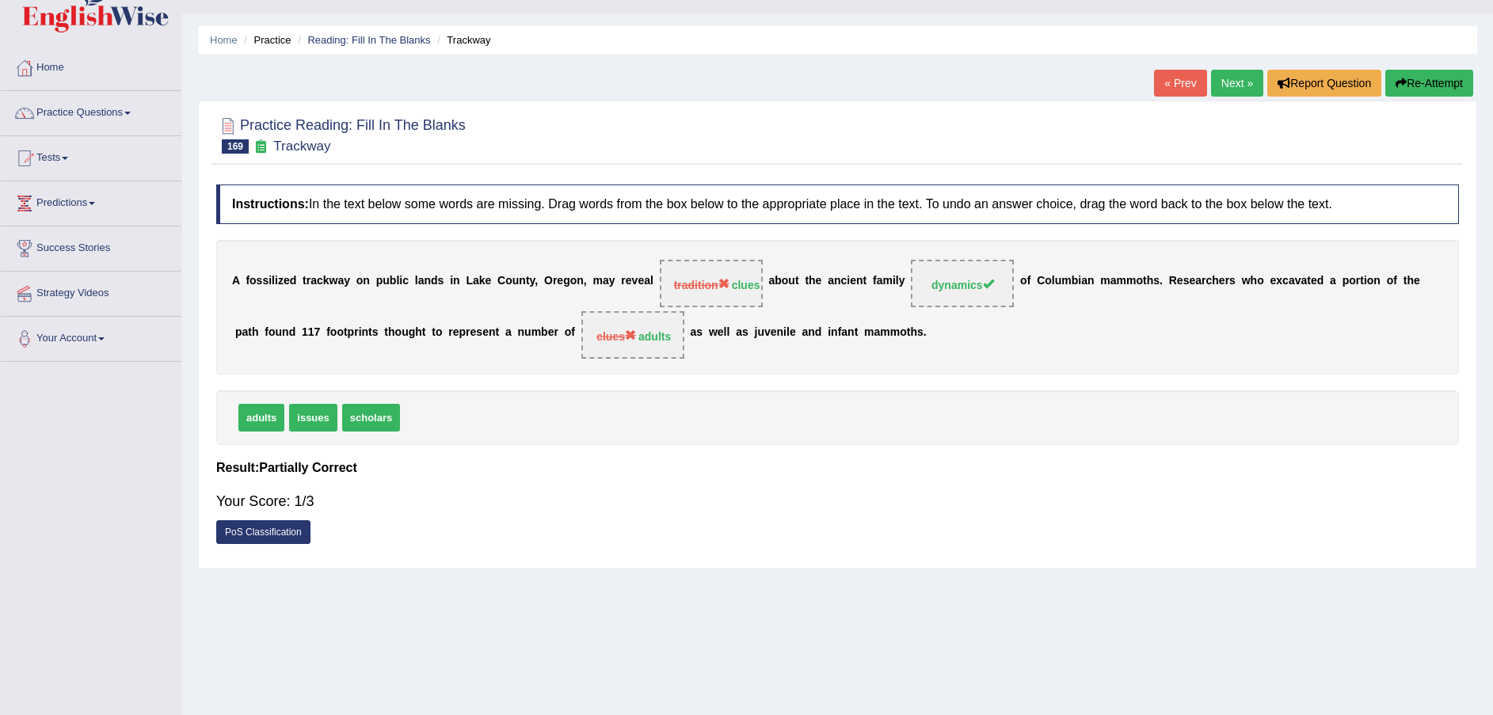
scroll to position [0, 0]
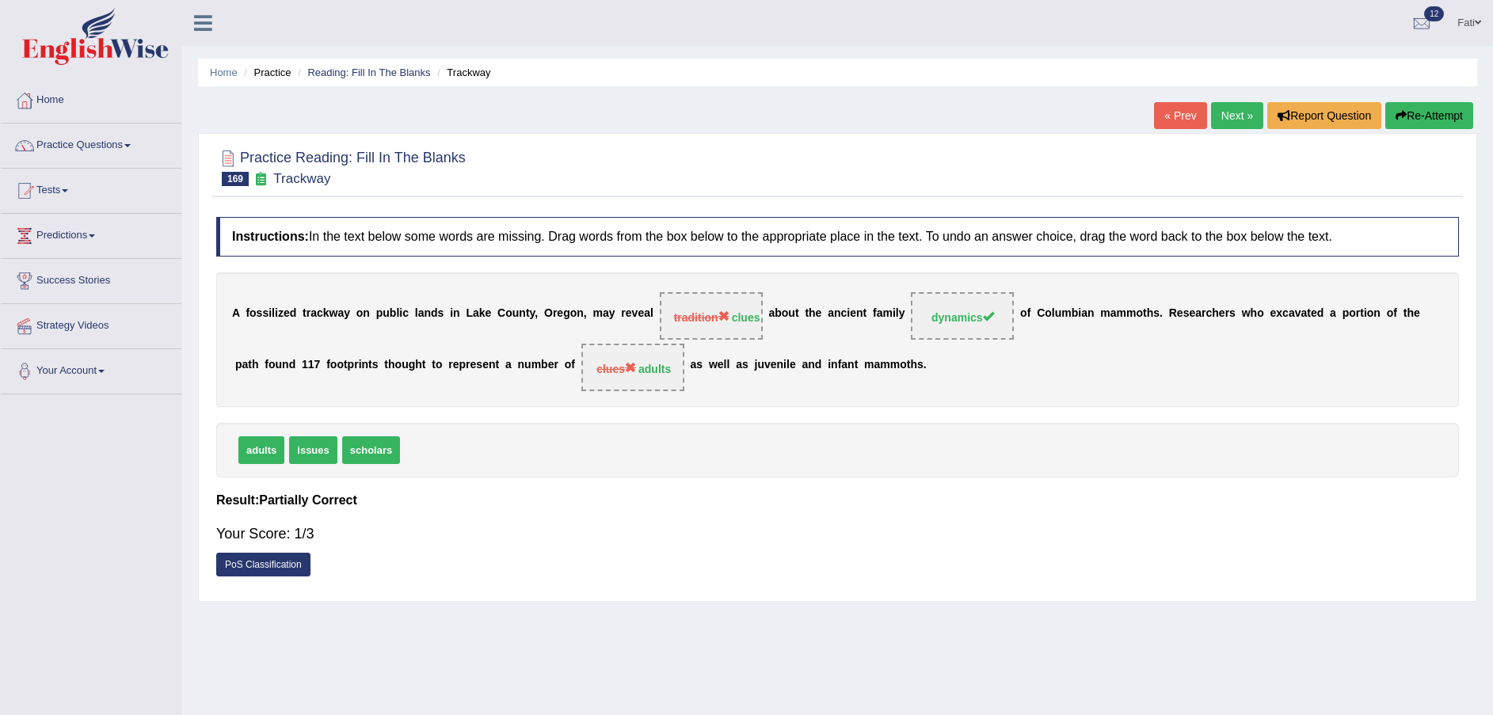
click at [1413, 122] on button "Re-Attempt" at bounding box center [1429, 115] width 88 height 27
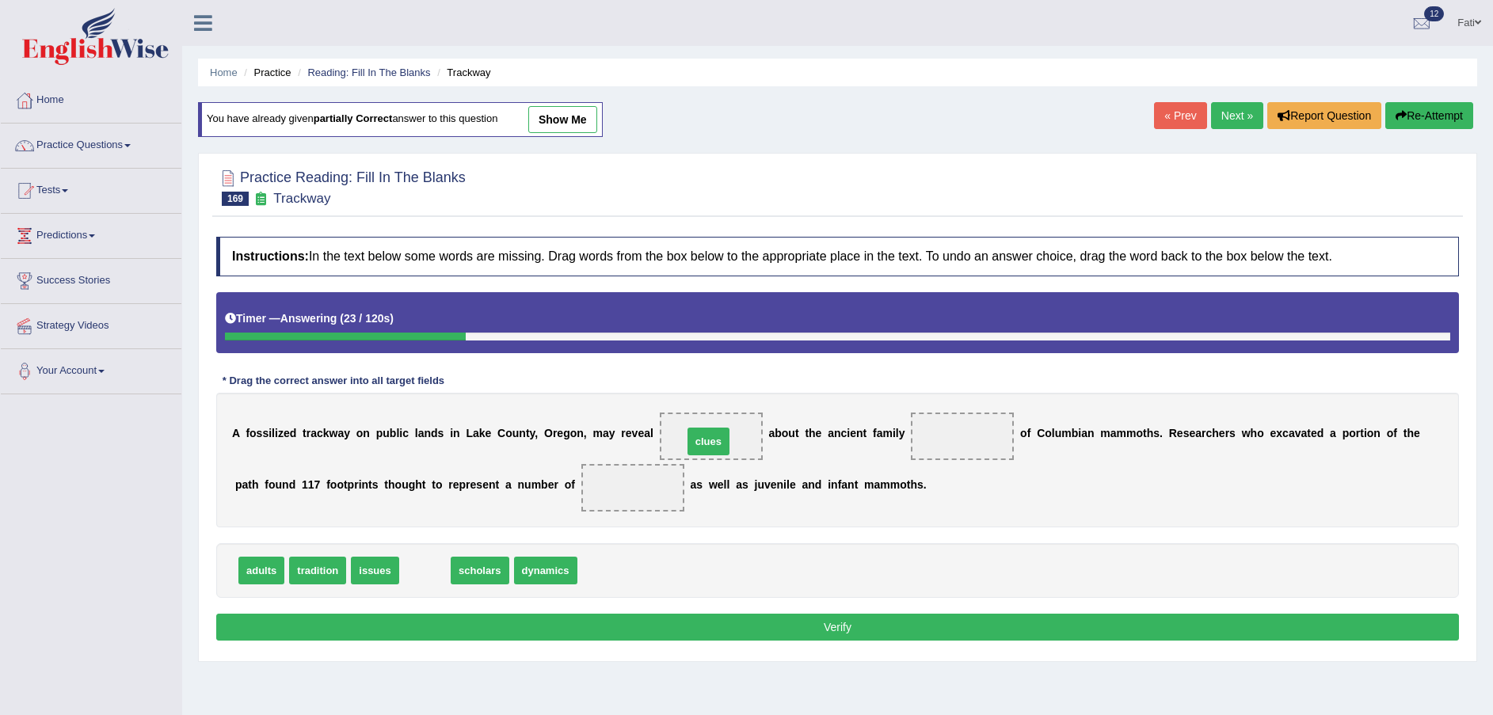
drag, startPoint x: 420, startPoint y: 572, endPoint x: 708, endPoint y: 441, distance: 315.7
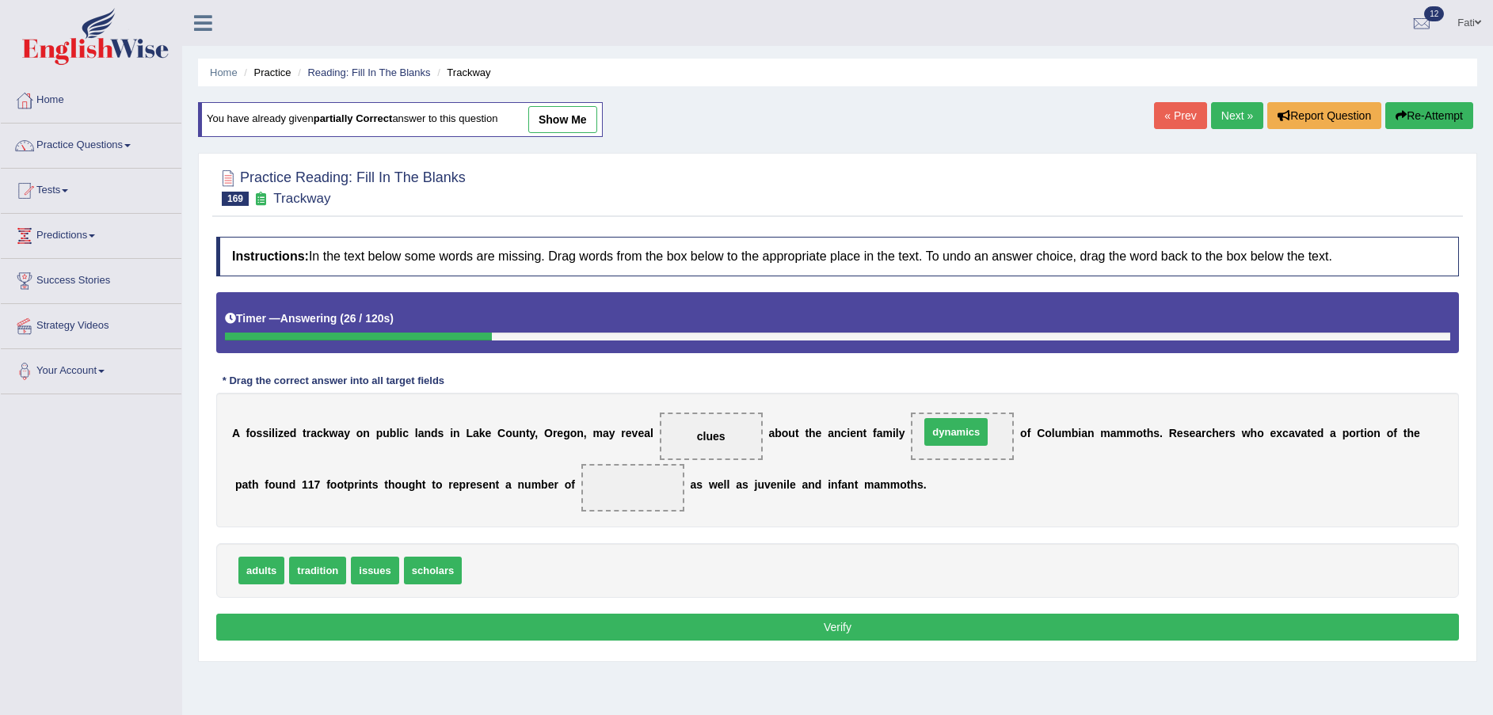
drag, startPoint x: 496, startPoint y: 574, endPoint x: 953, endPoint y: 436, distance: 478.2
drag, startPoint x: 251, startPoint y: 573, endPoint x: 548, endPoint y: 496, distance: 306.9
click at [735, 625] on button "Verify" at bounding box center [837, 627] width 1242 height 27
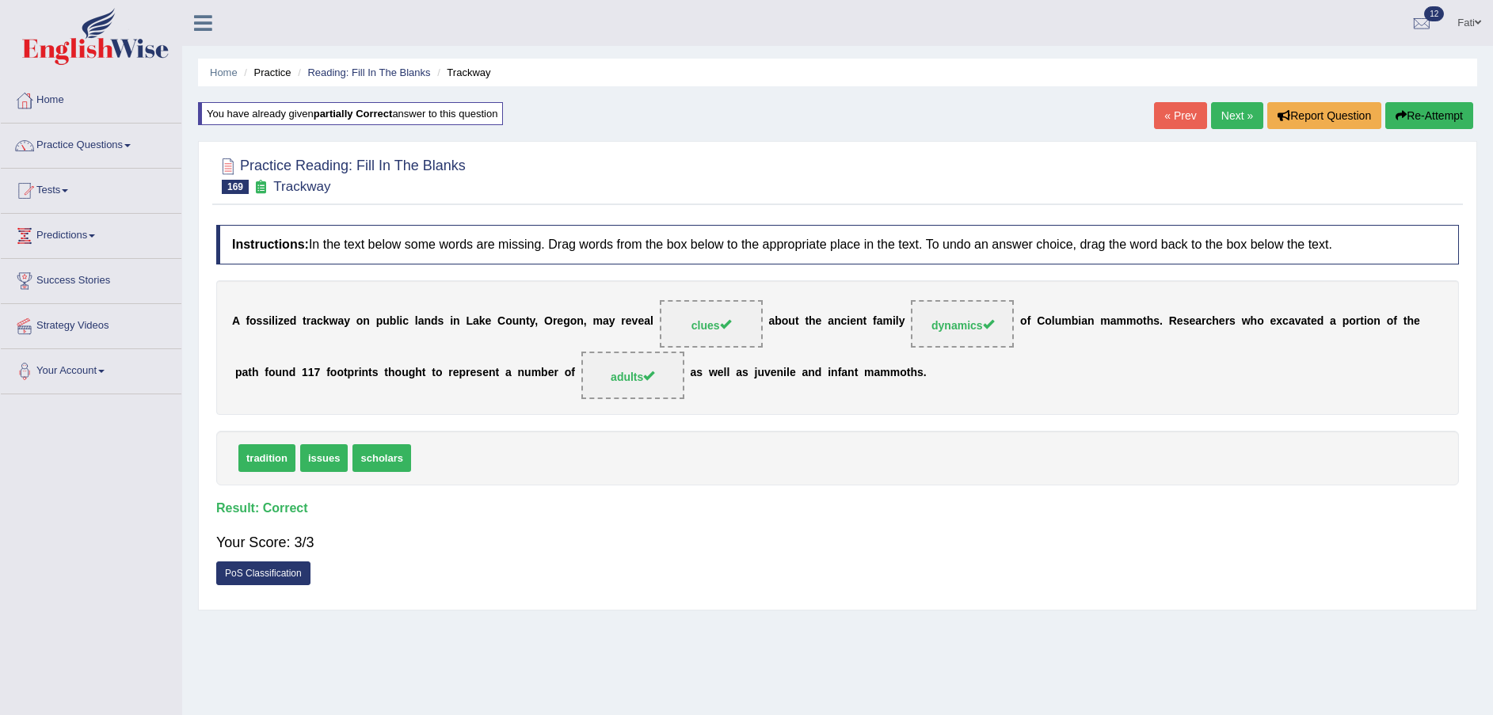
click at [1181, 117] on link "« Prev" at bounding box center [1180, 115] width 52 height 27
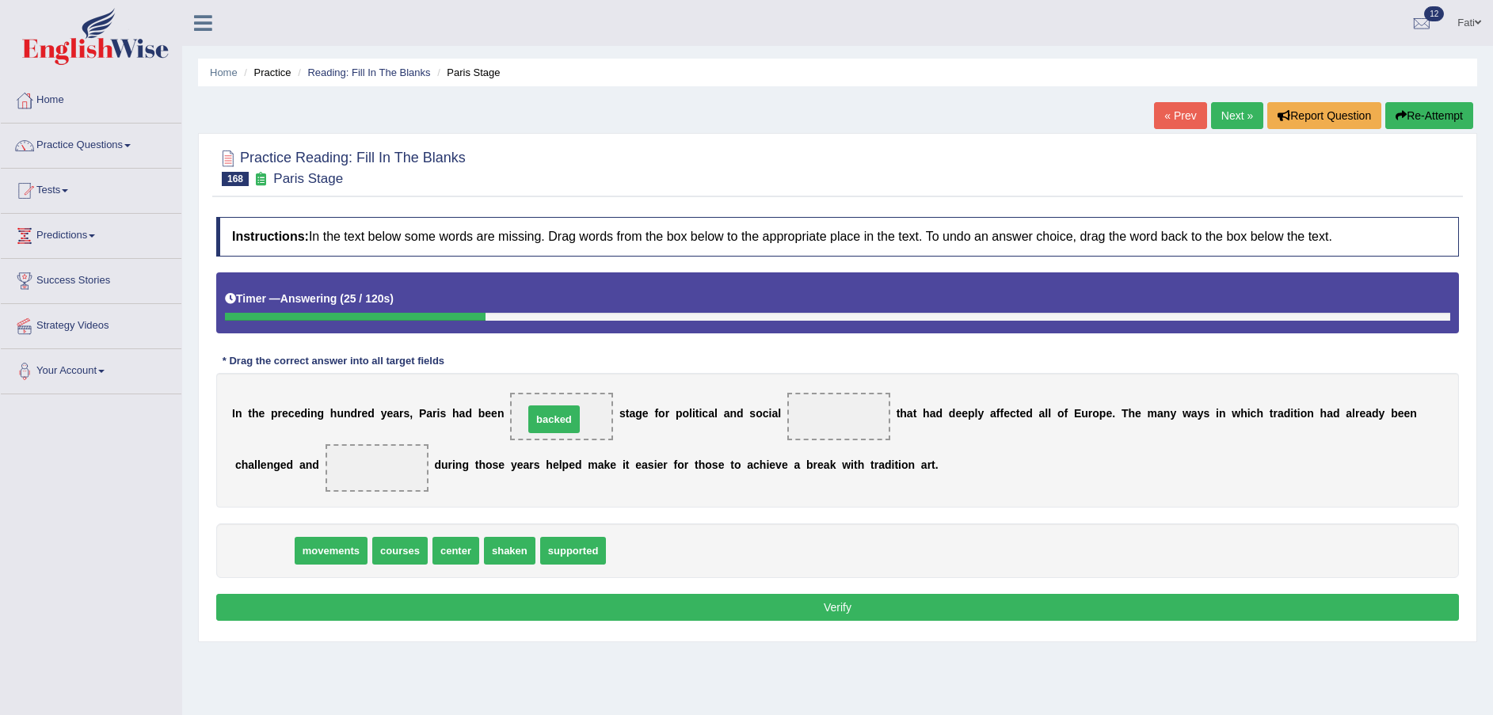
drag, startPoint x: 257, startPoint y: 555, endPoint x: 547, endPoint y: 424, distance: 318.2
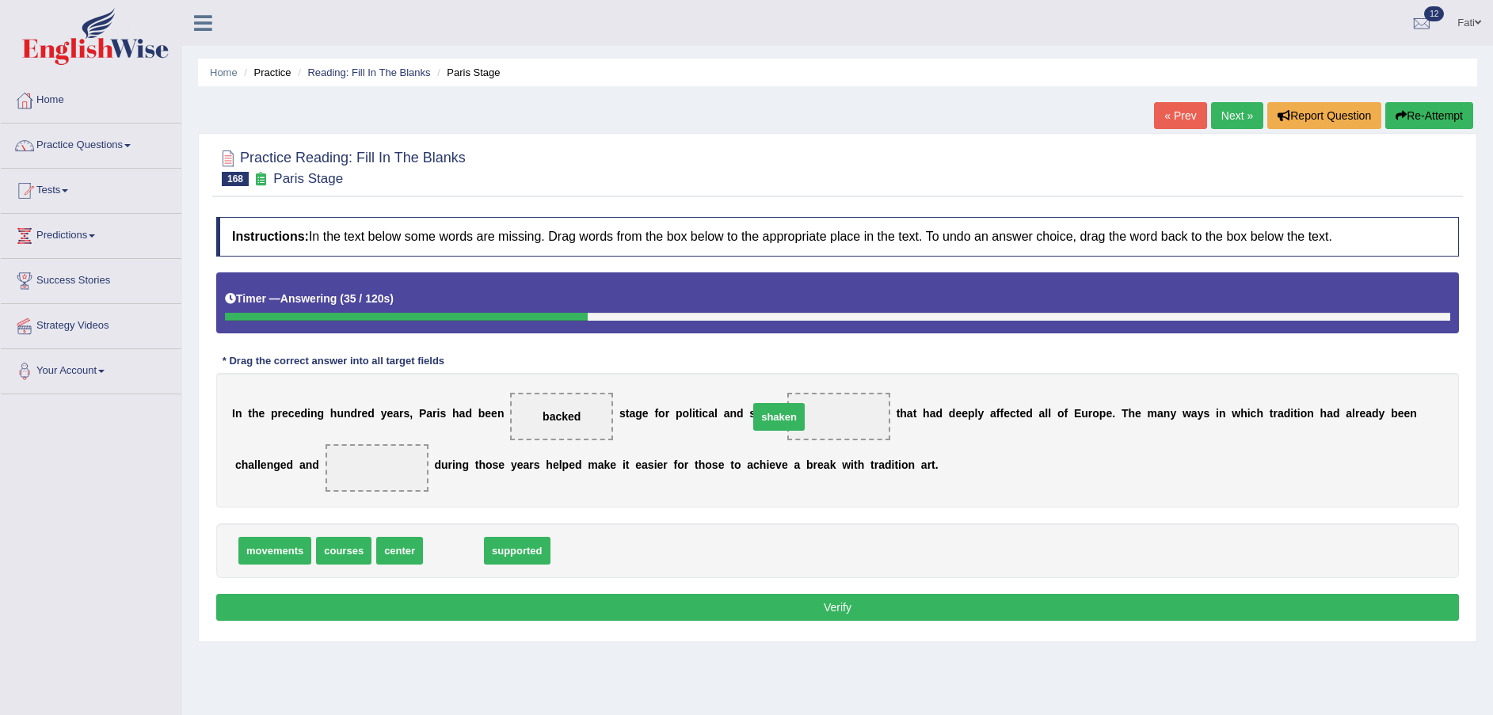
drag, startPoint x: 444, startPoint y: 553, endPoint x: 770, endPoint y: 419, distance: 351.9
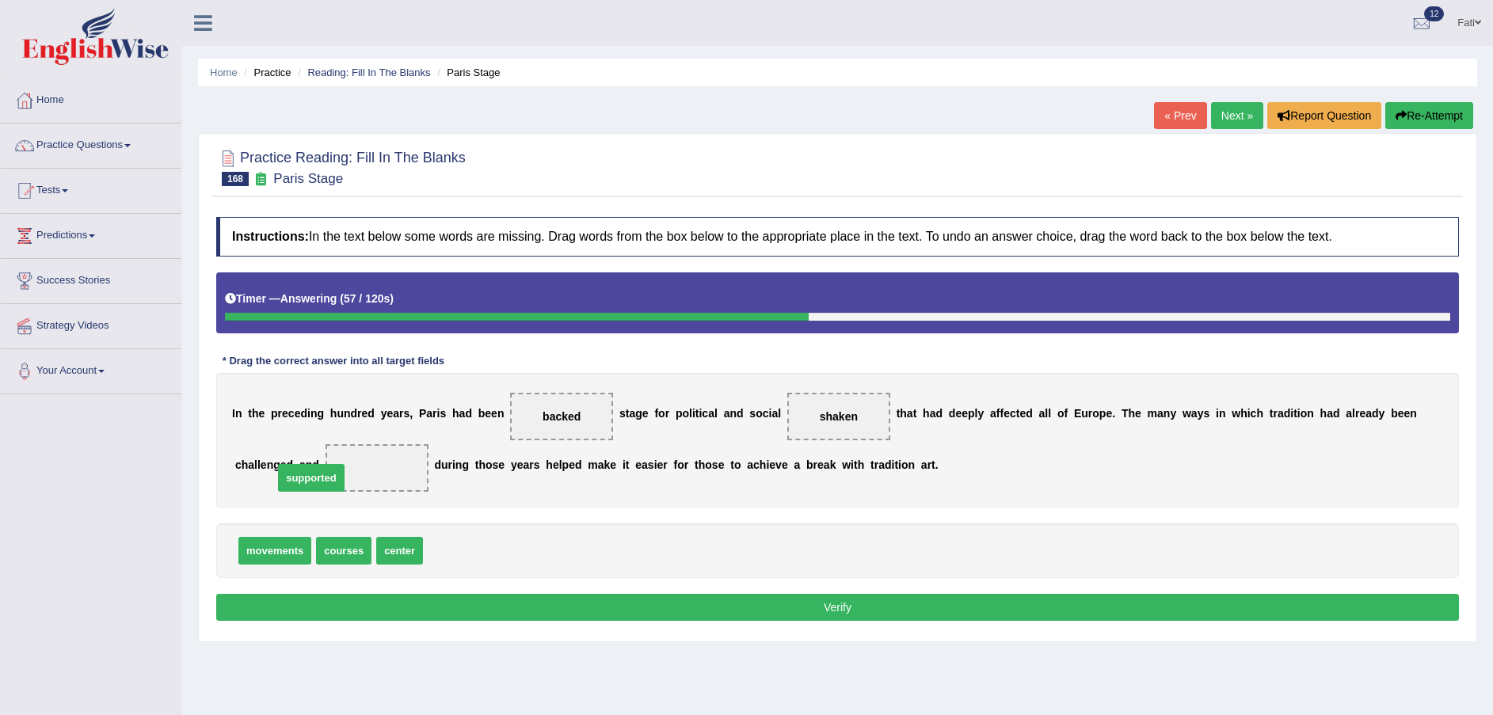
drag, startPoint x: 462, startPoint y: 552, endPoint x: 307, endPoint y: 474, distance: 173.2
click at [423, 603] on button "Verify" at bounding box center [837, 607] width 1242 height 27
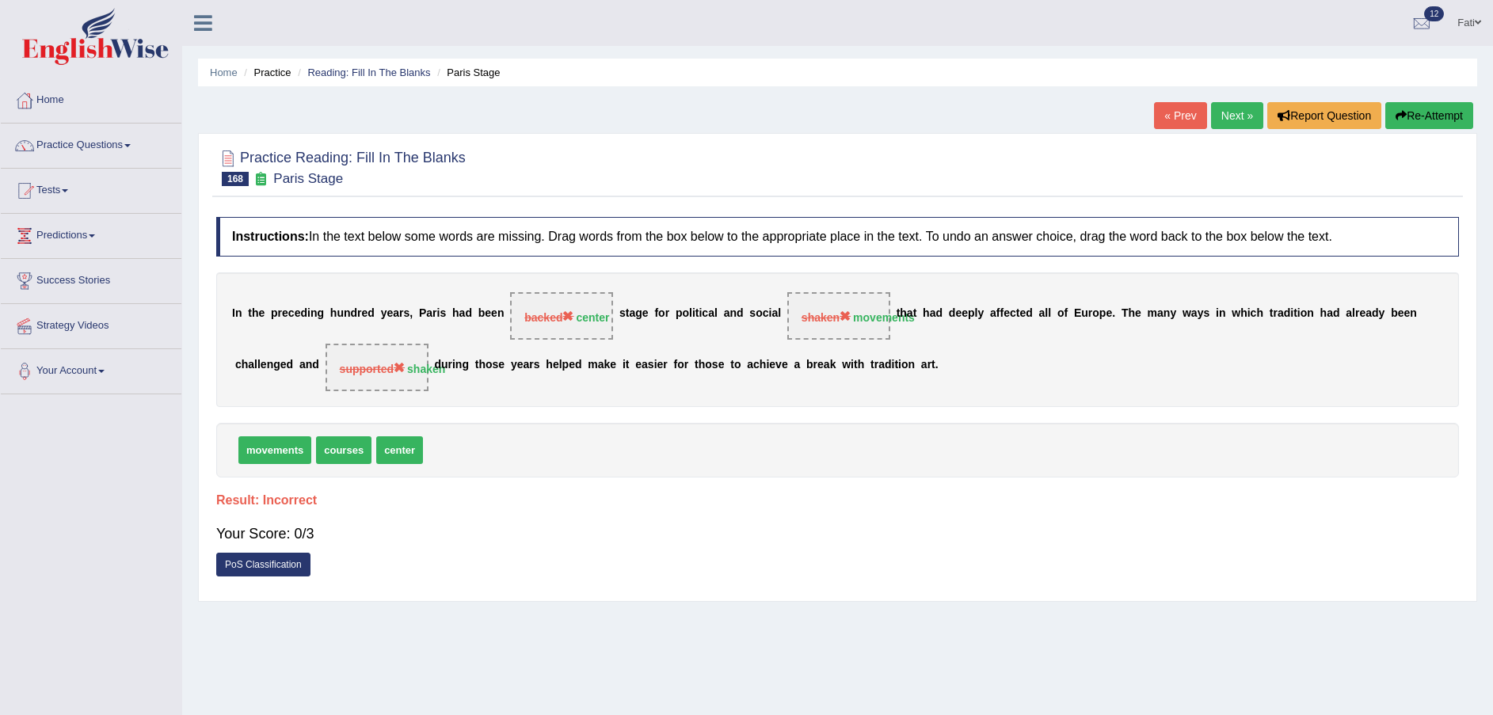
click at [1434, 116] on button "Re-Attempt" at bounding box center [1429, 115] width 88 height 27
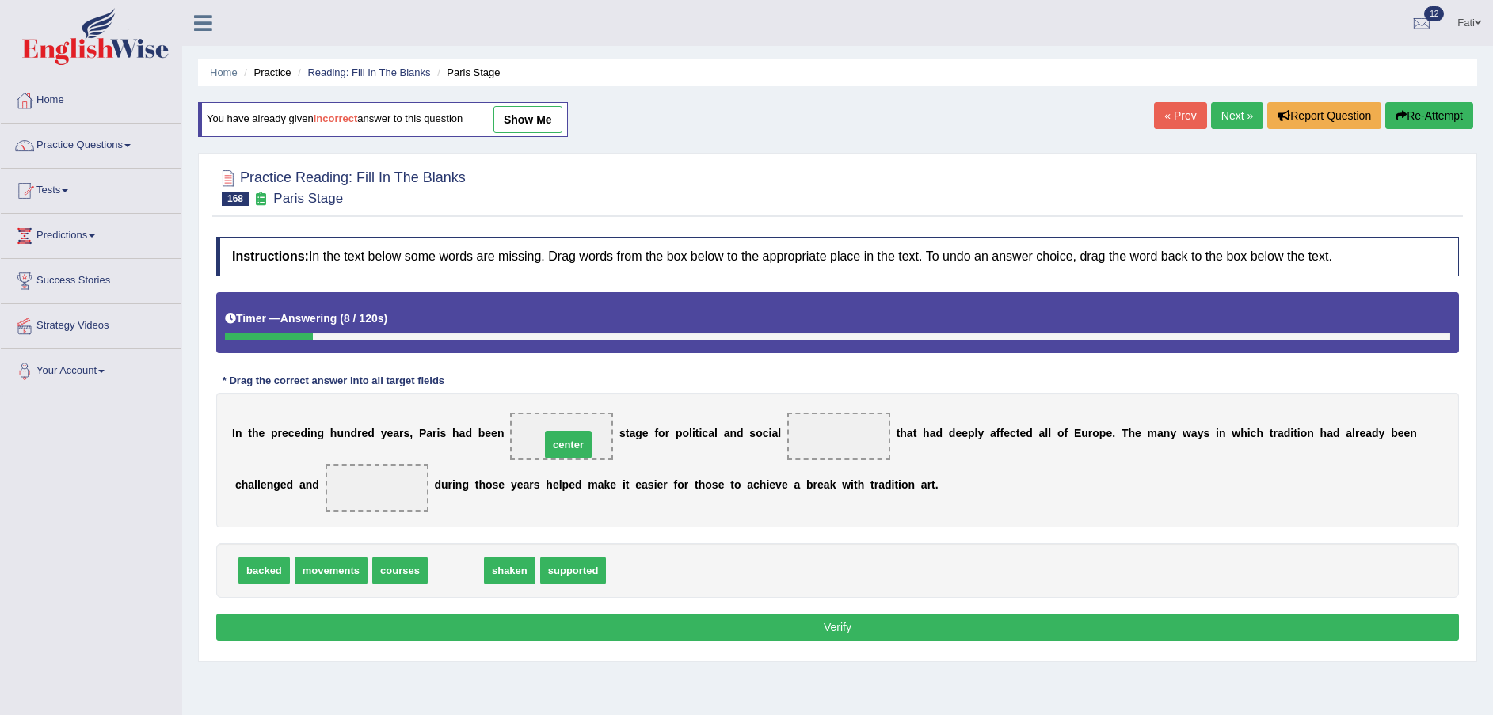
drag, startPoint x: 448, startPoint y: 570, endPoint x: 561, endPoint y: 444, distance: 168.8
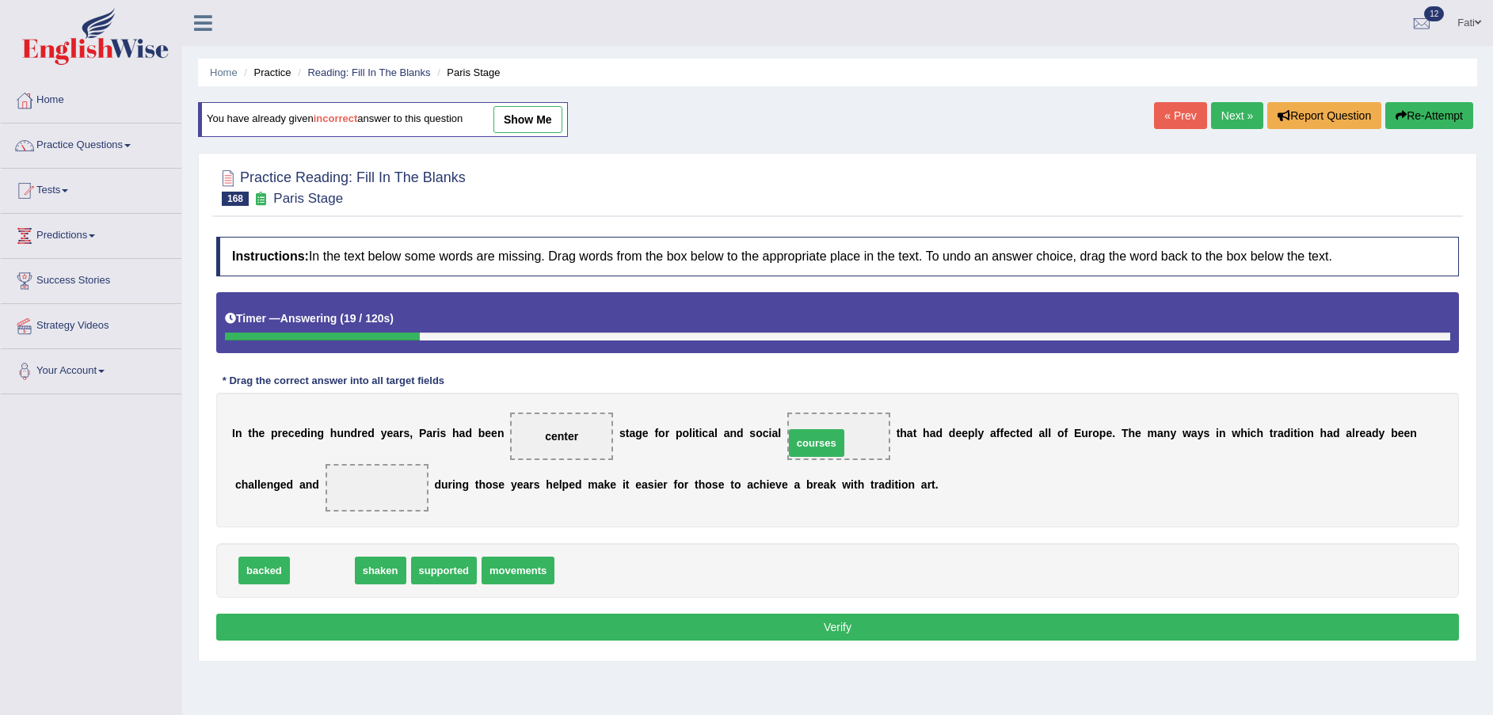
drag, startPoint x: 310, startPoint y: 573, endPoint x: 804, endPoint y: 446, distance: 510.3
drag, startPoint x: 299, startPoint y: 574, endPoint x: 282, endPoint y: 484, distance: 91.9
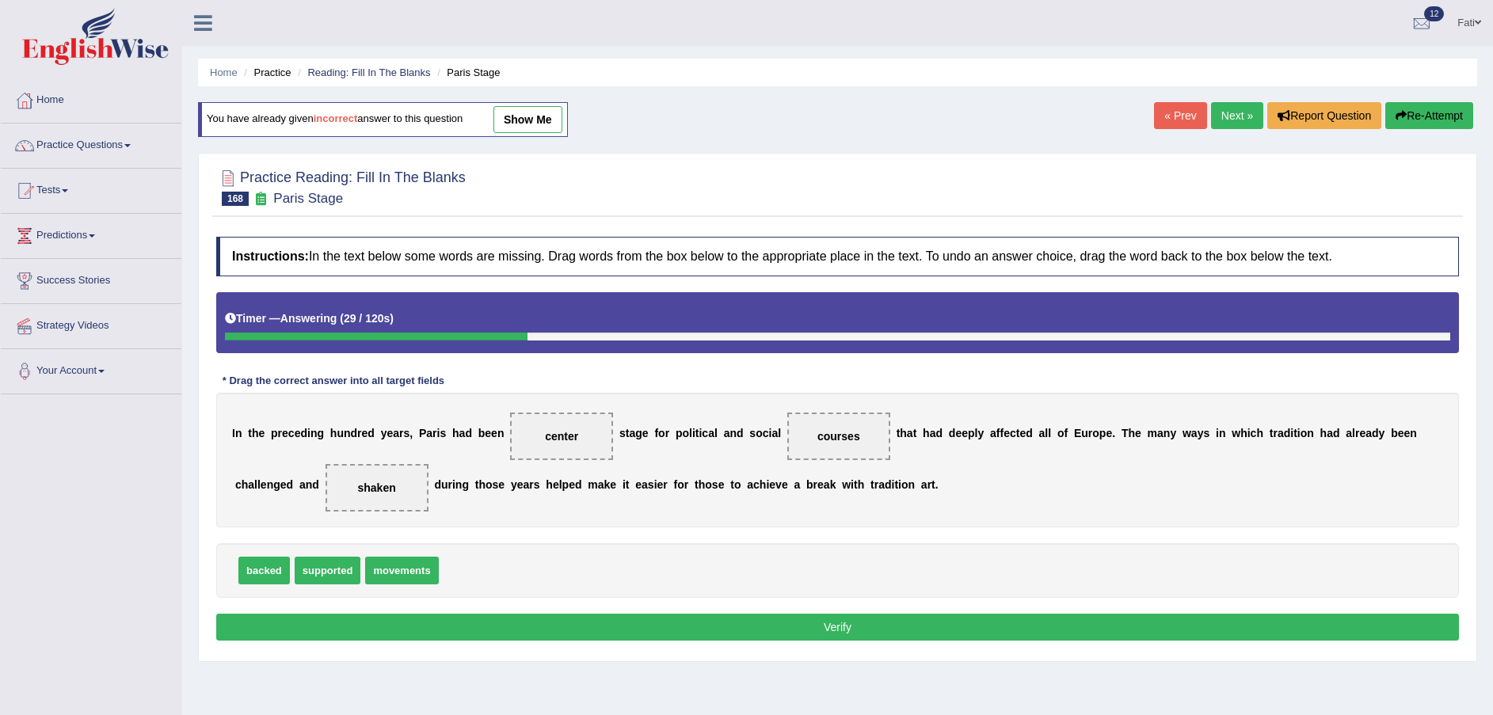
click at [363, 622] on button "Verify" at bounding box center [837, 627] width 1242 height 27
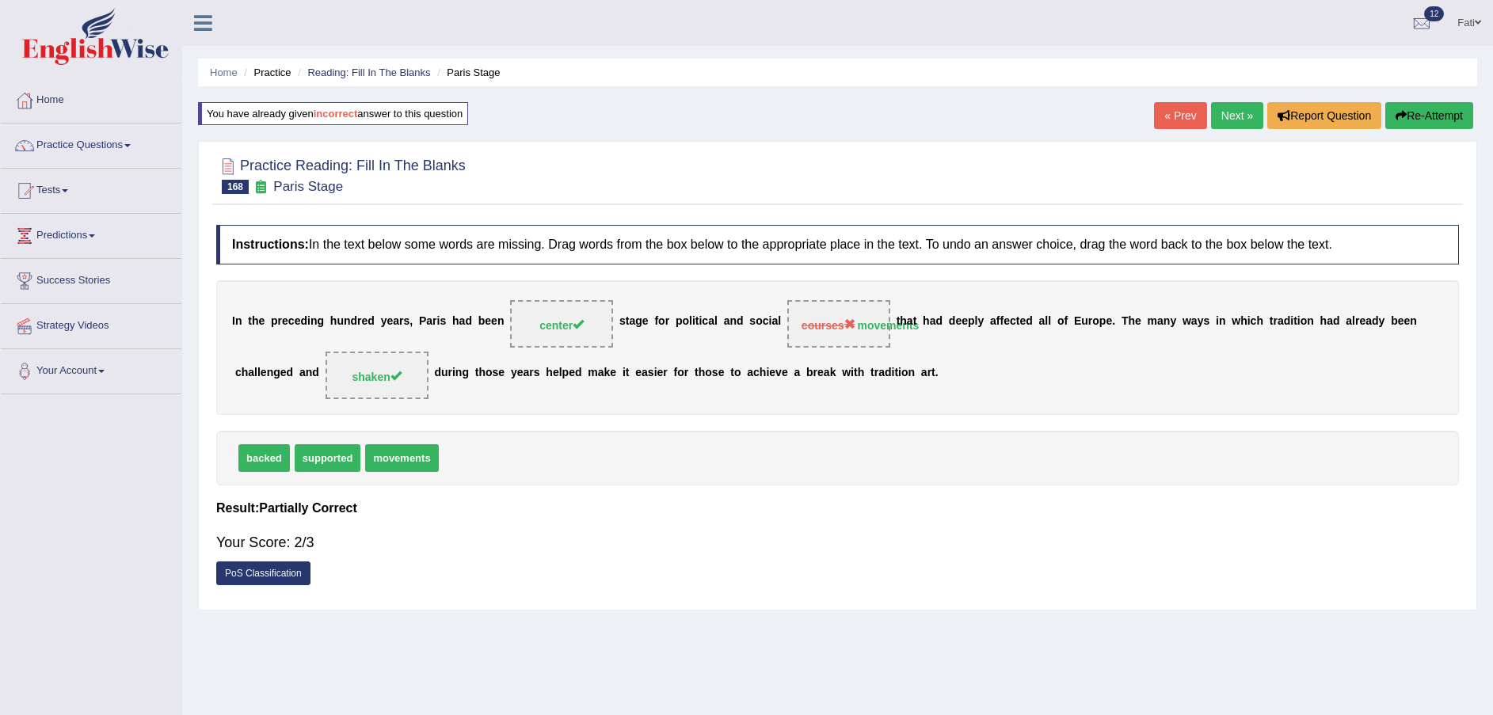
click at [1441, 119] on button "Re-Attempt" at bounding box center [1429, 115] width 88 height 27
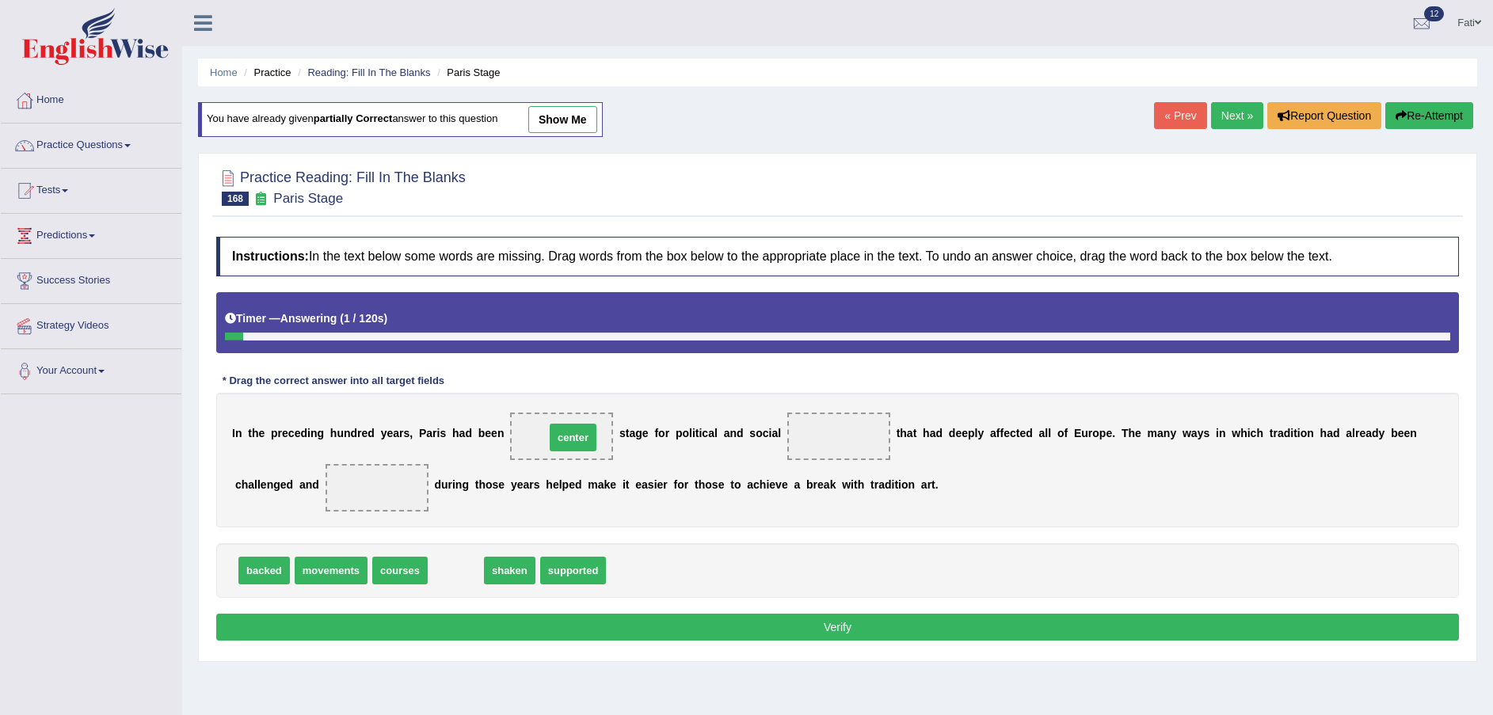
drag, startPoint x: 443, startPoint y: 578, endPoint x: 560, endPoint y: 445, distance: 177.3
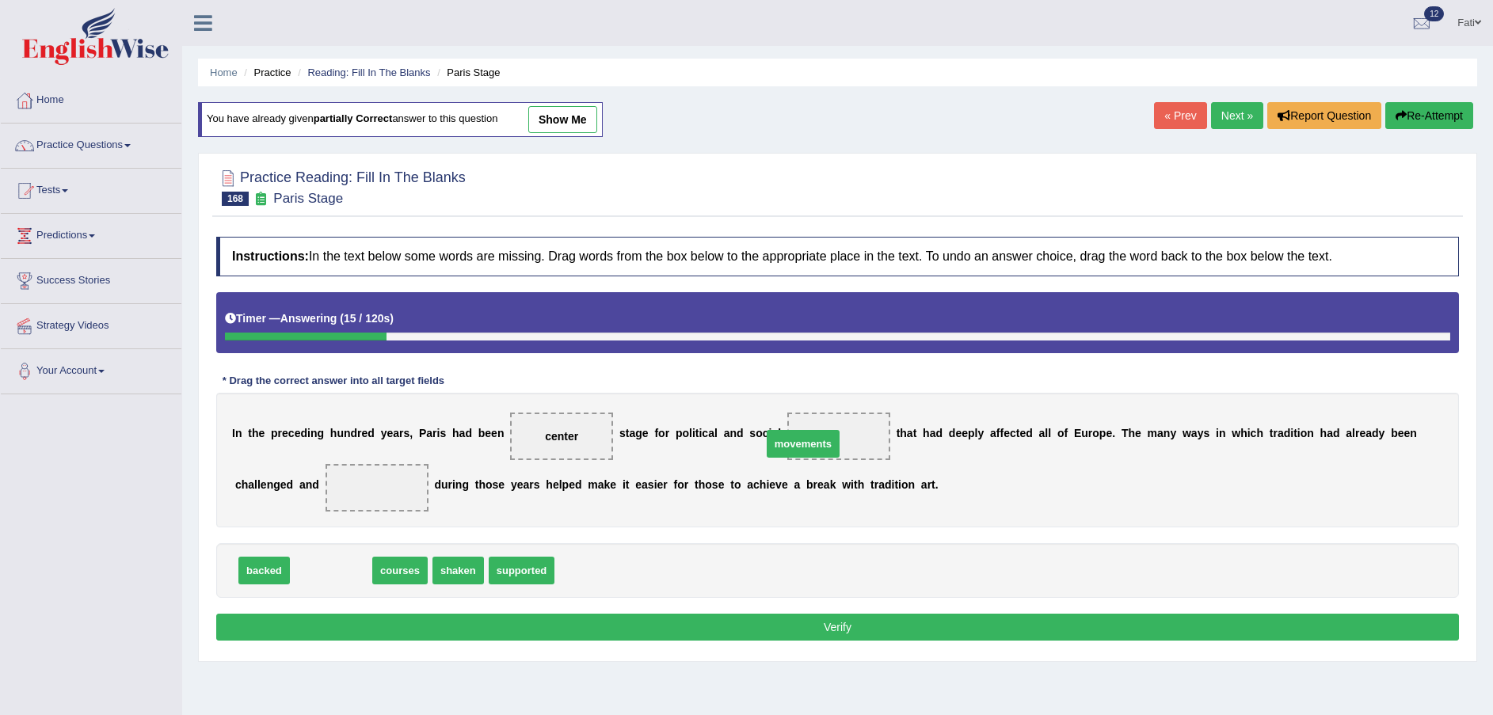
drag, startPoint x: 357, startPoint y: 565, endPoint x: 830, endPoint y: 443, distance: 488.4
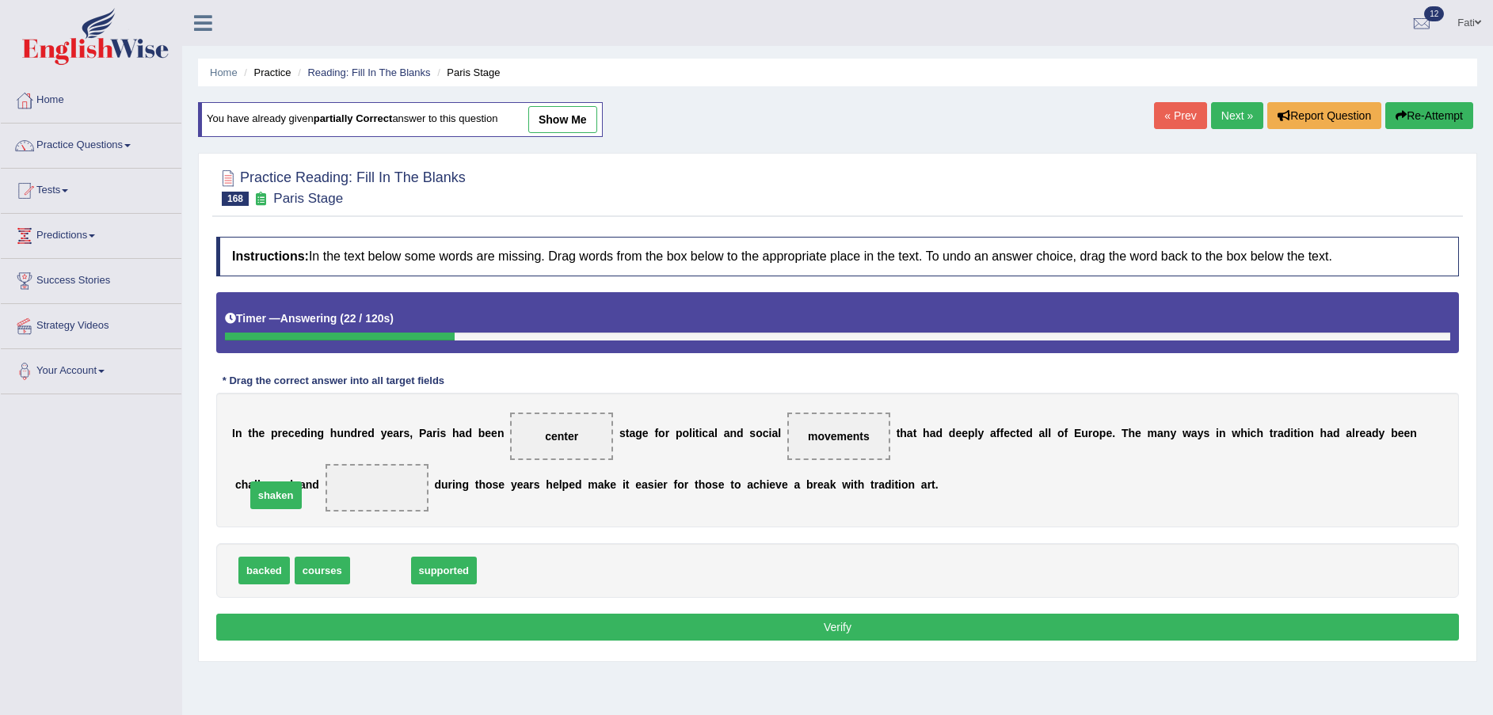
drag, startPoint x: 361, startPoint y: 568, endPoint x: 257, endPoint y: 493, distance: 128.1
click at [485, 623] on button "Verify" at bounding box center [837, 627] width 1242 height 27
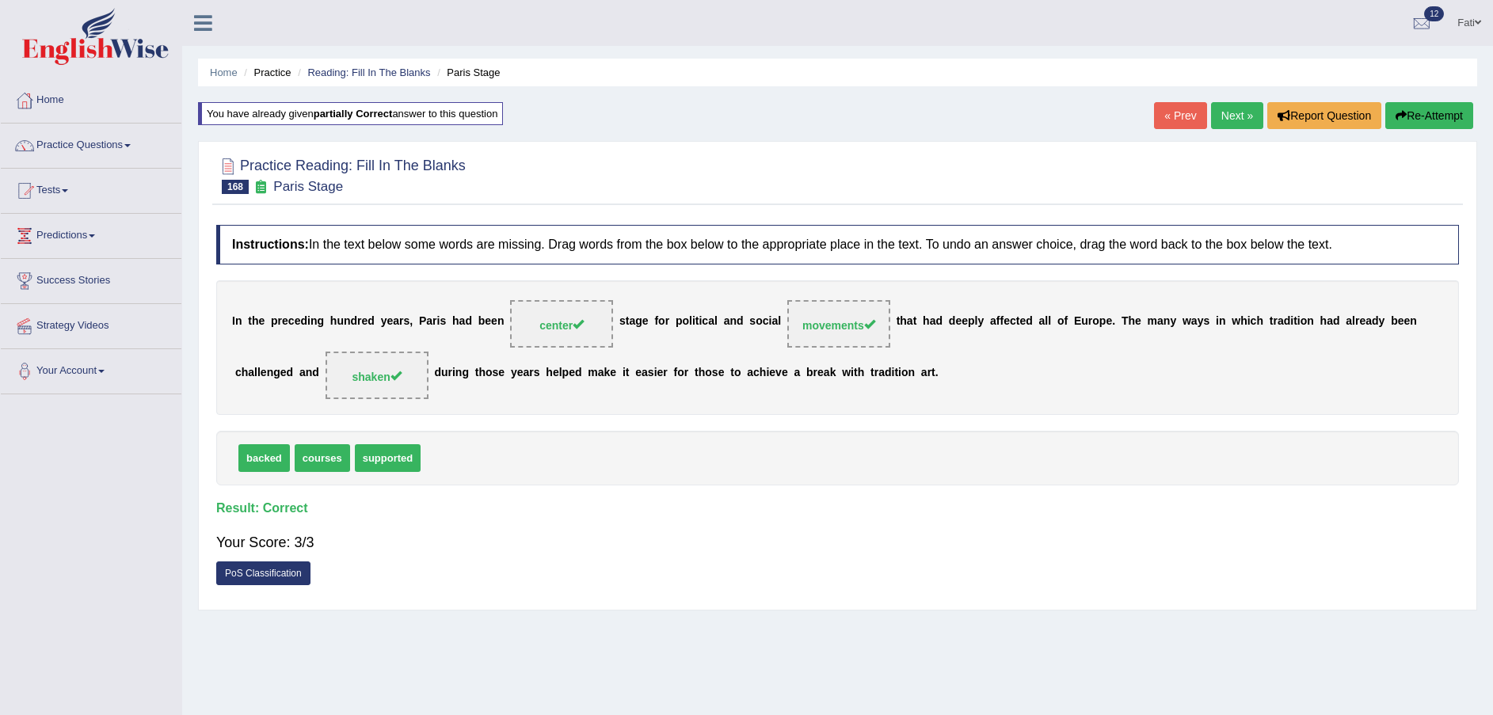
click at [1164, 115] on link "« Prev" at bounding box center [1180, 115] width 52 height 27
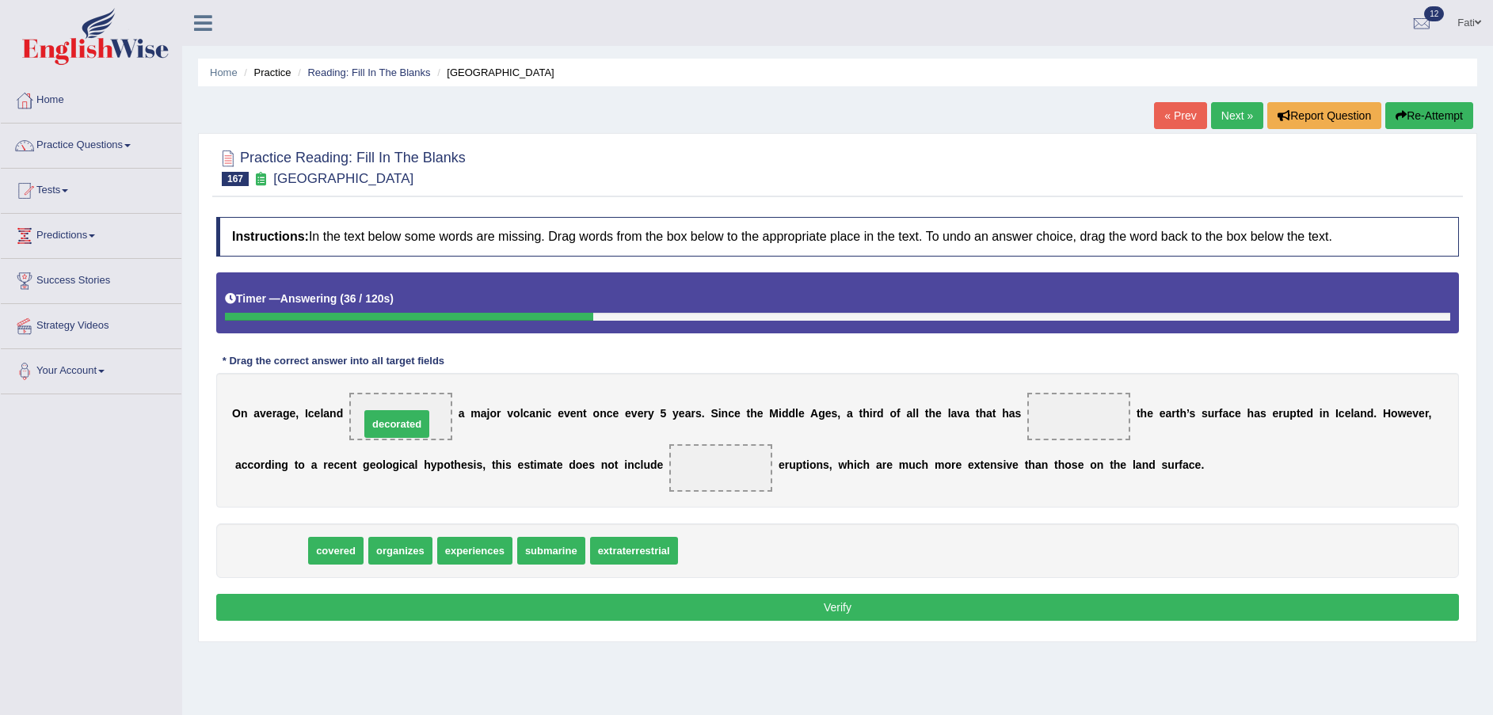
drag, startPoint x: 287, startPoint y: 555, endPoint x: 413, endPoint y: 428, distance: 179.2
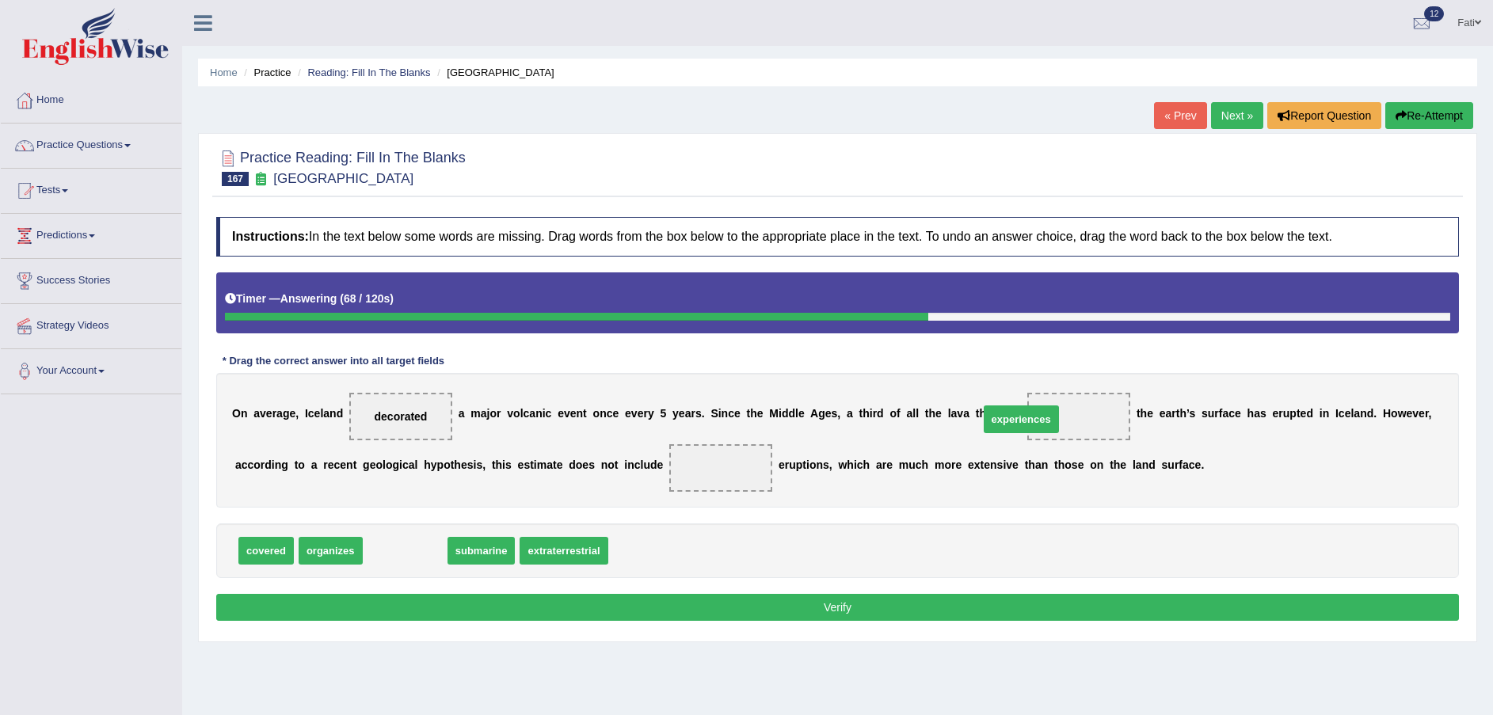
drag, startPoint x: 399, startPoint y: 554, endPoint x: 1014, endPoint y: 422, distance: 628.5
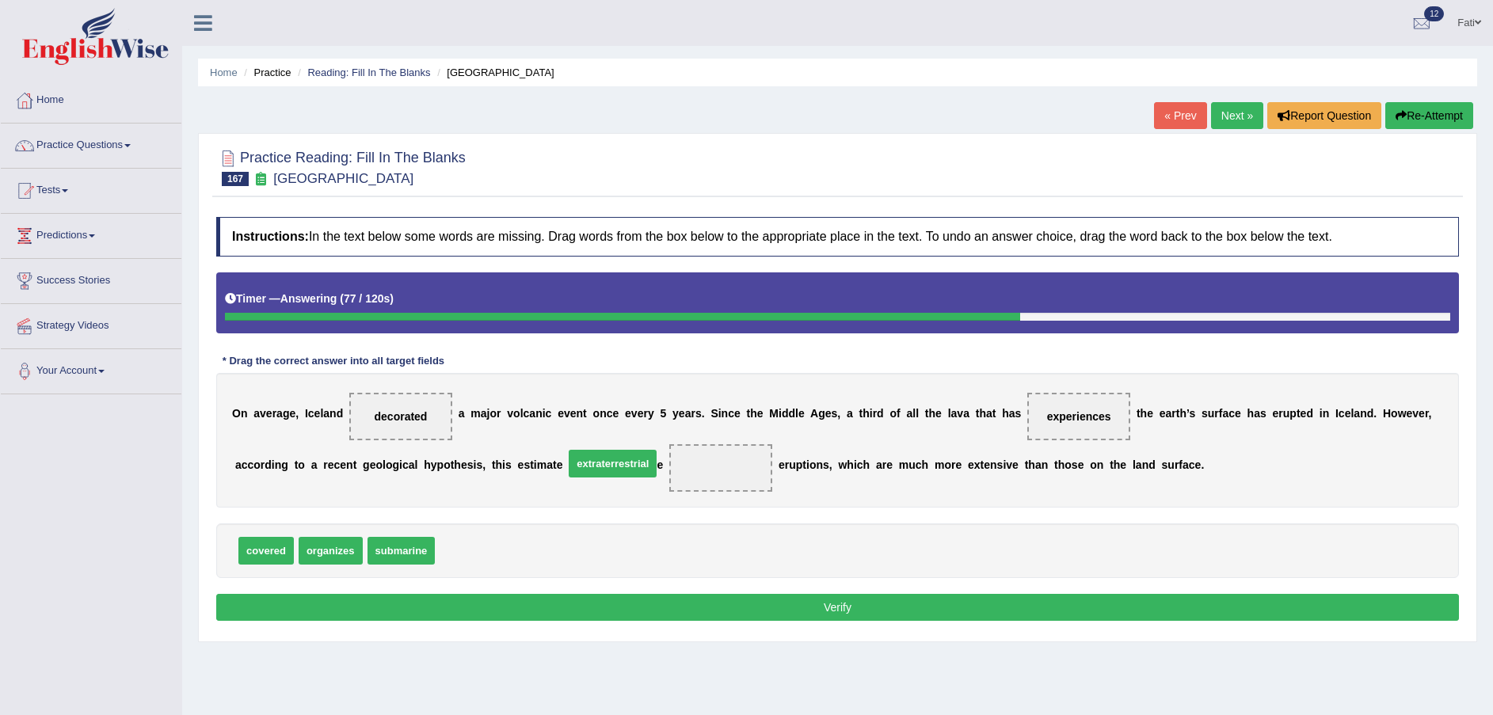
drag, startPoint x: 481, startPoint y: 557, endPoint x: 613, endPoint y: 469, distance: 159.2
click at [641, 603] on button "Verify" at bounding box center [837, 607] width 1242 height 27
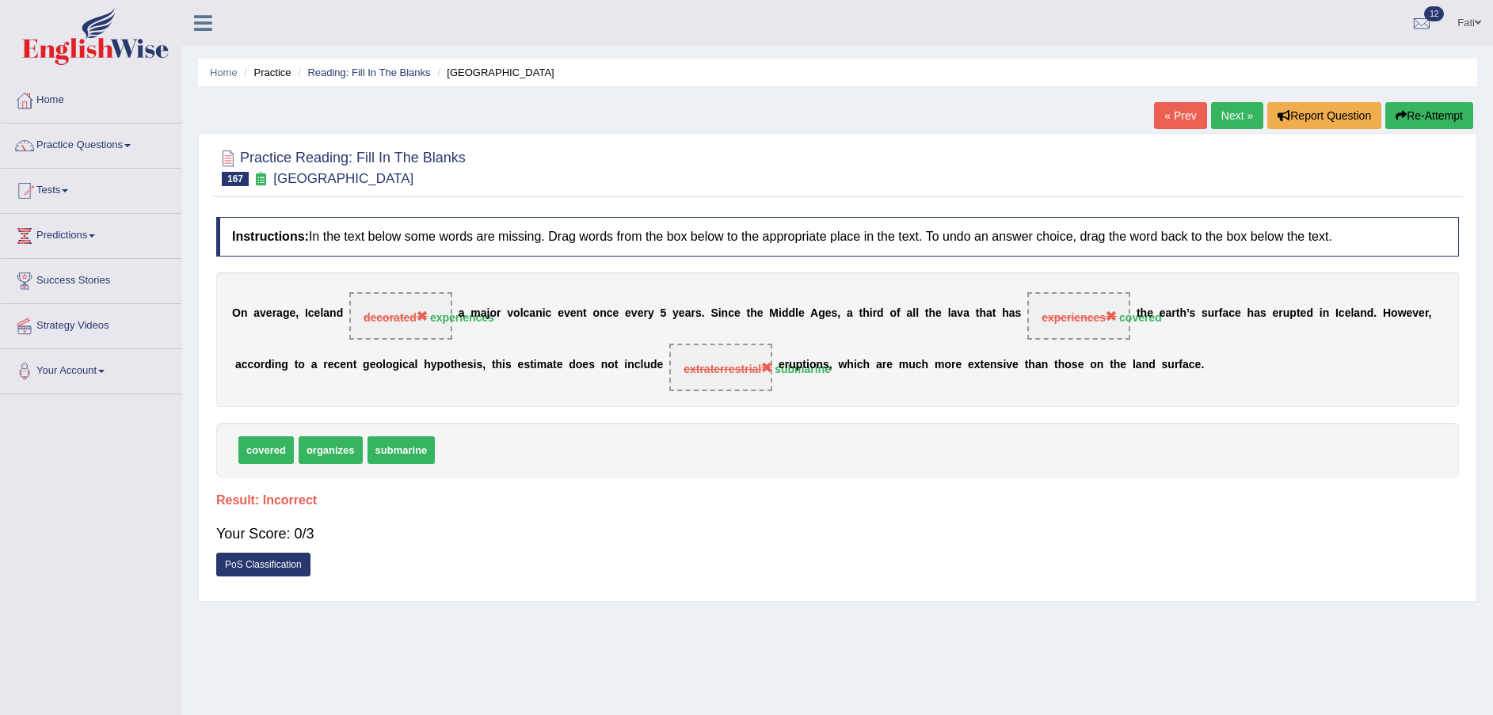
click at [1440, 116] on button "Re-Attempt" at bounding box center [1429, 115] width 88 height 27
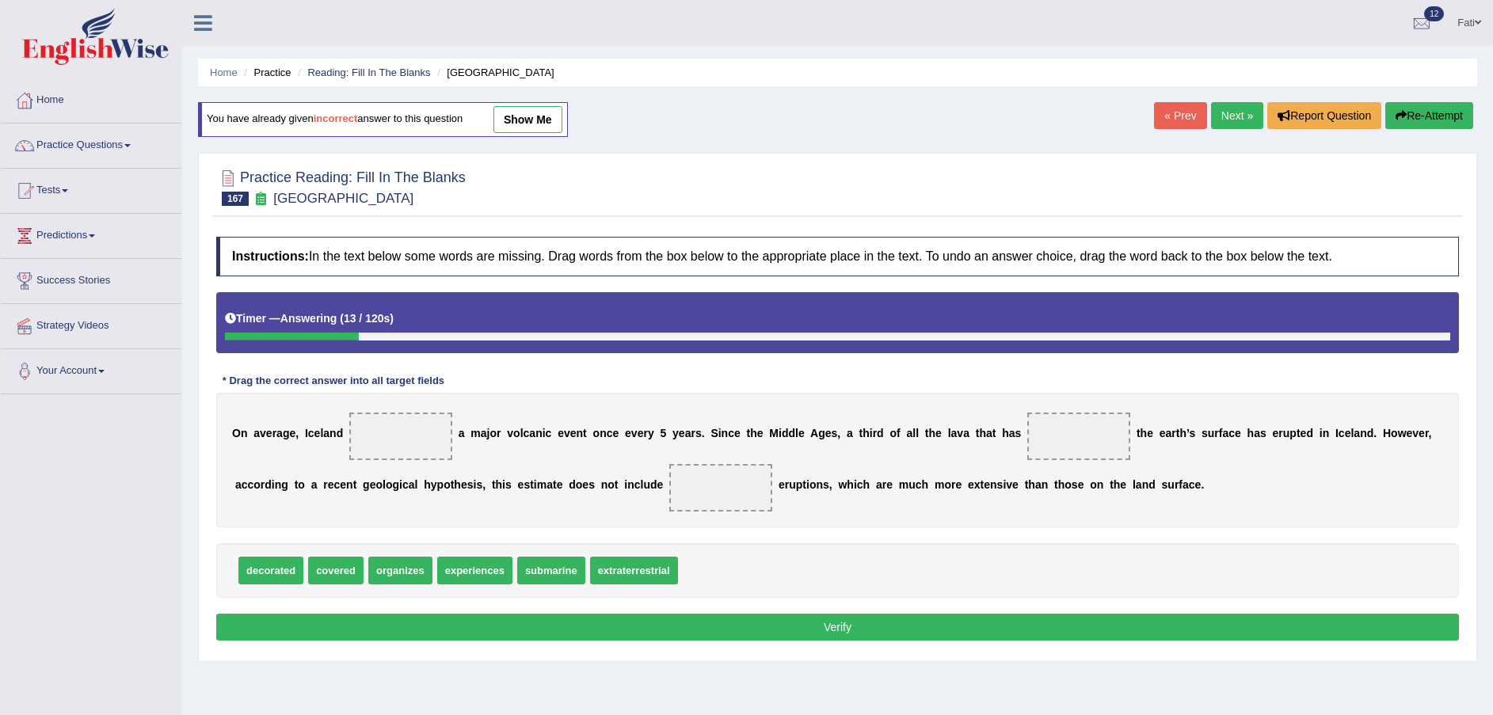
drag, startPoint x: 668, startPoint y: 572, endPoint x: 237, endPoint y: 580, distance: 430.8
click at [237, 580] on div "decorated covered organizes experiences submarine extraterrestrial" at bounding box center [837, 570] width 1242 height 55
click at [234, 573] on div "decorated covered organizes experiences submarine extraterrestrial" at bounding box center [837, 570] width 1242 height 55
click at [236, 572] on div "decorated covered organizes experiences submarine extraterrestrial" at bounding box center [837, 570] width 1242 height 55
click at [241, 571] on div "decorated covered organizes experiences submarine extraterrestrial" at bounding box center [837, 570] width 1242 height 55
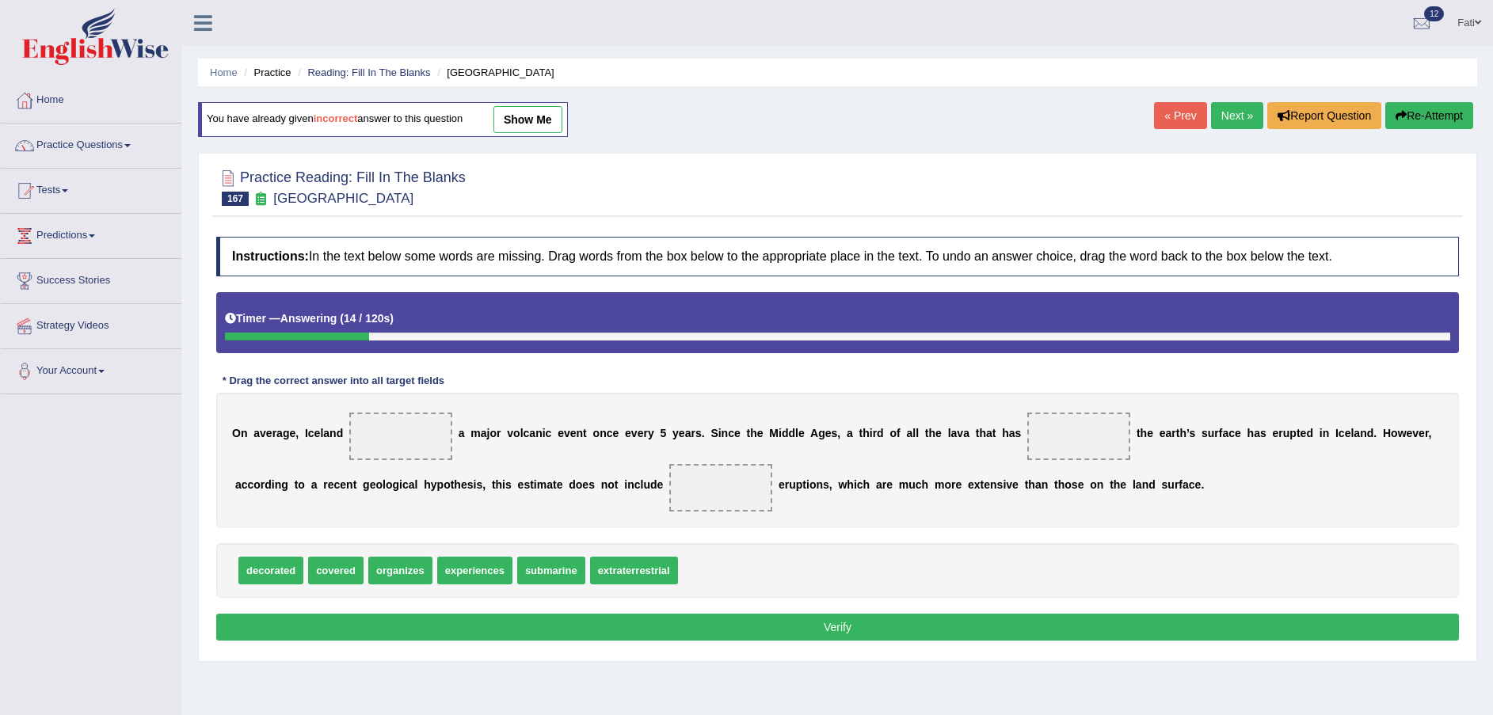
drag, startPoint x: 249, startPoint y: 569, endPoint x: 261, endPoint y: 569, distance: 11.9
drag, startPoint x: 261, startPoint y: 569, endPoint x: 276, endPoint y: 574, distance: 16.5
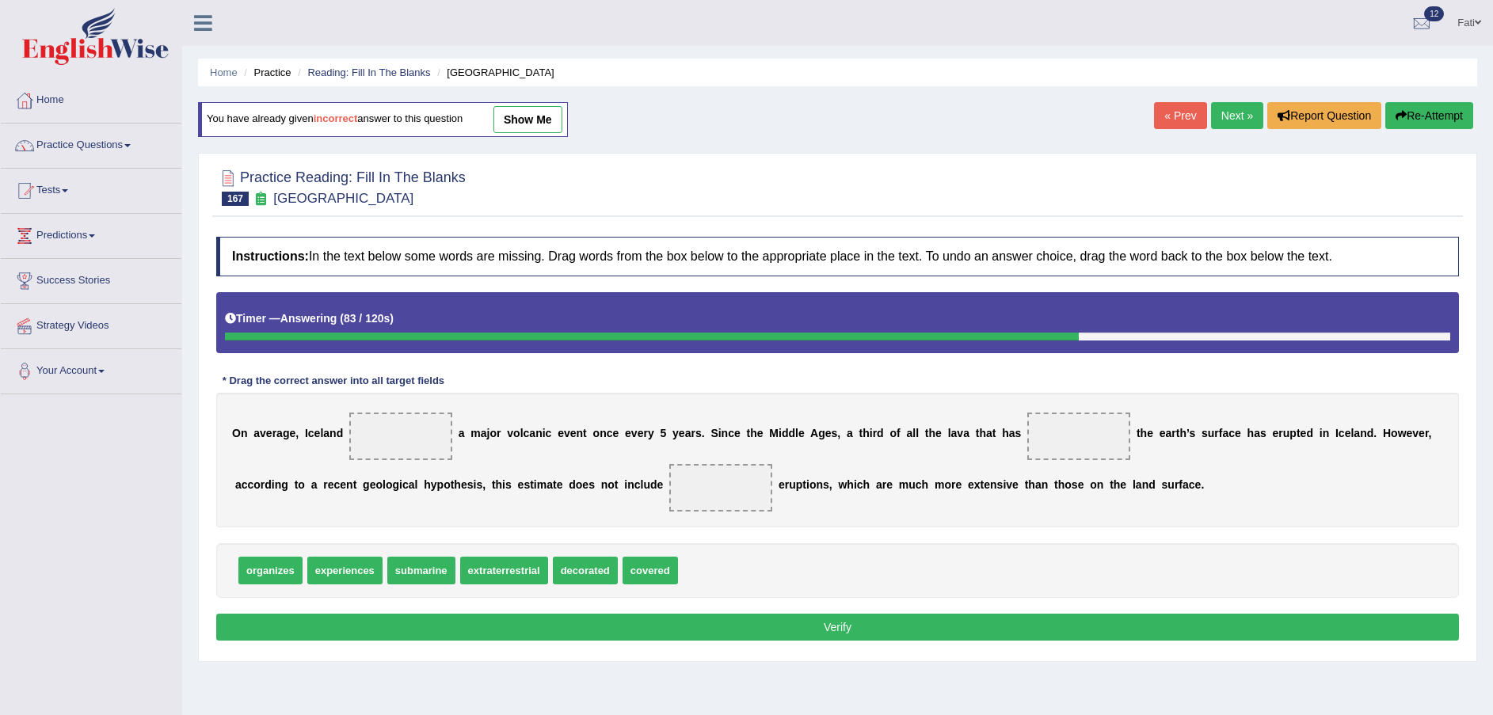
click at [1433, 112] on button "Re-Attempt" at bounding box center [1429, 115] width 88 height 27
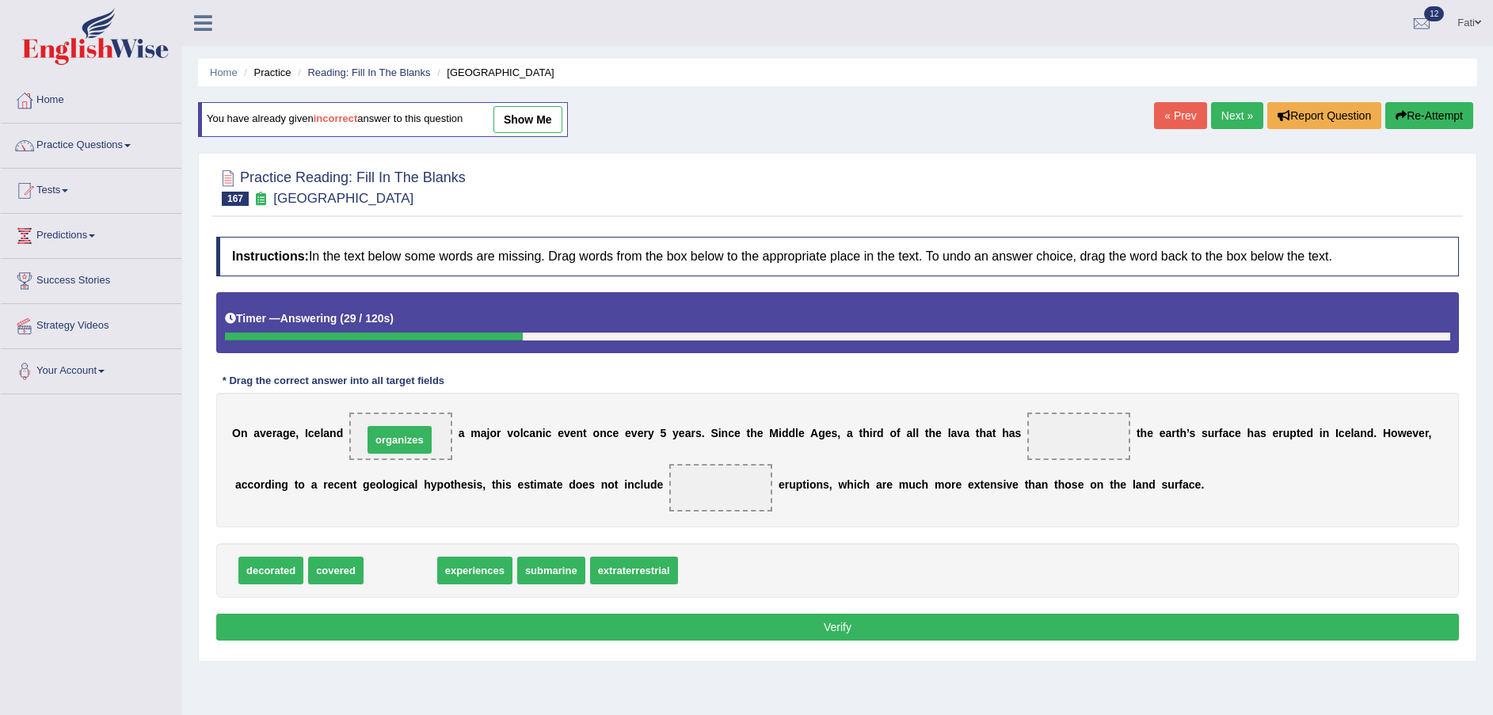
drag, startPoint x: 390, startPoint y: 576, endPoint x: 390, endPoint y: 445, distance: 130.7
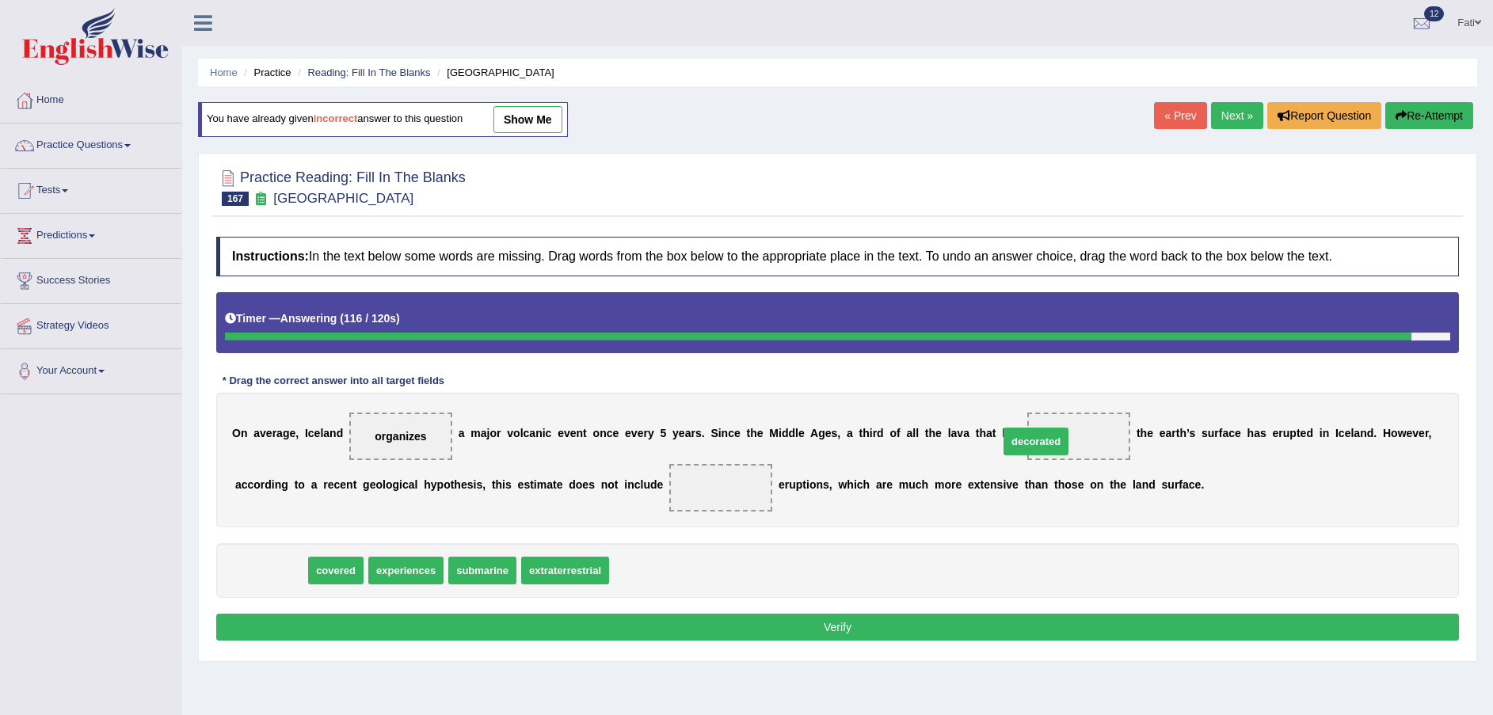
drag, startPoint x: 284, startPoint y: 576, endPoint x: 1049, endPoint y: 447, distance: 775.7
